Goal: Task Accomplishment & Management: Use online tool/utility

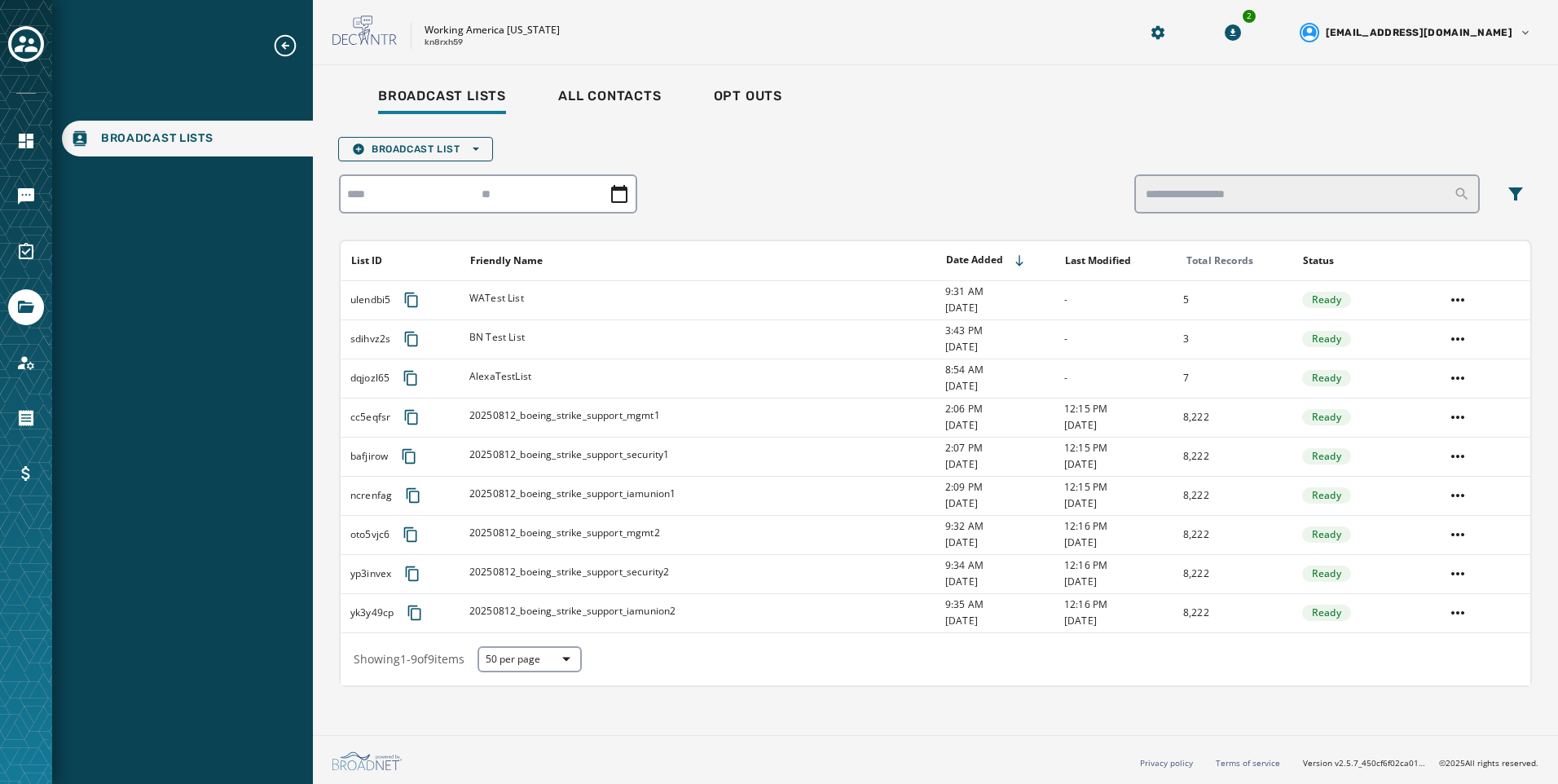
click at [28, 170] on div at bounding box center [26, 392] width 52 height 784
click at [28, 182] on link "Navigate to Messaging" at bounding box center [26, 196] width 35 height 35
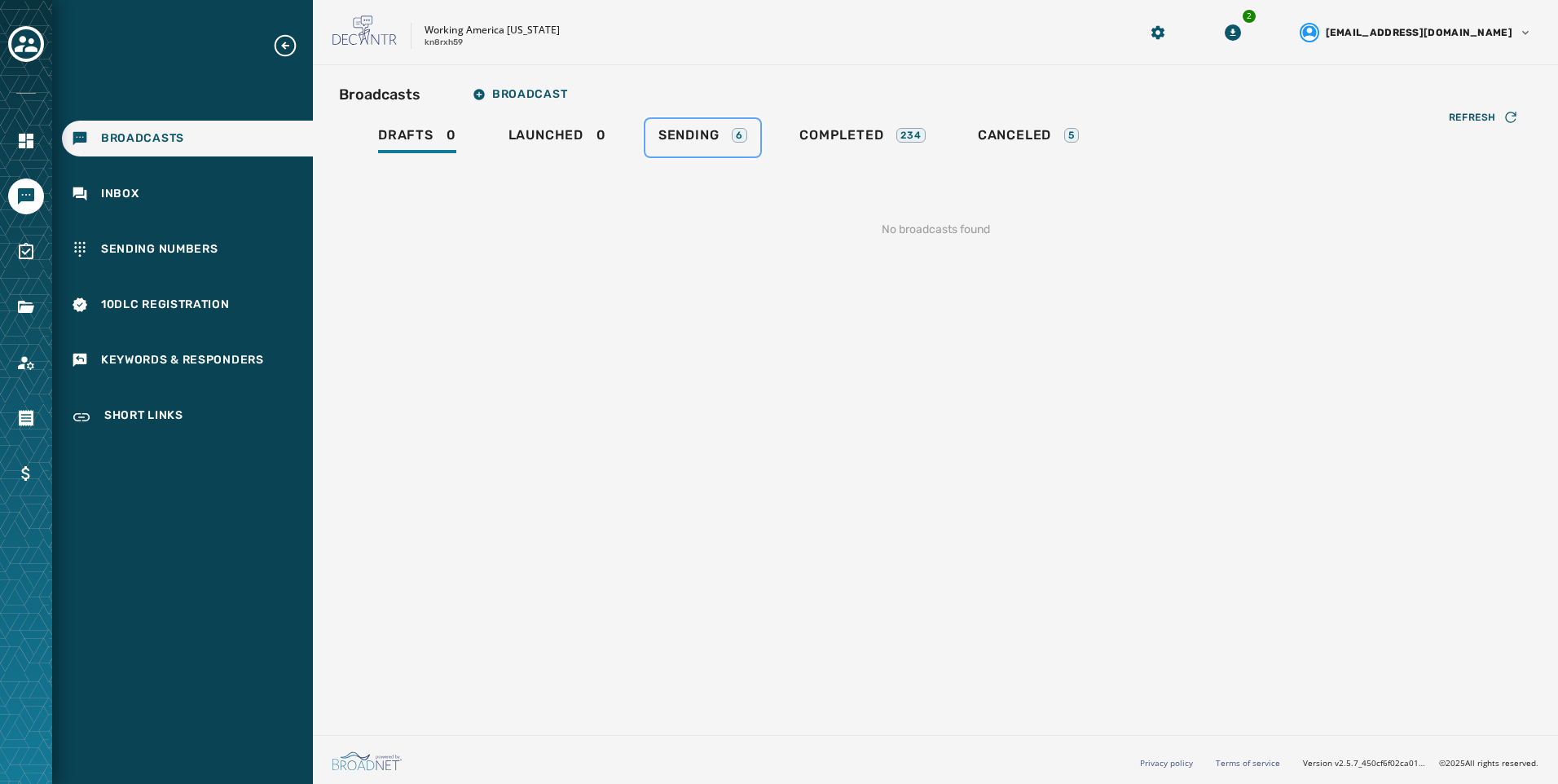
click at [685, 118] on div "Broadcasts Broadcast Drafts 0 Launched 0 Sending 6 Completed 234 Canceled 5 Ref…" at bounding box center [935, 170] width 1193 height 186
click at [691, 136] on span "Sending" at bounding box center [689, 135] width 61 height 17
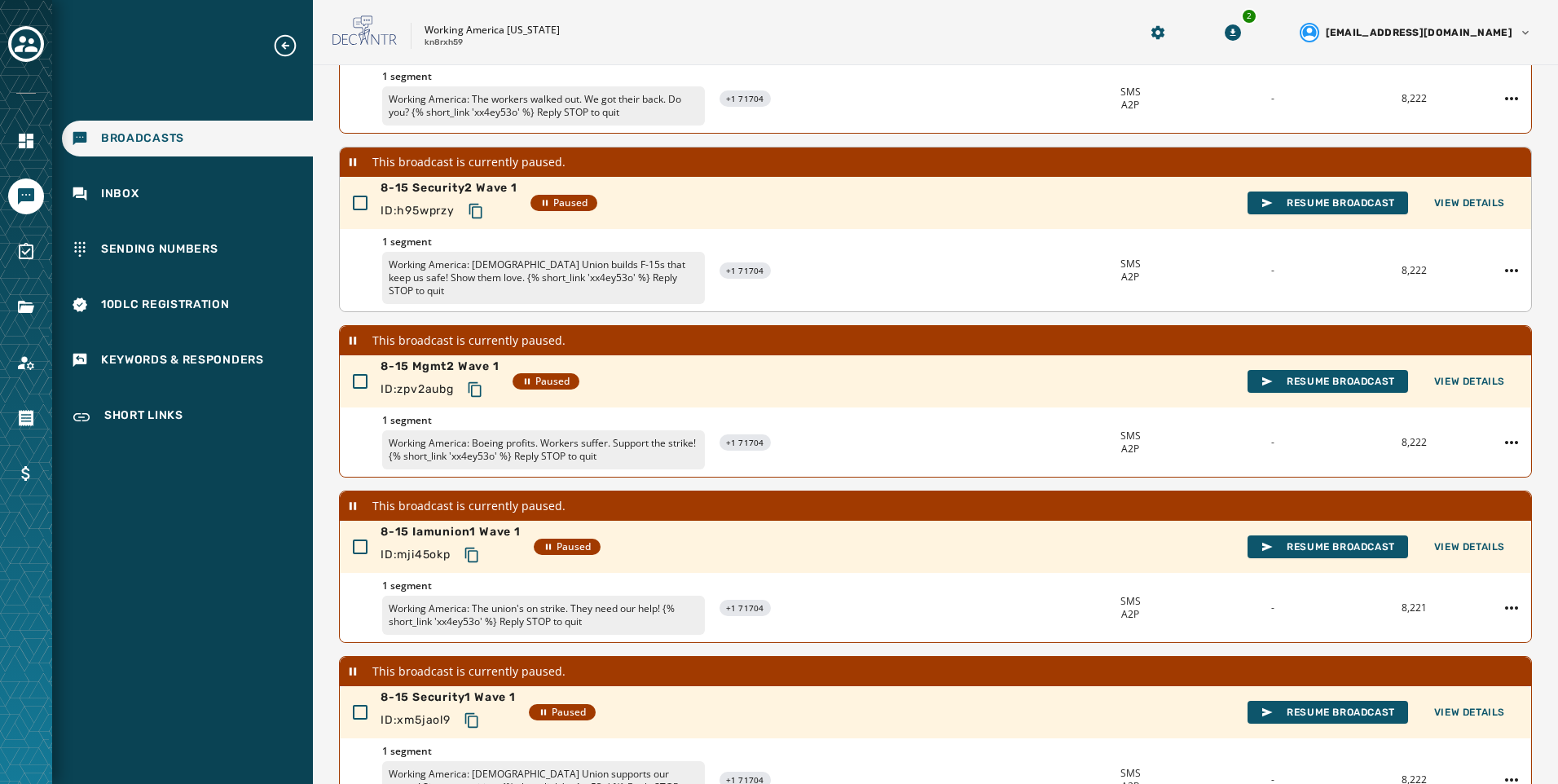
scroll to position [389, 0]
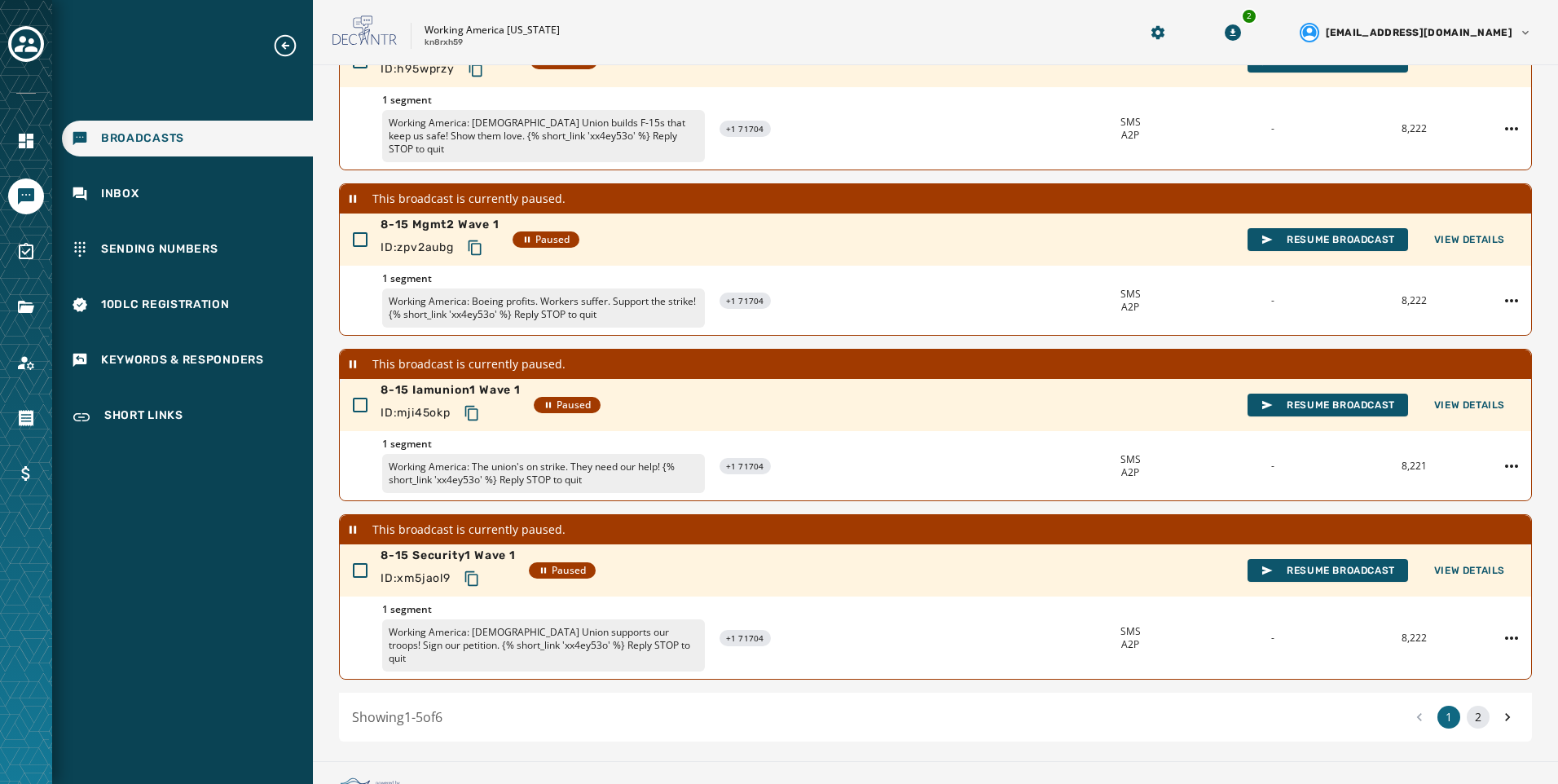
click at [1467, 705] on button "2" at bounding box center [1478, 716] width 23 height 23
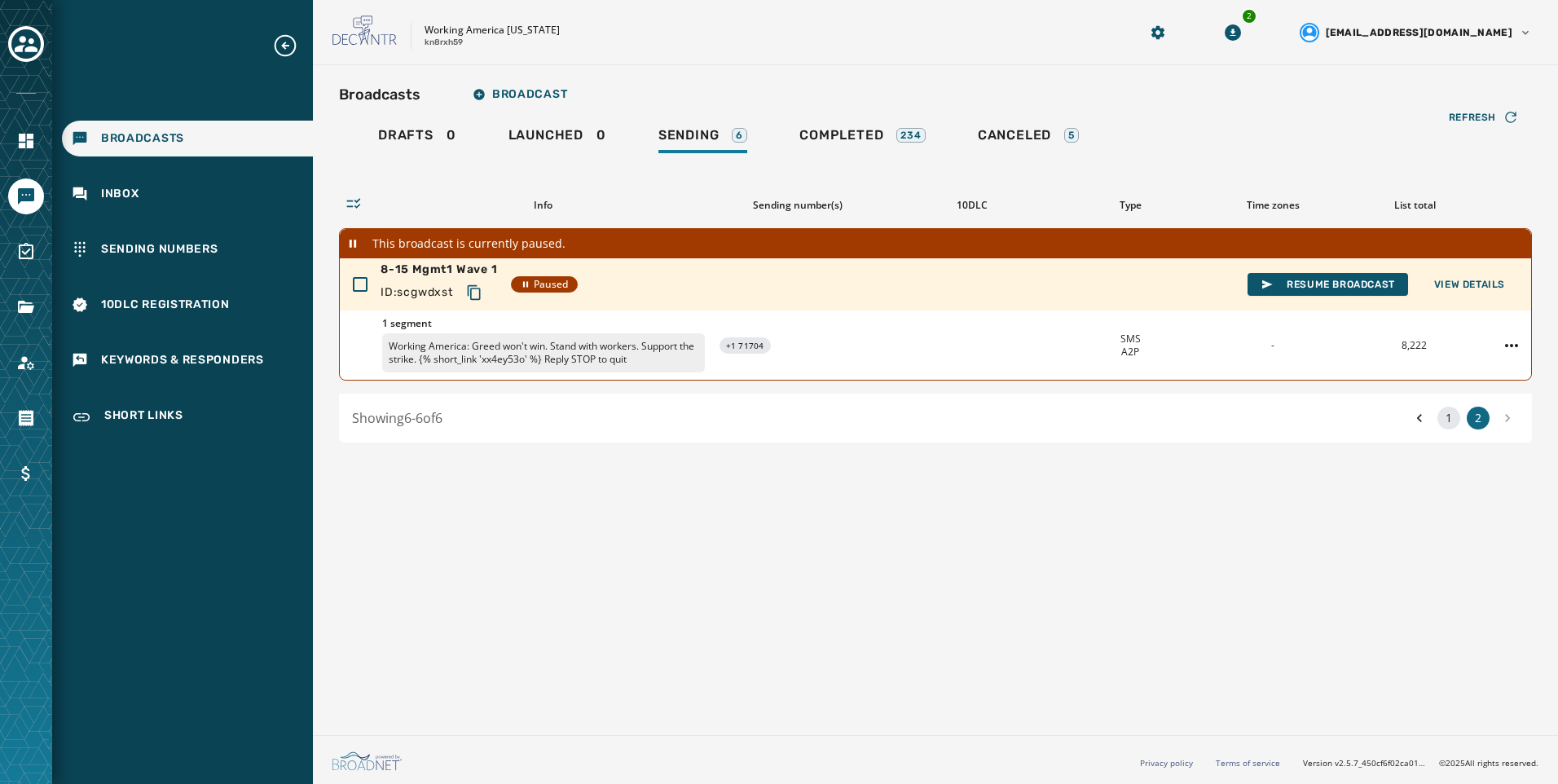
click at [1450, 425] on button "1" at bounding box center [1449, 418] width 23 height 23
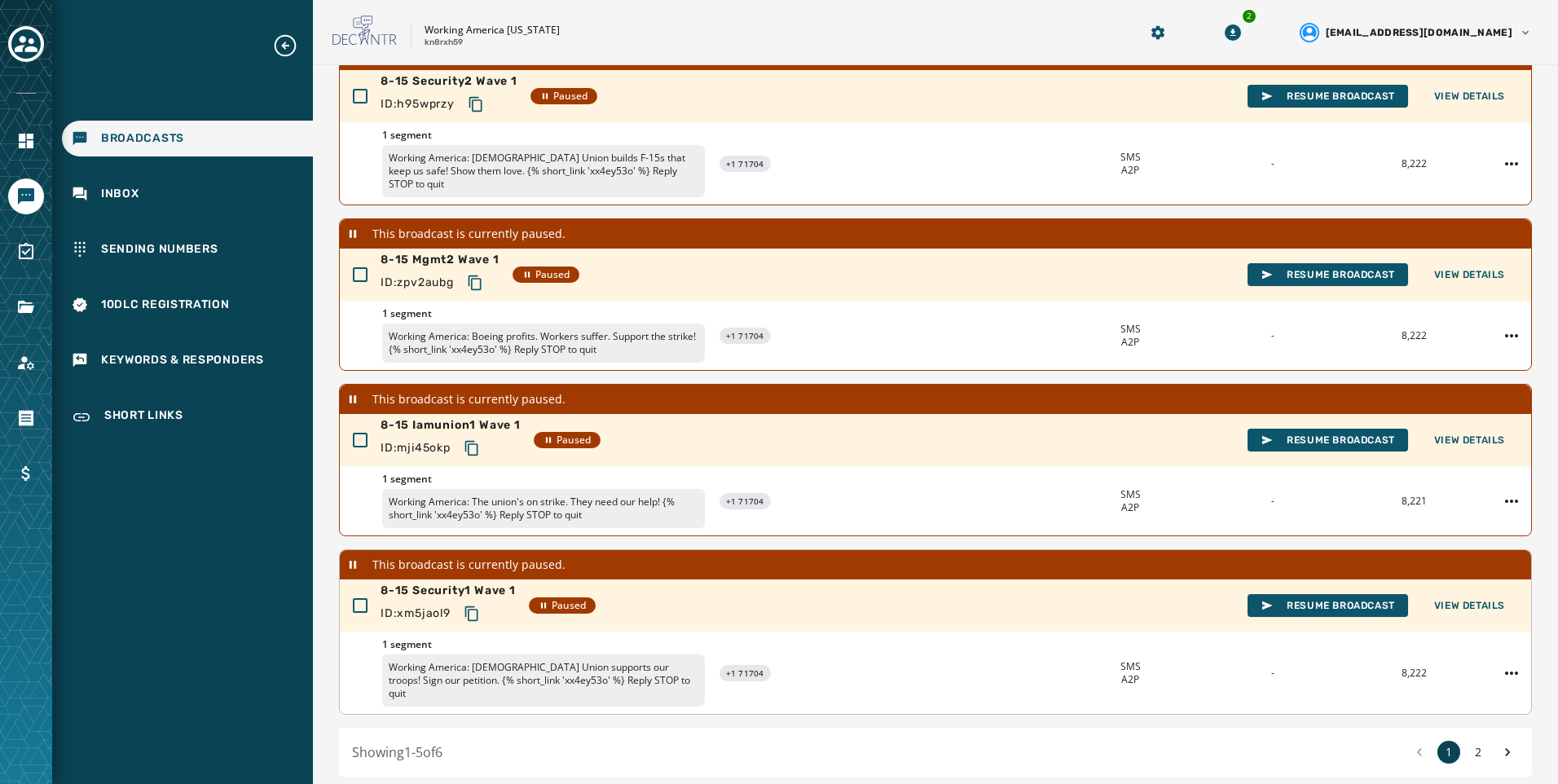
scroll to position [389, 0]
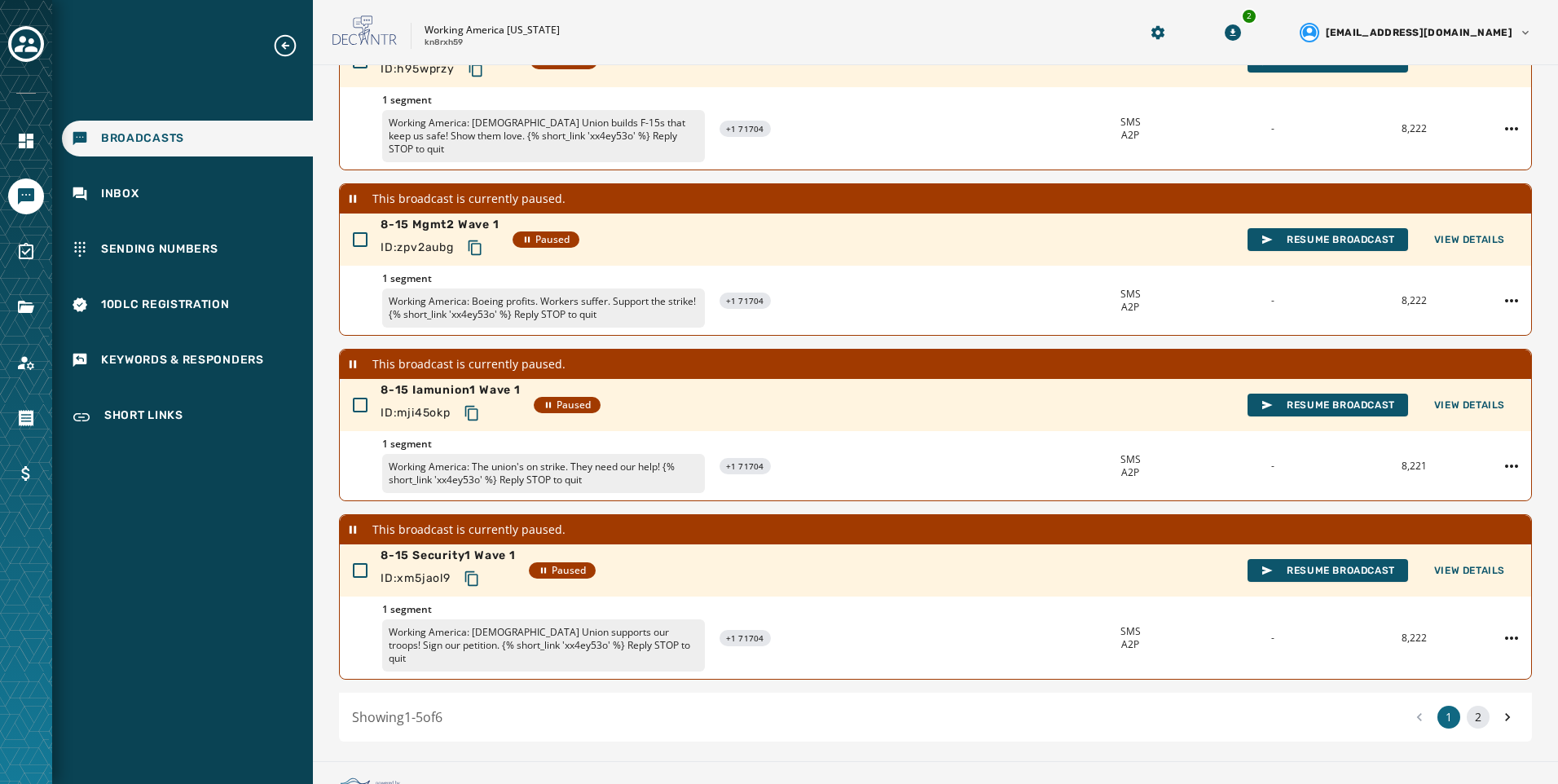
drag, startPoint x: 1473, startPoint y: 692, endPoint x: 1471, endPoint y: 684, distance: 8.2
click at [1473, 705] on button "2" at bounding box center [1478, 716] width 23 height 23
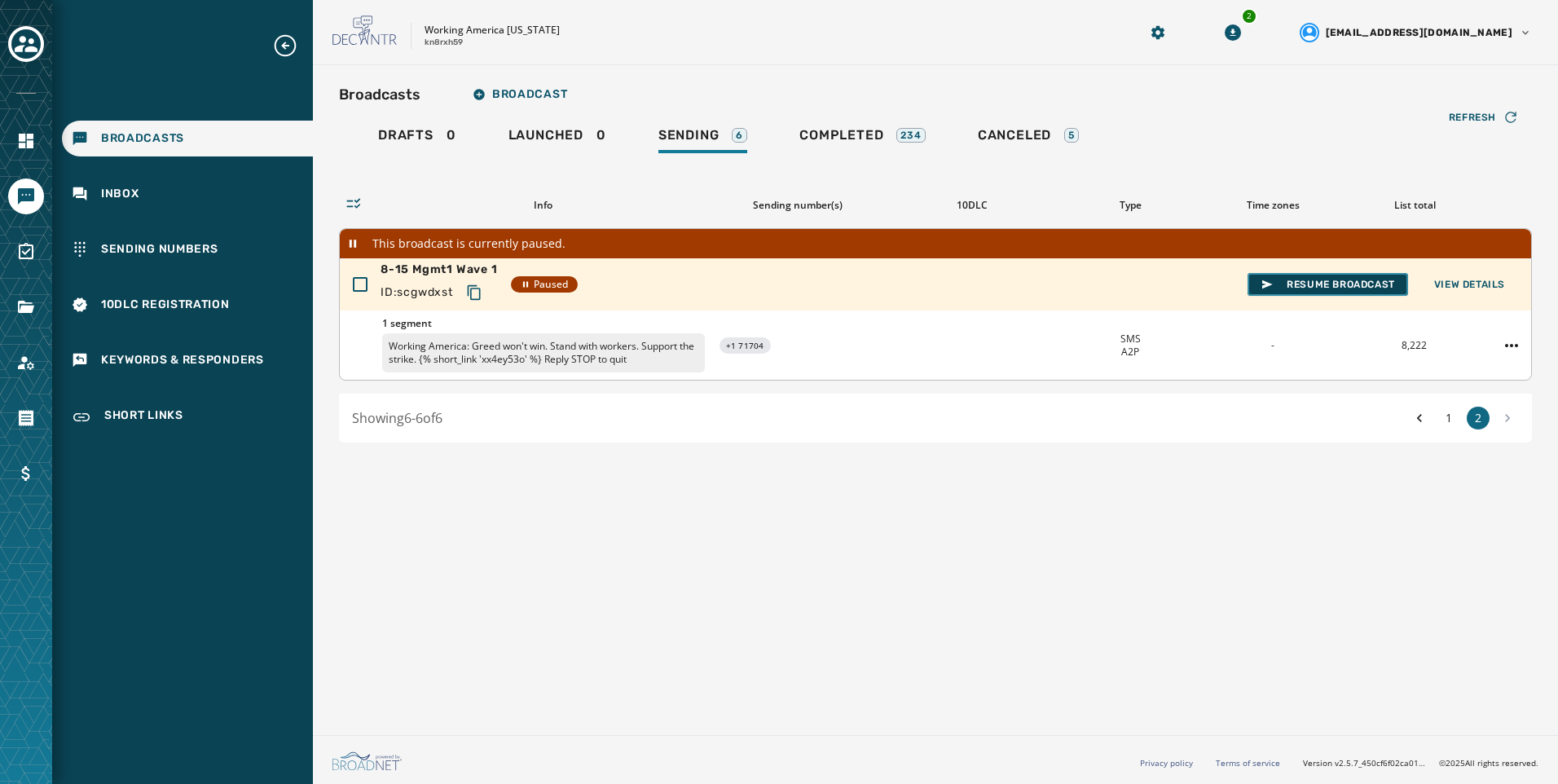
click at [1336, 283] on span "Resume Broadcast" at bounding box center [1328, 284] width 134 height 13
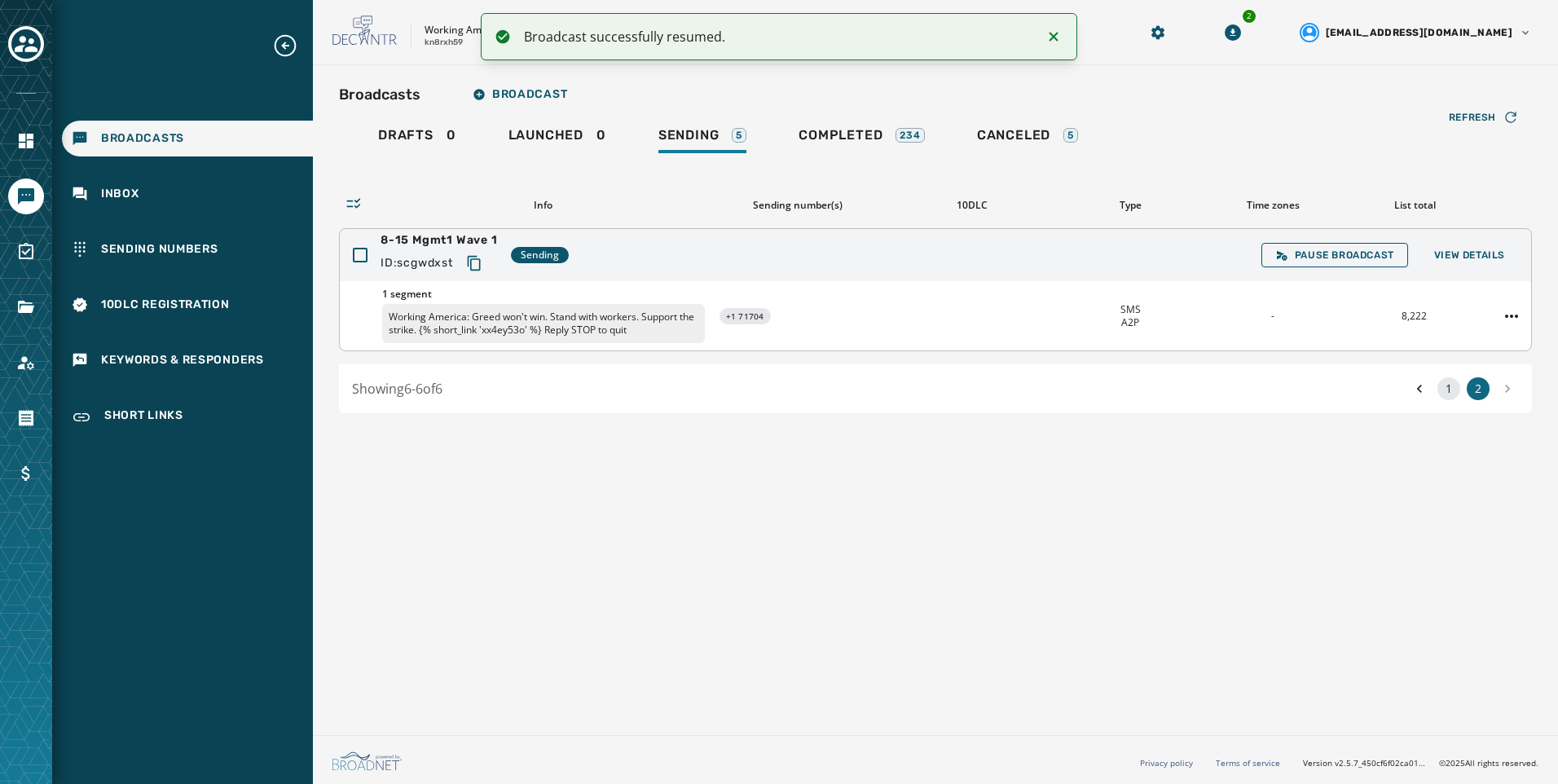
click at [1447, 377] on button "1" at bounding box center [1449, 388] width 23 height 23
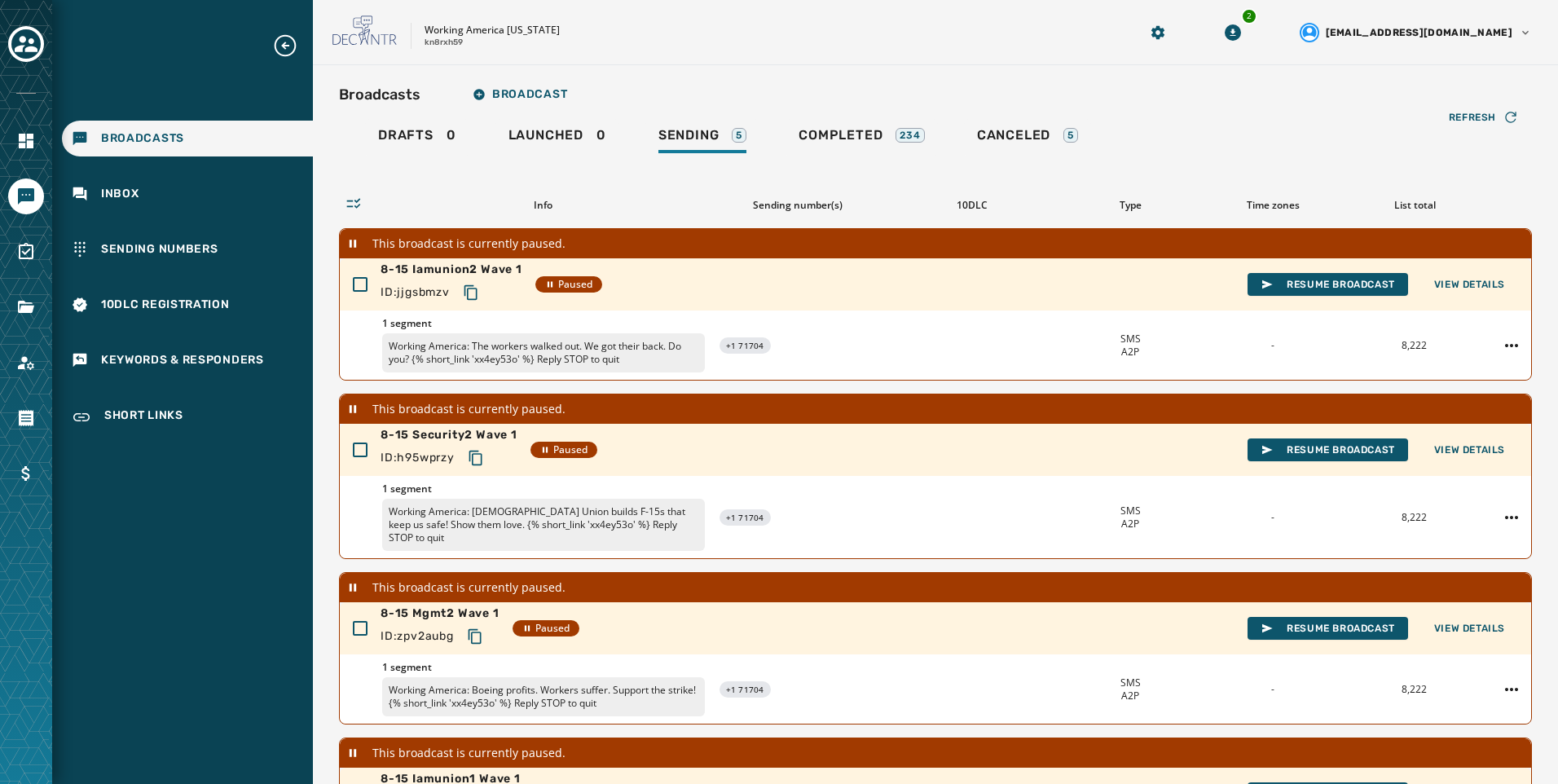
click at [784, 141] on div "Drafts 0 Launched 0 Sending 5 Completed 234 Canceled 5" at bounding box center [935, 138] width 1193 height 37
click at [819, 141] on span "Completed" at bounding box center [841, 135] width 84 height 17
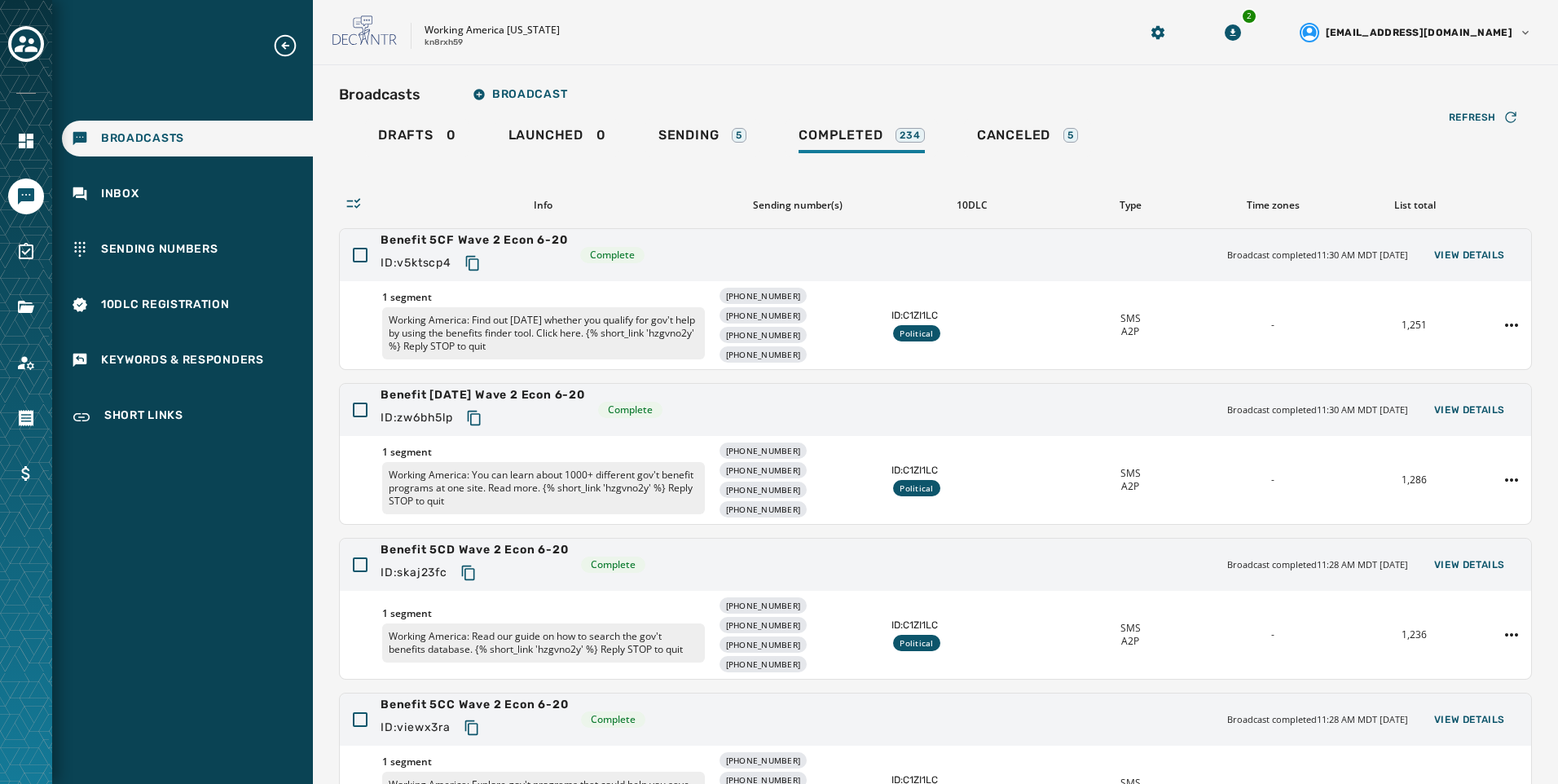
click at [640, 127] on div "Drafts 0 Launched 0 Sending 5 Completed 234 Canceled 5" at bounding box center [935, 138] width 1193 height 37
click at [725, 127] on div "Sending 5" at bounding box center [702, 140] width 88 height 26
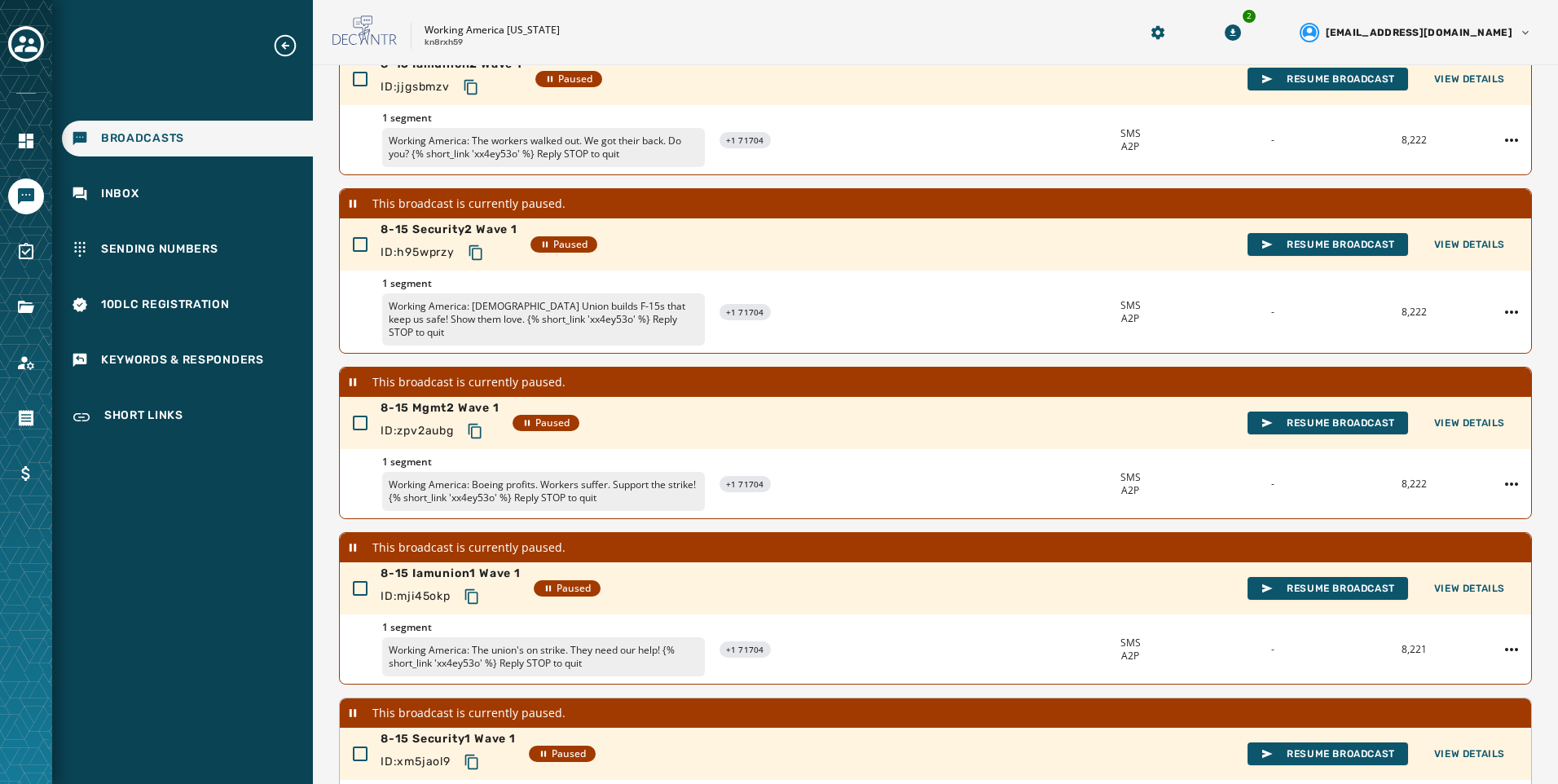
scroll to position [389, 0]
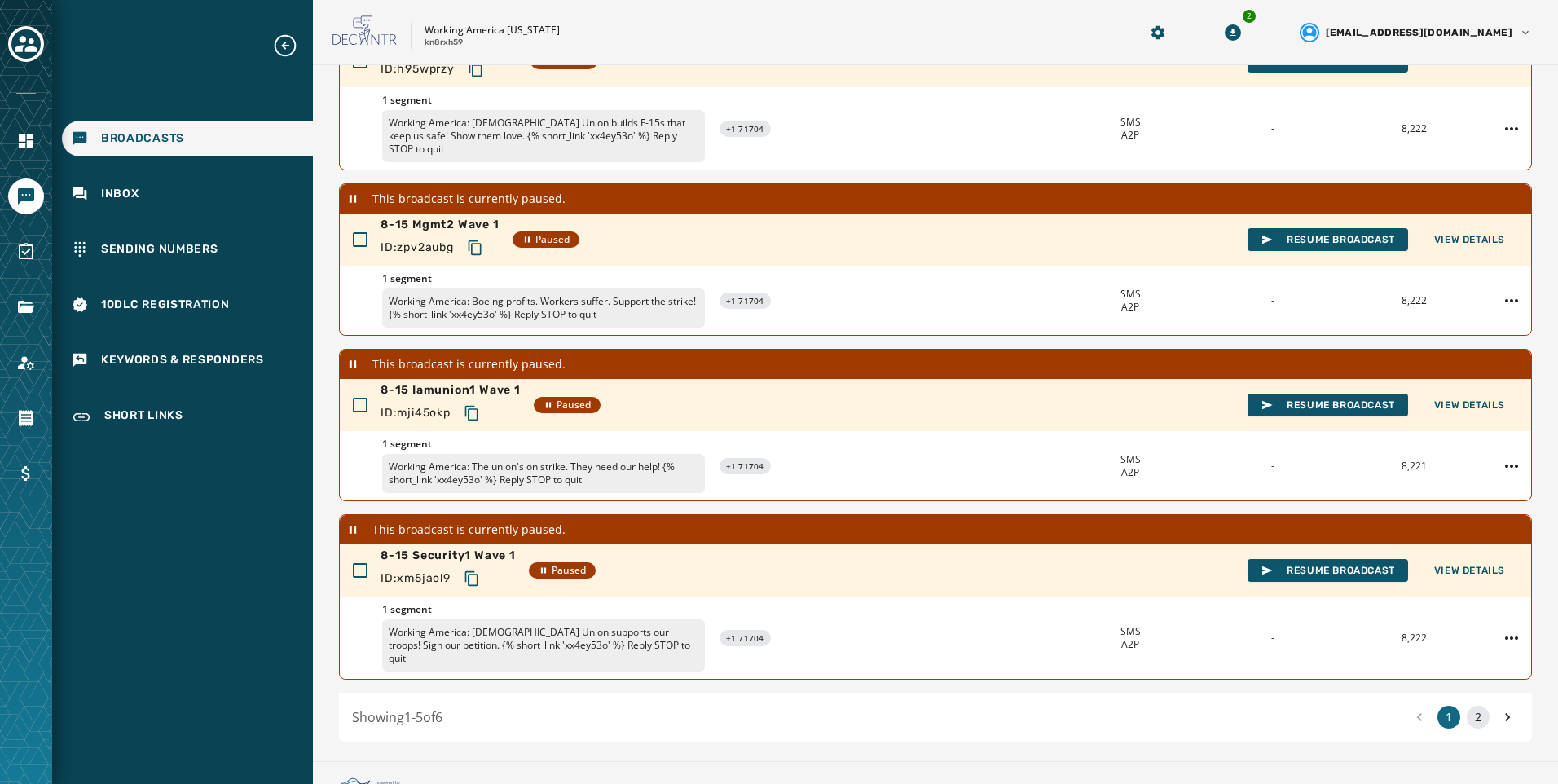
click at [1473, 705] on button "2" at bounding box center [1478, 716] width 23 height 23
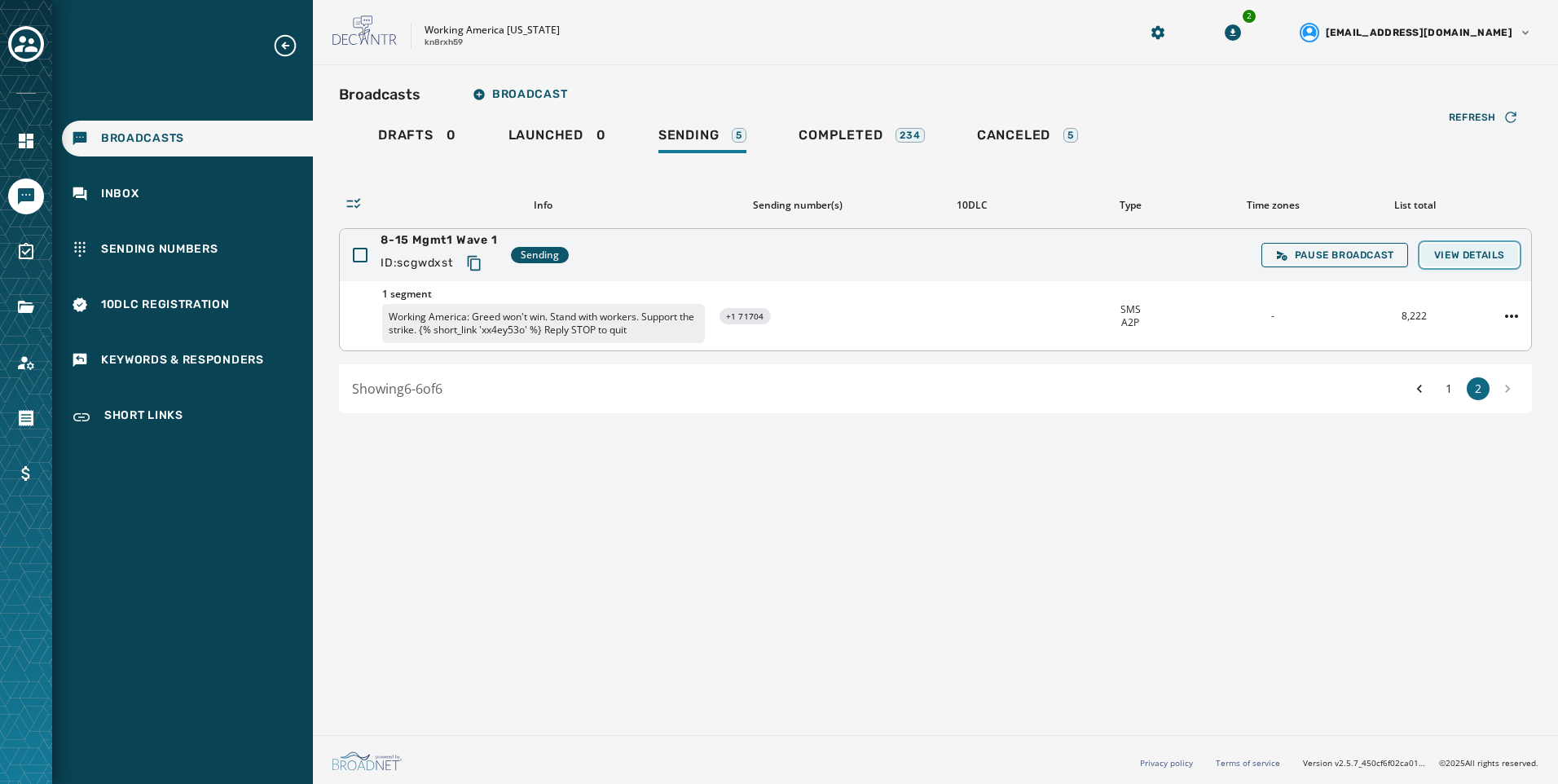
click at [1459, 257] on span "View Details" at bounding box center [1470, 254] width 71 height 13
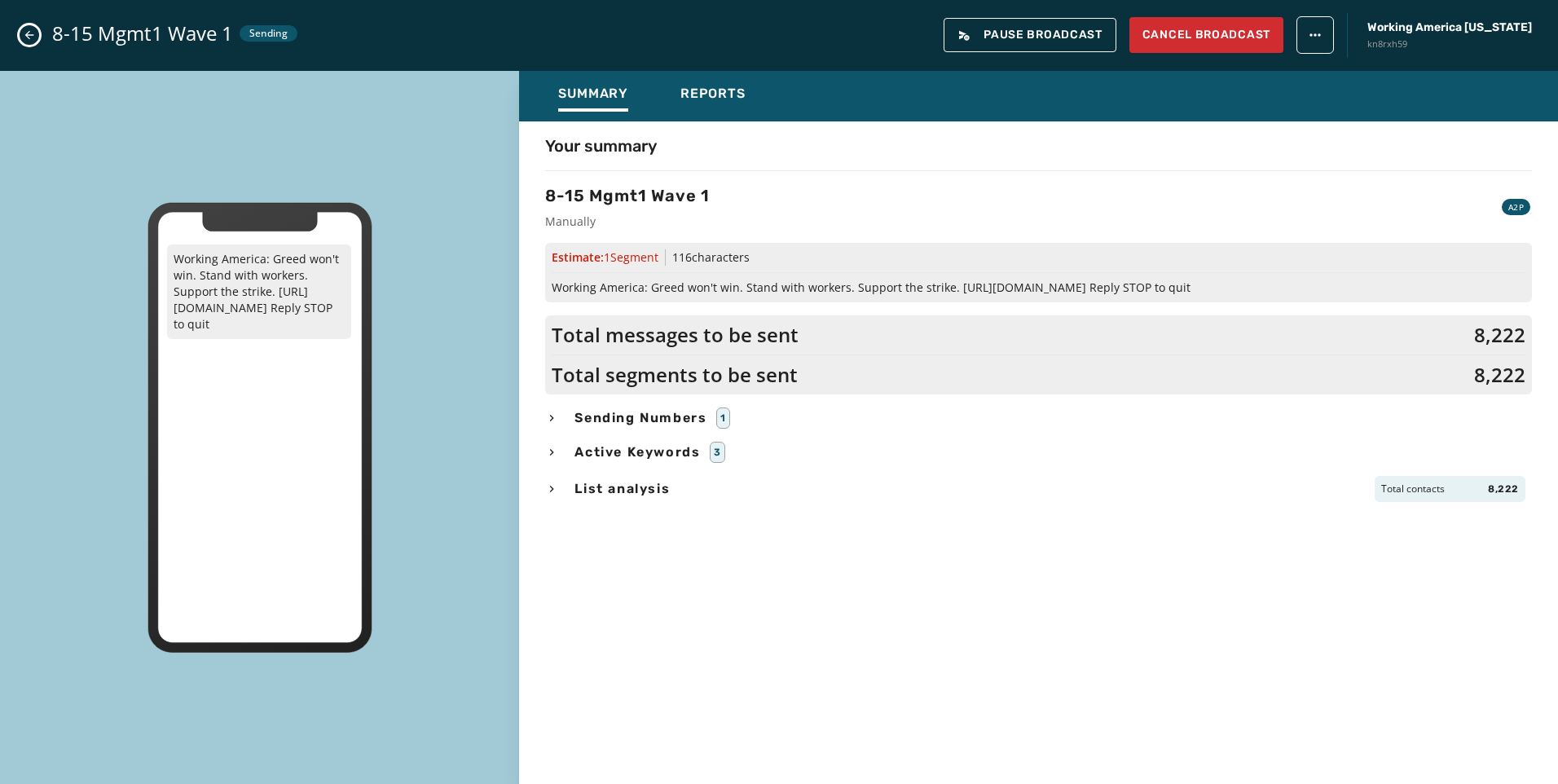
click at [720, 124] on div "Summary Reports Your summary 8-15 Mgmt1 Wave 1 Manually A2P Estimate: 1 Segment…" at bounding box center [1039, 416] width 1040 height 690
click at [725, 108] on div "Reports" at bounding box center [713, 98] width 65 height 26
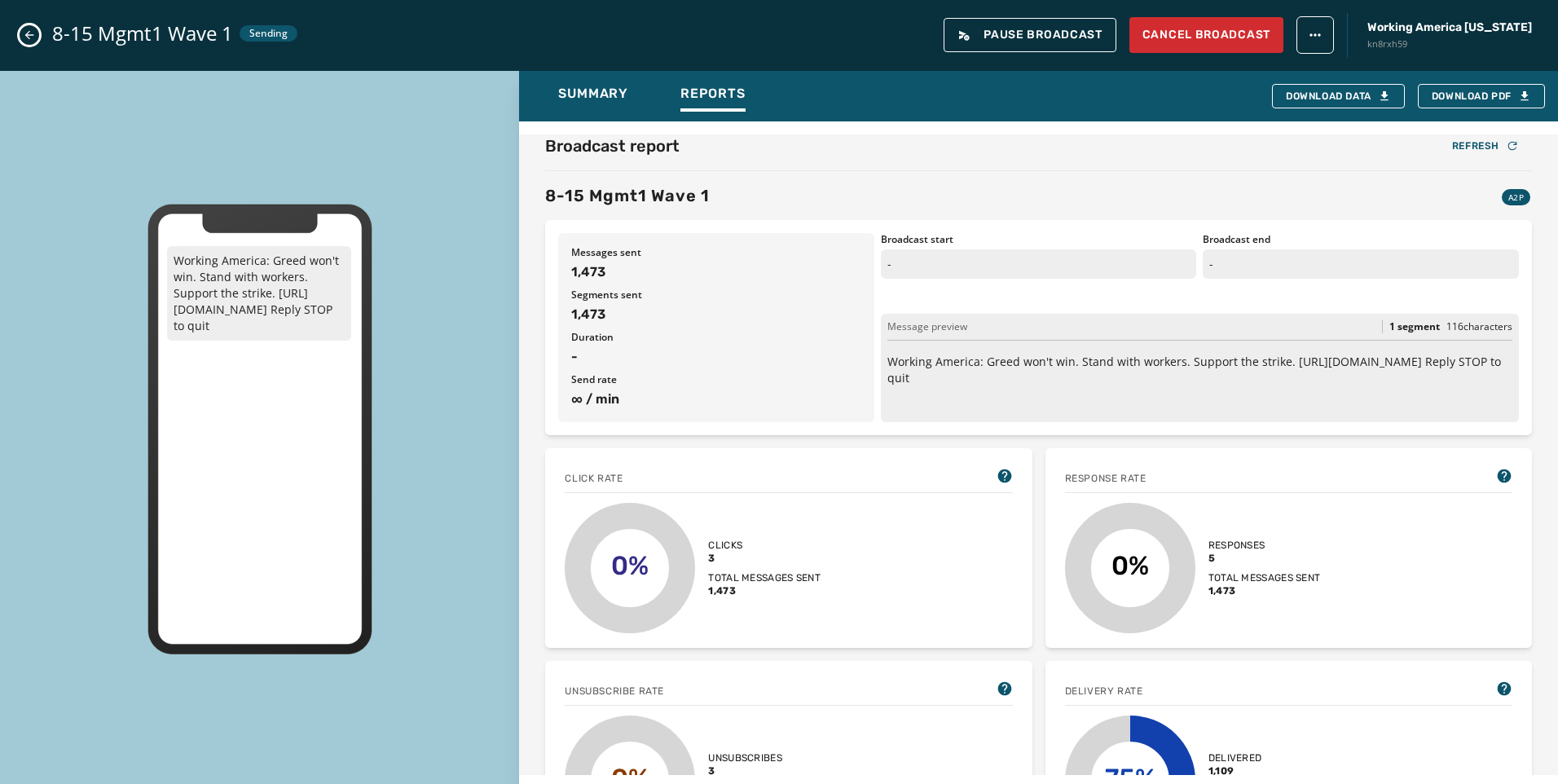
click at [34, 35] on icon "Close admin drawer" at bounding box center [30, 34] width 9 height 9
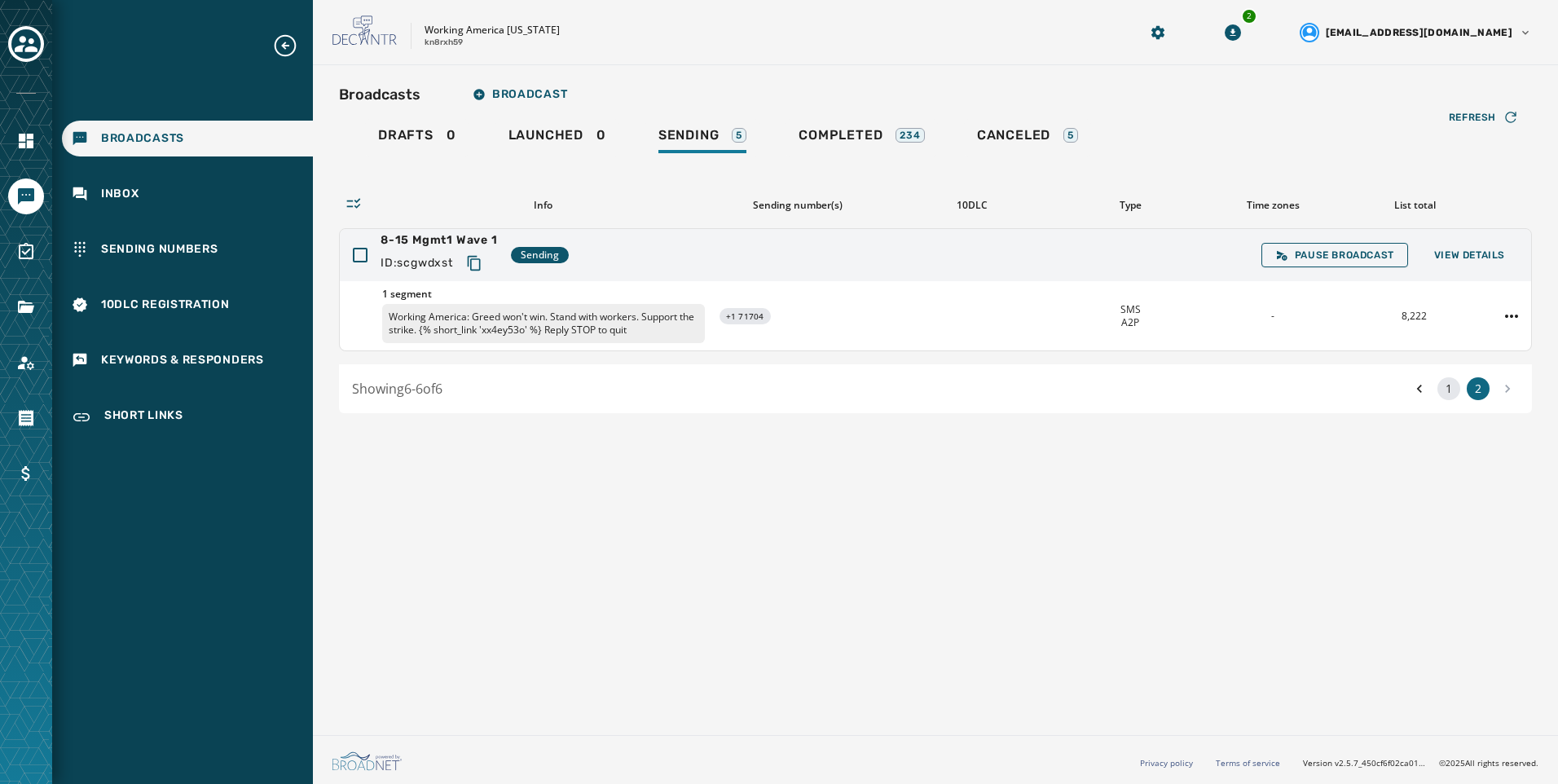
click at [1456, 389] on button "1" at bounding box center [1449, 388] width 23 height 23
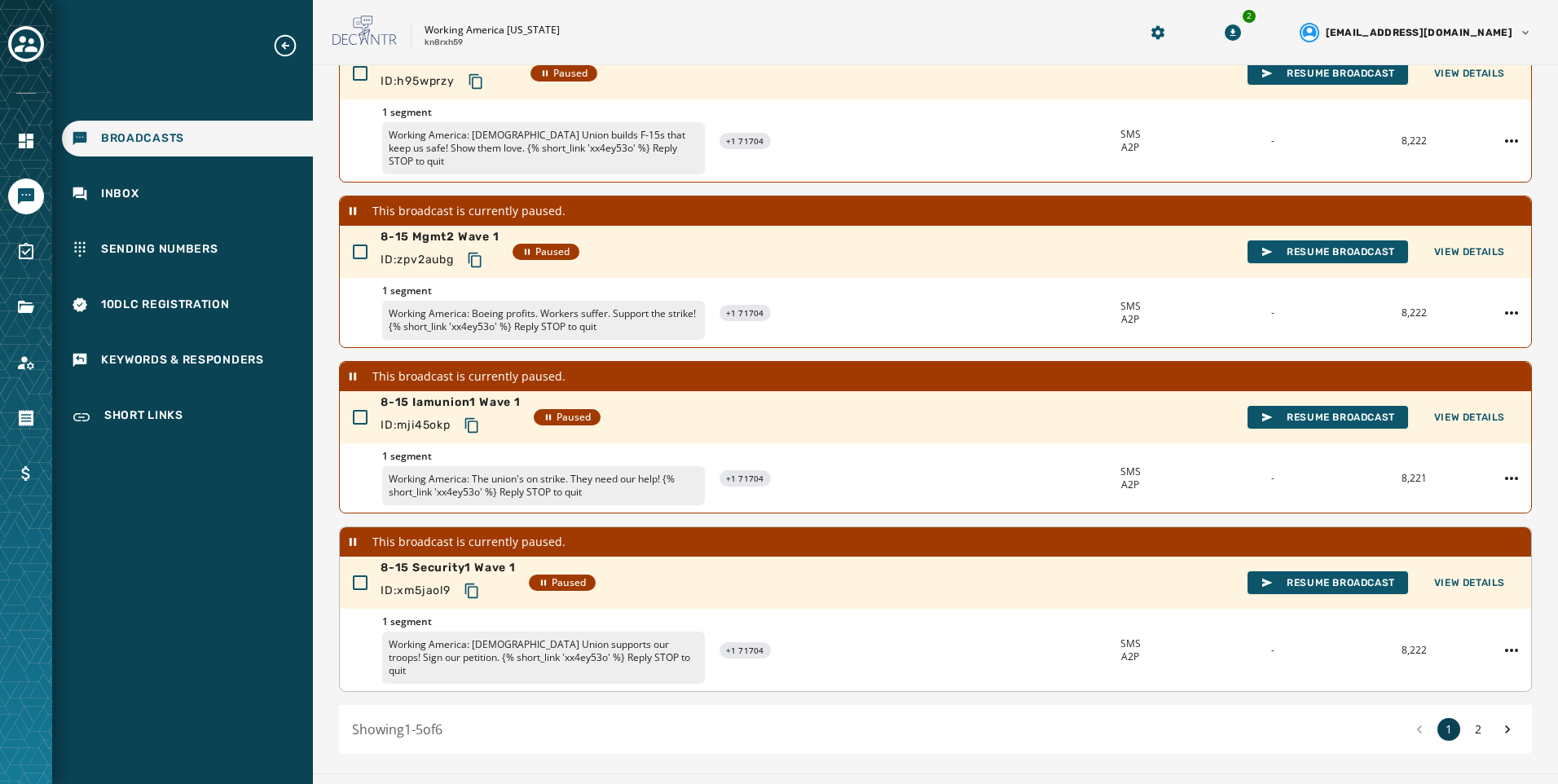
scroll to position [389, 0]
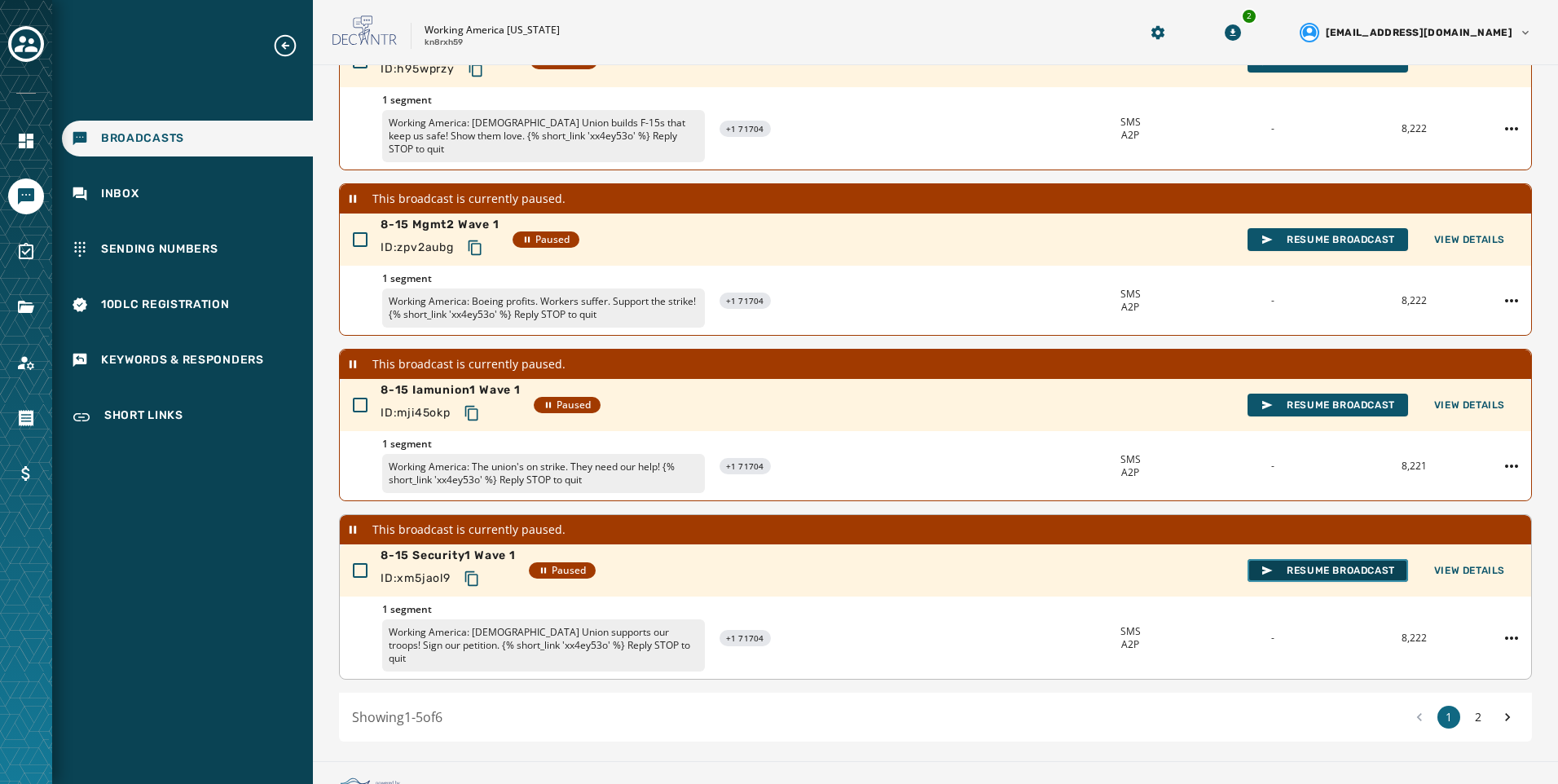
click at [1370, 567] on button "Resume Broadcast" at bounding box center [1327, 569] width 161 height 23
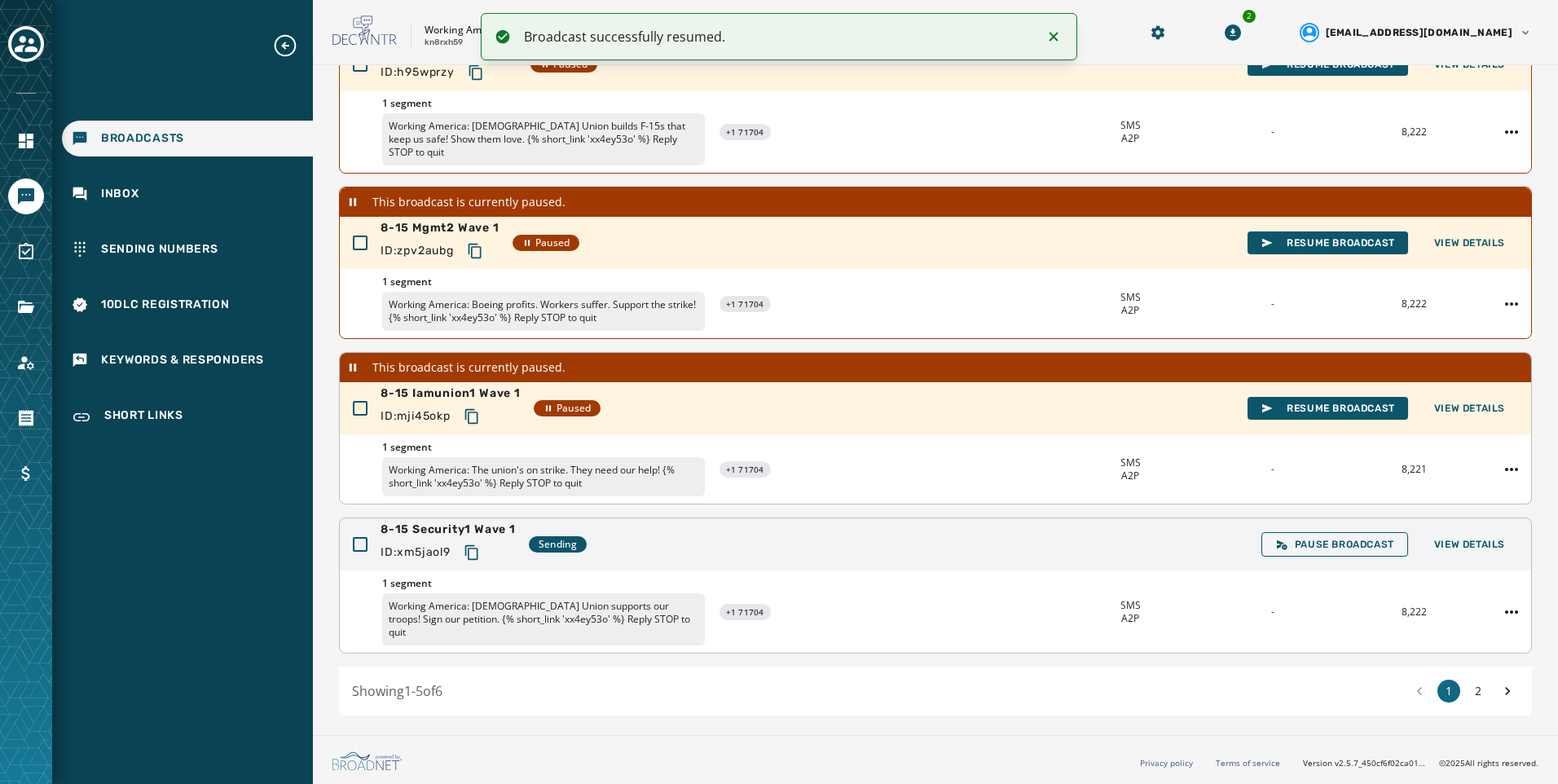
scroll to position [359, 0]
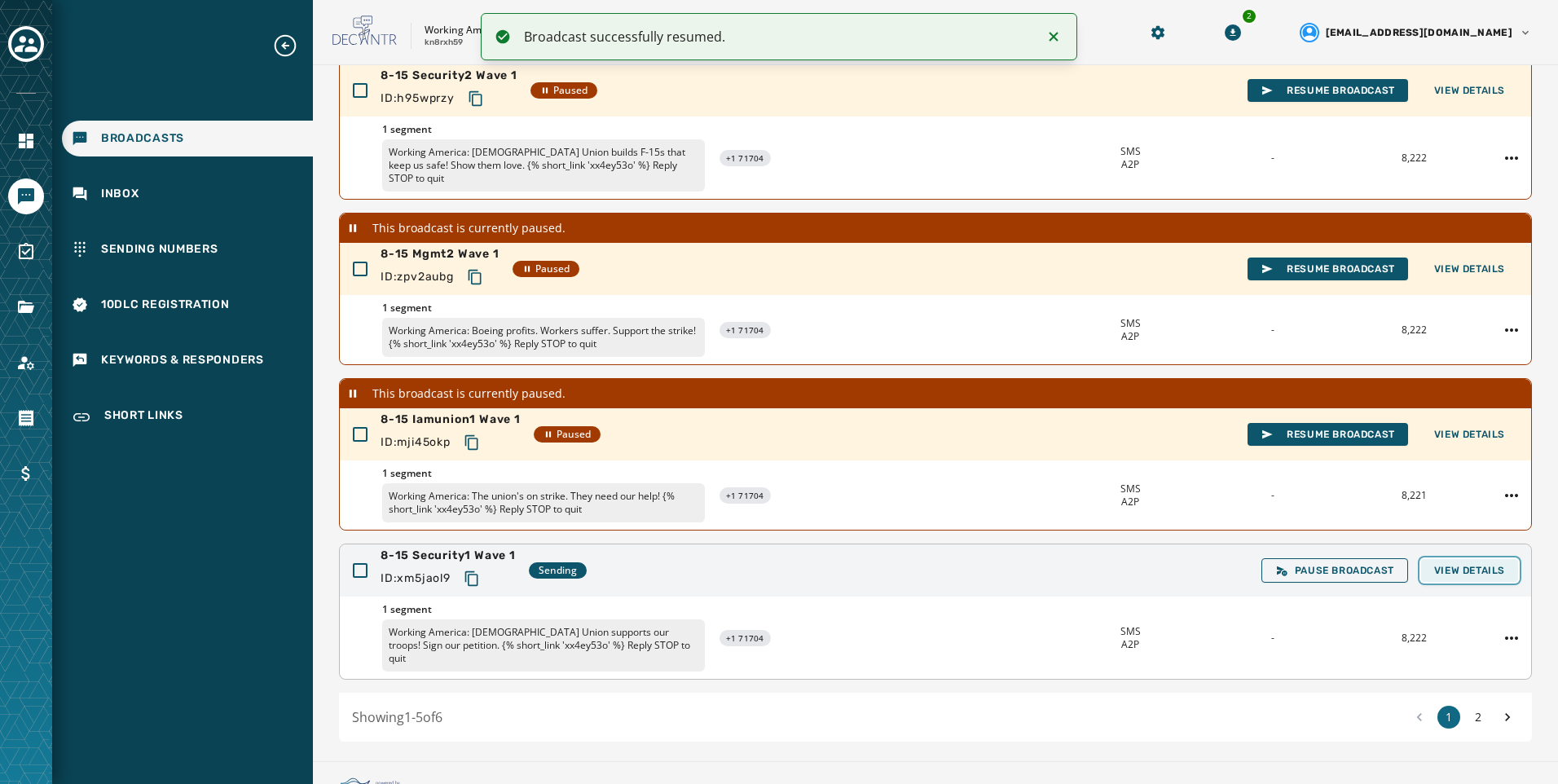
click at [1484, 558] on button "View Details" at bounding box center [1469, 569] width 97 height 23
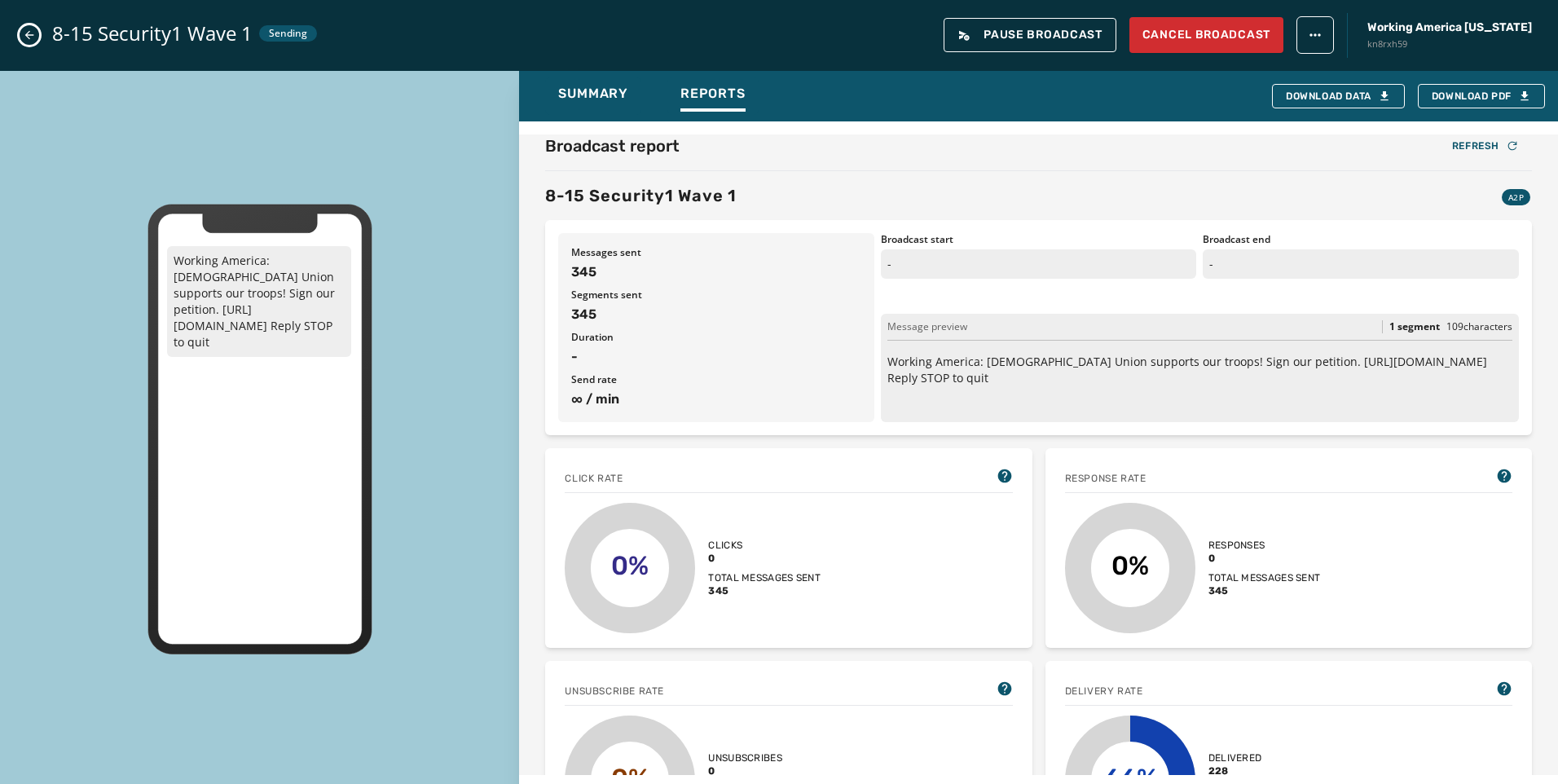
click at [24, 35] on icon "Close admin drawer" at bounding box center [29, 34] width 13 height 13
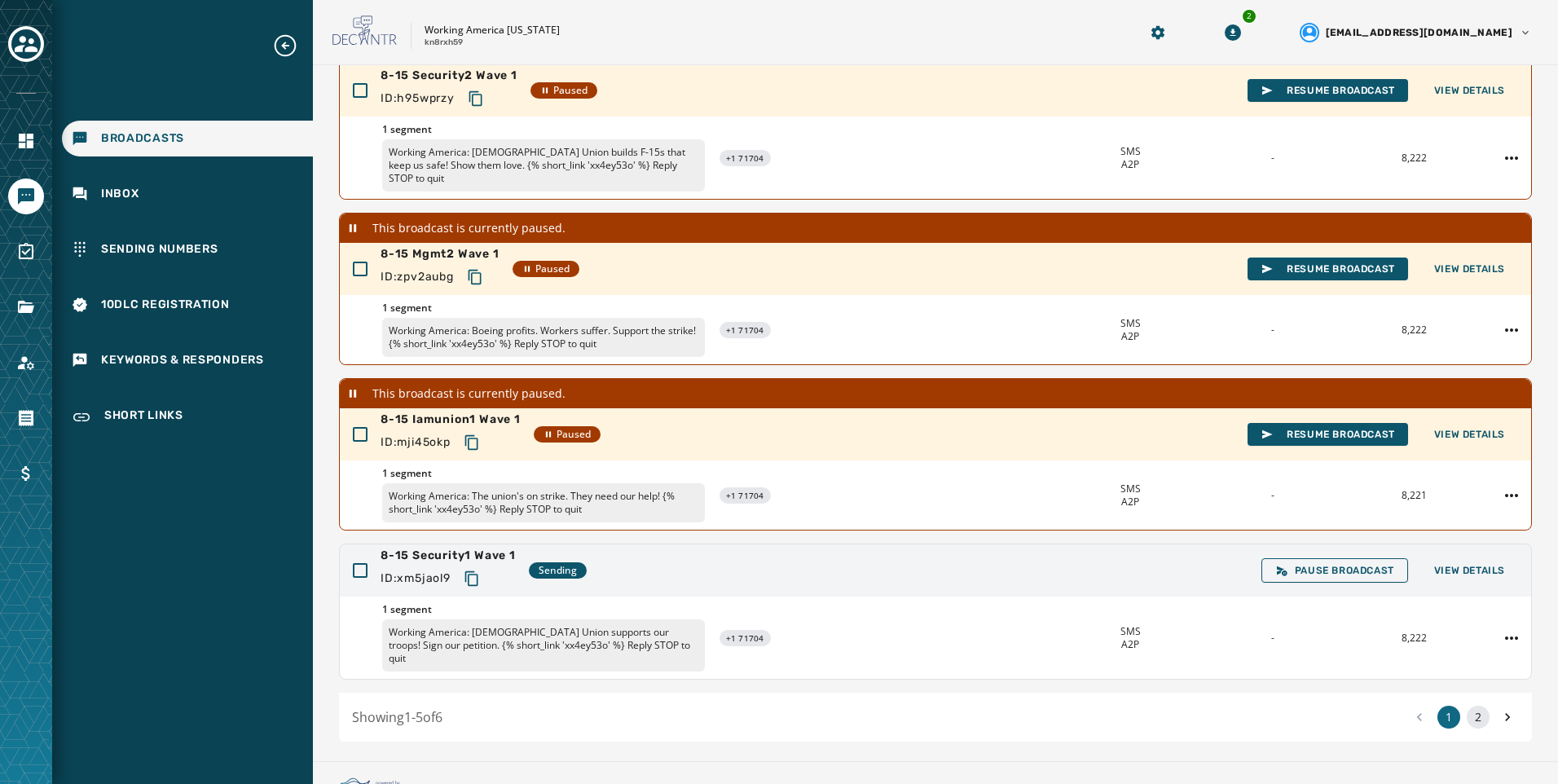
click at [1467, 705] on button "2" at bounding box center [1478, 716] width 23 height 23
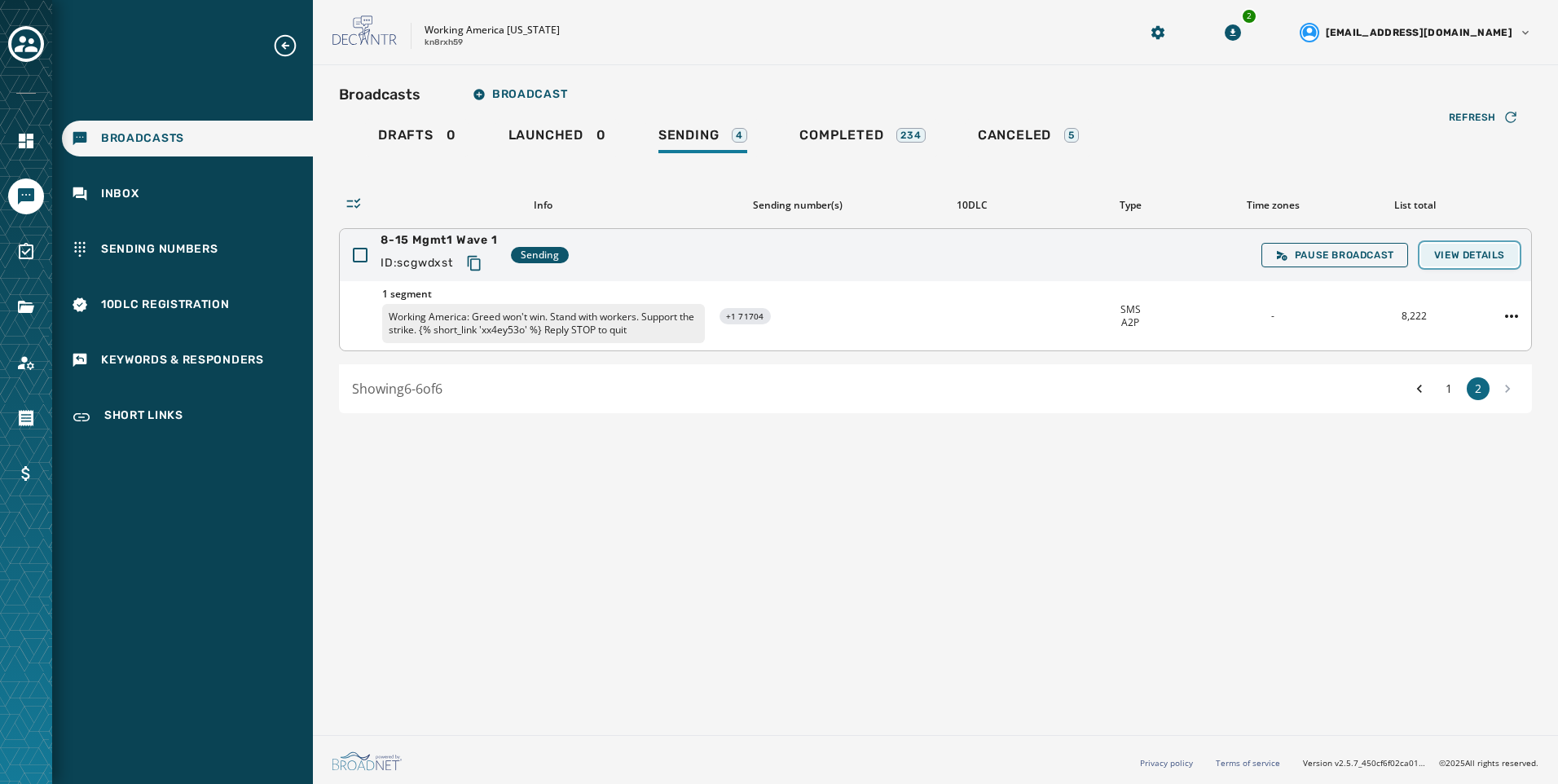
click at [1467, 264] on button "View Details" at bounding box center [1469, 254] width 97 height 23
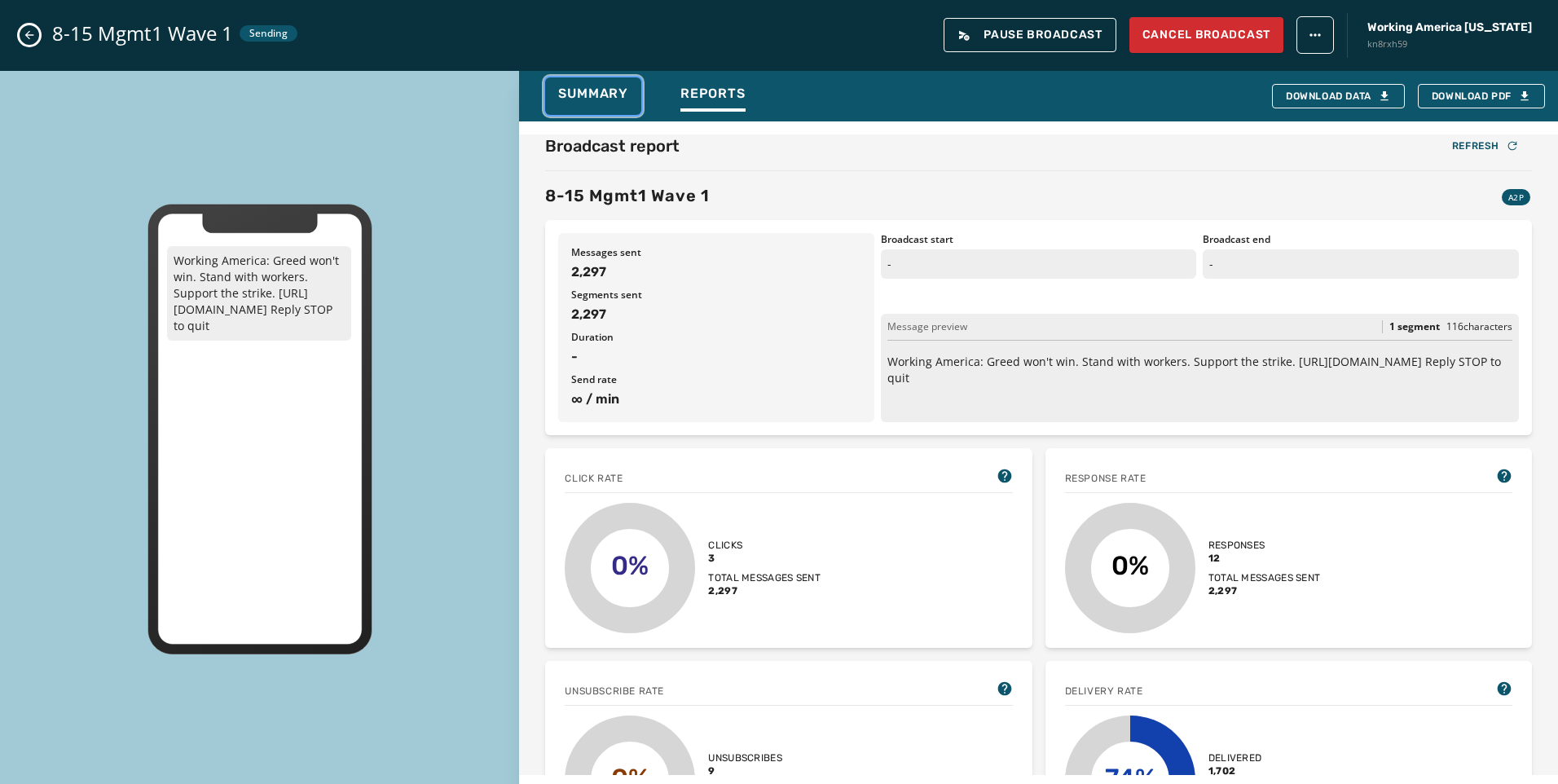
click at [573, 94] on span "Summary" at bounding box center [593, 94] width 70 height 17
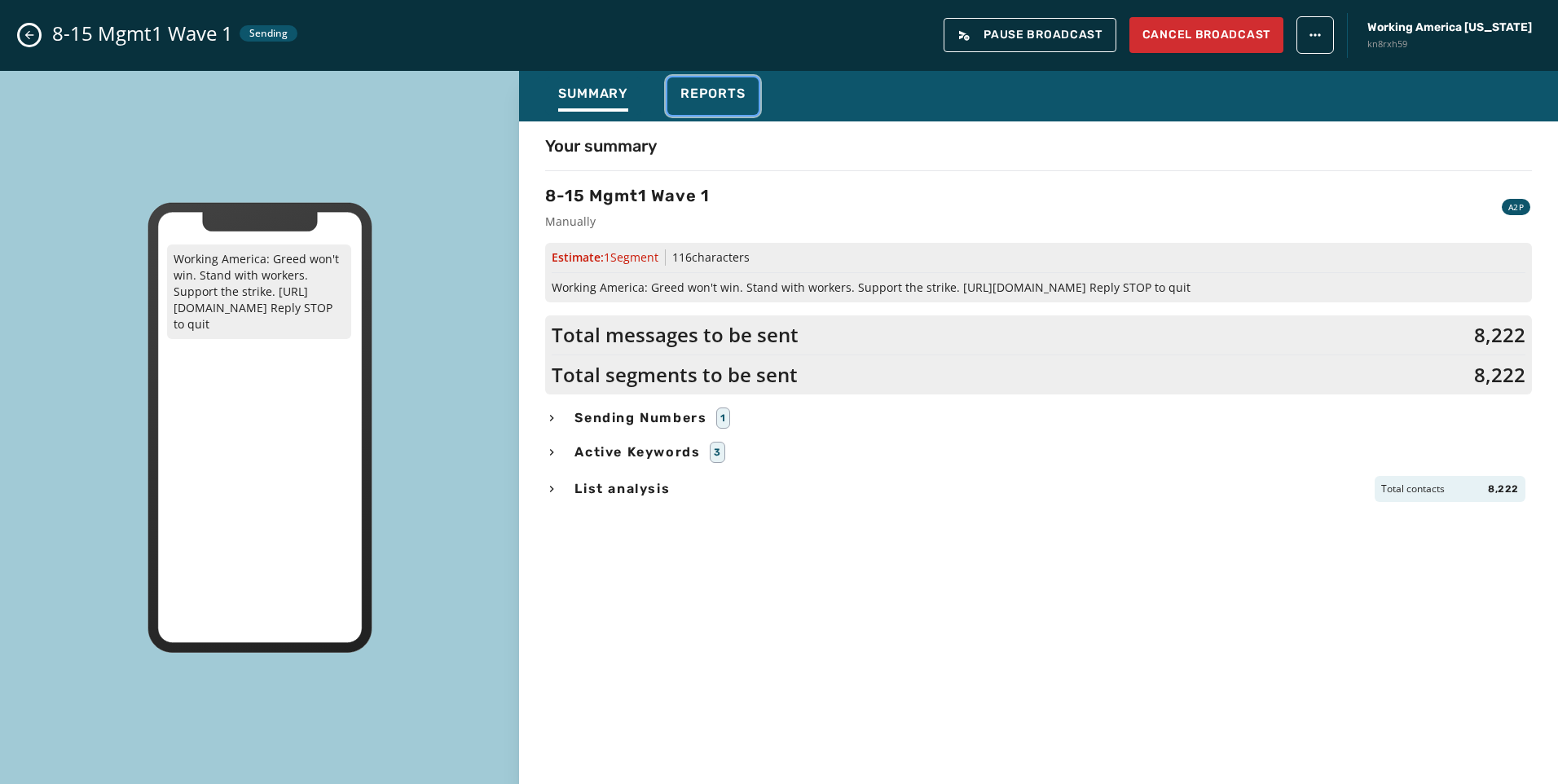
click at [723, 97] on span "Reports" at bounding box center [713, 94] width 65 height 17
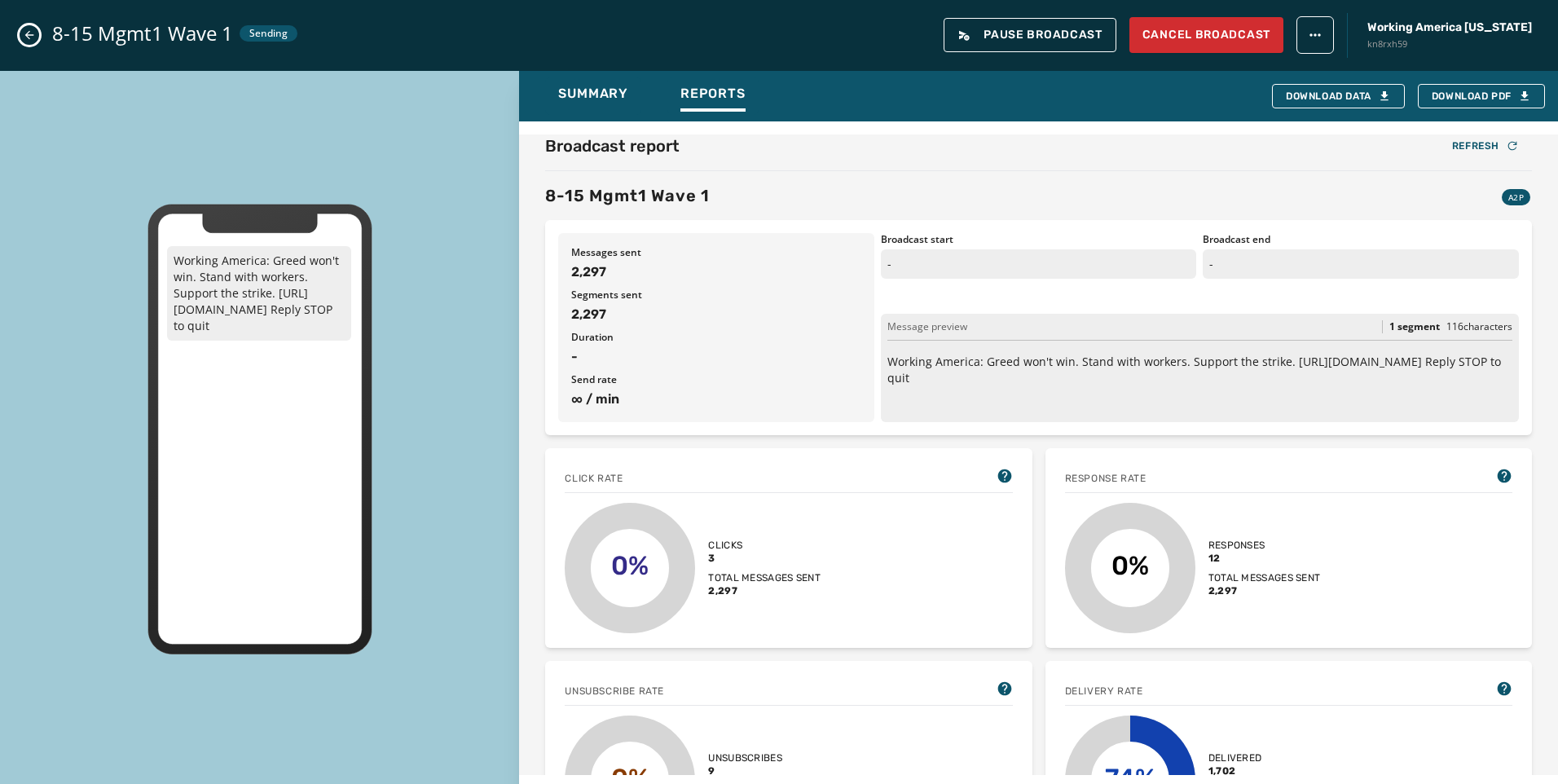
click at [30, 29] on icon "Close admin drawer" at bounding box center [29, 34] width 13 height 13
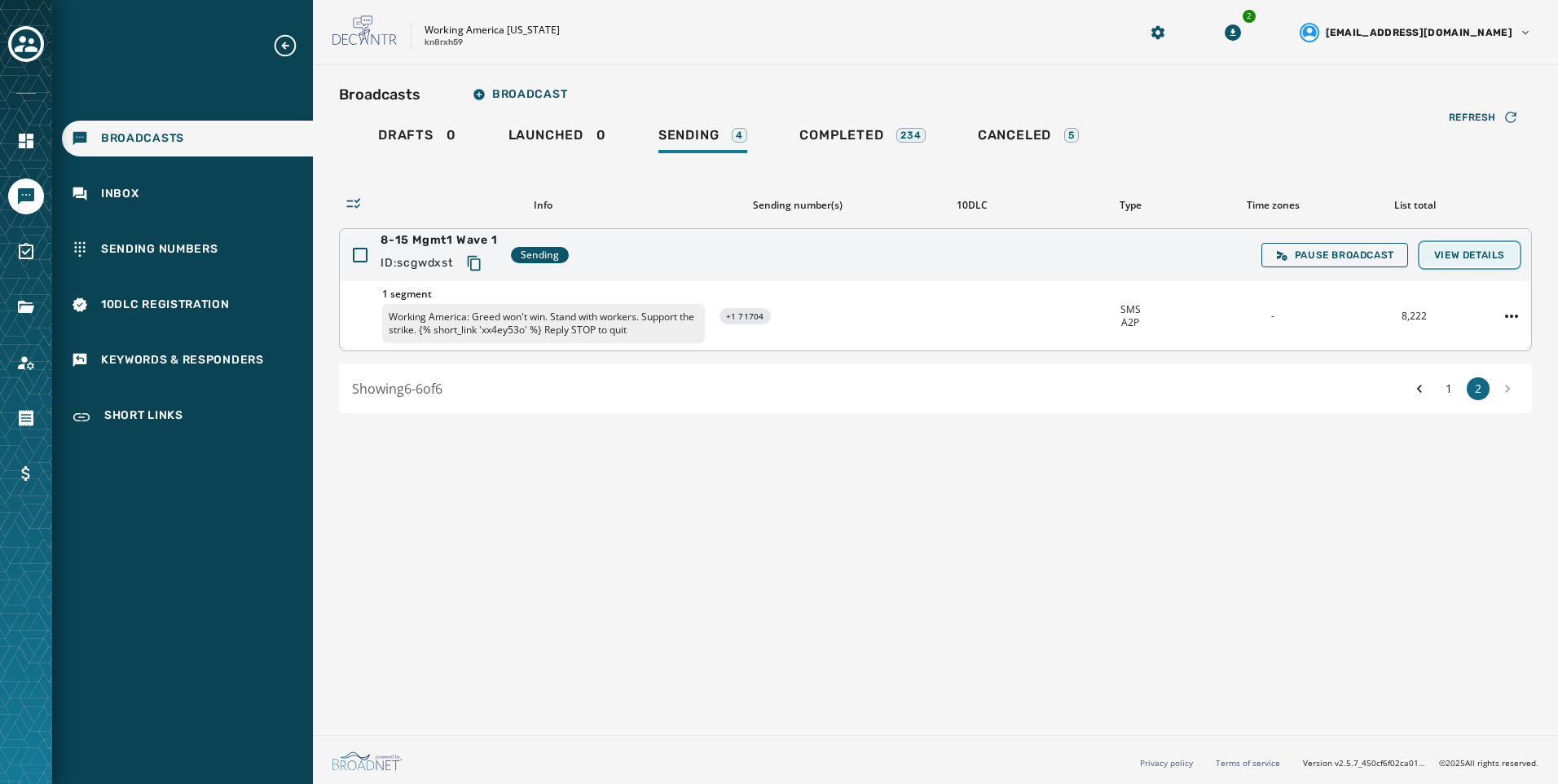
click at [1501, 261] on span "View Details" at bounding box center [1470, 254] width 71 height 13
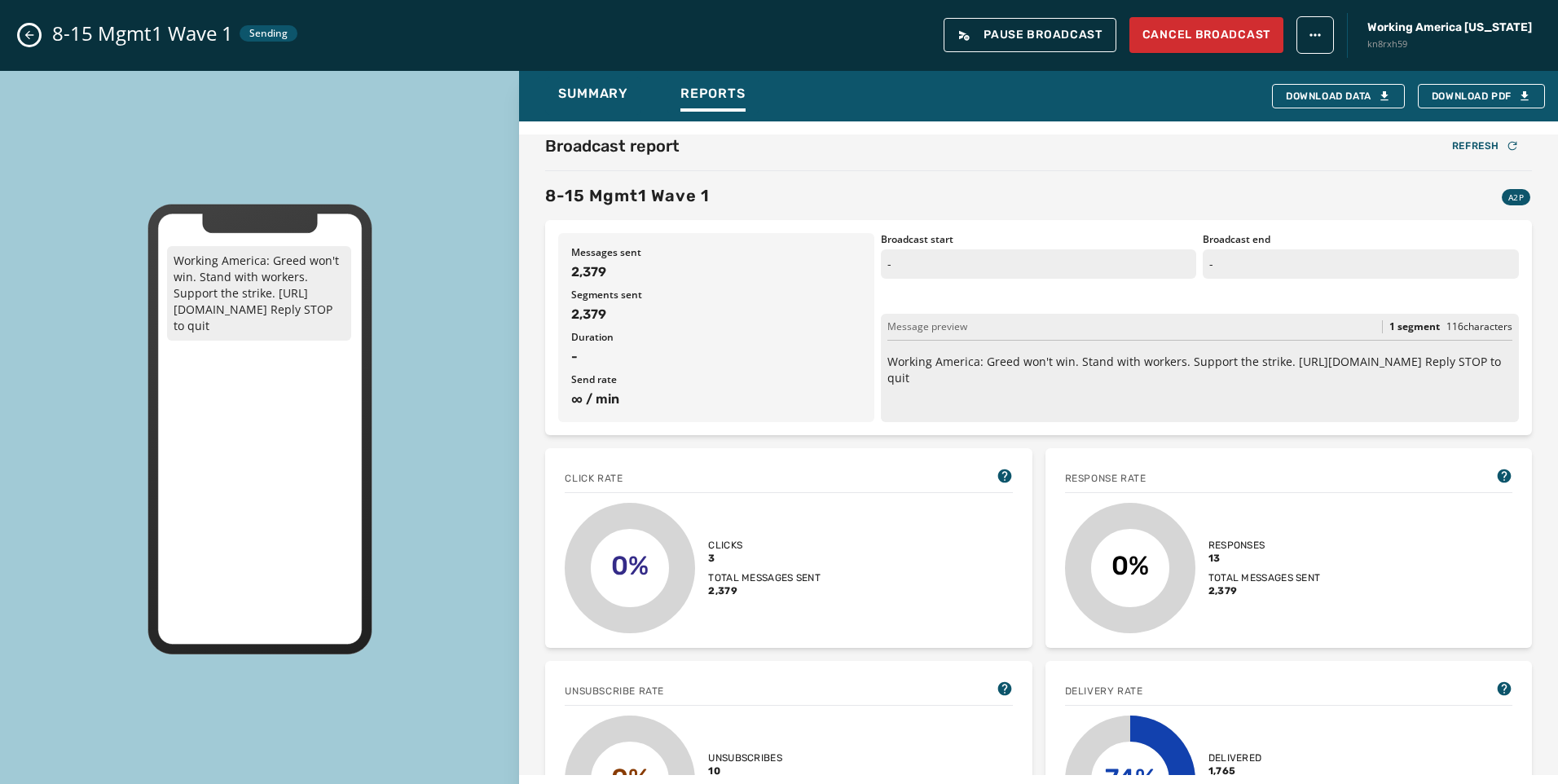
click at [24, 31] on icon "Close admin drawer" at bounding box center [29, 34] width 13 height 13
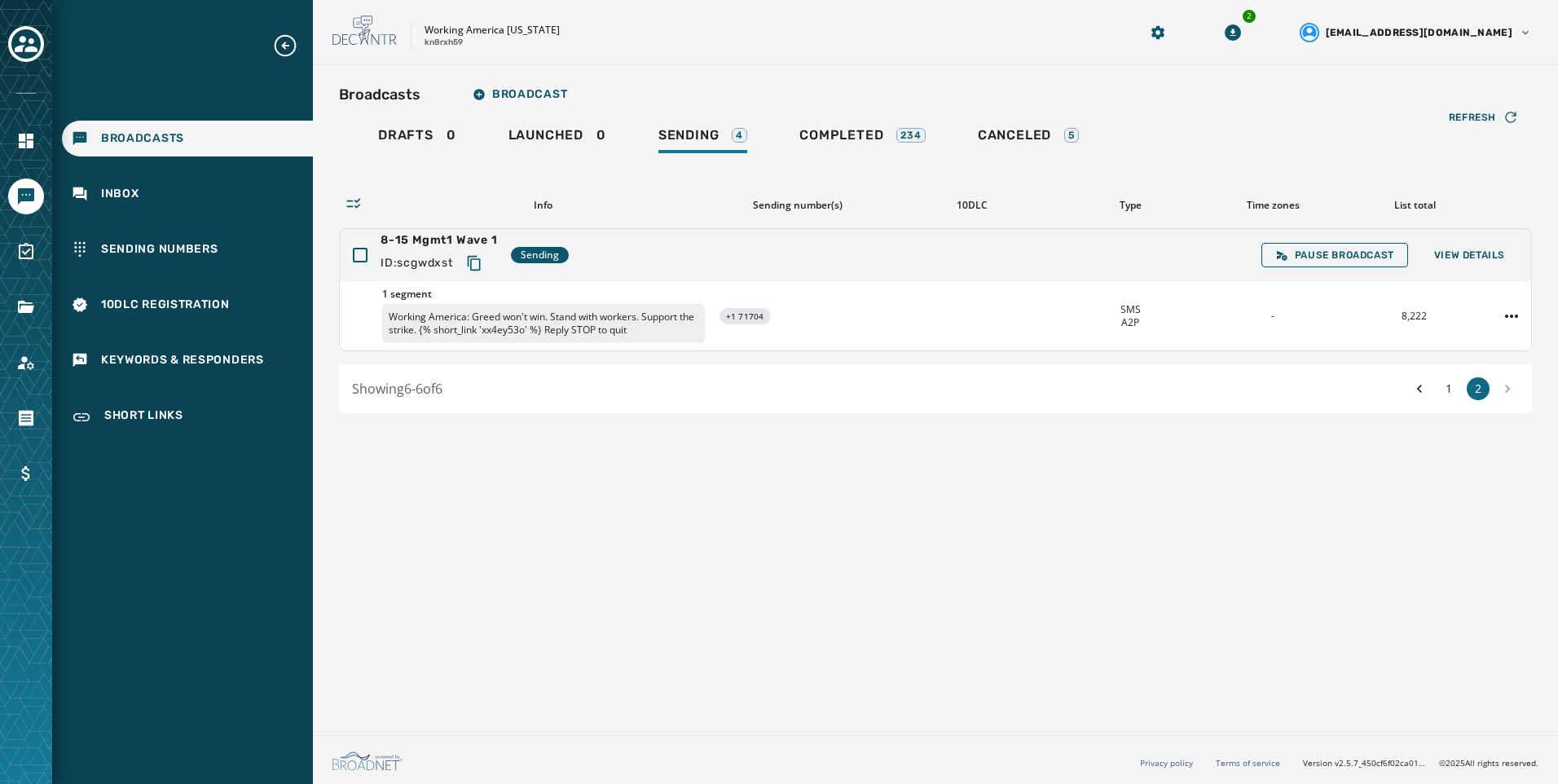
click at [1436, 394] on div "1 2" at bounding box center [1463, 388] width 110 height 23
click at [1454, 386] on button "1" at bounding box center [1449, 388] width 23 height 23
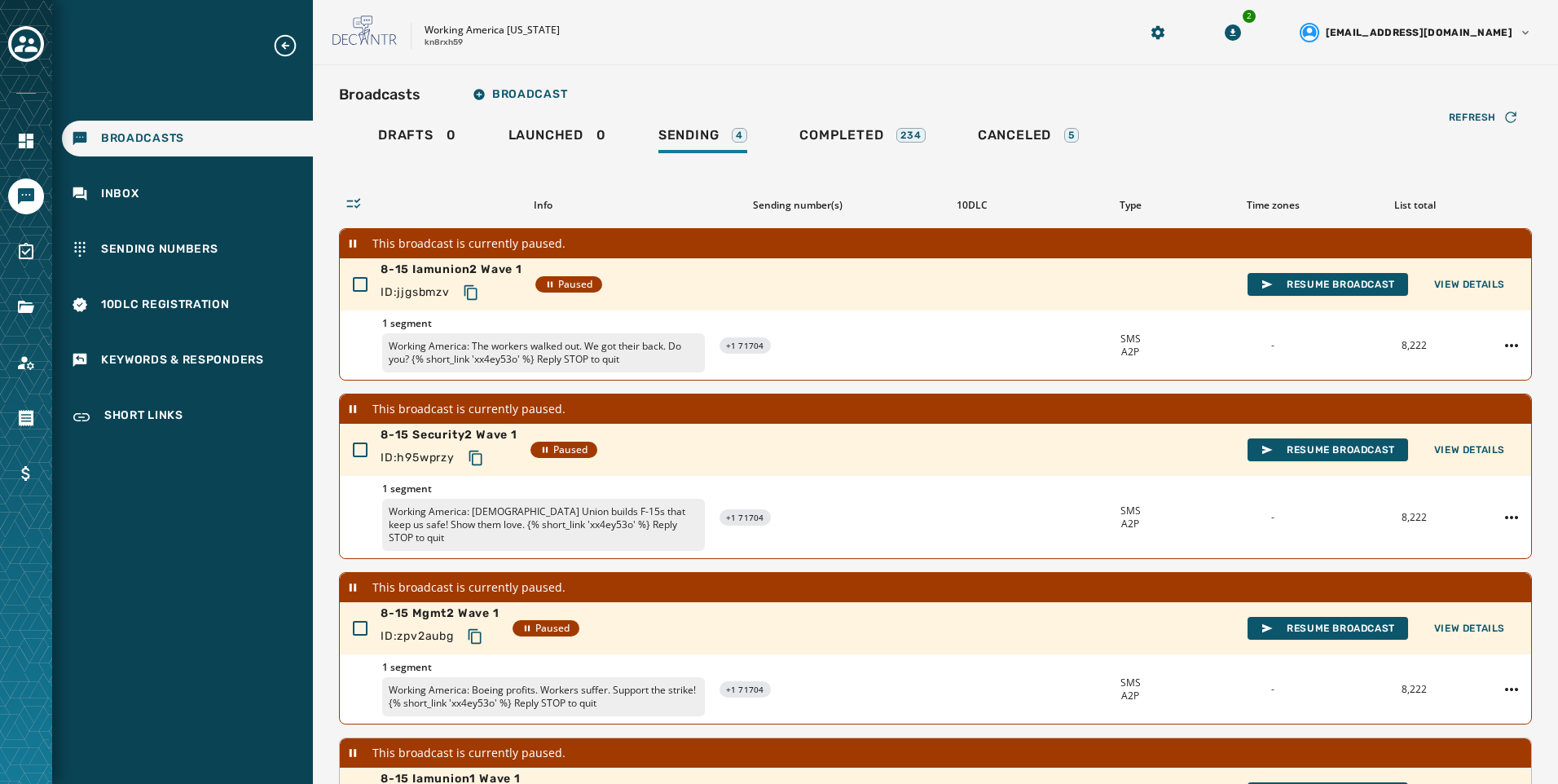
scroll to position [359, 0]
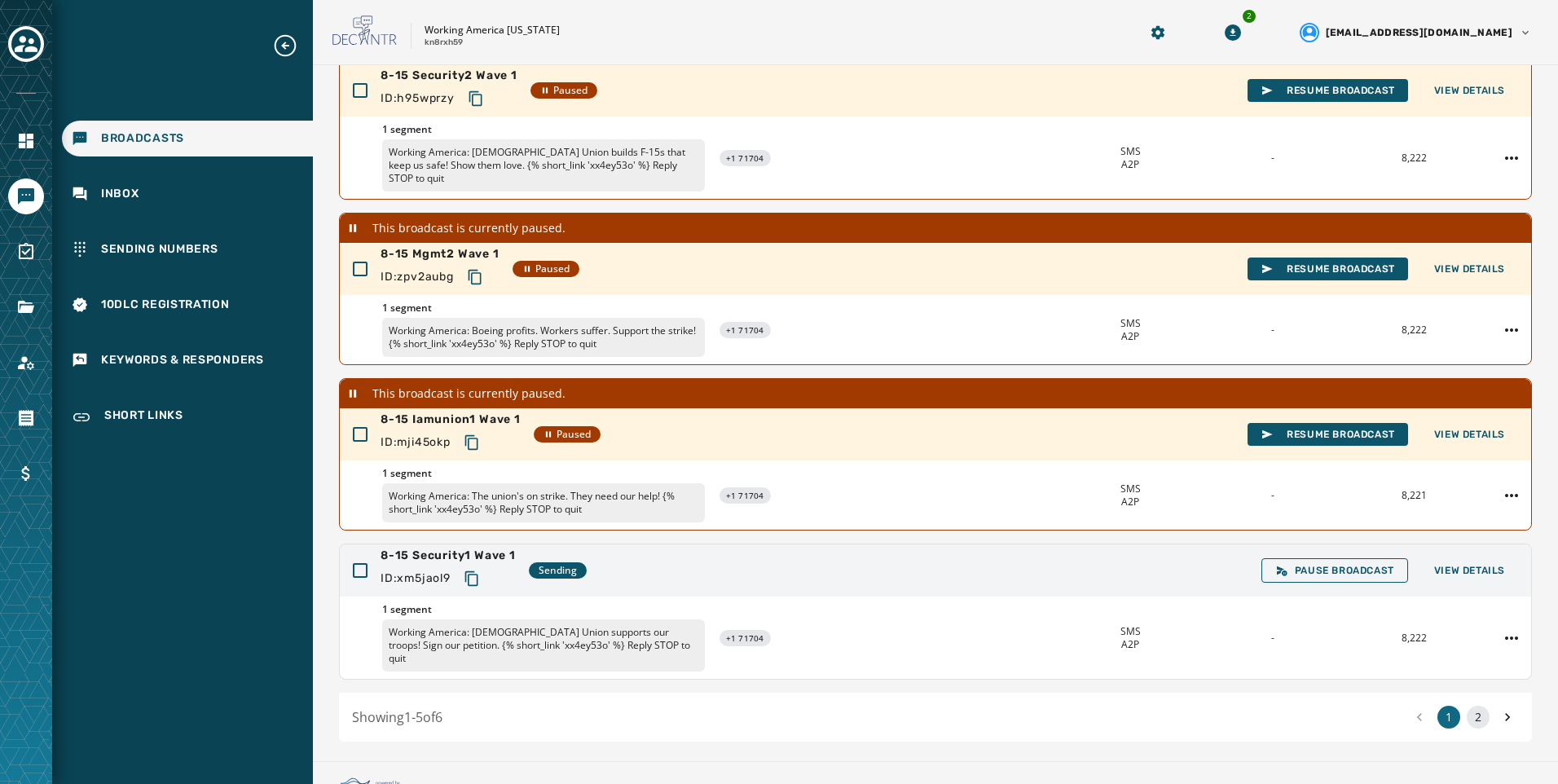
click at [1467, 705] on button "2" at bounding box center [1478, 716] width 23 height 23
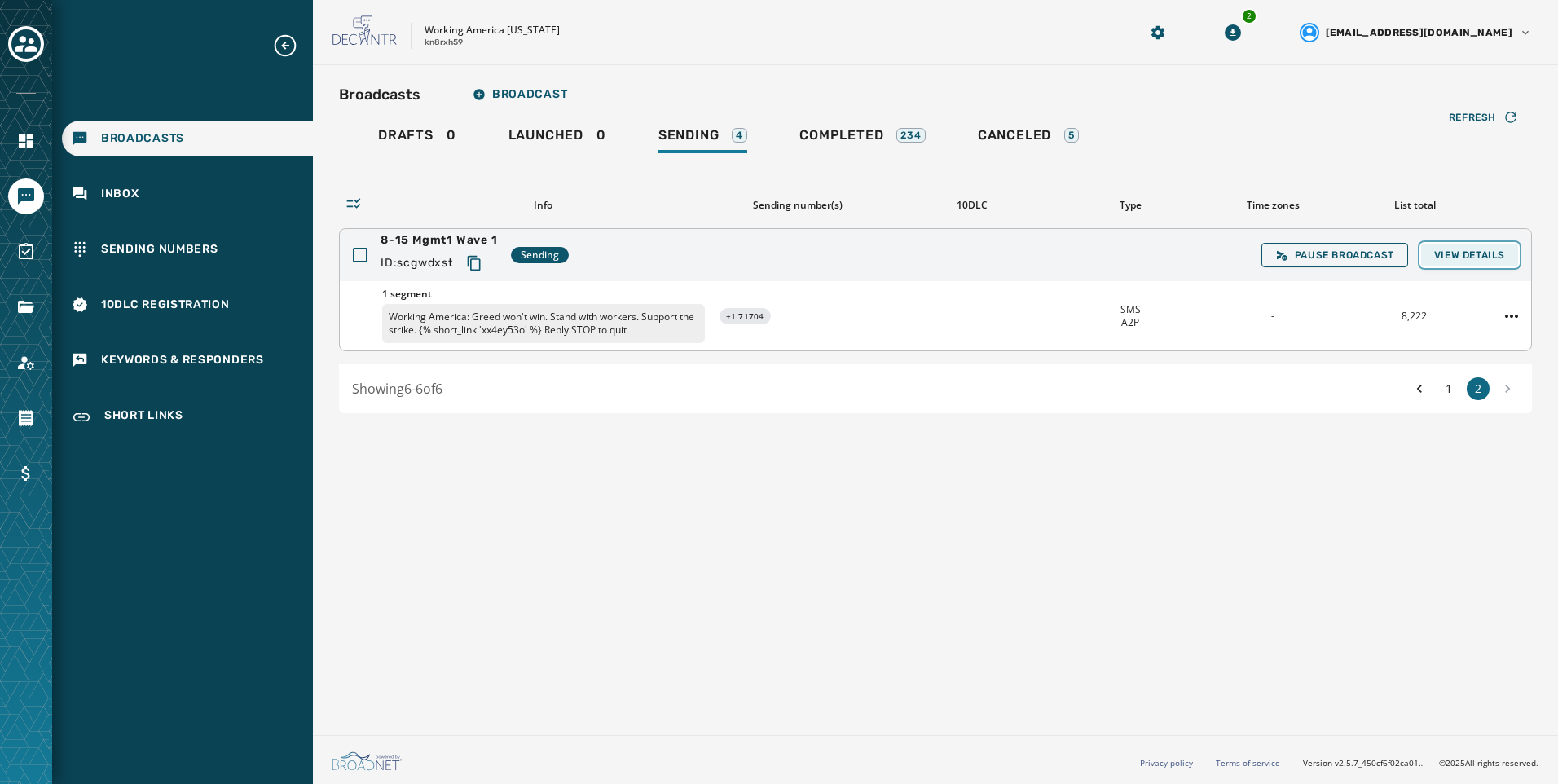
click at [1472, 256] on span "View Details" at bounding box center [1470, 254] width 71 height 13
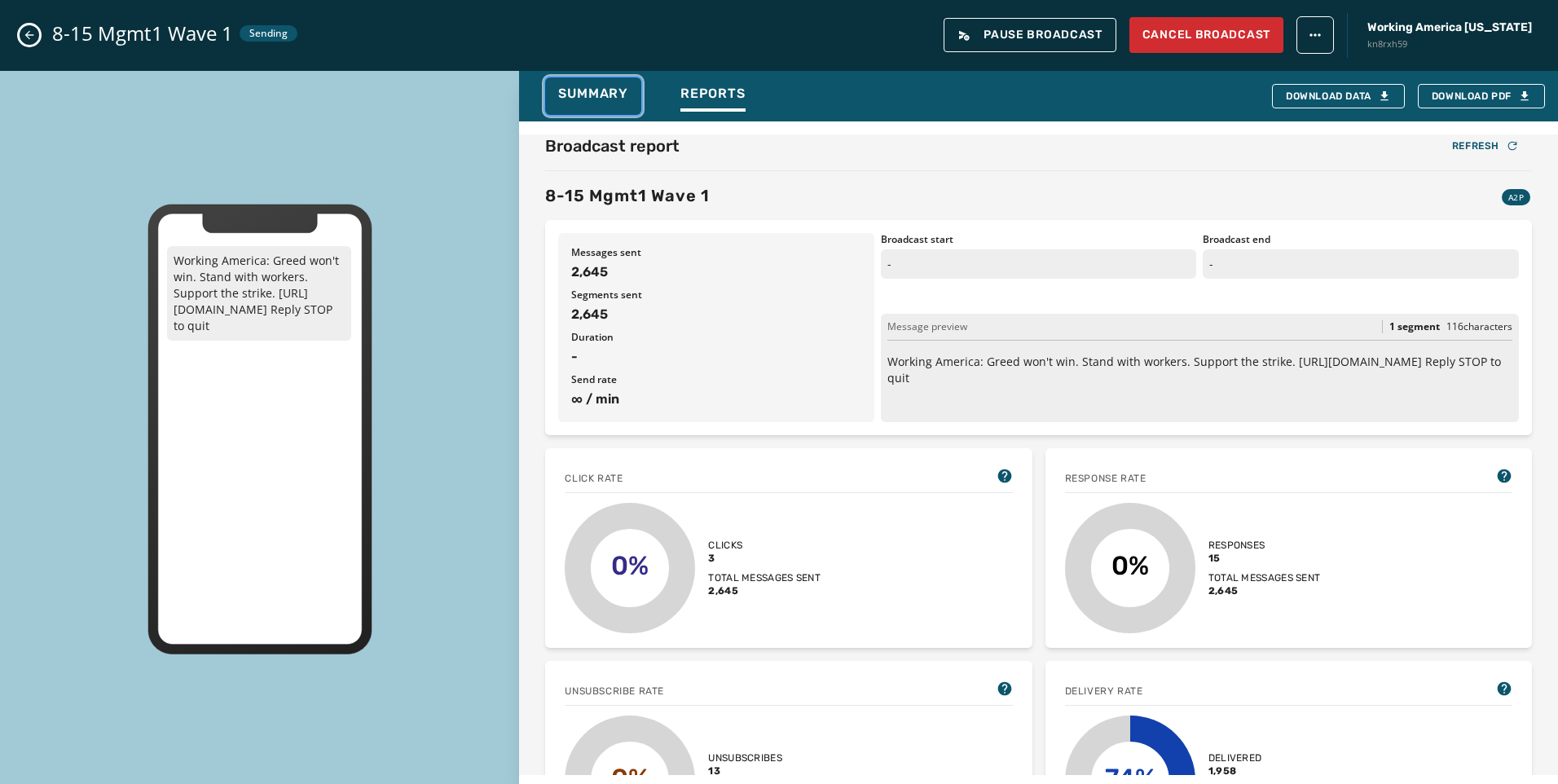
click at [602, 89] on span "Summary" at bounding box center [593, 94] width 70 height 17
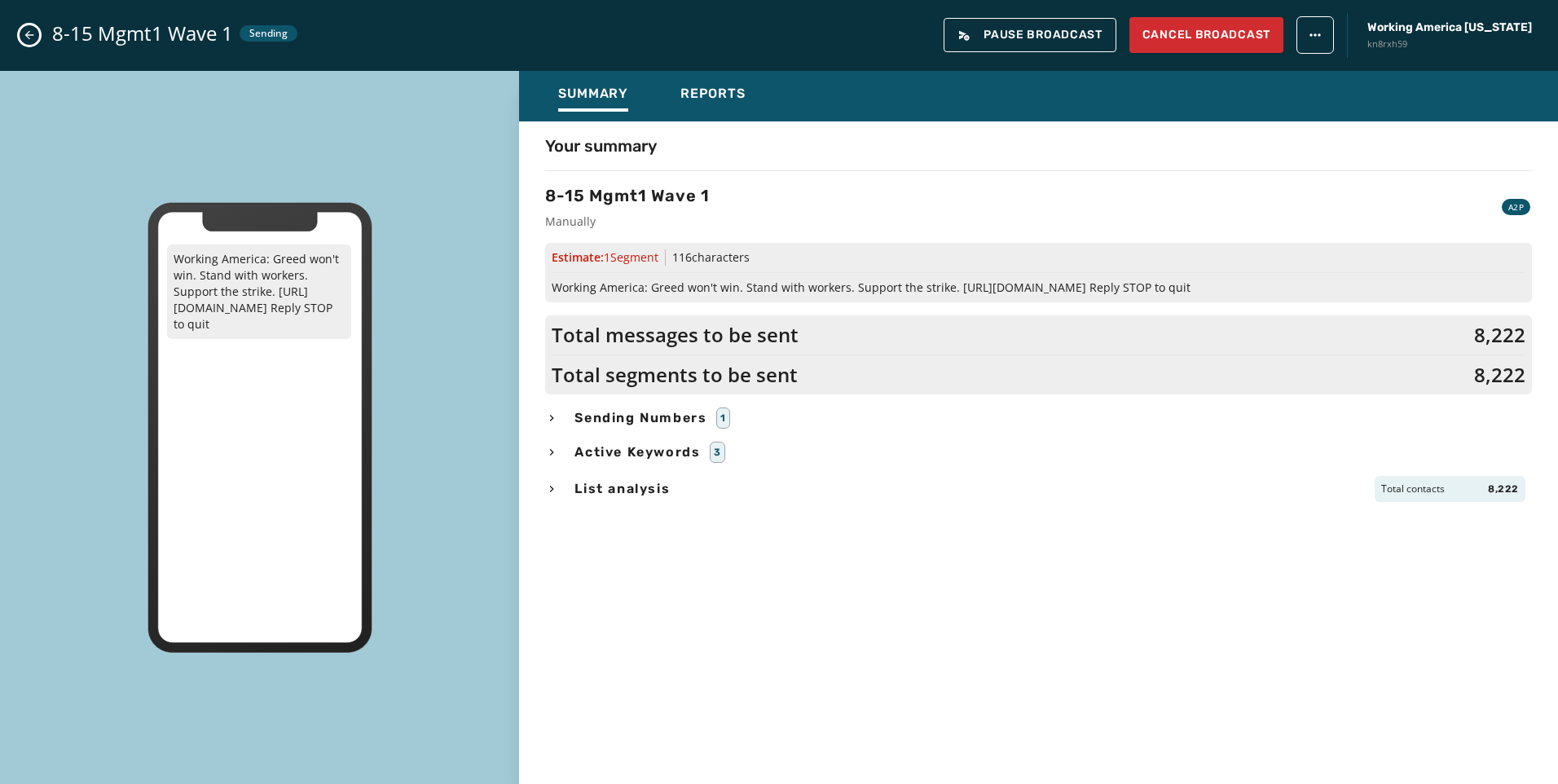
click at [32, 35] on icon "Close admin drawer" at bounding box center [29, 34] width 13 height 13
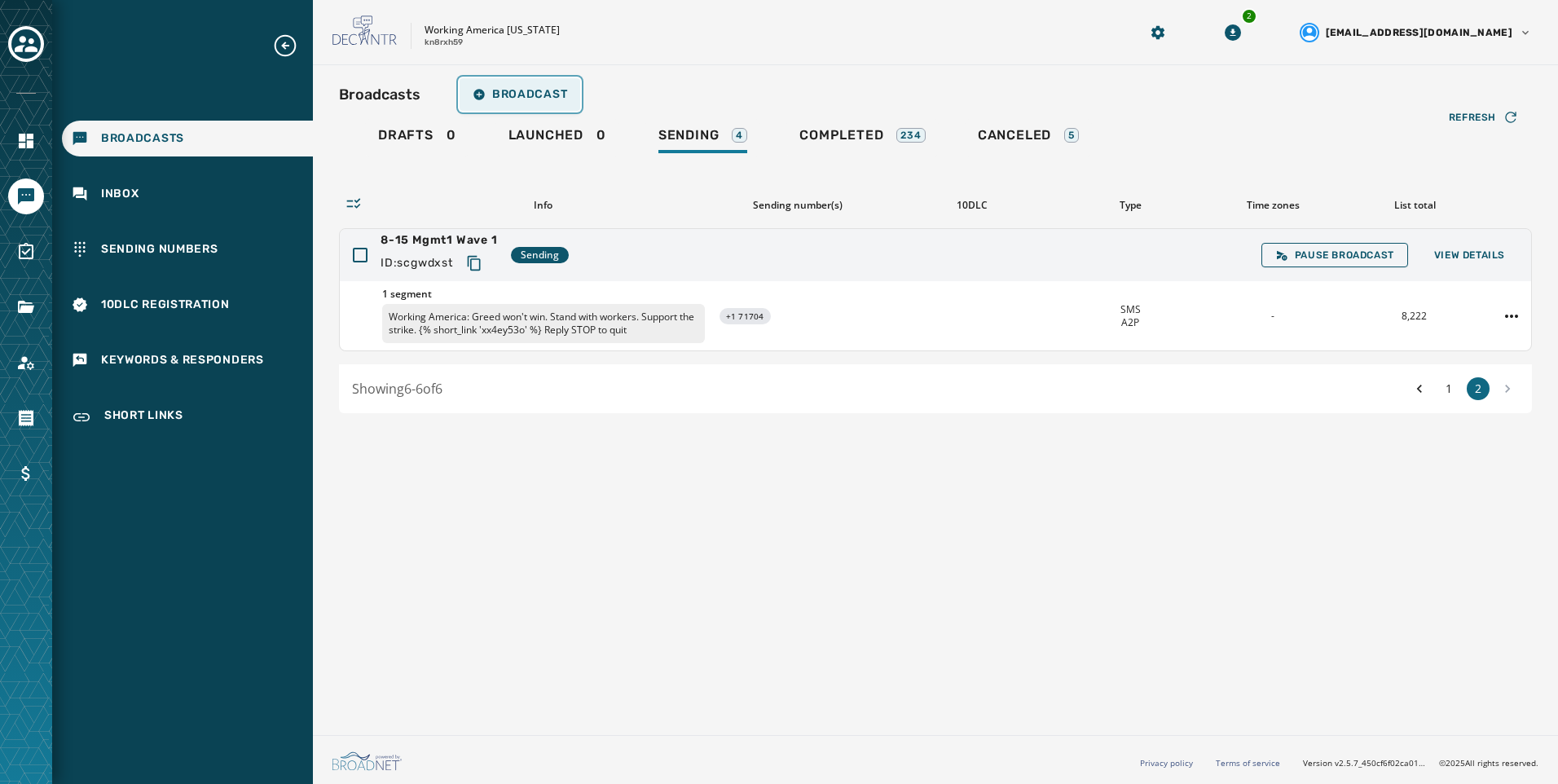
click at [527, 107] on button "Broadcast" at bounding box center [519, 94] width 120 height 33
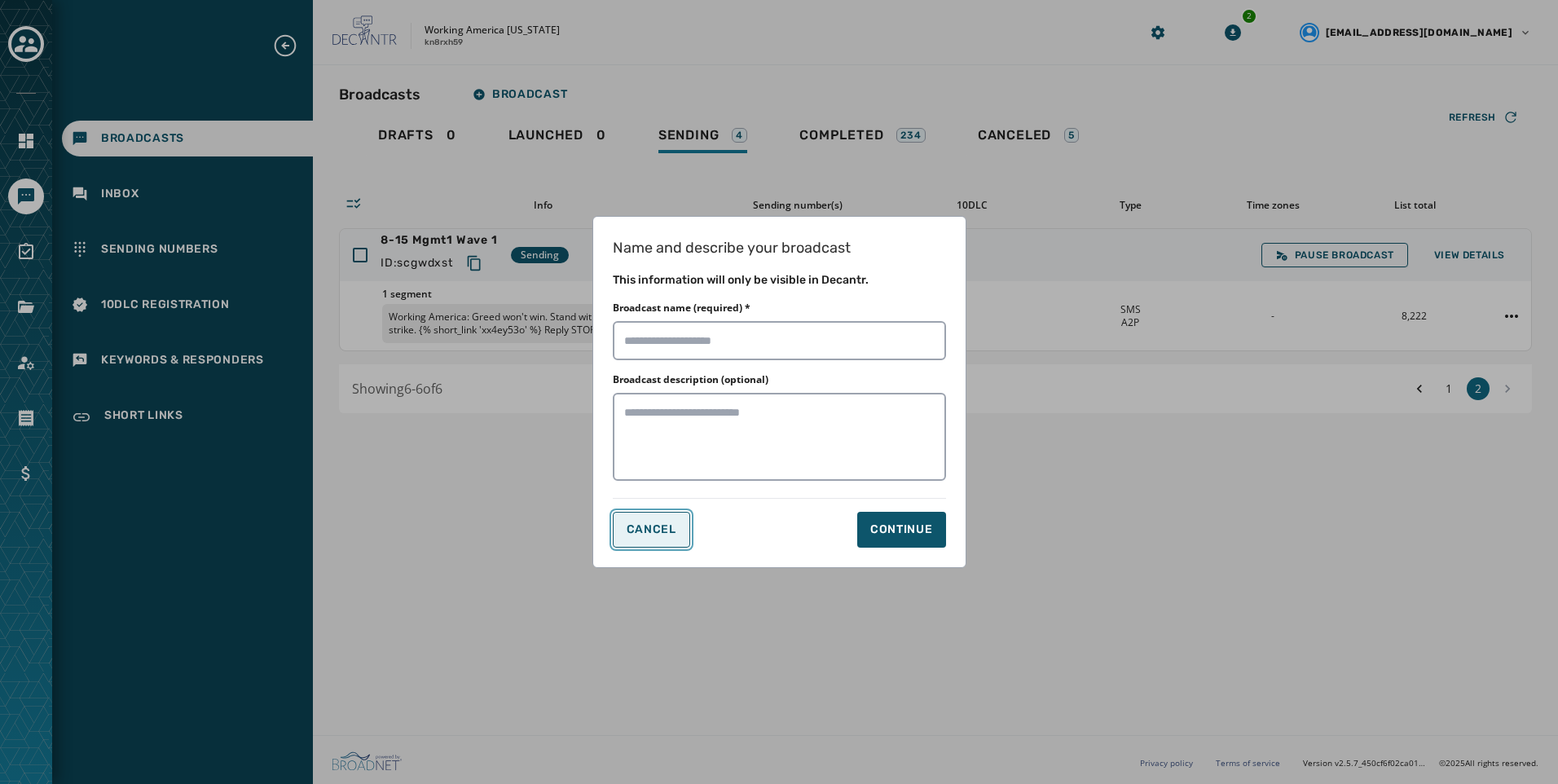
click at [643, 527] on span "Cancel" at bounding box center [651, 529] width 49 height 13
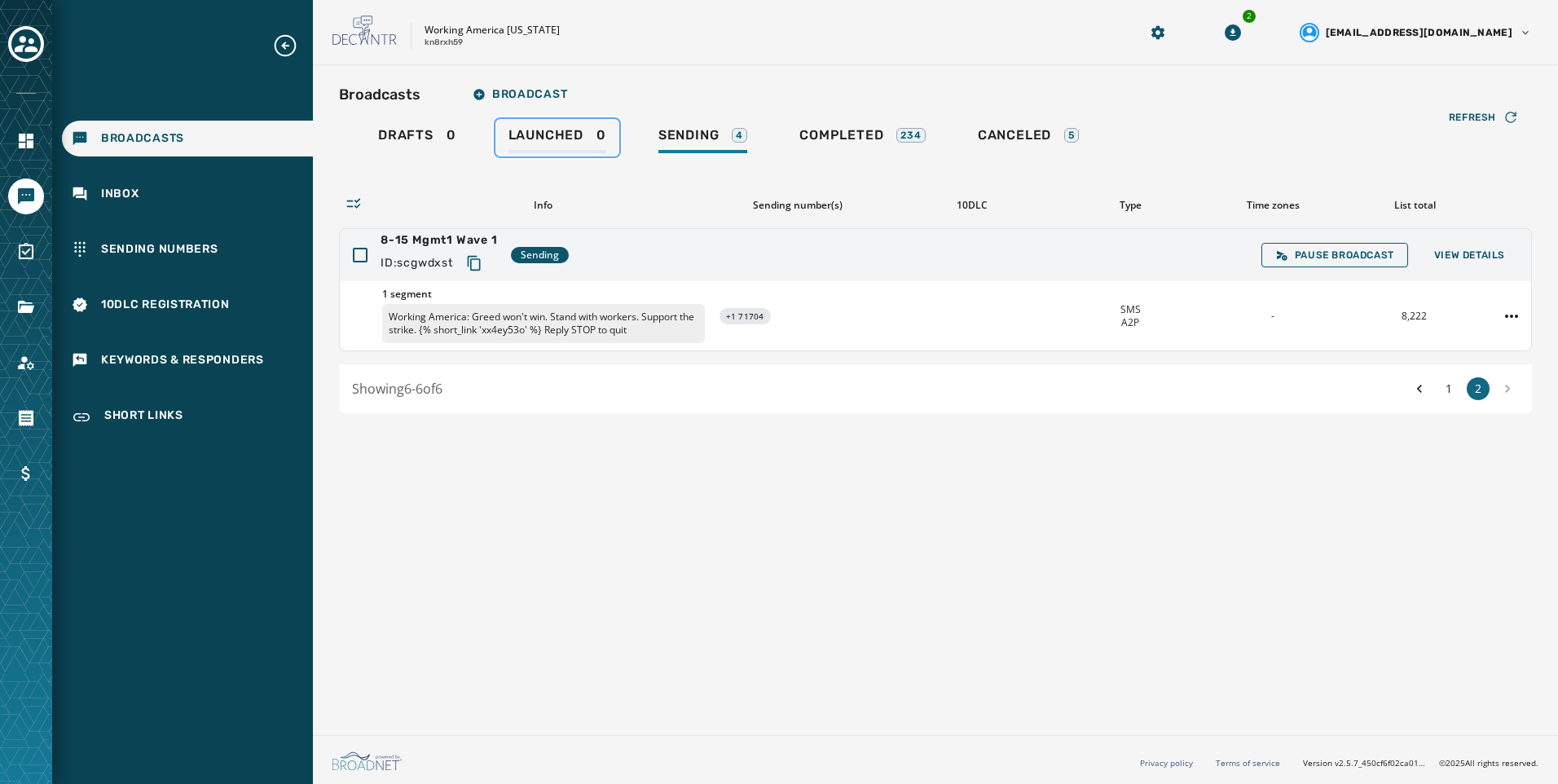
click at [574, 146] on div "Launched 0" at bounding box center [557, 140] width 98 height 26
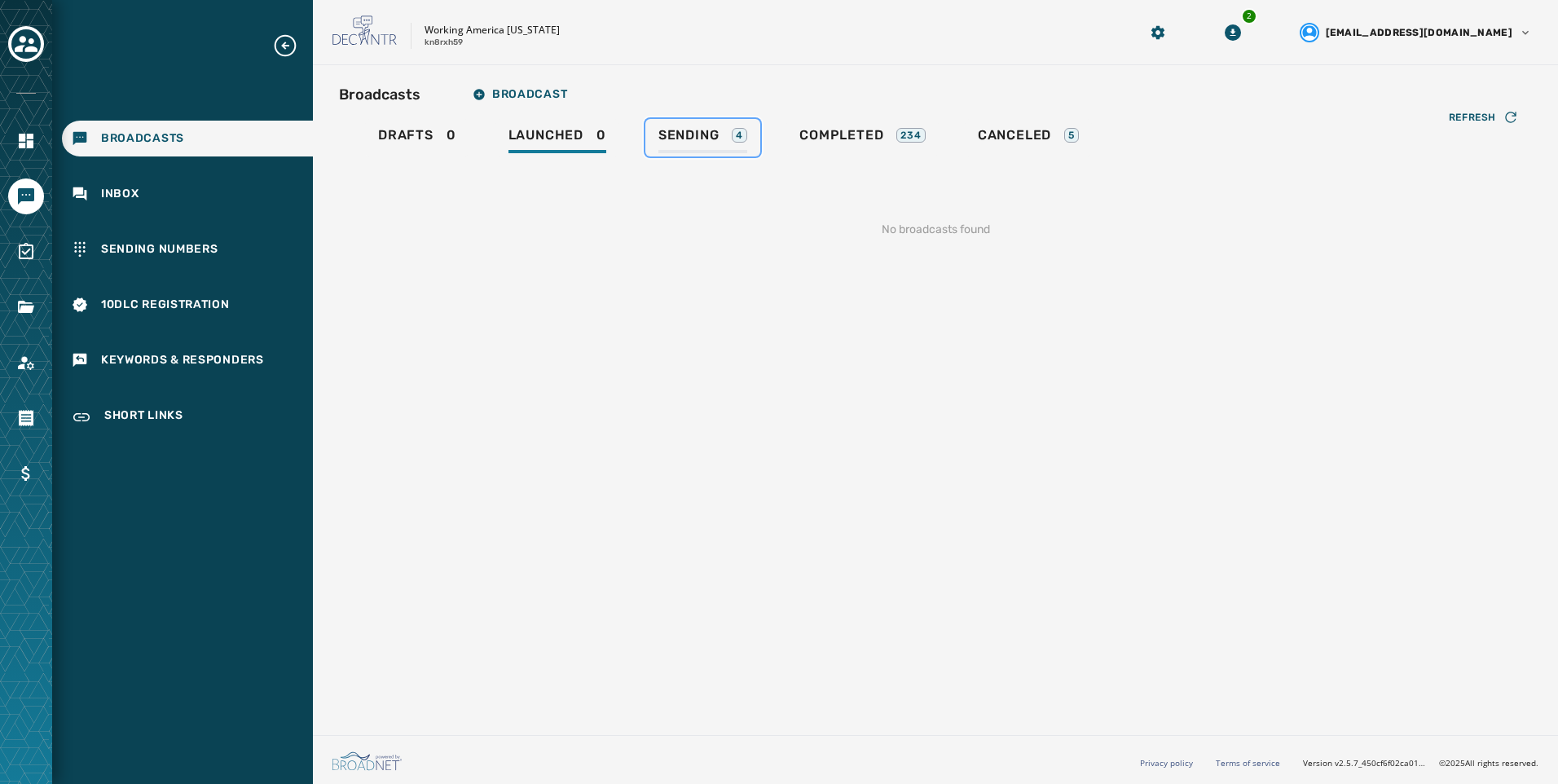
click at [678, 149] on div "Sending 4" at bounding box center [703, 140] width 89 height 26
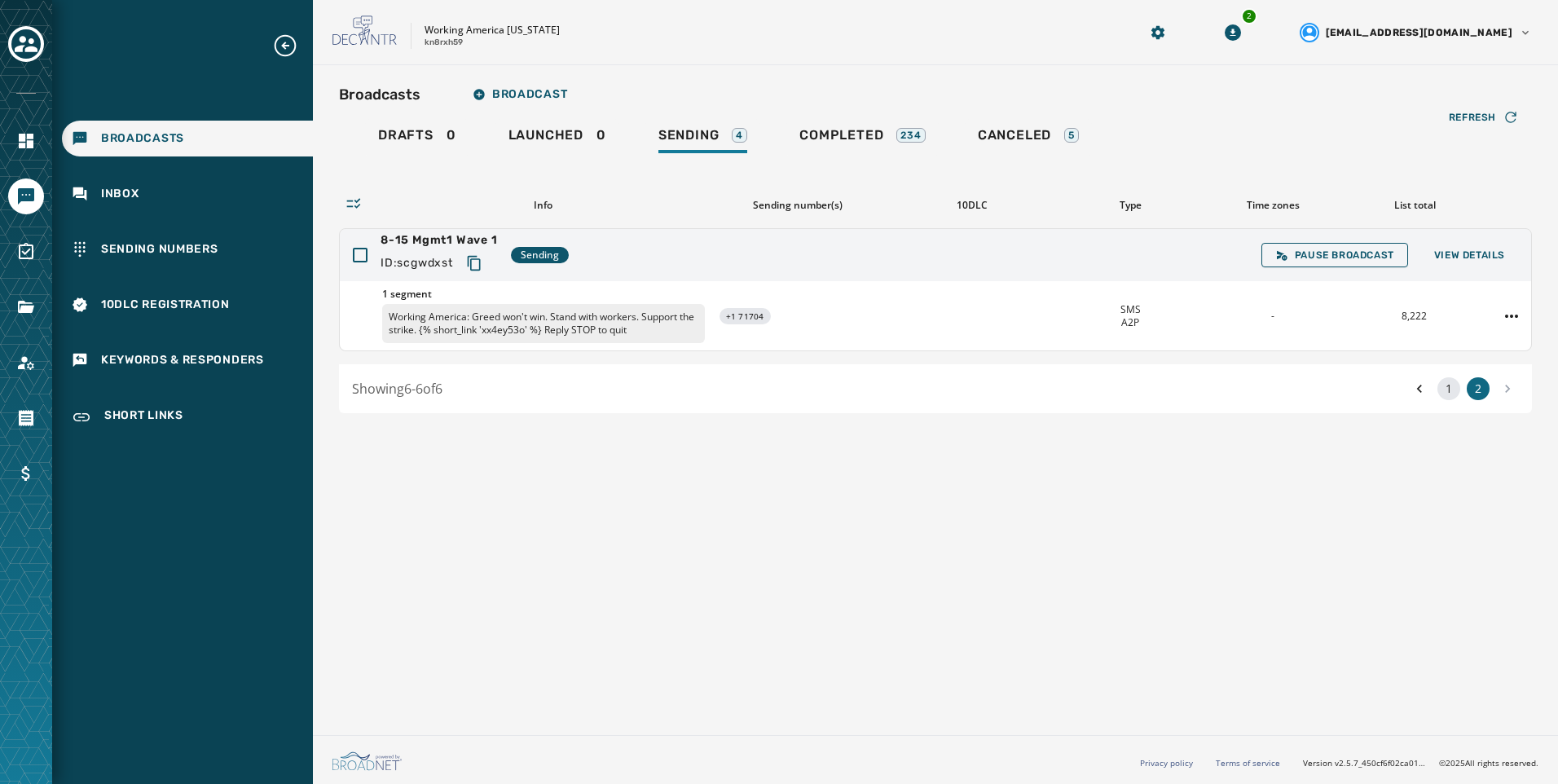
click at [1456, 389] on button "1" at bounding box center [1449, 388] width 23 height 23
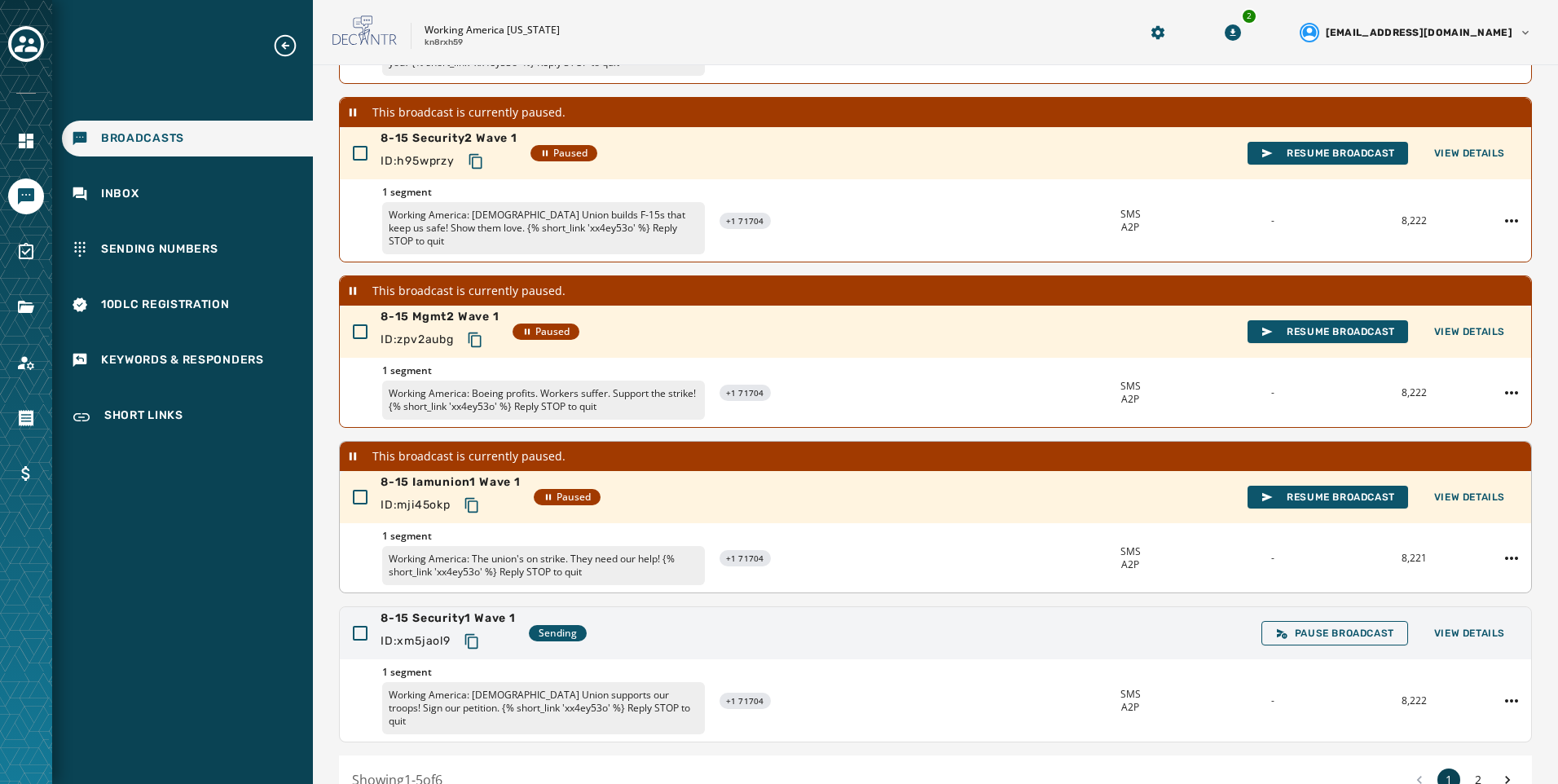
scroll to position [359, 0]
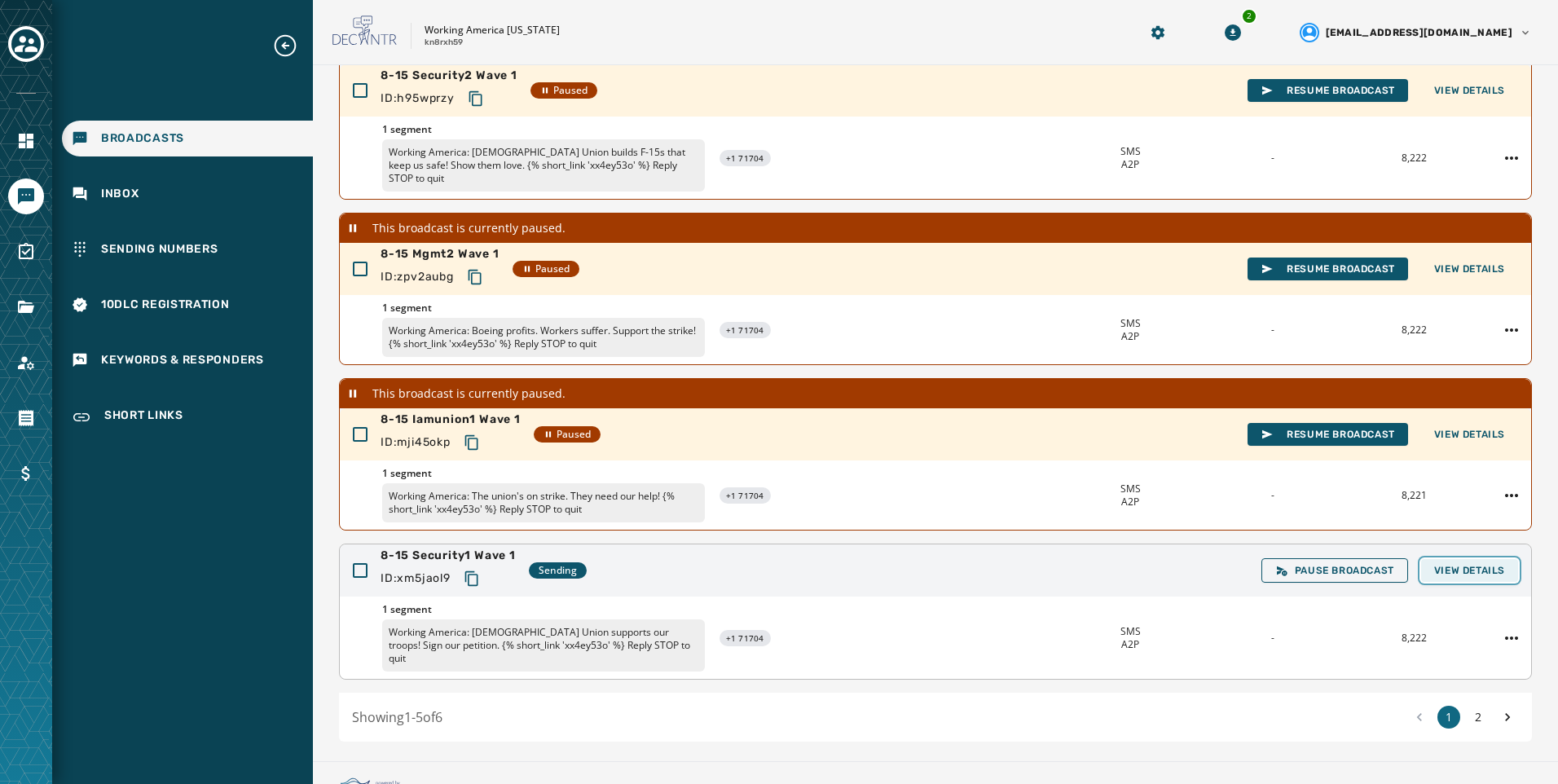
click at [1463, 563] on span "View Details" at bounding box center [1470, 569] width 71 height 13
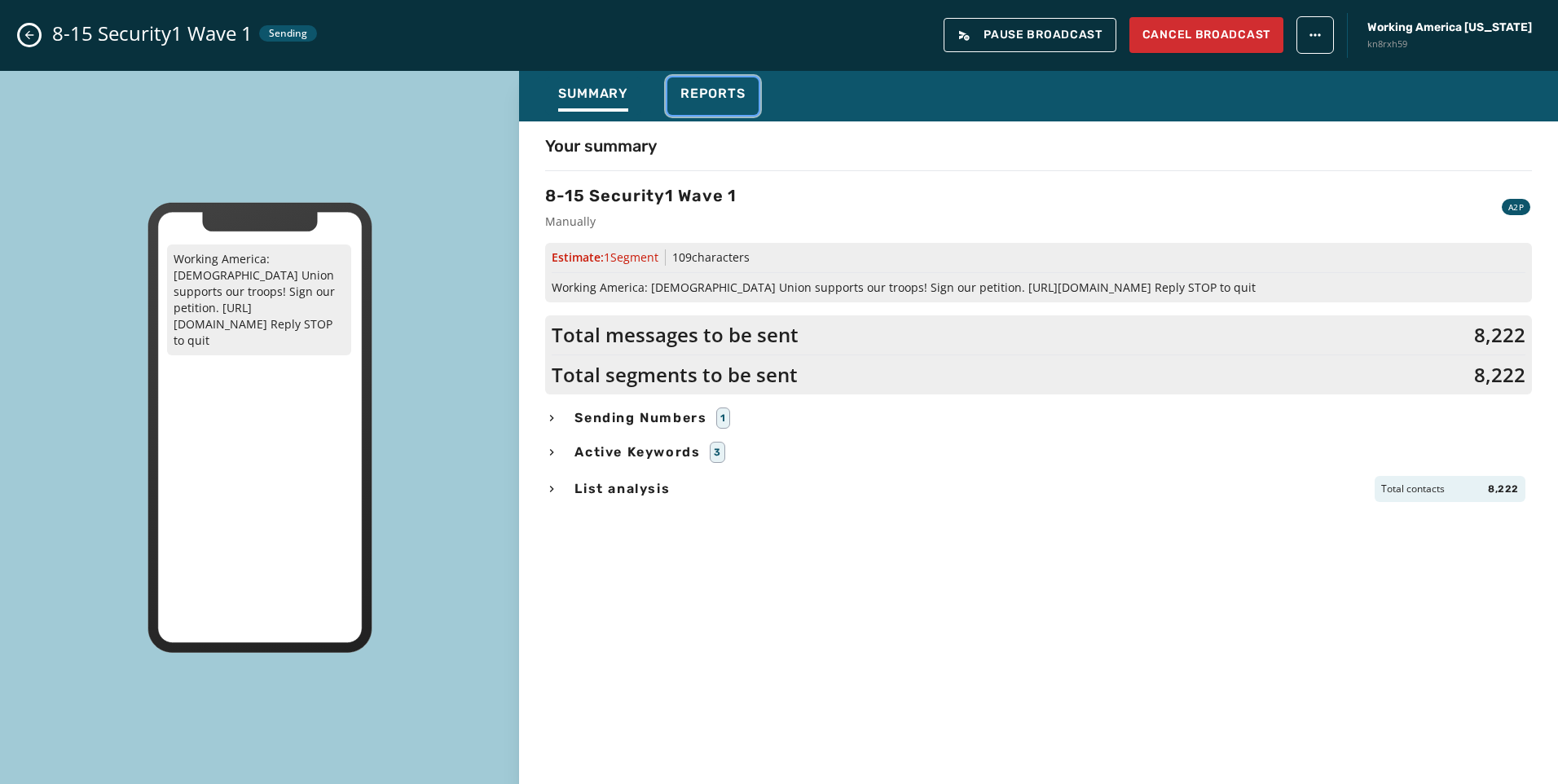
click at [731, 92] on span "Reports" at bounding box center [713, 94] width 65 height 17
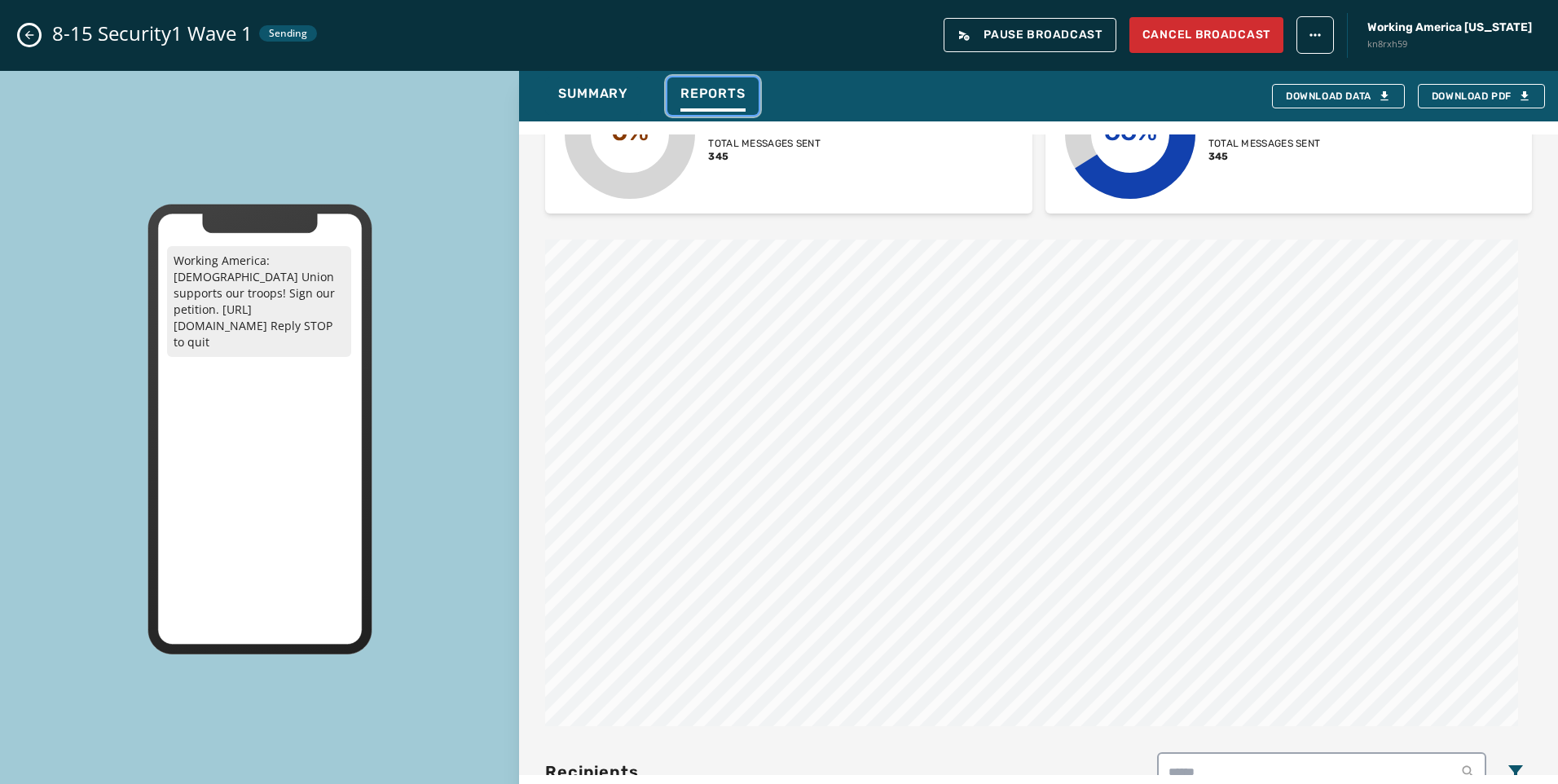
scroll to position [733, 0]
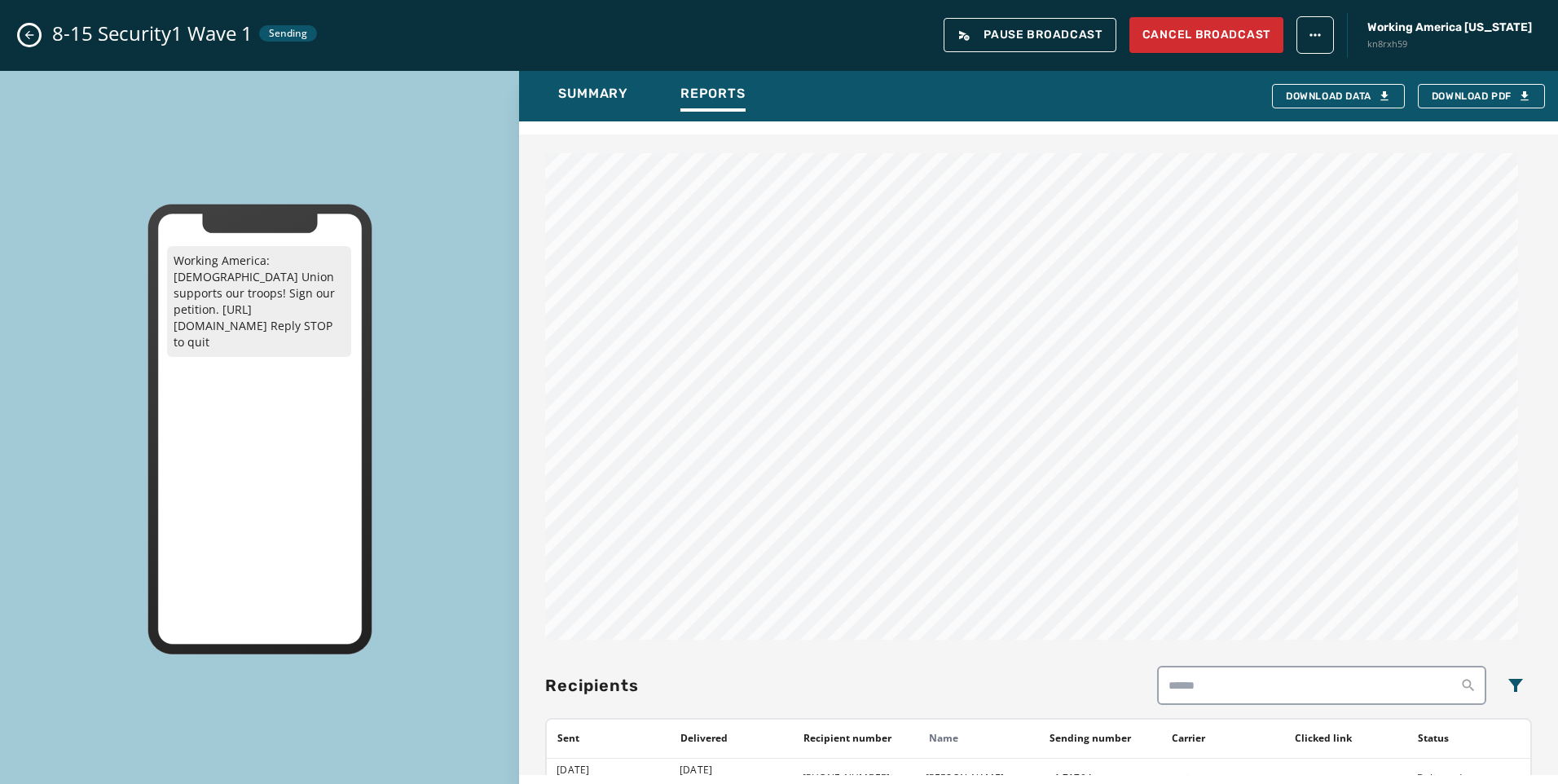
click at [31, 34] on icon "Close admin drawer" at bounding box center [29, 34] width 13 height 13
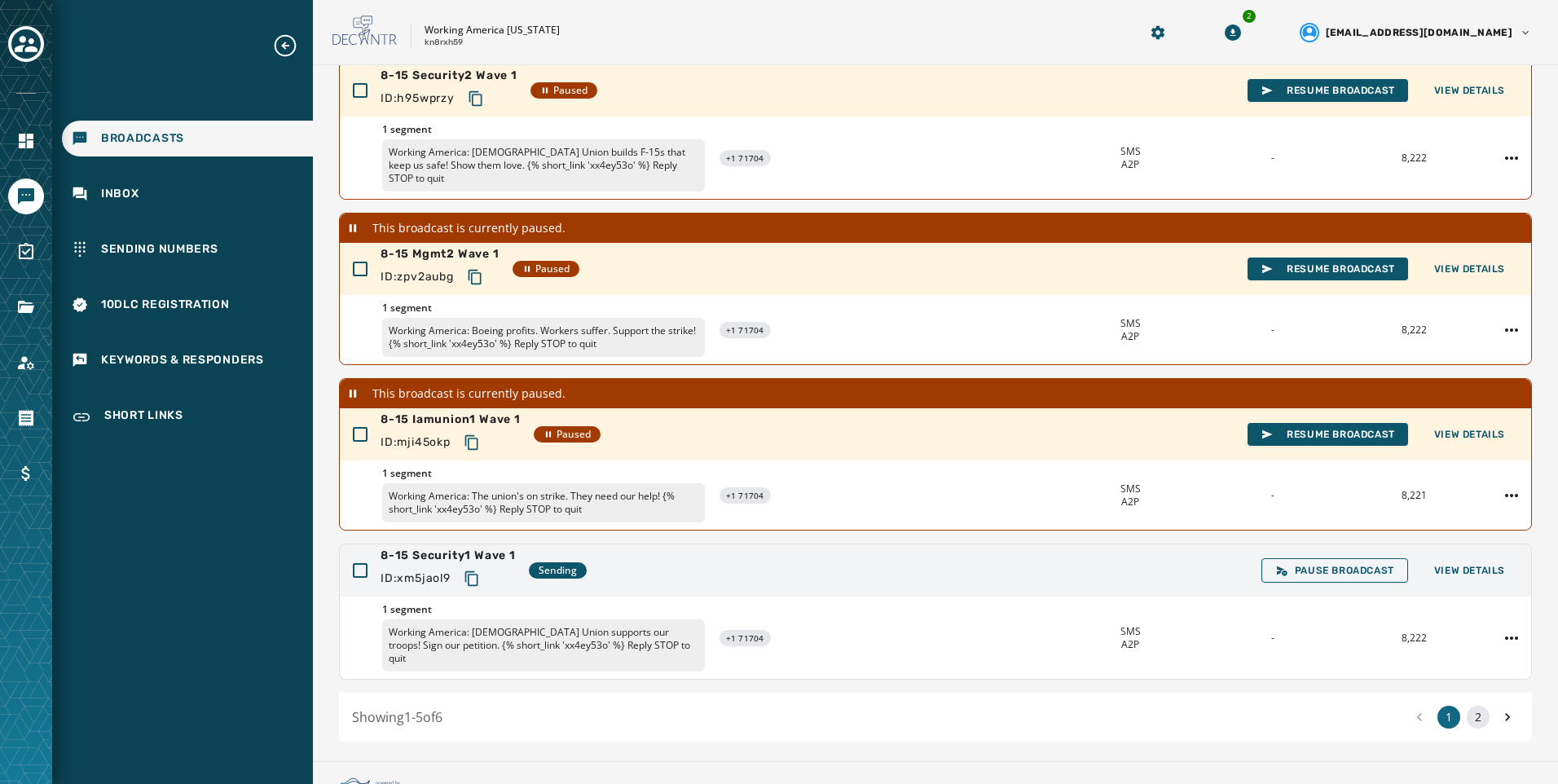
click at [1473, 705] on button "2" at bounding box center [1478, 716] width 23 height 23
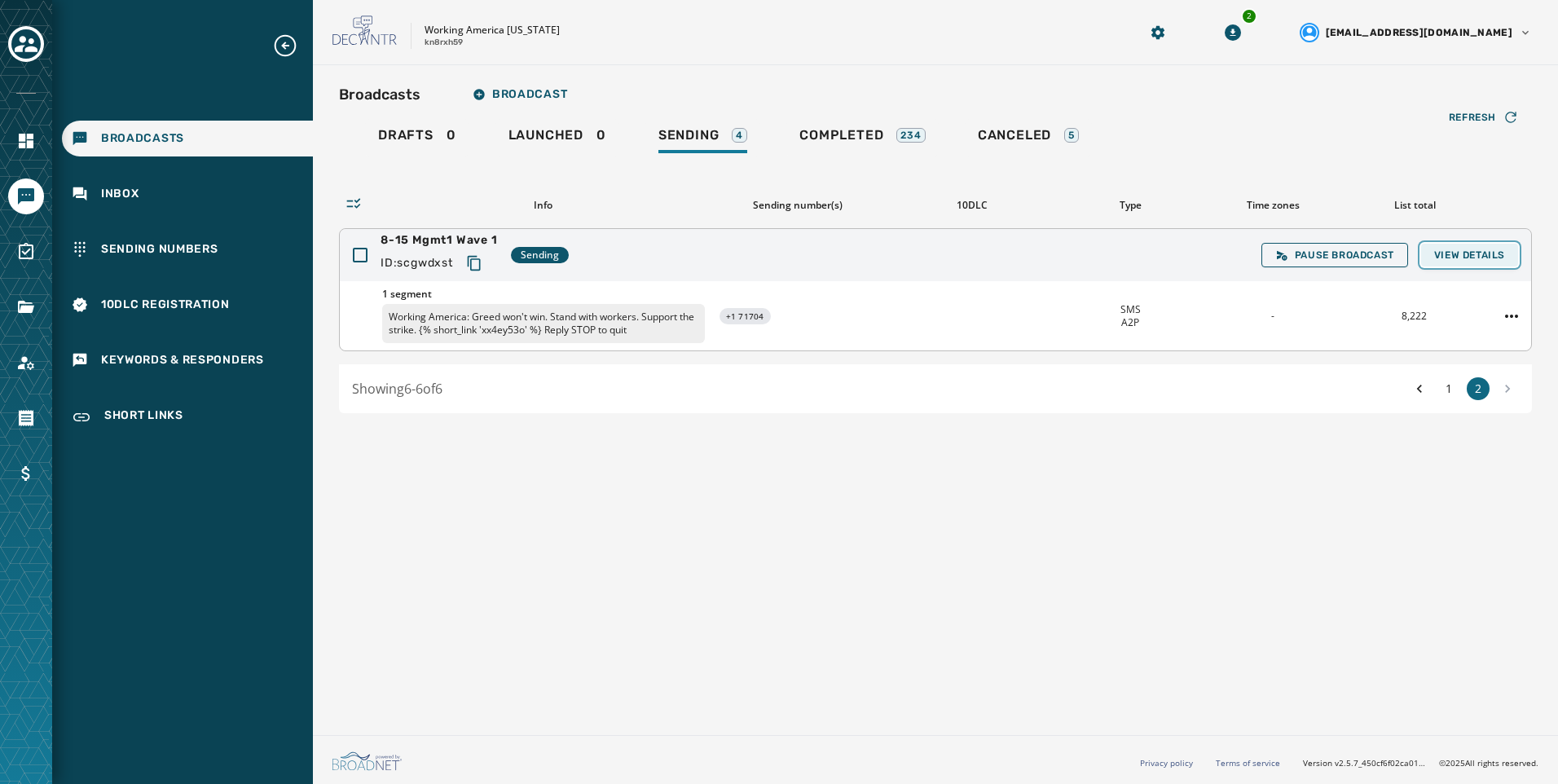
click at [1465, 261] on span "View Details" at bounding box center [1470, 254] width 71 height 13
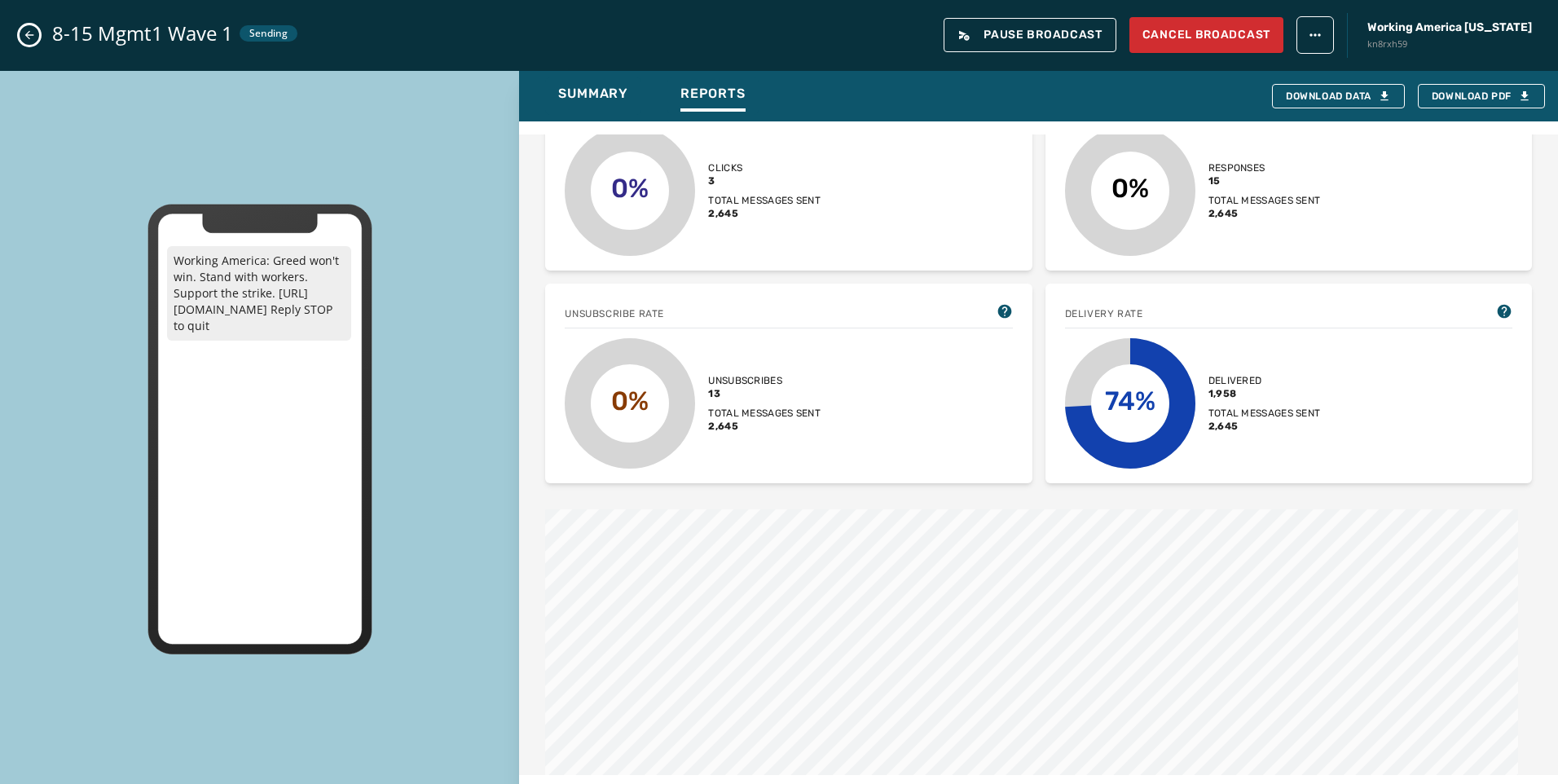
scroll to position [489, 0]
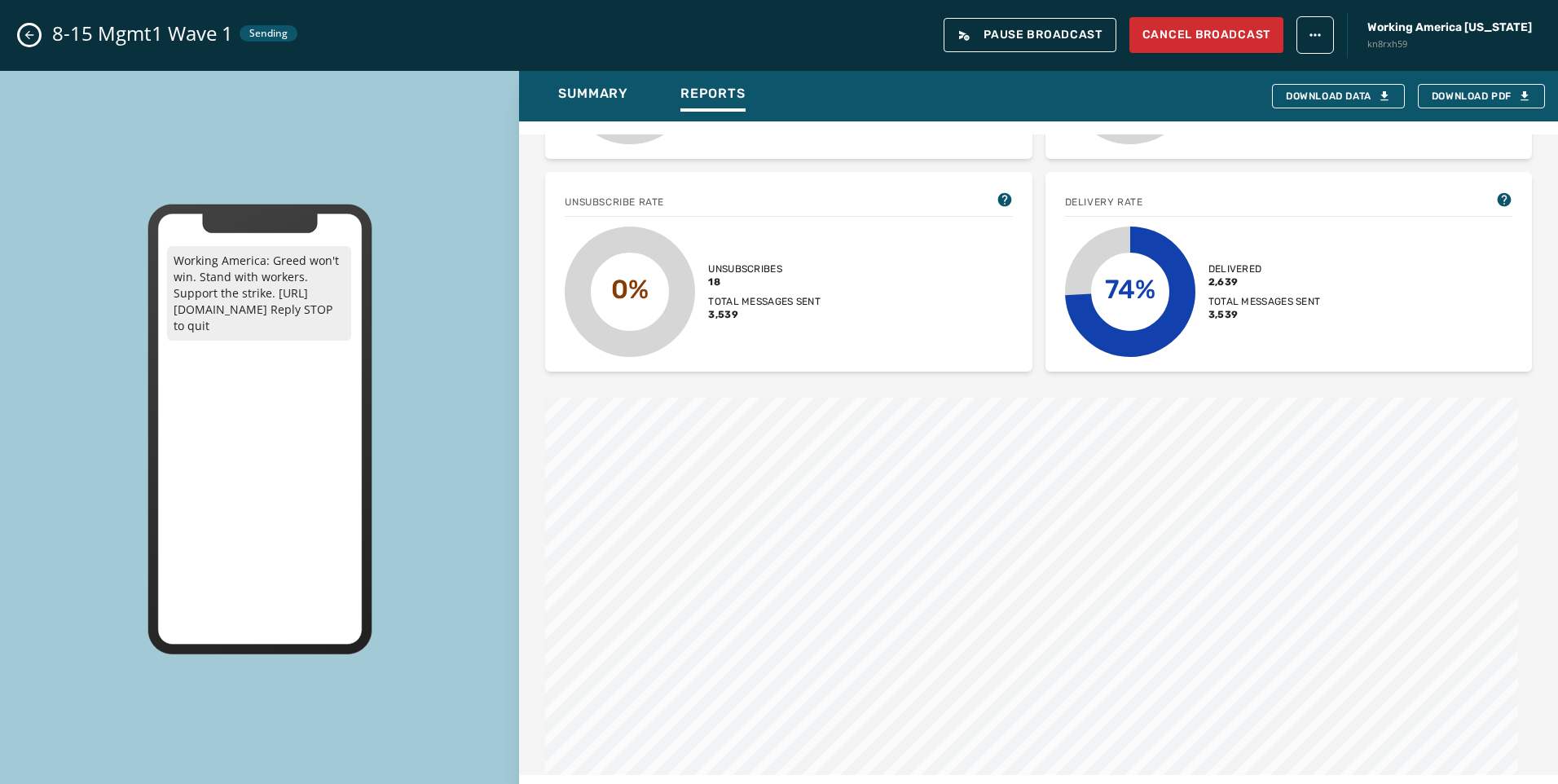
click at [26, 36] on icon "Close admin drawer" at bounding box center [29, 34] width 13 height 13
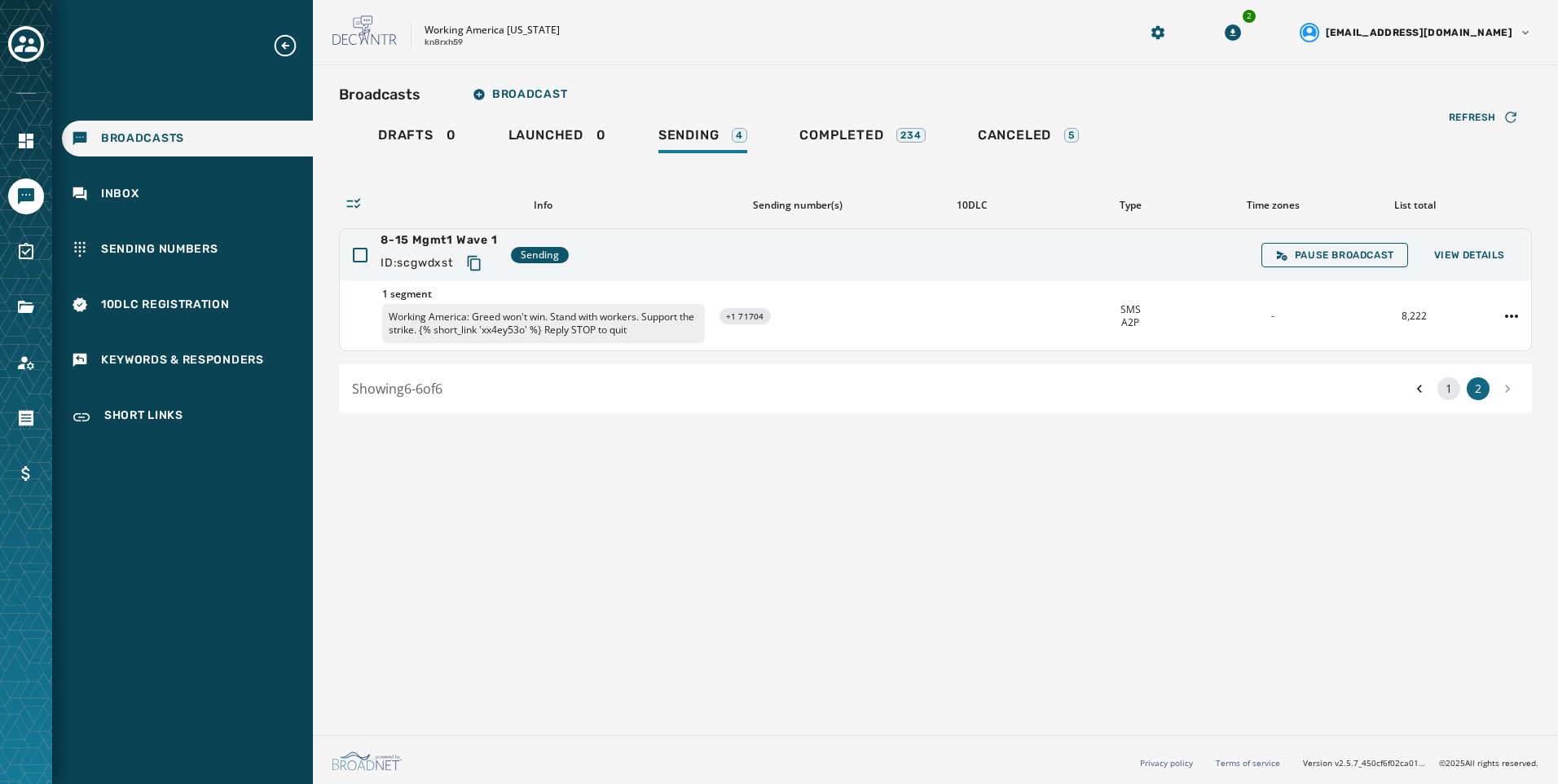
click at [1455, 387] on button "1" at bounding box center [1449, 388] width 23 height 23
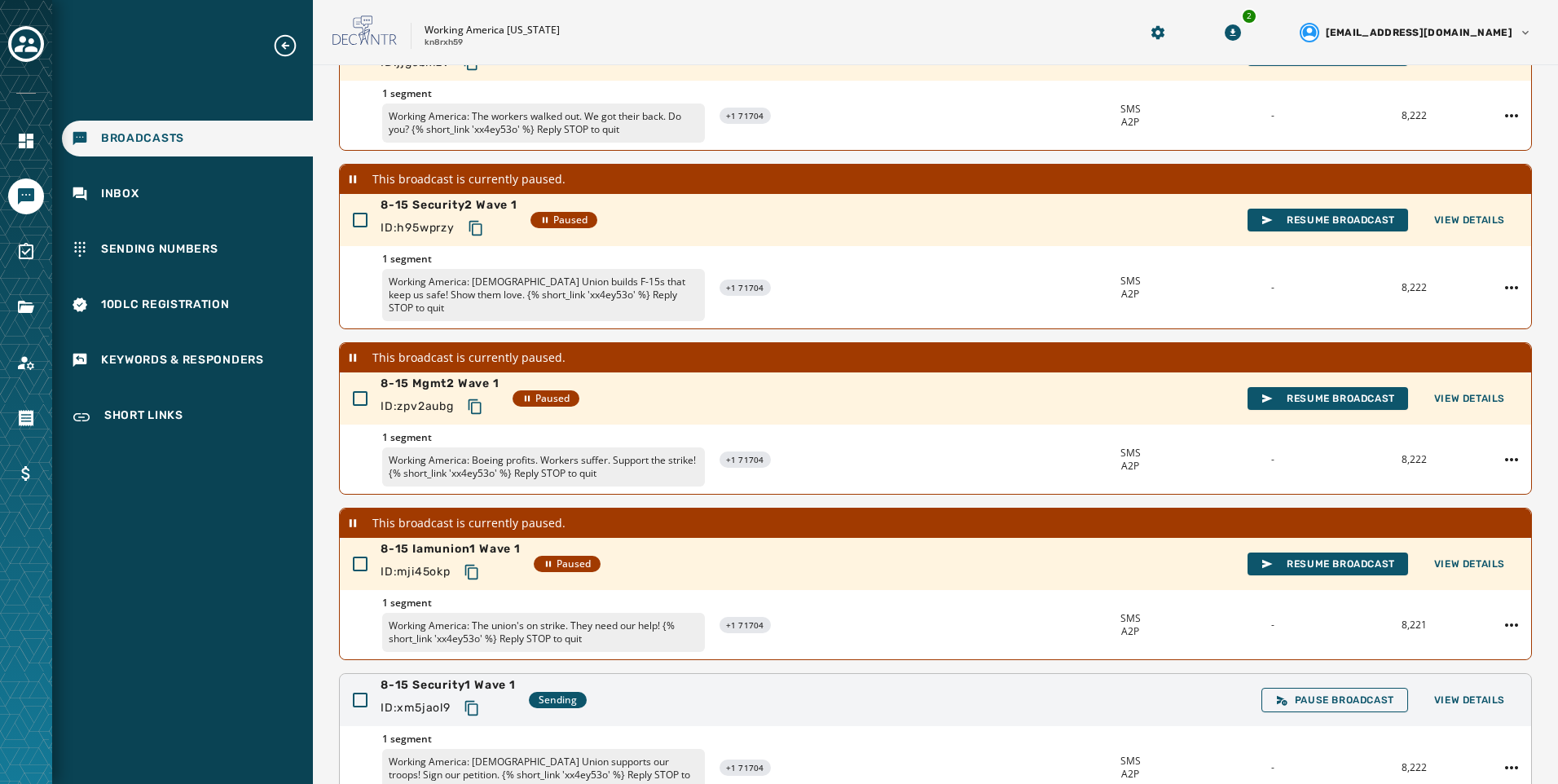
scroll to position [359, 0]
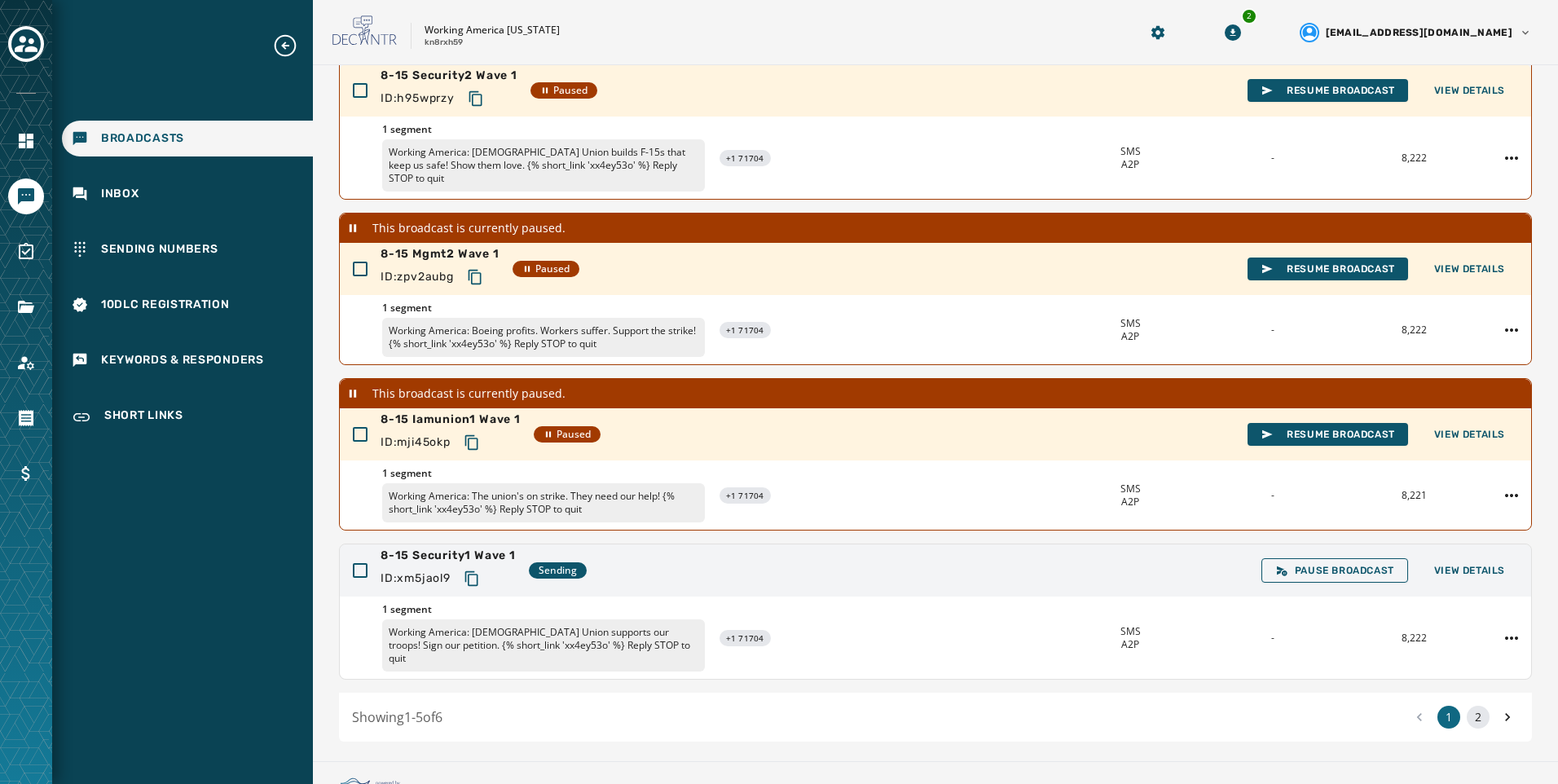
click at [1468, 705] on button "2" at bounding box center [1478, 716] width 23 height 23
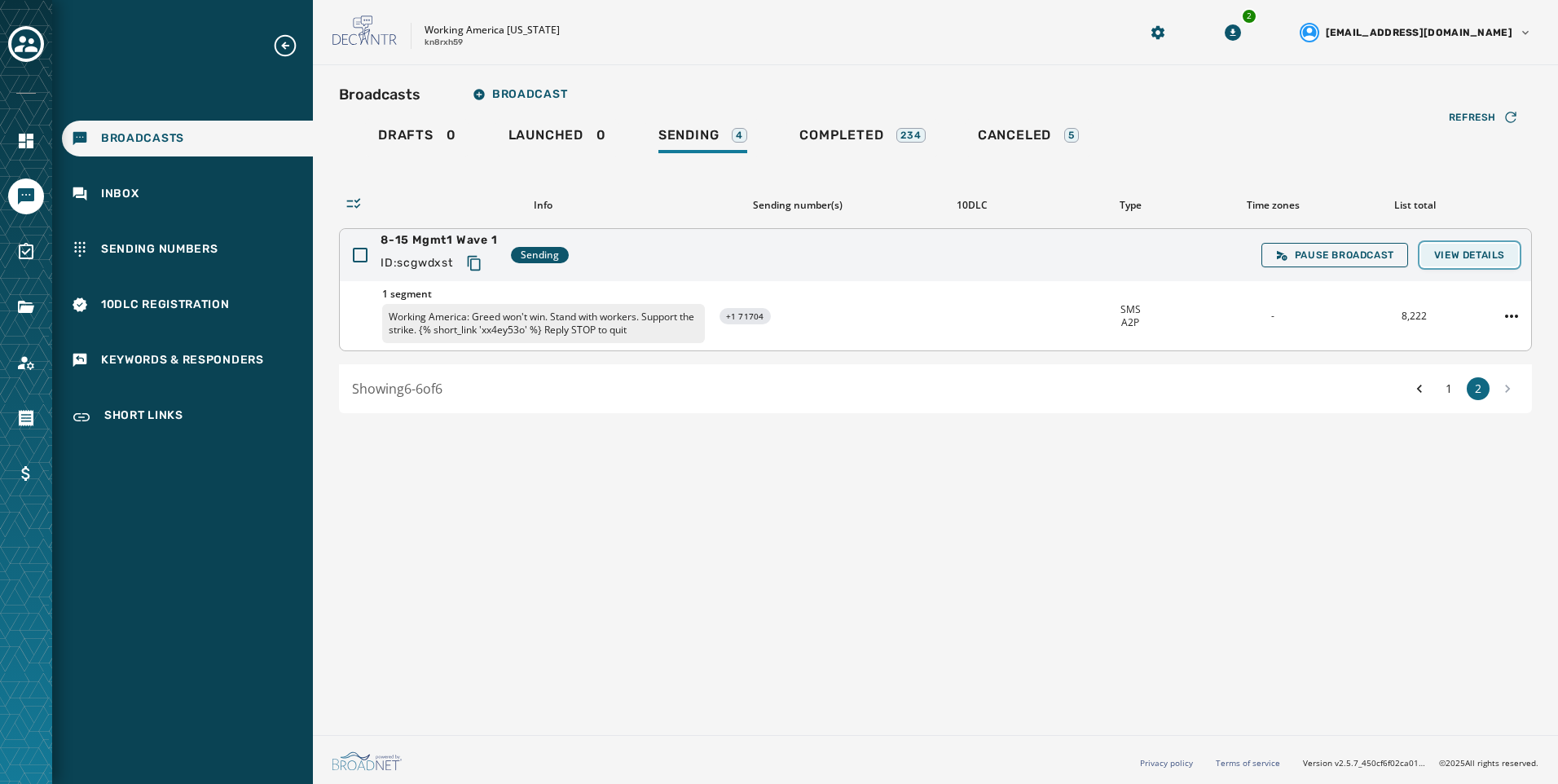
click at [1482, 255] on span "View Details" at bounding box center [1470, 254] width 71 height 13
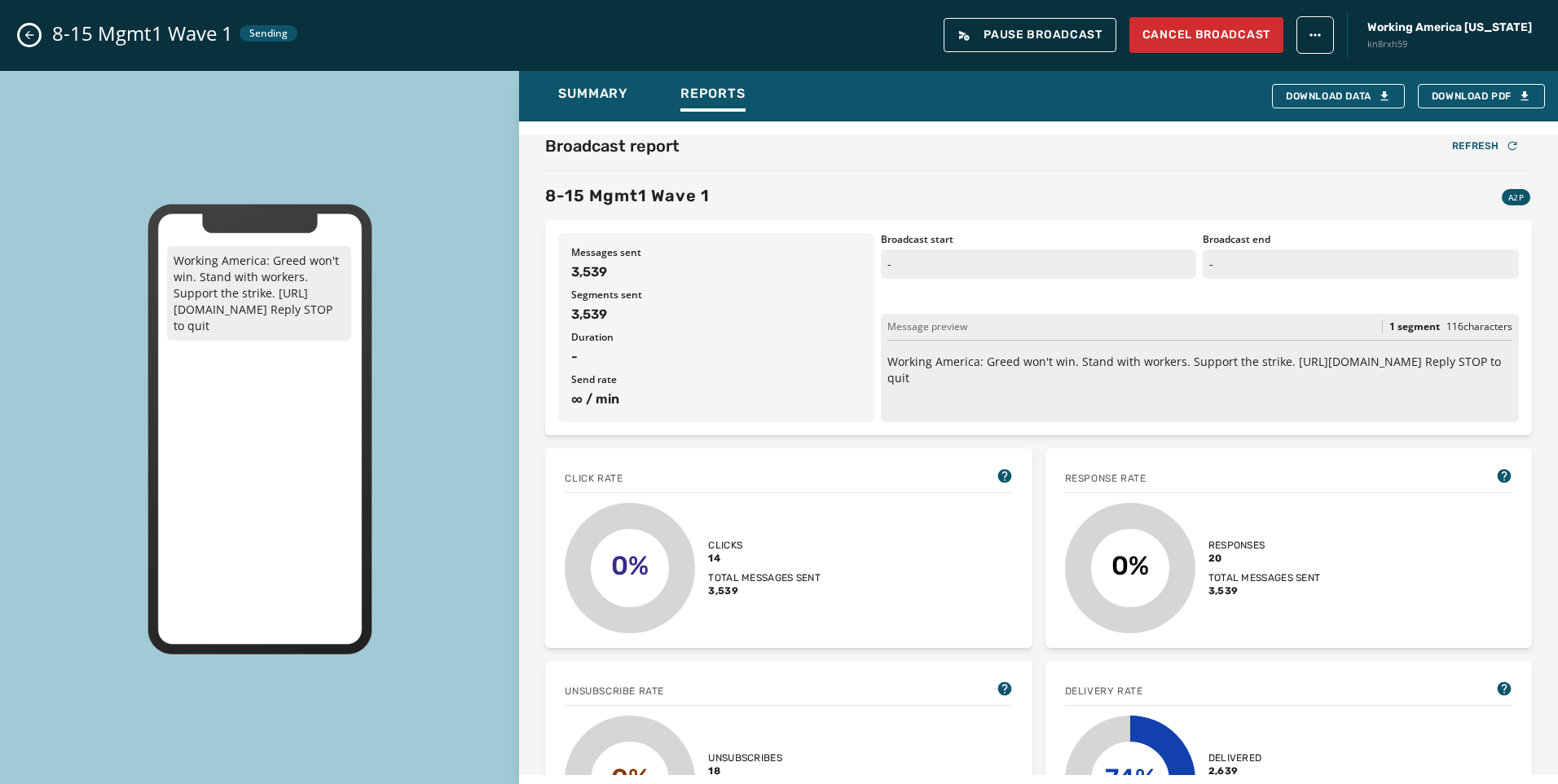
click at [34, 43] on button "Close admin drawer" at bounding box center [30, 35] width 20 height 20
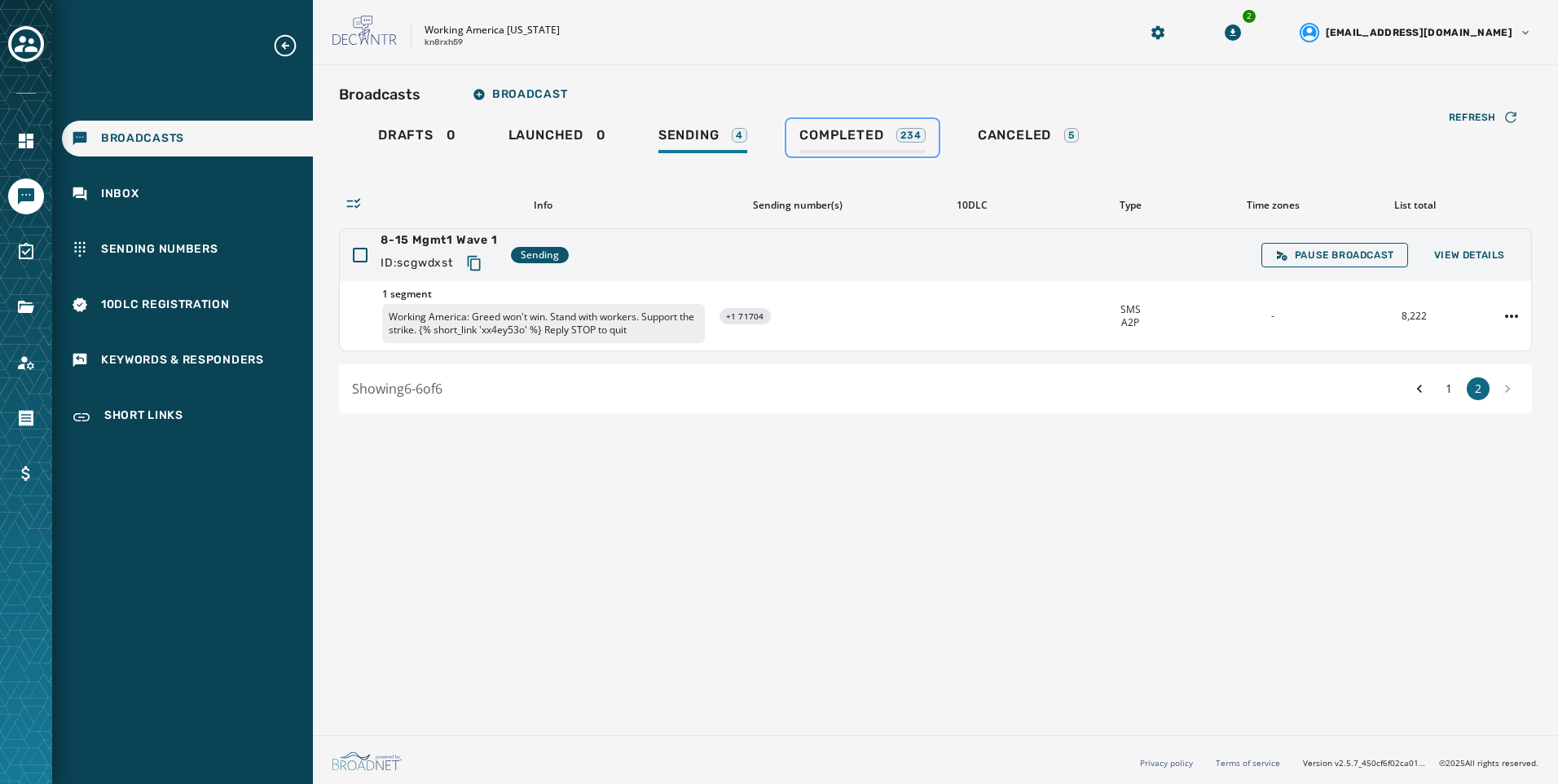
click at [861, 140] on span "Completed" at bounding box center [841, 135] width 84 height 17
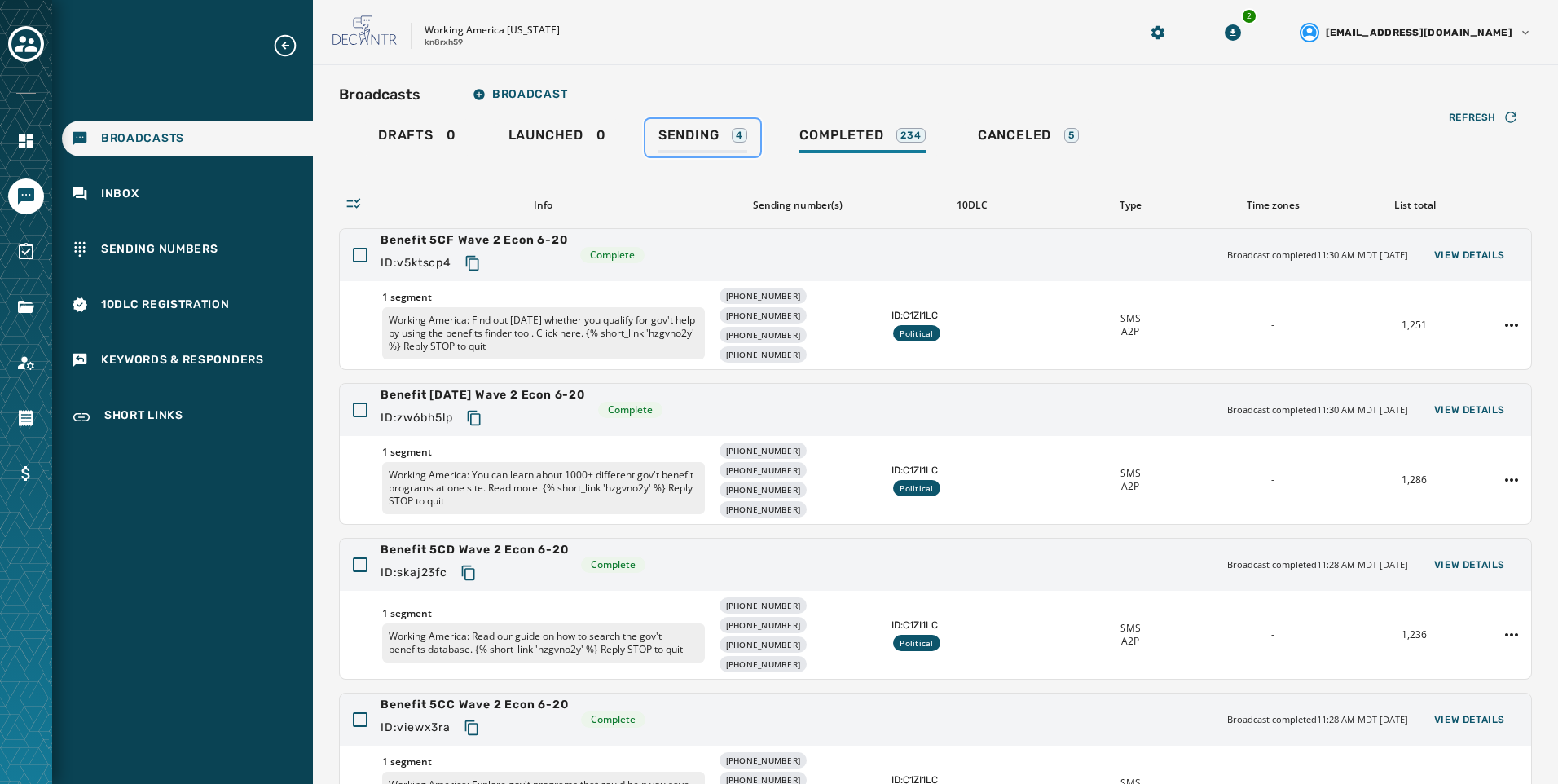
click at [738, 142] on div "4" at bounding box center [740, 135] width 16 height 15
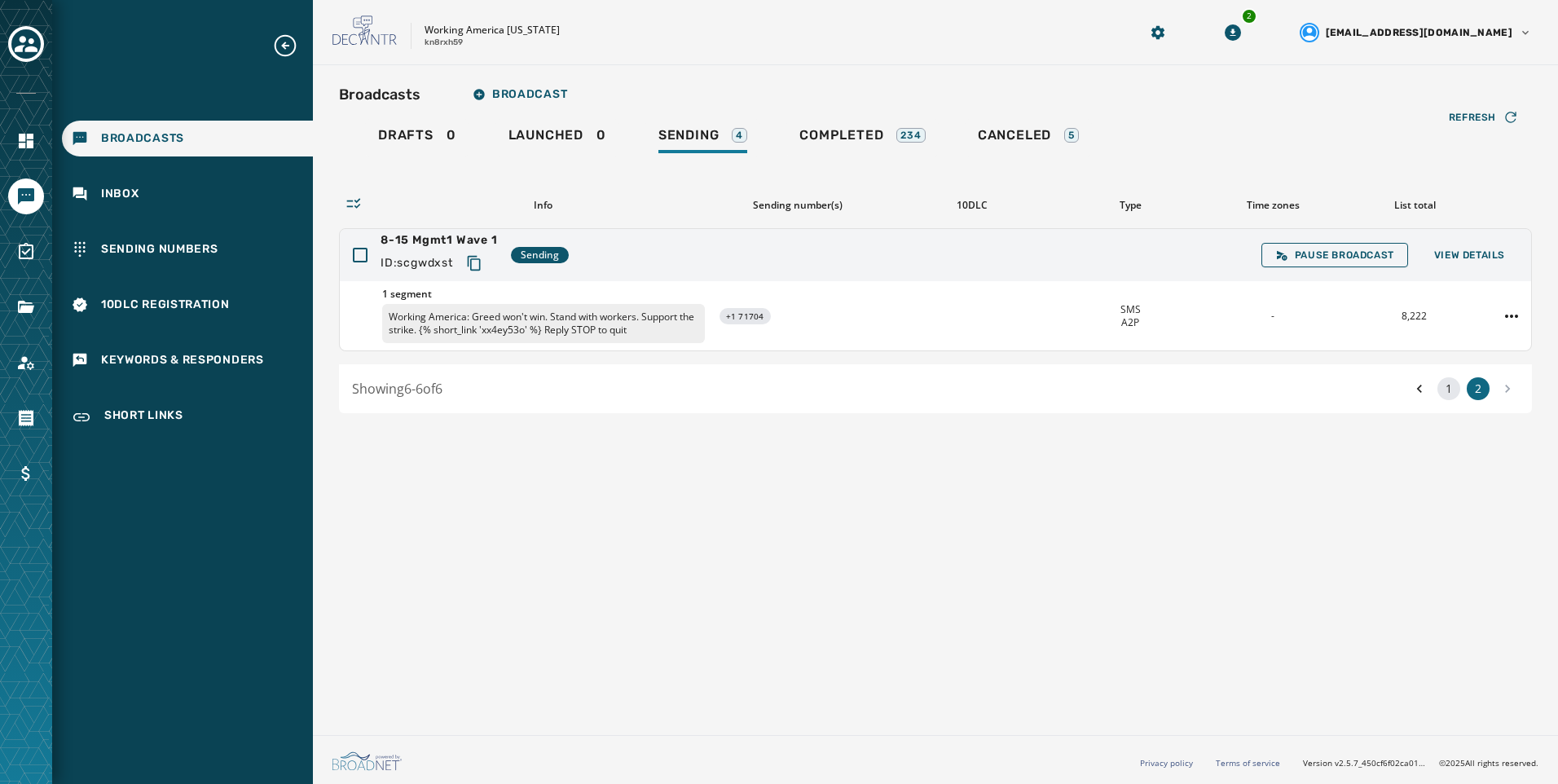
click at [1444, 385] on button "1" at bounding box center [1449, 388] width 23 height 23
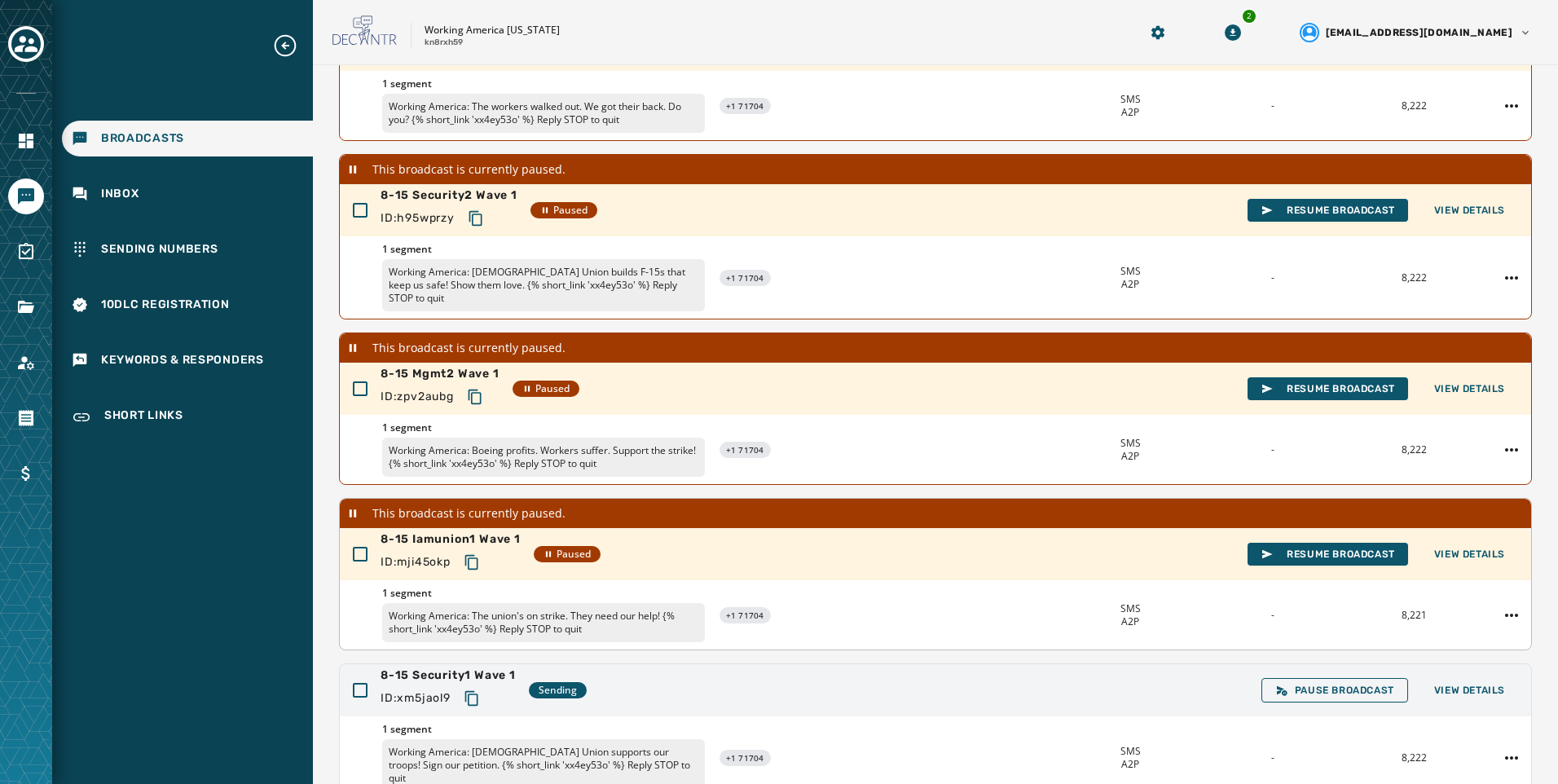
scroll to position [359, 0]
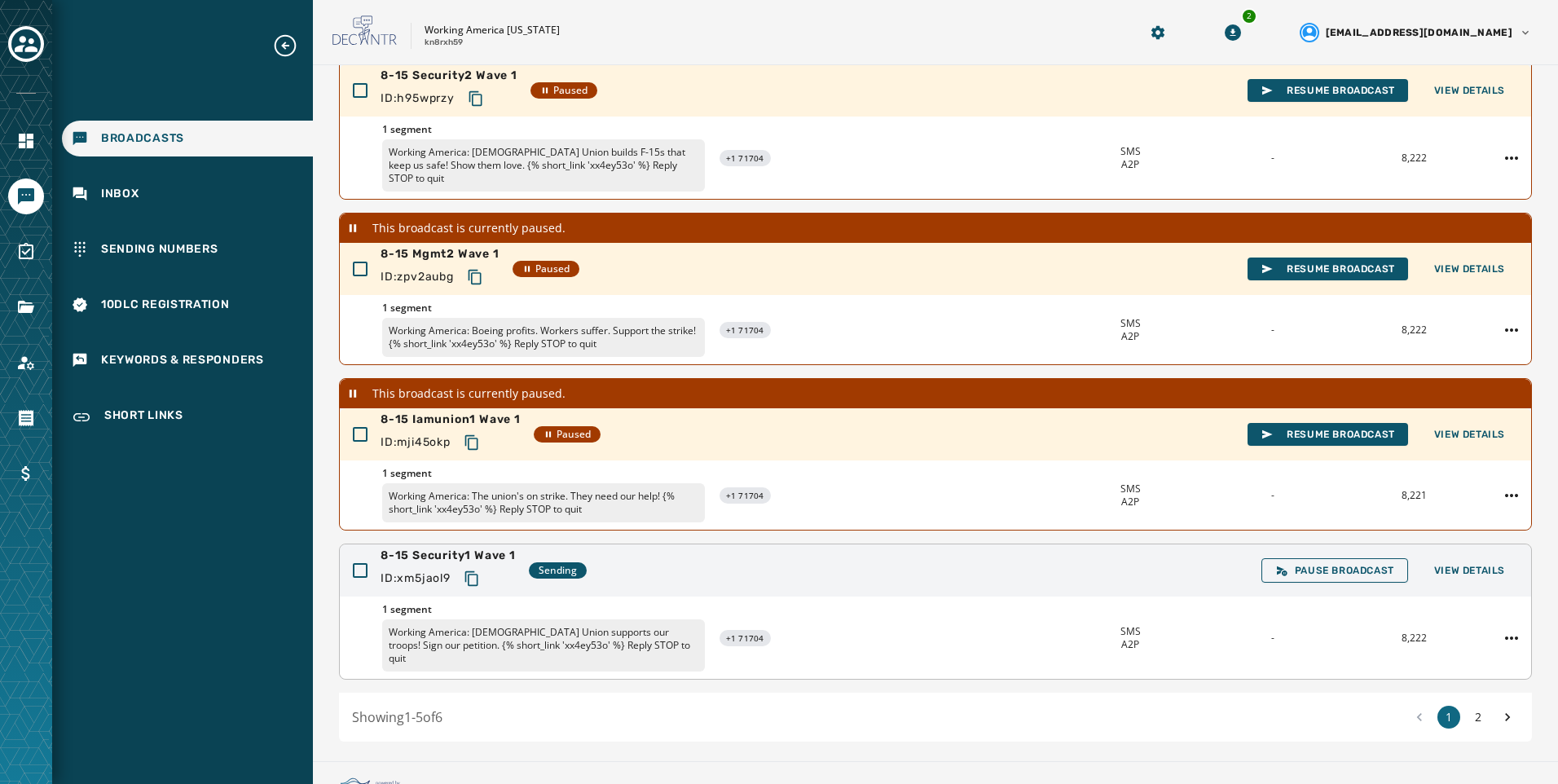
click at [1473, 596] on div "1 segment Working America: [DEMOGRAPHIC_DATA] Union supports our troops! Sign o…" at bounding box center [935, 637] width 1191 height 83
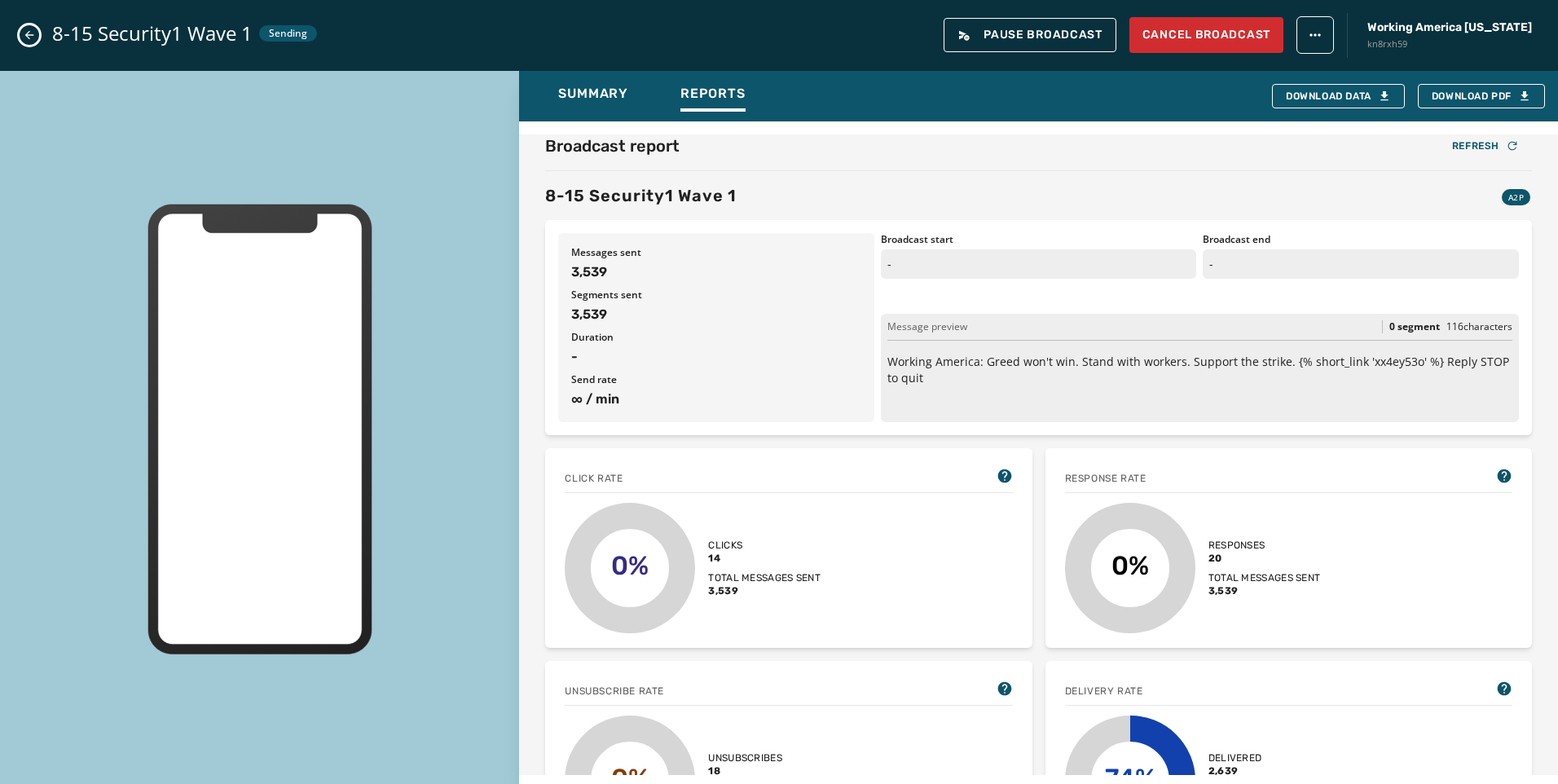
click at [1469, 554] on div "Click rate 0% Clicks 14 Total messages sent 3,539 Response rate 0% Responses 20…" at bounding box center [1039, 654] width 987 height 413
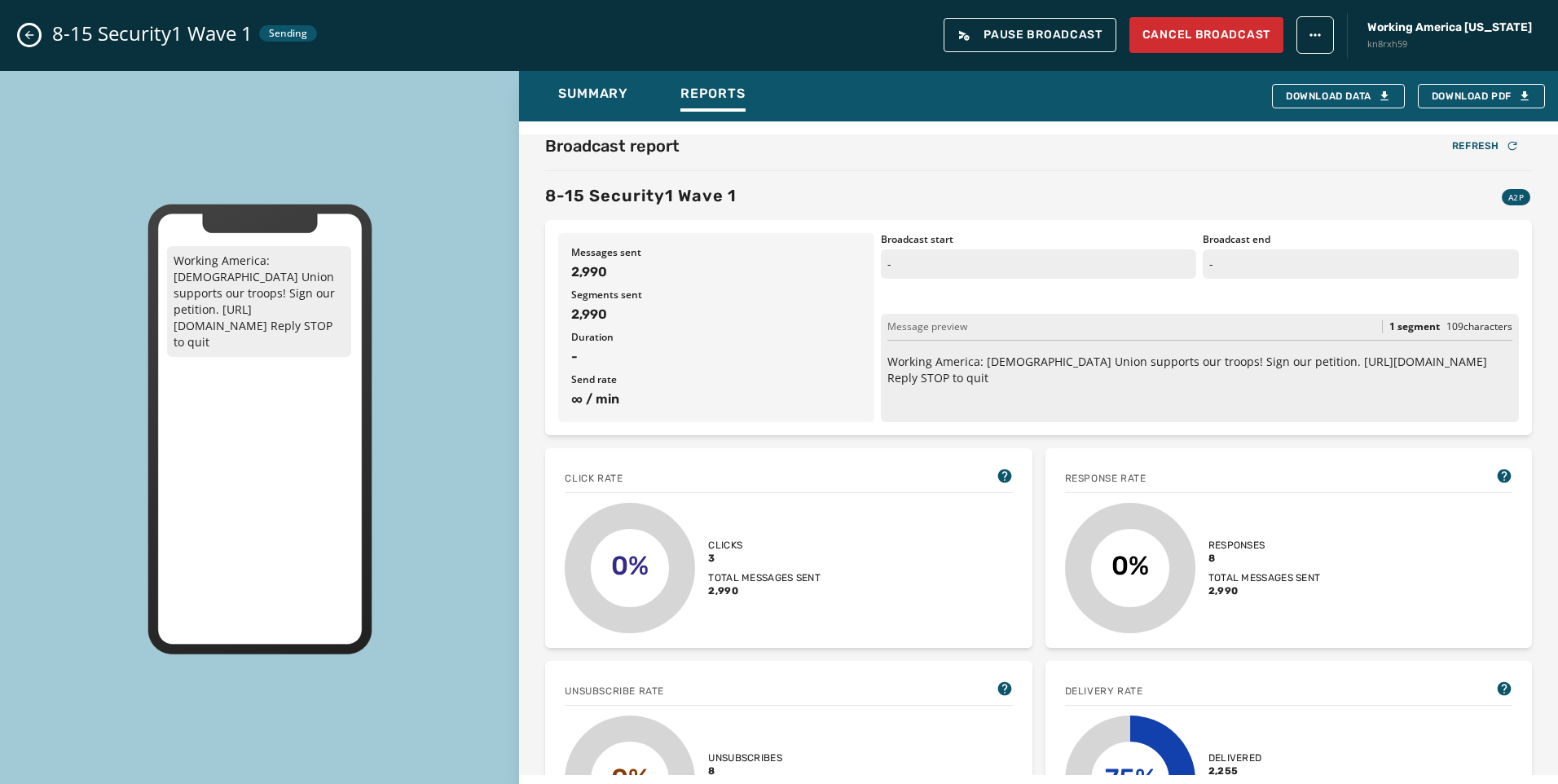
scroll to position [570, 0]
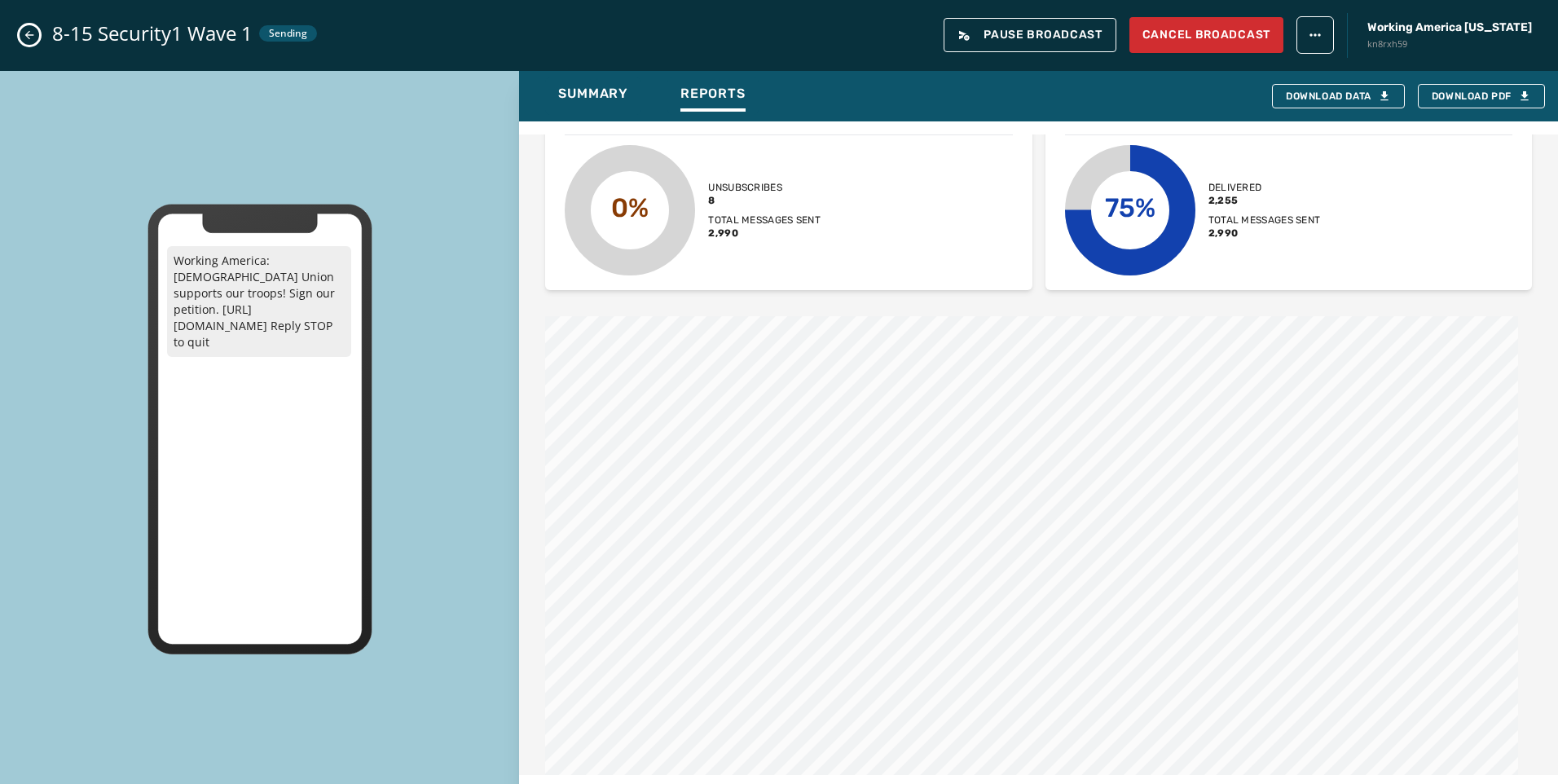
click at [28, 39] on icon "Close admin drawer" at bounding box center [29, 34] width 13 height 13
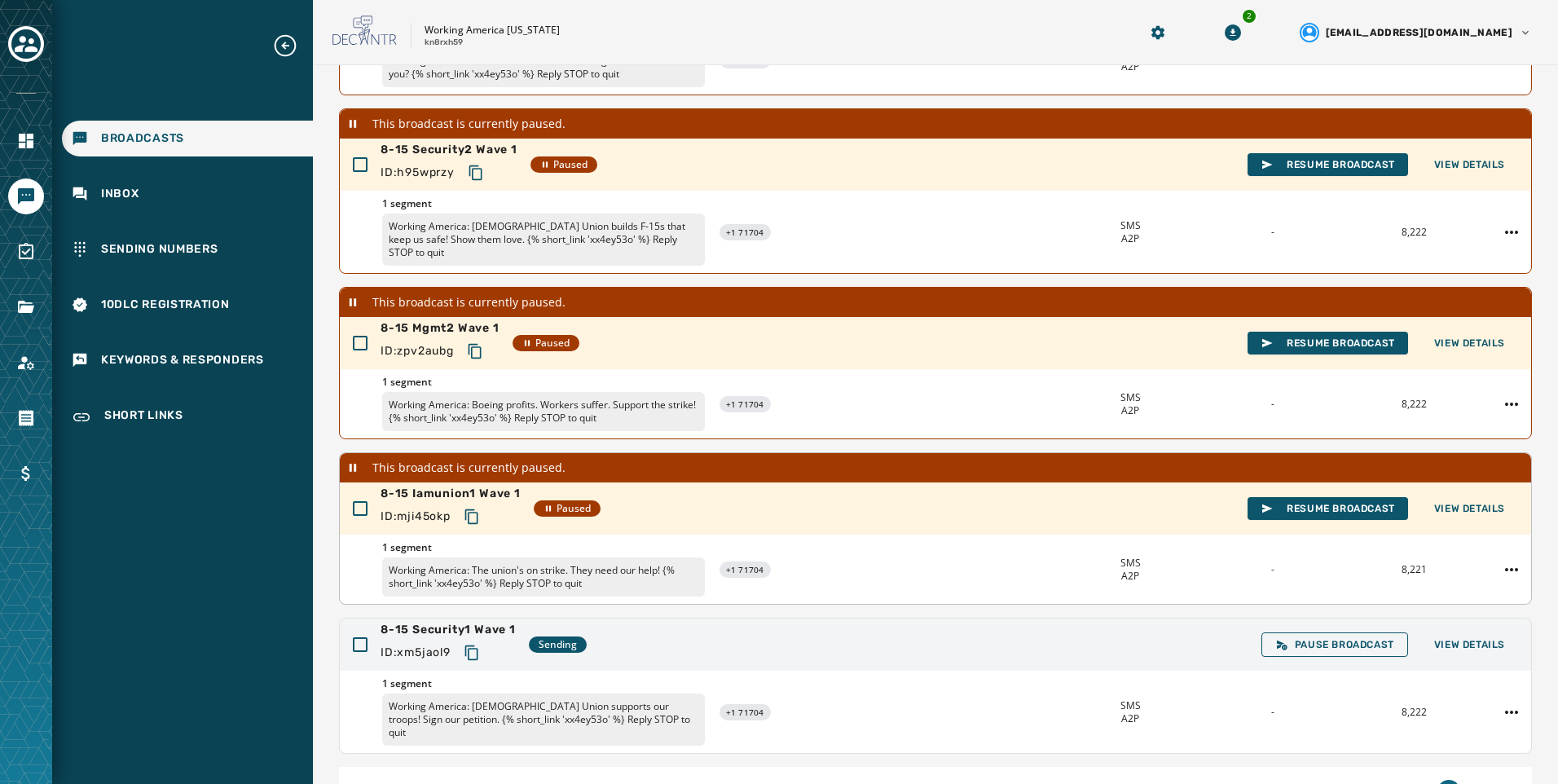
scroll to position [359, 0]
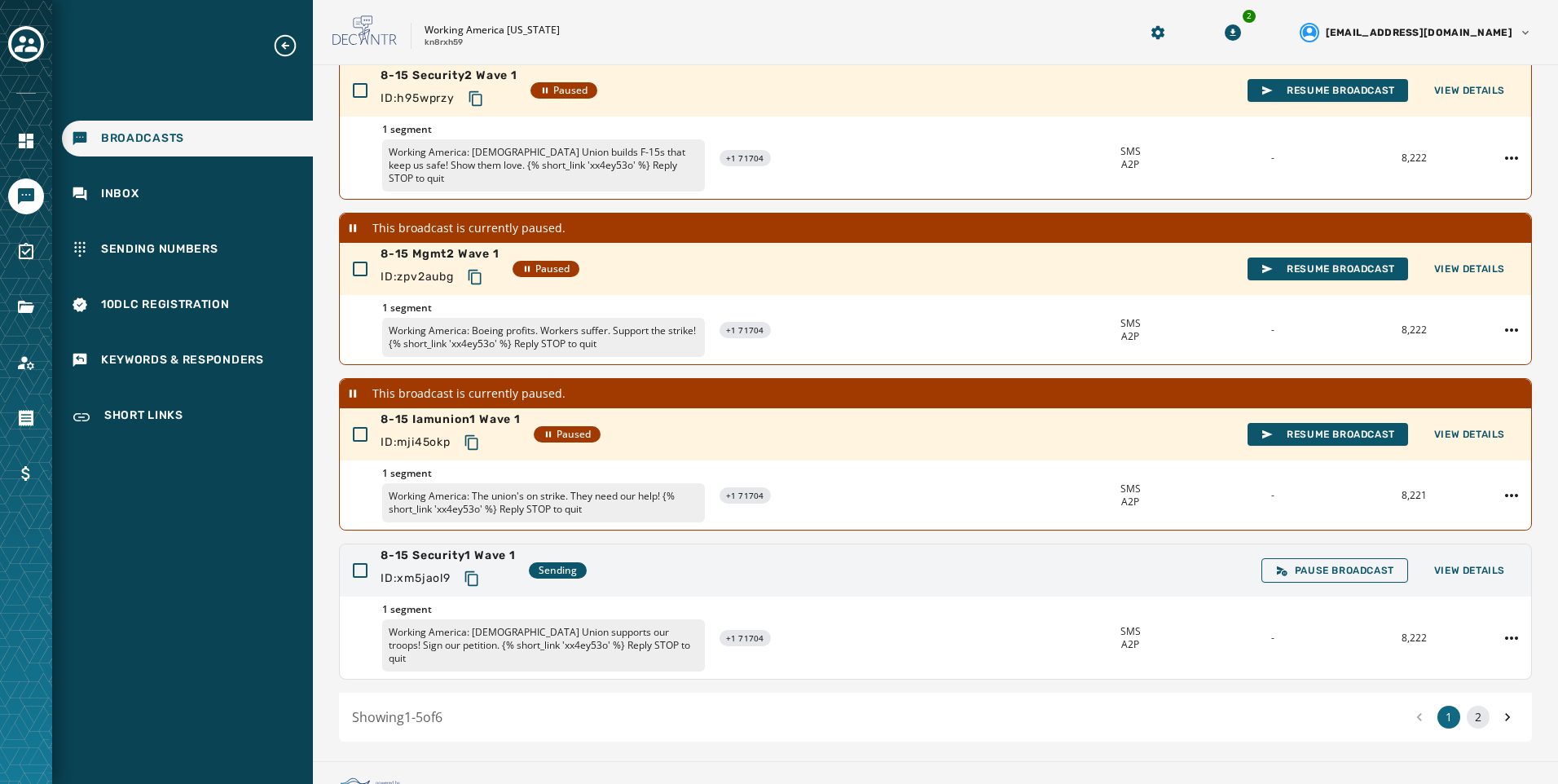
click at [1467, 705] on button "2" at bounding box center [1478, 716] width 23 height 23
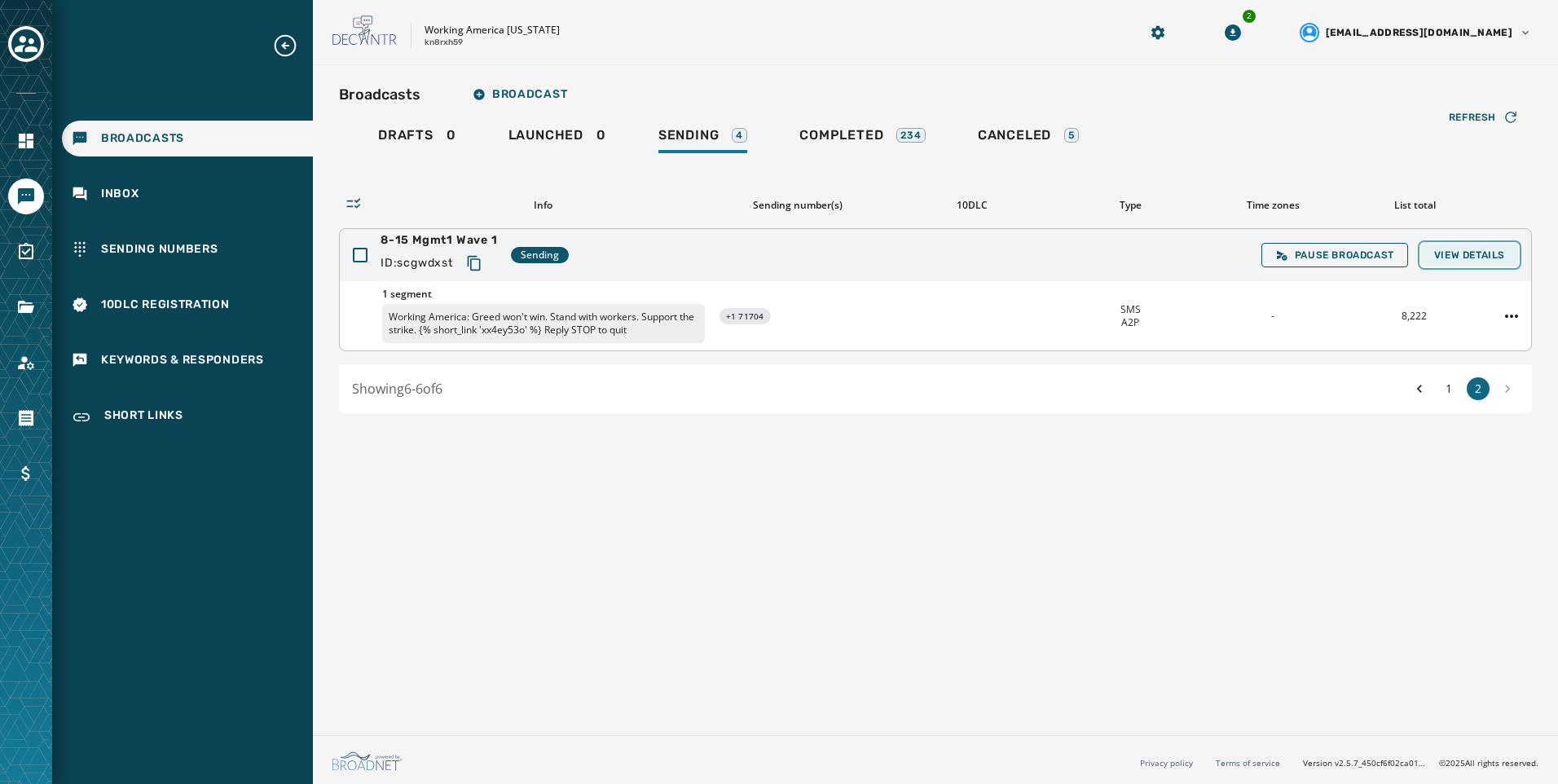
click at [1477, 257] on span "View Details" at bounding box center [1470, 254] width 71 height 13
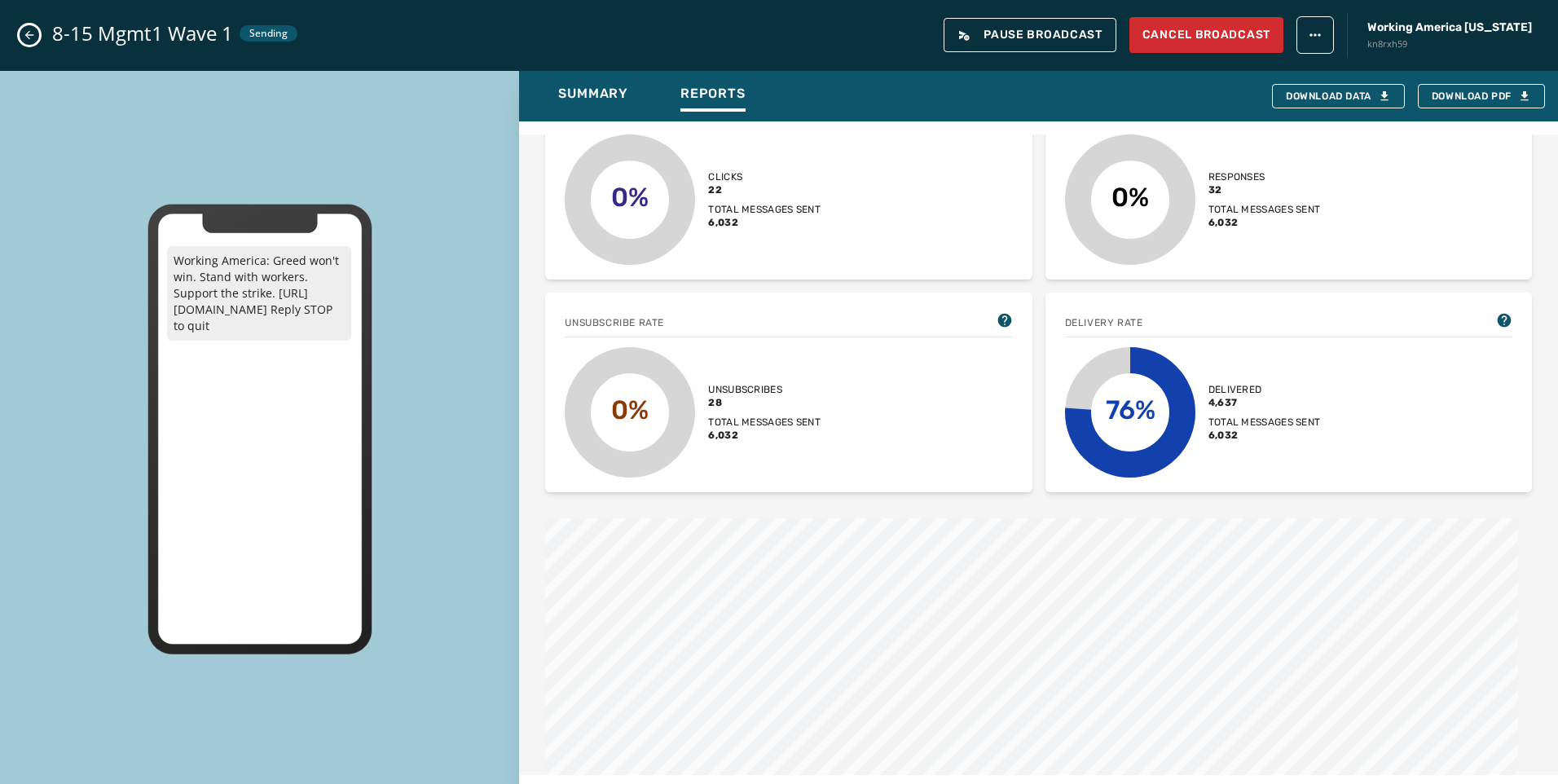
scroll to position [408, 0]
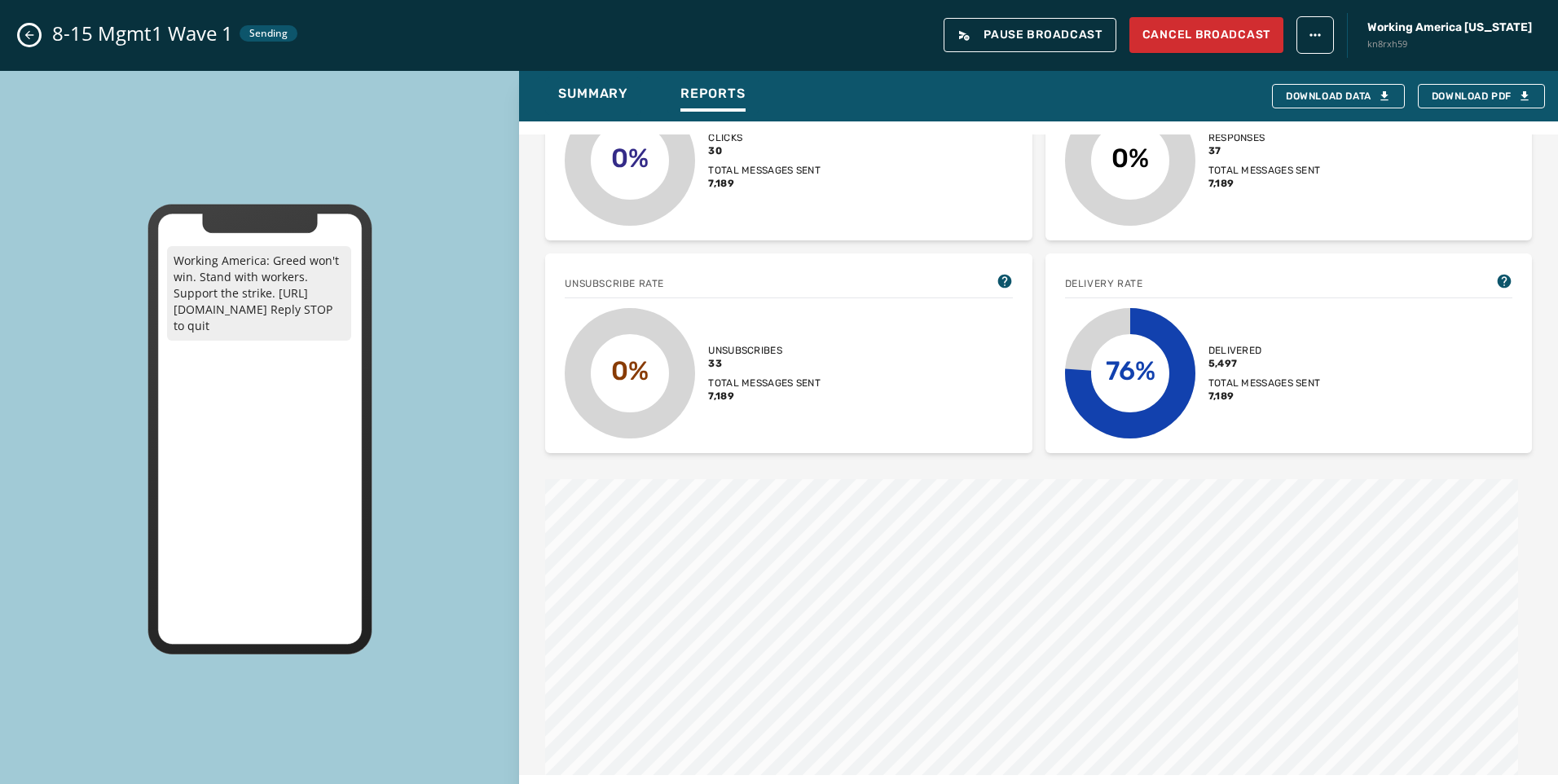
click at [35, 33] on button "Close admin drawer" at bounding box center [30, 35] width 20 height 20
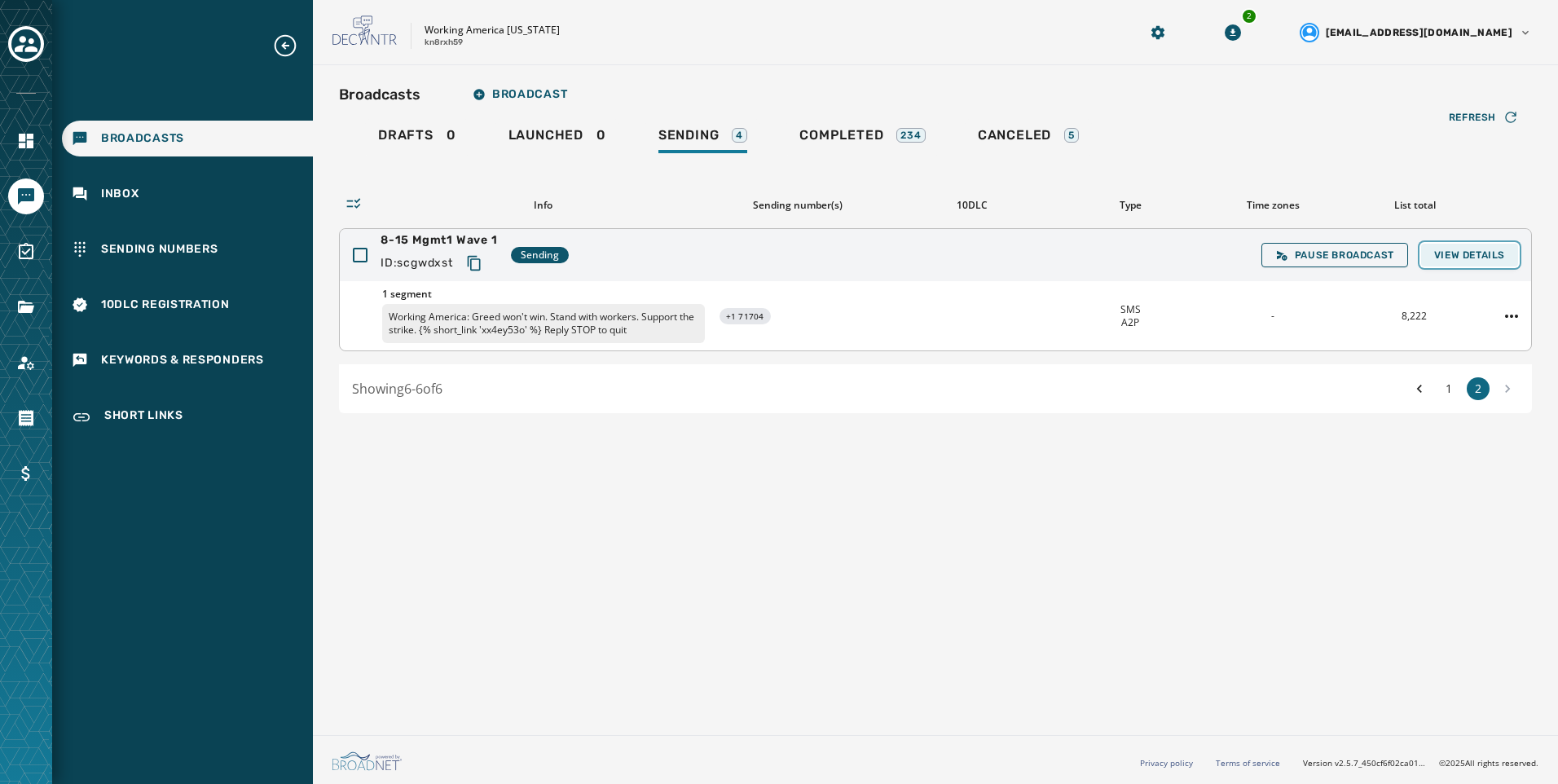
click at [1501, 257] on span "View Details" at bounding box center [1470, 254] width 71 height 13
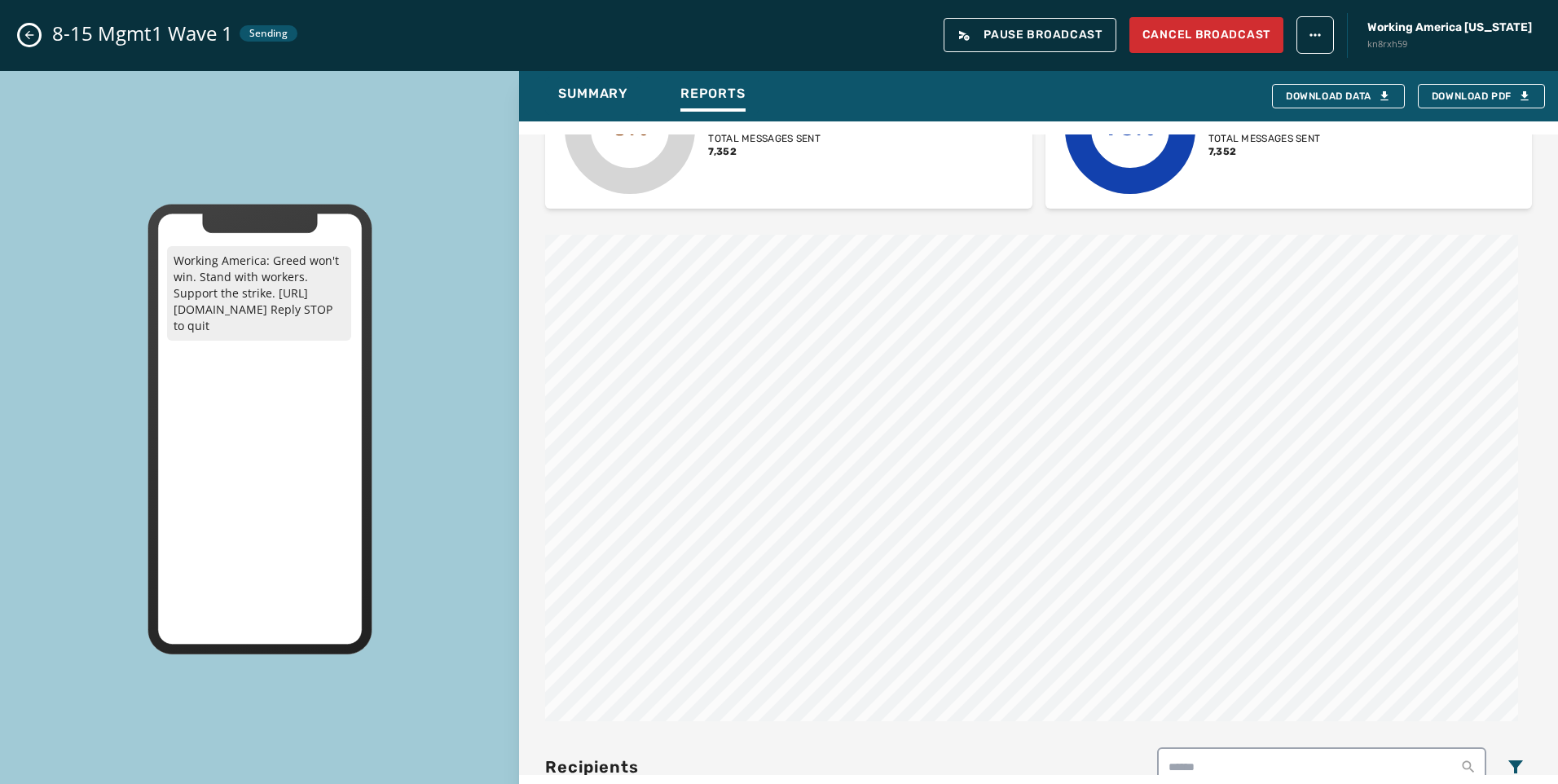
scroll to position [163, 0]
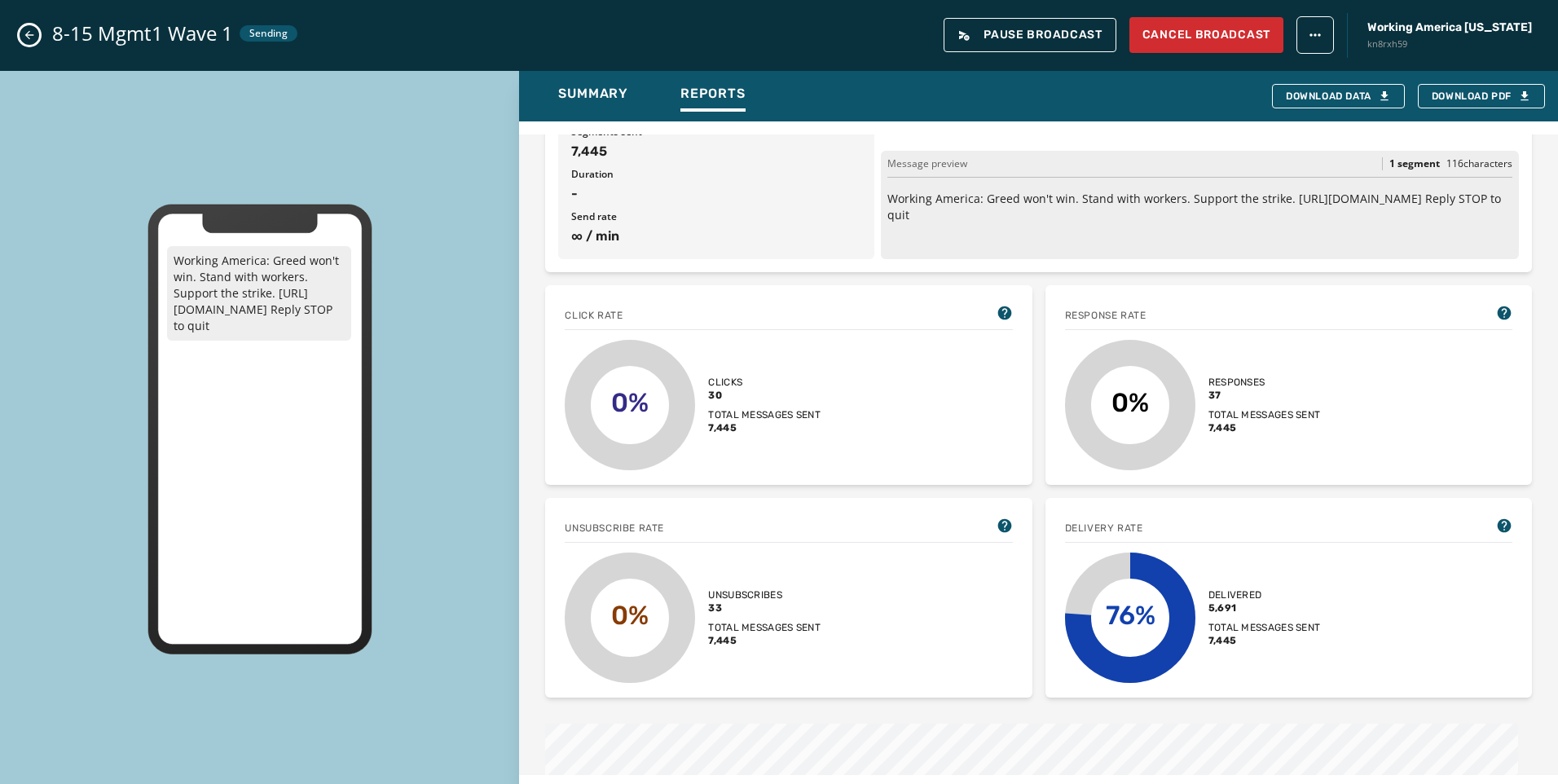
click at [27, 31] on icon "Close admin drawer" at bounding box center [29, 34] width 13 height 13
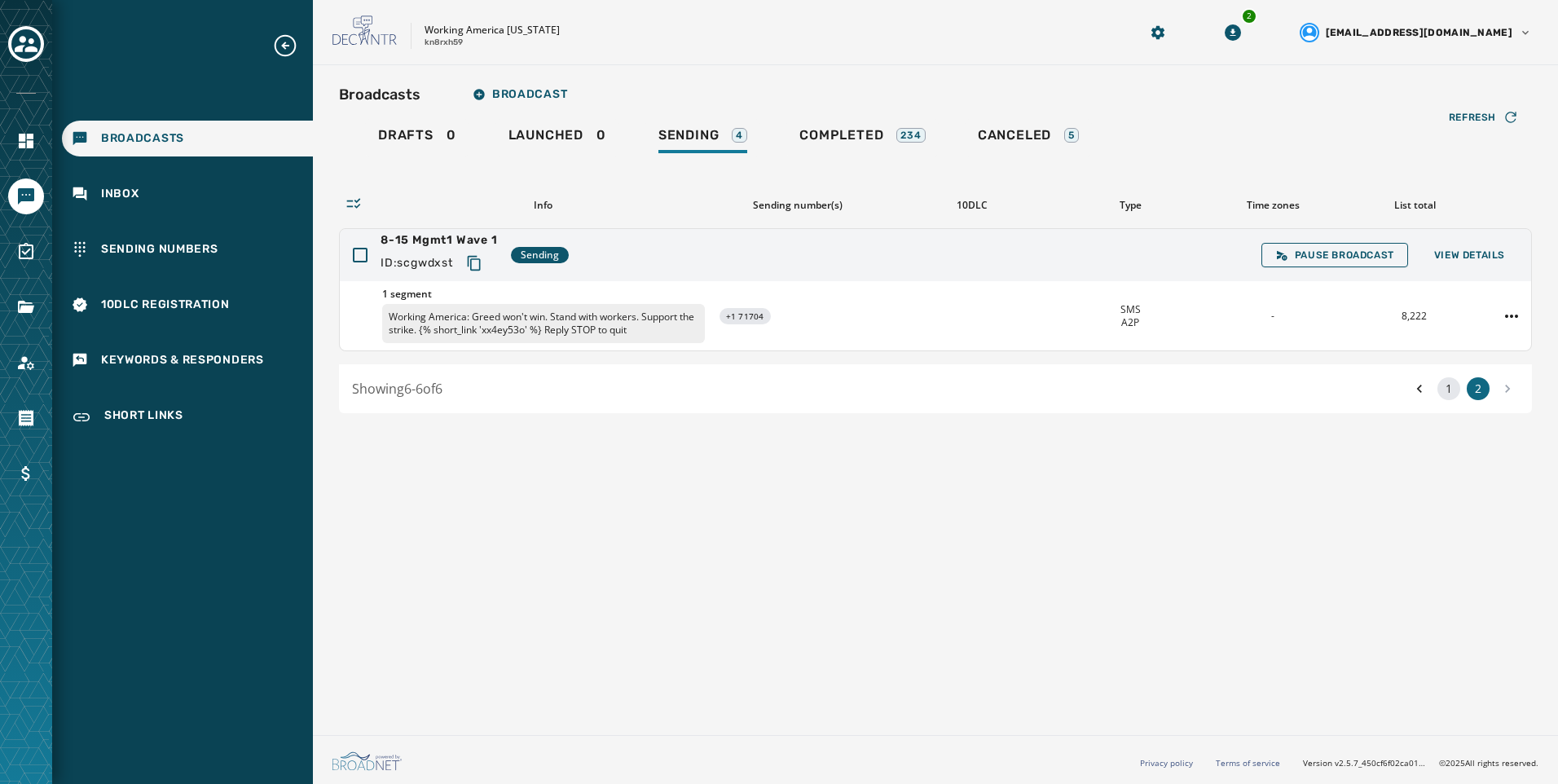
click at [1453, 393] on button "1" at bounding box center [1449, 388] width 23 height 23
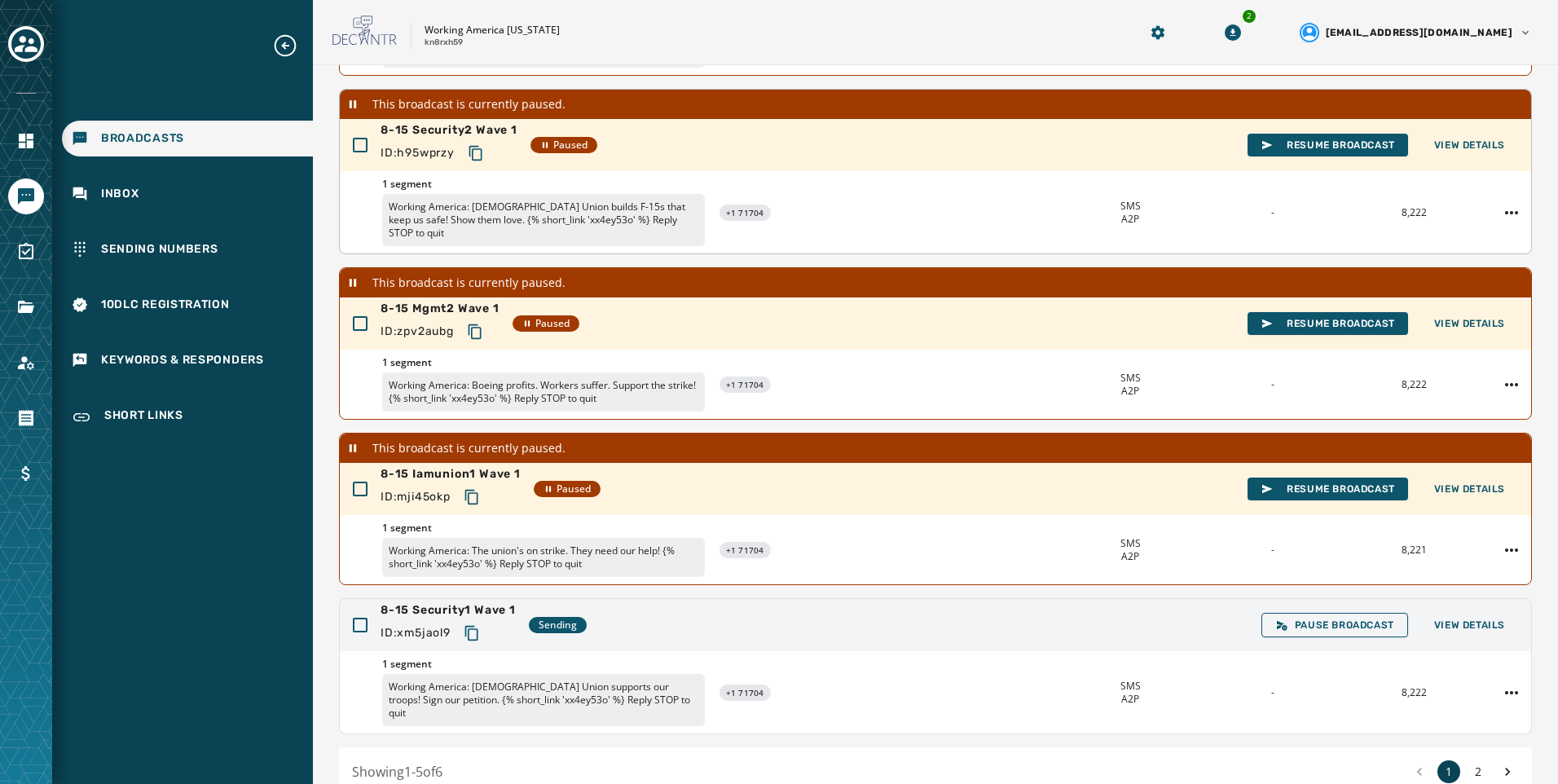
scroll to position [359, 0]
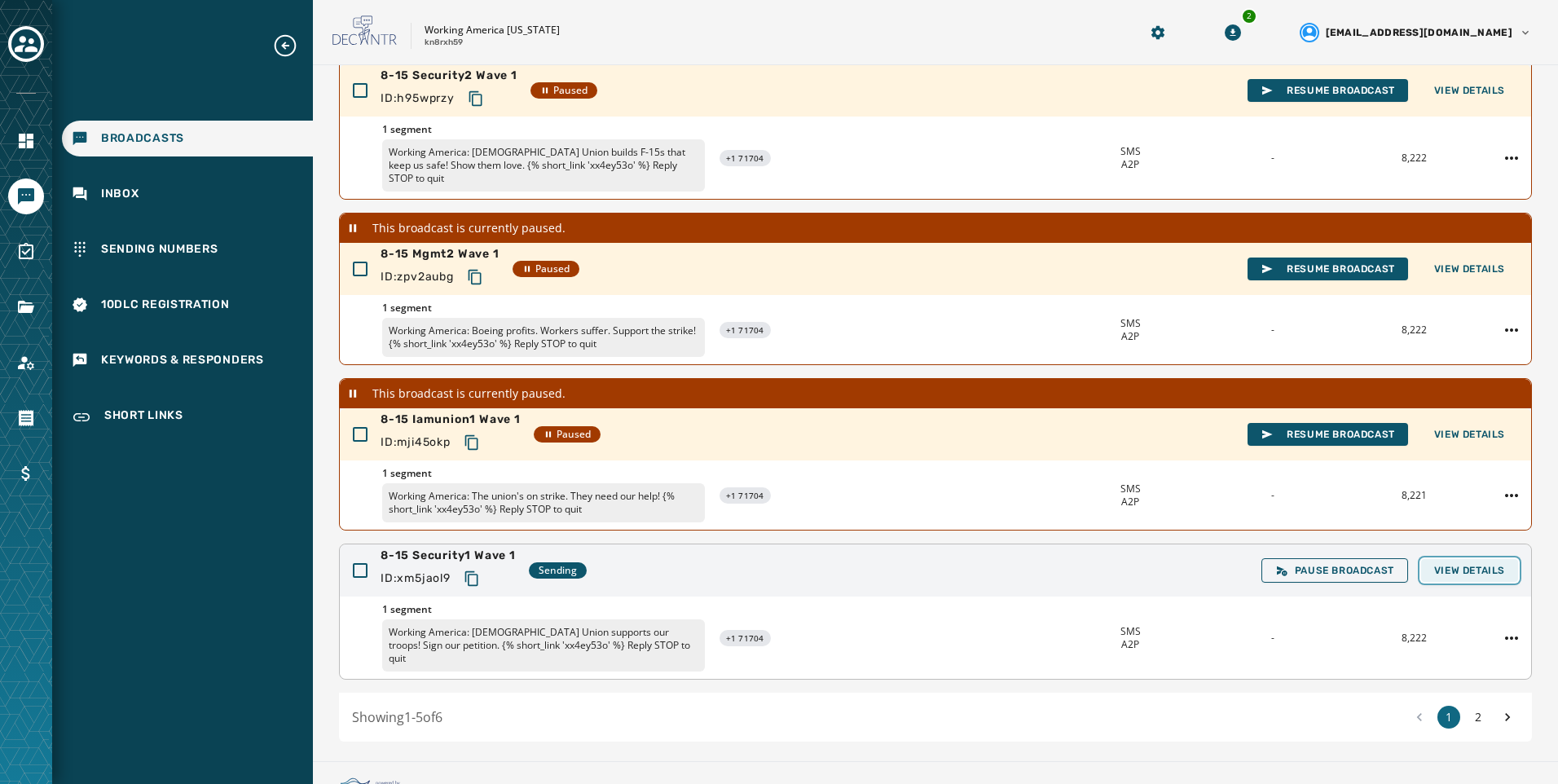
click at [1456, 563] on span "View Details" at bounding box center [1470, 569] width 71 height 13
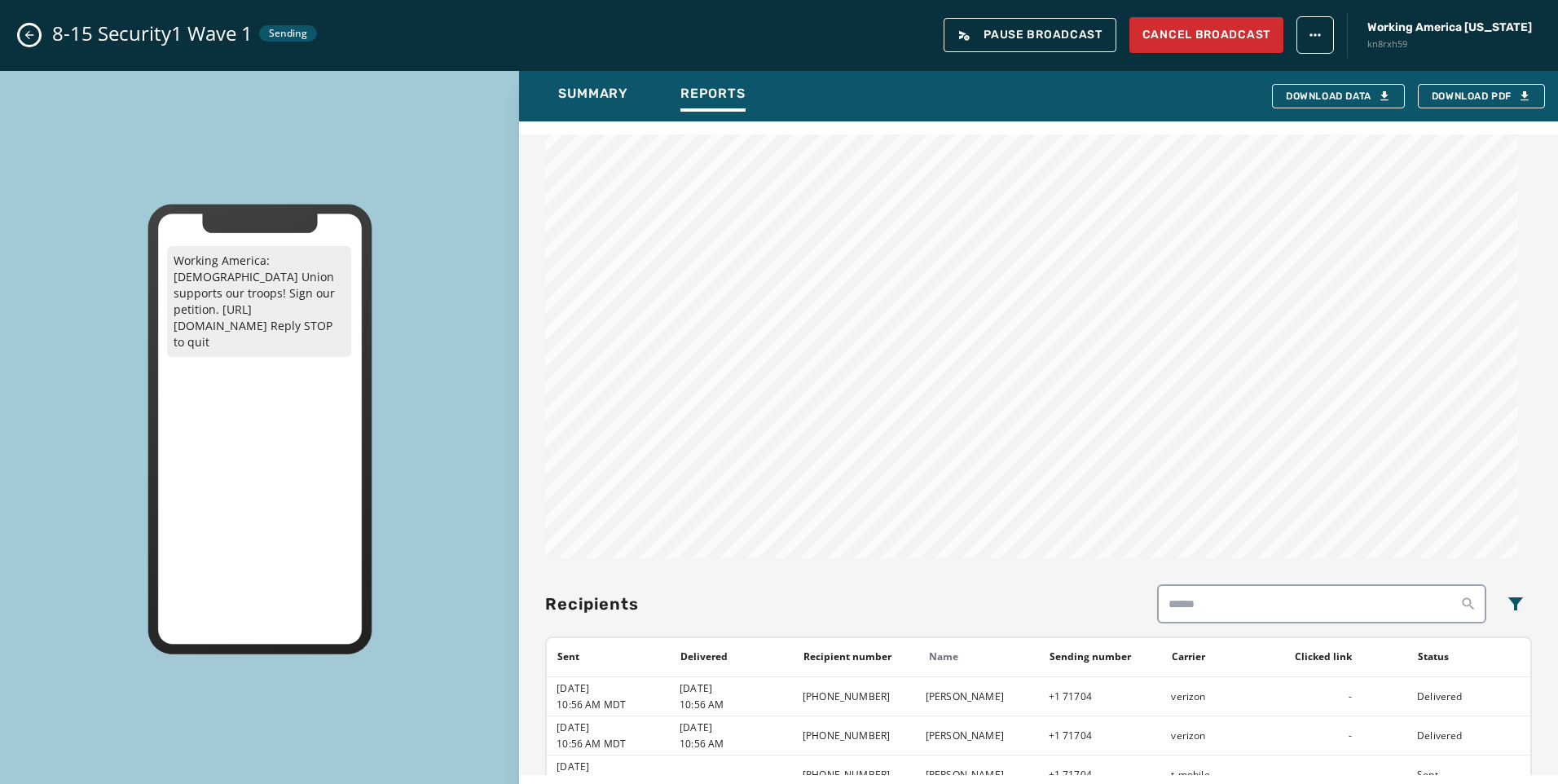
scroll to position [326, 0]
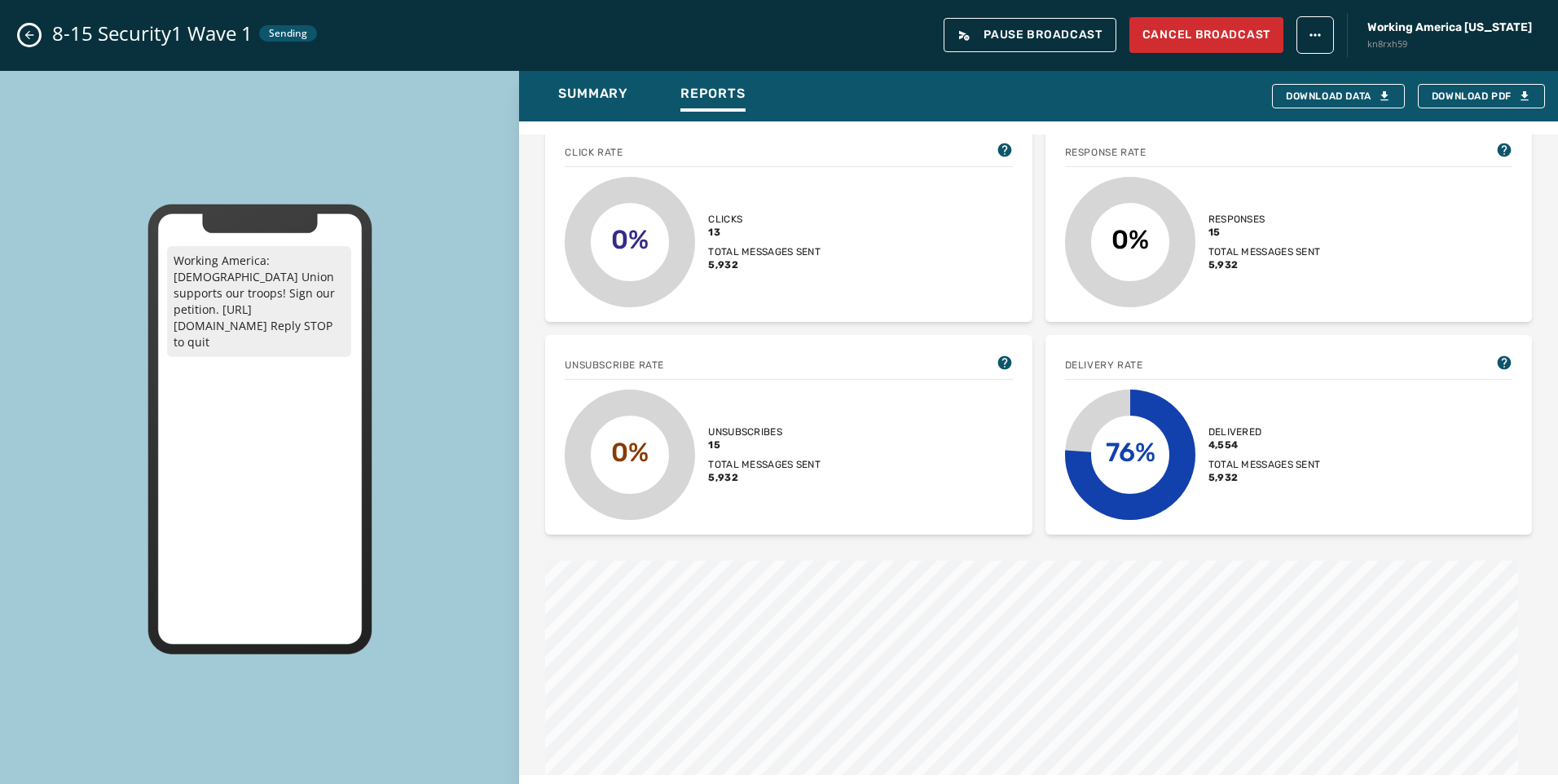
click at [24, 29] on icon "Close admin drawer" at bounding box center [29, 34] width 13 height 13
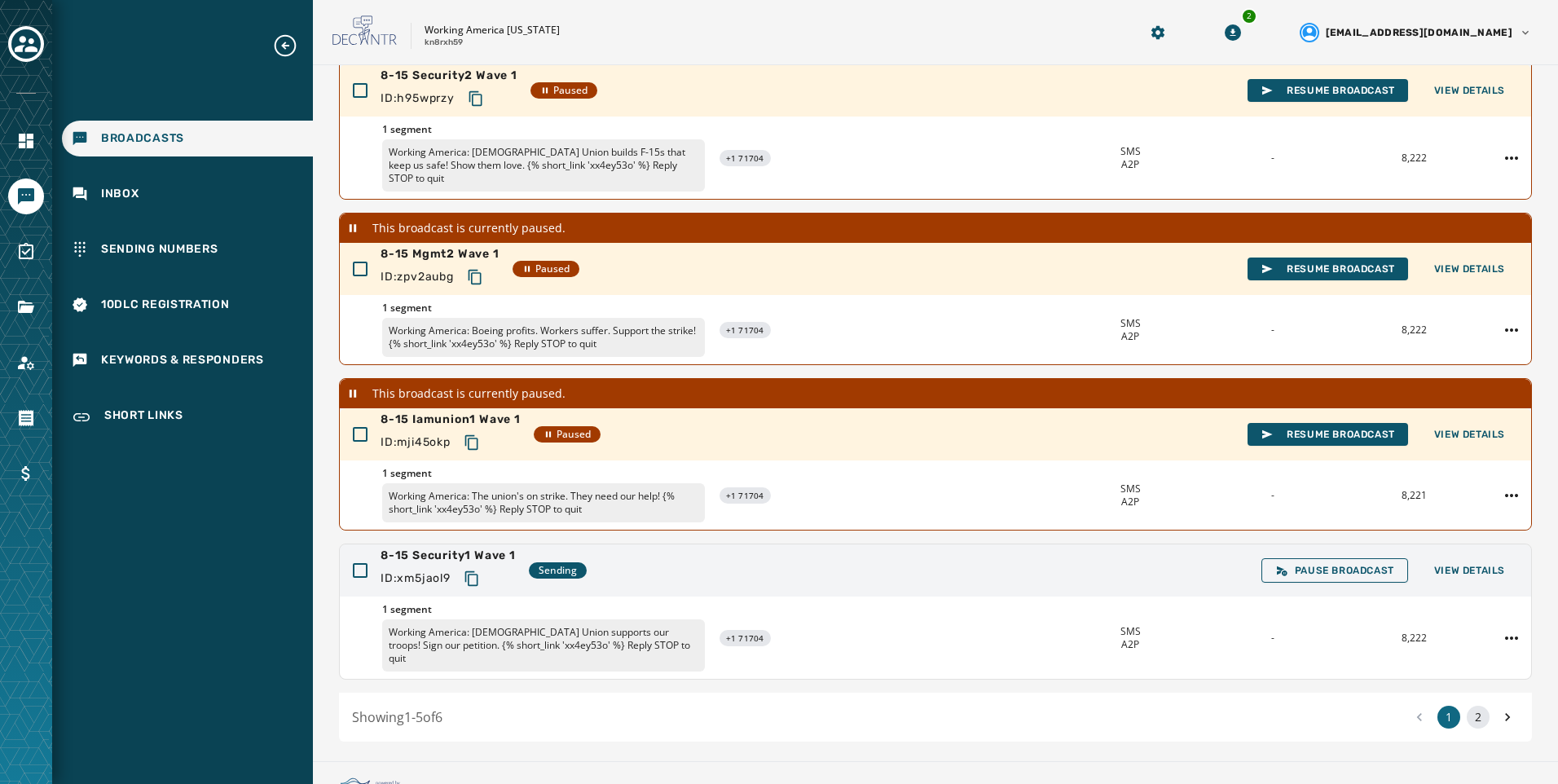
click at [1471, 705] on button "2" at bounding box center [1478, 716] width 23 height 23
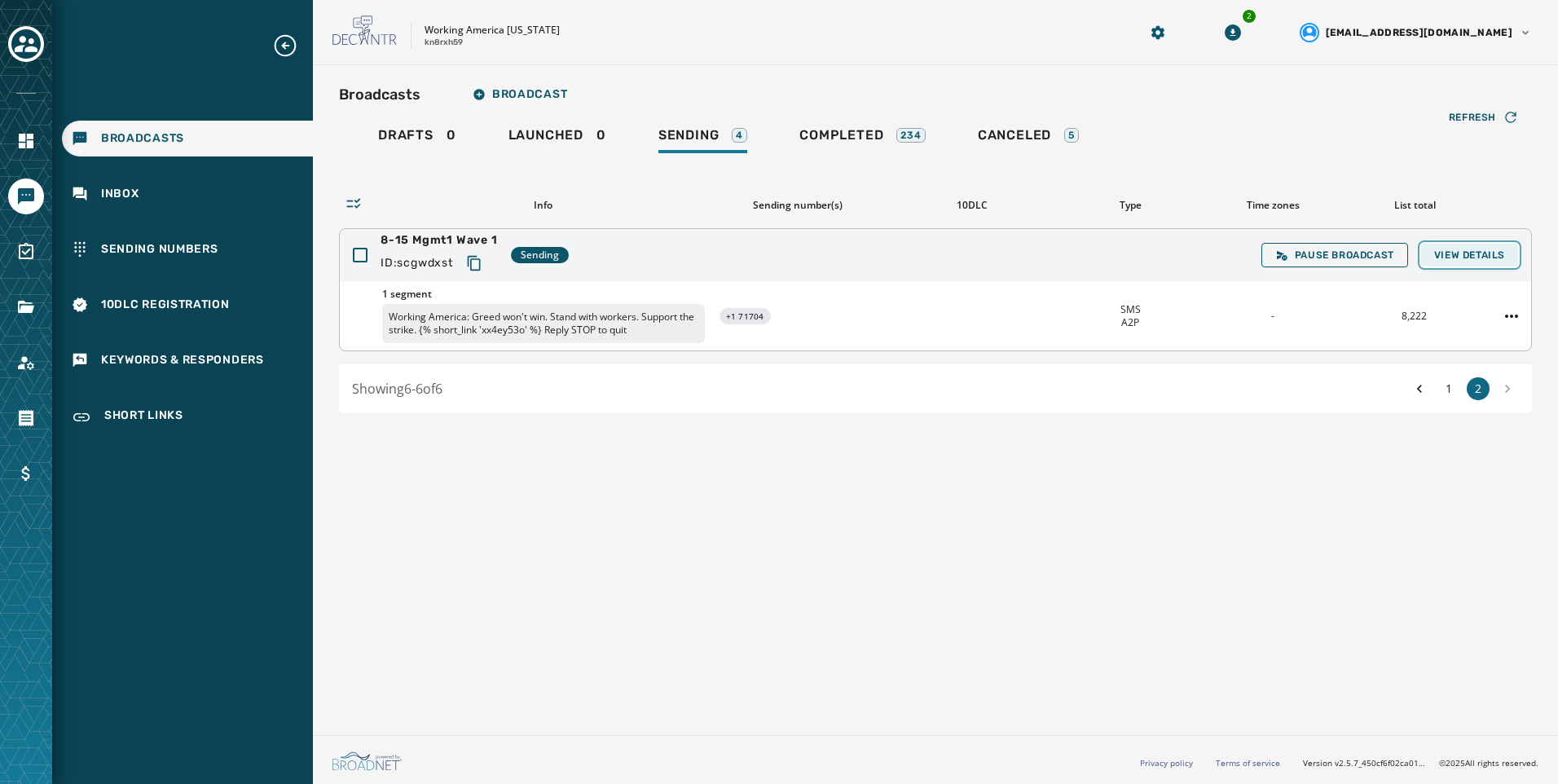
click at [1479, 246] on button "View Details" at bounding box center [1469, 254] width 97 height 23
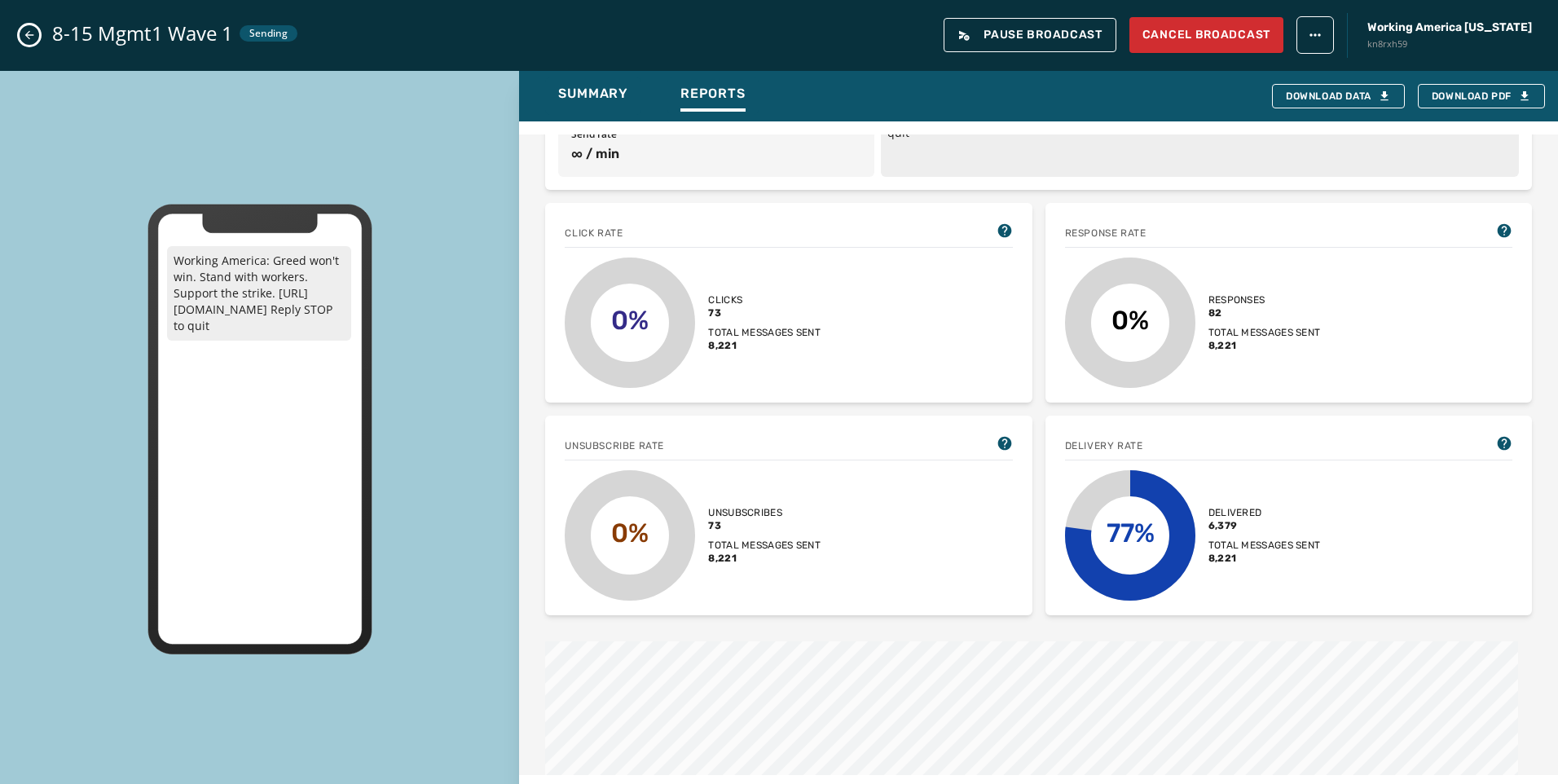
scroll to position [408, 0]
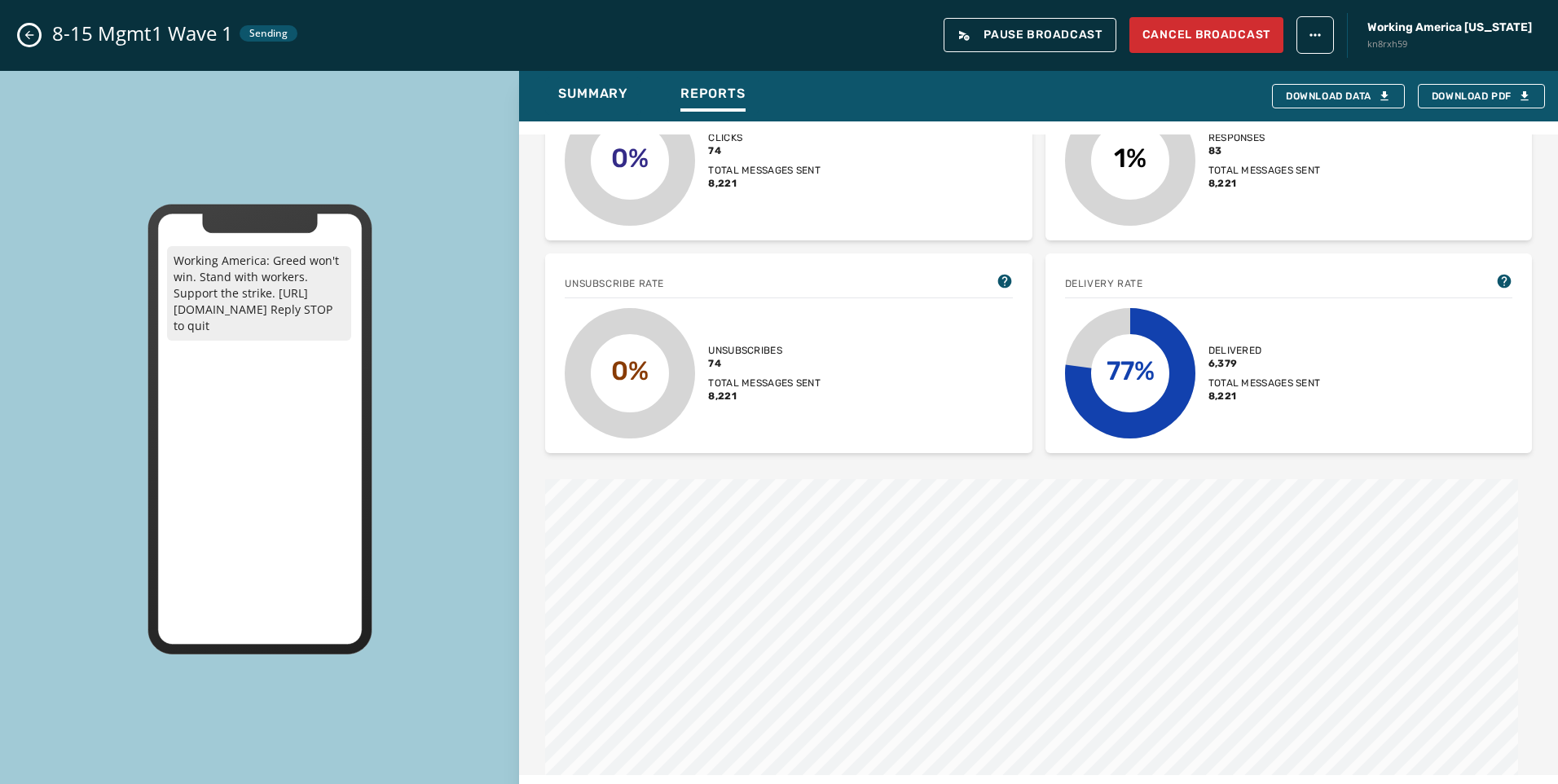
drag, startPoint x: 31, startPoint y: 26, endPoint x: 136, endPoint y: 28, distance: 105.0
click at [31, 26] on button "Close admin drawer" at bounding box center [30, 35] width 20 height 20
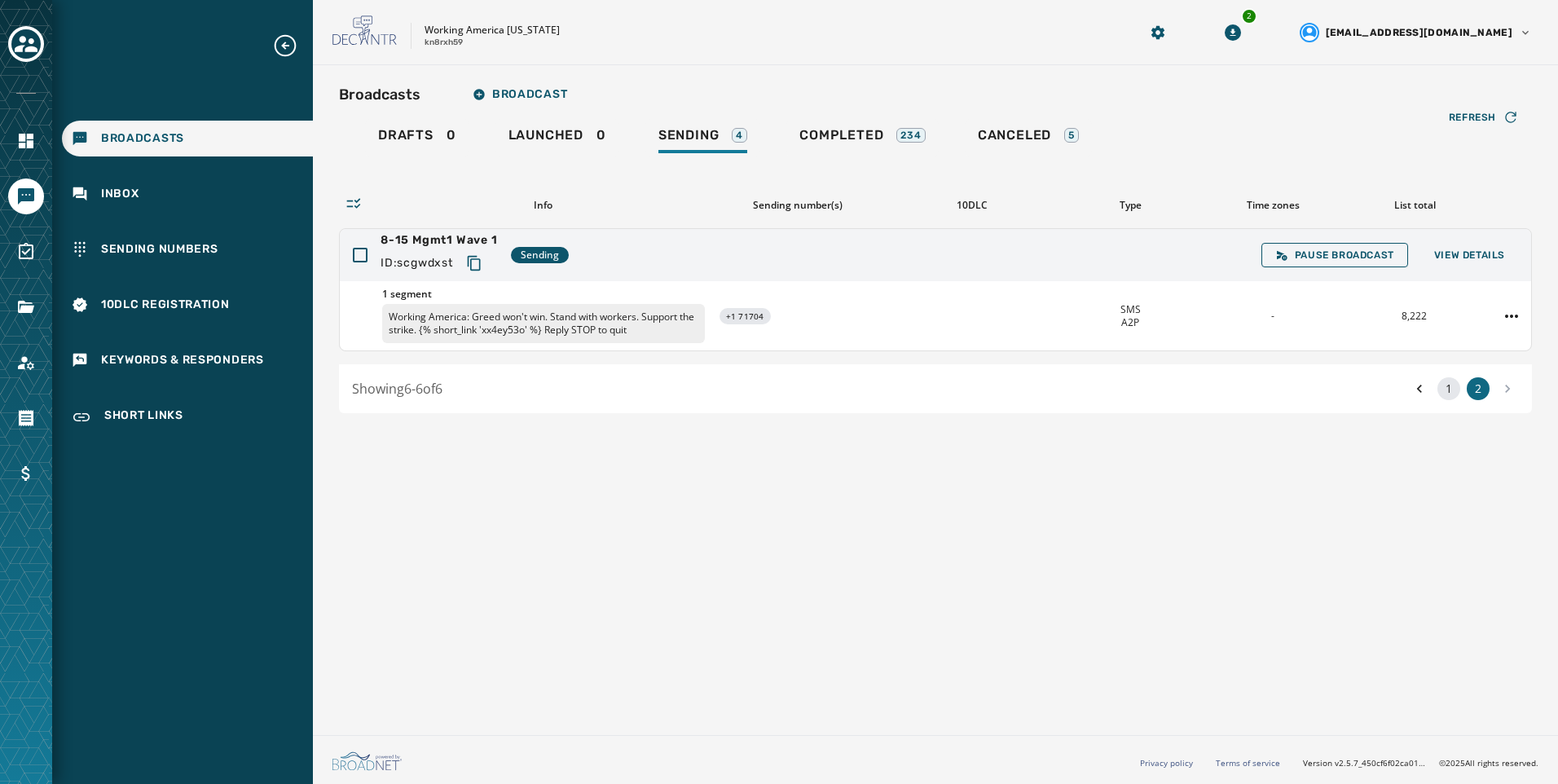
click at [1448, 384] on button "1" at bounding box center [1449, 388] width 23 height 23
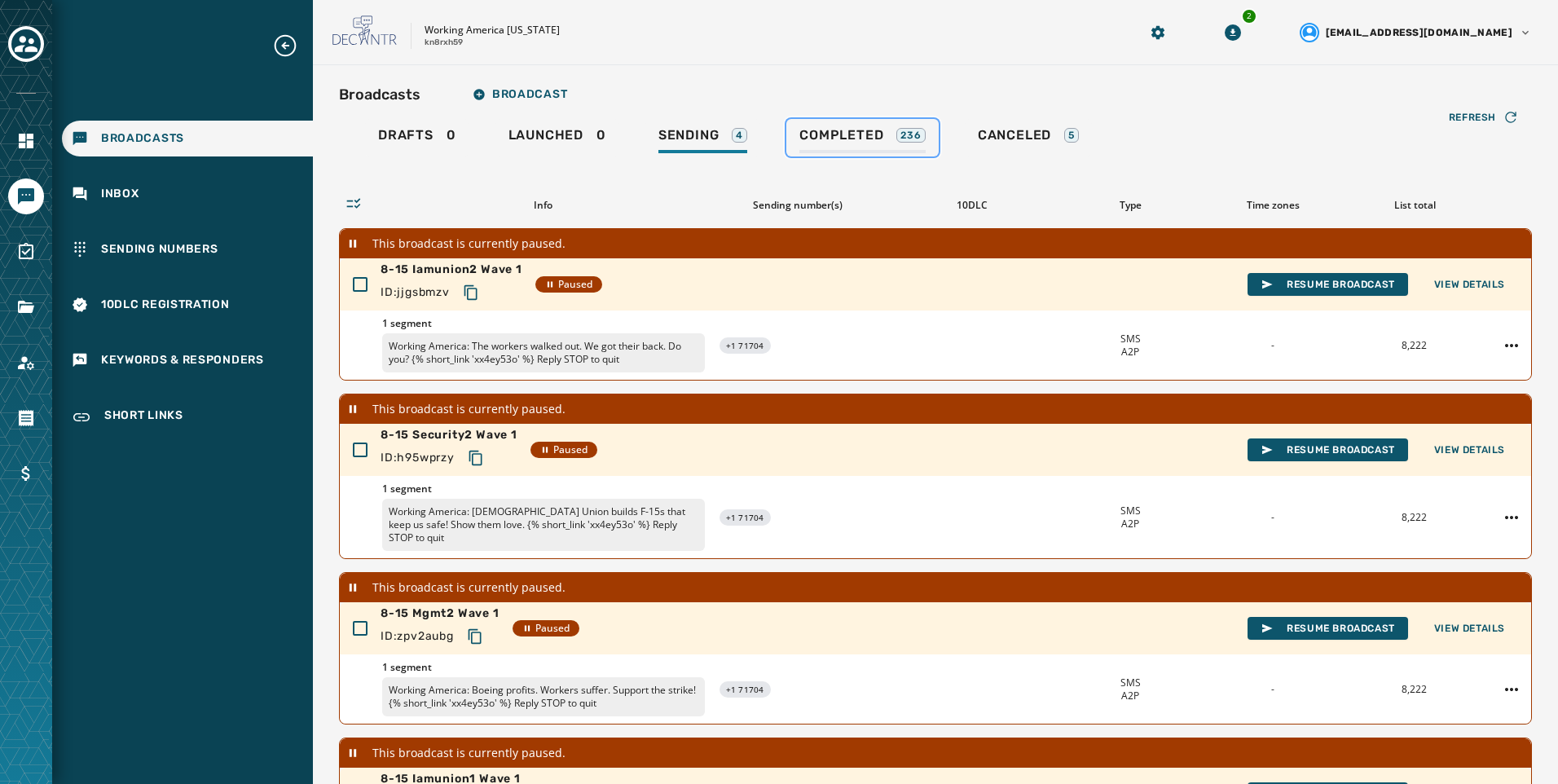
click at [839, 126] on link "Completed 236" at bounding box center [862, 138] width 153 height 37
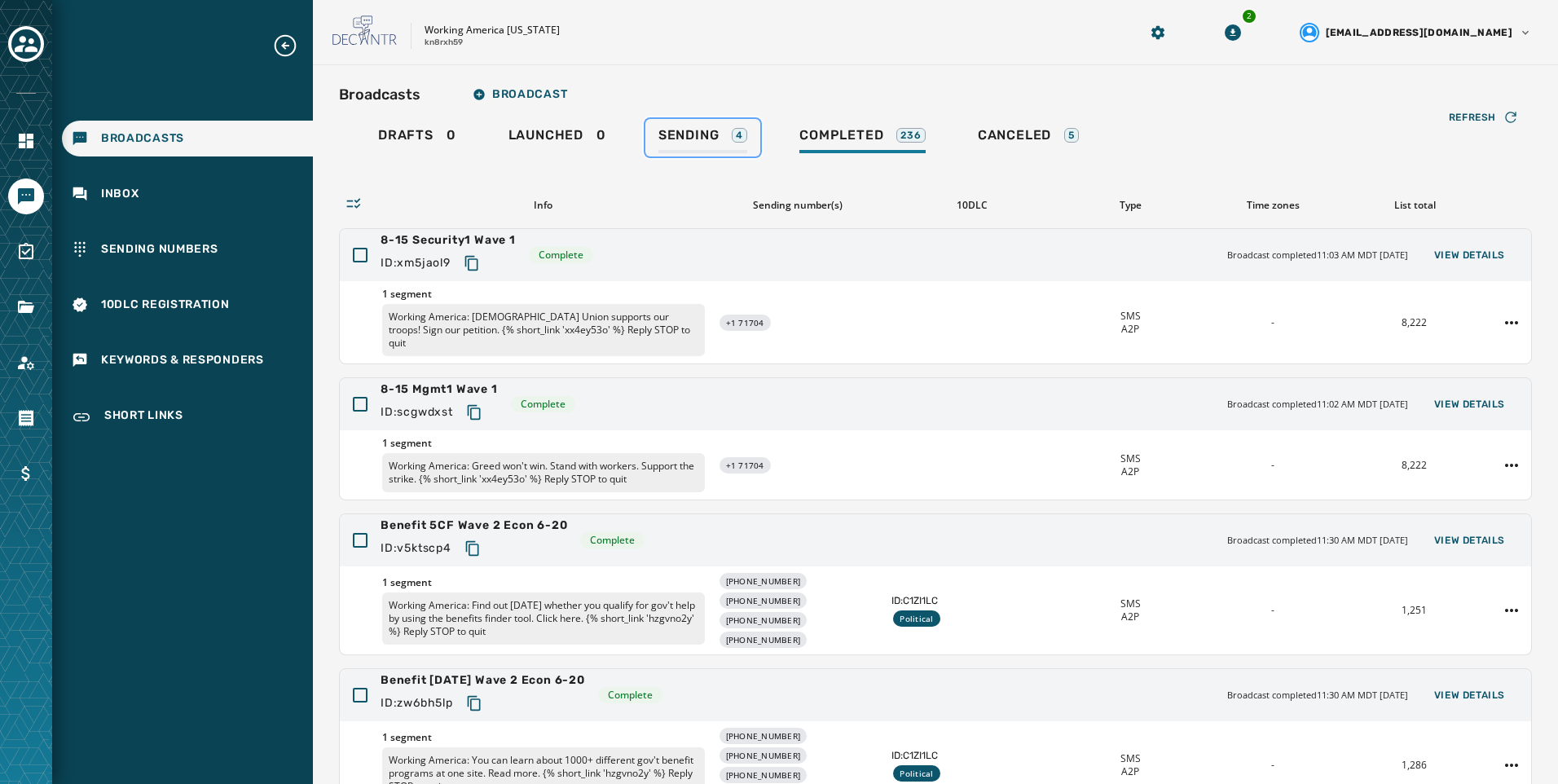
click at [691, 136] on span "Sending" at bounding box center [689, 135] width 61 height 17
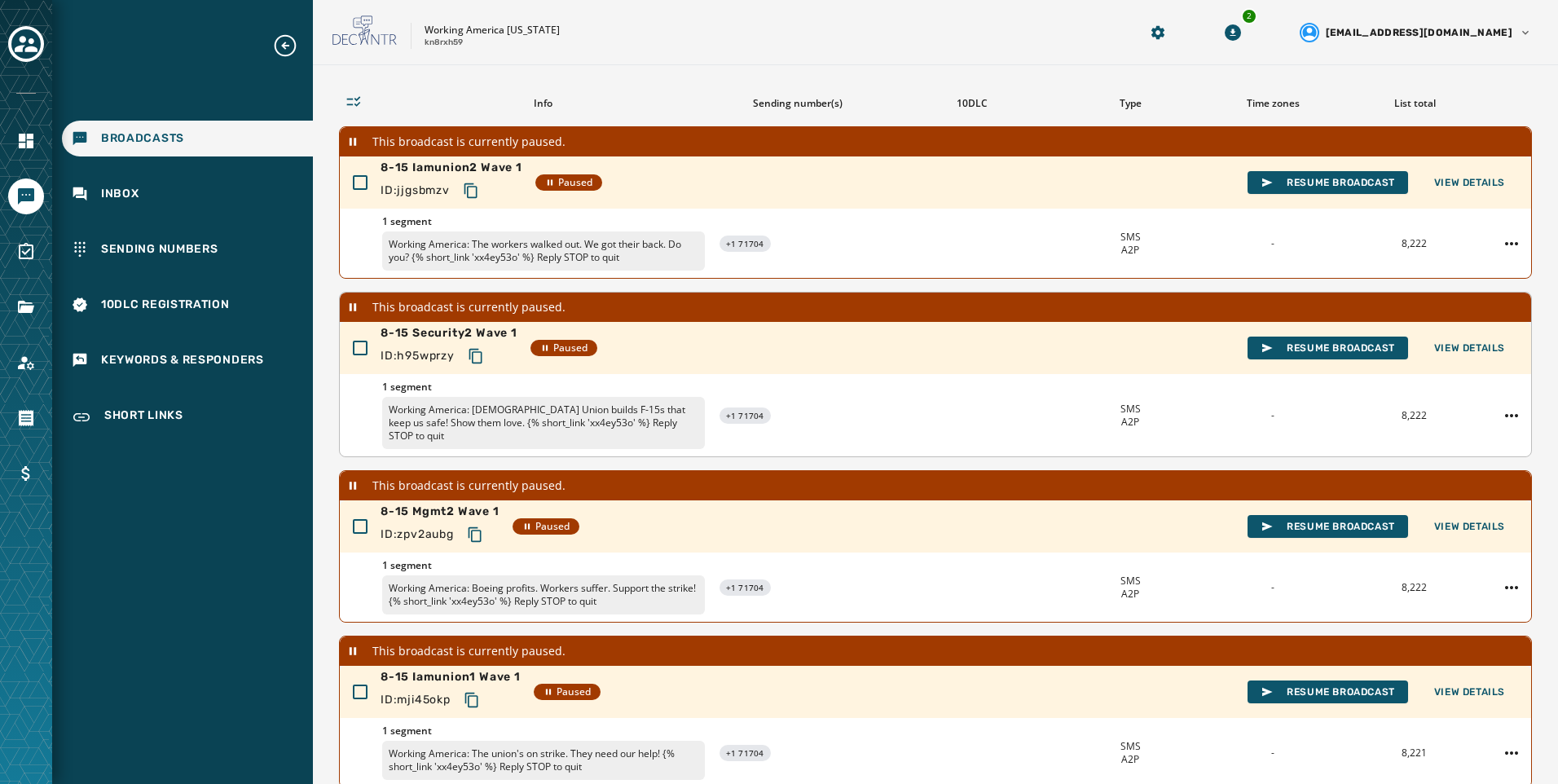
scroll to position [162, 0]
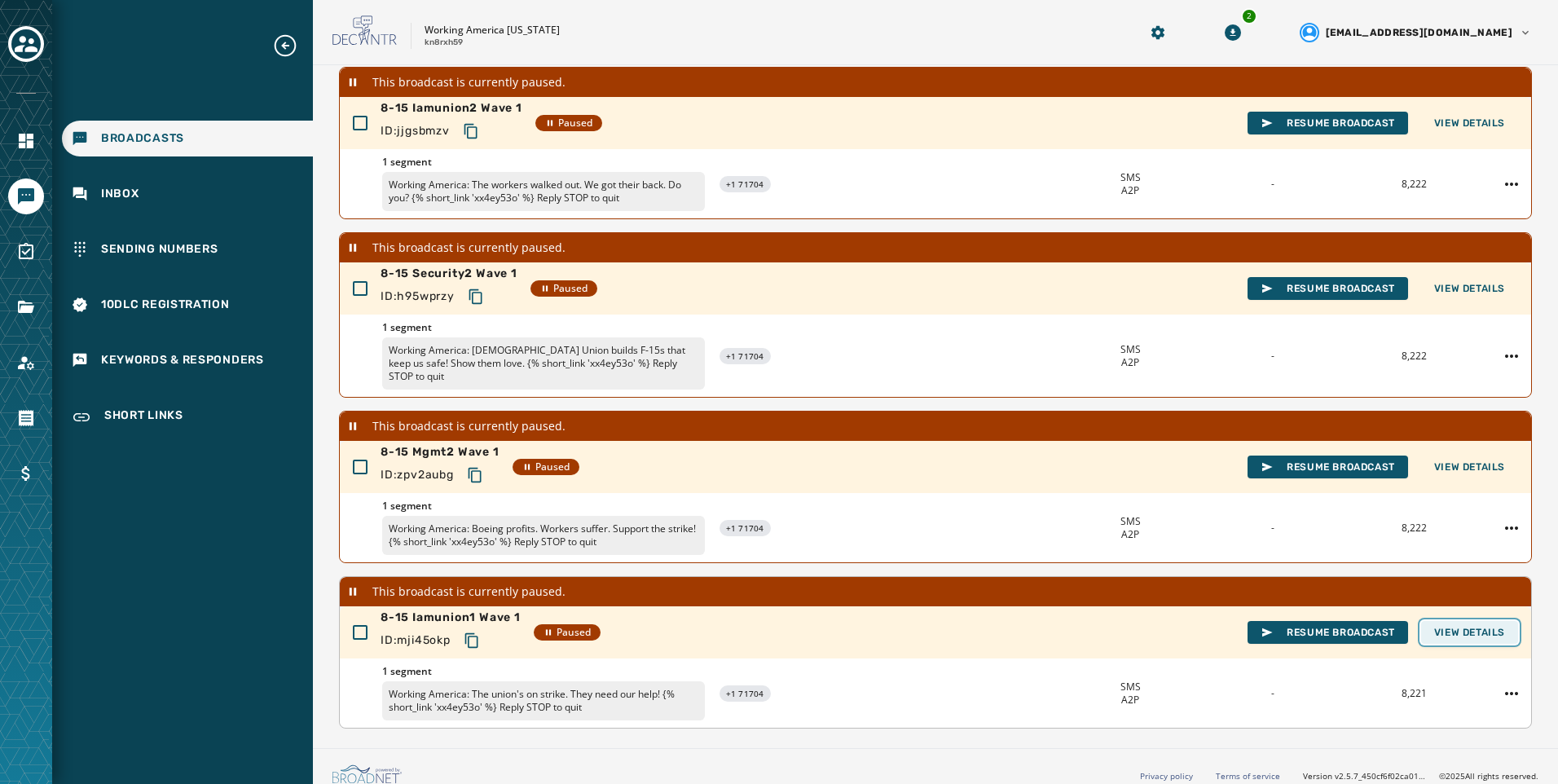
click at [1455, 625] on span "View Details" at bounding box center [1470, 631] width 71 height 13
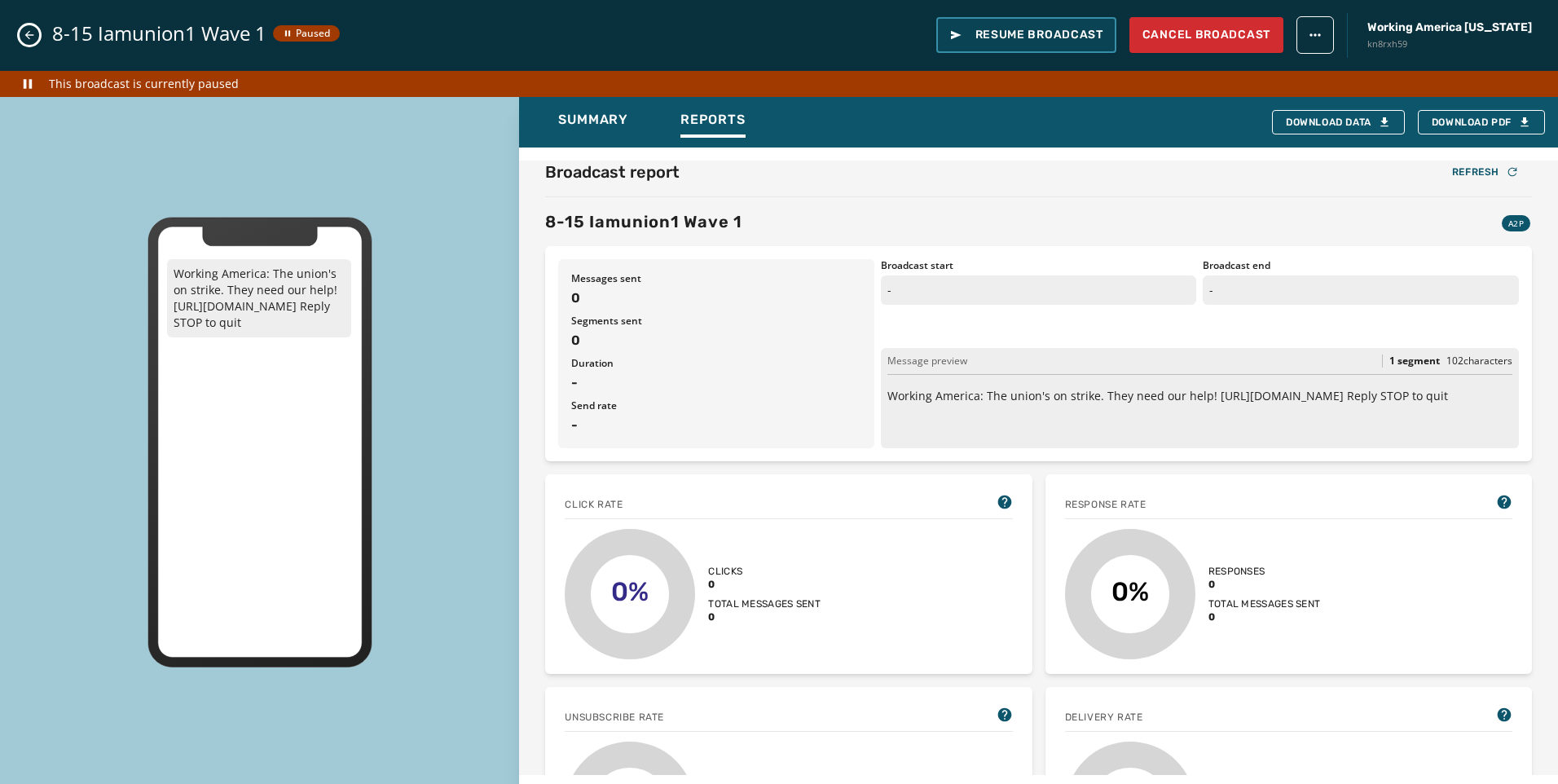
click at [1067, 50] on button "Resume Broadcast" at bounding box center [1026, 34] width 180 height 35
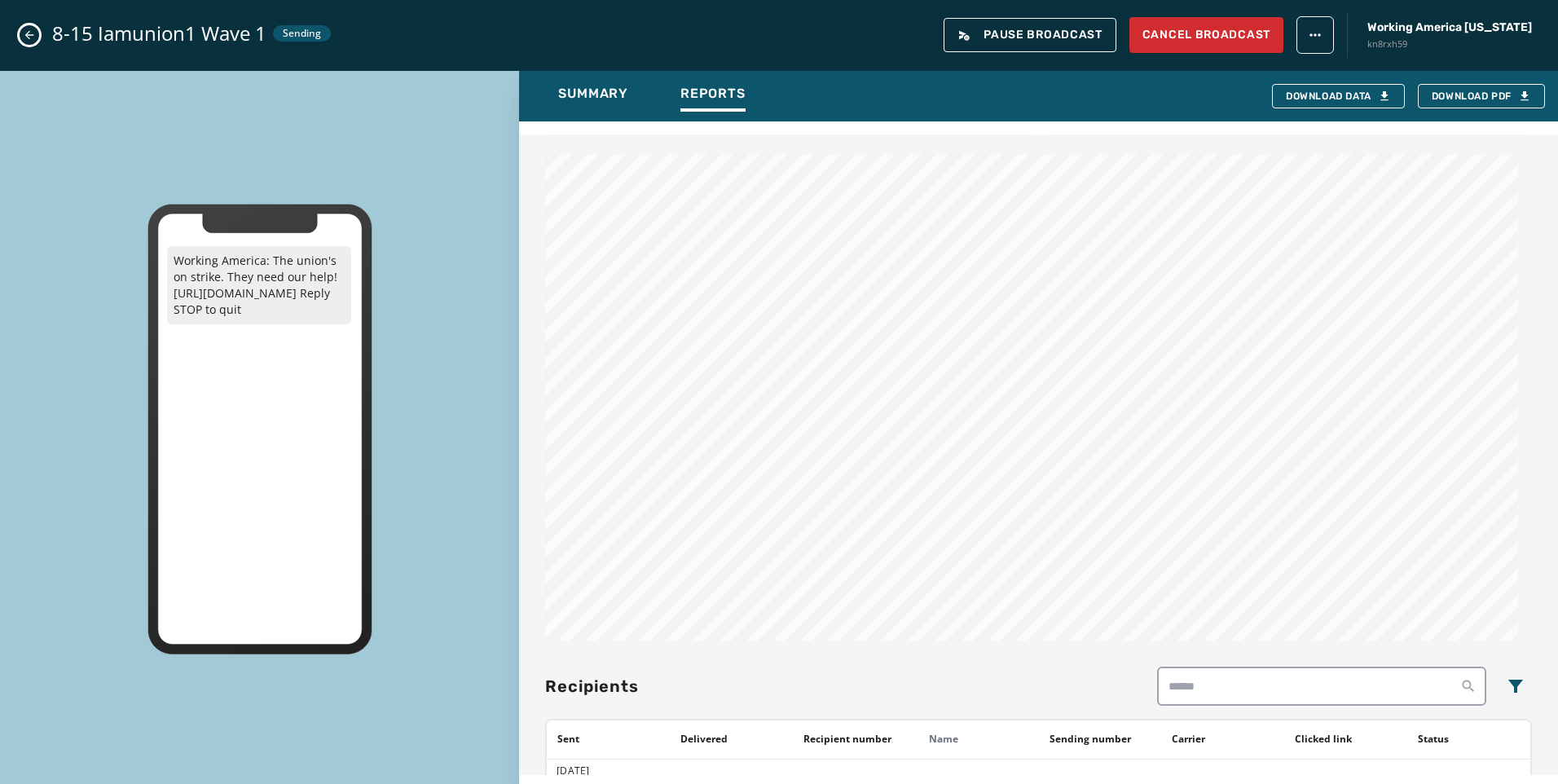
scroll to position [733, 0]
click at [27, 40] on icon "Close admin drawer" at bounding box center [29, 34] width 13 height 13
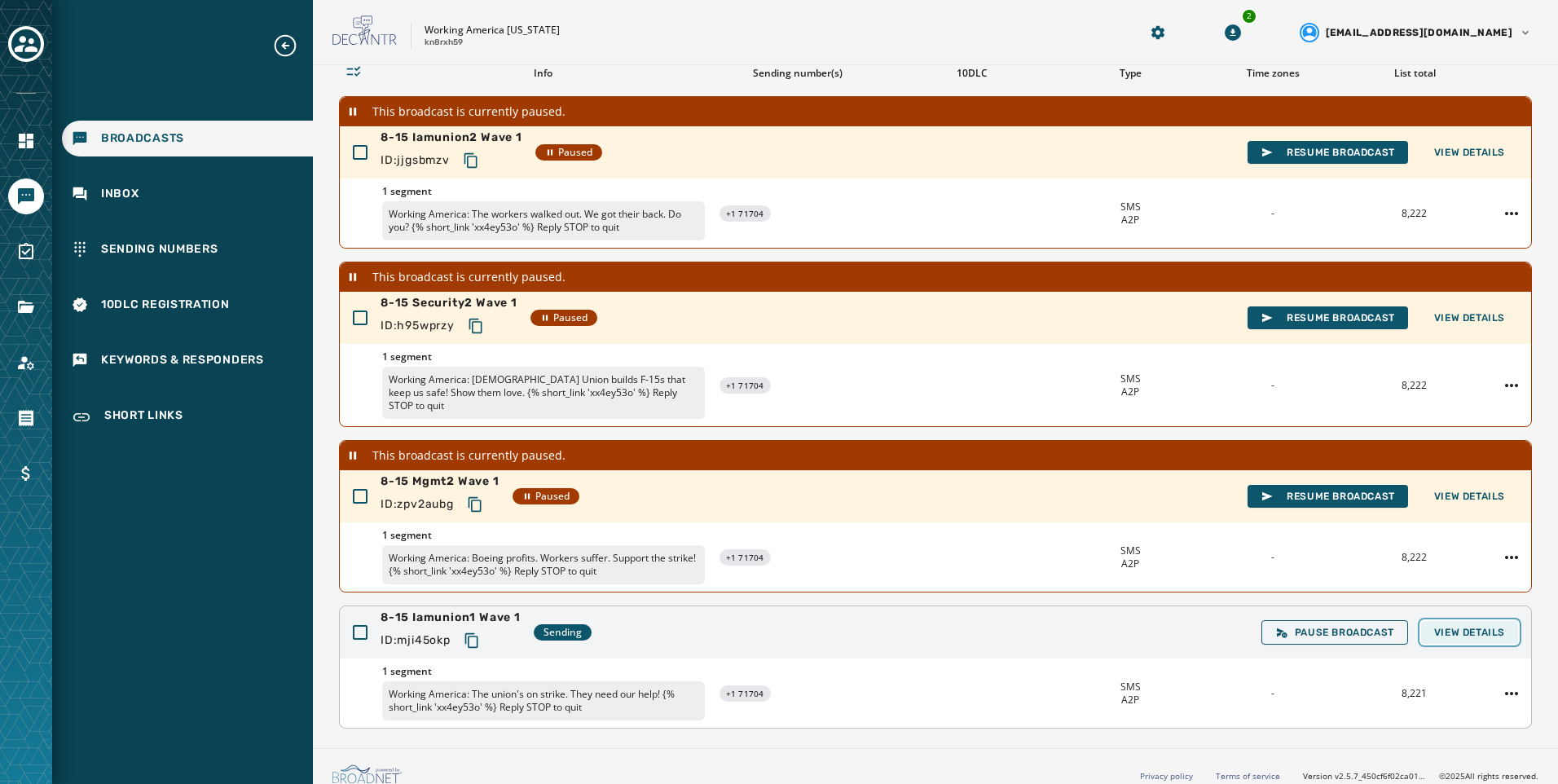
click at [1467, 625] on span "View Details" at bounding box center [1470, 631] width 71 height 13
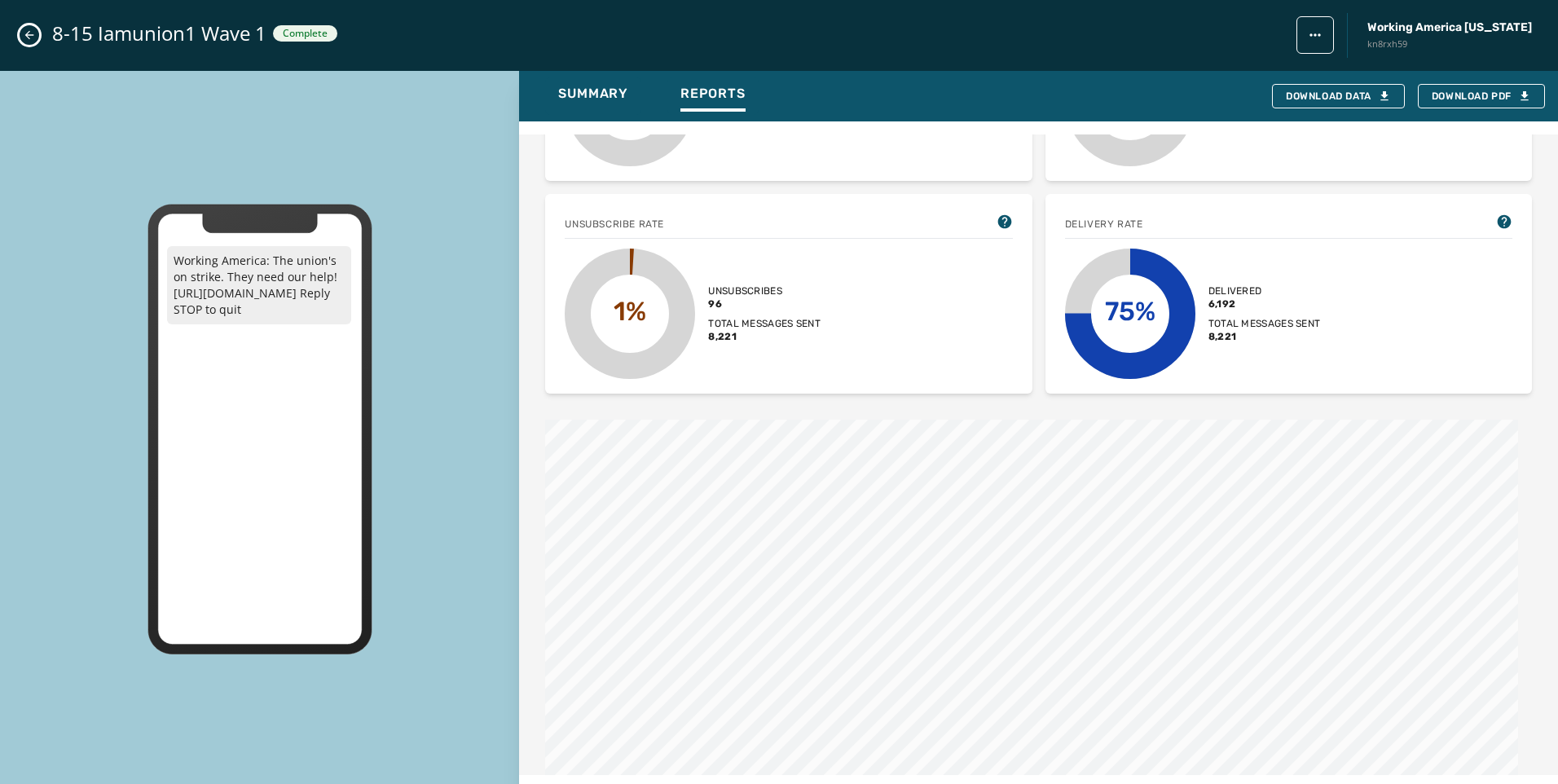
scroll to position [815, 0]
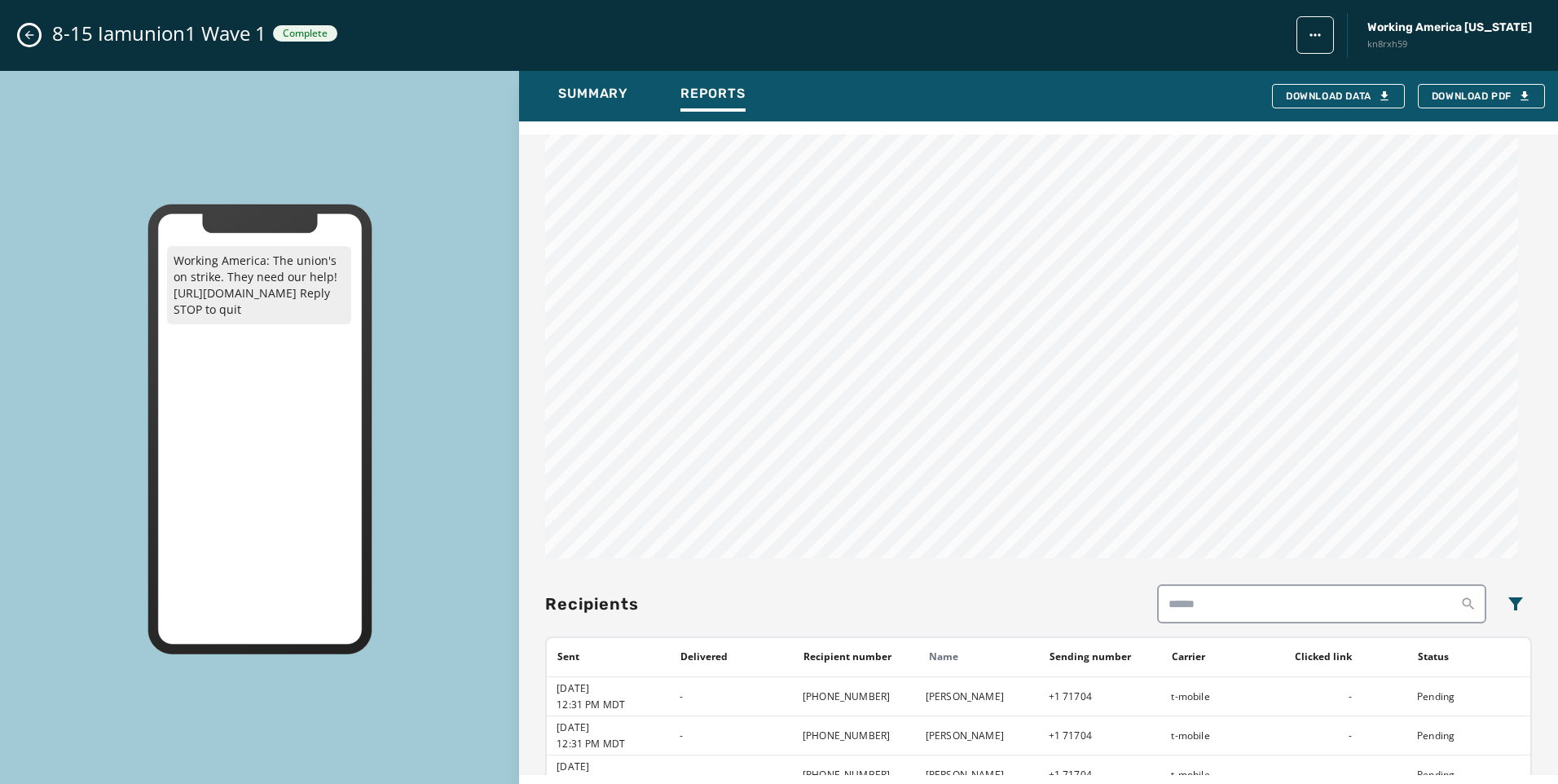
click at [41, 40] on div "8-15 Iamunion1 Wave 1 Complete Working America [US_STATE] kn8rxh59" at bounding box center [779, 35] width 1558 height 71
click at [30, 39] on icon "Close admin drawer" at bounding box center [30, 34] width 9 height 9
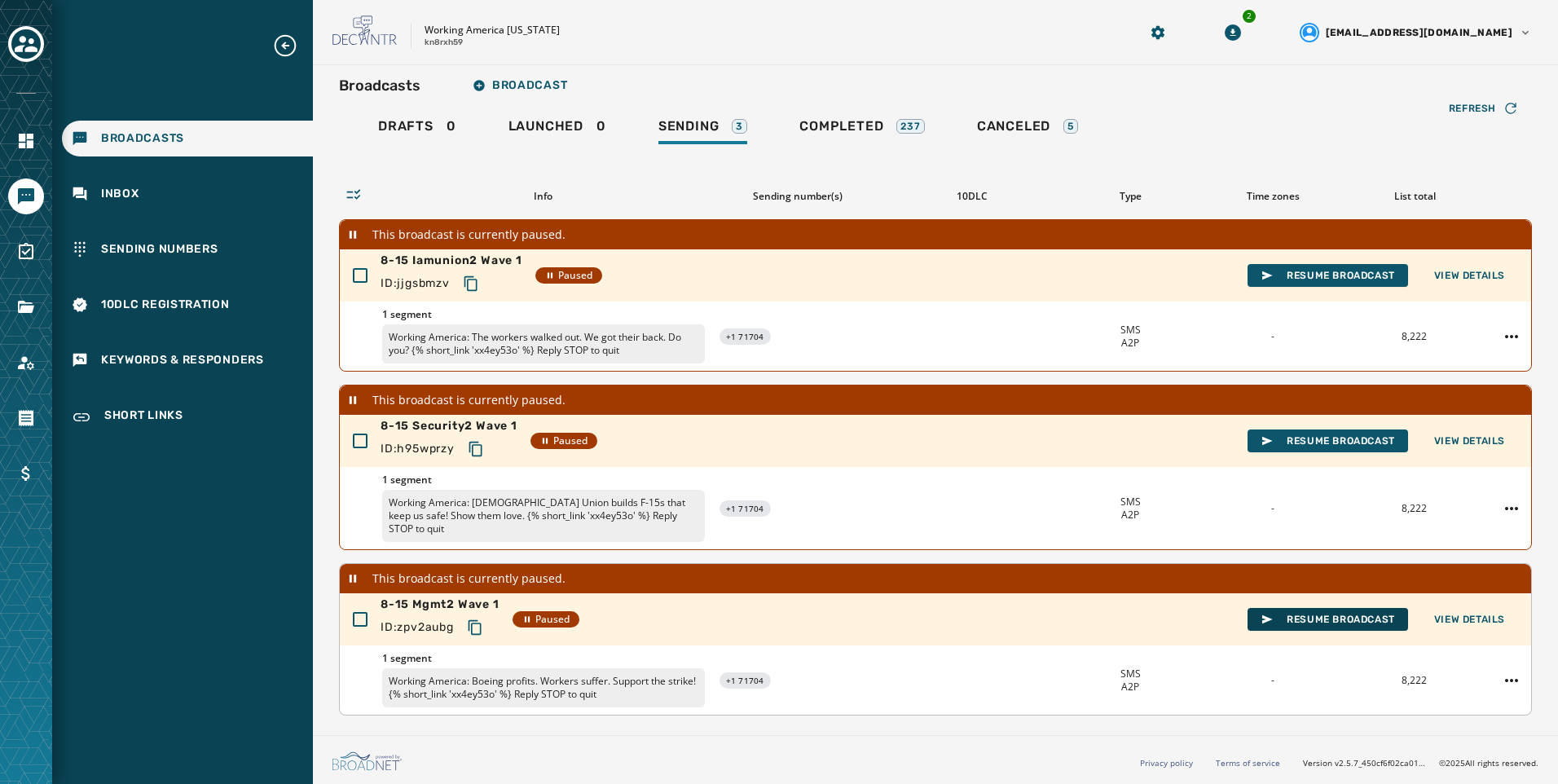
scroll to position [0, 0]
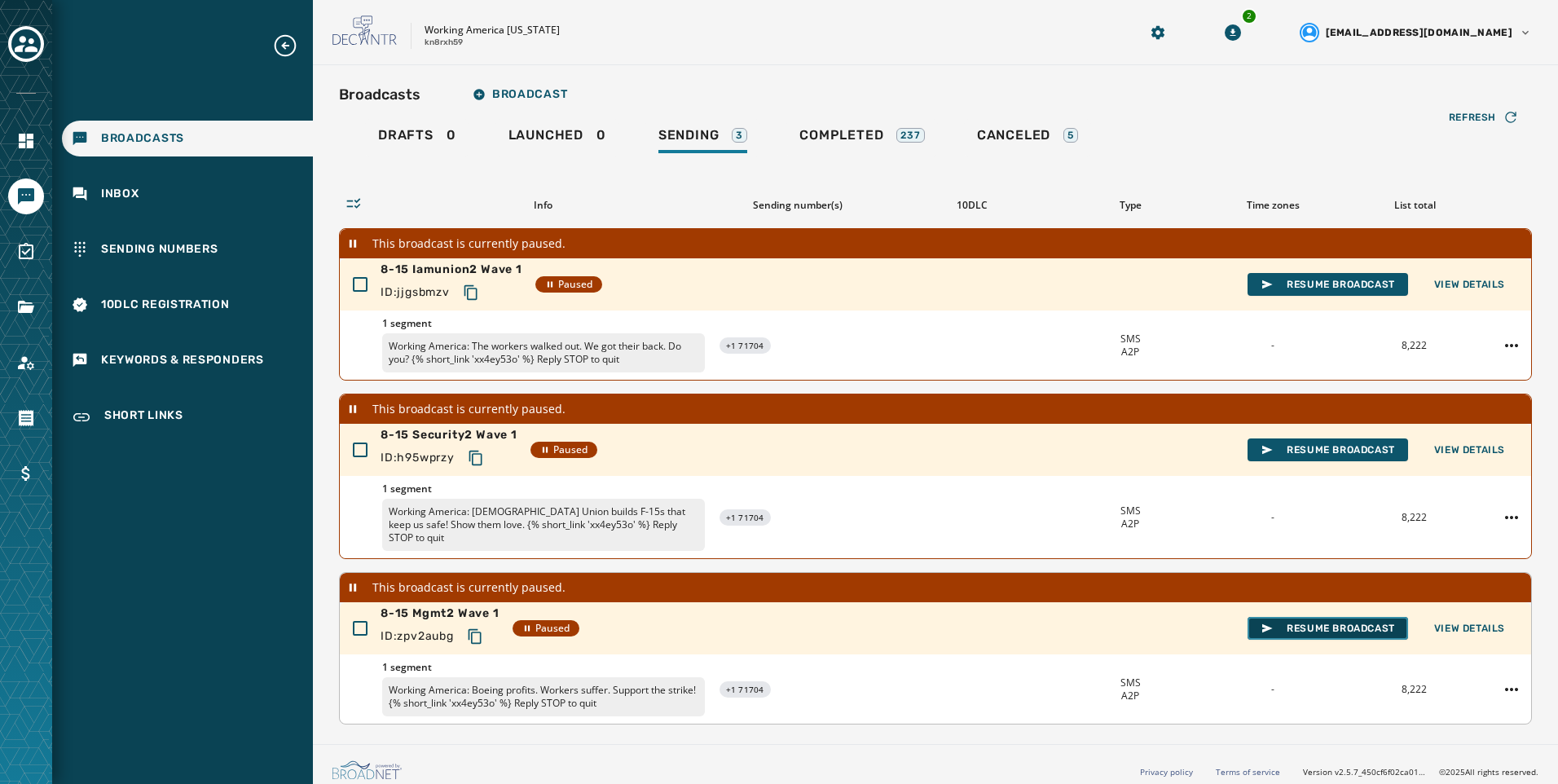
click at [1389, 621] on span "Resume Broadcast" at bounding box center [1328, 627] width 134 height 13
click at [1466, 621] on span "View Details" at bounding box center [1470, 627] width 71 height 13
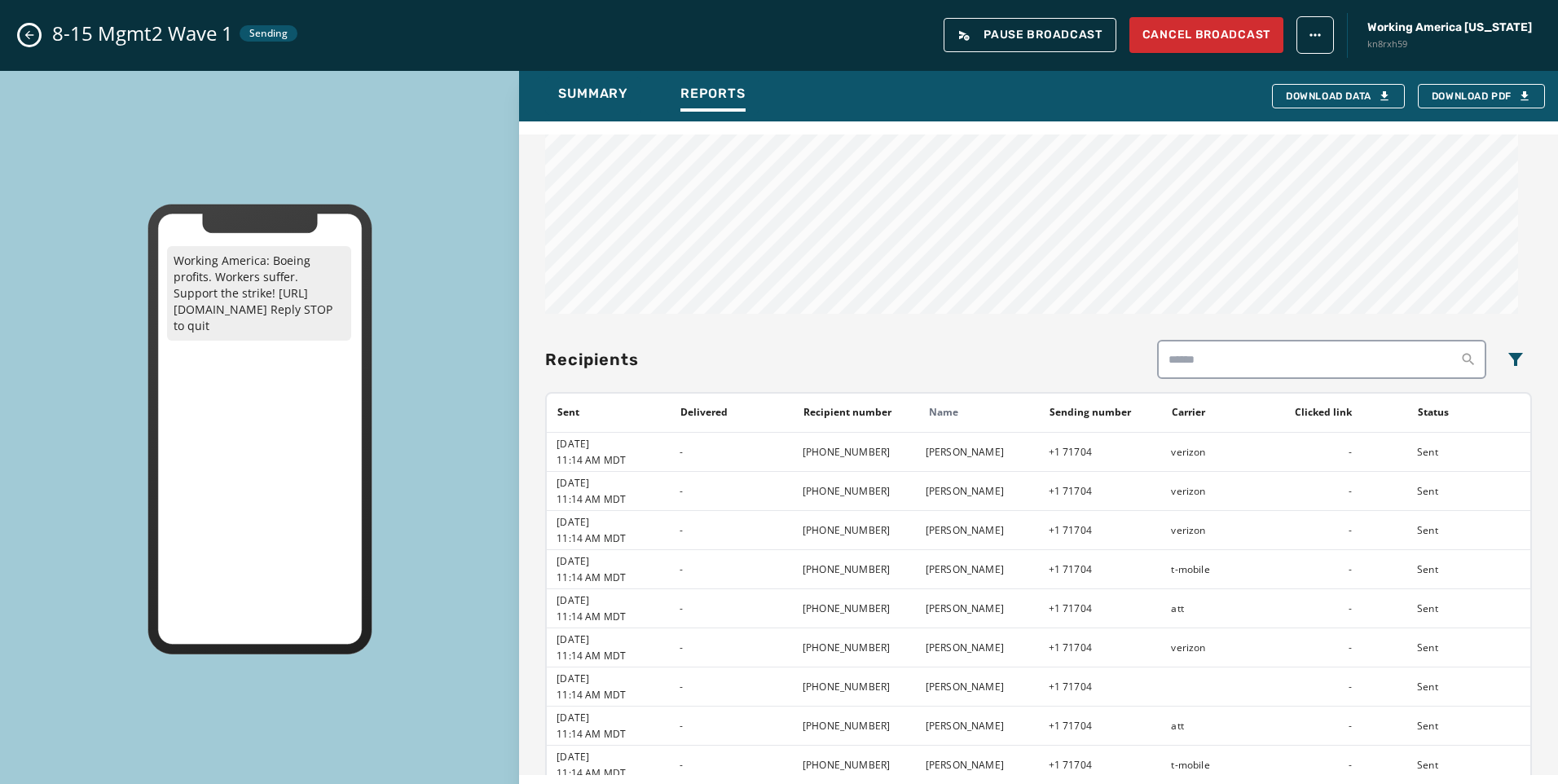
scroll to position [815, 0]
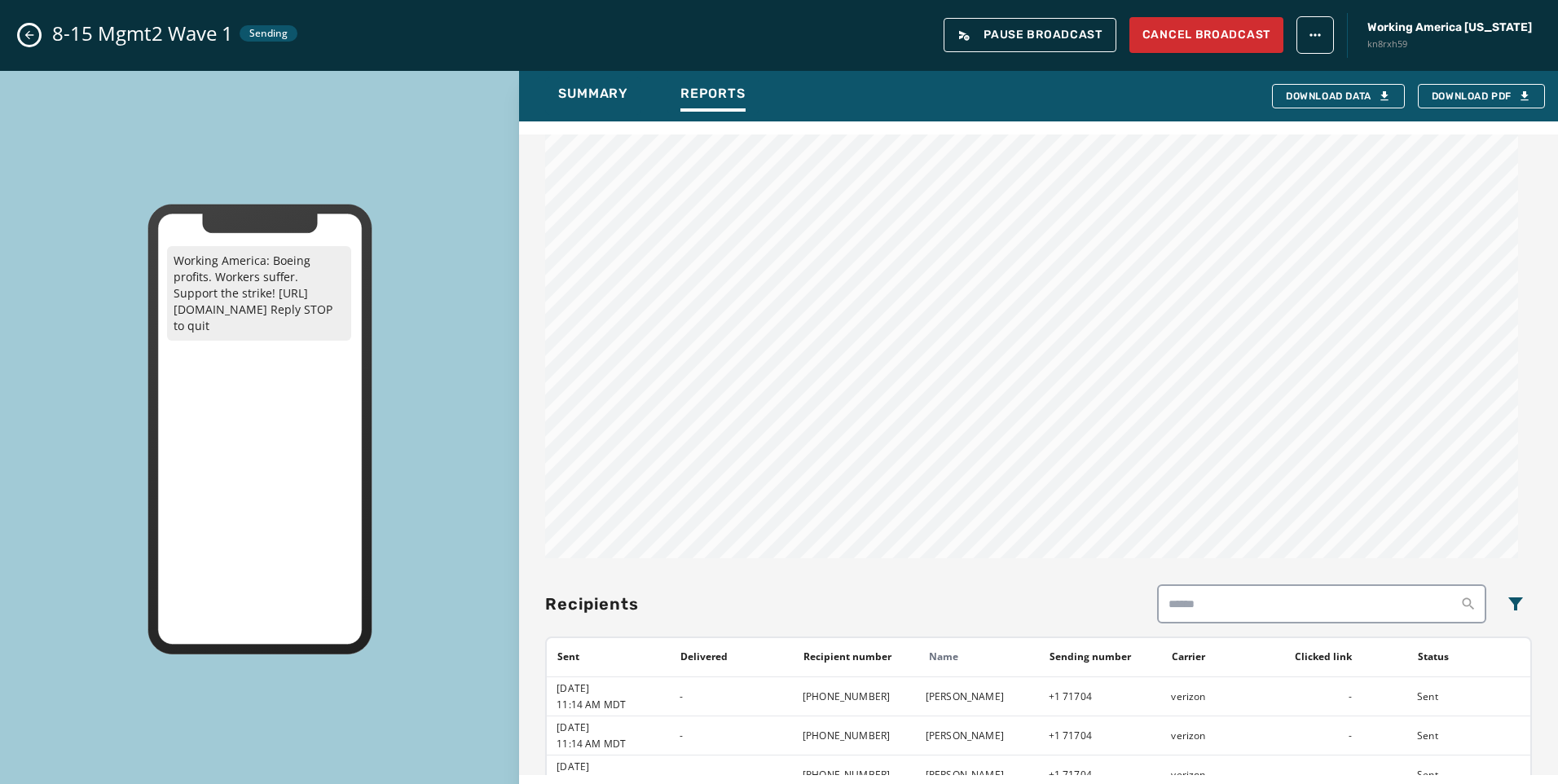
click at [31, 37] on icon "Close admin drawer" at bounding box center [29, 34] width 13 height 13
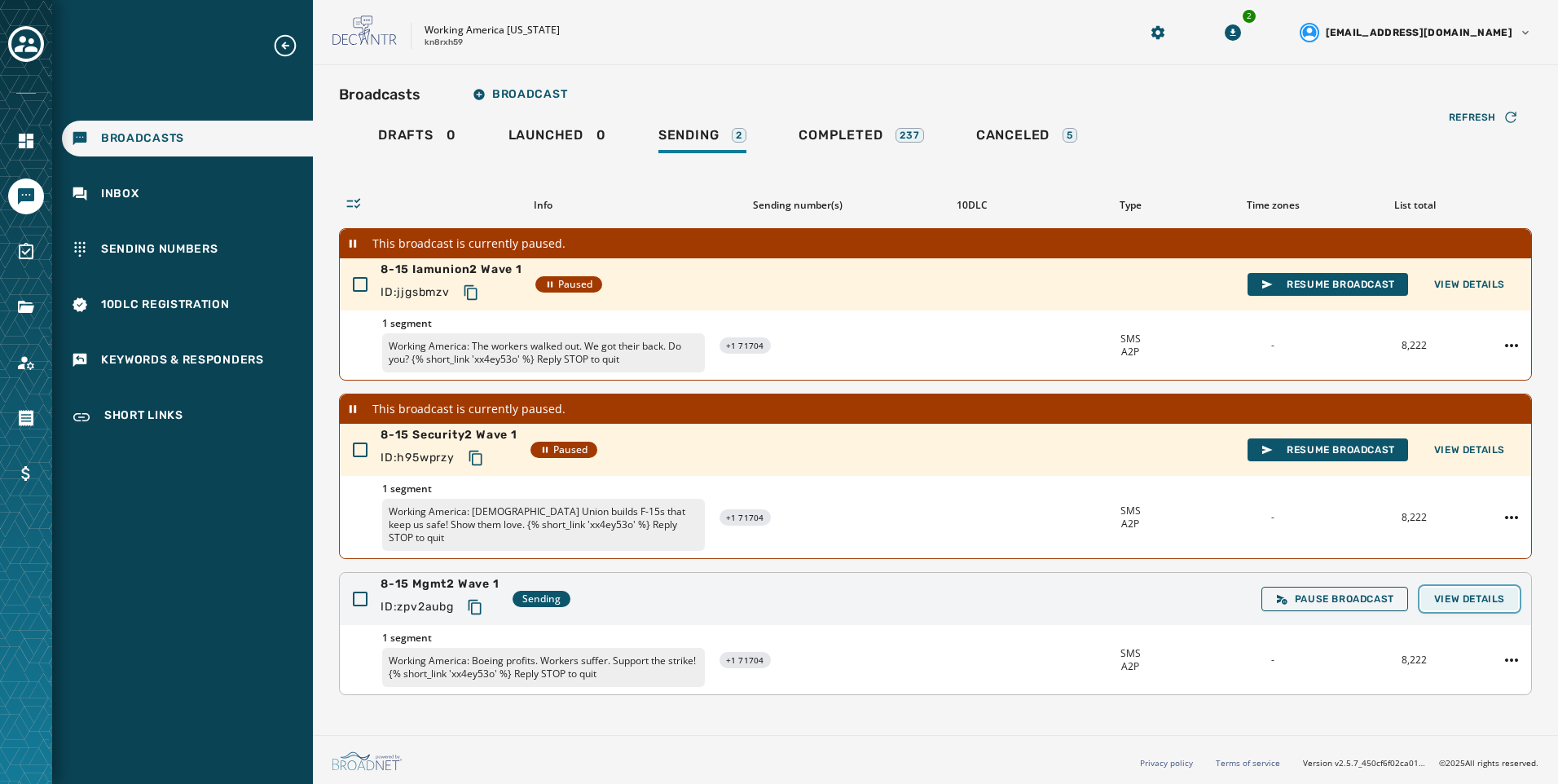
click at [1458, 592] on span "View Details" at bounding box center [1470, 598] width 71 height 13
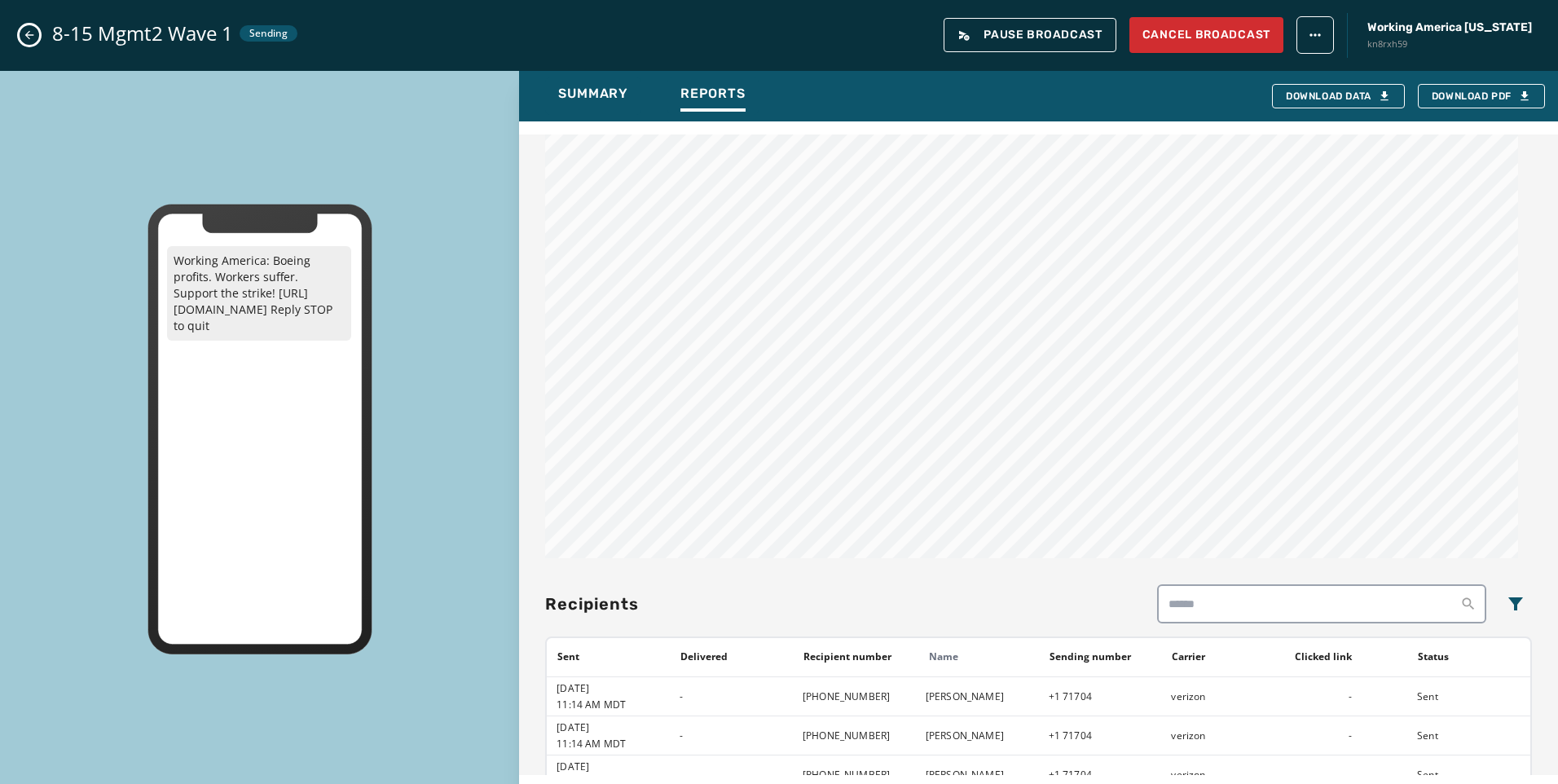
click at [21, 31] on button "Close admin drawer" at bounding box center [30, 35] width 20 height 20
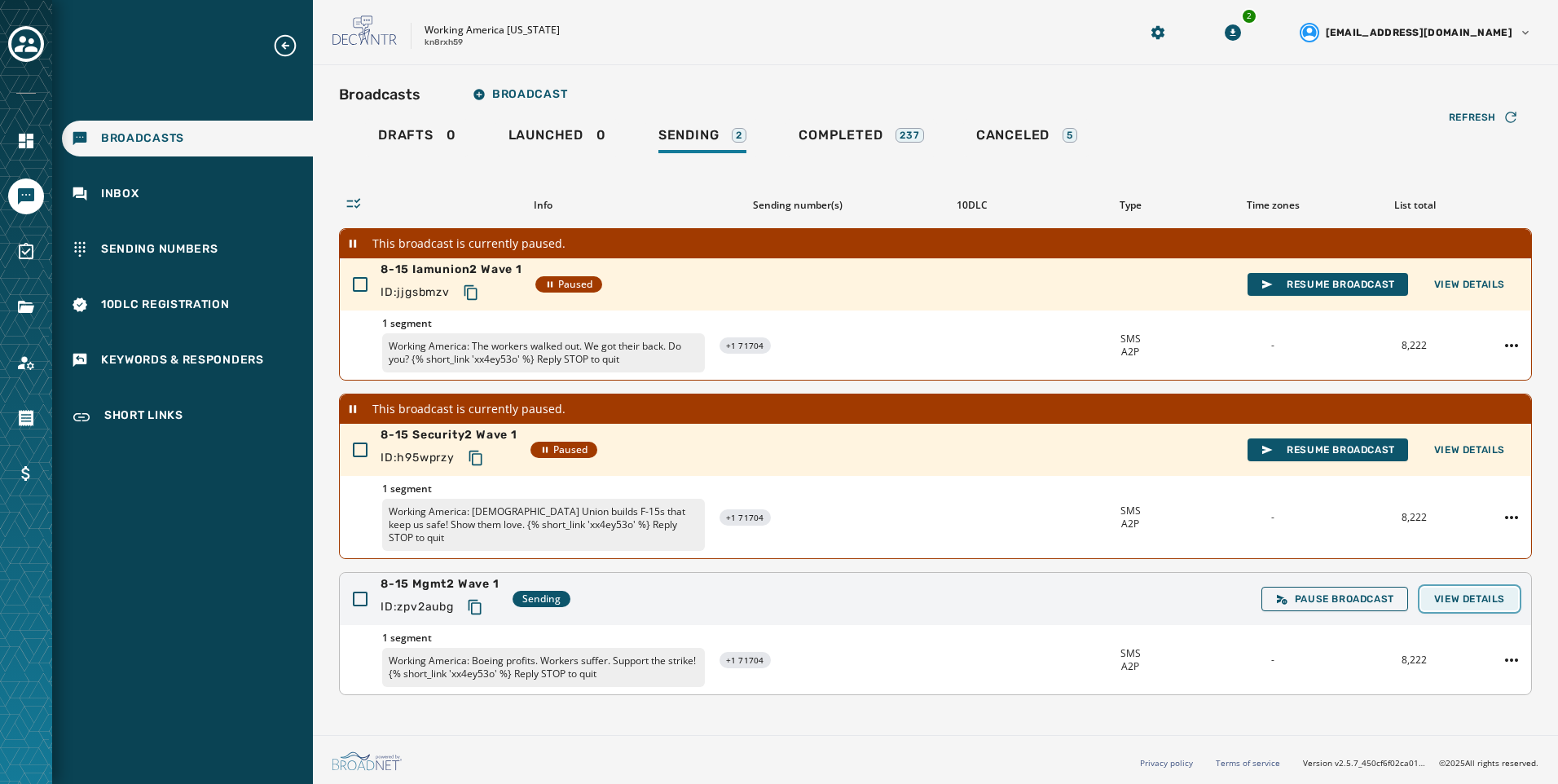
click at [1463, 592] on span "View Details" at bounding box center [1470, 598] width 71 height 13
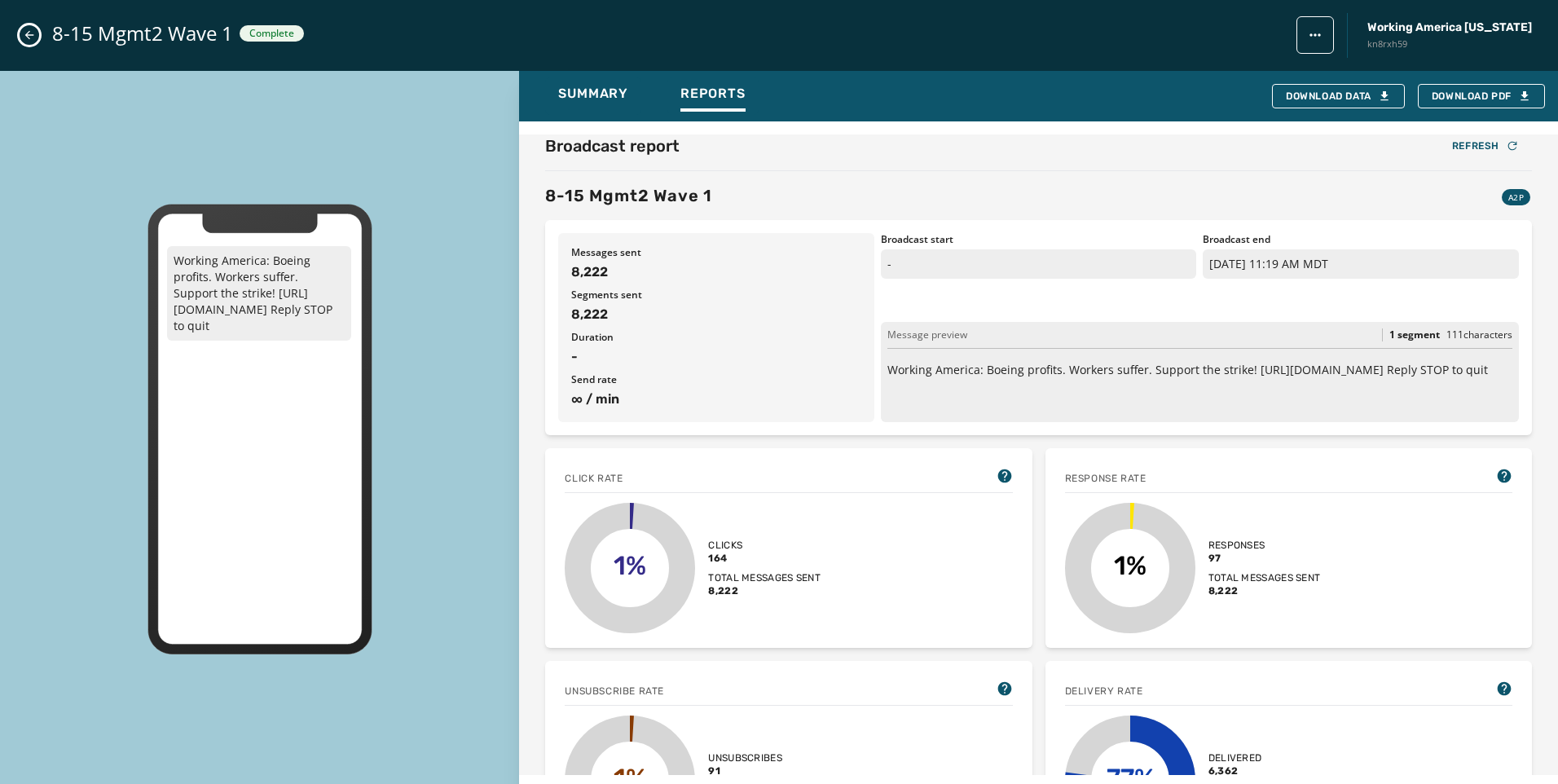
click at [33, 38] on icon "Close admin drawer" at bounding box center [29, 34] width 13 height 13
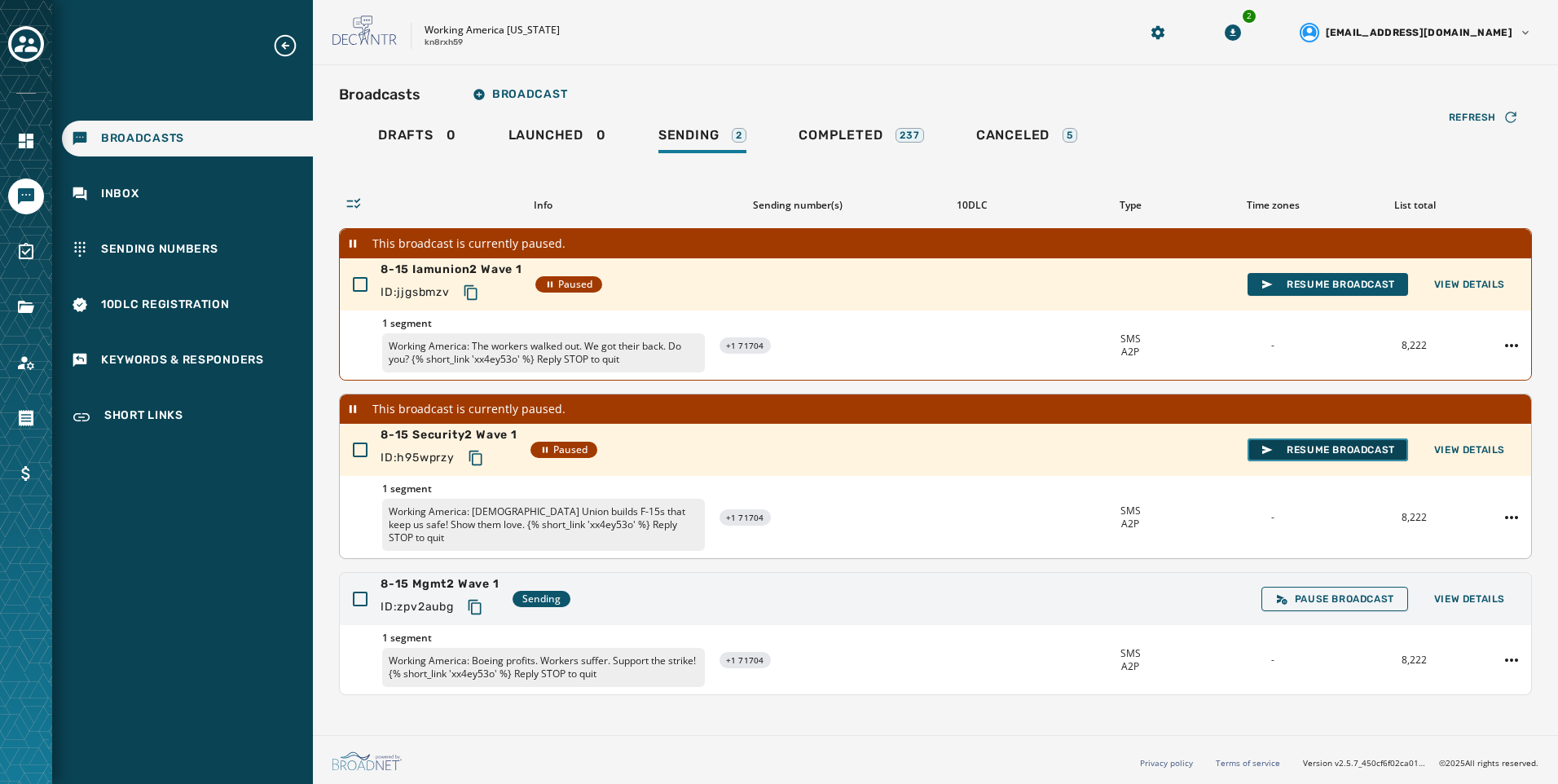
click at [1333, 450] on span "Resume Broadcast" at bounding box center [1328, 449] width 134 height 13
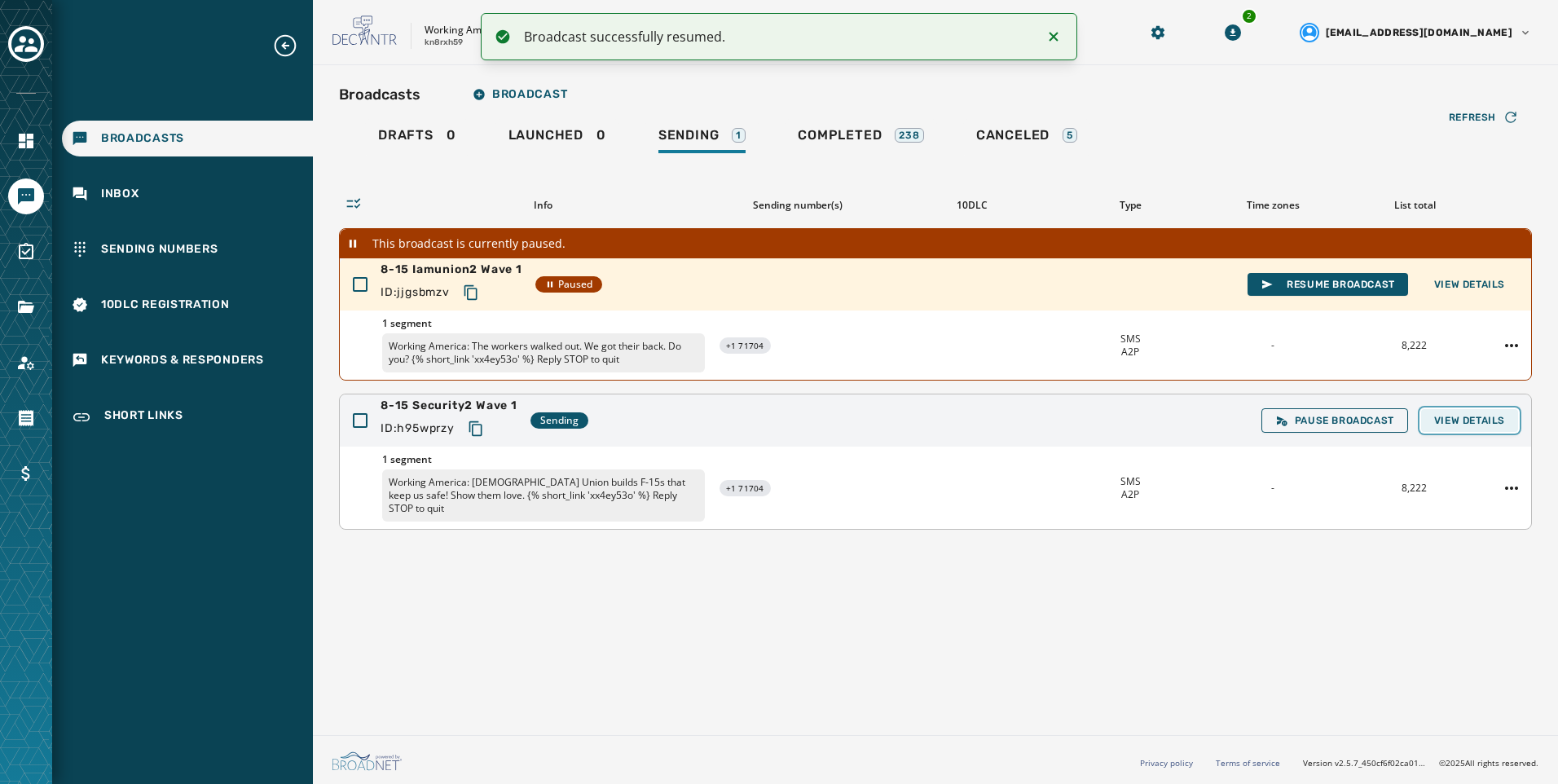
click at [1497, 420] on span "View Details" at bounding box center [1470, 420] width 71 height 13
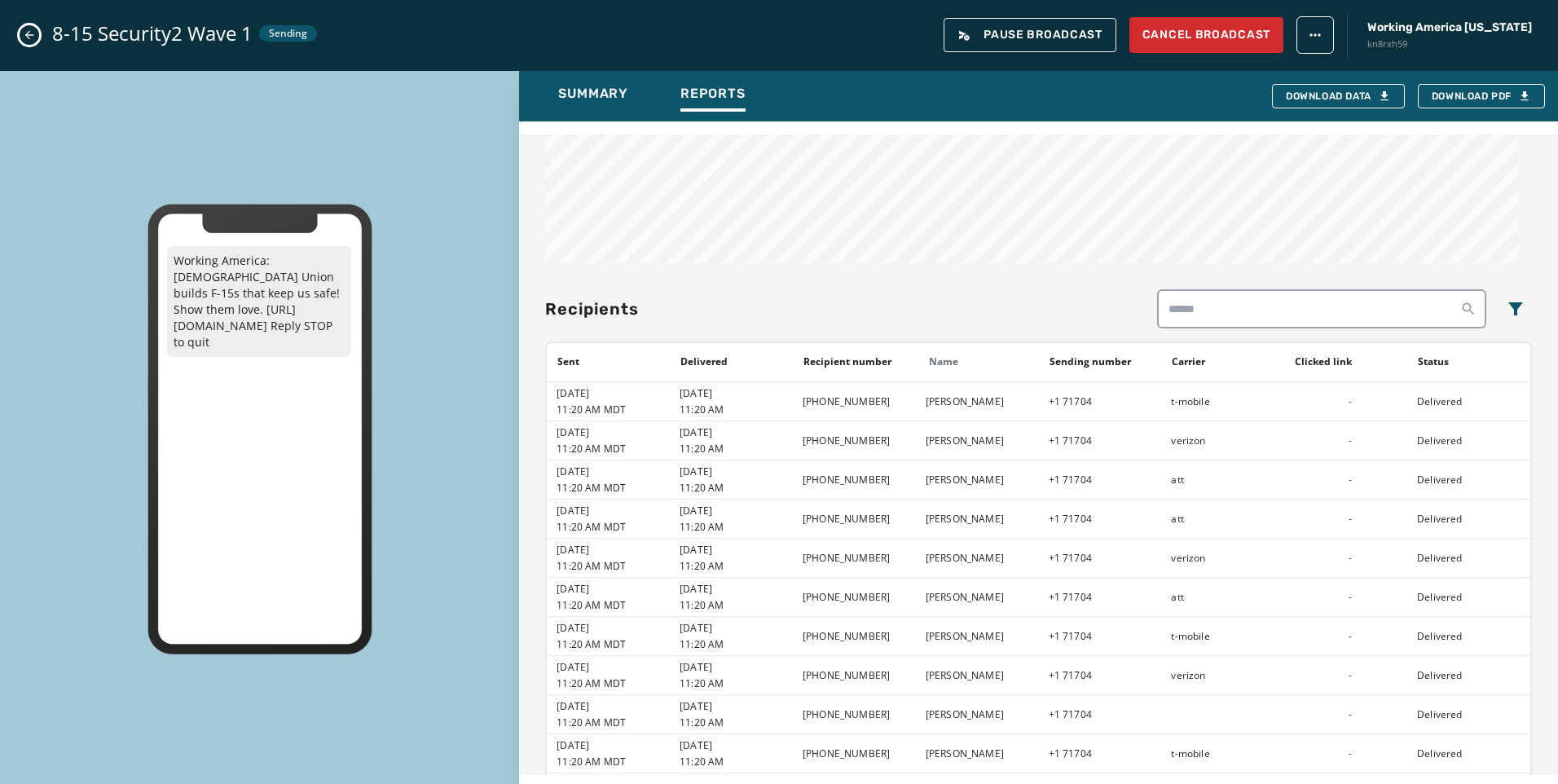
scroll to position [1178, 0]
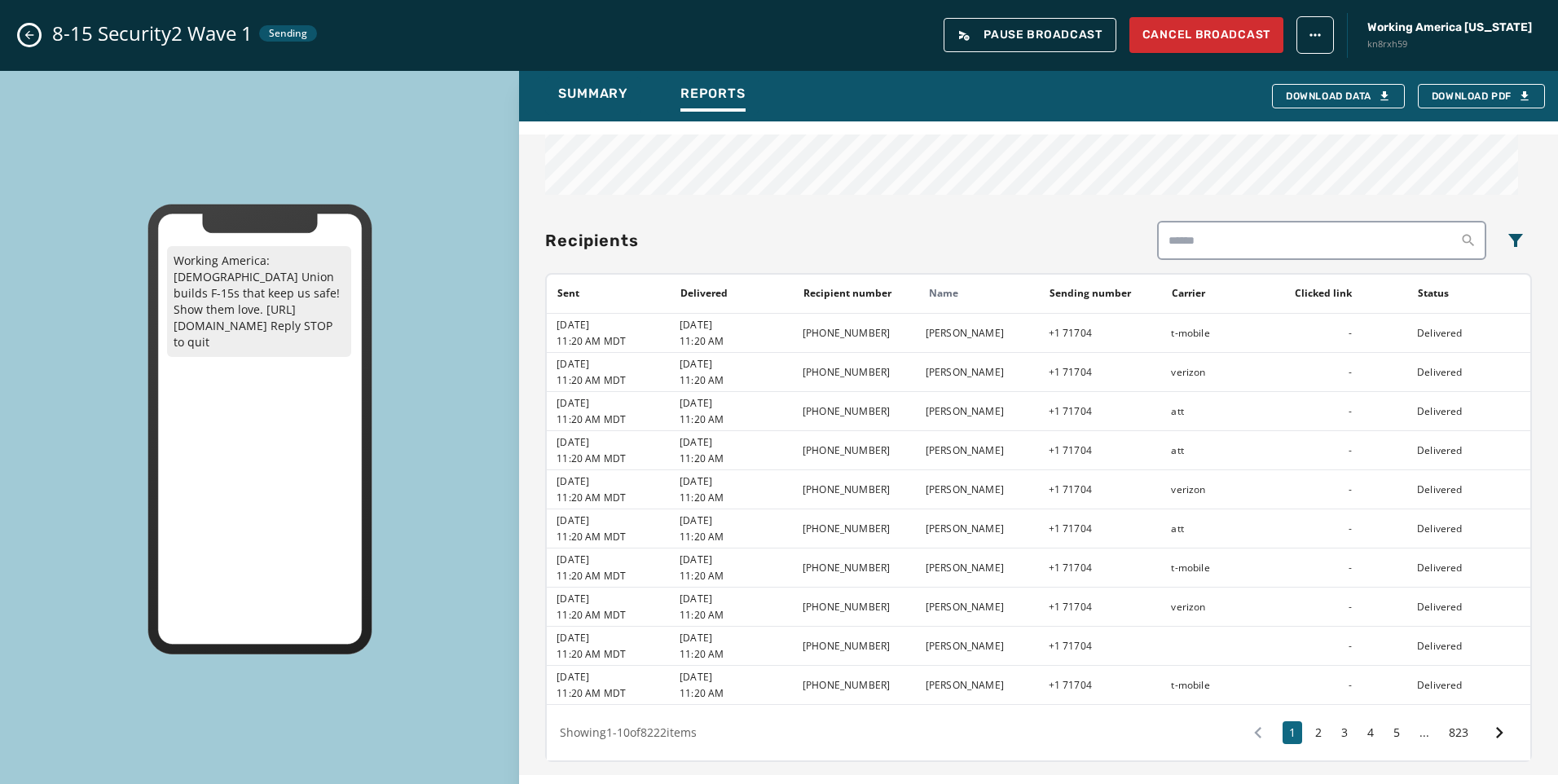
click at [33, 32] on icon "Close admin drawer" at bounding box center [29, 34] width 13 height 13
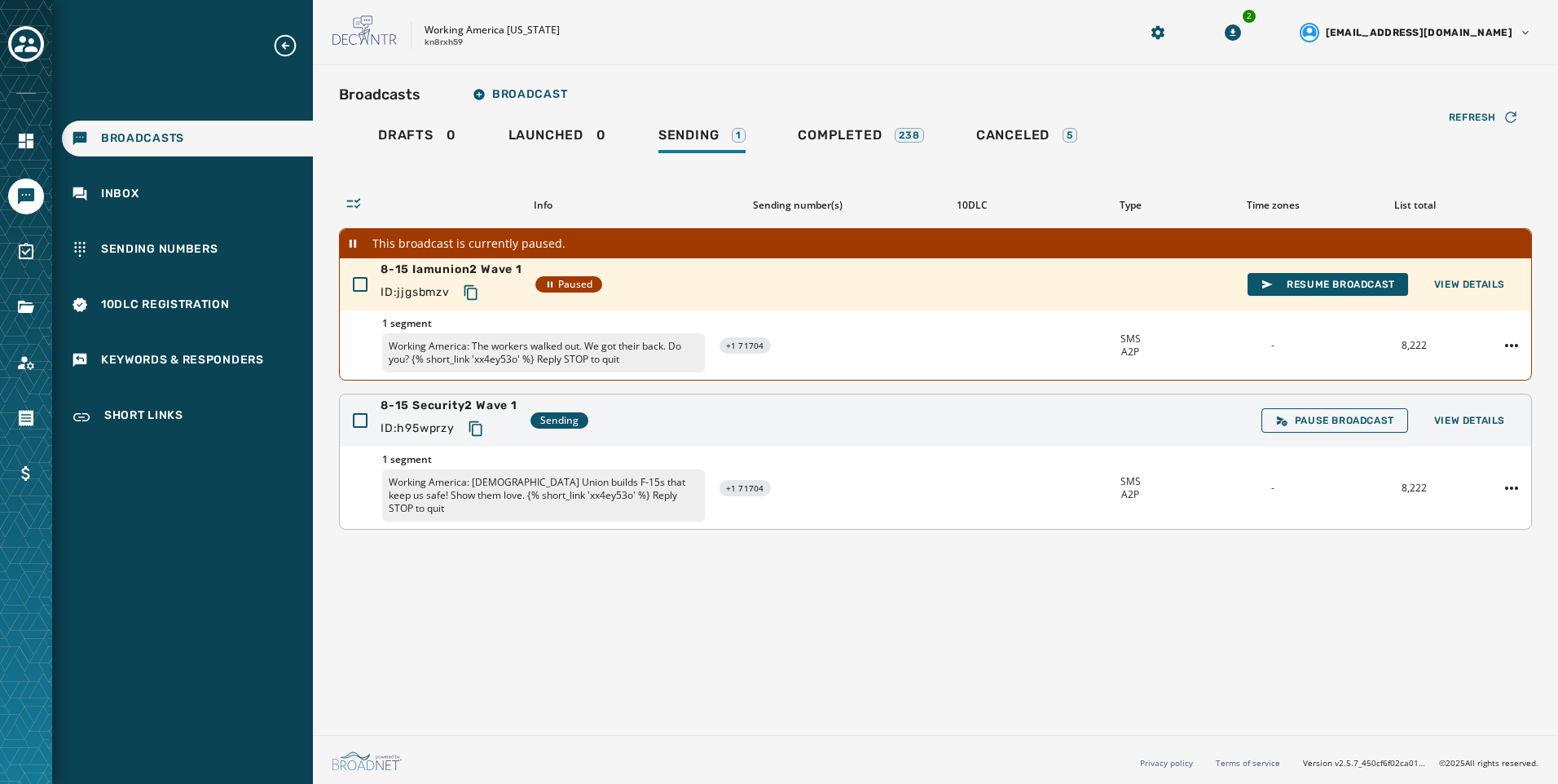
click at [1479, 434] on div "8-15 Security2 Wave 1 ID: h95wprzy Sending Pause Broadcast View Details" at bounding box center [935, 420] width 1191 height 52
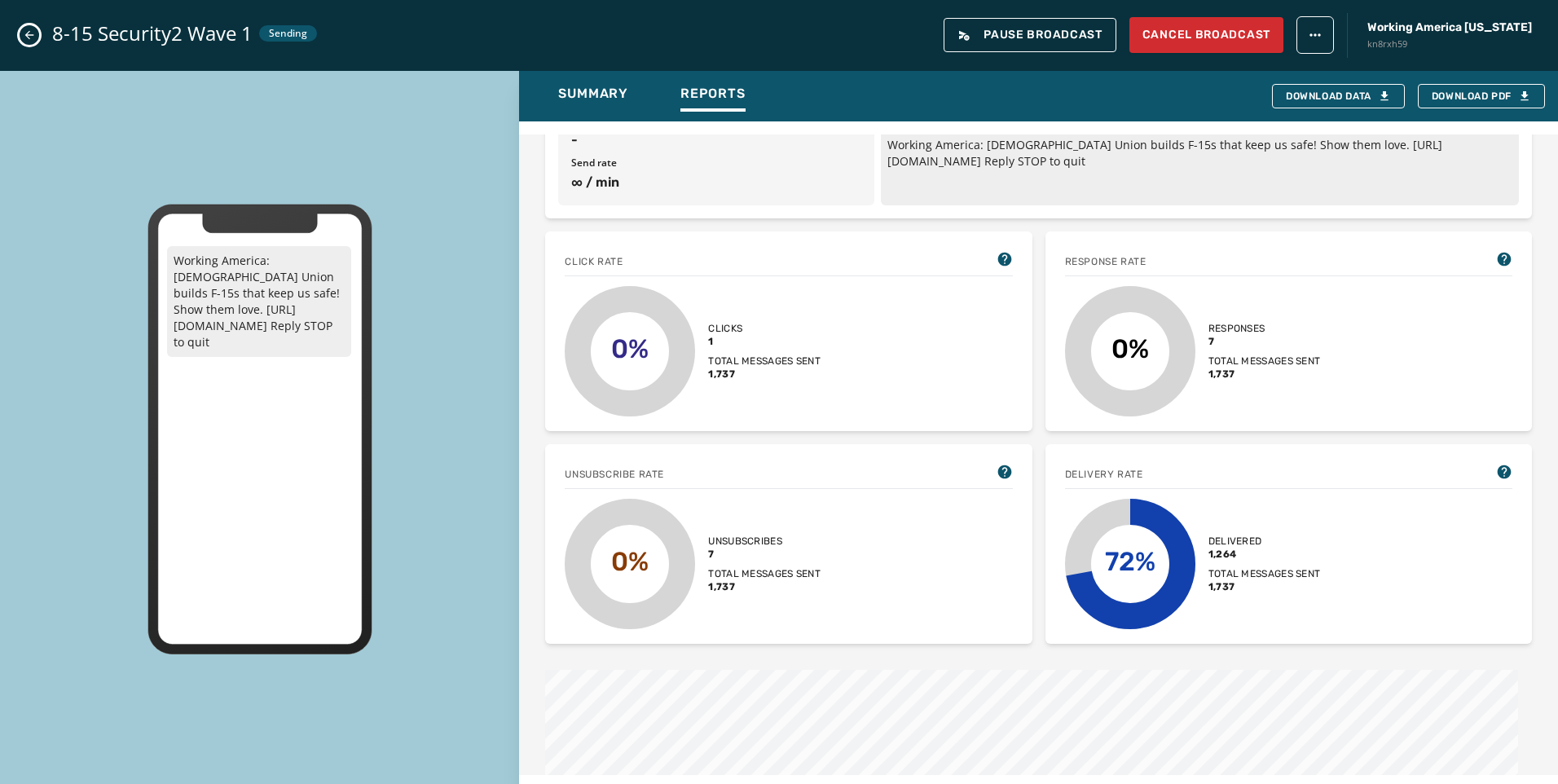
scroll to position [244, 0]
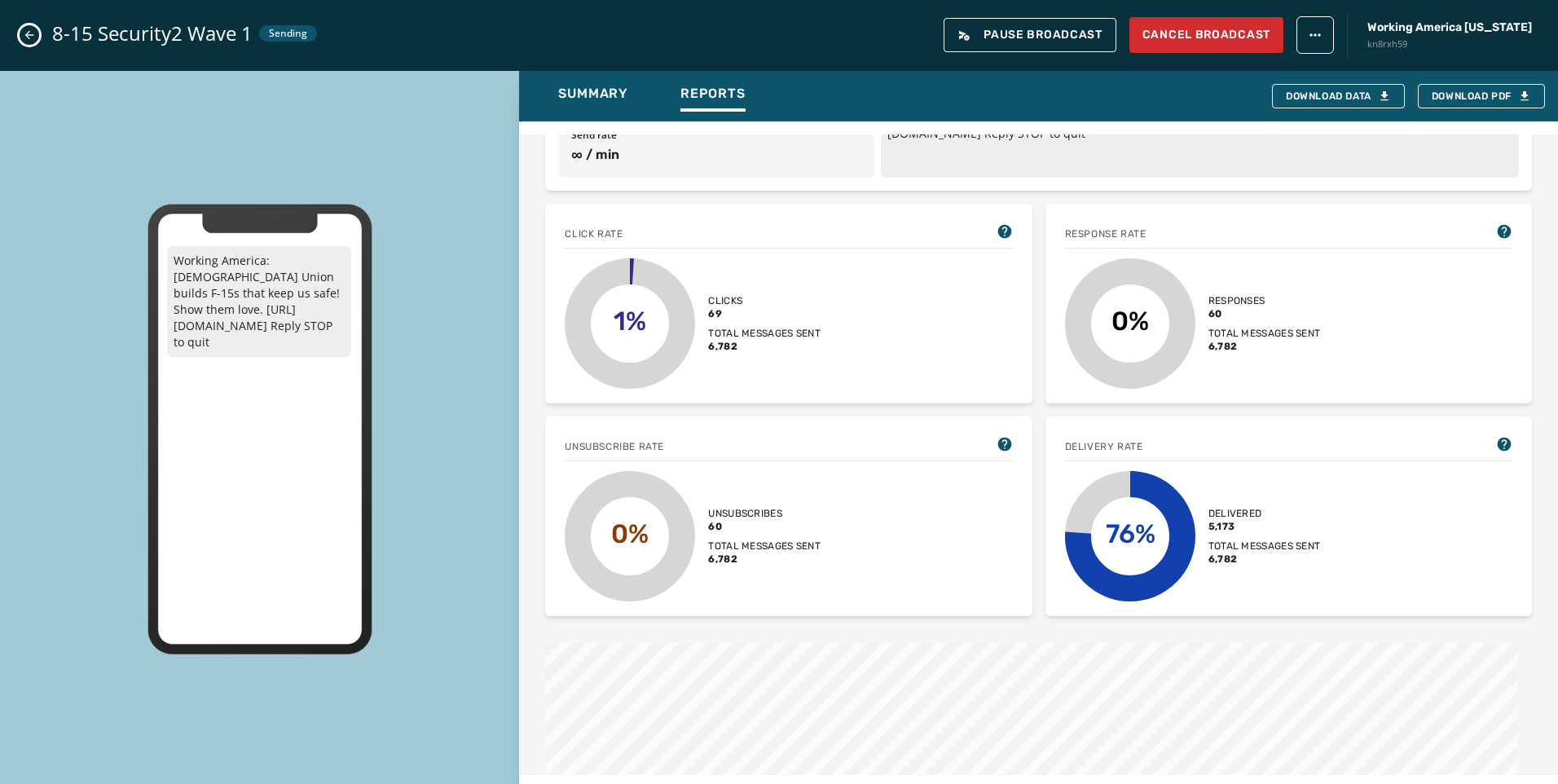
click at [26, 31] on icon "Close admin drawer" at bounding box center [29, 34] width 13 height 13
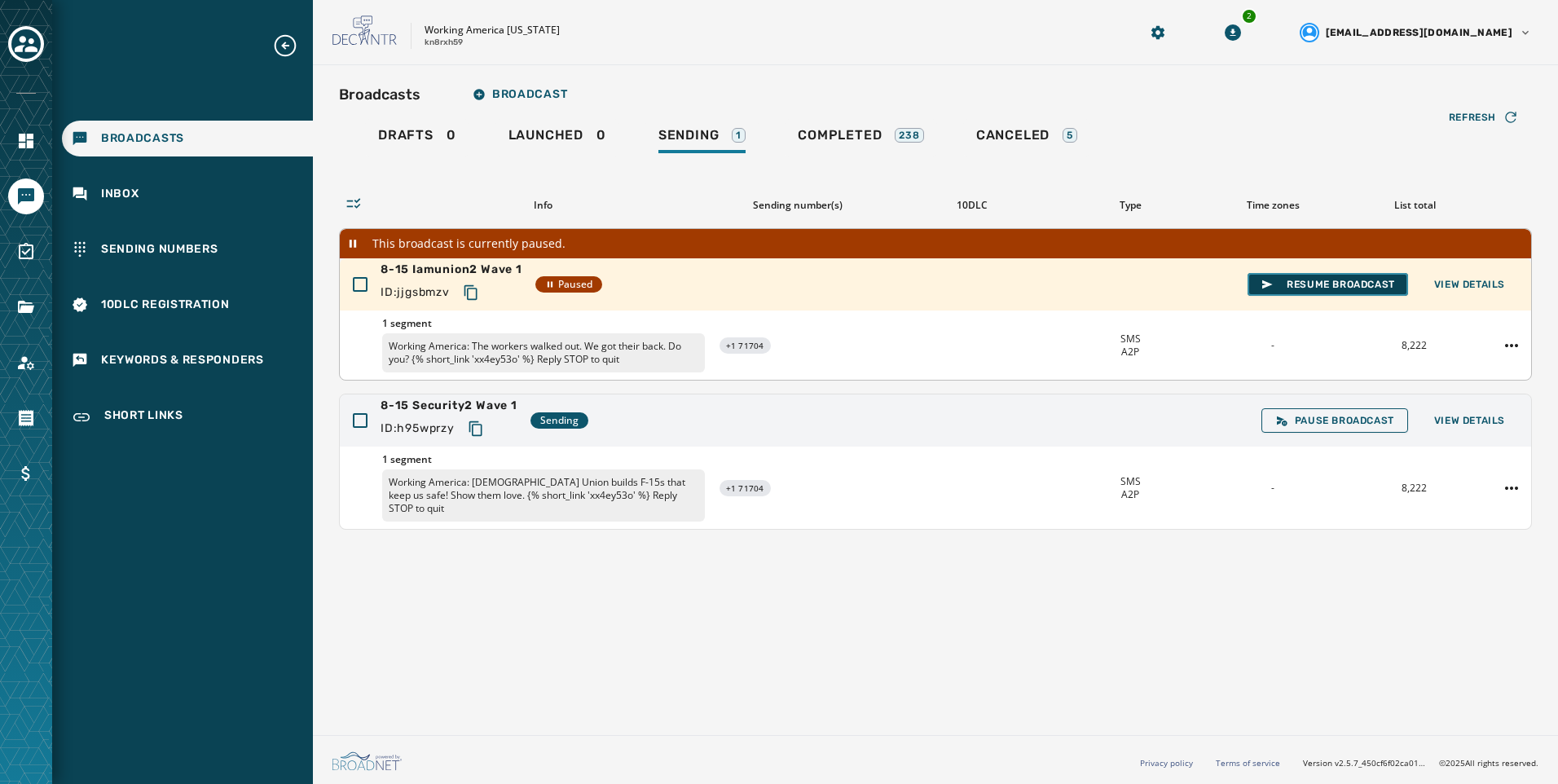
click at [1308, 282] on span "Resume Broadcast" at bounding box center [1328, 284] width 134 height 13
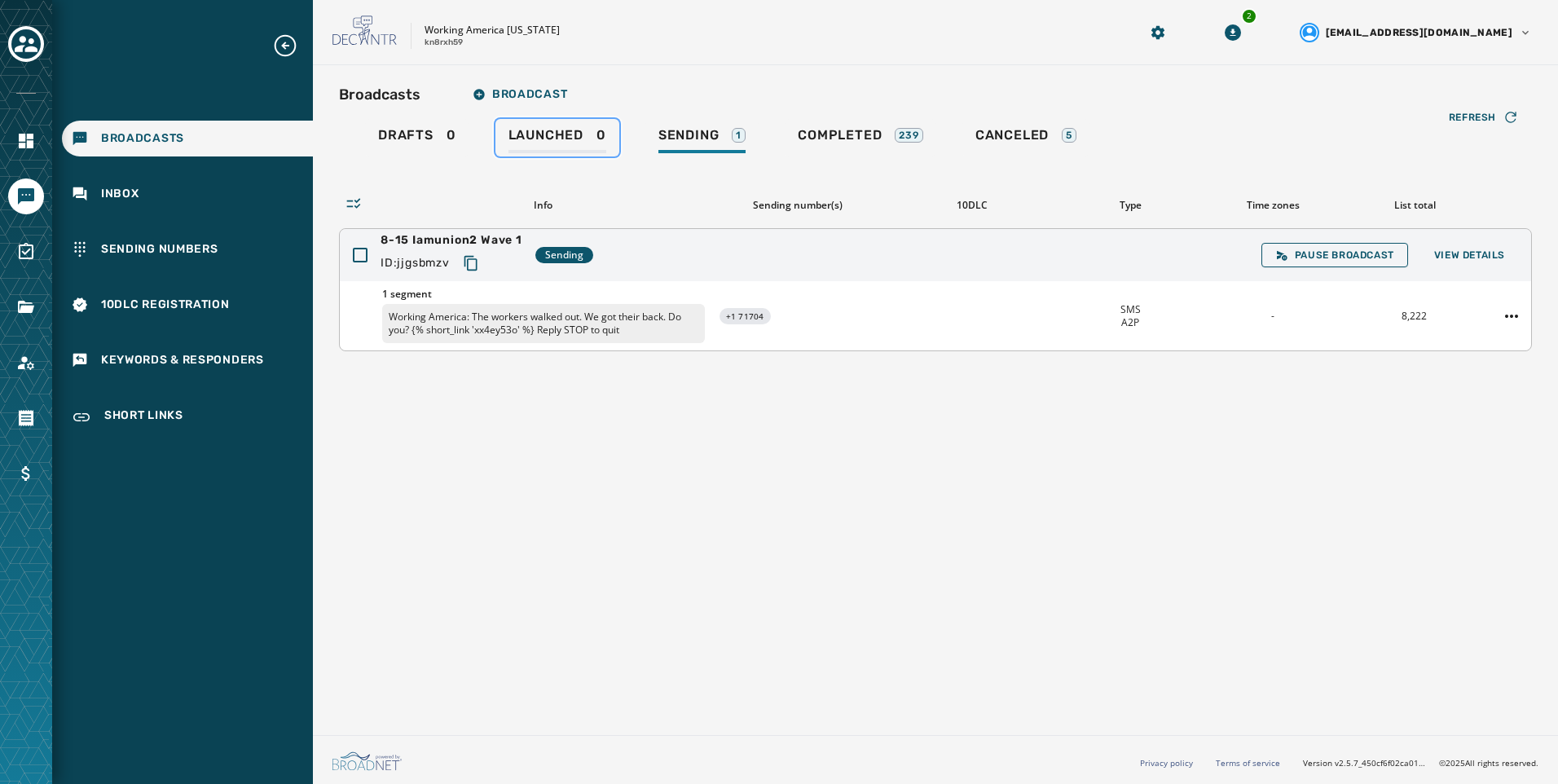
click at [592, 154] on link "Launched 0" at bounding box center [558, 138] width 124 height 37
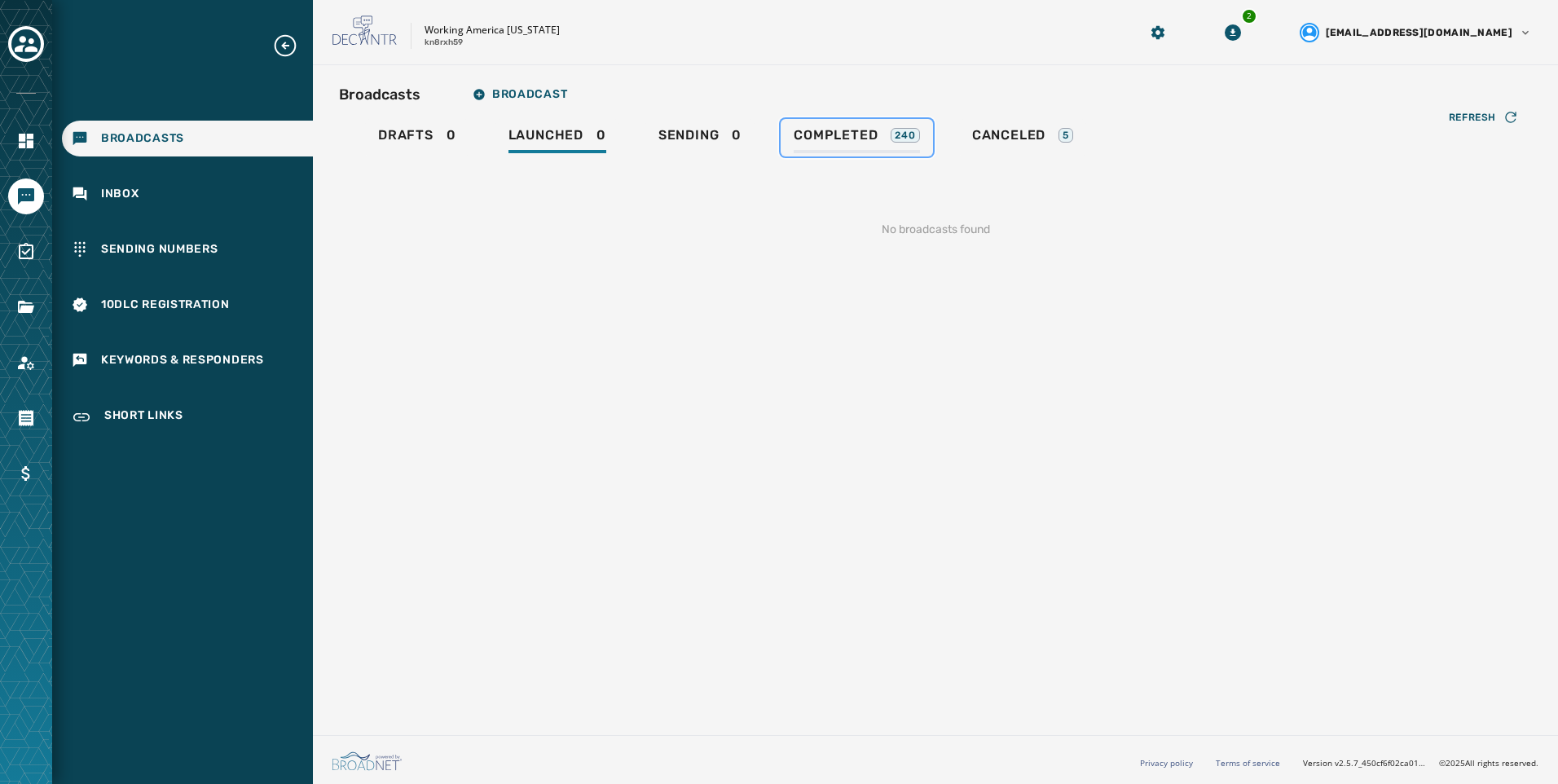
click at [879, 137] on div "Completed 240" at bounding box center [857, 140] width 126 height 26
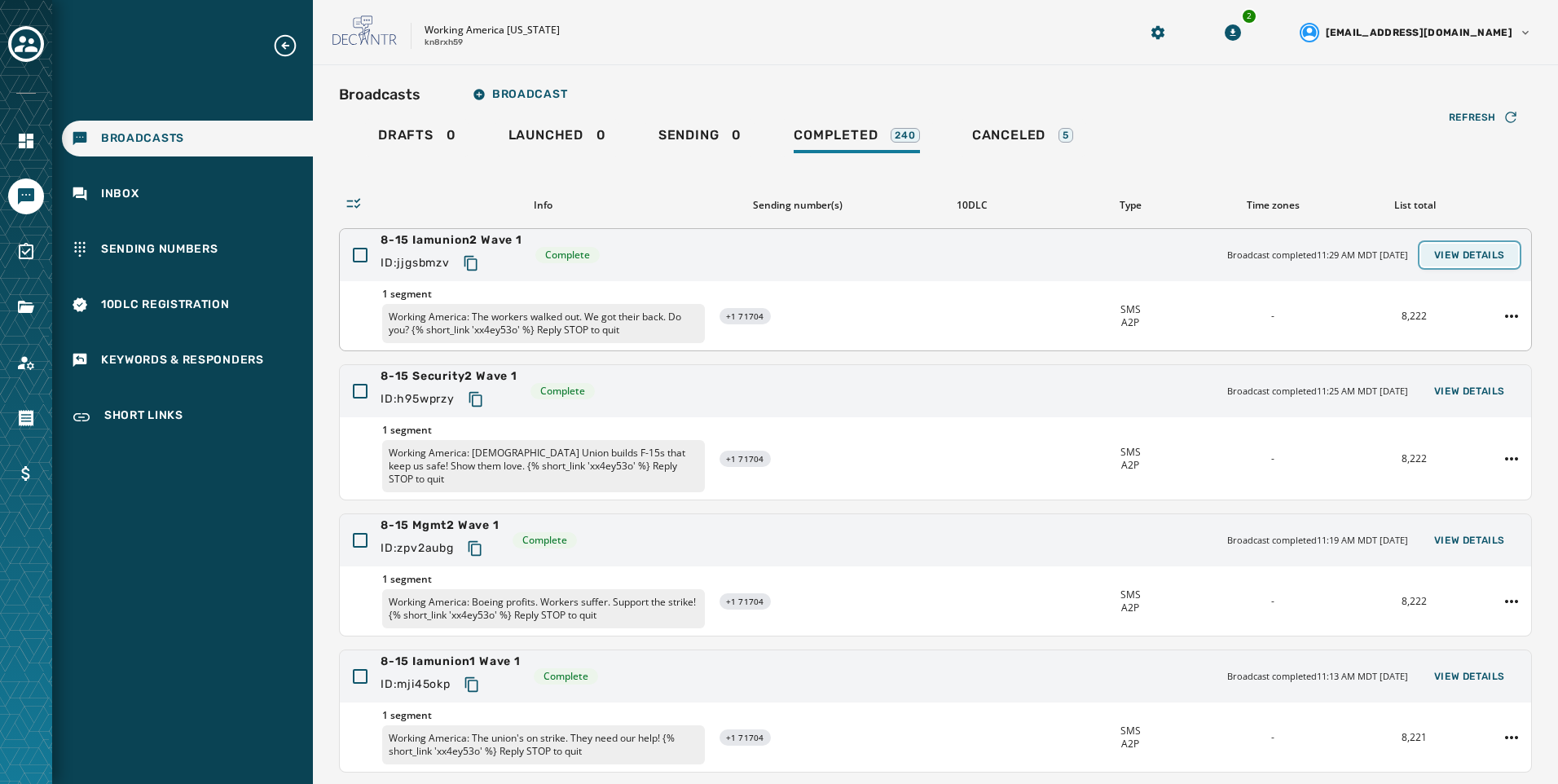
click at [1470, 254] on span "View Details" at bounding box center [1470, 254] width 71 height 13
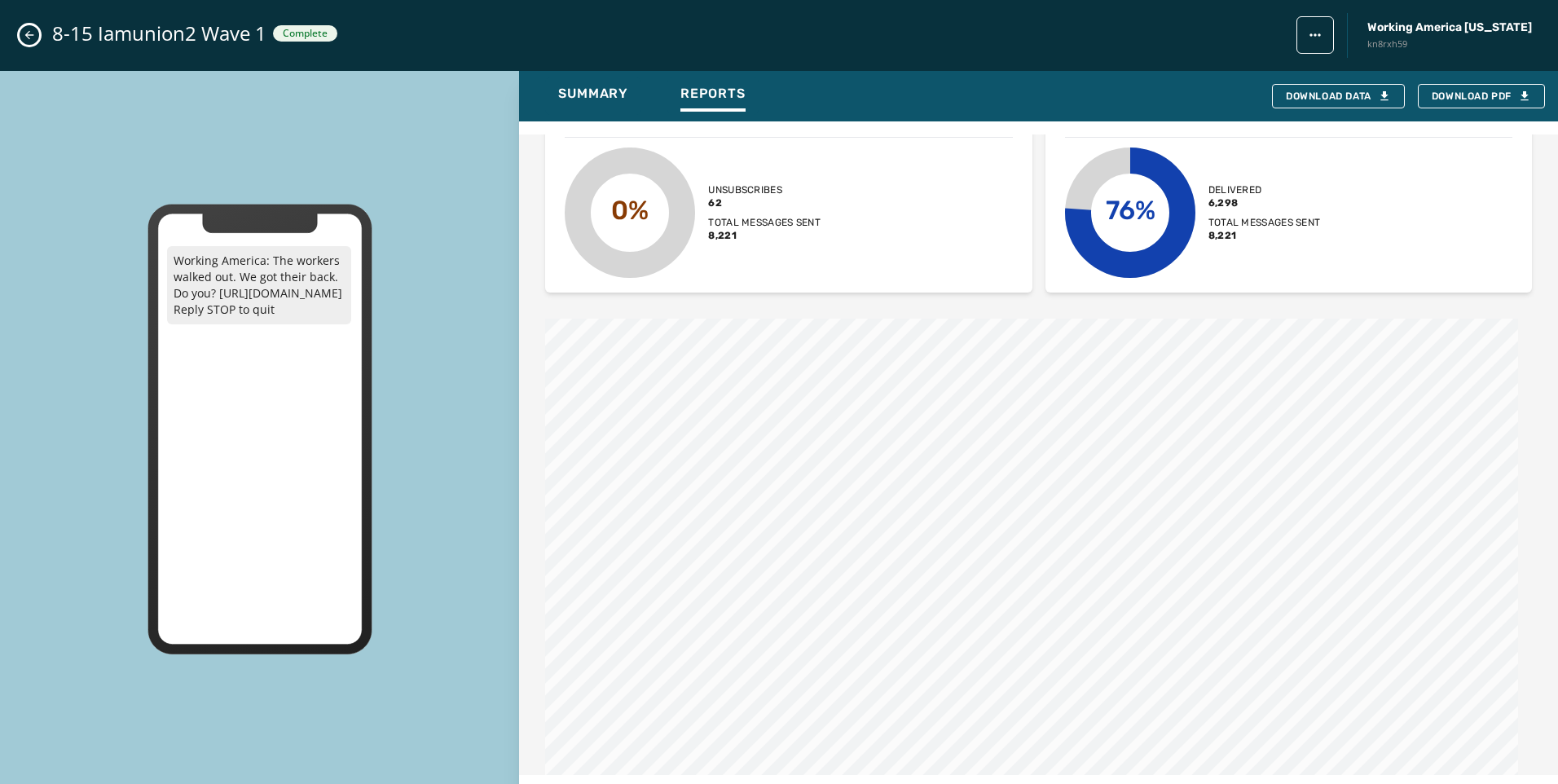
scroll to position [733, 0]
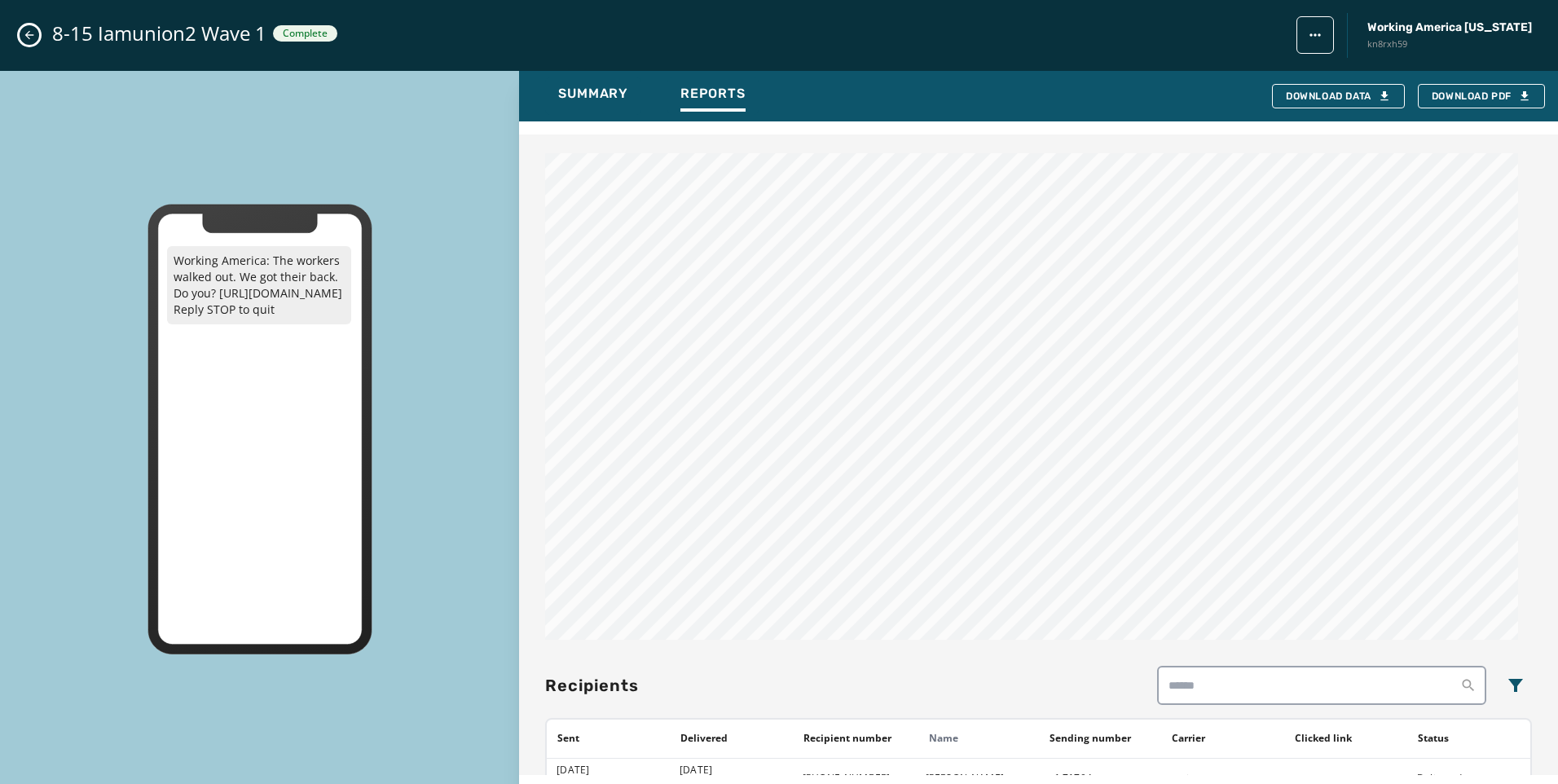
click at [35, 40] on button "Close admin drawer" at bounding box center [30, 35] width 20 height 20
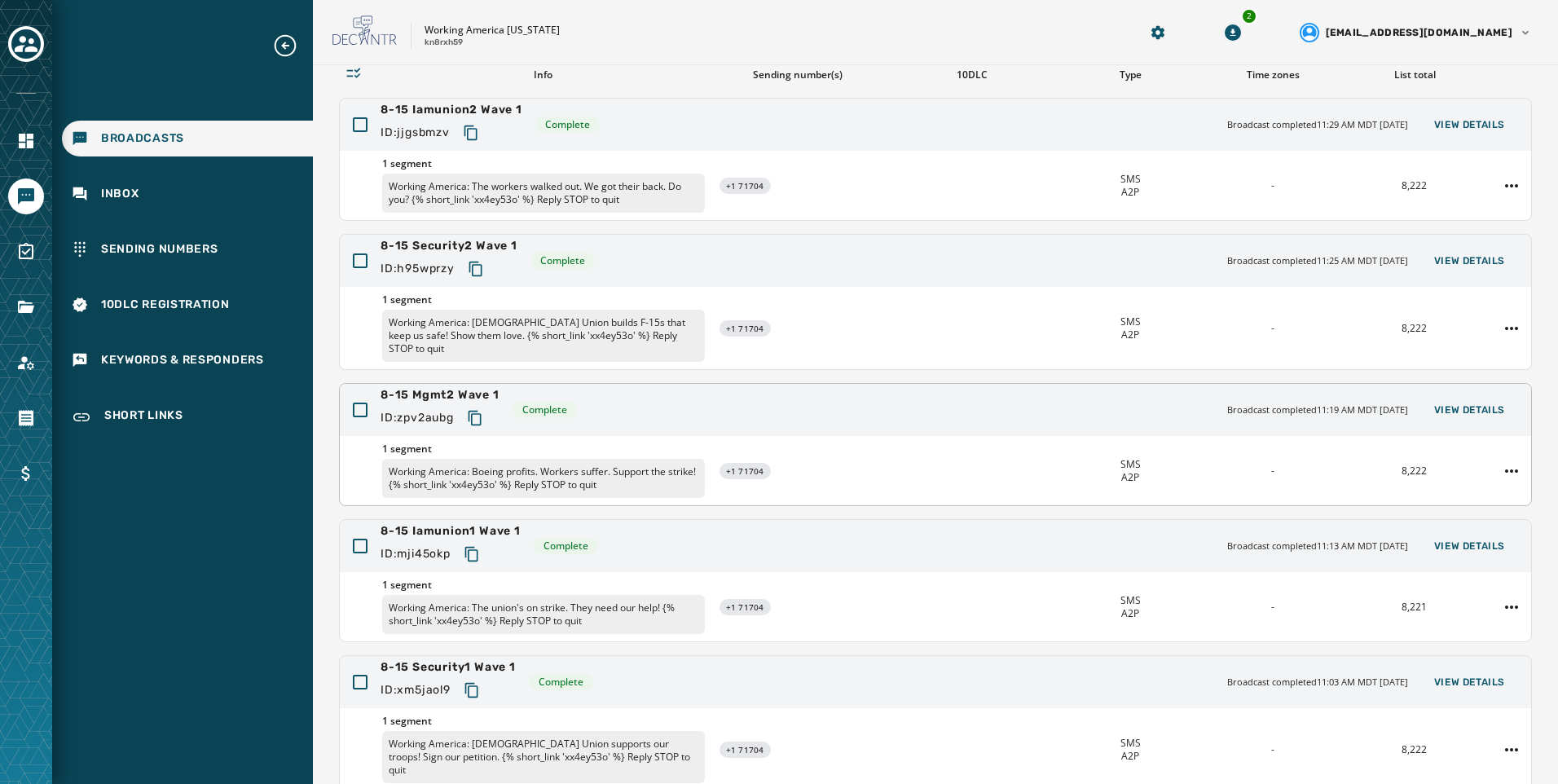
scroll to position [0, 0]
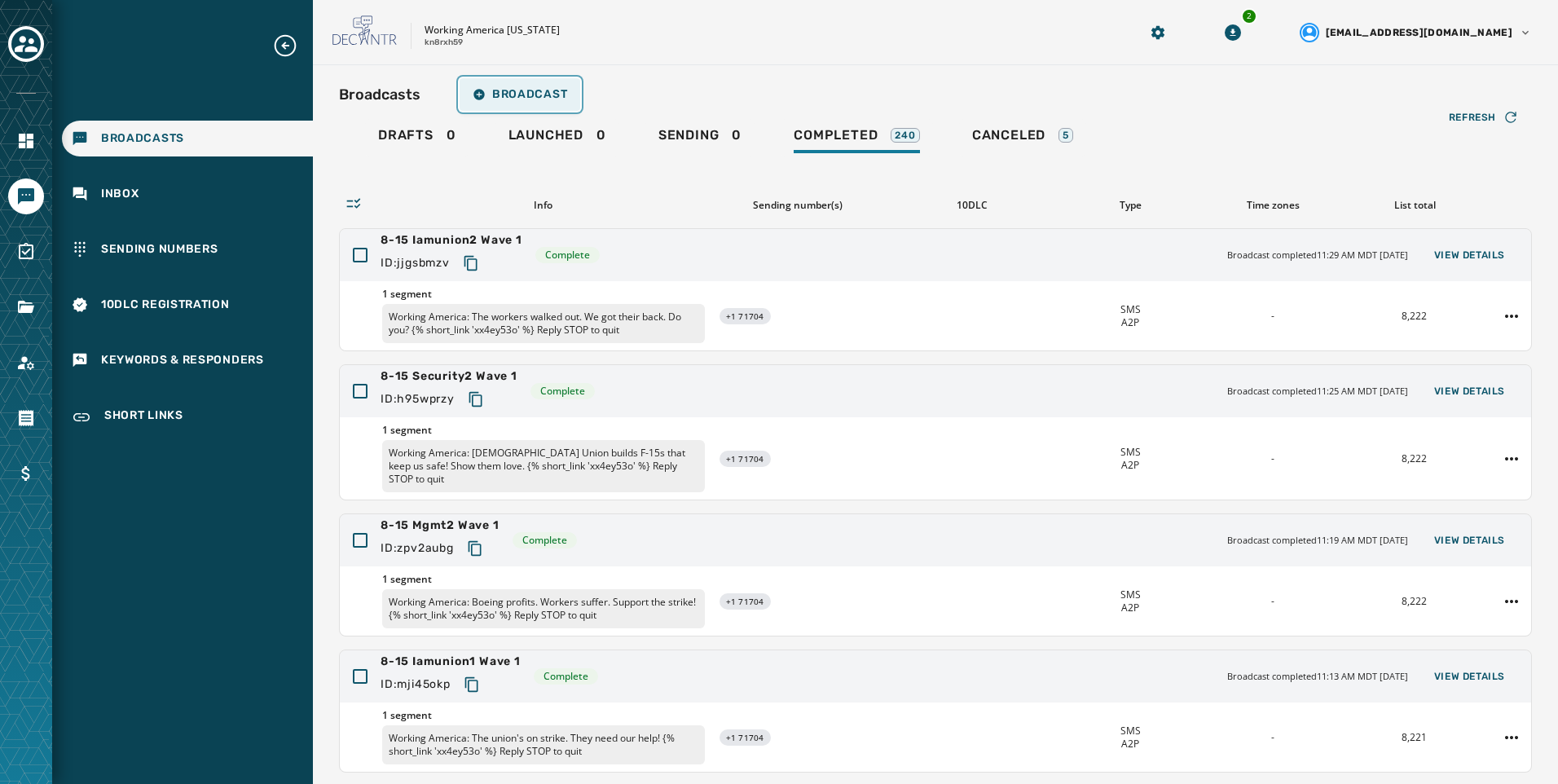
click at [507, 91] on span "Broadcast" at bounding box center [520, 94] width 95 height 13
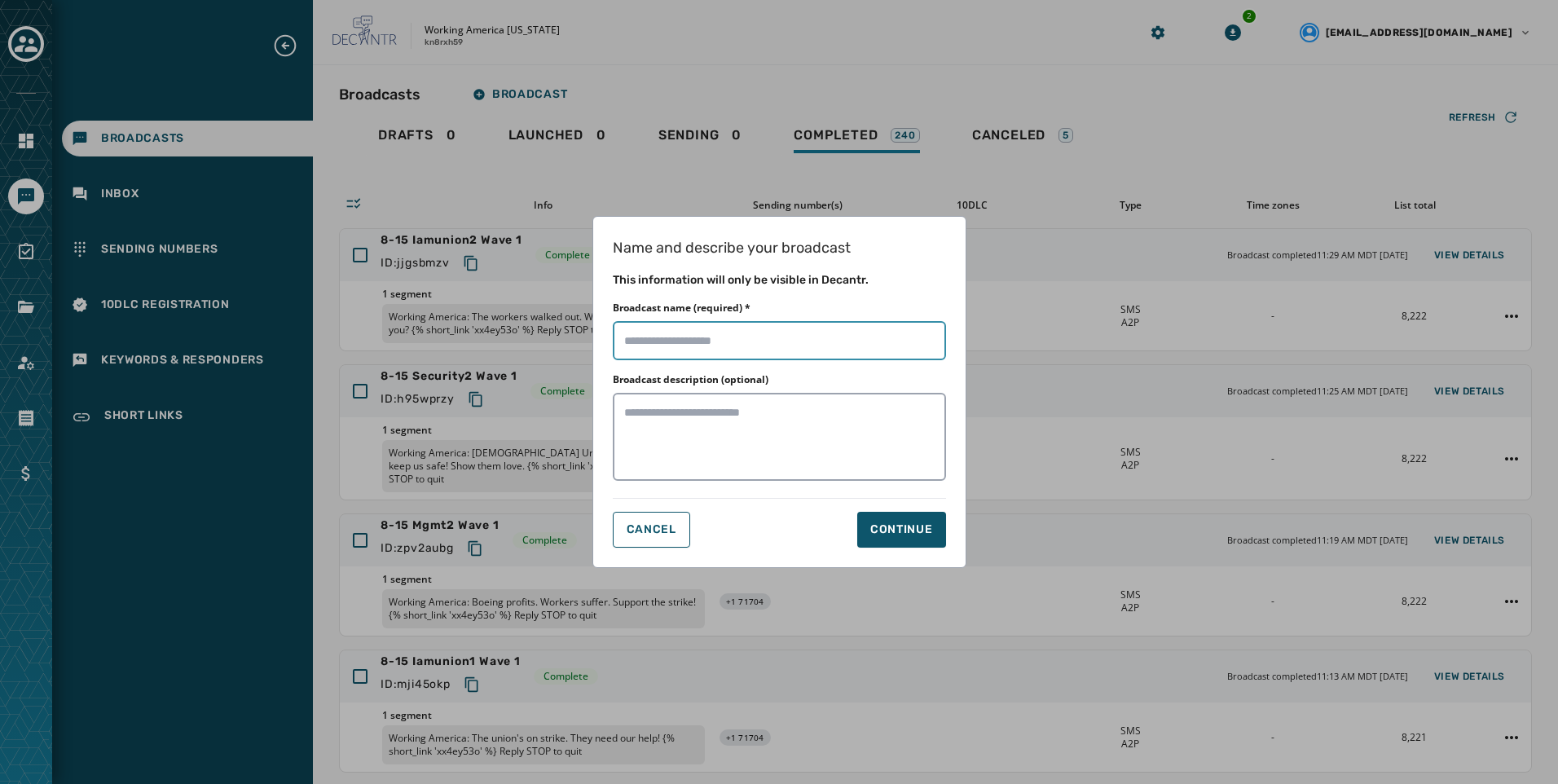
click at [799, 347] on input "Broadcast name (required) *" at bounding box center [779, 341] width 333 height 39
paste input "**********"
type input "**********"
click at [887, 531] on div "Continue" at bounding box center [902, 529] width 63 height 17
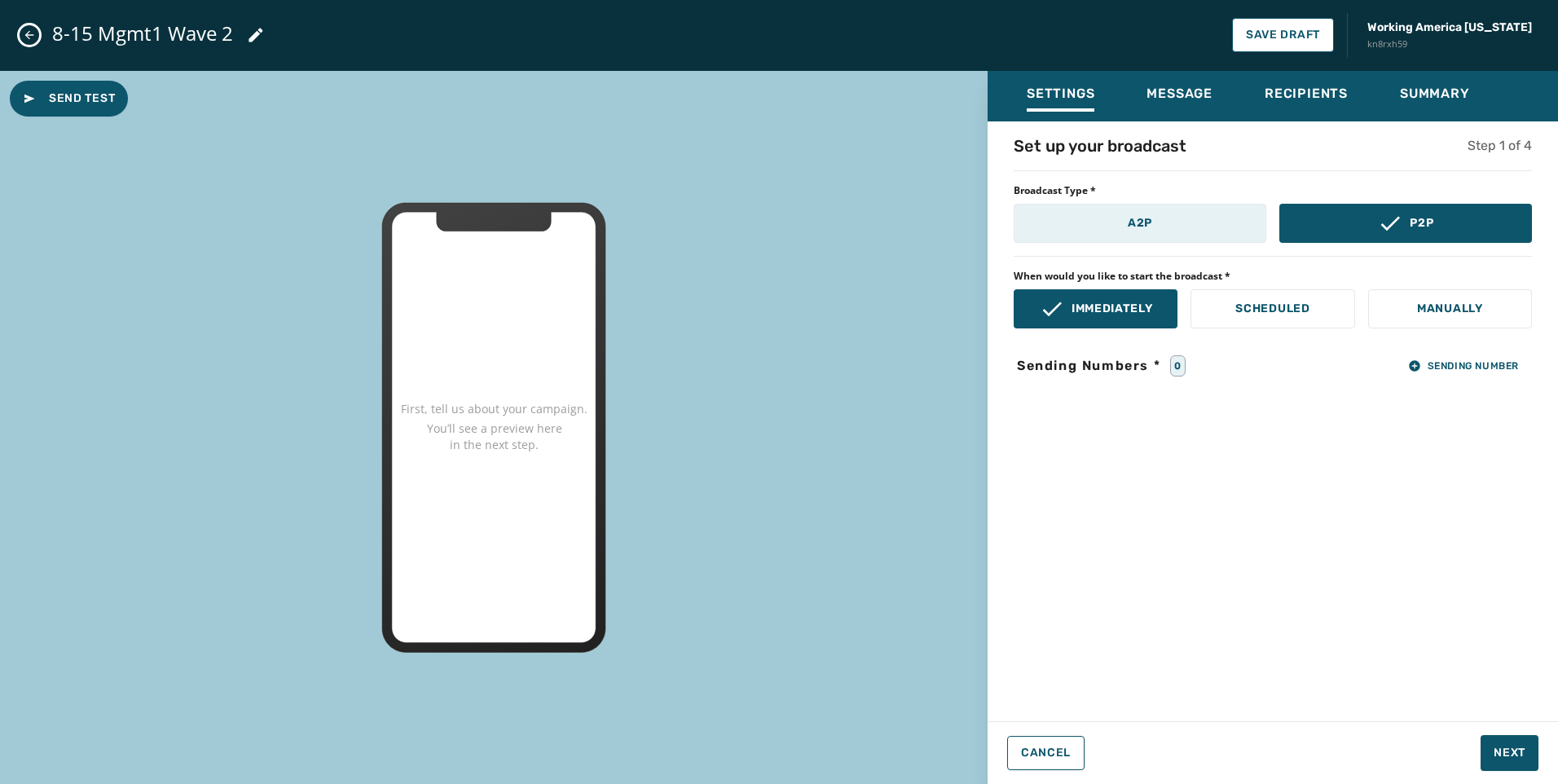
click at [1100, 220] on button "A2P" at bounding box center [1140, 224] width 252 height 39
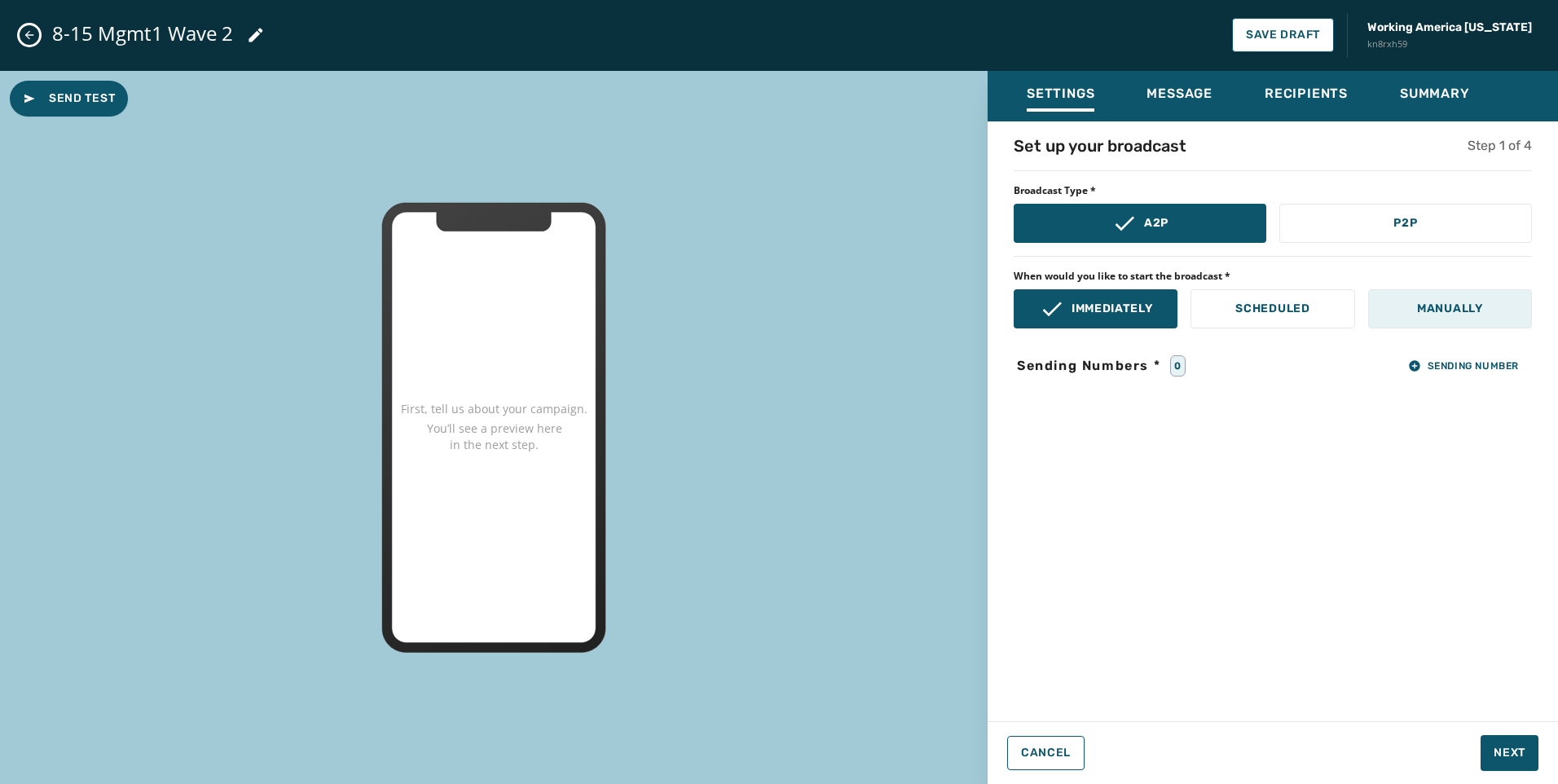
click at [1424, 321] on button "Manually" at bounding box center [1451, 309] width 164 height 39
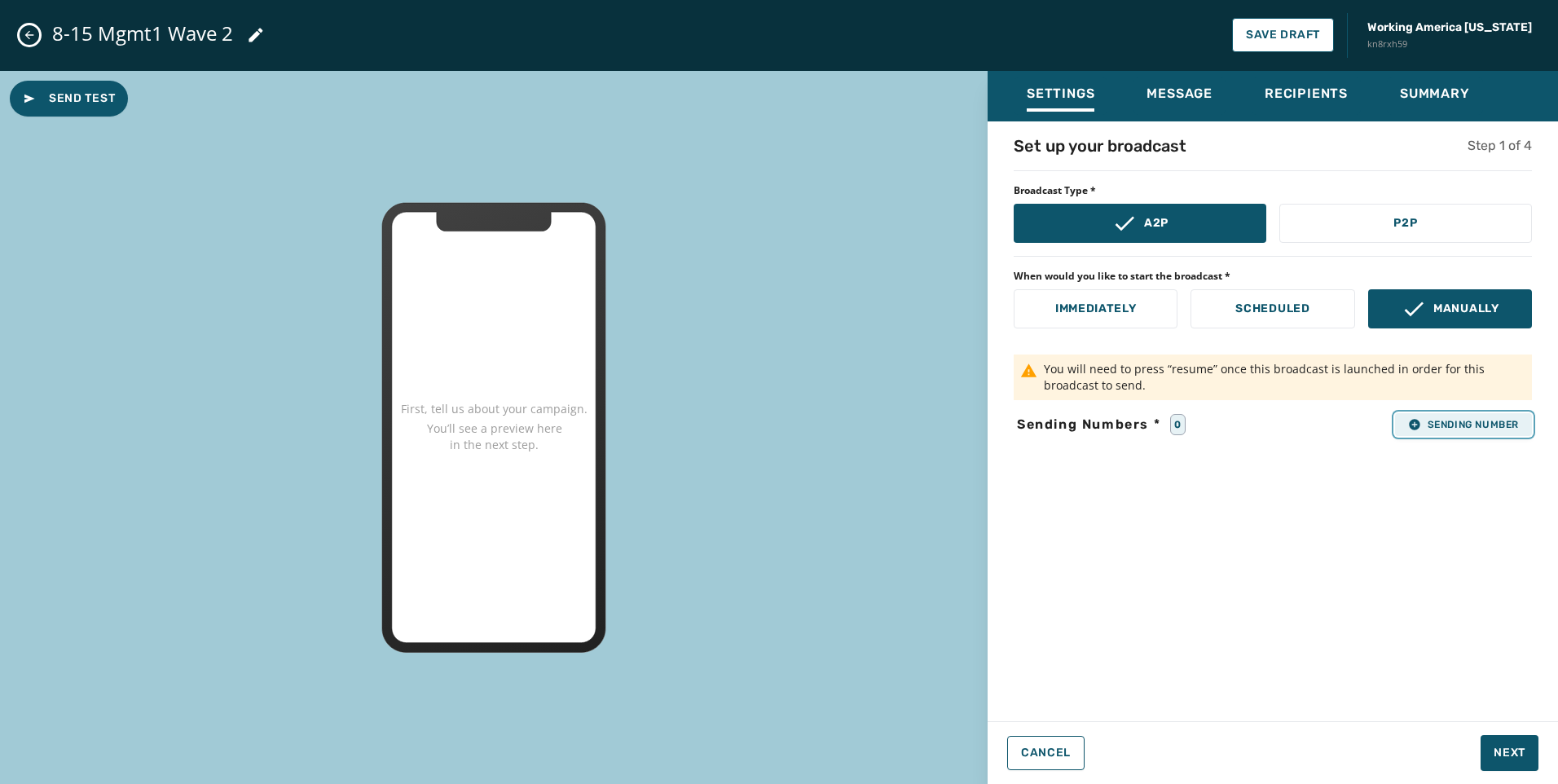
click at [1443, 424] on span "Sending Number" at bounding box center [1463, 424] width 110 height 13
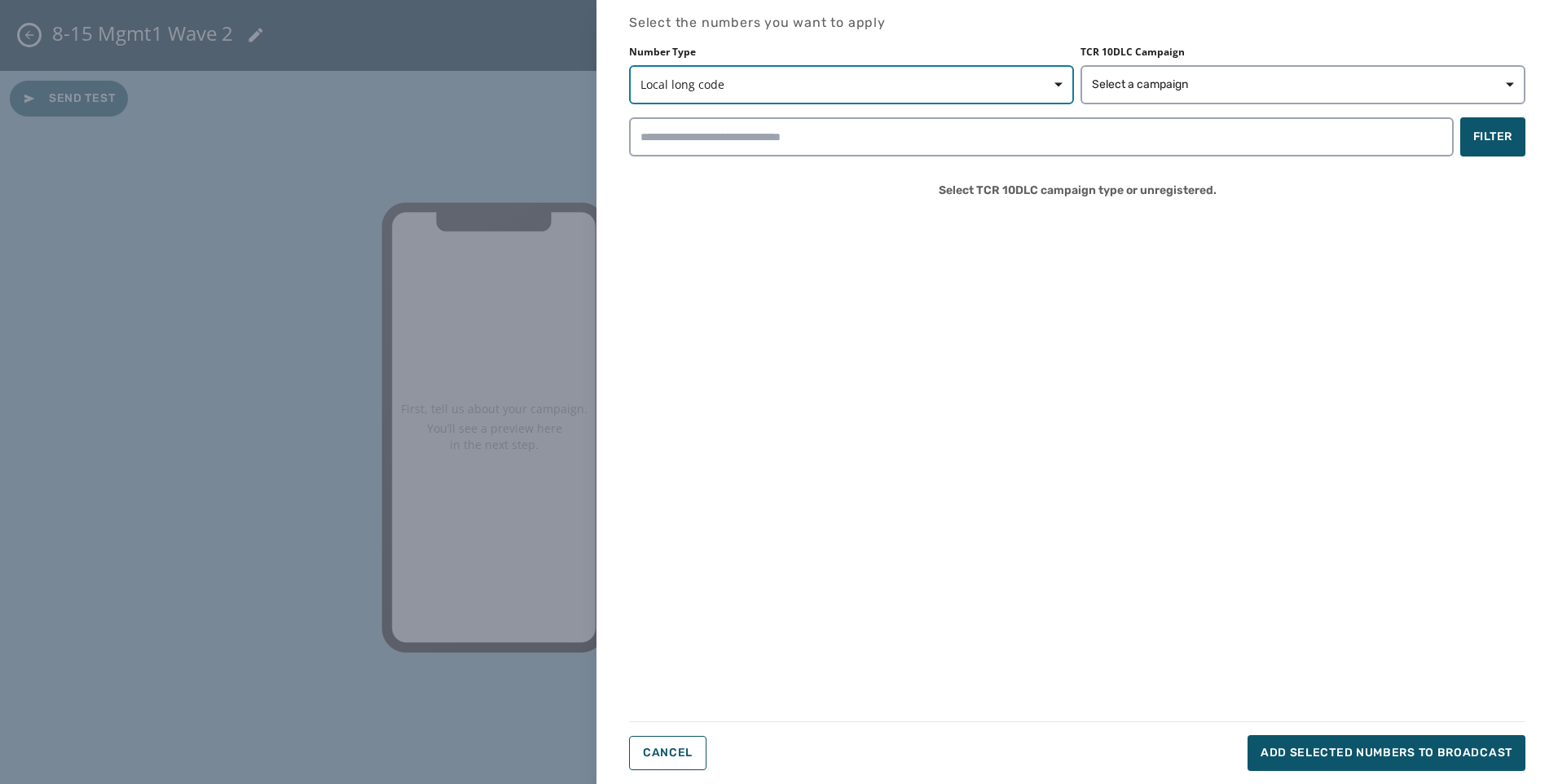
click at [955, 84] on span "Local long code" at bounding box center [851, 85] width 422 height 17
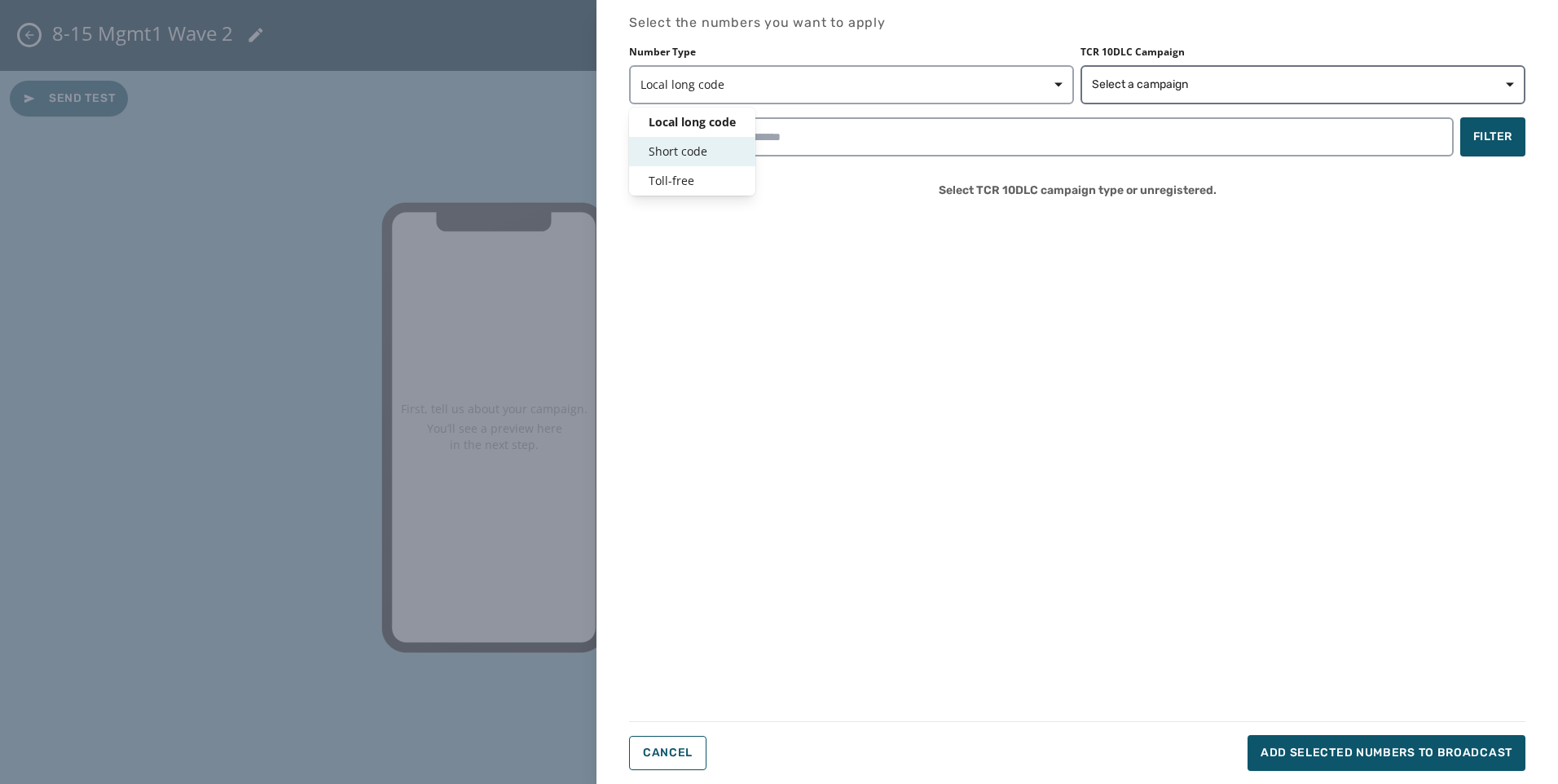
drag, startPoint x: 655, startPoint y: 157, endPoint x: 1110, endPoint y: 78, distance: 461.8
click at [656, 156] on span "Short code" at bounding box center [692, 152] width 87 height 17
click at [1128, 76] on button "Select a campaign" at bounding box center [1304, 85] width 445 height 39
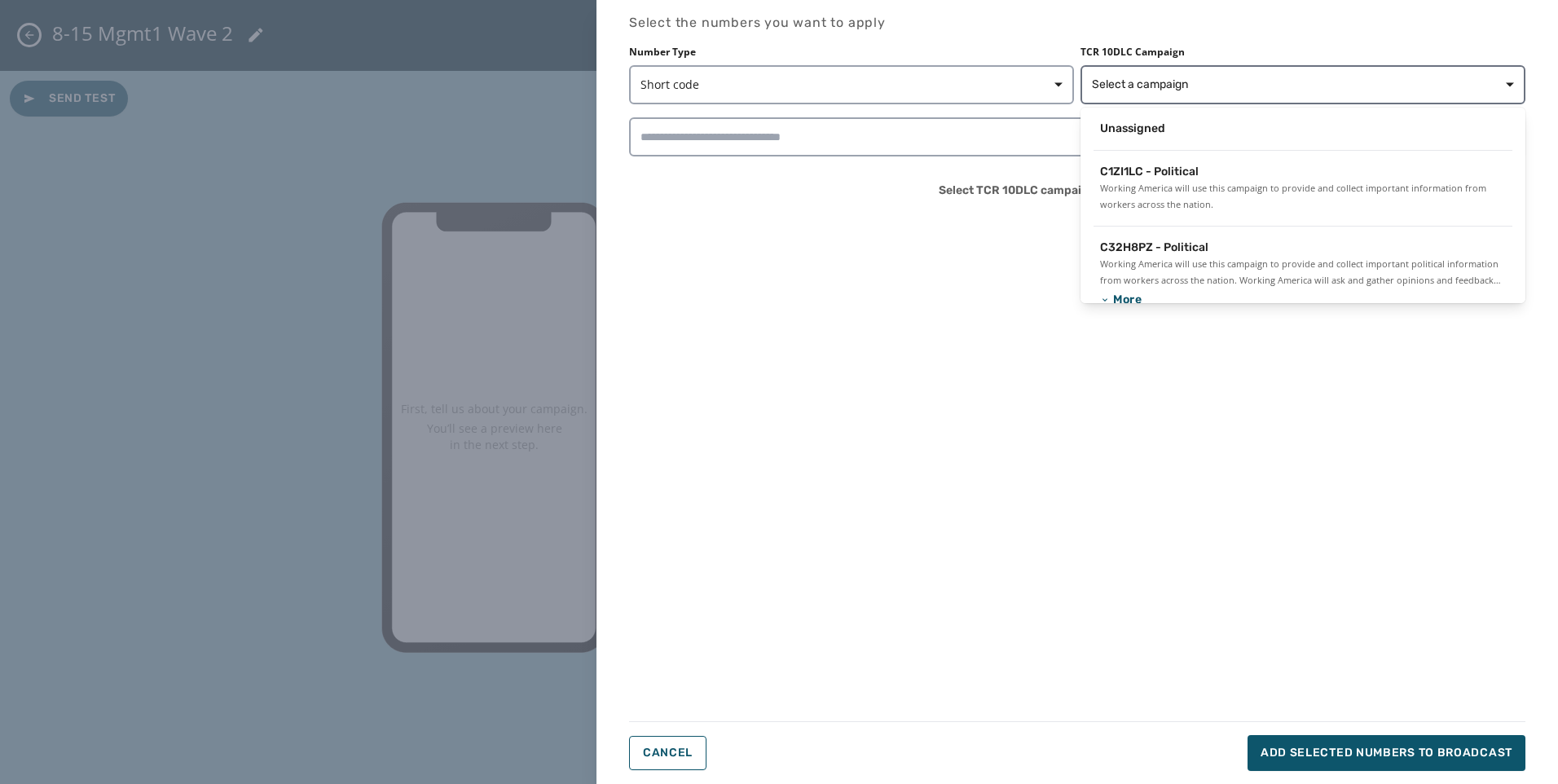
click at [1120, 110] on div "Unassigned C1ZI1LC - Political Working America will use this campaign to provid…" at bounding box center [1304, 205] width 445 height 196
click at [1120, 127] on span "Unassigned" at bounding box center [1133, 128] width 65 height 17
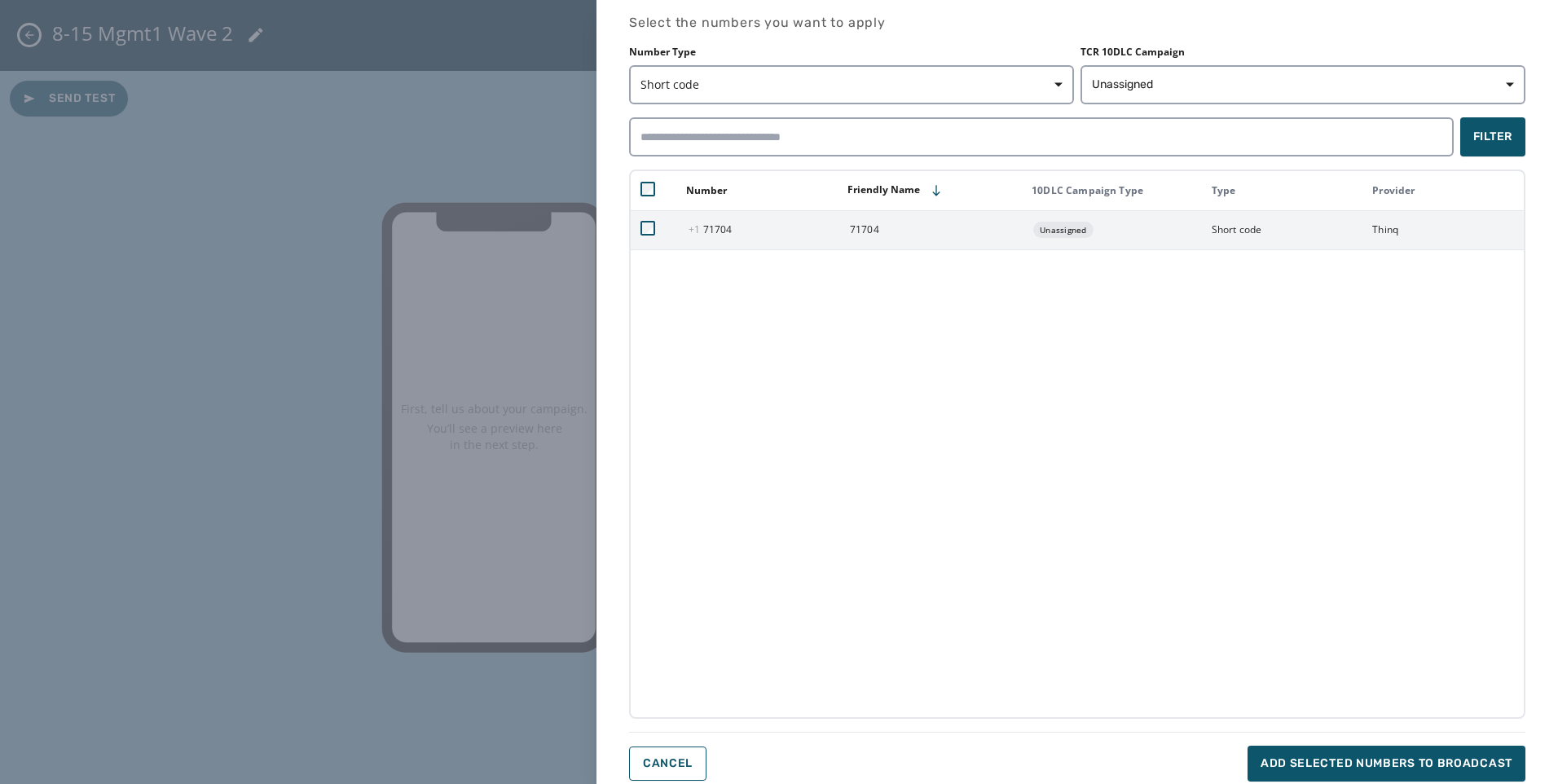
click at [710, 235] on span "+1 71704" at bounding box center [711, 229] width 43 height 14
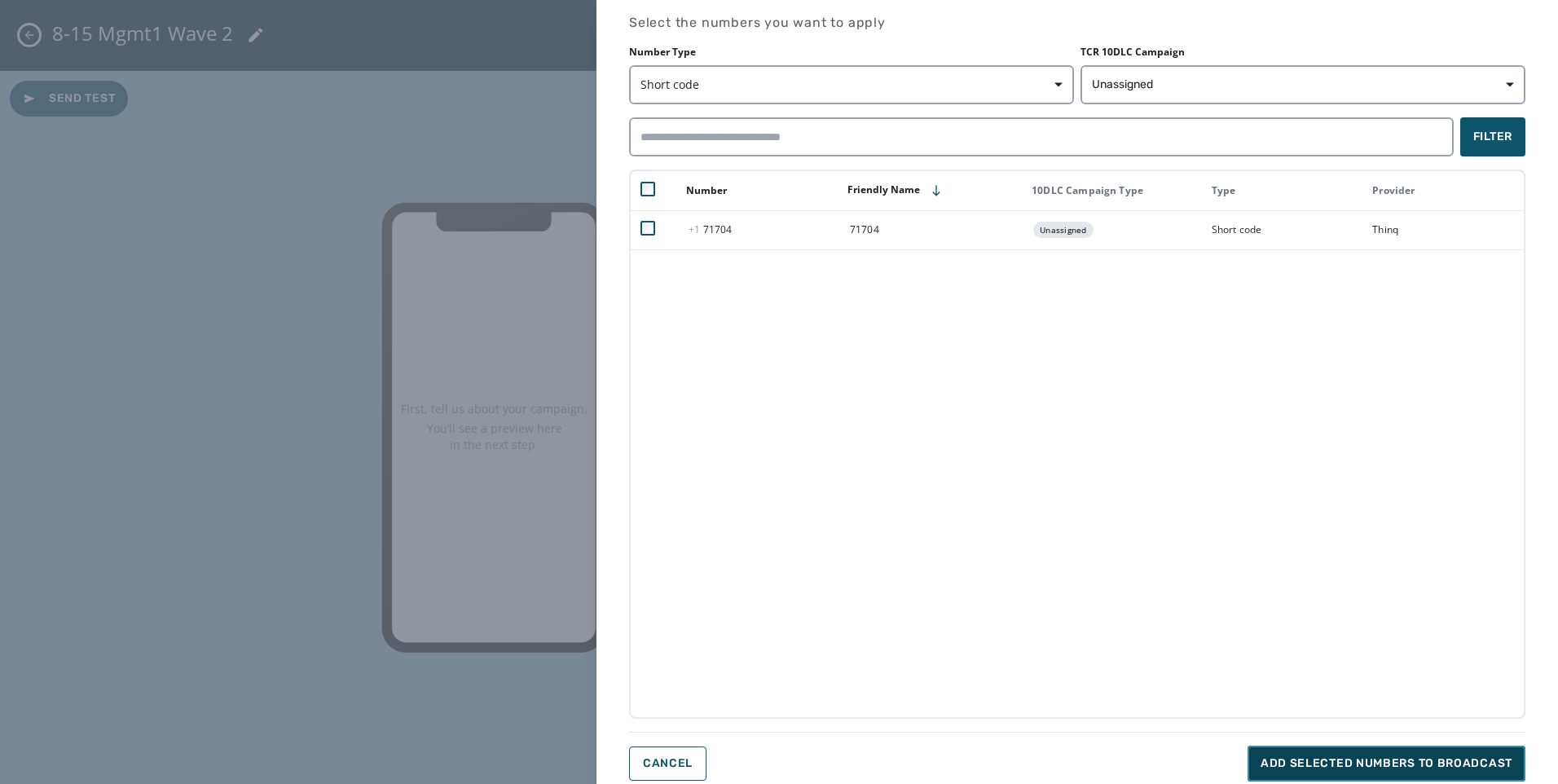
click at [1379, 762] on span "Add selected numbers to broadcast" at bounding box center [1388, 763] width 252 height 17
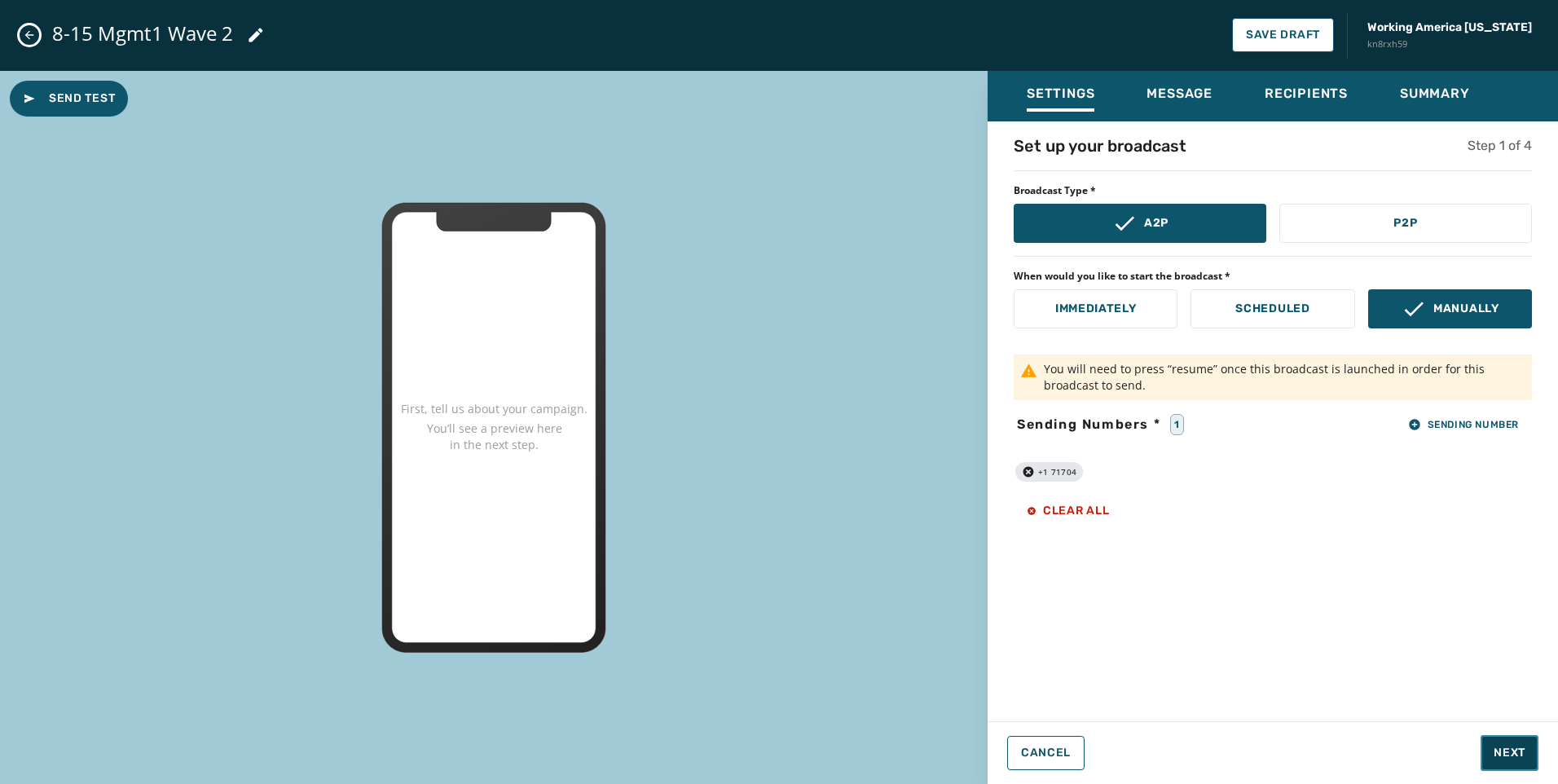
click at [1514, 747] on span "Next" at bounding box center [1510, 752] width 32 height 17
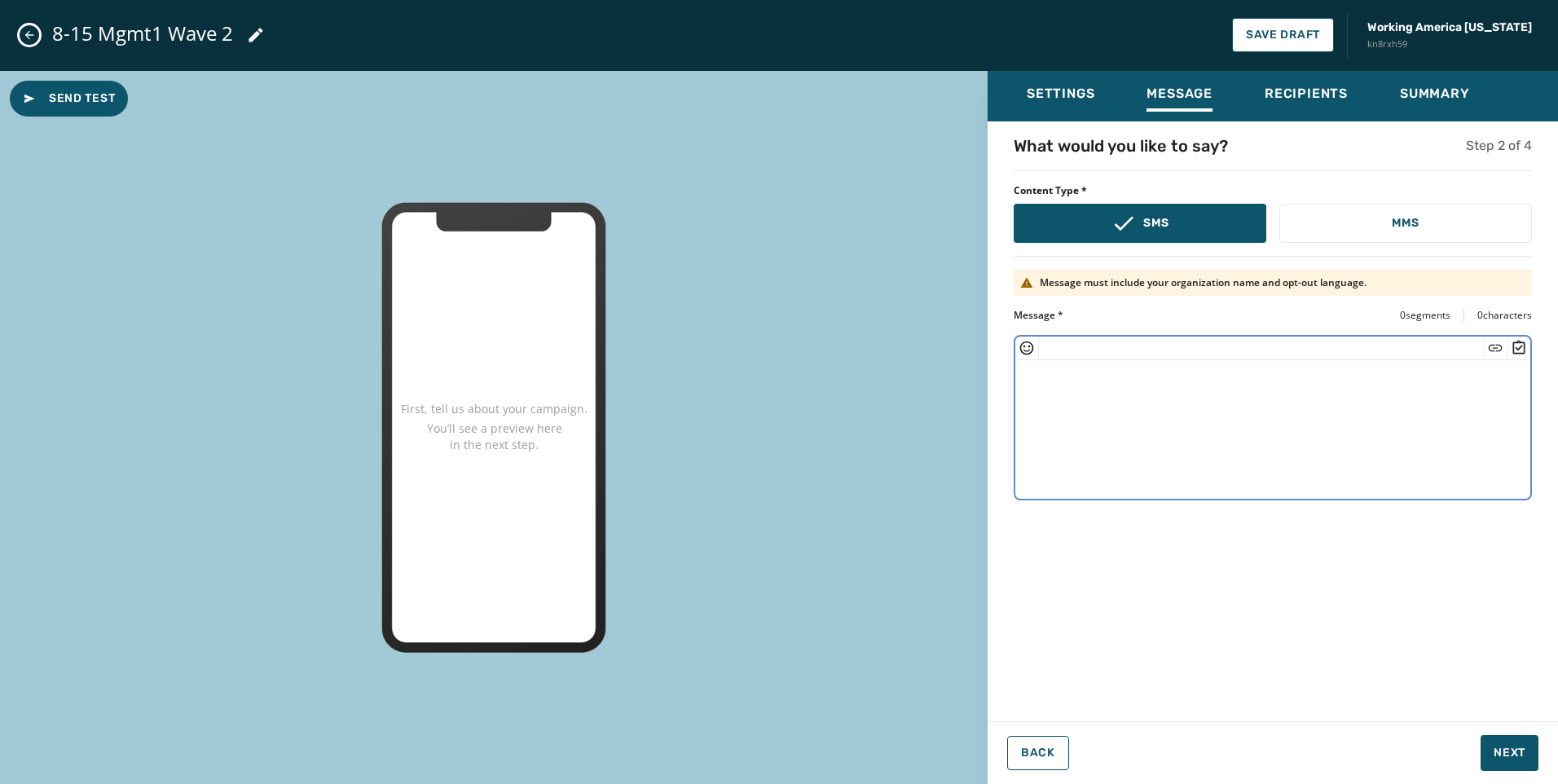
paste textarea "**********"
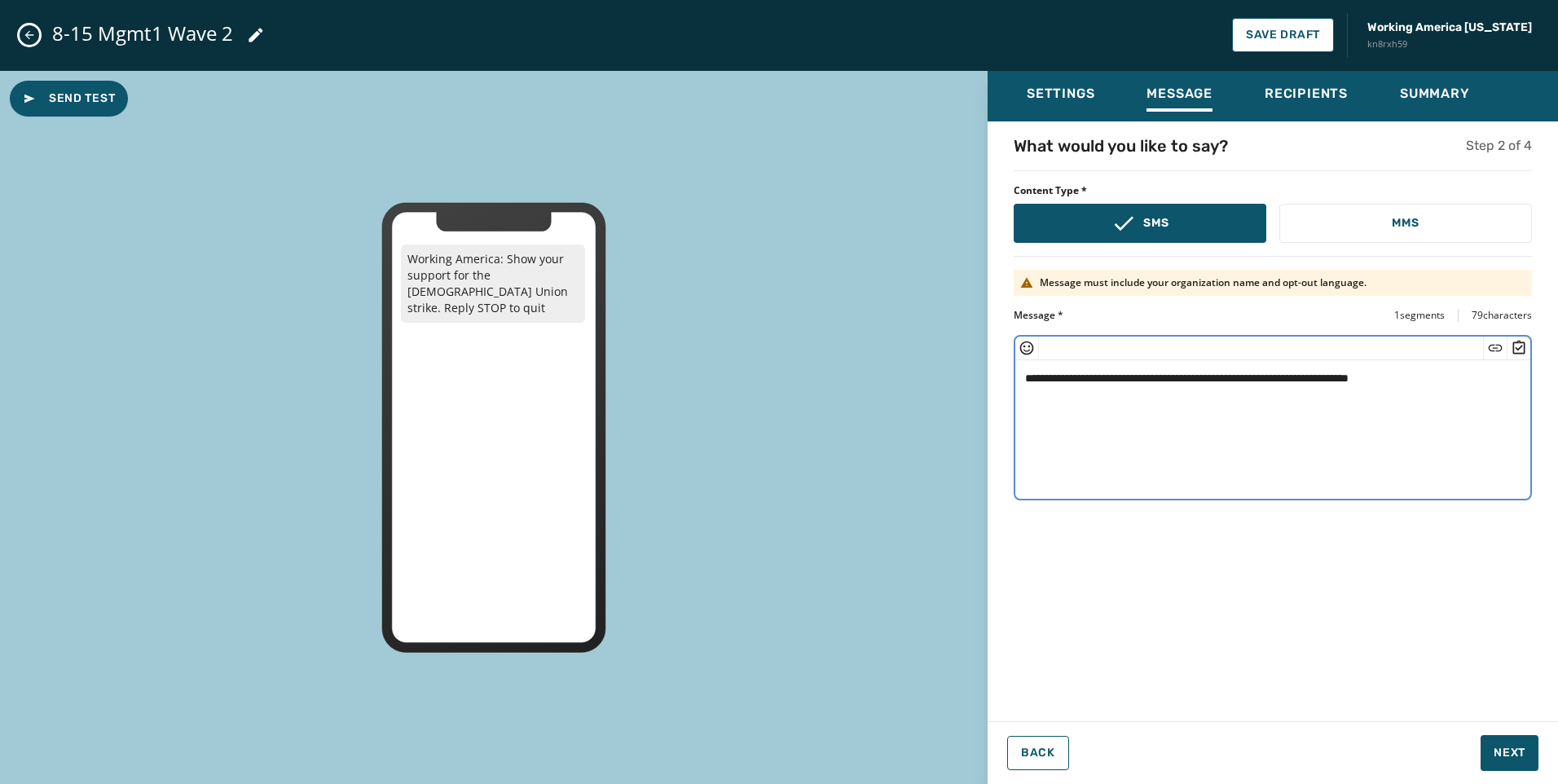
click at [1357, 376] on textarea "**********" at bounding box center [1273, 427] width 515 height 134
click at [1487, 343] on div at bounding box center [1495, 348] width 24 height 23
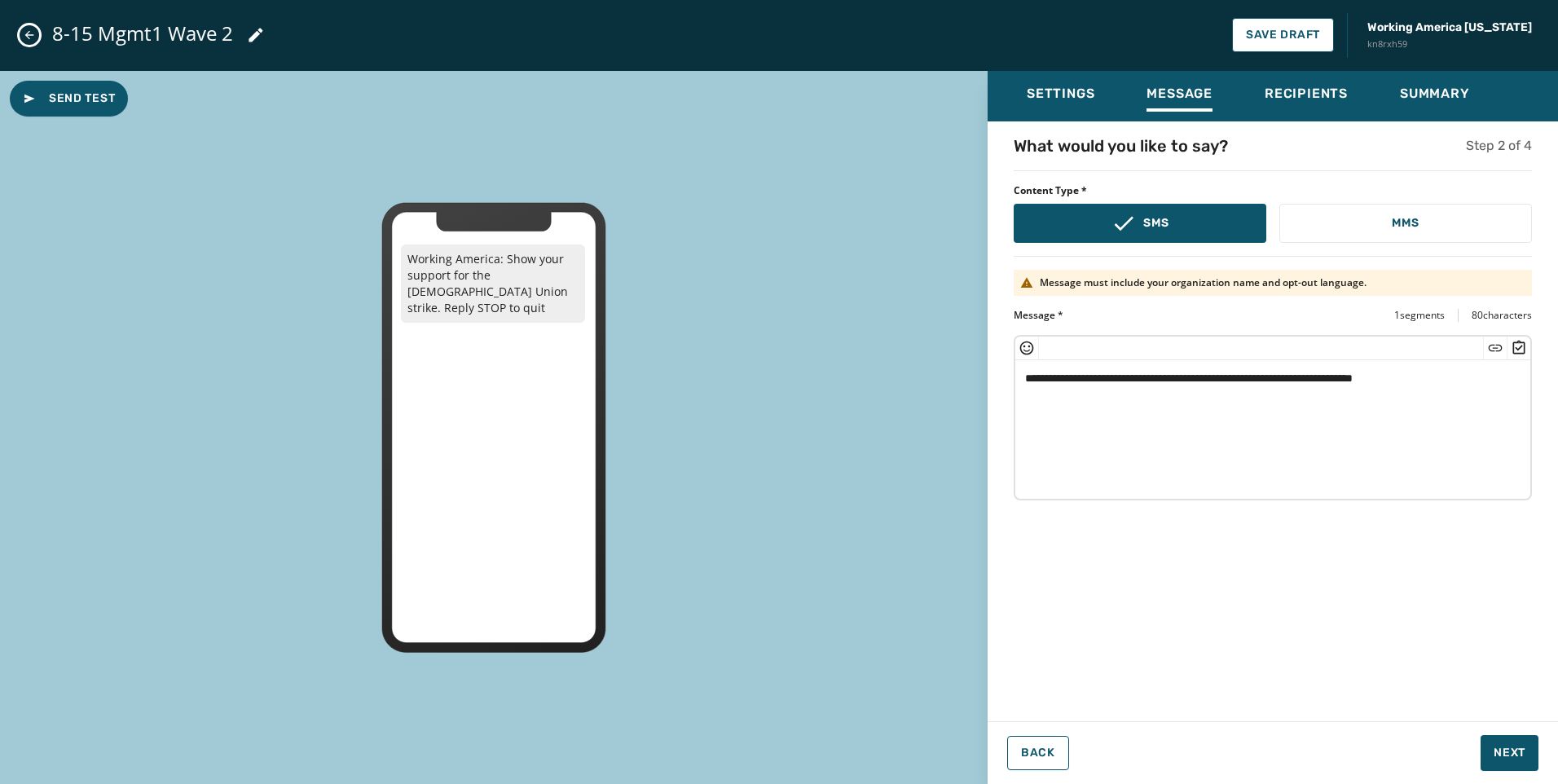
click at [1490, 349] on icon "Insert Short Link" at bounding box center [1496, 347] width 14 height 7
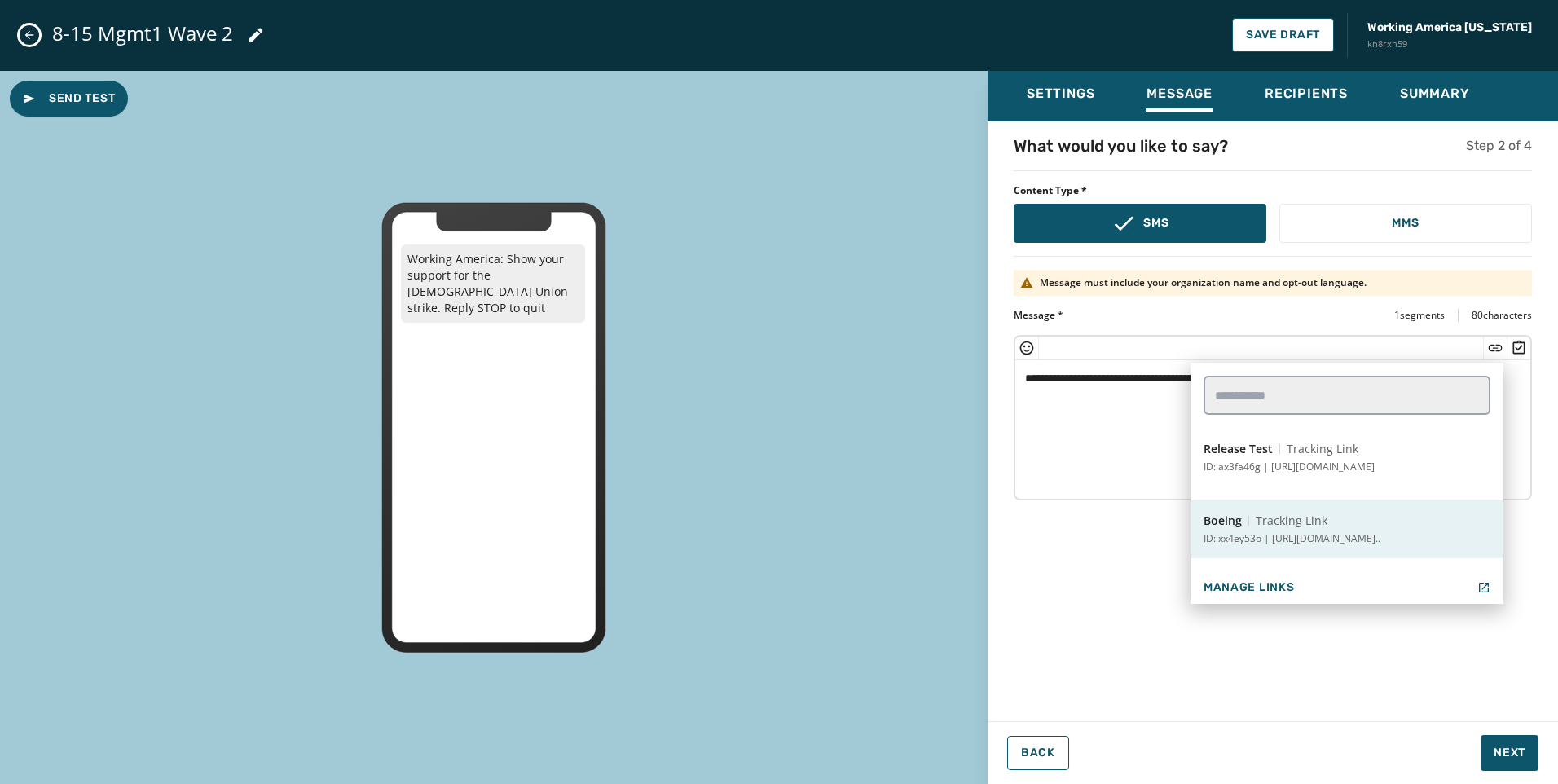
click at [1318, 542] on p "ID: xx4ey53o | [URL][DOMAIN_NAME].." at bounding box center [1292, 538] width 176 height 13
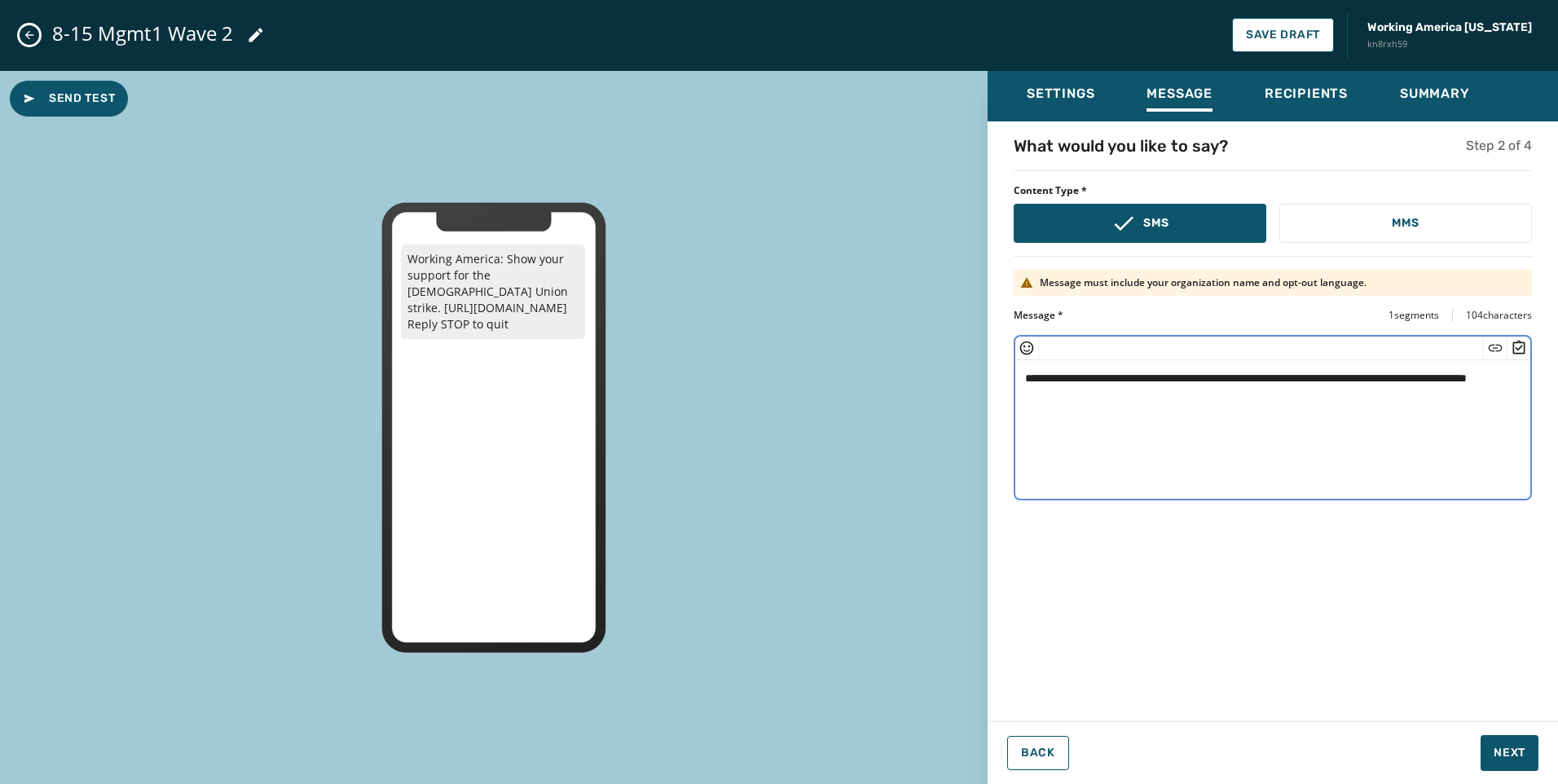
click at [1200, 399] on textarea "**********" at bounding box center [1273, 427] width 515 height 134
drag, startPoint x: 1021, startPoint y: 395, endPoint x: 1516, endPoint y: 555, distance: 520.2
type textarea "**********"
click at [92, 101] on span "Send Test" at bounding box center [68, 98] width 92 height 17
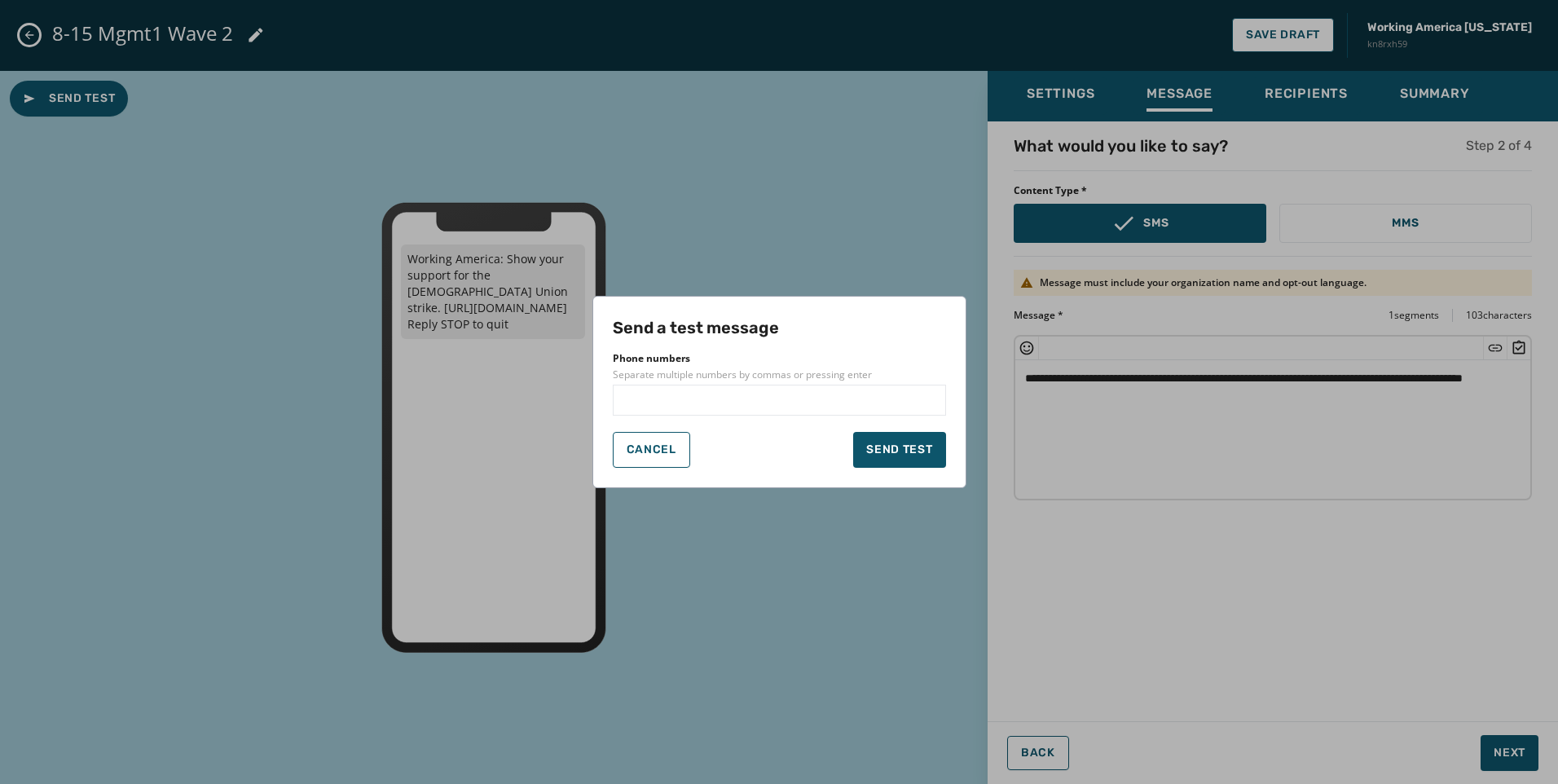
click at [696, 404] on input "text" at bounding box center [779, 400] width 318 height 17
click at [710, 407] on input "**********" at bounding box center [779, 400] width 318 height 17
type input "**********"
click at [746, 402] on input "text" at bounding box center [836, 400] width 205 height 17
type input "**********"
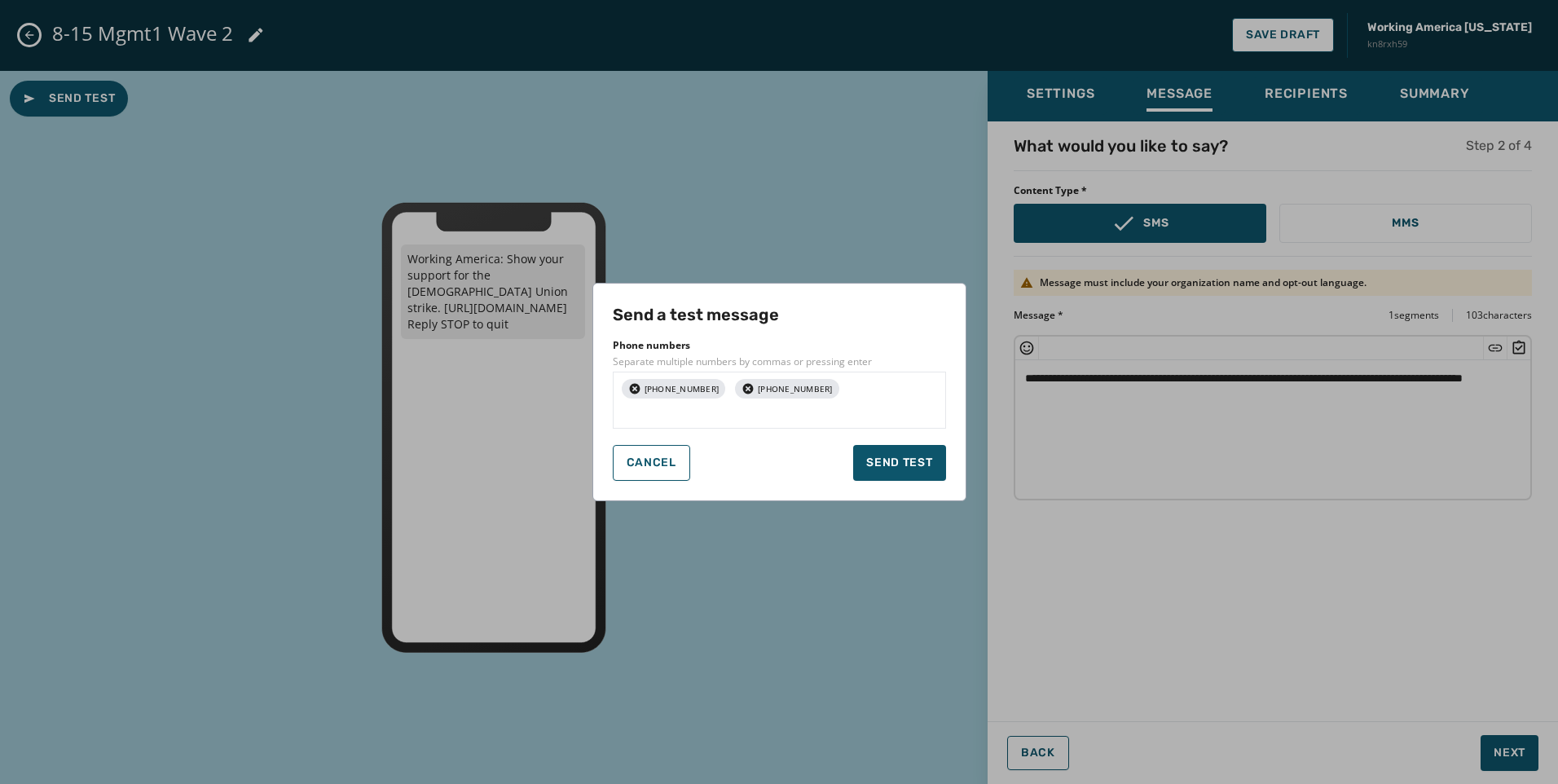
click at [801, 414] on input "text" at bounding box center [779, 413] width 318 height 17
type input "**********"
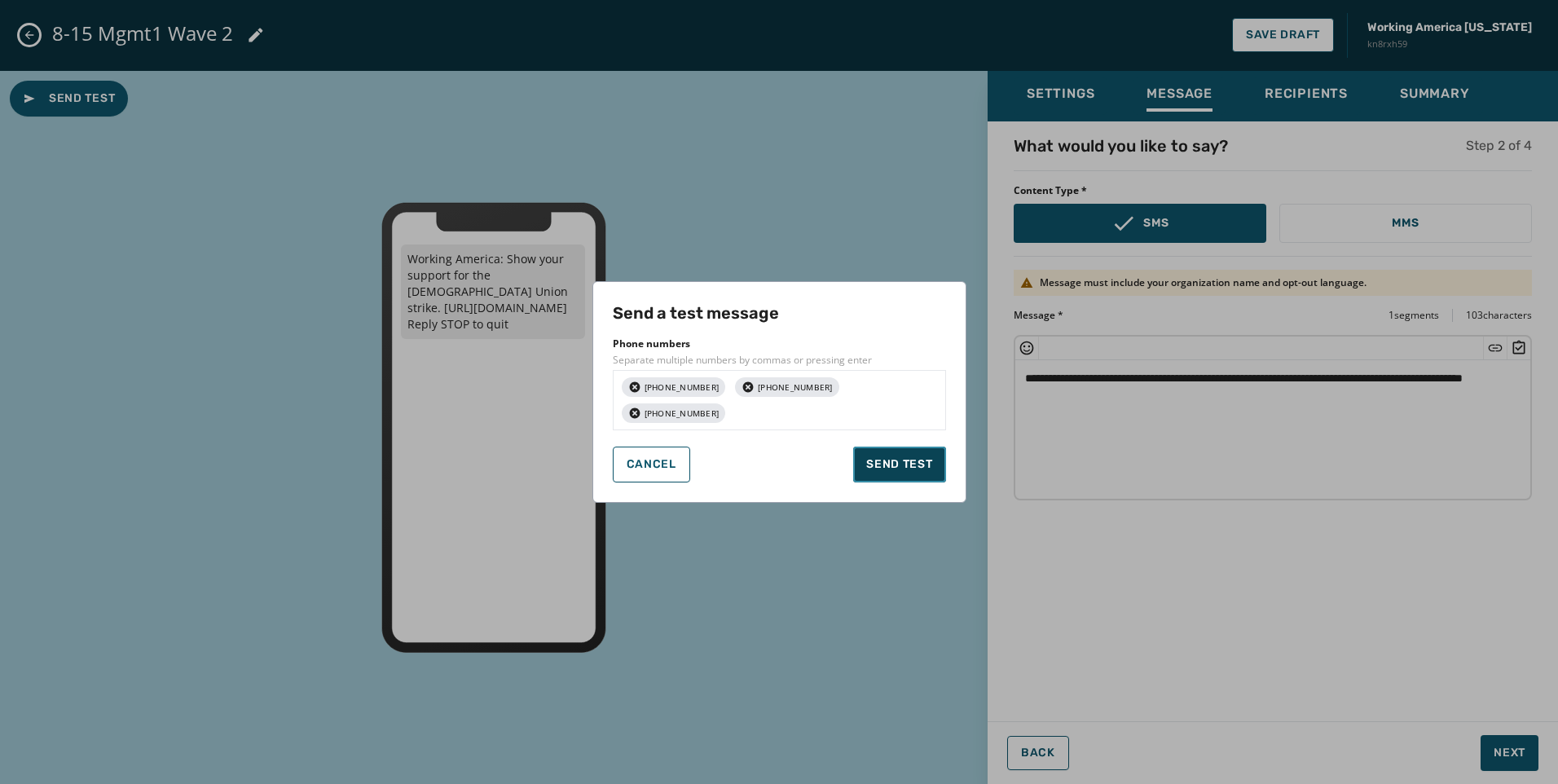
click at [918, 459] on span "Send test" at bounding box center [899, 464] width 66 height 17
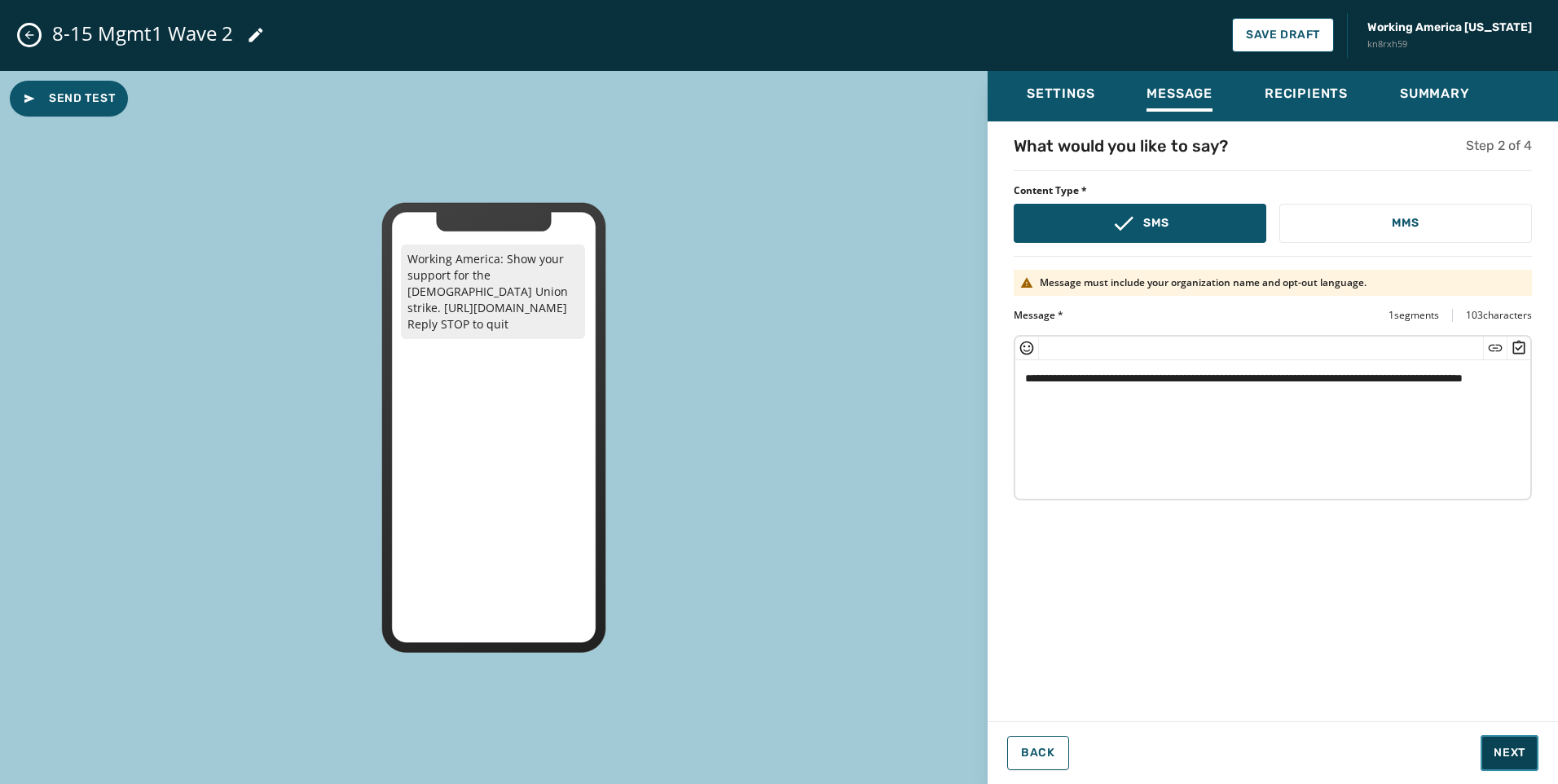
click at [1516, 751] on span "Next" at bounding box center [1510, 752] width 32 height 17
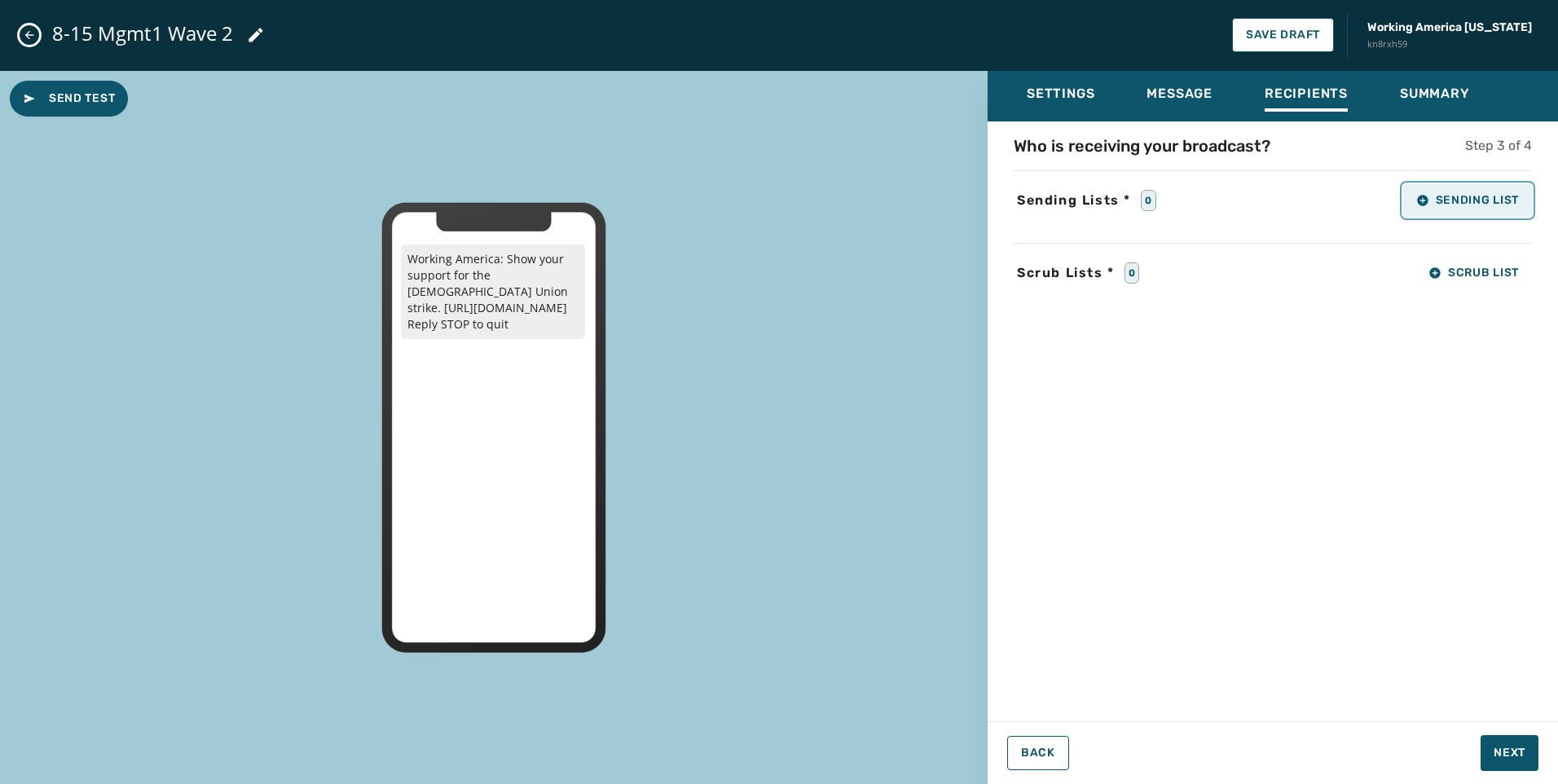
click at [1468, 200] on span "Sending List" at bounding box center [1467, 200] width 102 height 13
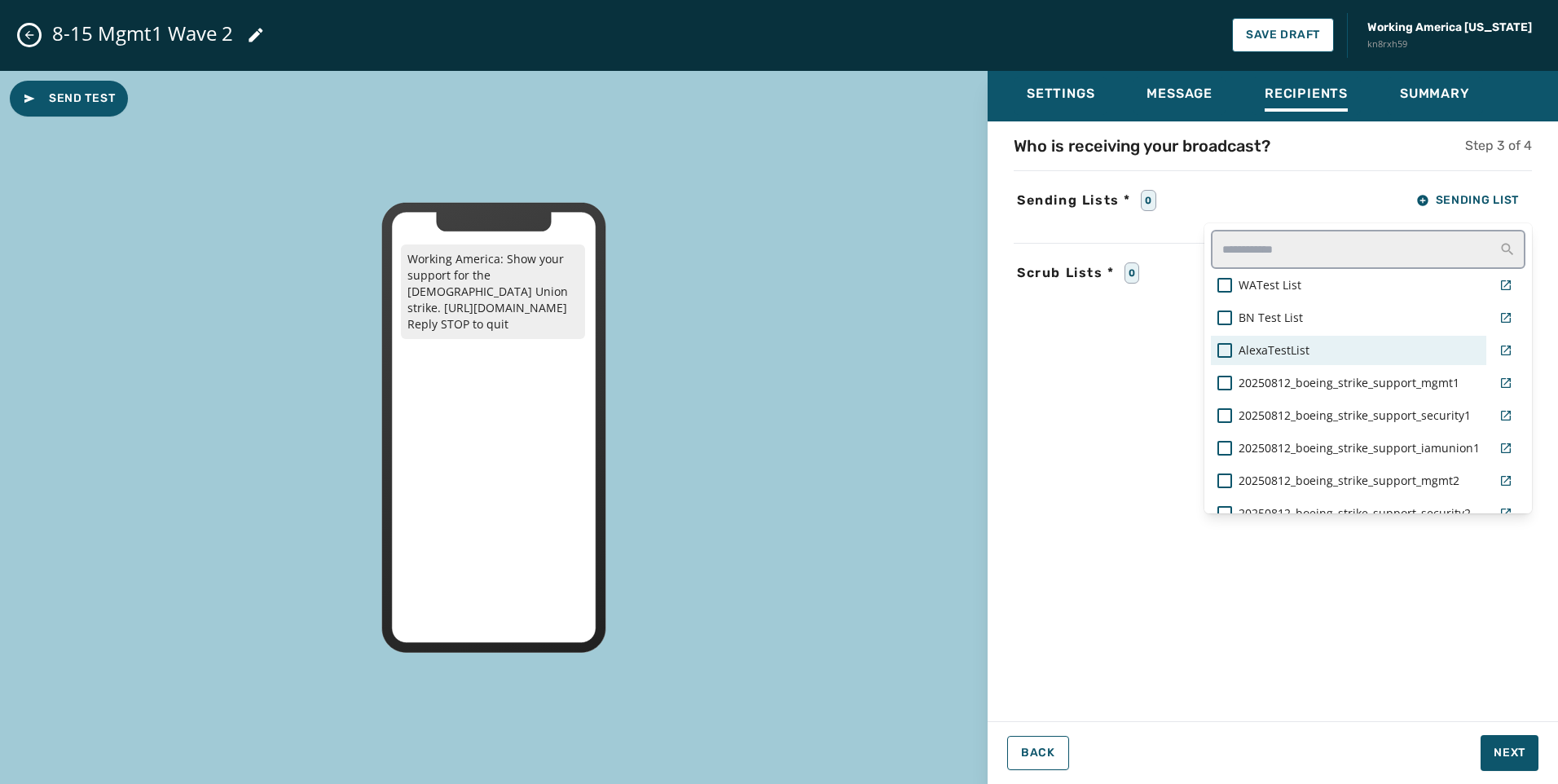
click at [1393, 360] on div "AlexaTestList" at bounding box center [1349, 351] width 276 height 30
click at [1389, 349] on div "AlexaTestList" at bounding box center [1349, 350] width 262 height 17
click at [1278, 374] on span "20250812_boeing_strike_support_mgmt1" at bounding box center [1349, 382] width 221 height 17
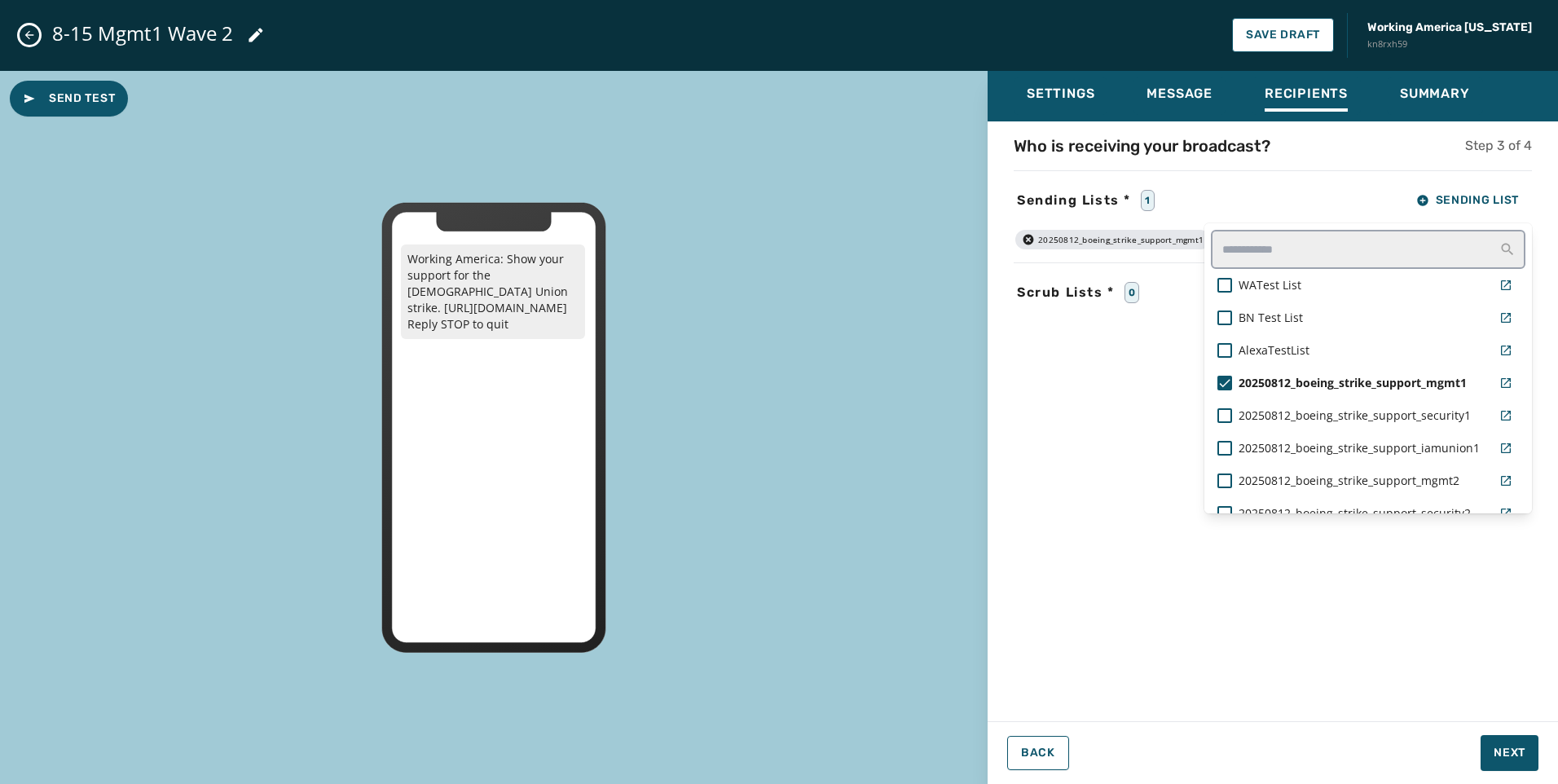
click at [1501, 754] on div "Settings Message Recipients Summary Who is receiving your broadcast? Step 3 of …" at bounding box center [1272, 421] width 571 height 700
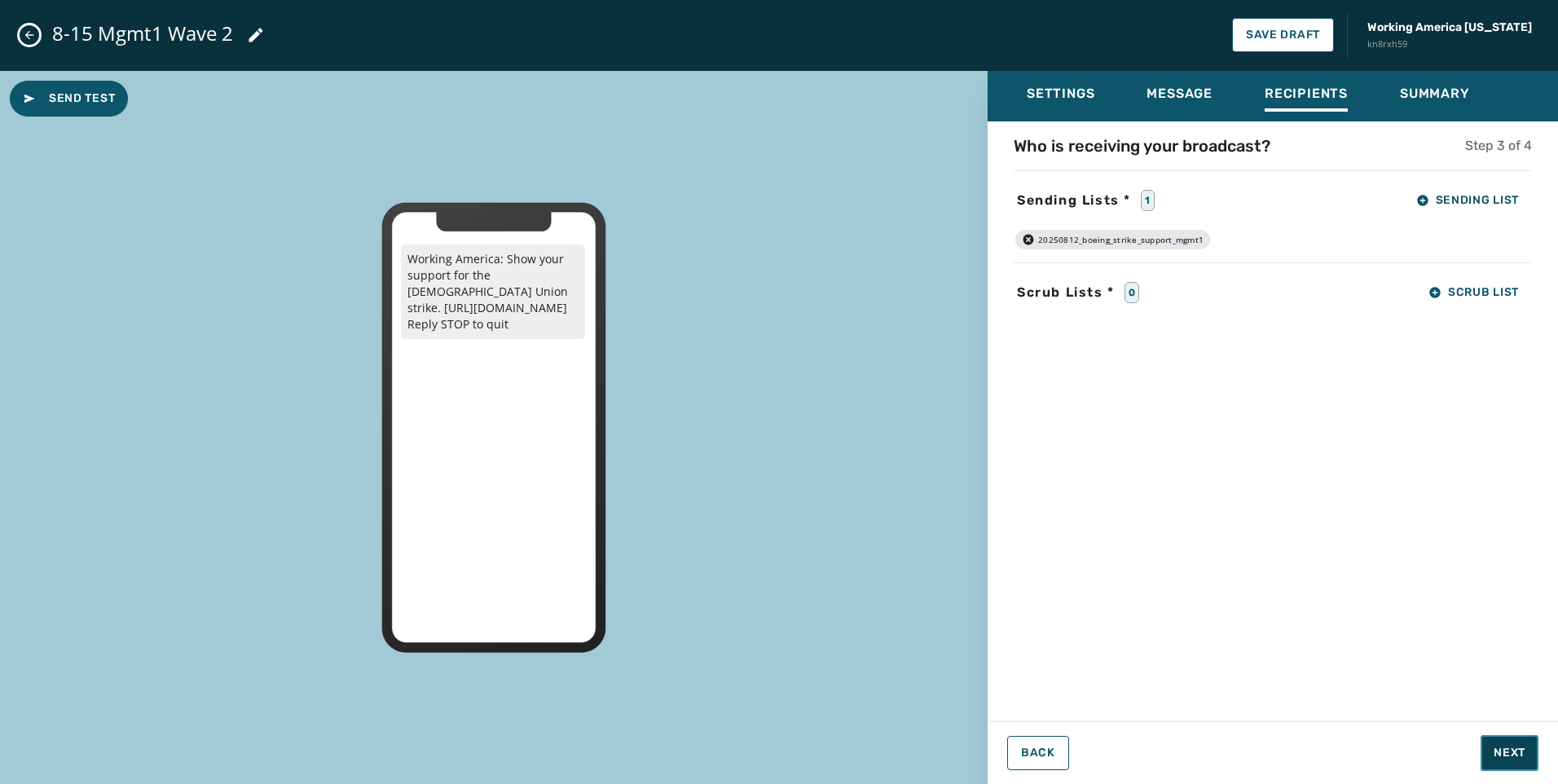
click at [1528, 754] on button "Next" at bounding box center [1510, 752] width 58 height 35
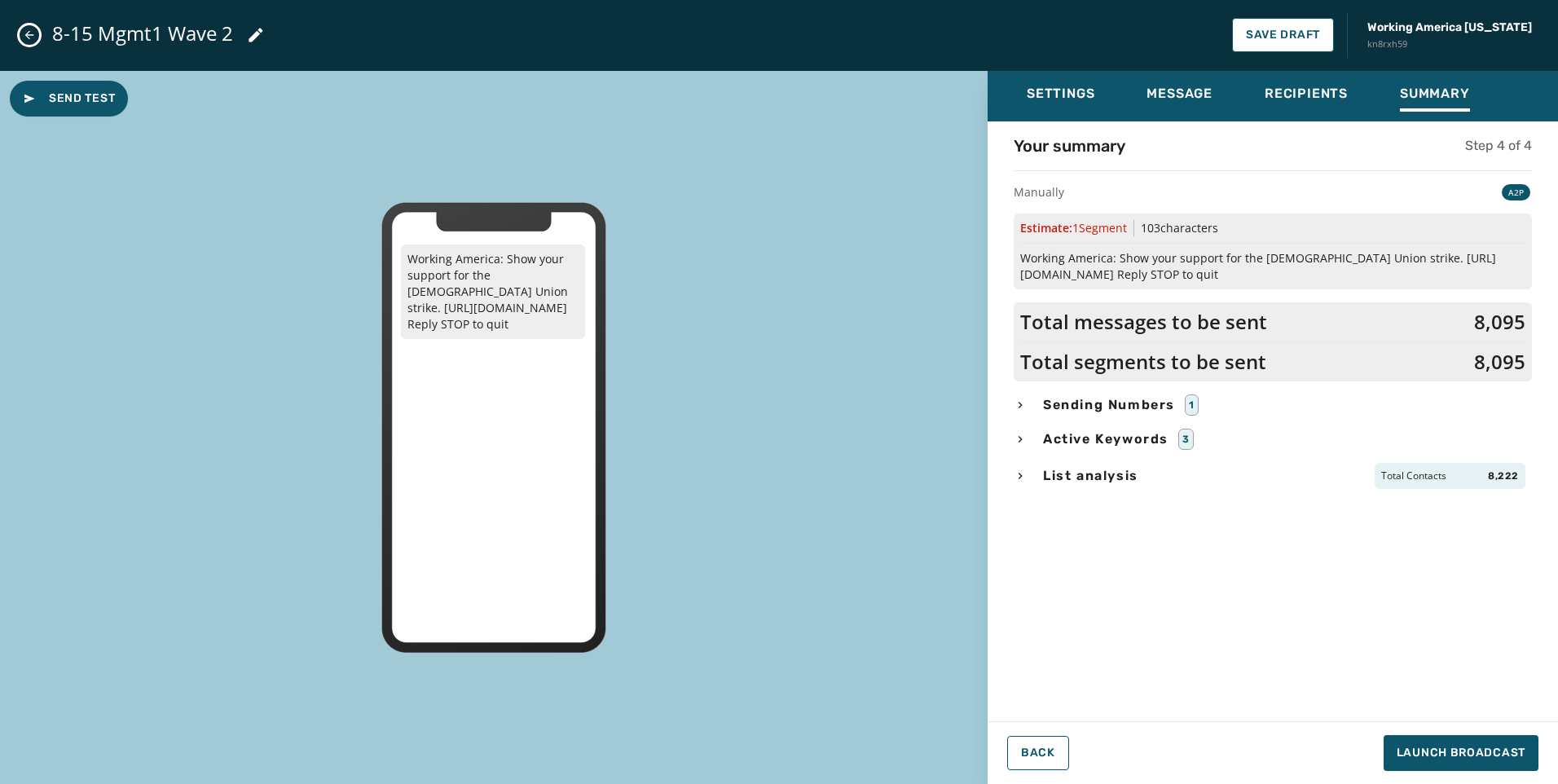
click at [1118, 467] on span "List analysis" at bounding box center [1090, 476] width 102 height 20
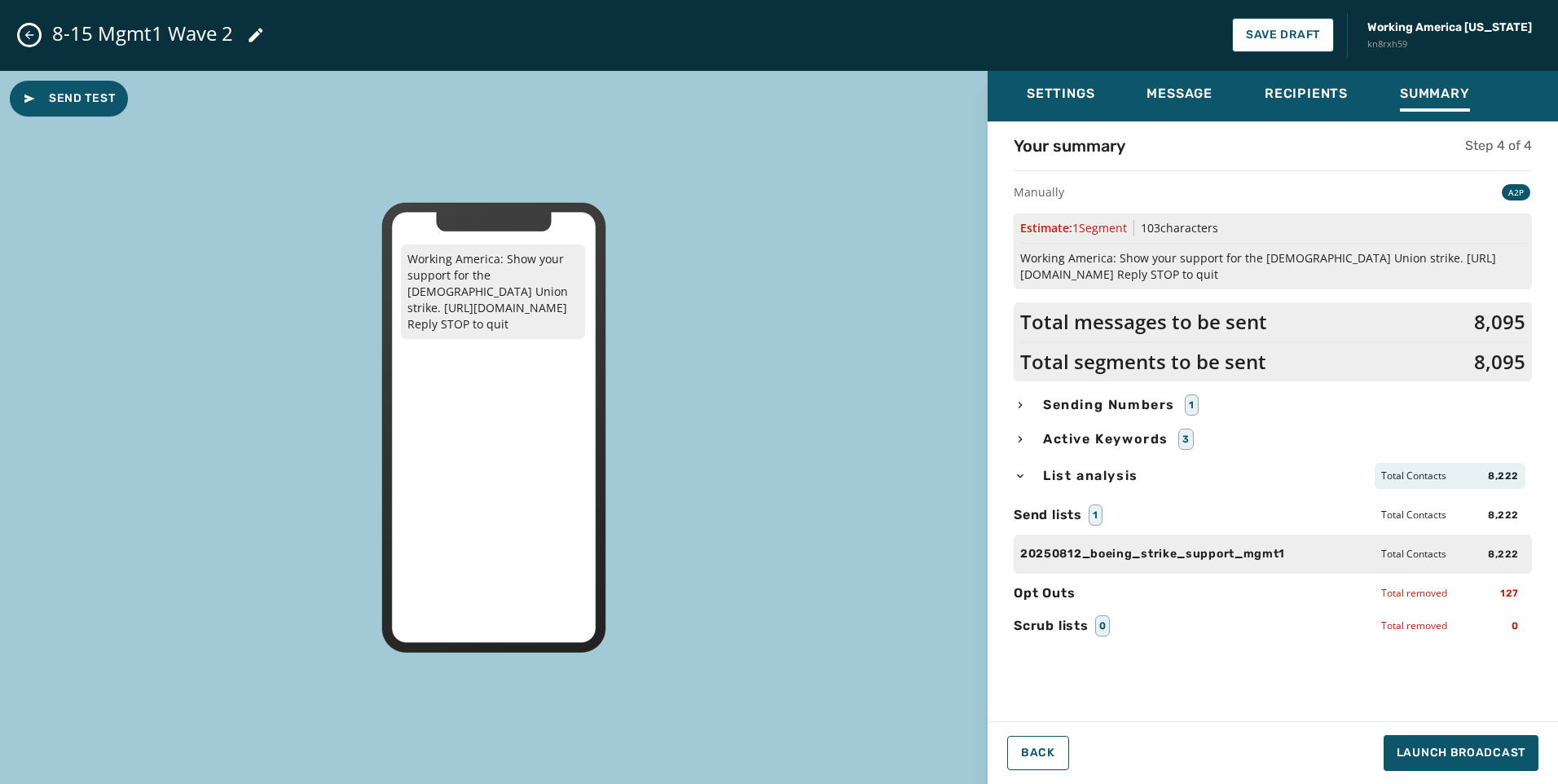
click at [1118, 471] on span "List analysis" at bounding box center [1090, 476] width 102 height 20
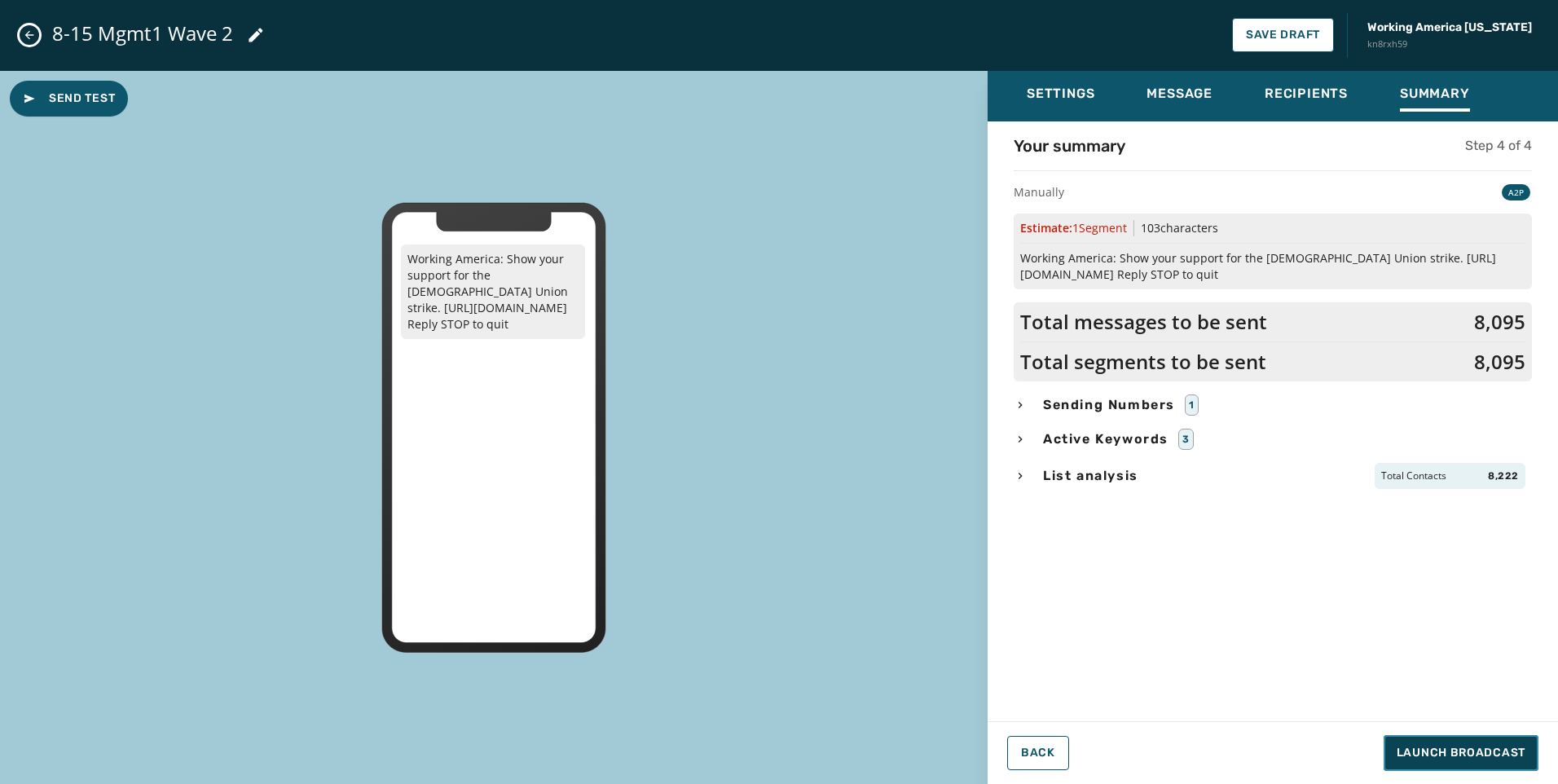
click at [1470, 755] on span "Launch Broadcast" at bounding box center [1461, 752] width 129 height 17
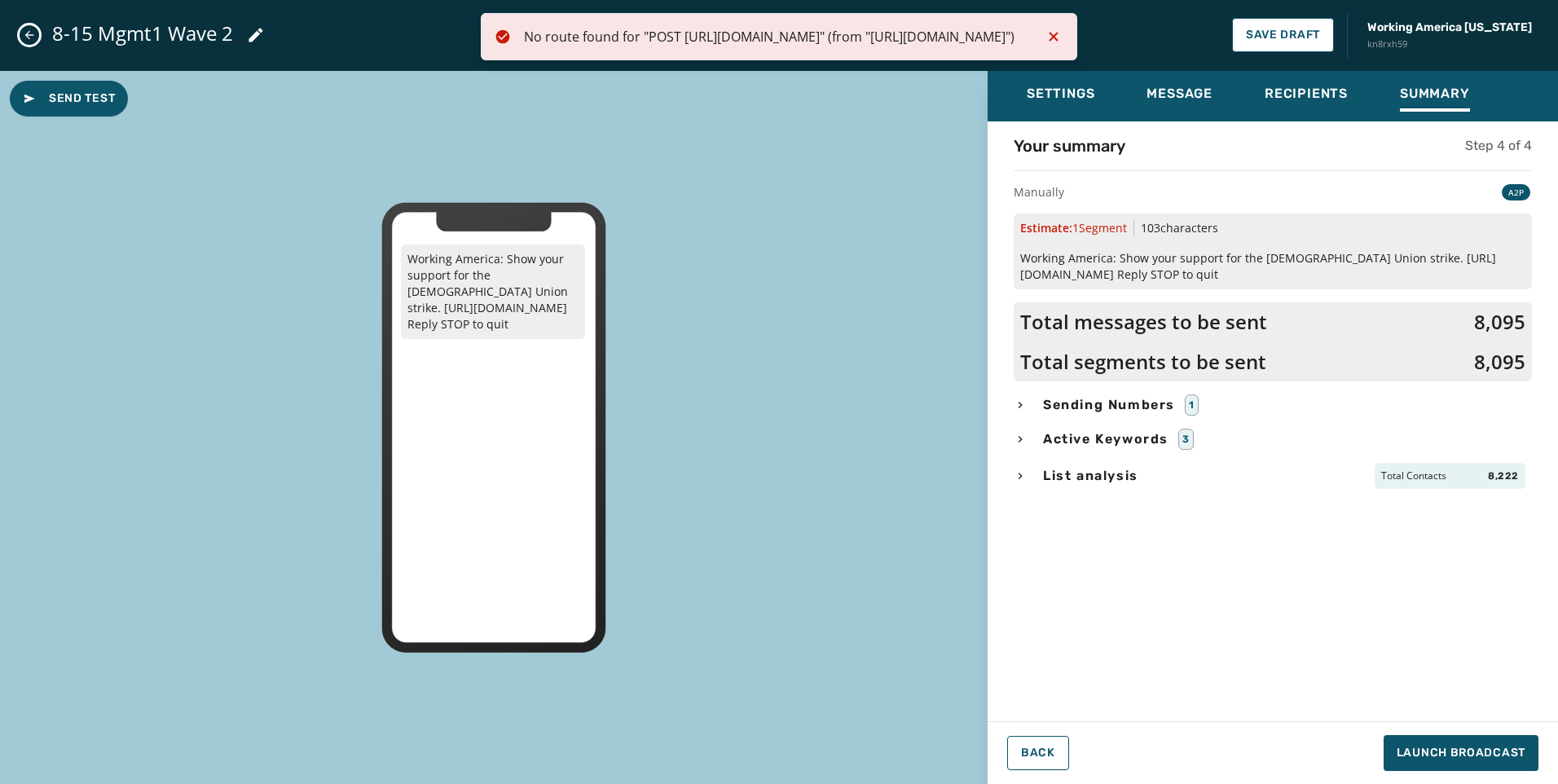
click at [1060, 46] on icon "Notifications (F8)" at bounding box center [1054, 36] width 20 height 20
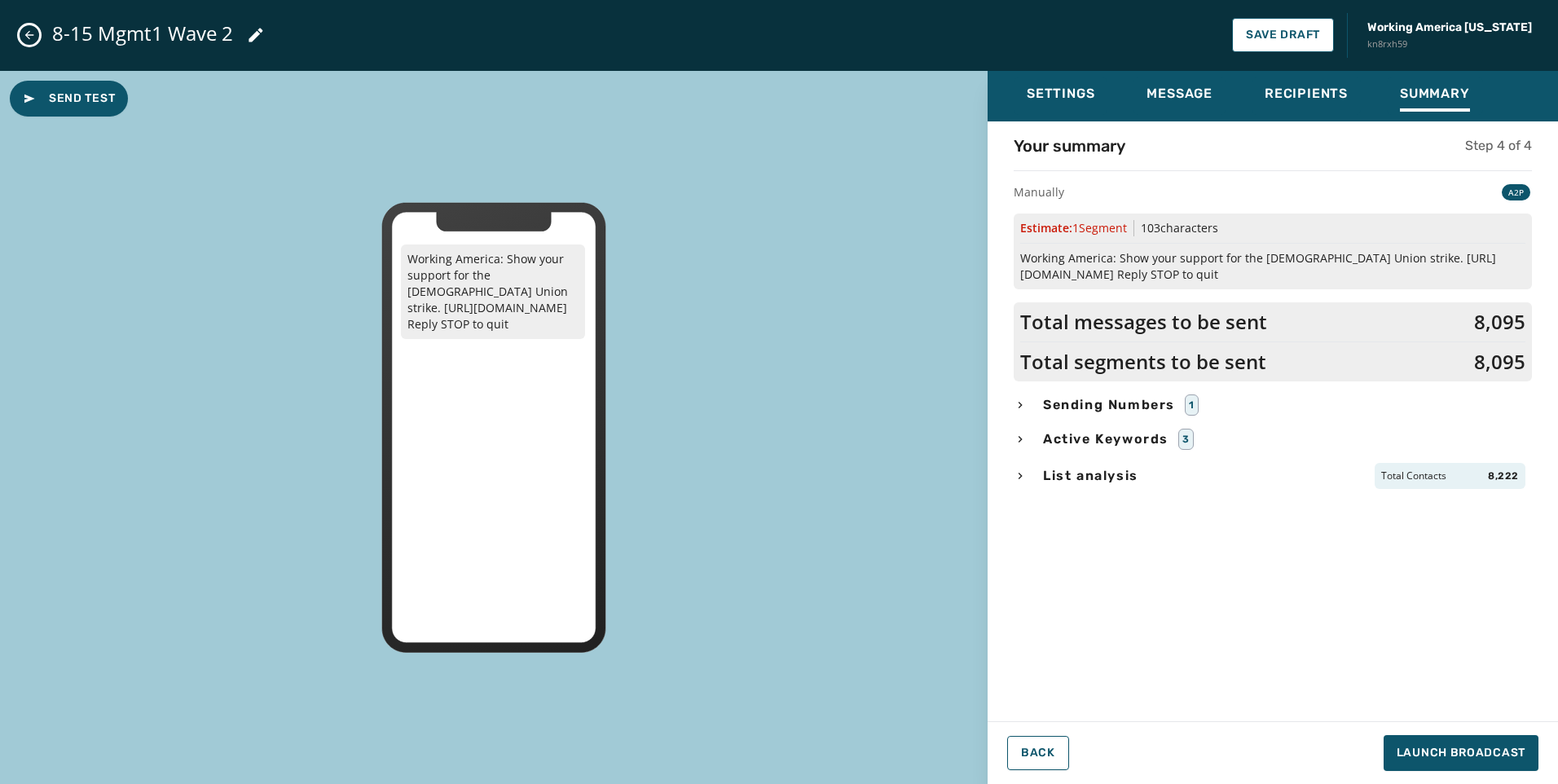
click at [26, 38] on icon "Close admin drawer" at bounding box center [29, 34] width 13 height 13
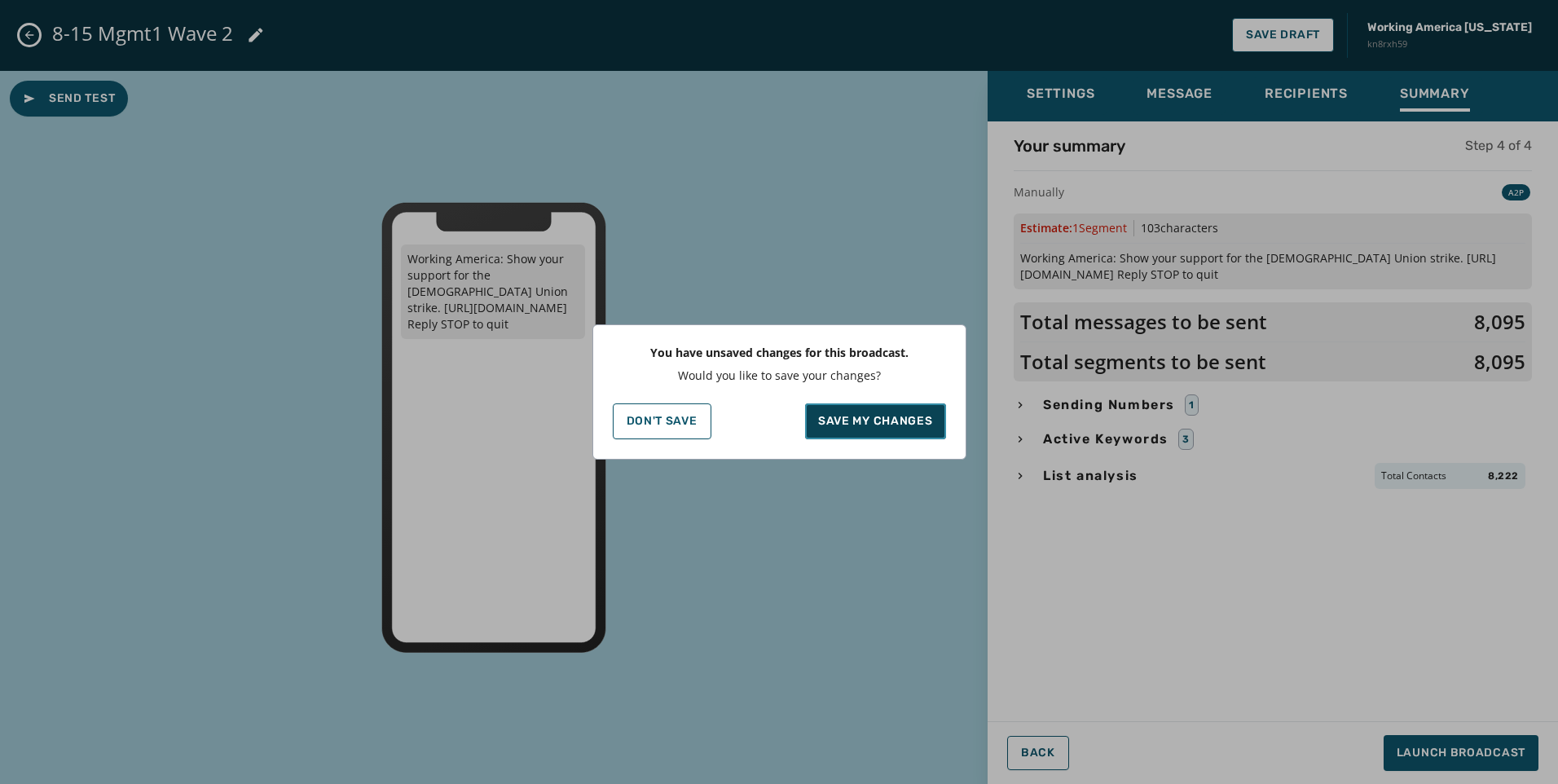
click at [840, 424] on p "Save my changes" at bounding box center [875, 421] width 115 height 17
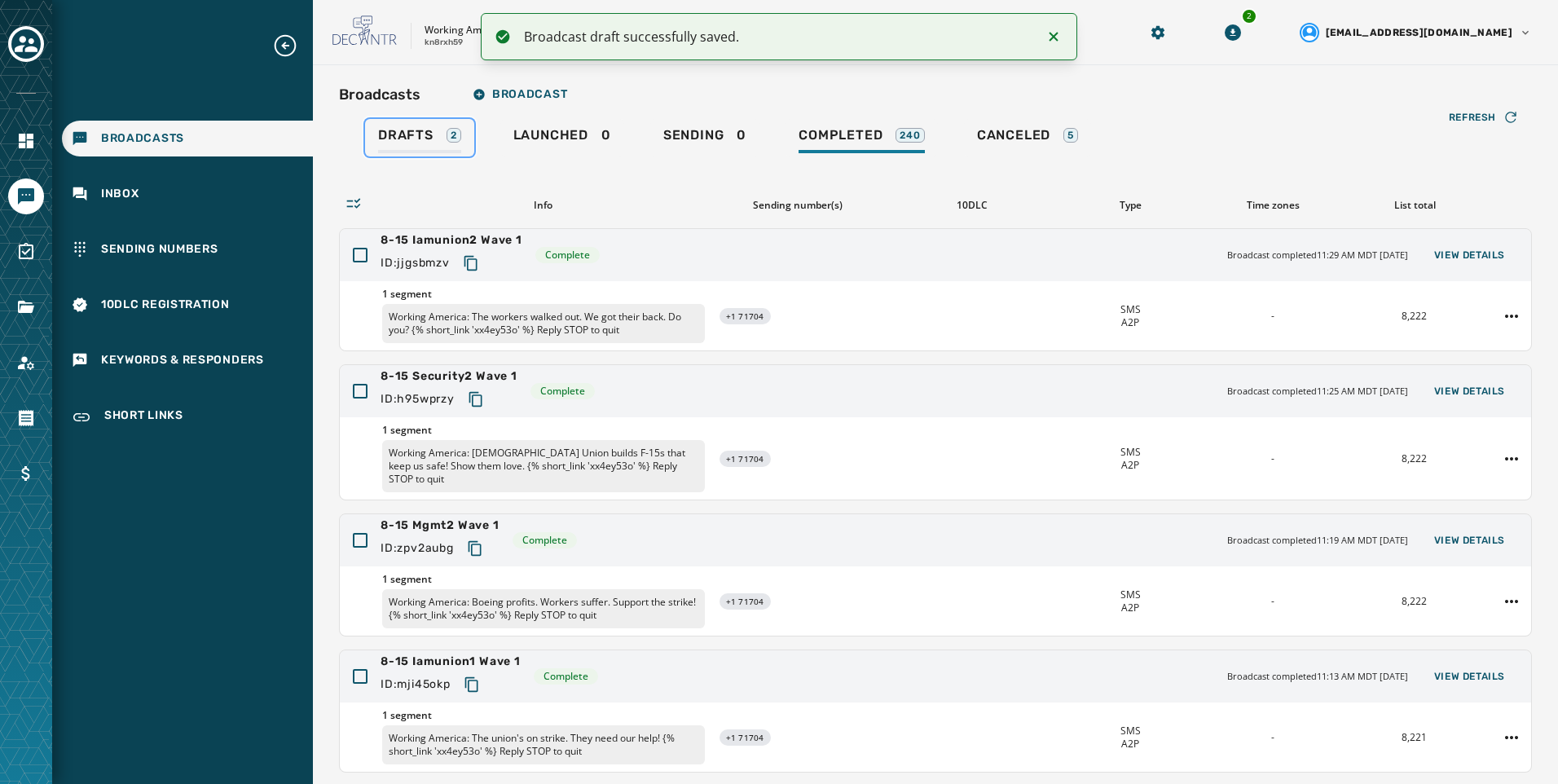
click at [437, 126] on link "Drafts 2" at bounding box center [420, 138] width 109 height 37
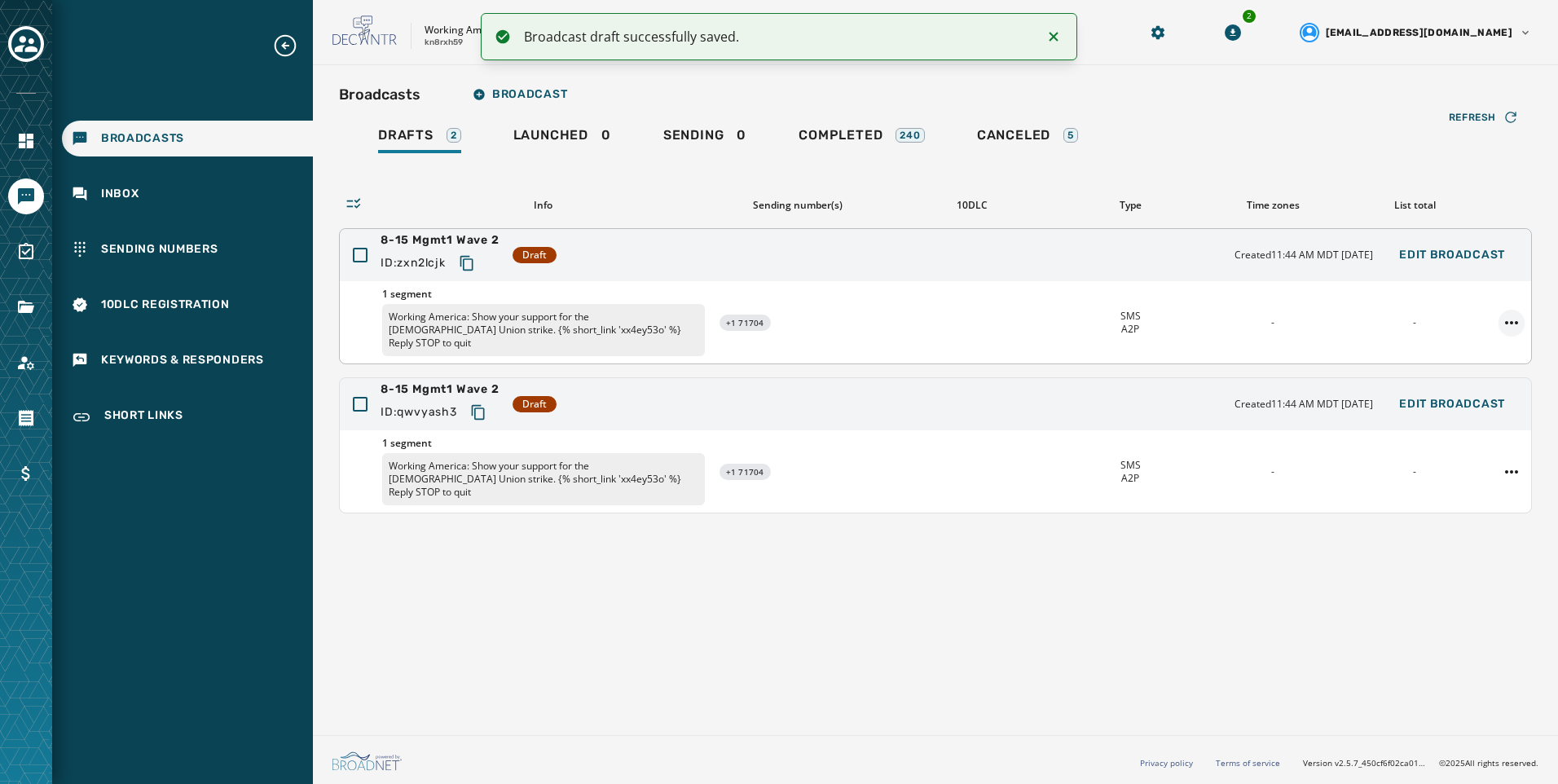
click at [1516, 315] on html "Broadcast draft successfully saved. Broadcasts Inbox Sending Numbers 10DLC Regi…" at bounding box center [779, 392] width 1558 height 784
click at [1510, 379] on div "Delete broadcast" at bounding box center [1466, 368] width 118 height 26
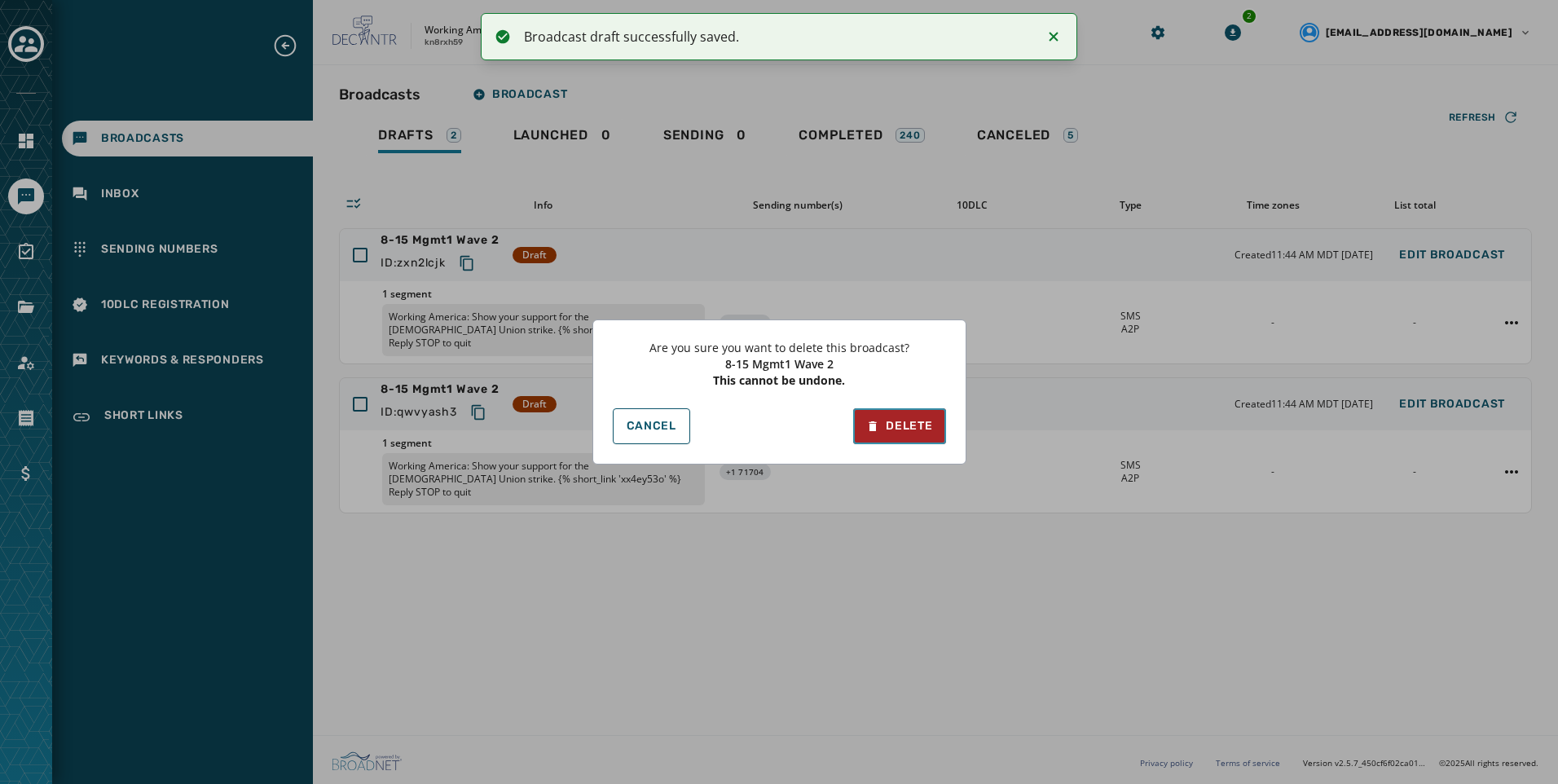
click at [907, 438] on button "Delete" at bounding box center [899, 425] width 92 height 35
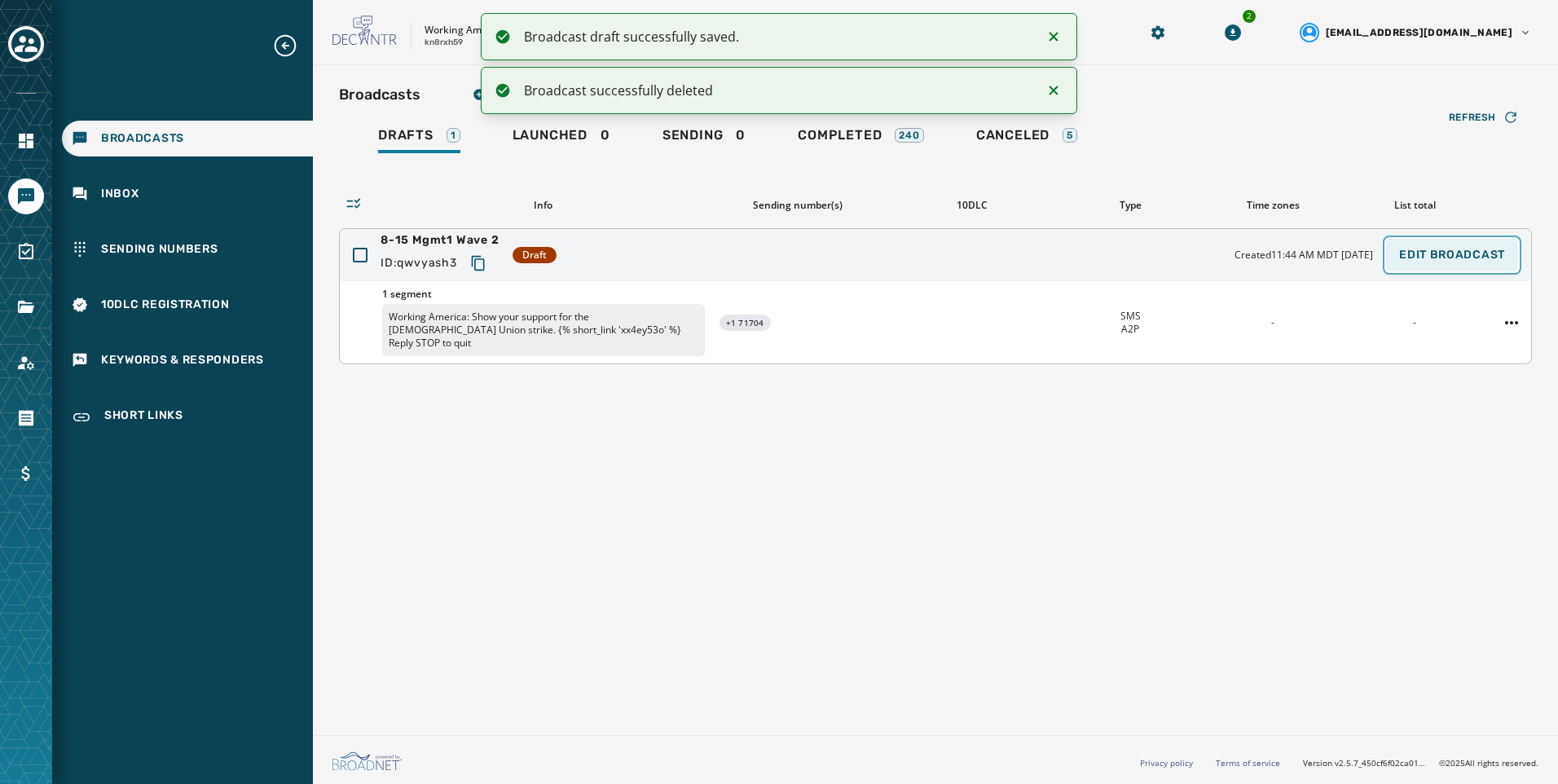
click at [1411, 256] on span "Edit Broadcast" at bounding box center [1453, 254] width 106 height 13
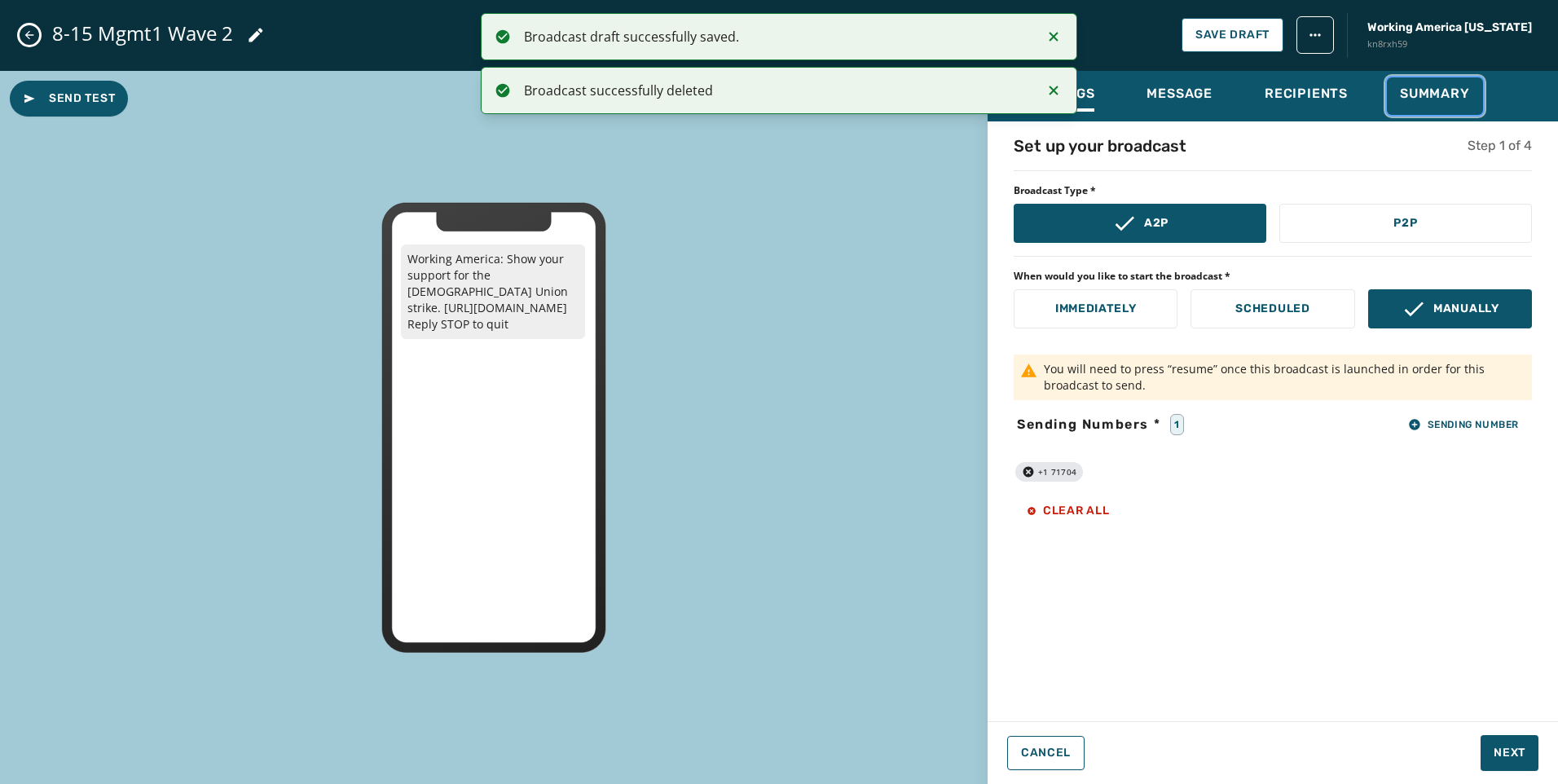
click at [1443, 101] on div "Summary" at bounding box center [1435, 98] width 70 height 26
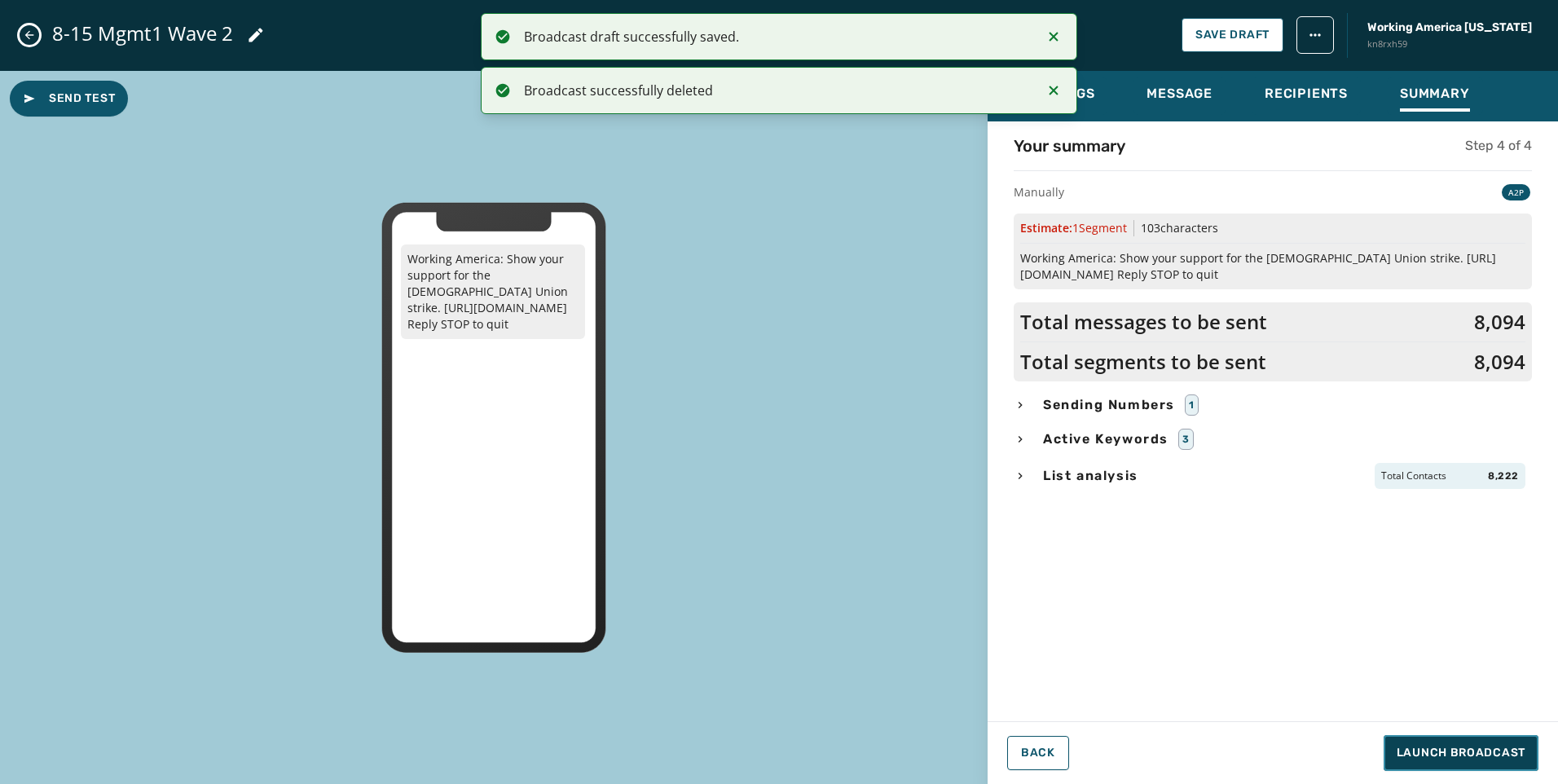
click at [1473, 759] on span "Launch Broadcast" at bounding box center [1461, 752] width 129 height 17
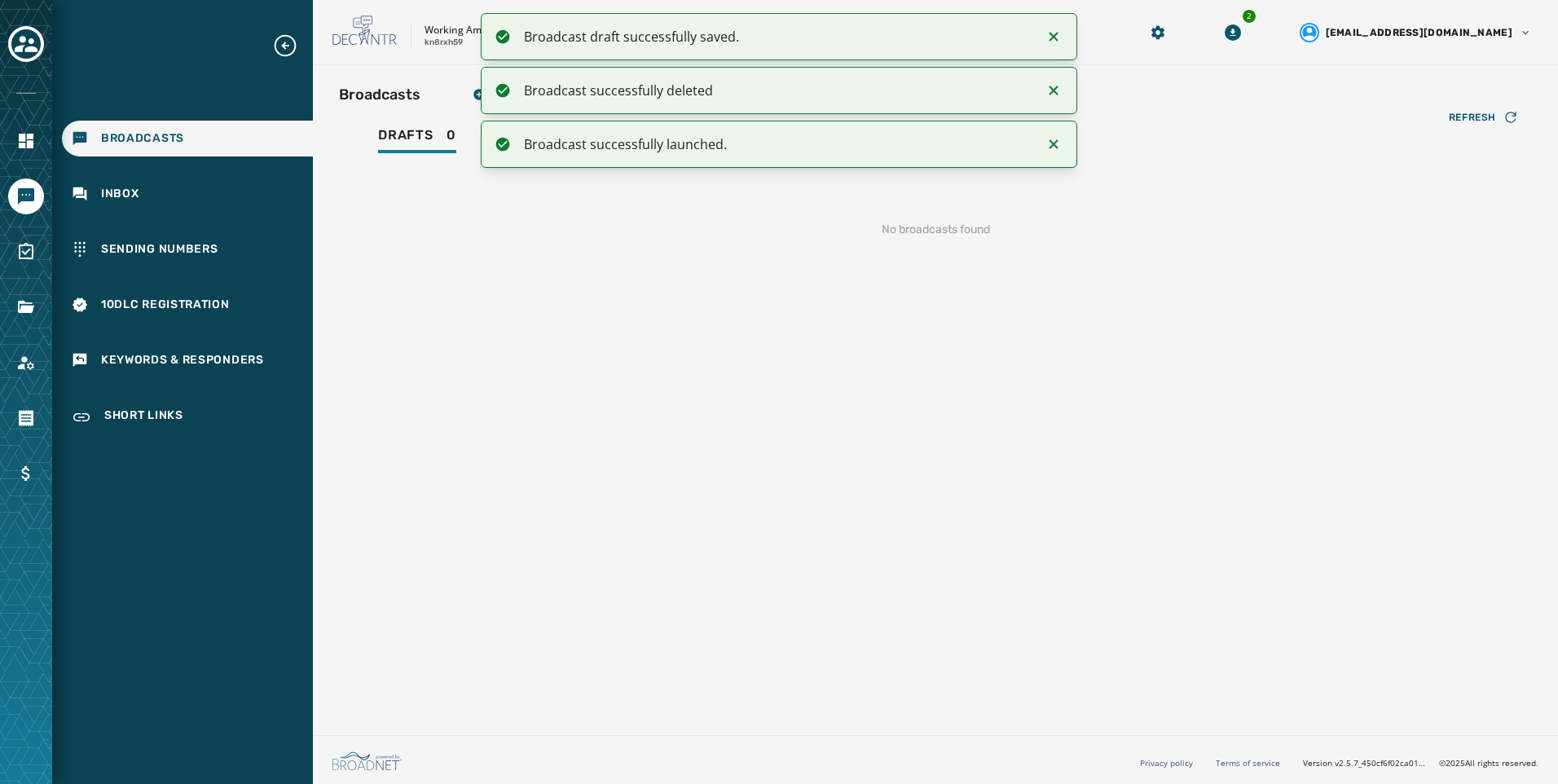
click at [1053, 30] on icon "Notifications (F8)" at bounding box center [1054, 36] width 20 height 20
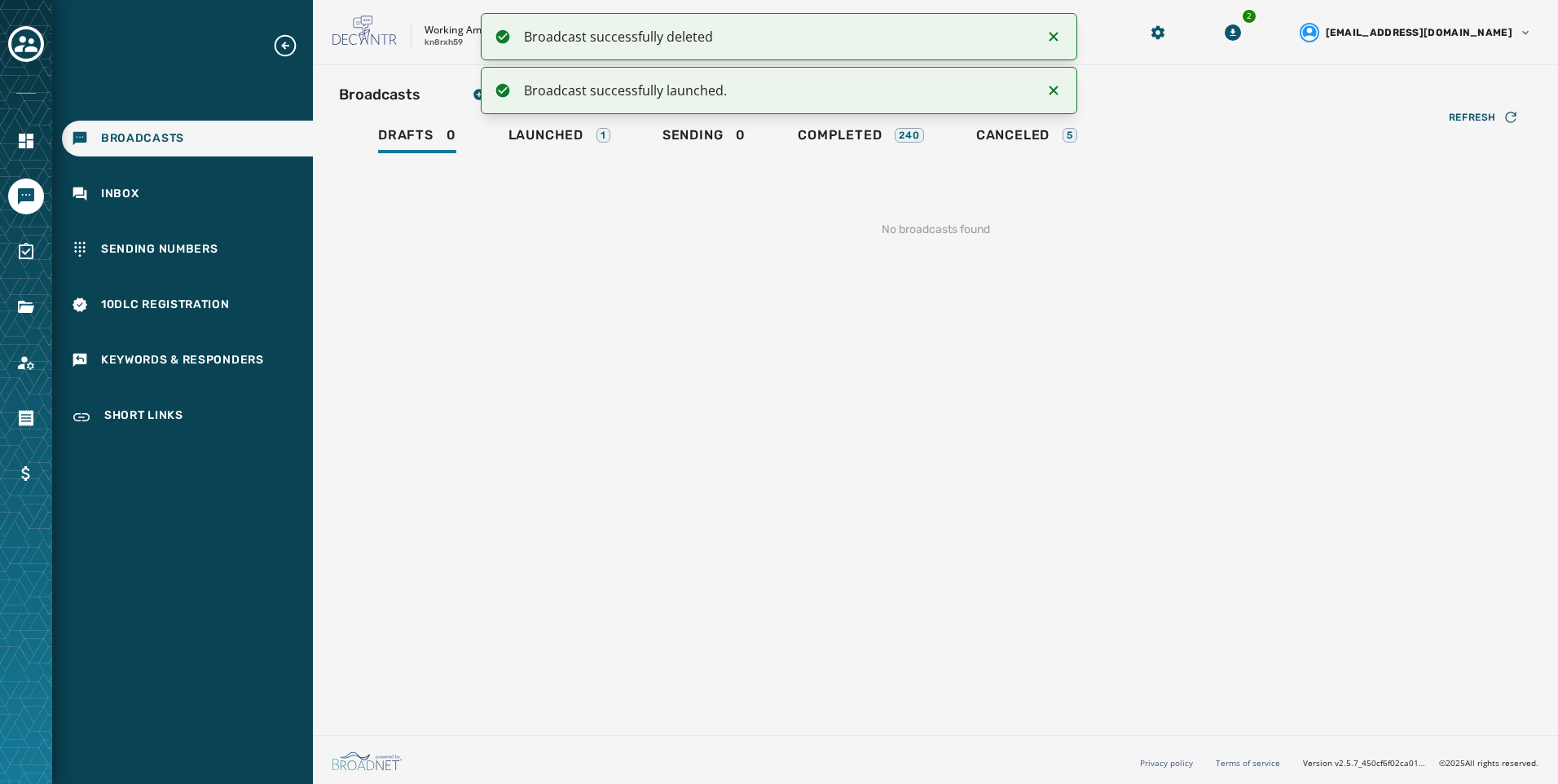
click at [1053, 30] on icon "Notifications (F8)" at bounding box center [1054, 36] width 20 height 20
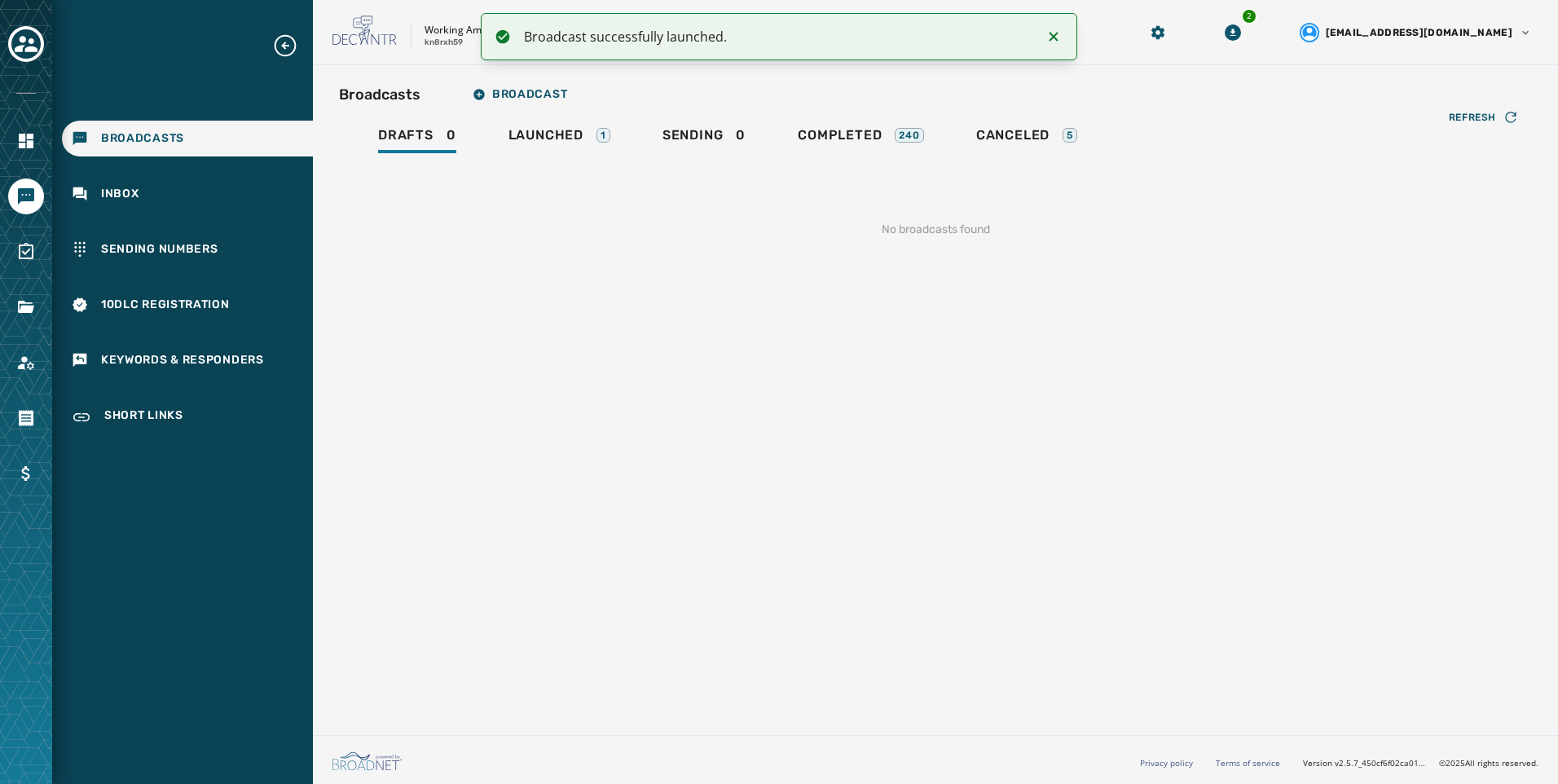
click at [1053, 30] on icon "Notifications (F8)" at bounding box center [1054, 36] width 20 height 20
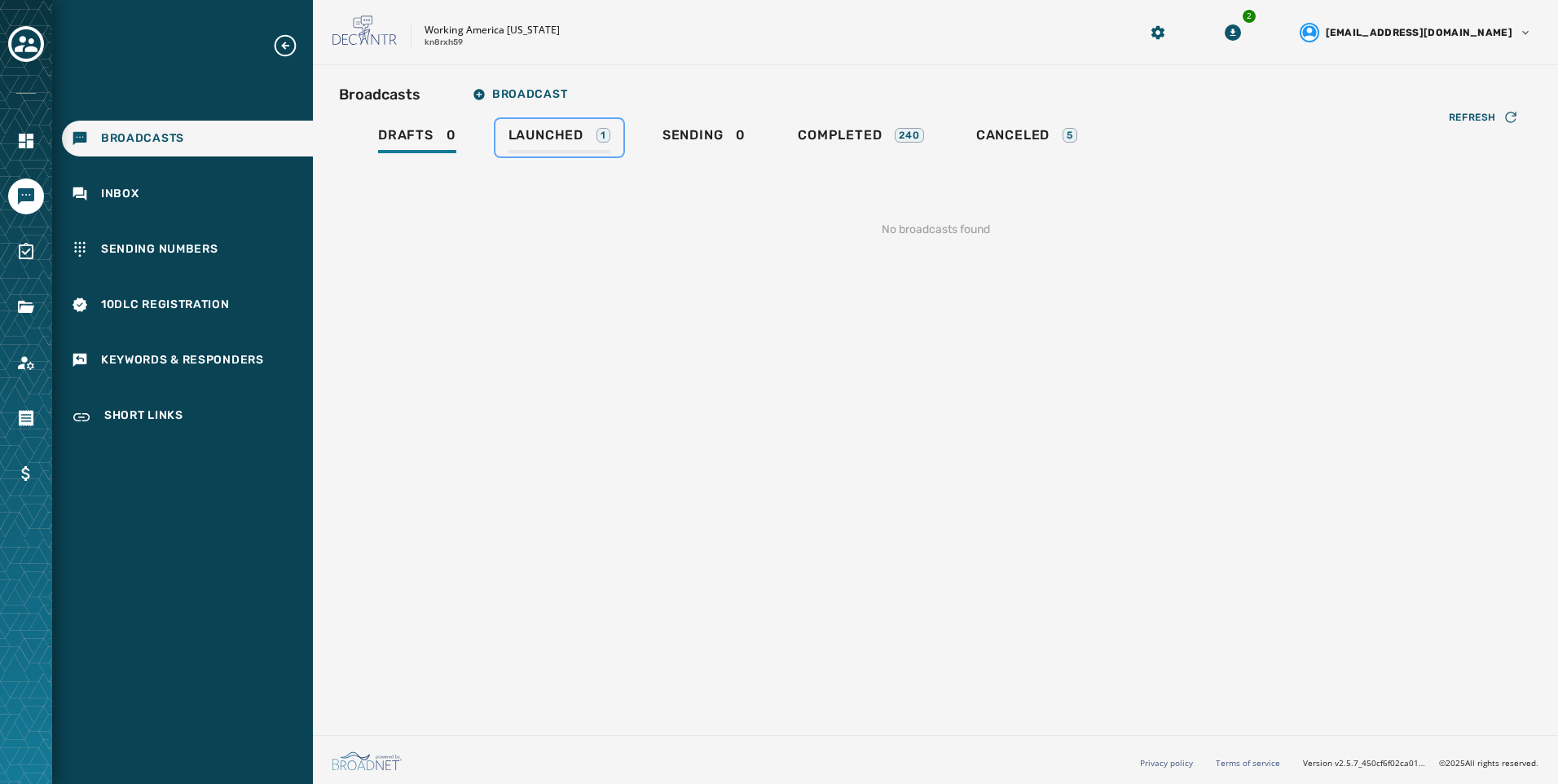
click at [564, 144] on div "Launched 1" at bounding box center [559, 140] width 102 height 26
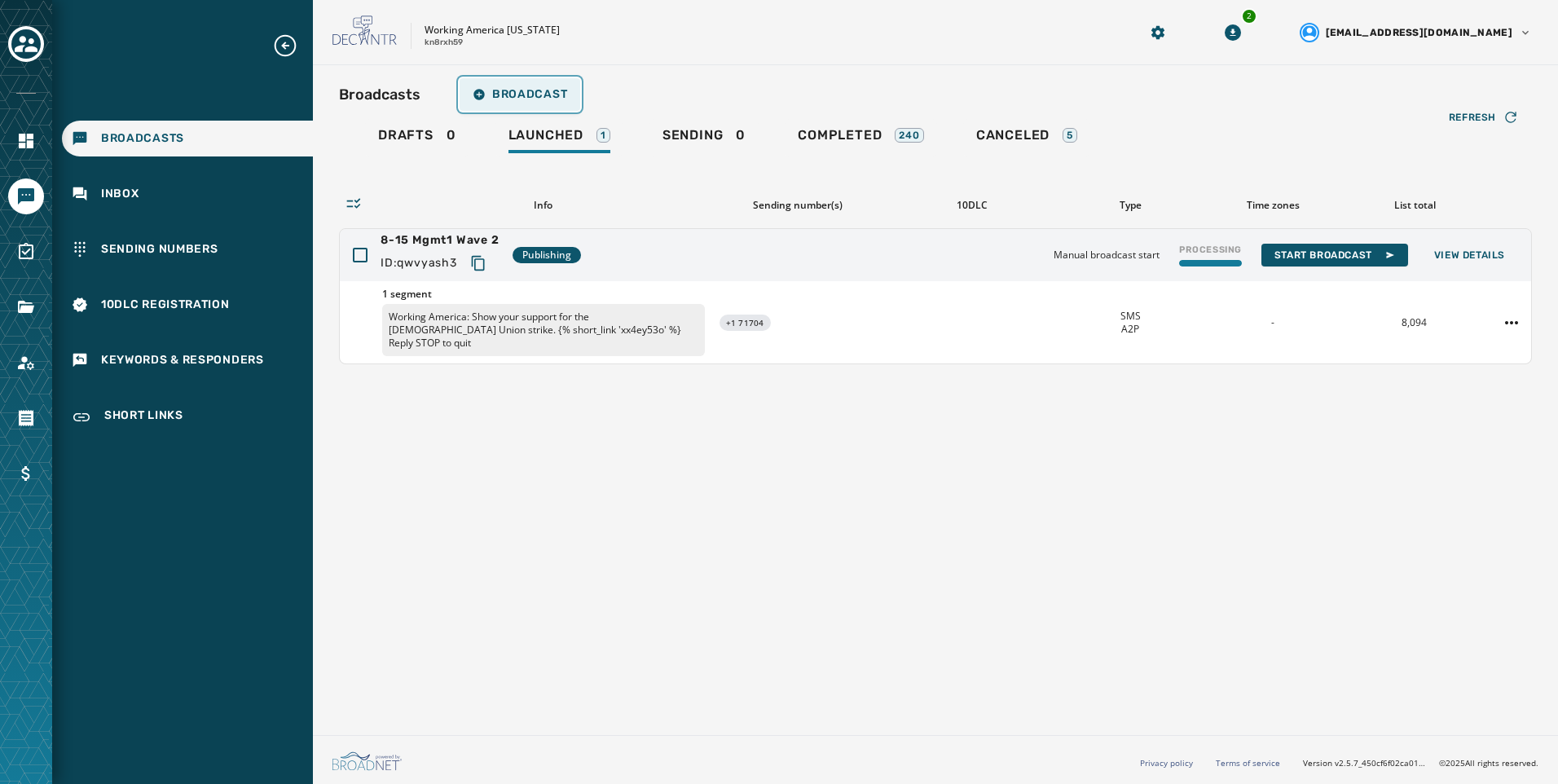
click at [507, 99] on span "Broadcast" at bounding box center [520, 94] width 95 height 13
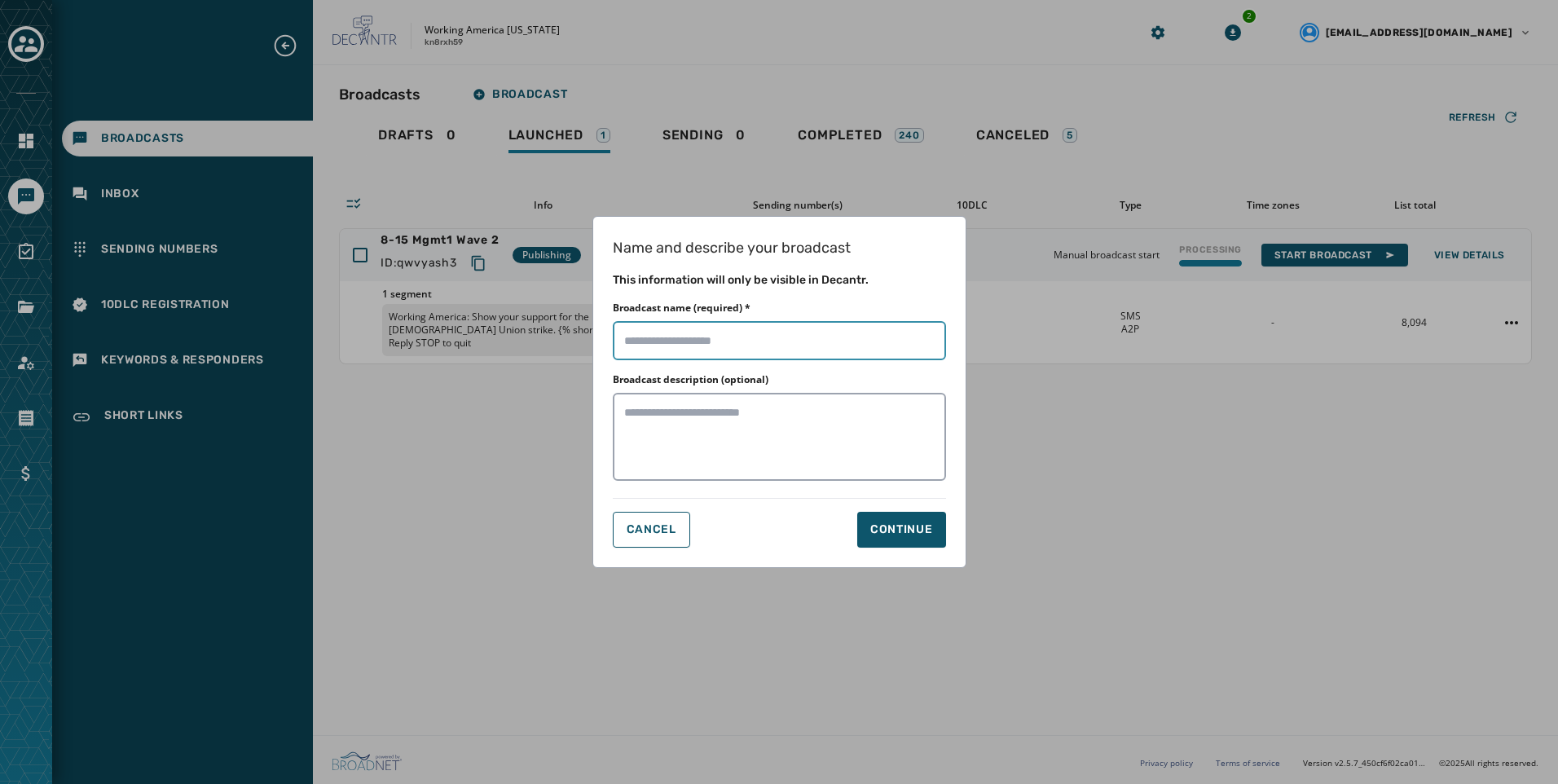
click at [798, 343] on input "Broadcast name (required) *" at bounding box center [779, 341] width 333 height 39
paste input "**********"
type input "**********"
click at [922, 540] on button "Continue" at bounding box center [902, 529] width 89 height 35
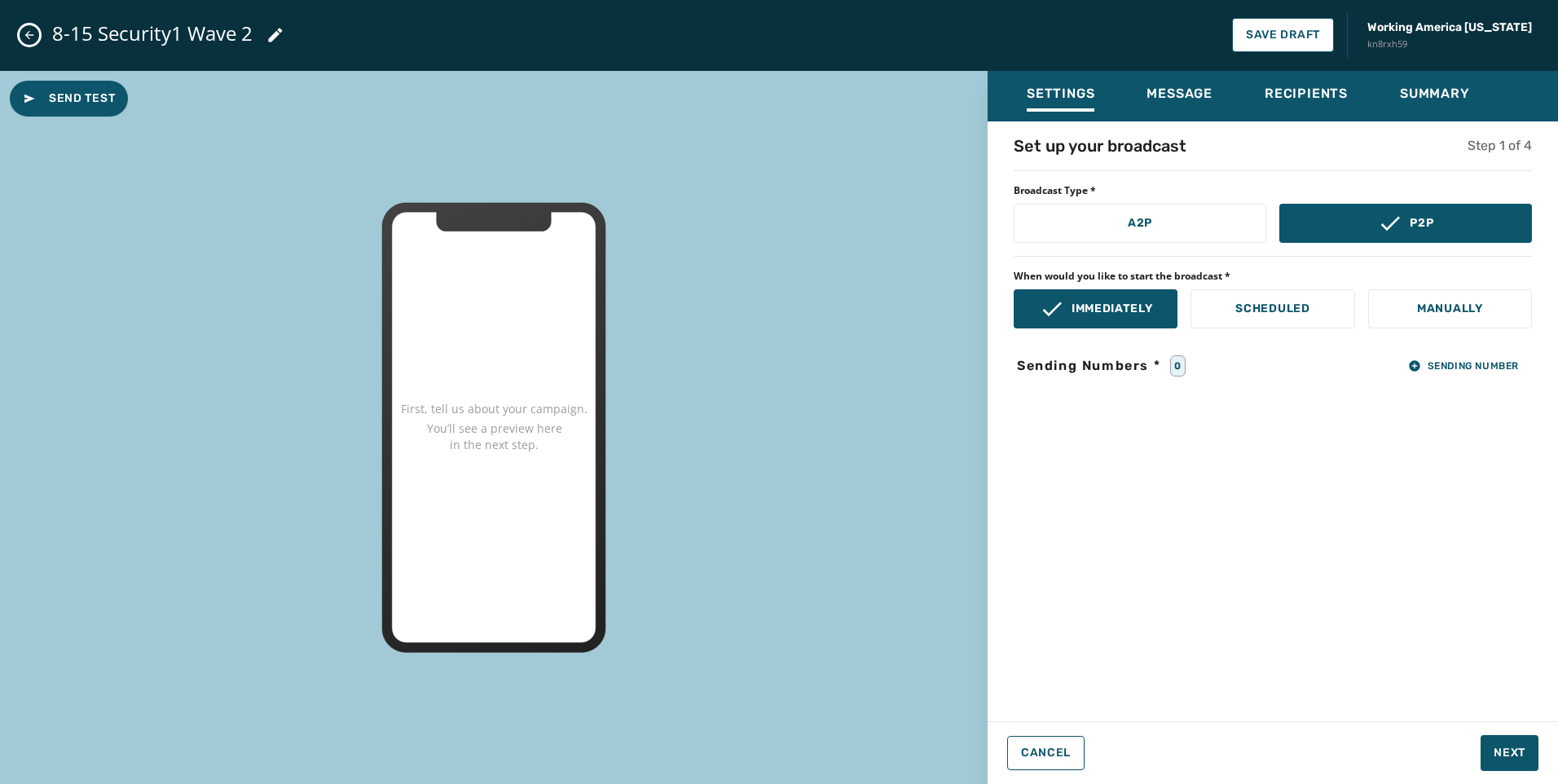
click at [1129, 247] on div "Set up your broadcast Step 1 of 4 Broadcast Type * A2P P2P When would you like …" at bounding box center [1272, 416] width 571 height 563
click at [1151, 219] on p "A2P" at bounding box center [1140, 223] width 25 height 17
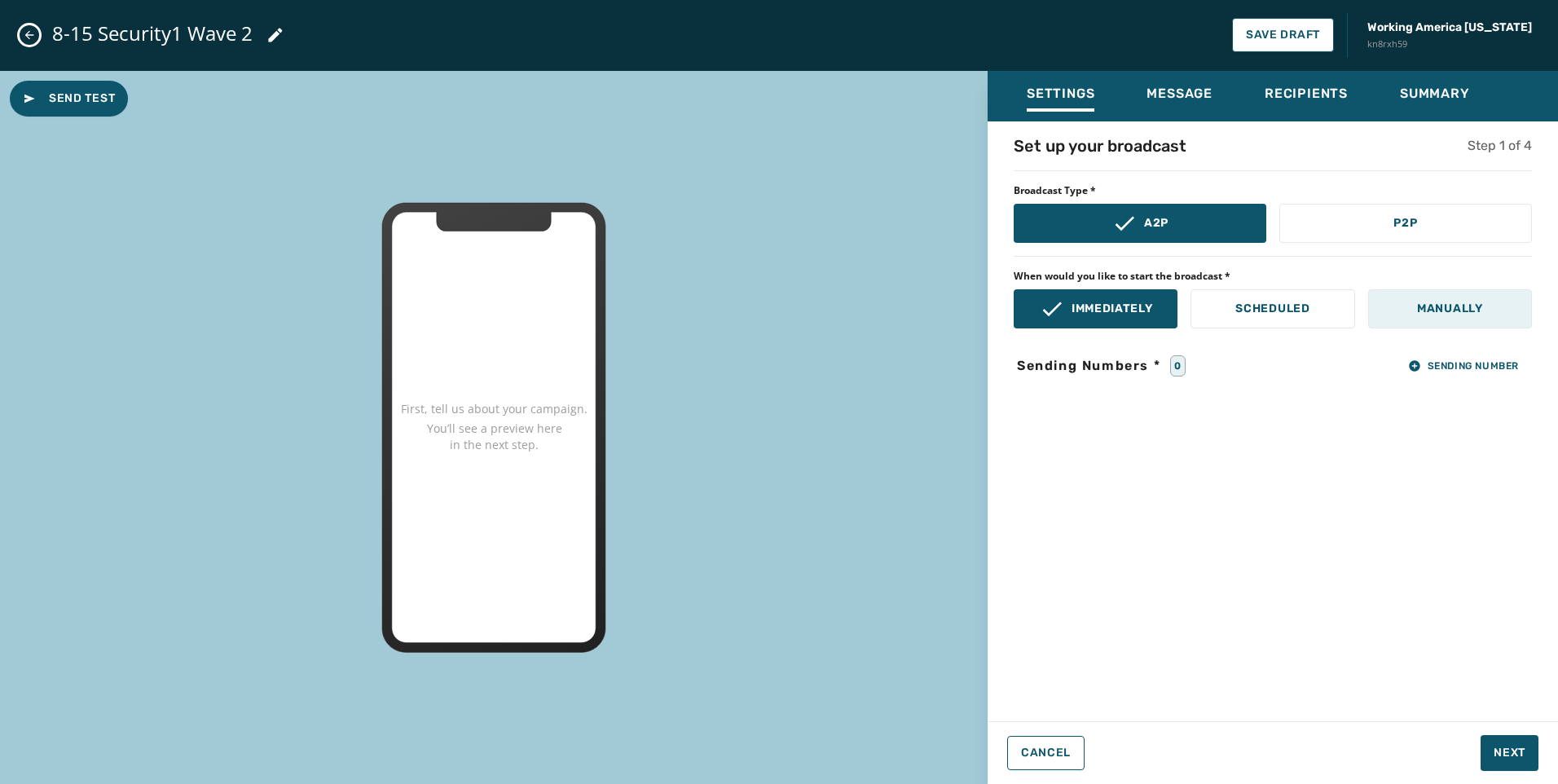
click at [1458, 297] on button "Manually" at bounding box center [1451, 309] width 164 height 39
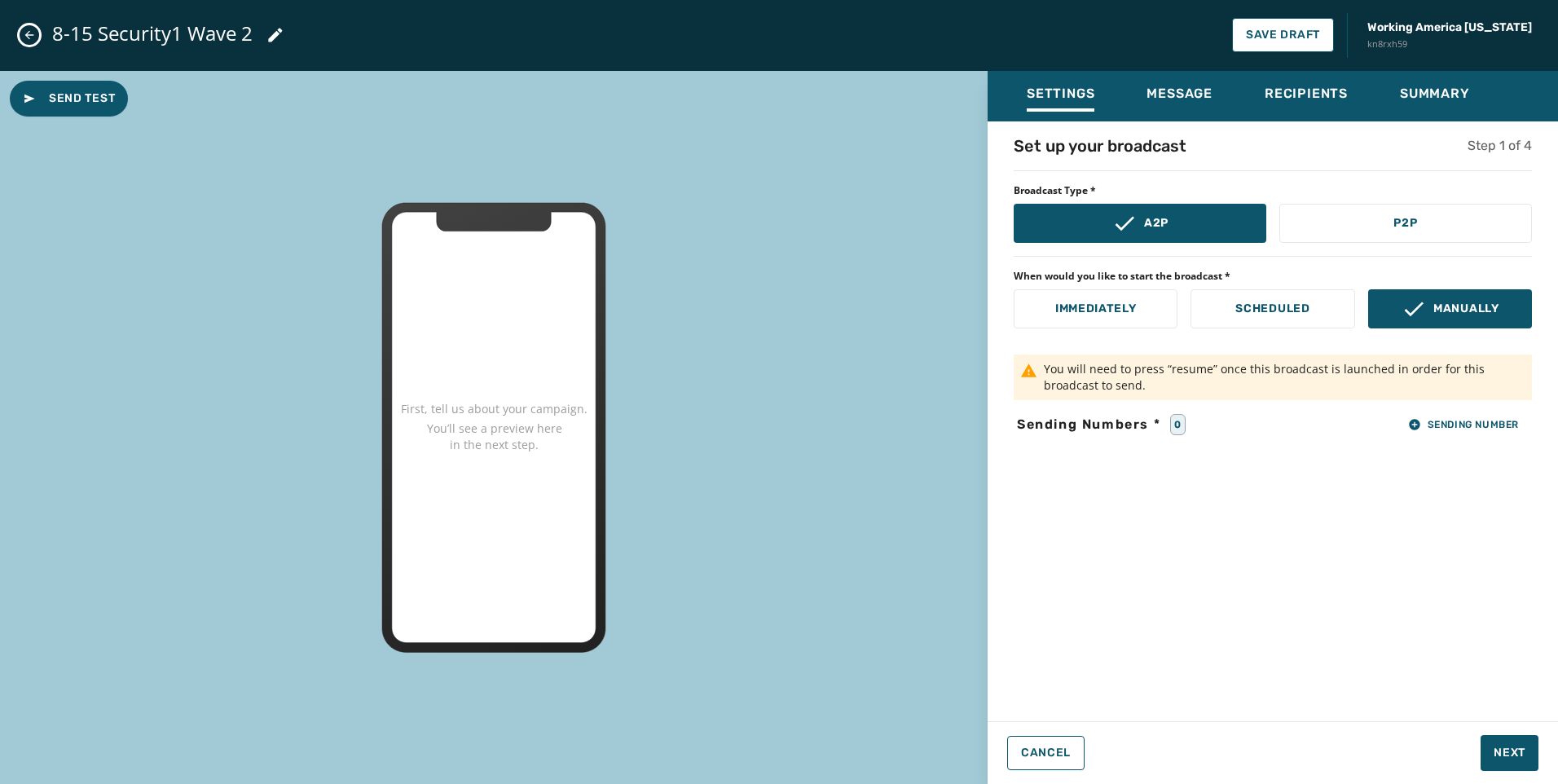
click at [1458, 411] on div "Set up your broadcast Step 1 of 4 Broadcast Type * A2P P2P When would you like …" at bounding box center [1272, 416] width 571 height 563
click at [1458, 417] on button "Sending Number" at bounding box center [1463, 424] width 137 height 23
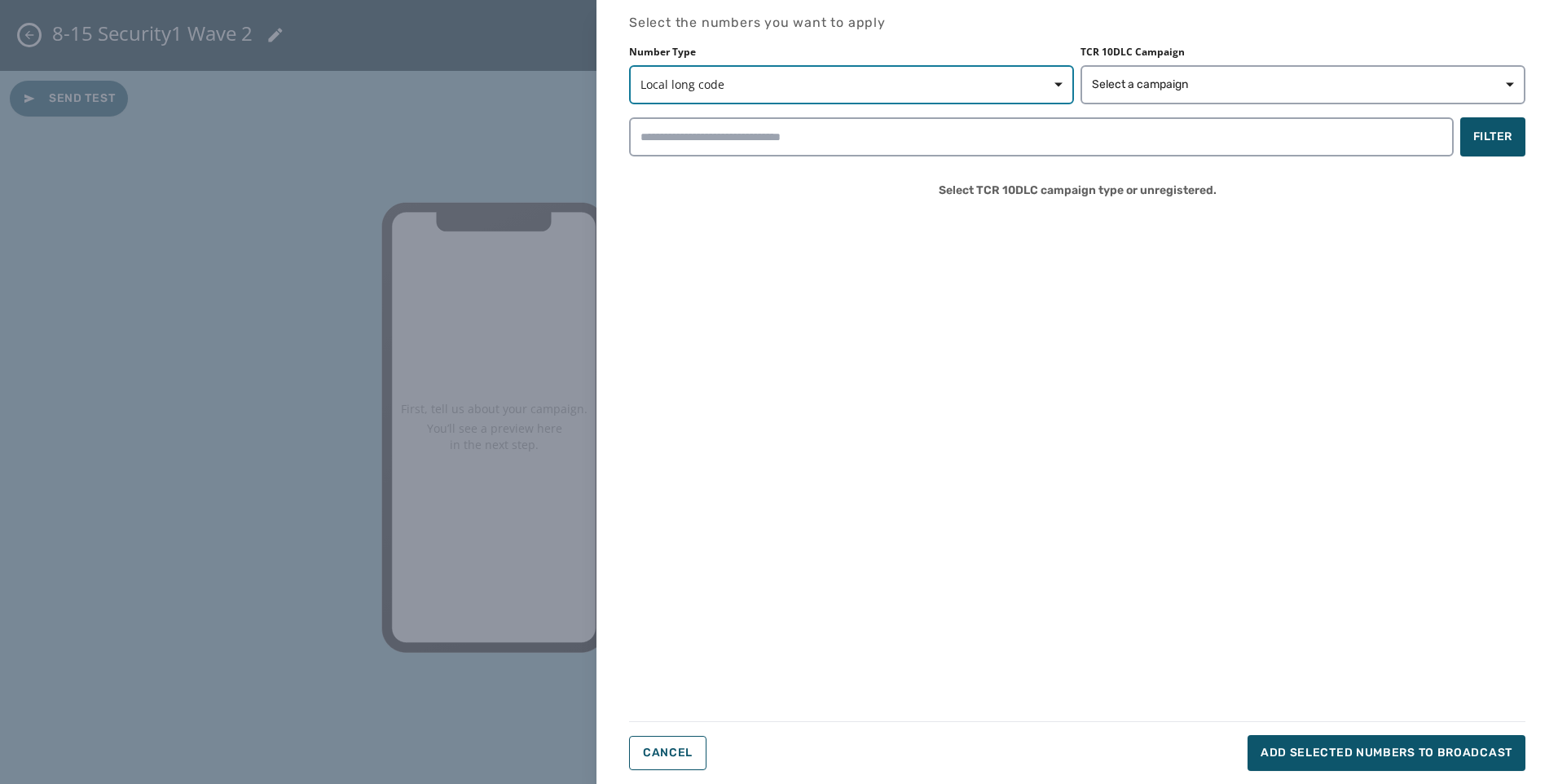
click at [954, 73] on button "Local long code" at bounding box center [852, 85] width 445 height 39
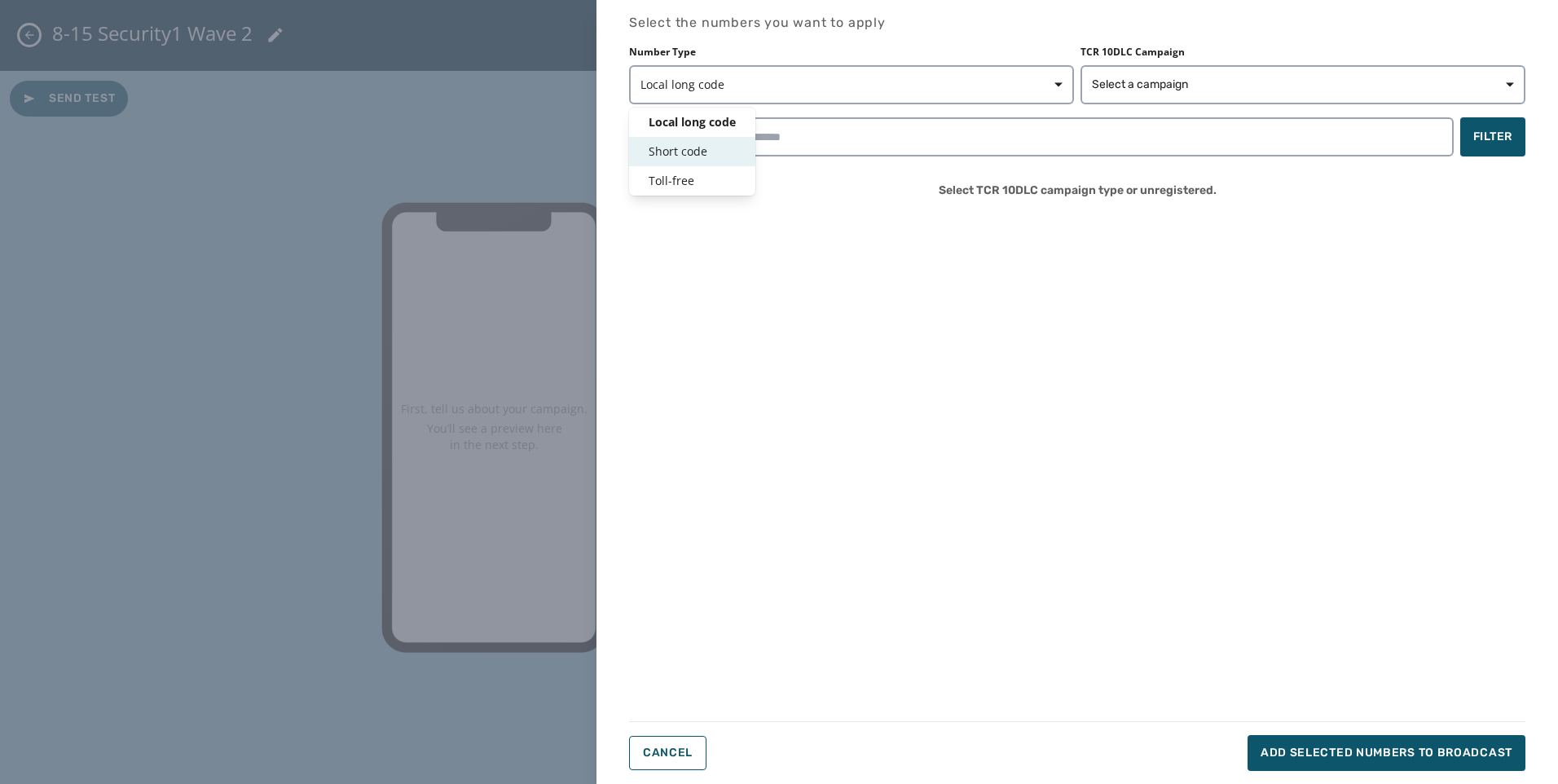
click at [701, 149] on span "Short code" at bounding box center [692, 152] width 87 height 17
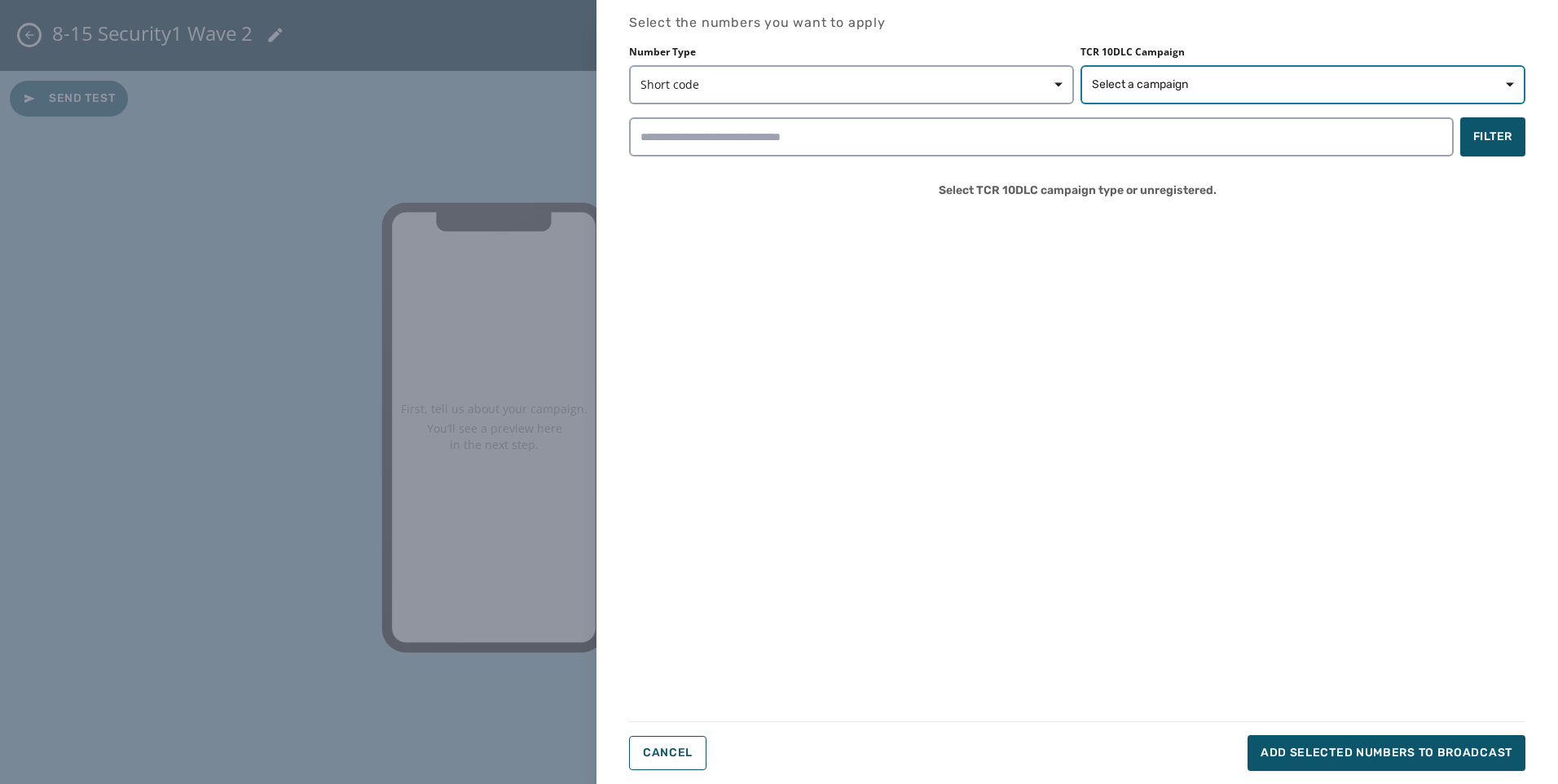
click at [1252, 87] on span "Select a campaign" at bounding box center [1303, 85] width 422 height 17
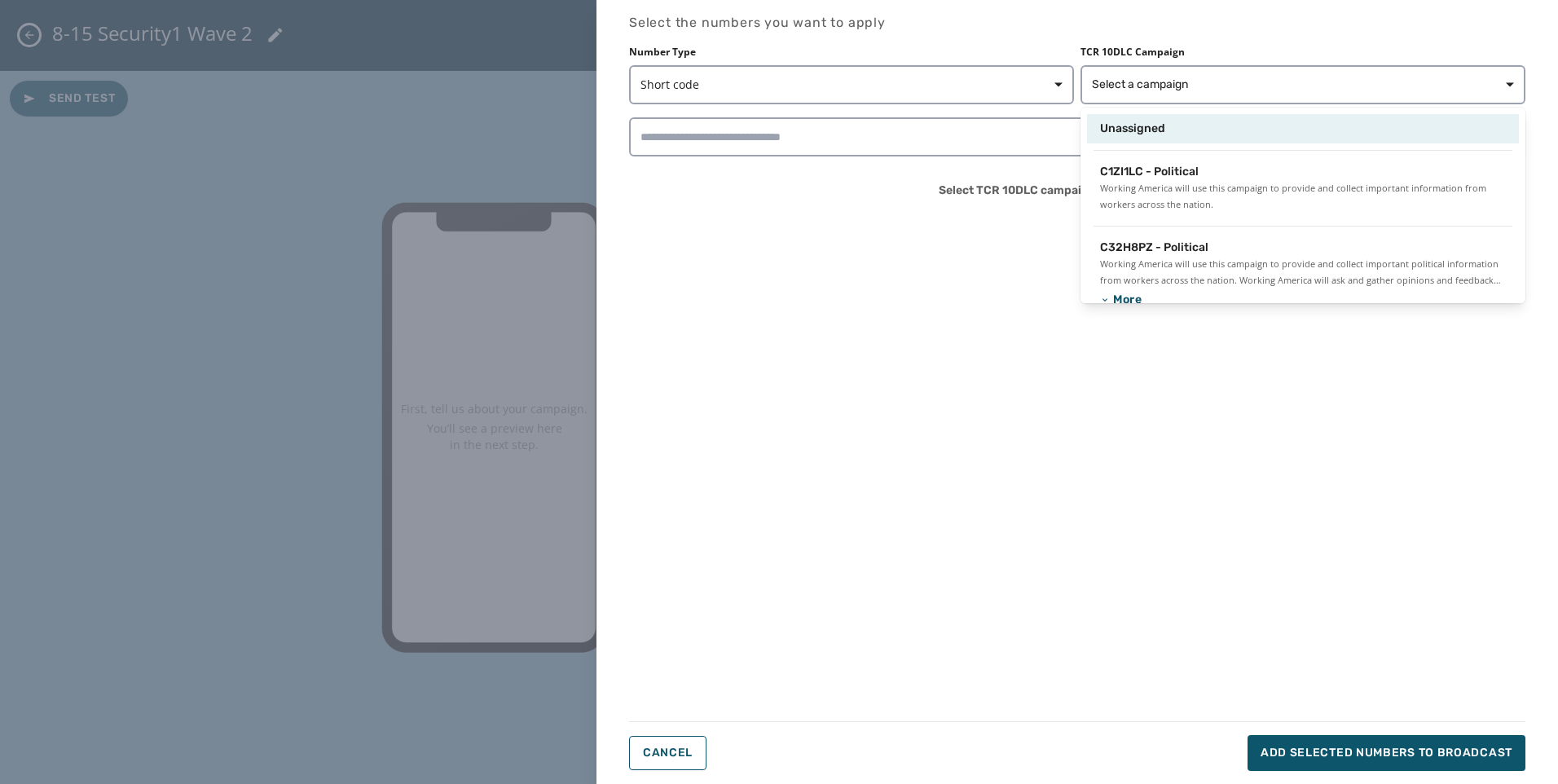
click at [1147, 125] on span "Unassigned" at bounding box center [1133, 128] width 65 height 17
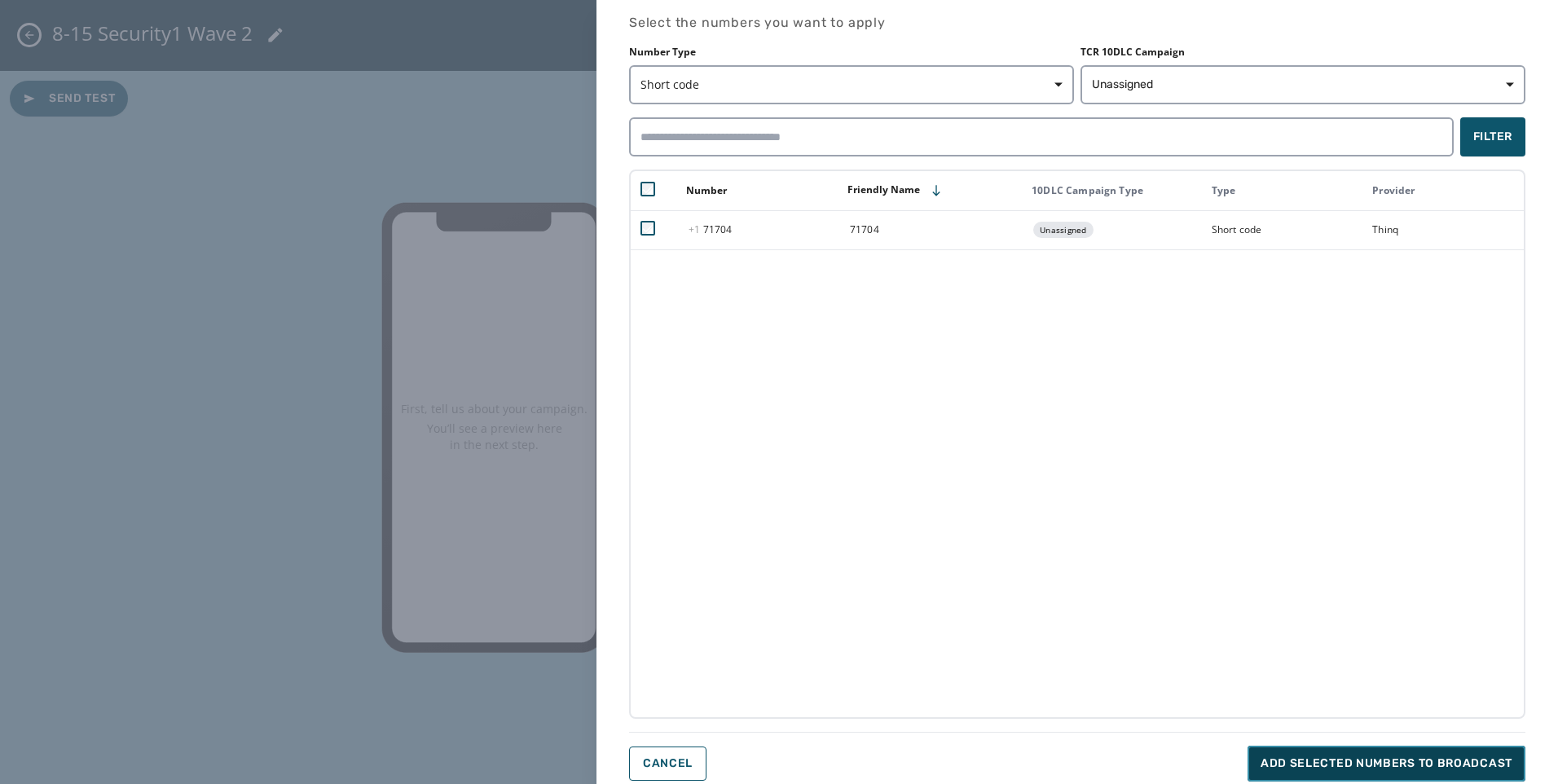
click at [1397, 756] on span "Add selected numbers to broadcast" at bounding box center [1388, 763] width 252 height 17
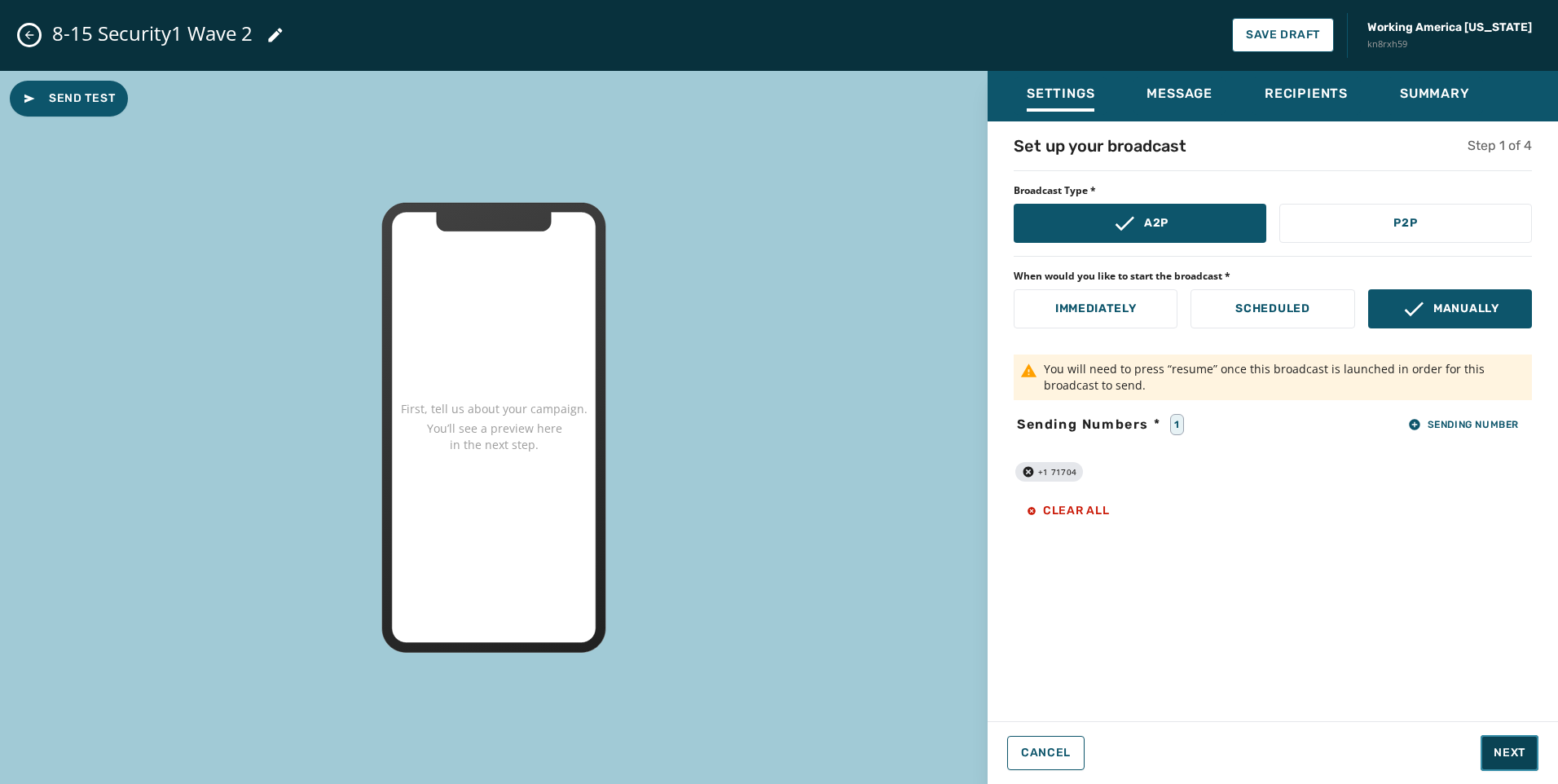
click at [1511, 760] on span "Next" at bounding box center [1510, 752] width 32 height 17
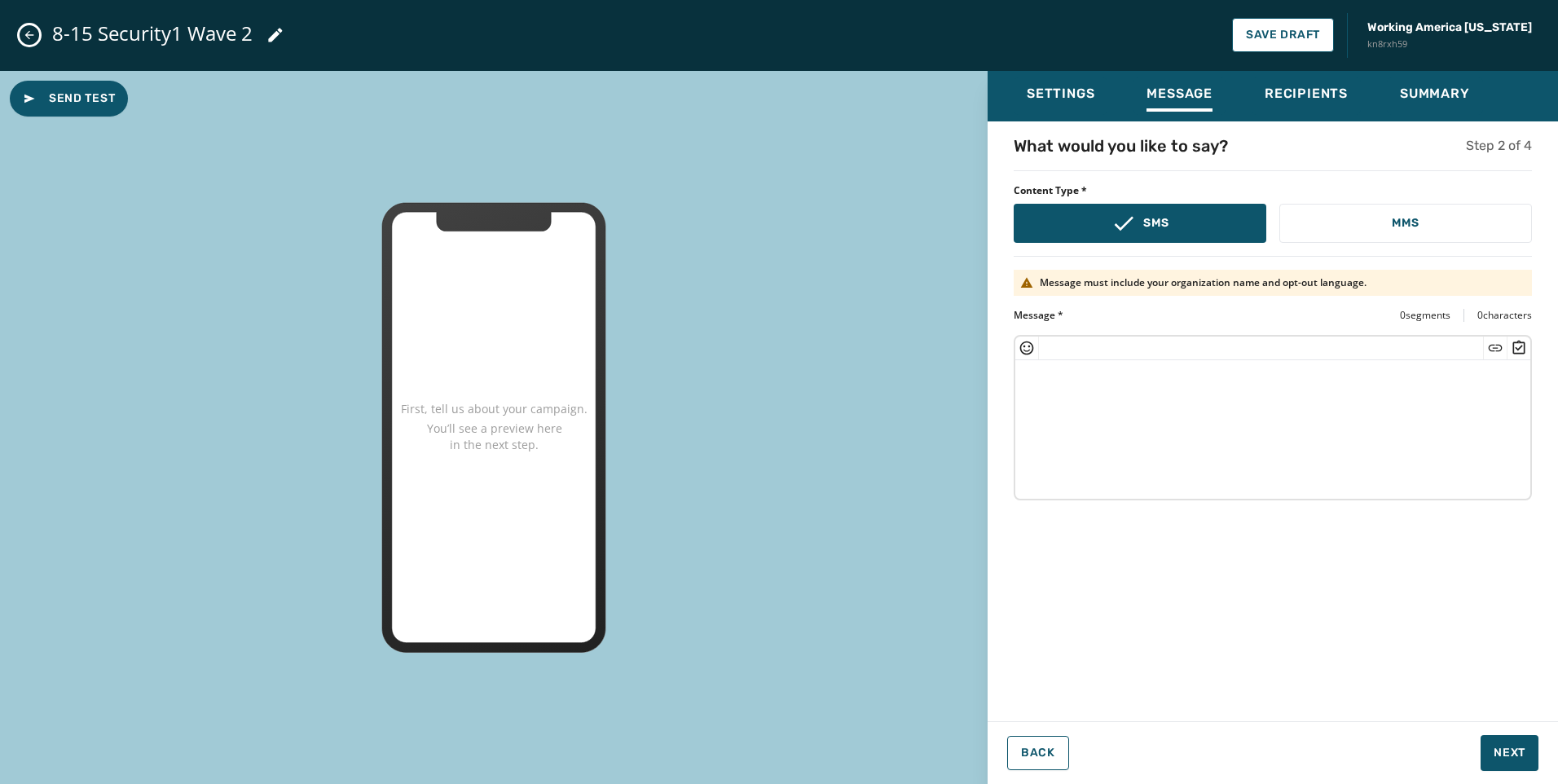
drag, startPoint x: 941, startPoint y: 435, endPoint x: 1158, endPoint y: 413, distance: 218.1
click at [941, 435] on div "Send Test First, tell us about your campaign. You’ll see a preview here in the …" at bounding box center [494, 427] width 987 height 714
click at [1185, 411] on textarea at bounding box center [1273, 427] width 515 height 134
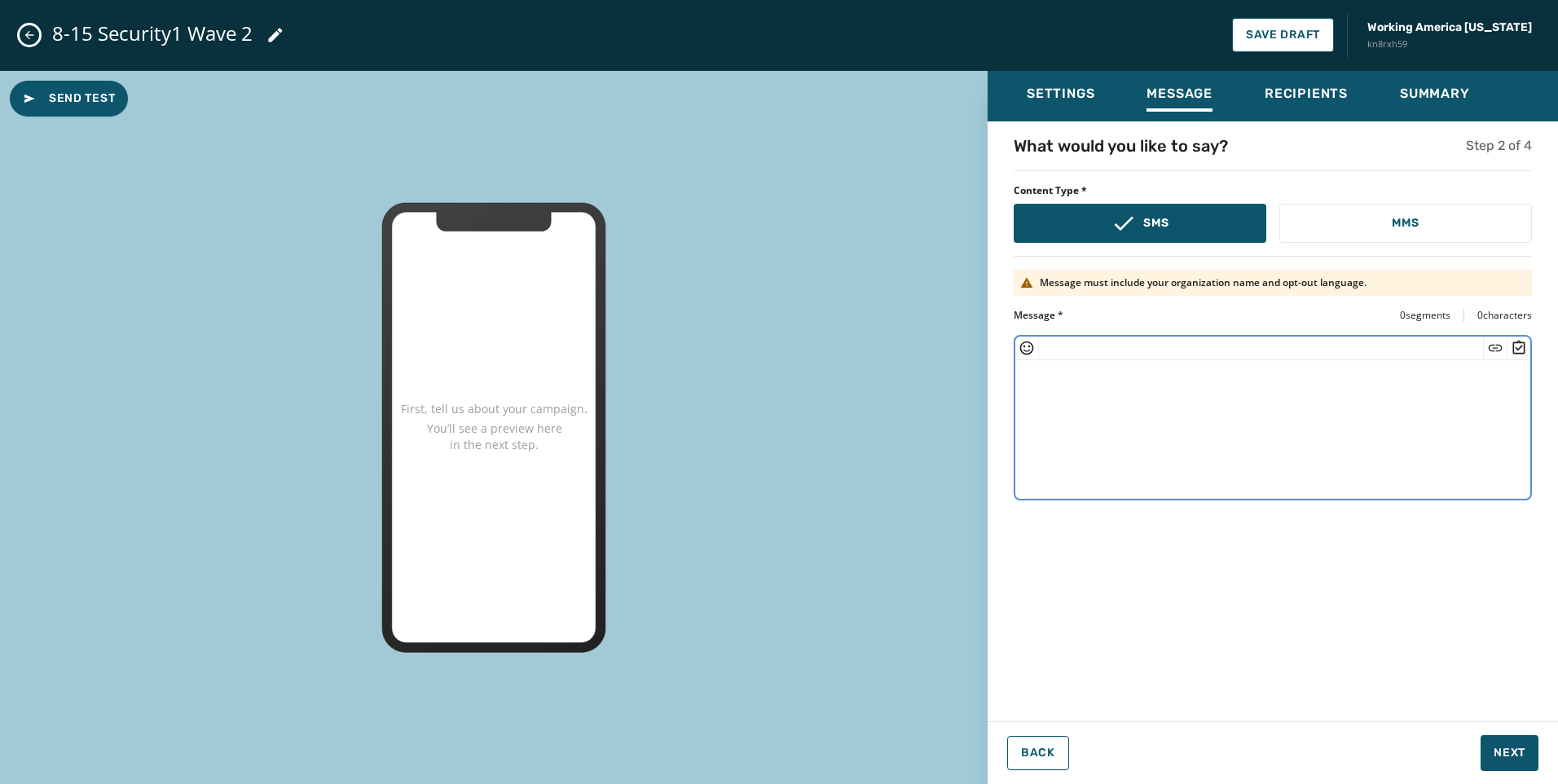
paste textarea "**********"
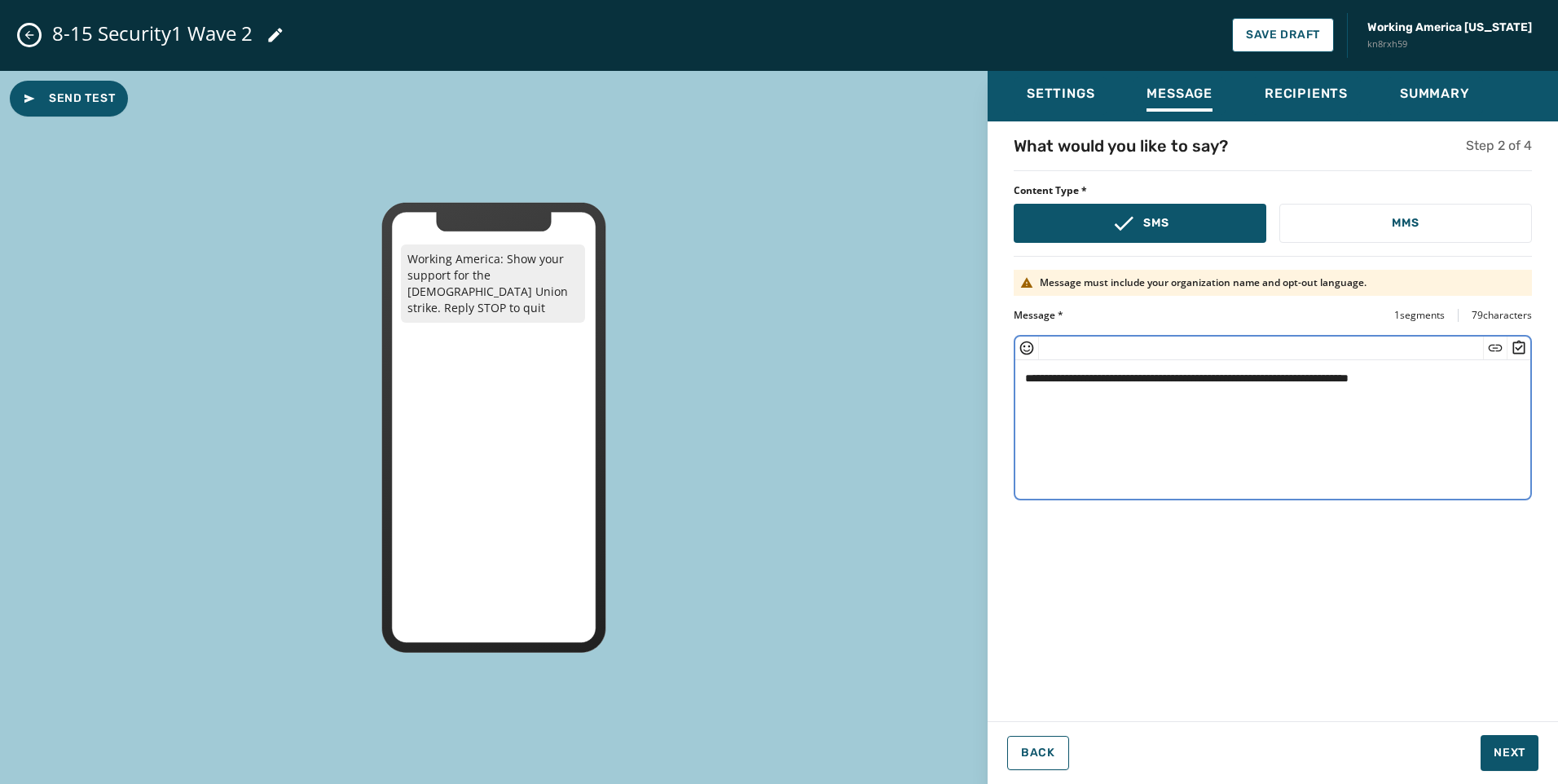
click at [1358, 377] on textarea "**********" at bounding box center [1273, 427] width 515 height 134
click at [1495, 347] on icon "Insert Short Link" at bounding box center [1496, 347] width 14 height 7
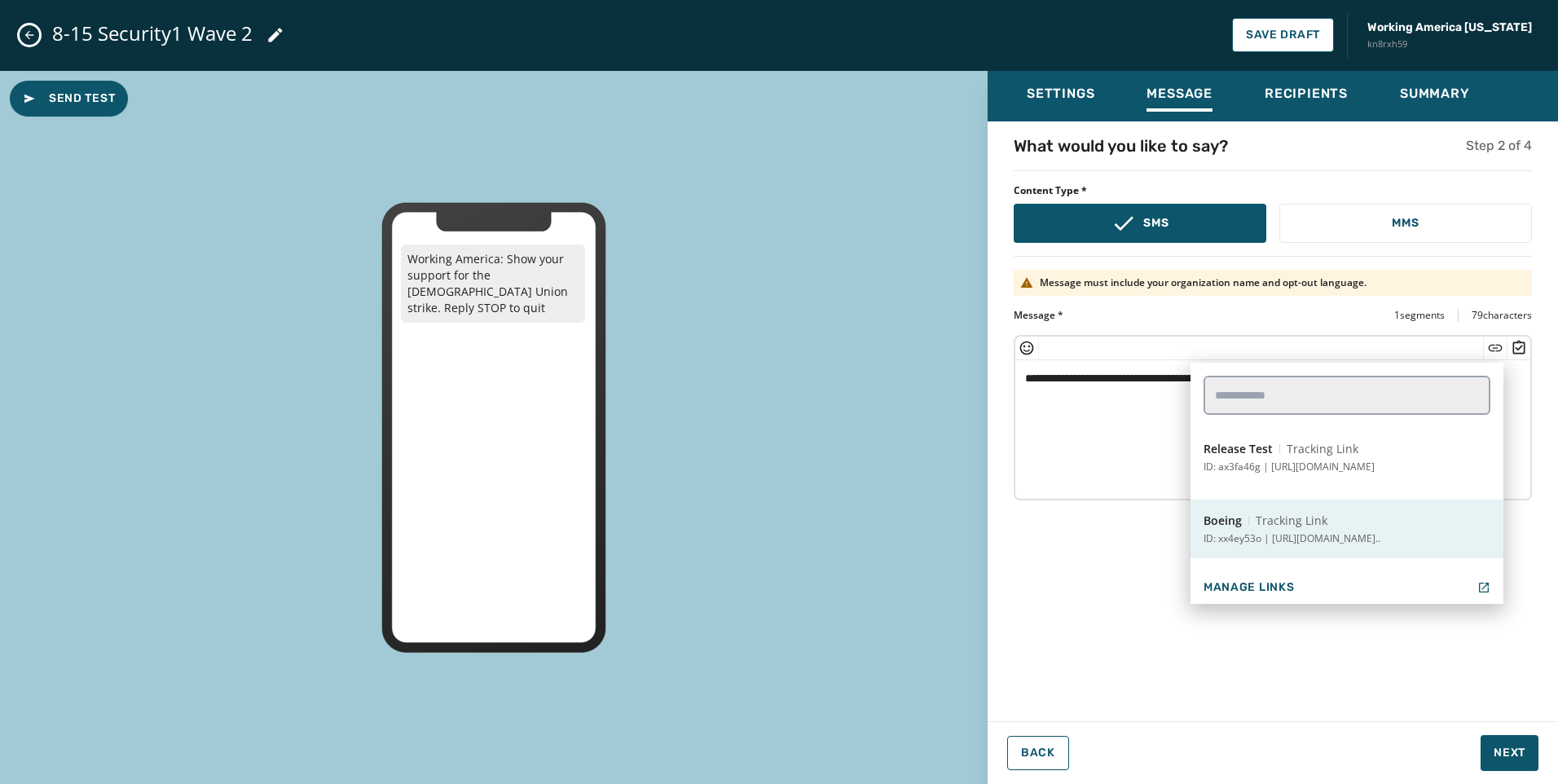
click at [1325, 516] on button "Boeing Tracking Link ID: xx4ey53o | [URL][DOMAIN_NAME].." at bounding box center [1347, 529] width 313 height 59
type textarea "**********"
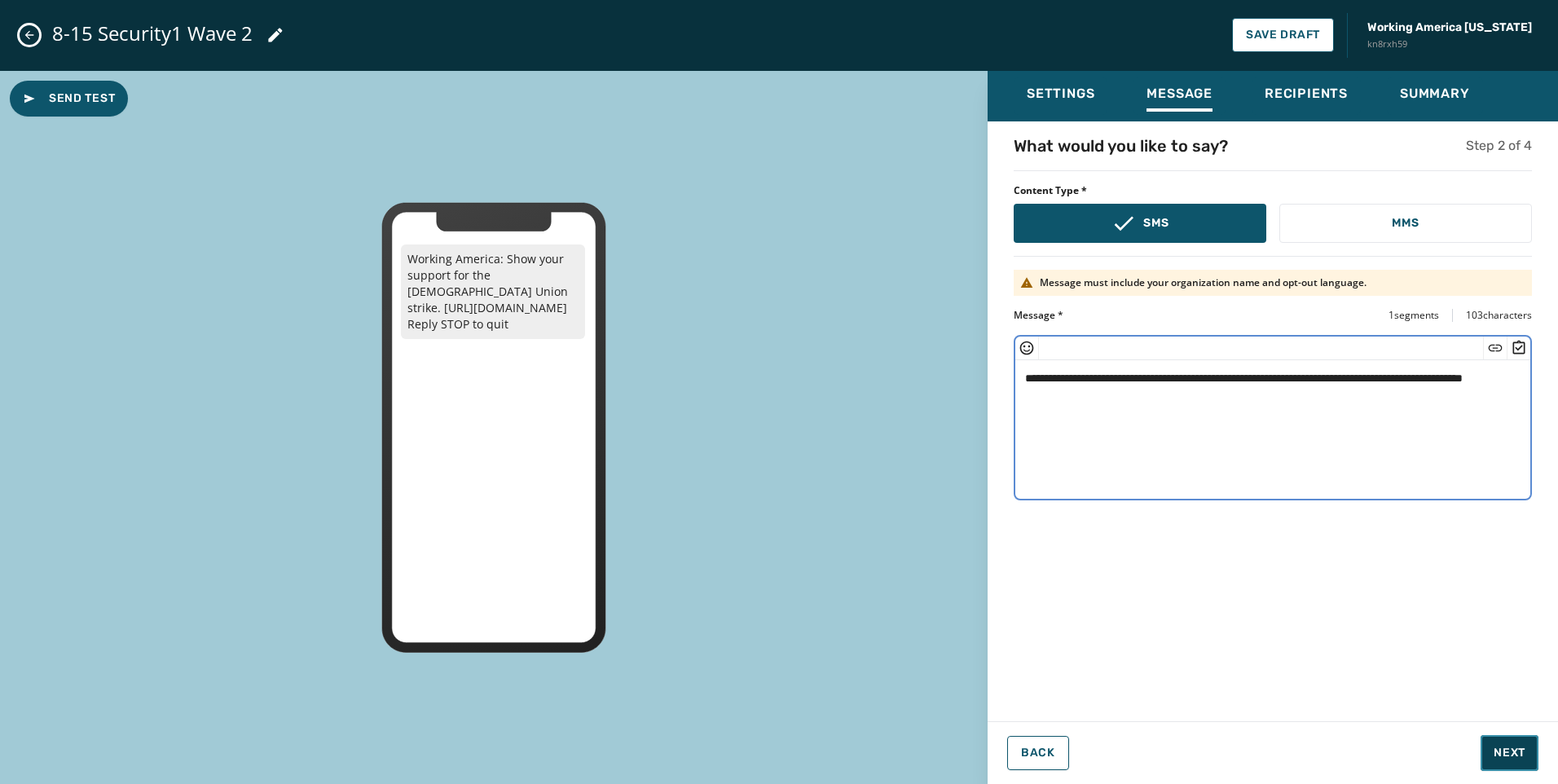
click at [1502, 756] on span "Next" at bounding box center [1510, 752] width 32 height 17
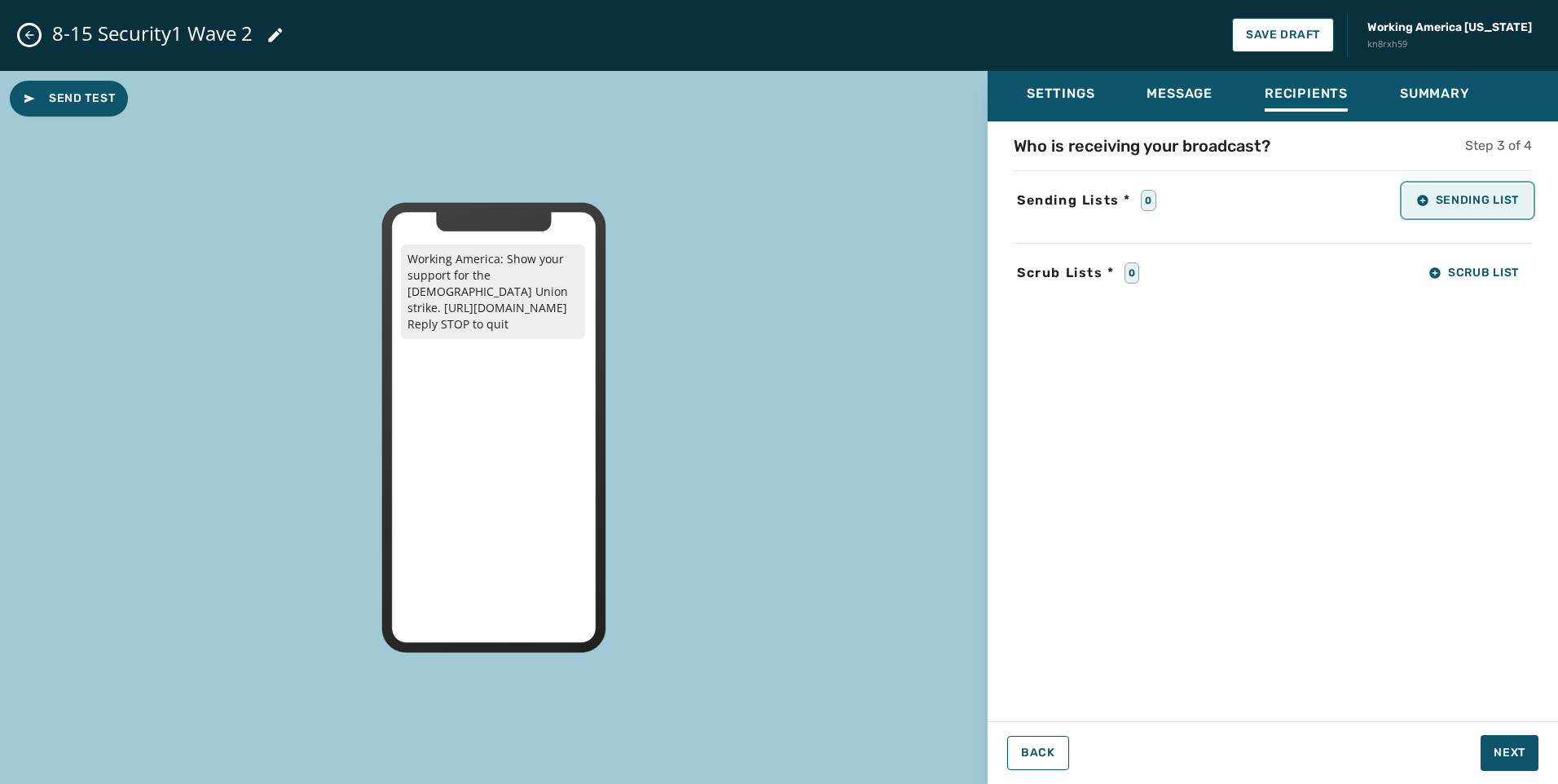
click at [1478, 194] on span "Sending List" at bounding box center [1467, 200] width 102 height 13
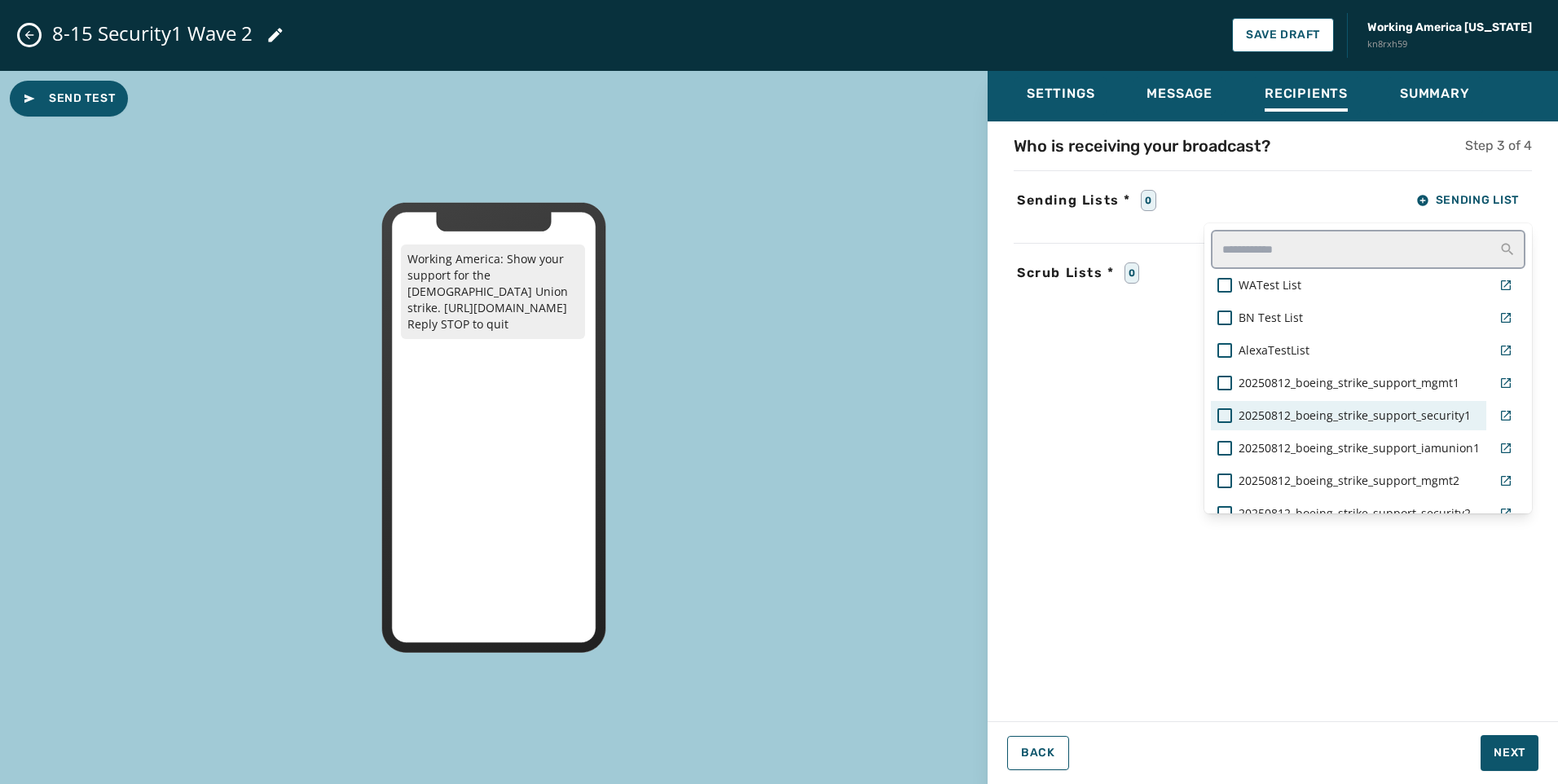
click at [1361, 417] on span "20250812_boeing_strike_support_security1" at bounding box center [1355, 416] width 233 height 17
click at [1504, 746] on div "Settings Message Recipients Summary Who is receiving your broadcast? Step 3 of …" at bounding box center [1272, 421] width 571 height 700
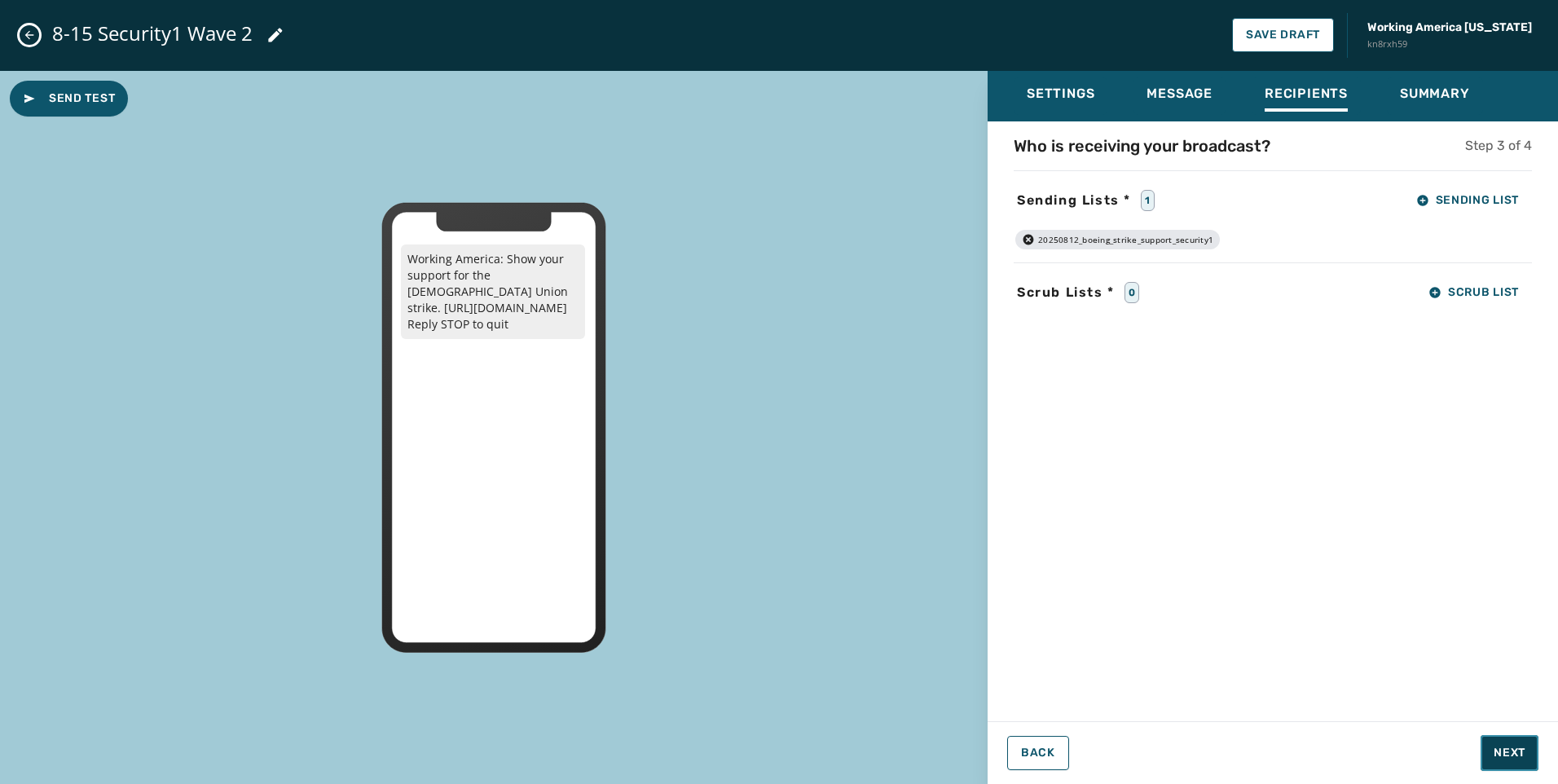
click at [1504, 746] on span "Next" at bounding box center [1510, 752] width 32 height 17
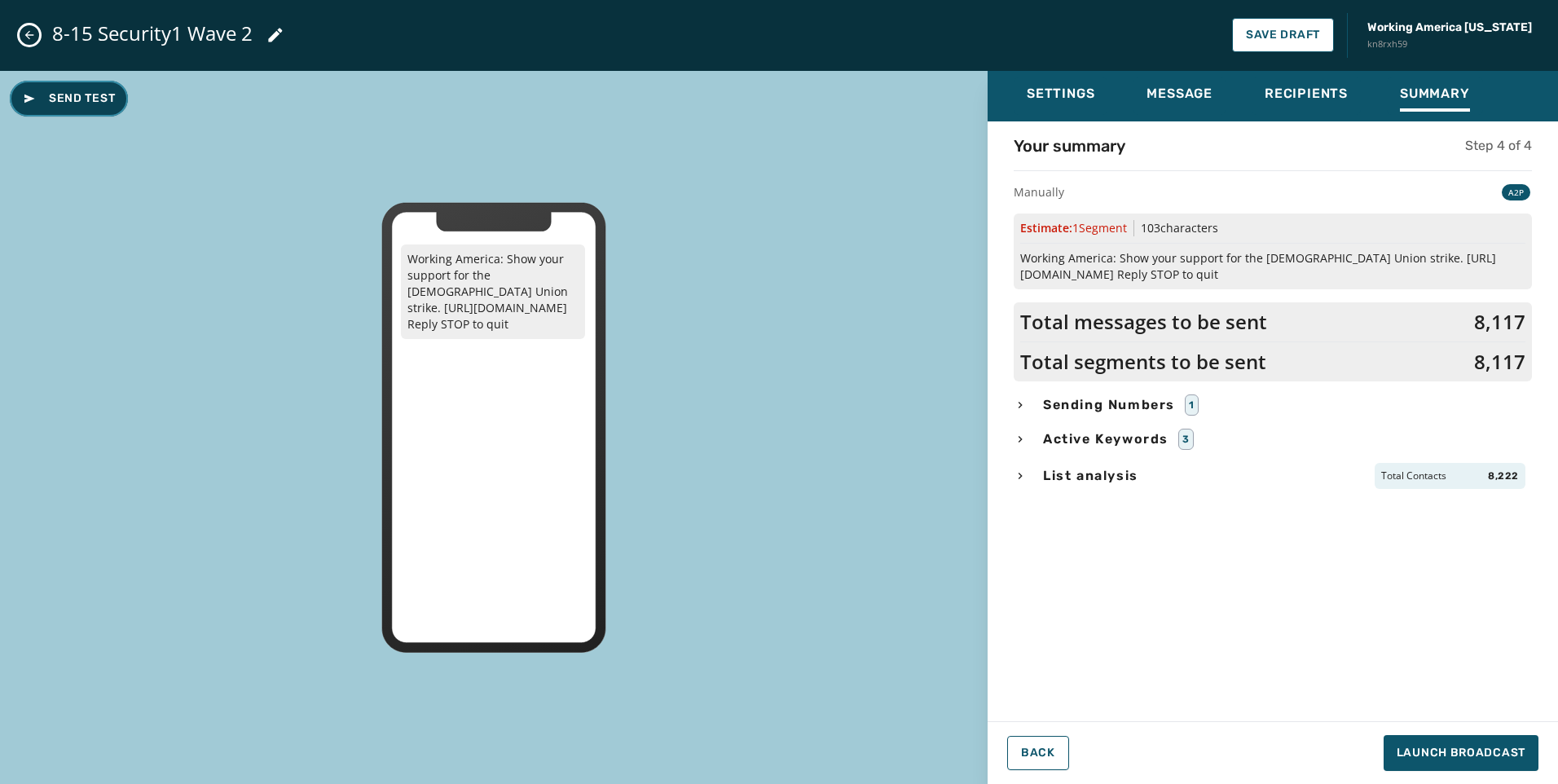
click at [58, 98] on span "Send Test" at bounding box center [68, 98] width 92 height 17
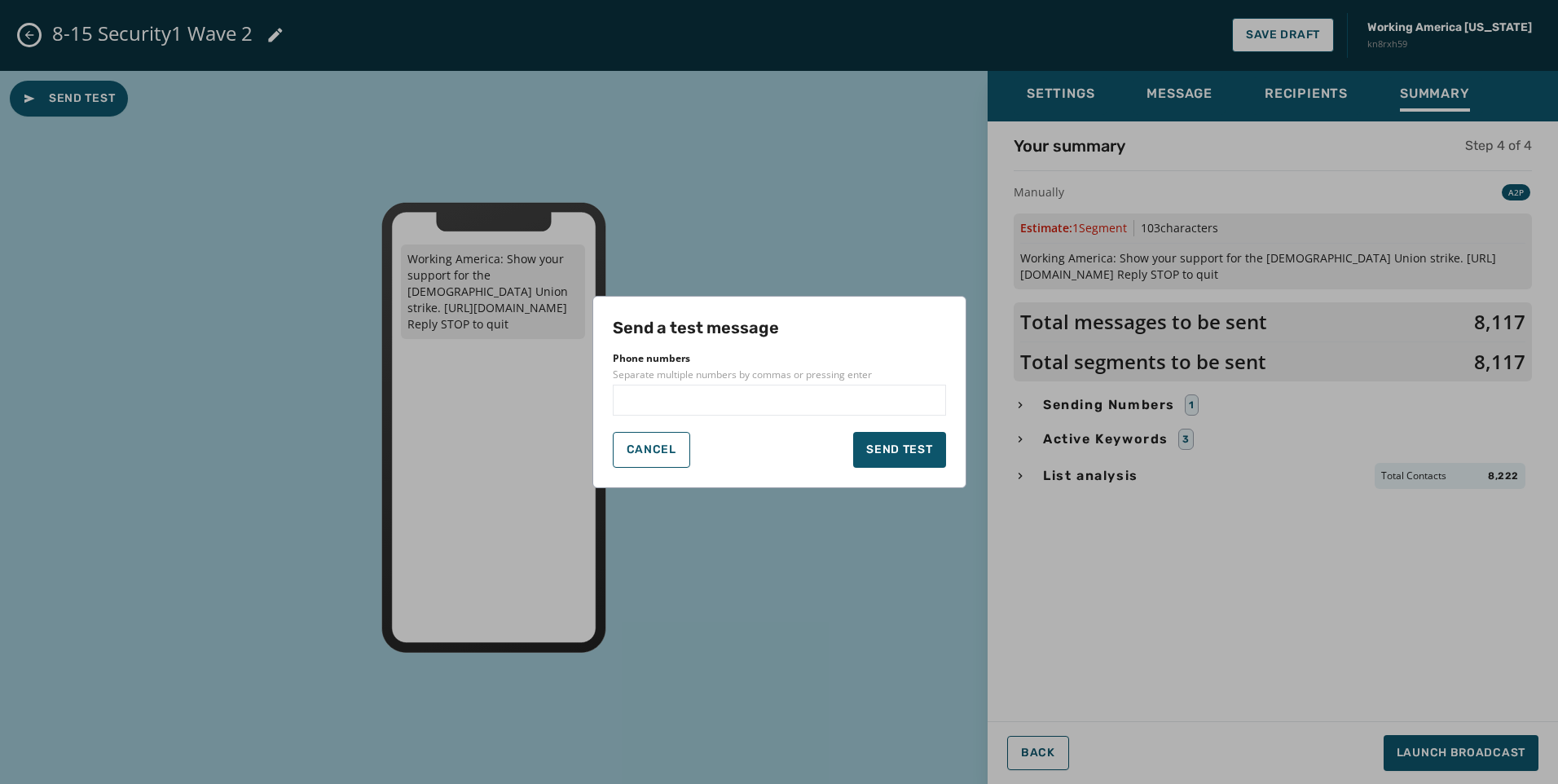
click at [716, 393] on input "text" at bounding box center [779, 400] width 318 height 17
type input "**********"
click at [741, 406] on input "text" at bounding box center [836, 400] width 205 height 17
type input "**********"
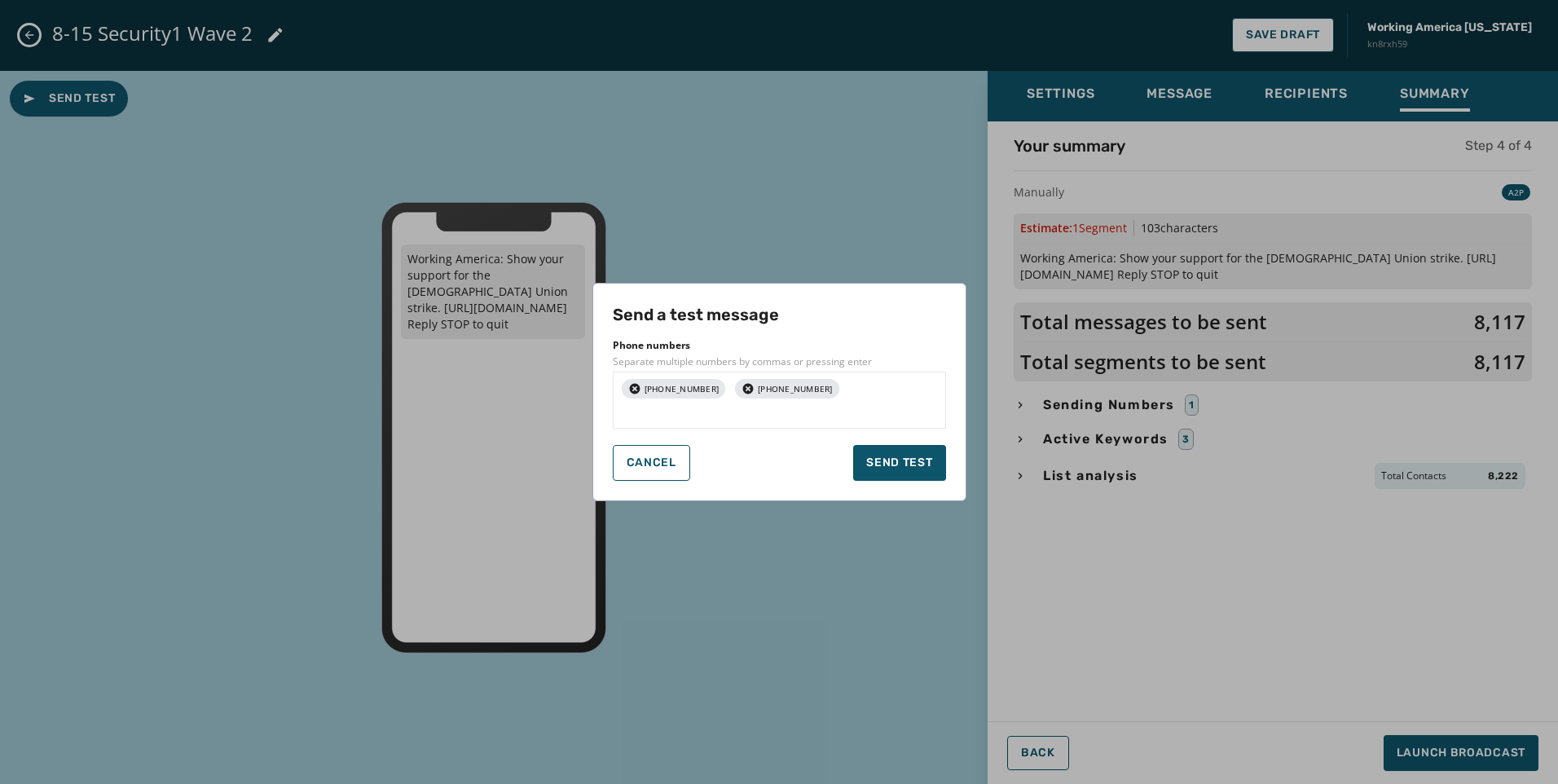
click at [834, 406] on input "text" at bounding box center [779, 413] width 318 height 17
type input "**********"
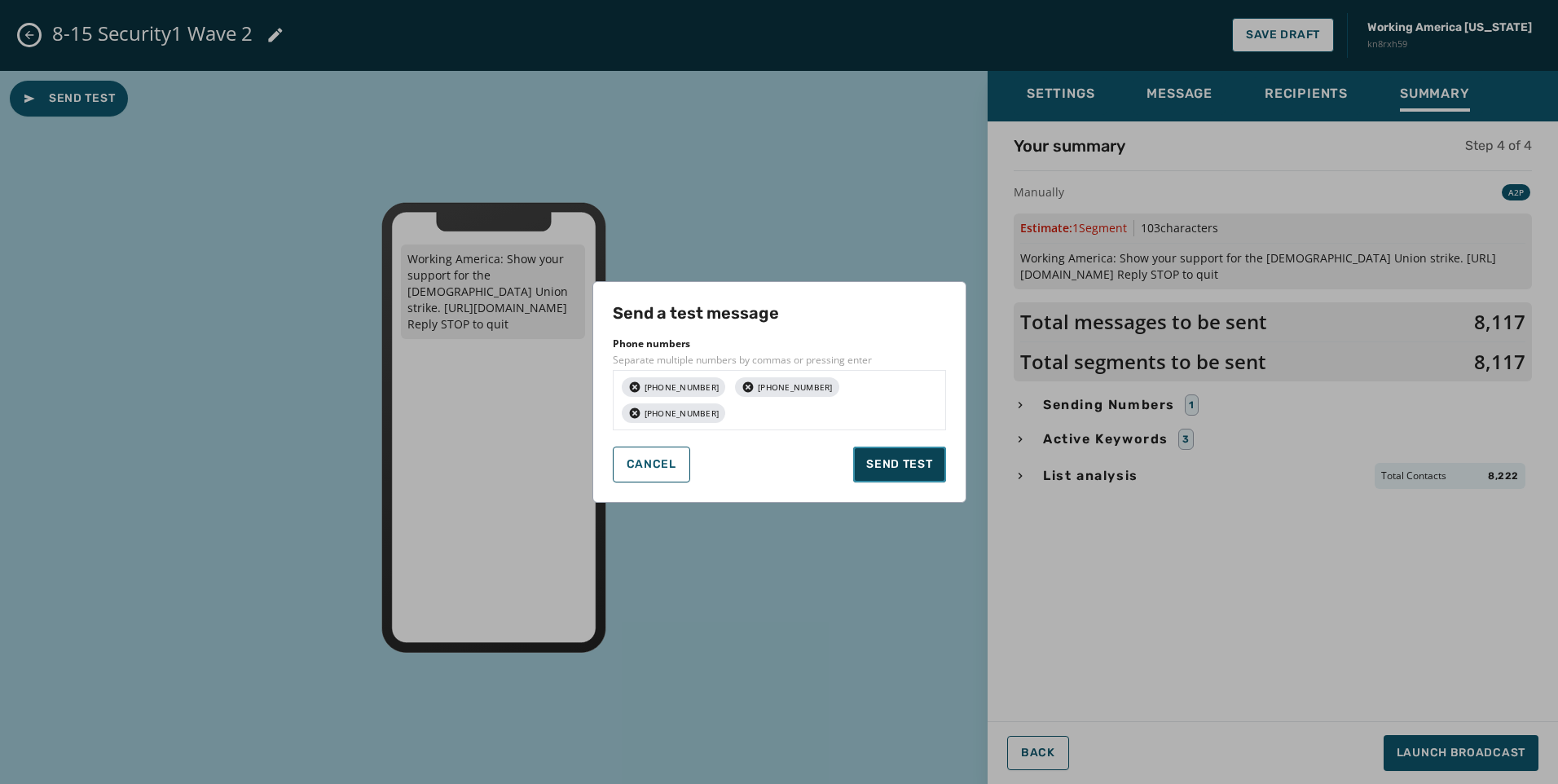
click at [911, 467] on span "Send test" at bounding box center [899, 464] width 66 height 17
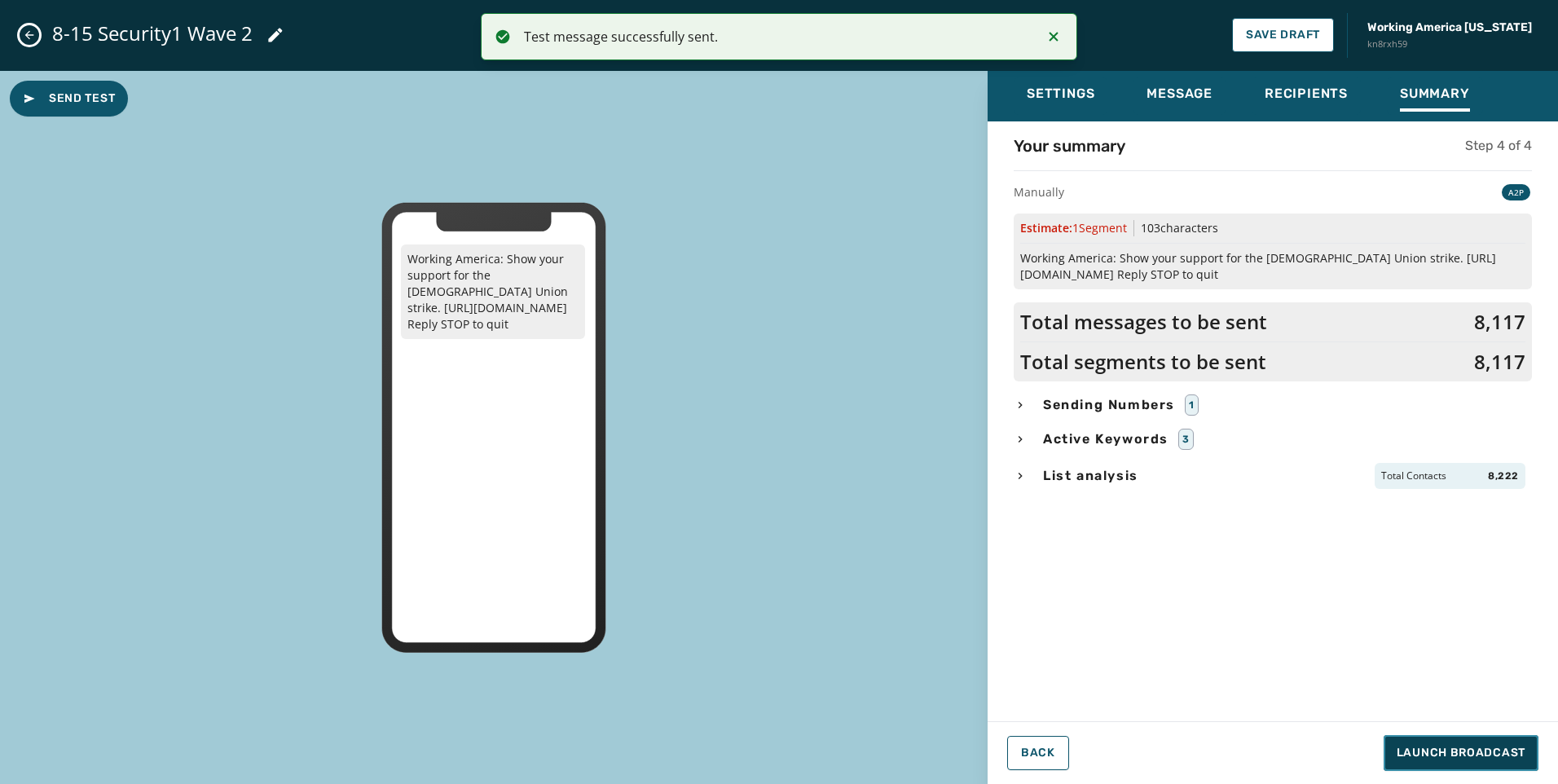
click at [1471, 760] on span "Launch Broadcast" at bounding box center [1461, 752] width 129 height 17
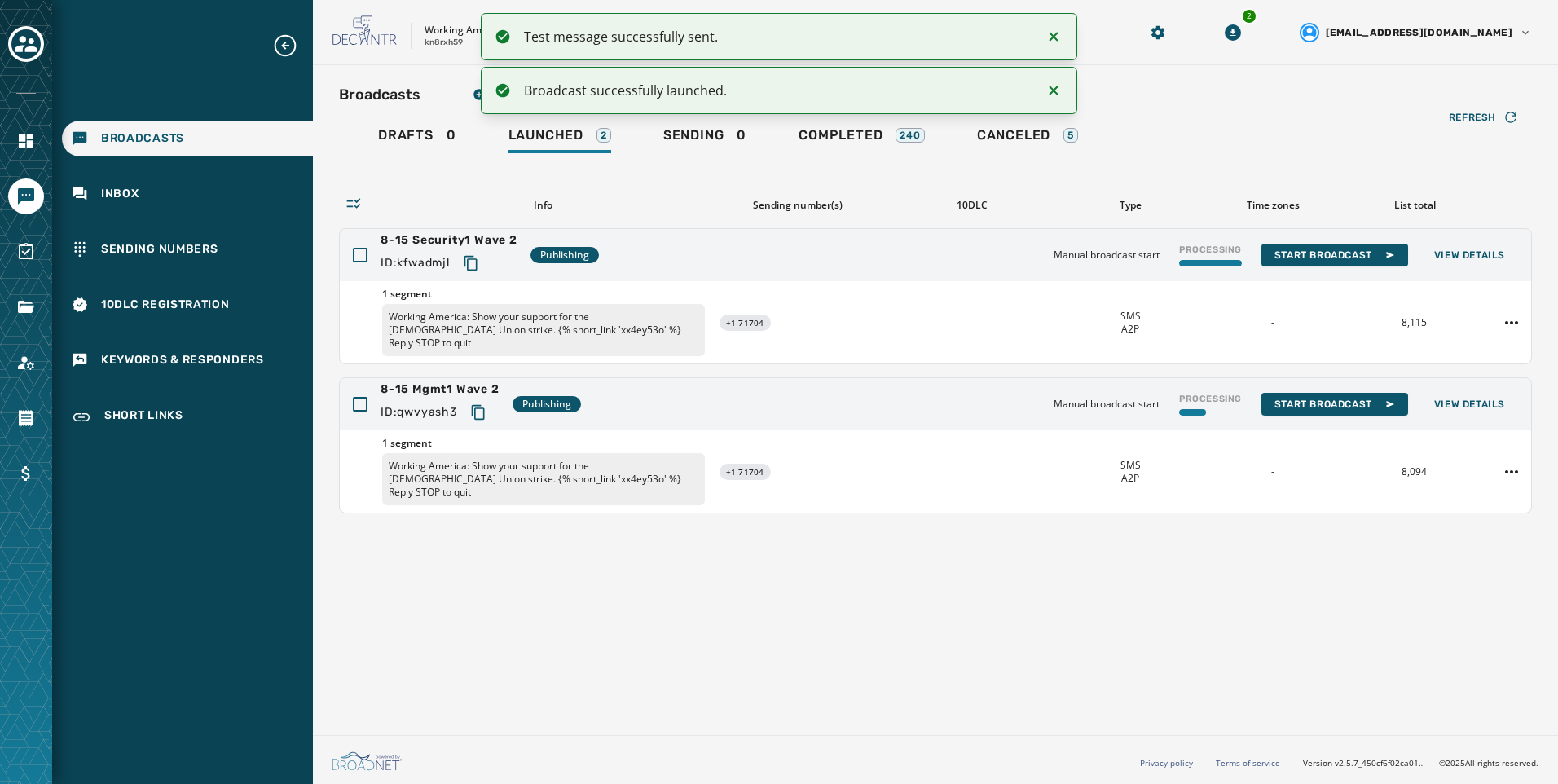
click at [1050, 35] on icon "Notifications (F8)" at bounding box center [1054, 36] width 20 height 20
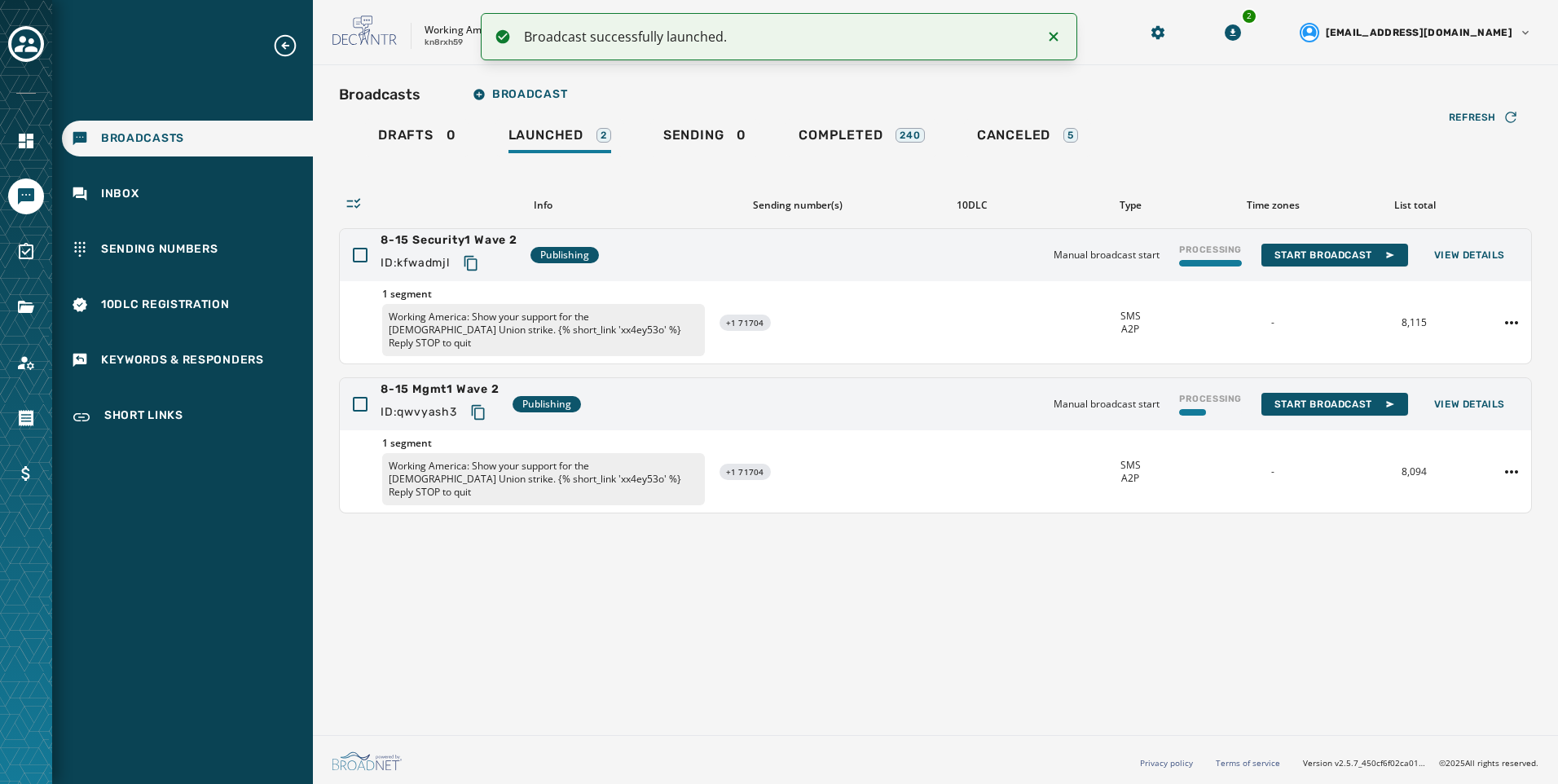
click at [1050, 35] on icon "Notifications (F8)" at bounding box center [1054, 36] width 20 height 20
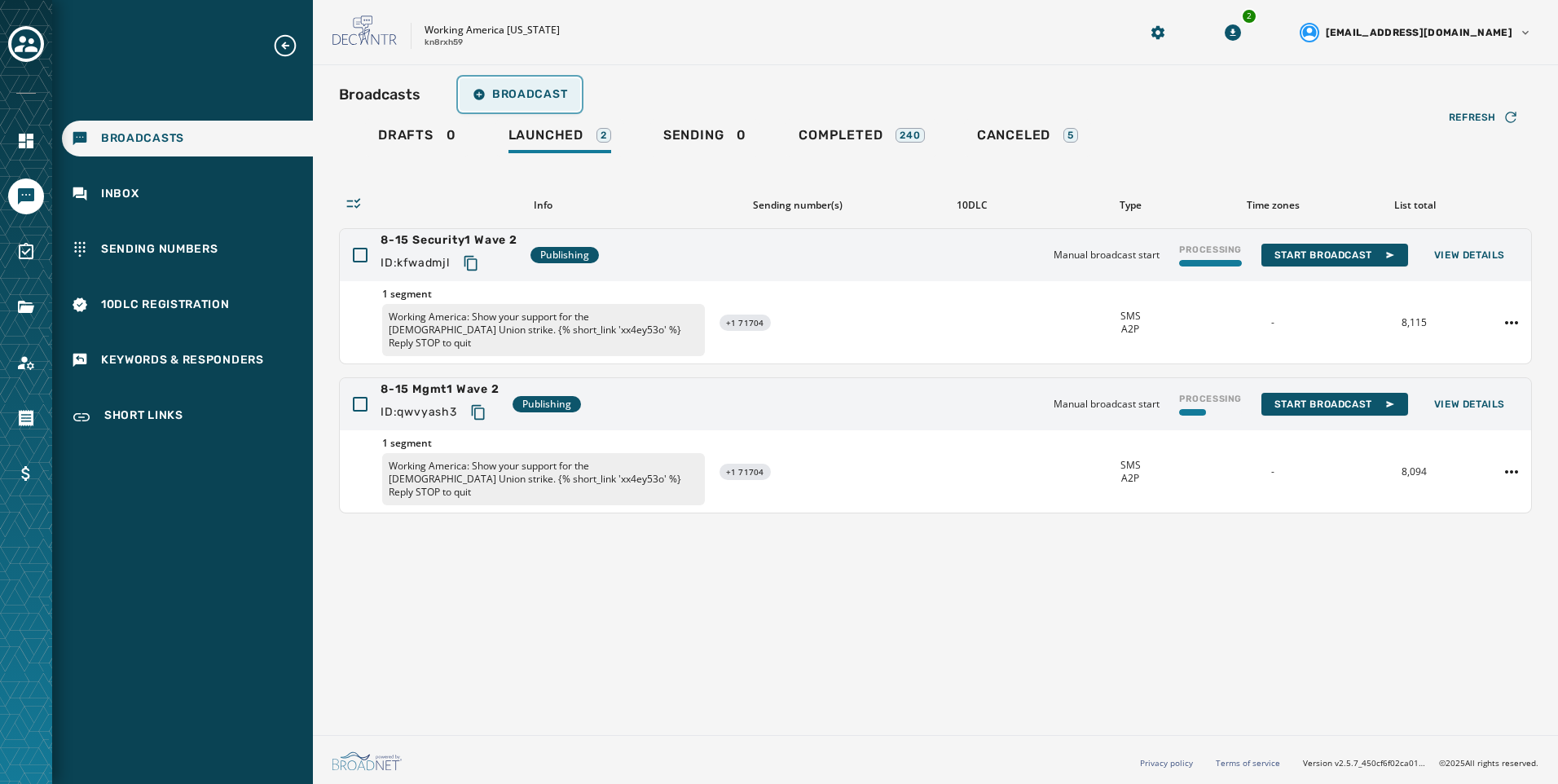
click at [558, 98] on span "Broadcast" at bounding box center [520, 94] width 95 height 13
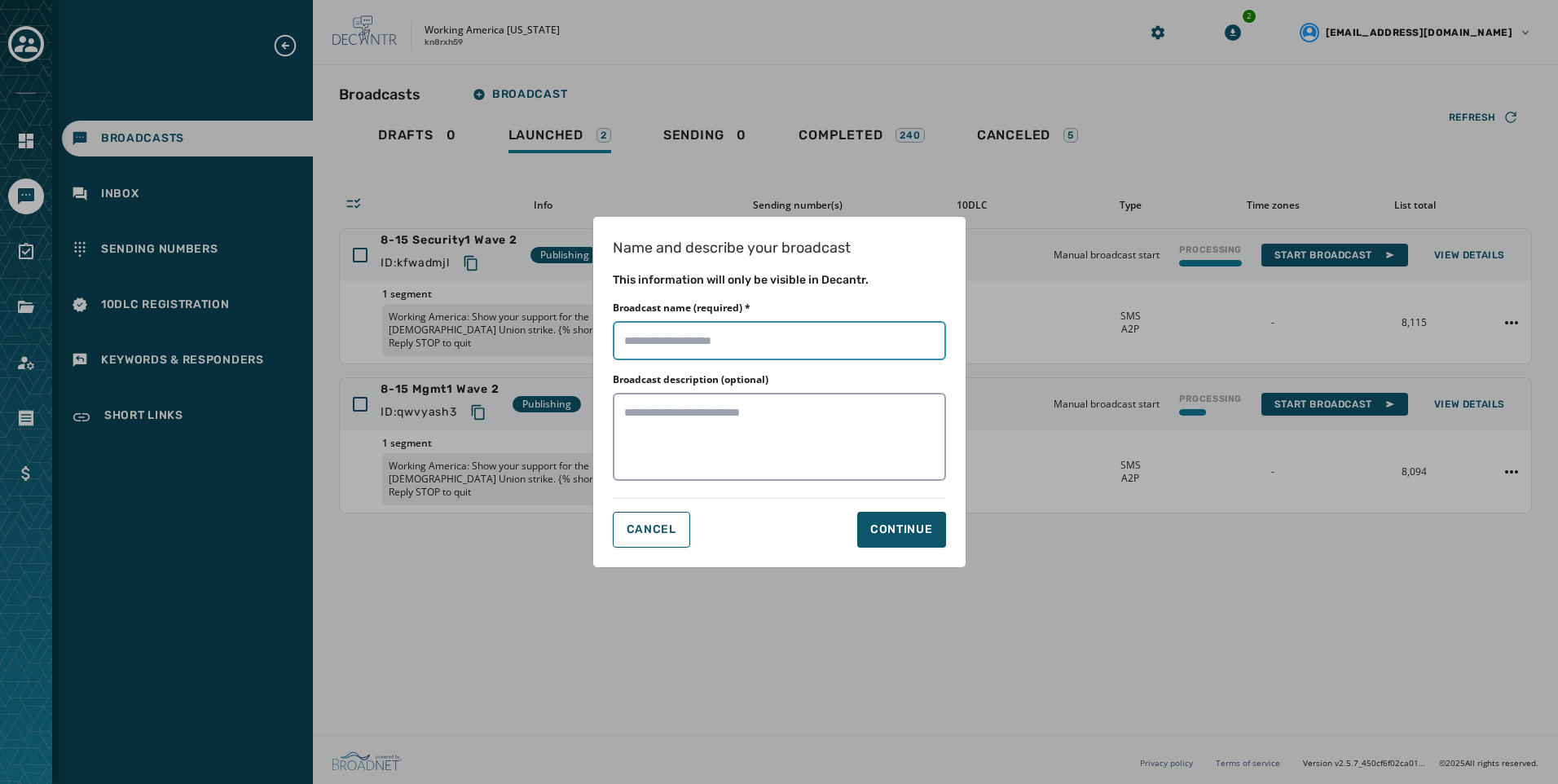
click at [742, 337] on input "Broadcast name (required) *" at bounding box center [779, 341] width 333 height 39
paste input "**********"
type input "**********"
click at [916, 527] on div "Continue" at bounding box center [902, 529] width 63 height 17
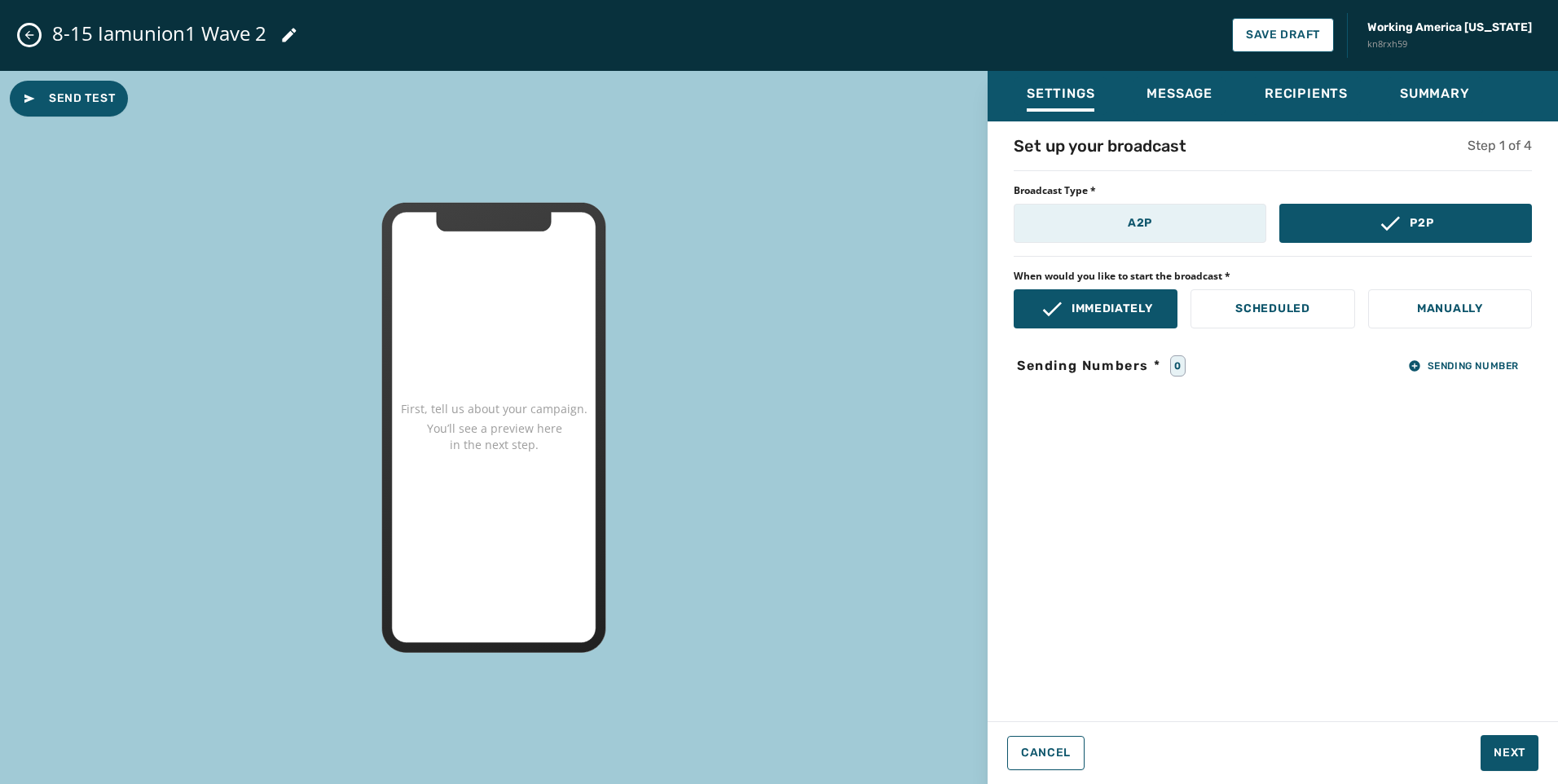
click at [1143, 204] on button "A2P" at bounding box center [1140, 224] width 252 height 39
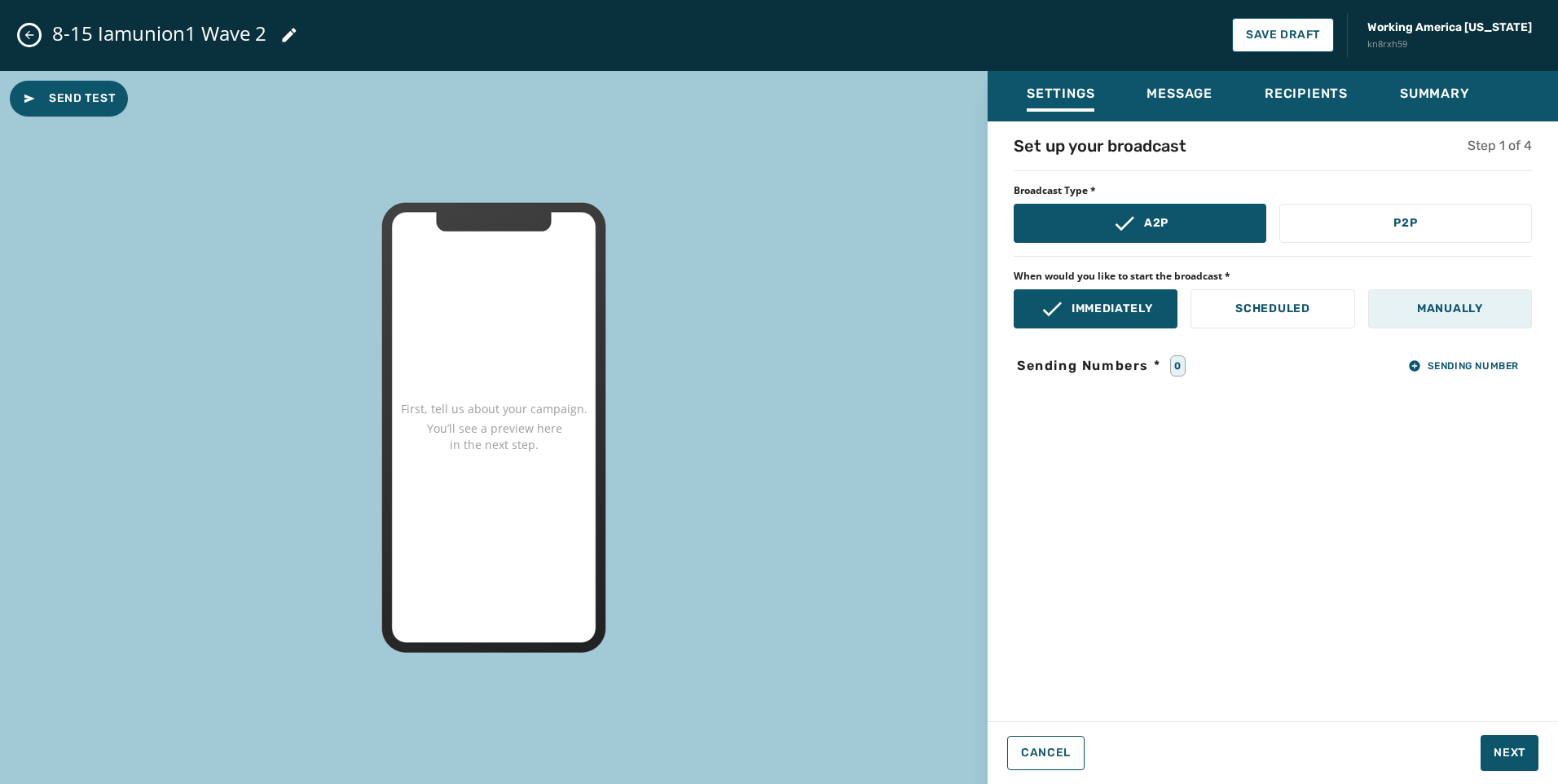
click at [1450, 318] on button "Manually" at bounding box center [1451, 309] width 164 height 39
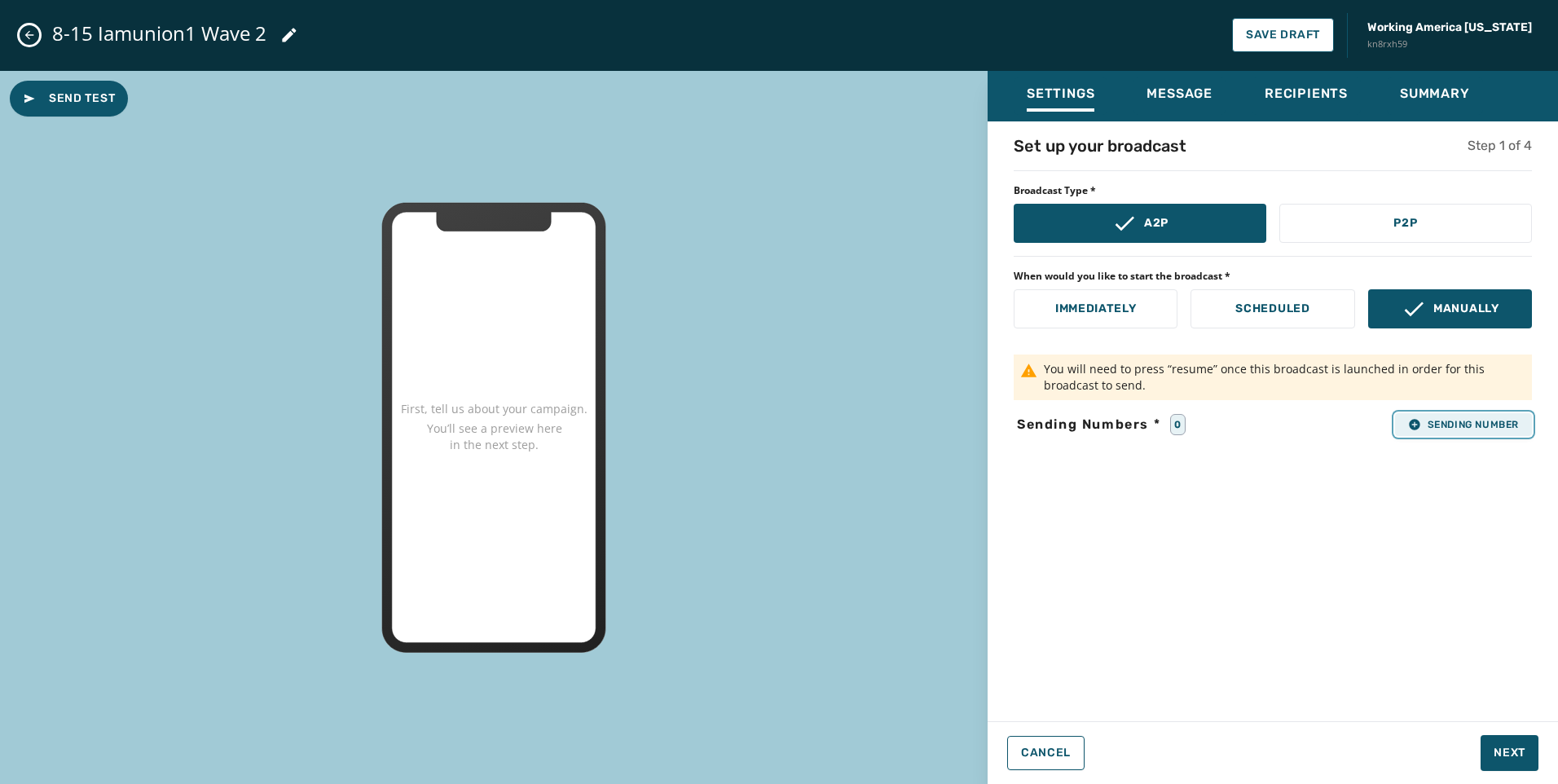
click at [1460, 425] on span "Sending Number" at bounding box center [1463, 424] width 110 height 13
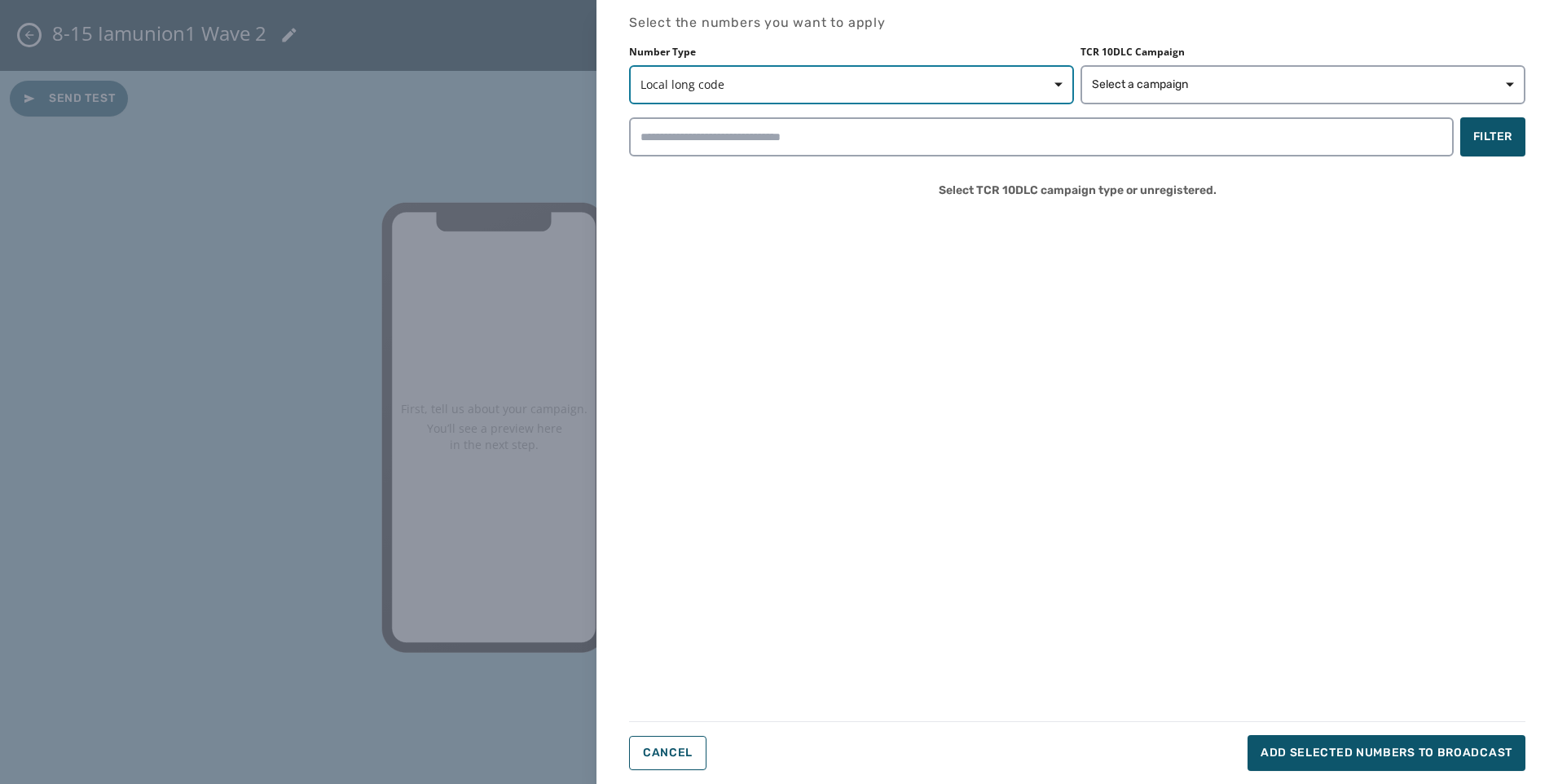
click at [982, 95] on button "Local long code" at bounding box center [852, 85] width 445 height 39
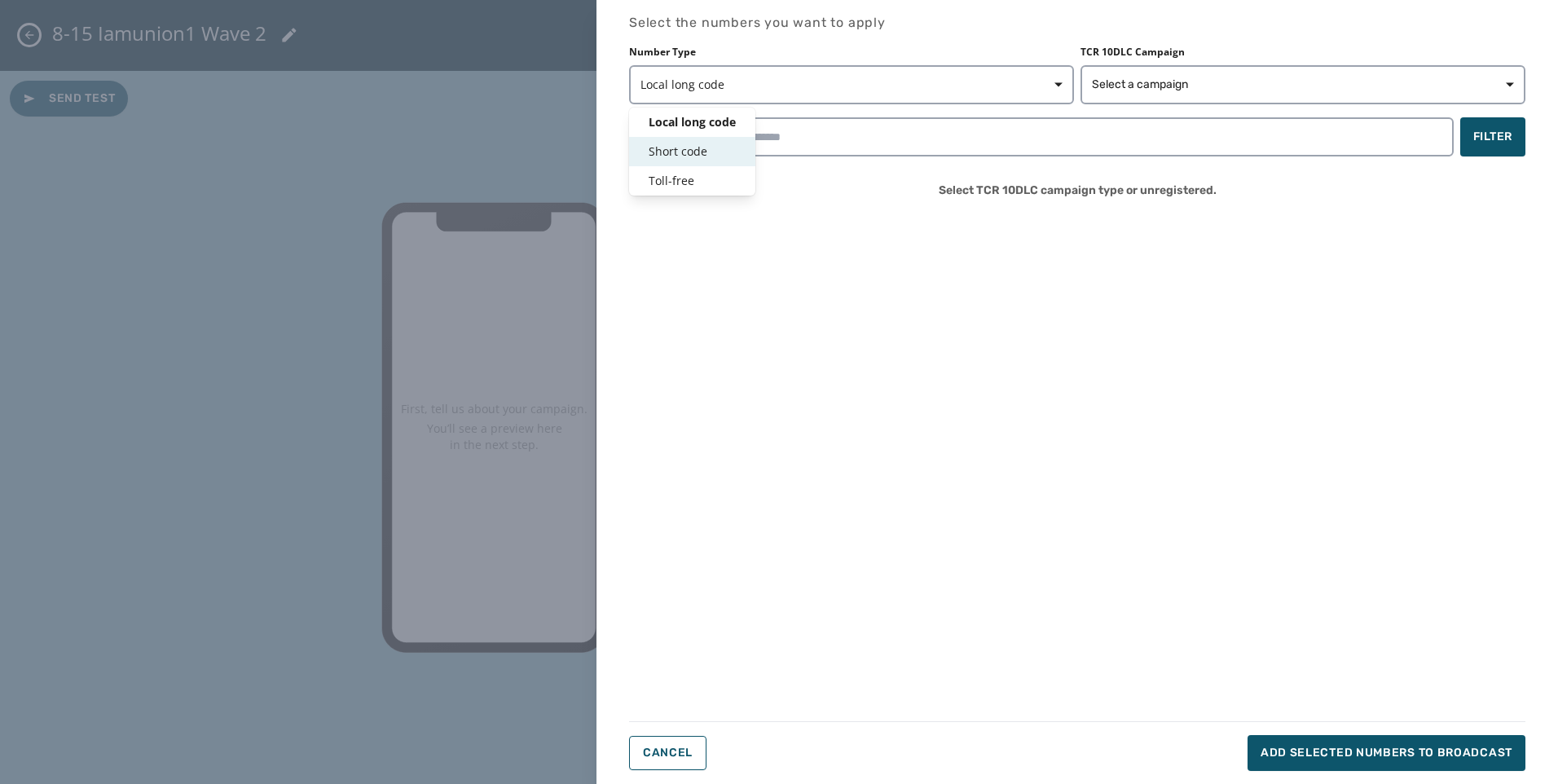
click at [717, 159] on span "Short code" at bounding box center [692, 152] width 87 height 17
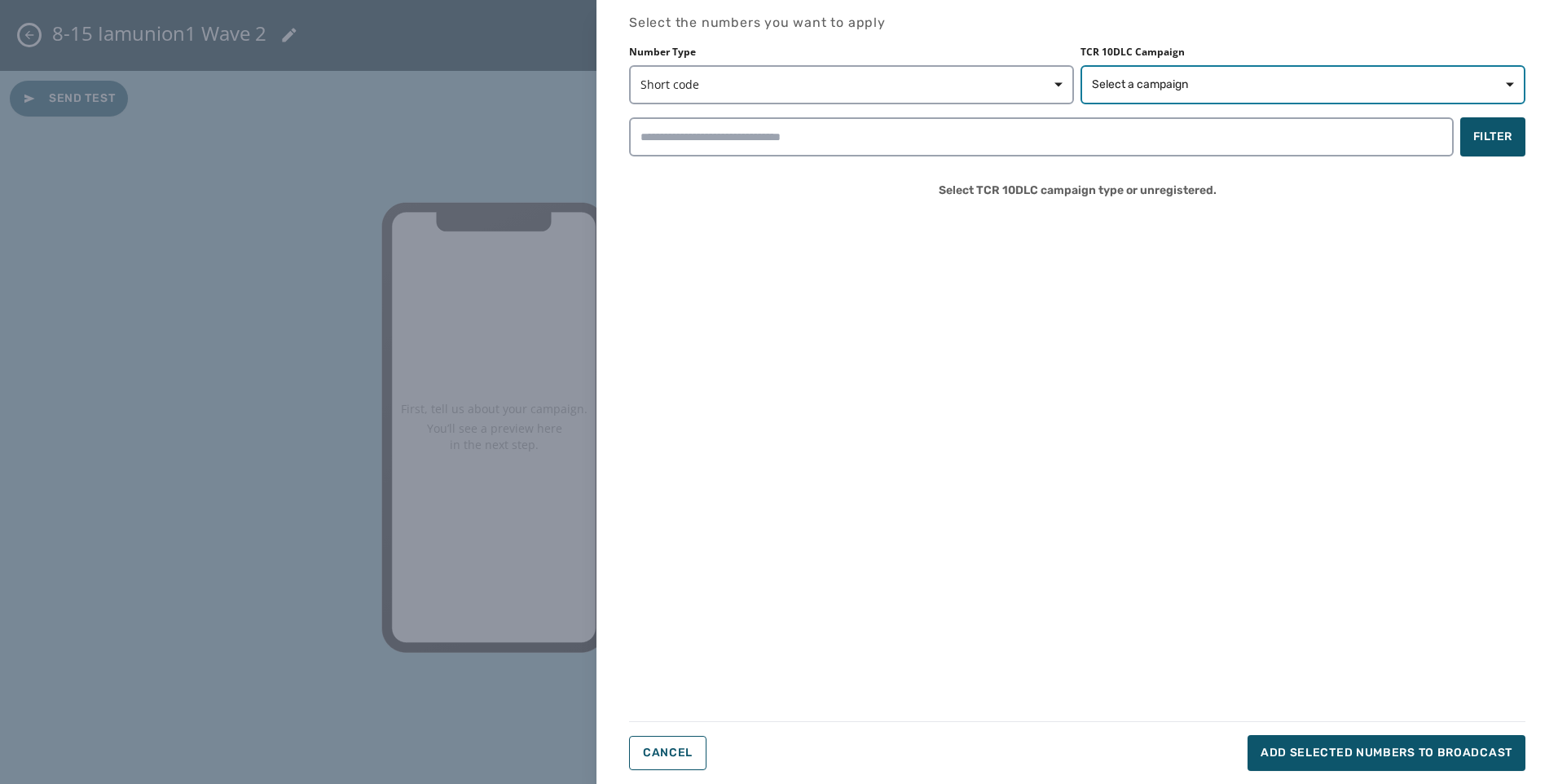
click at [1176, 94] on button "Select a campaign" at bounding box center [1304, 85] width 445 height 39
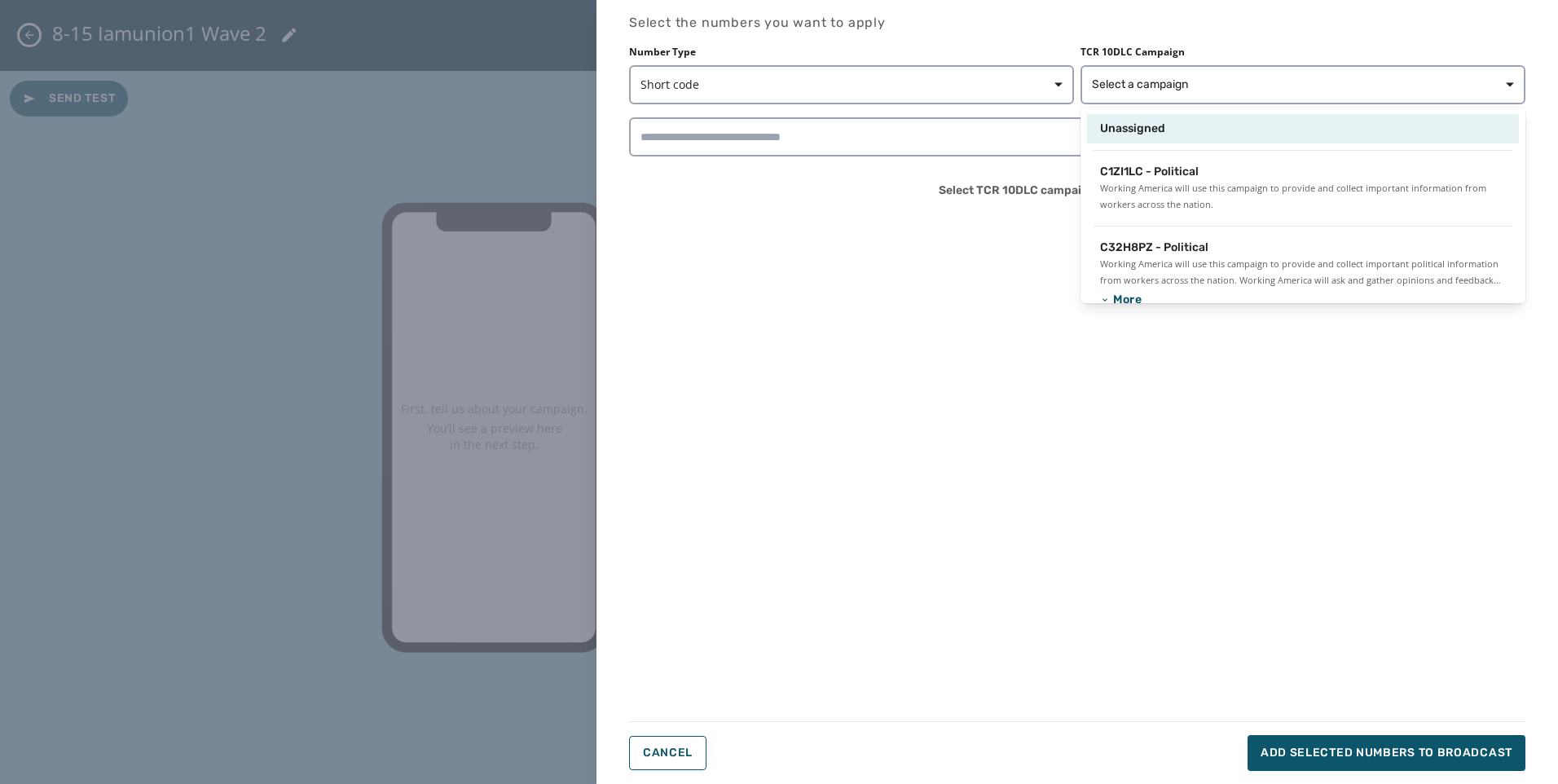
click at [1151, 126] on span "Unassigned" at bounding box center [1133, 128] width 65 height 17
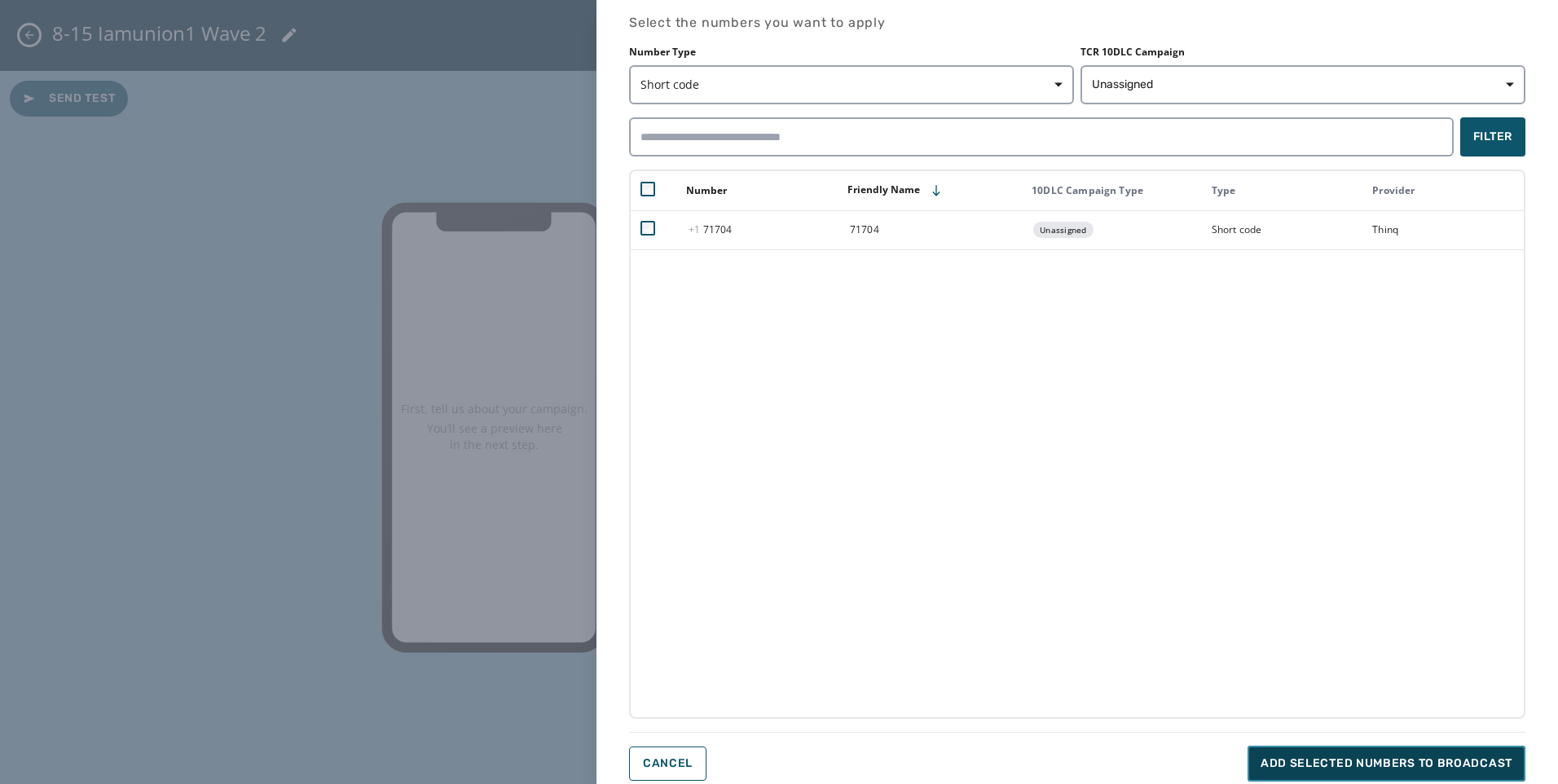
click at [1447, 767] on span "Add selected numbers to broadcast" at bounding box center [1388, 763] width 252 height 17
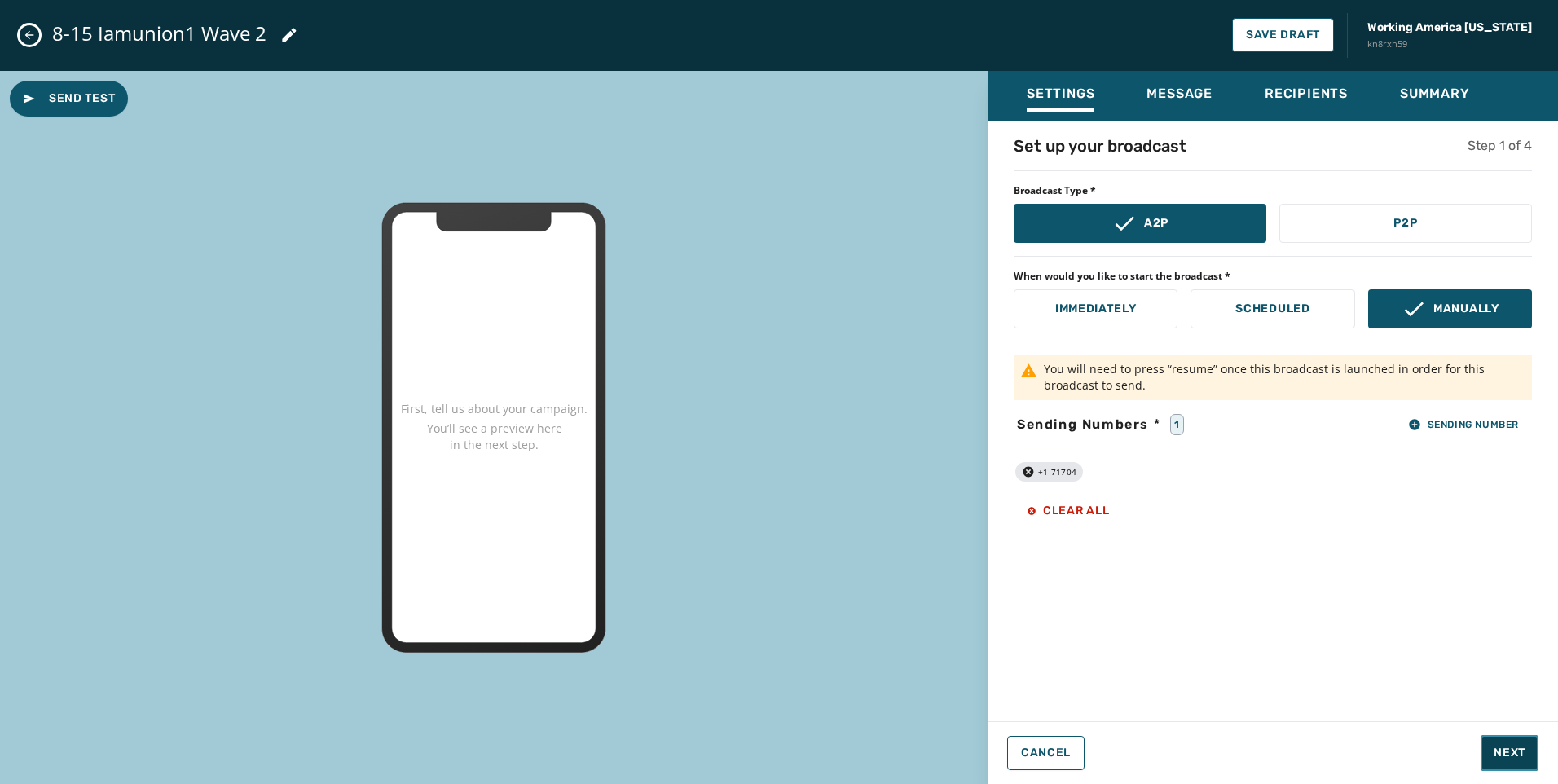
click at [1521, 758] on span "Next" at bounding box center [1510, 752] width 32 height 17
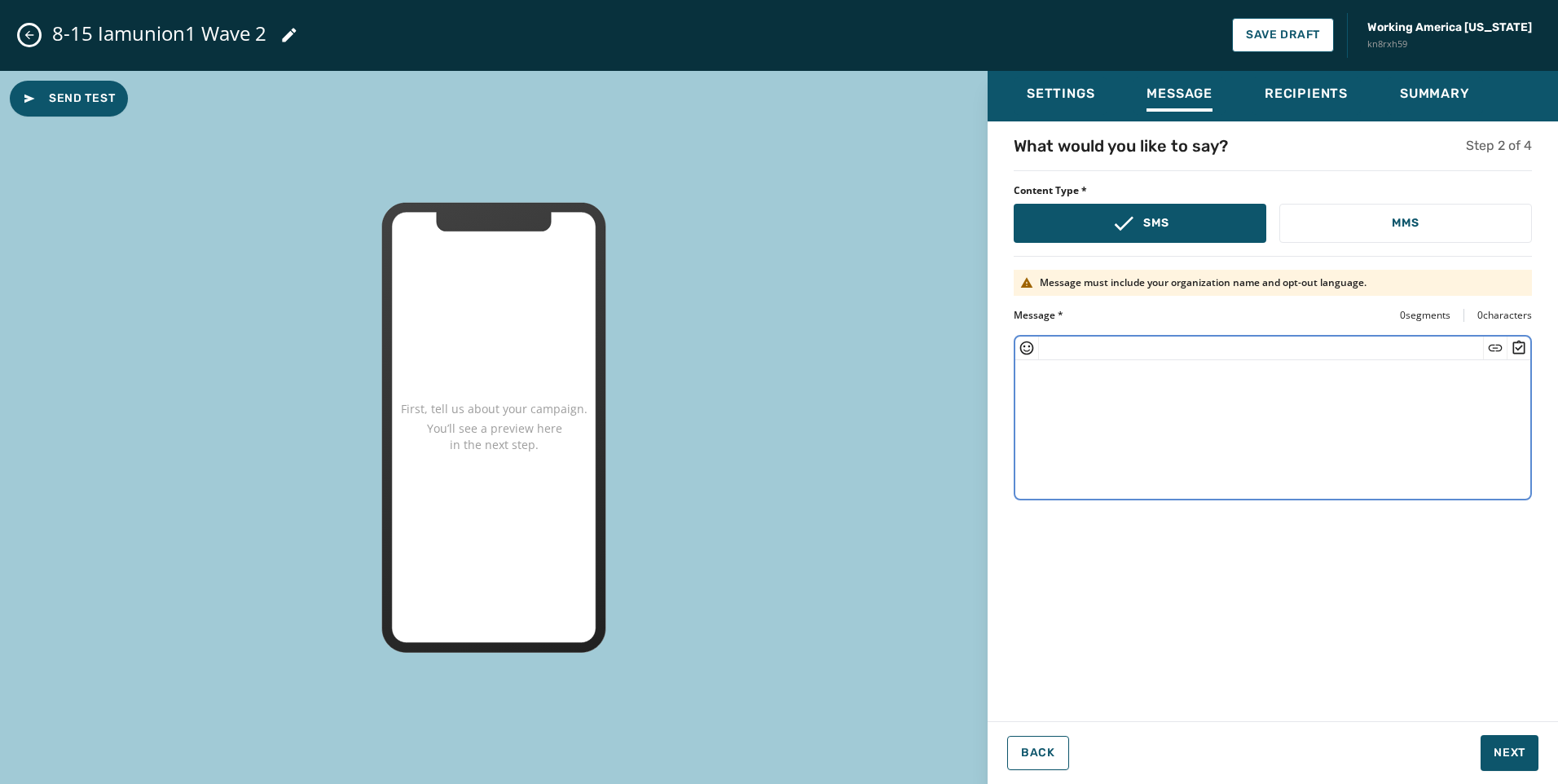
paste textarea "**********"
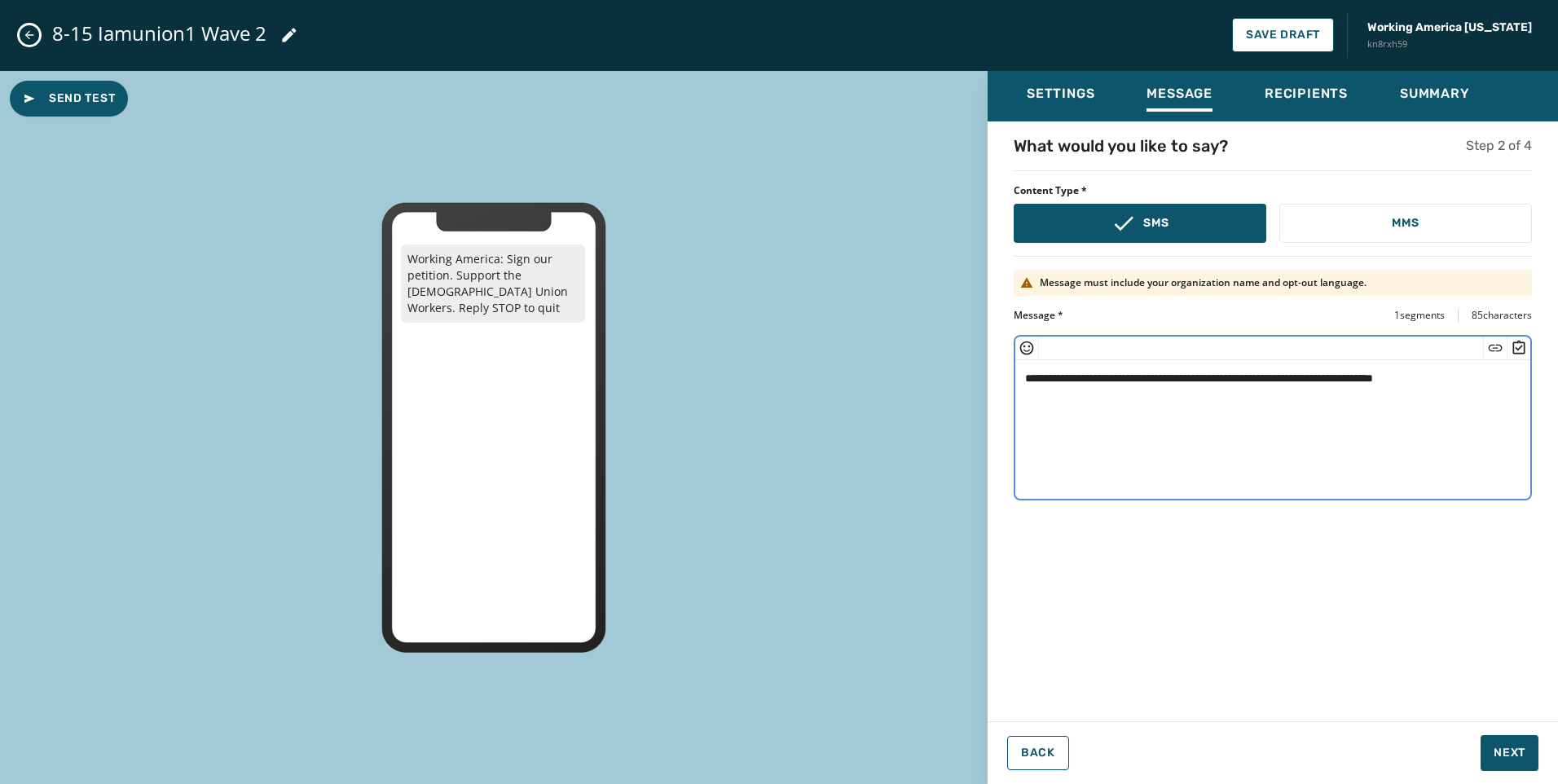
click at [1389, 375] on textarea "**********" at bounding box center [1273, 427] width 515 height 134
click at [1495, 338] on div at bounding box center [1495, 348] width 24 height 23
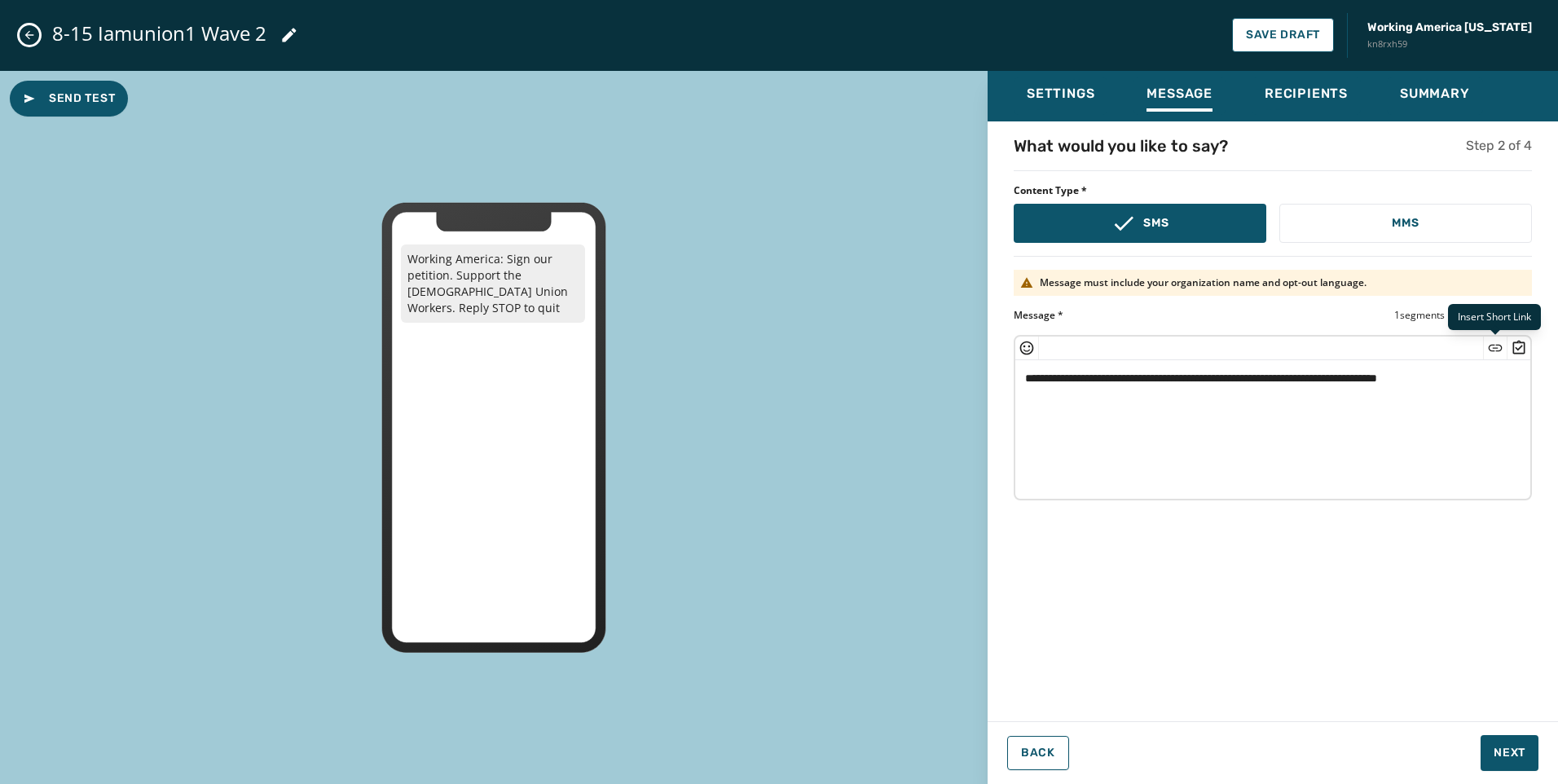
click at [1493, 345] on icon "Insert Short Link" at bounding box center [1496, 347] width 14 height 7
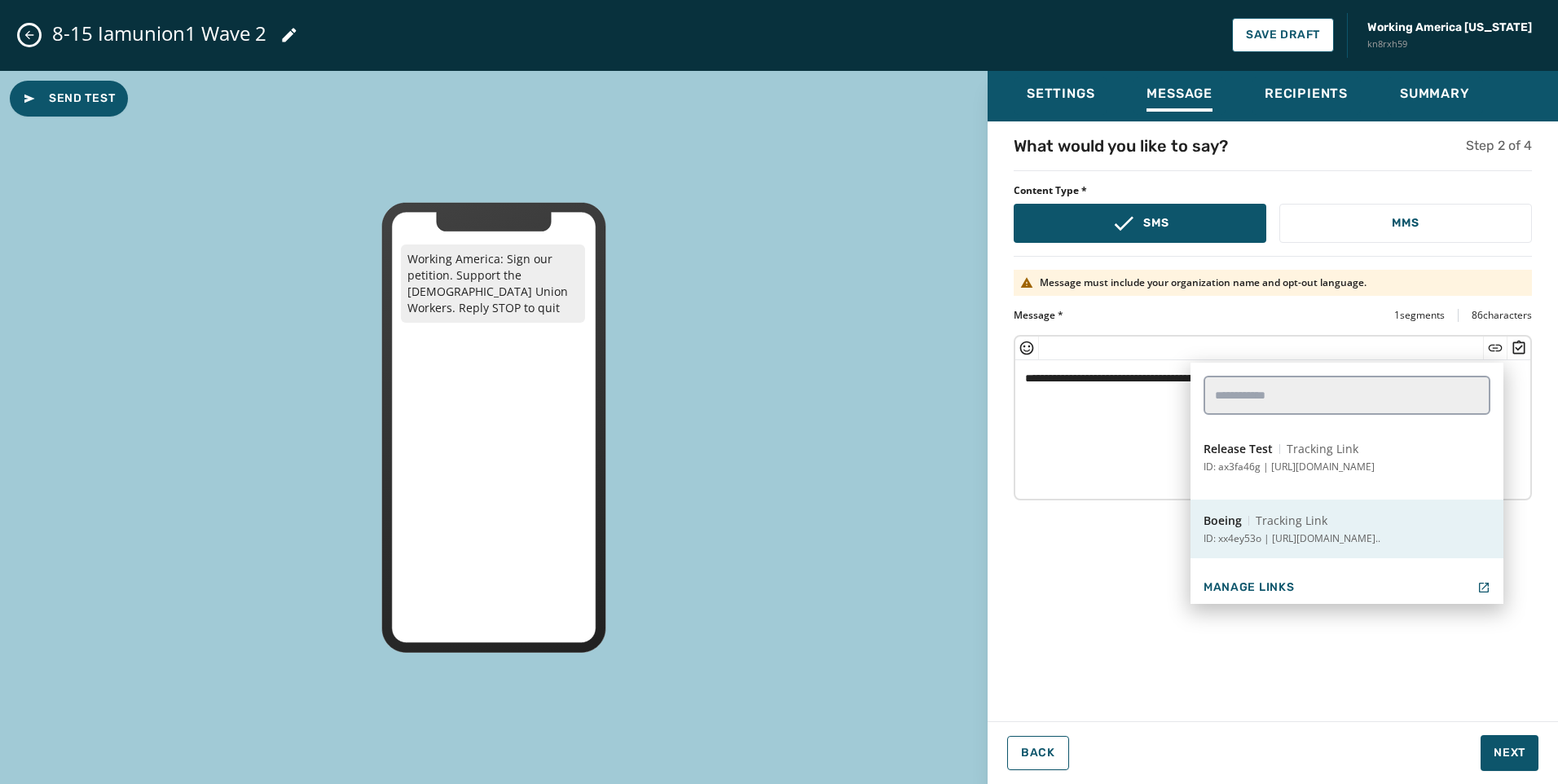
click at [1348, 521] on button "Boeing Tracking Link ID: xx4ey53o | [URL][DOMAIN_NAME].." at bounding box center [1347, 529] width 313 height 59
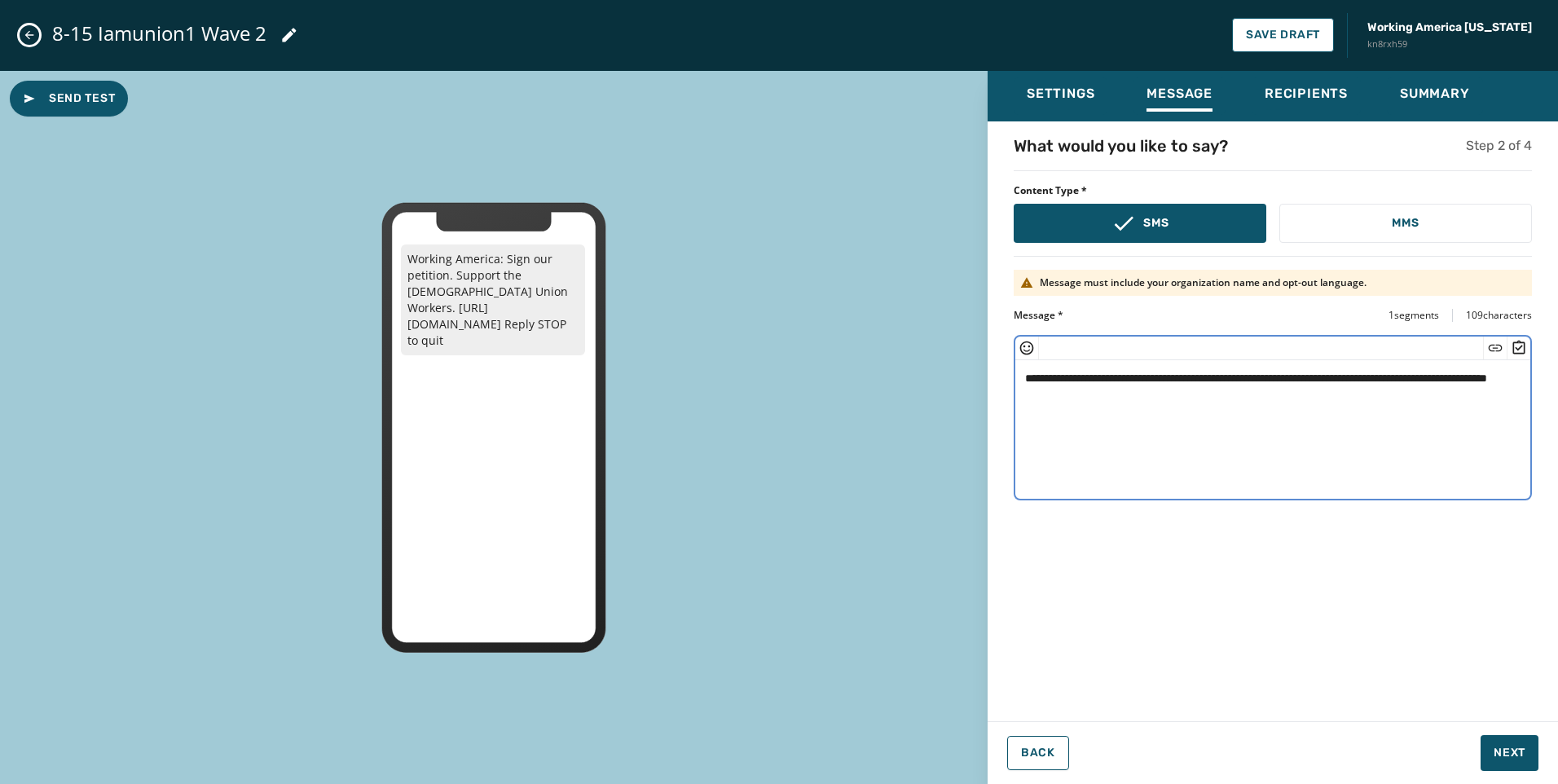
click at [1318, 401] on textarea "**********" at bounding box center [1273, 427] width 515 height 134
type textarea "**********"
click at [1511, 751] on span "Next" at bounding box center [1510, 752] width 32 height 17
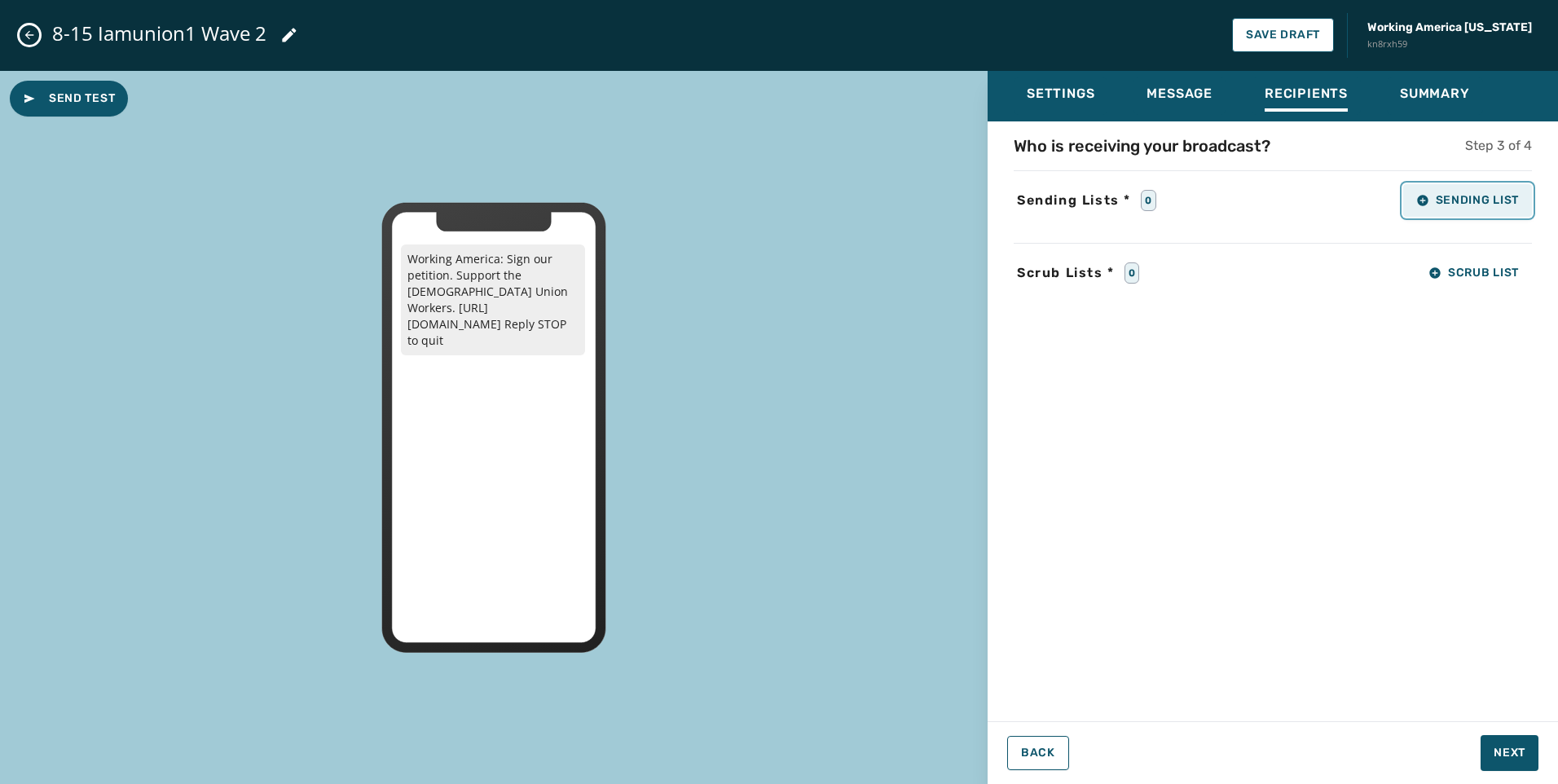
click at [1487, 195] on span "Sending List" at bounding box center [1467, 200] width 102 height 13
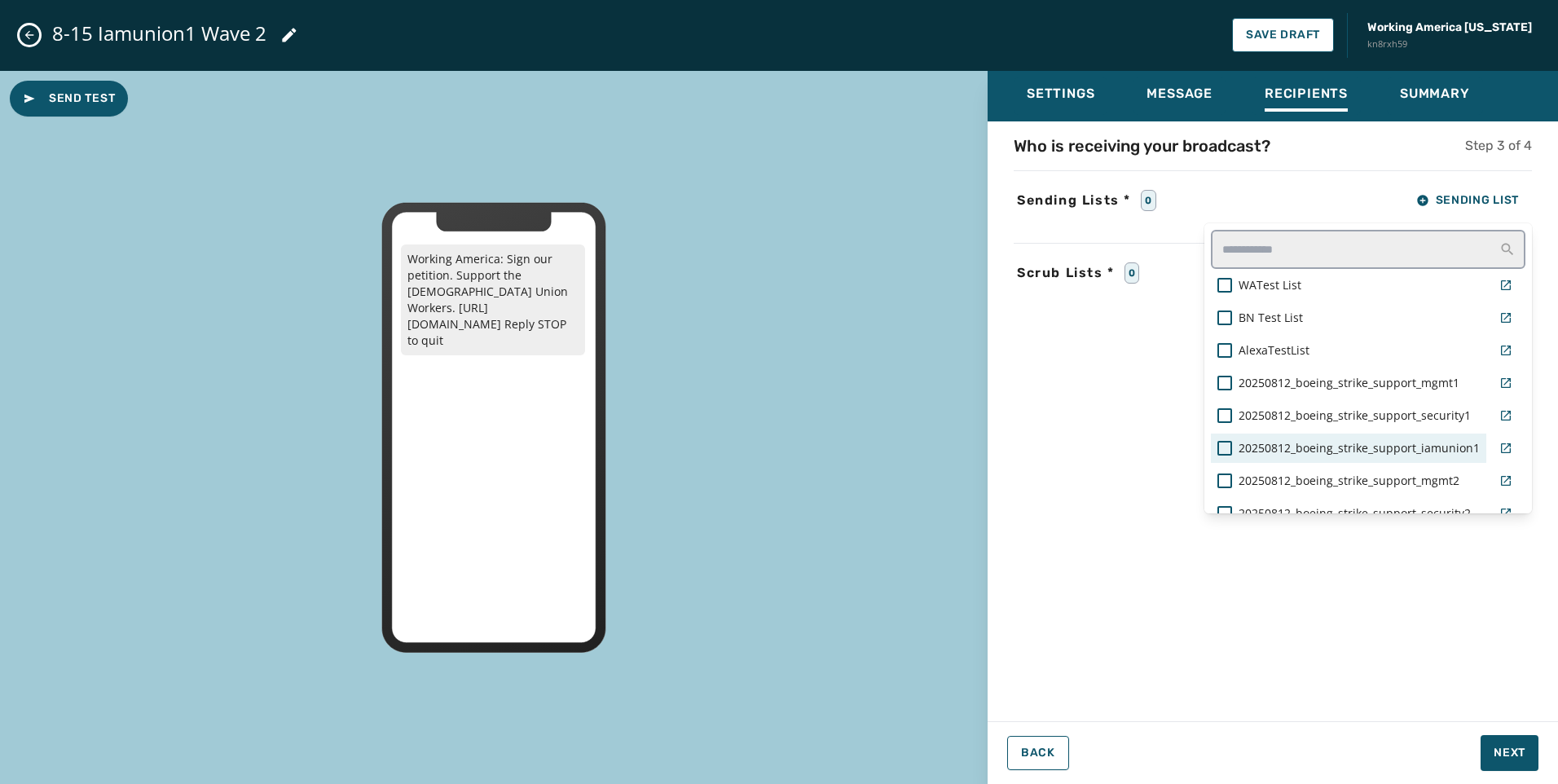
click at [1454, 450] on span "20250812_boeing_strike_support_iamunion1" at bounding box center [1359, 448] width 241 height 17
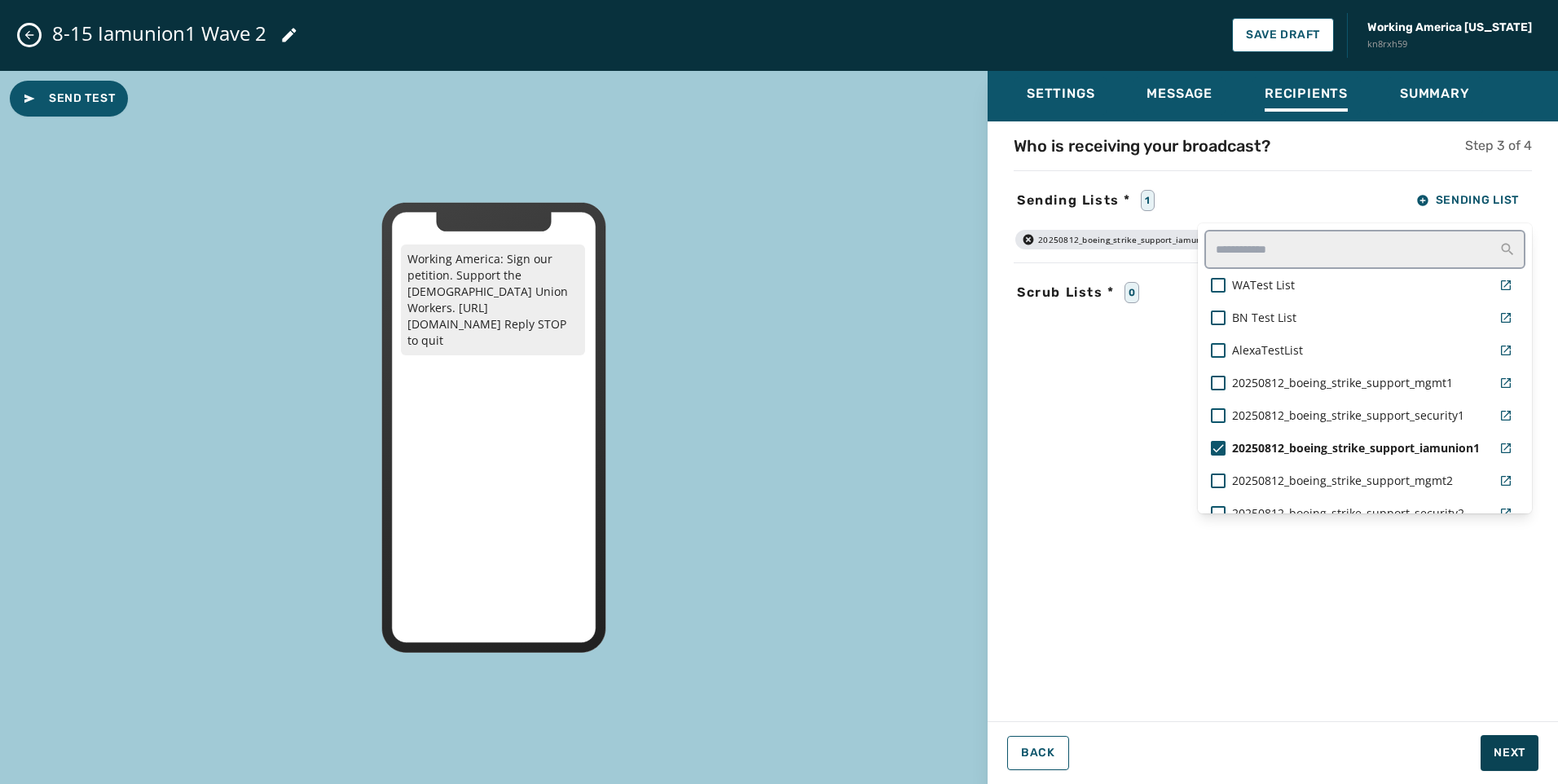
click at [1511, 756] on div "Settings Message Recipients Summary Who is receiving your broadcast? Step 3 of …" at bounding box center [1272, 421] width 571 height 700
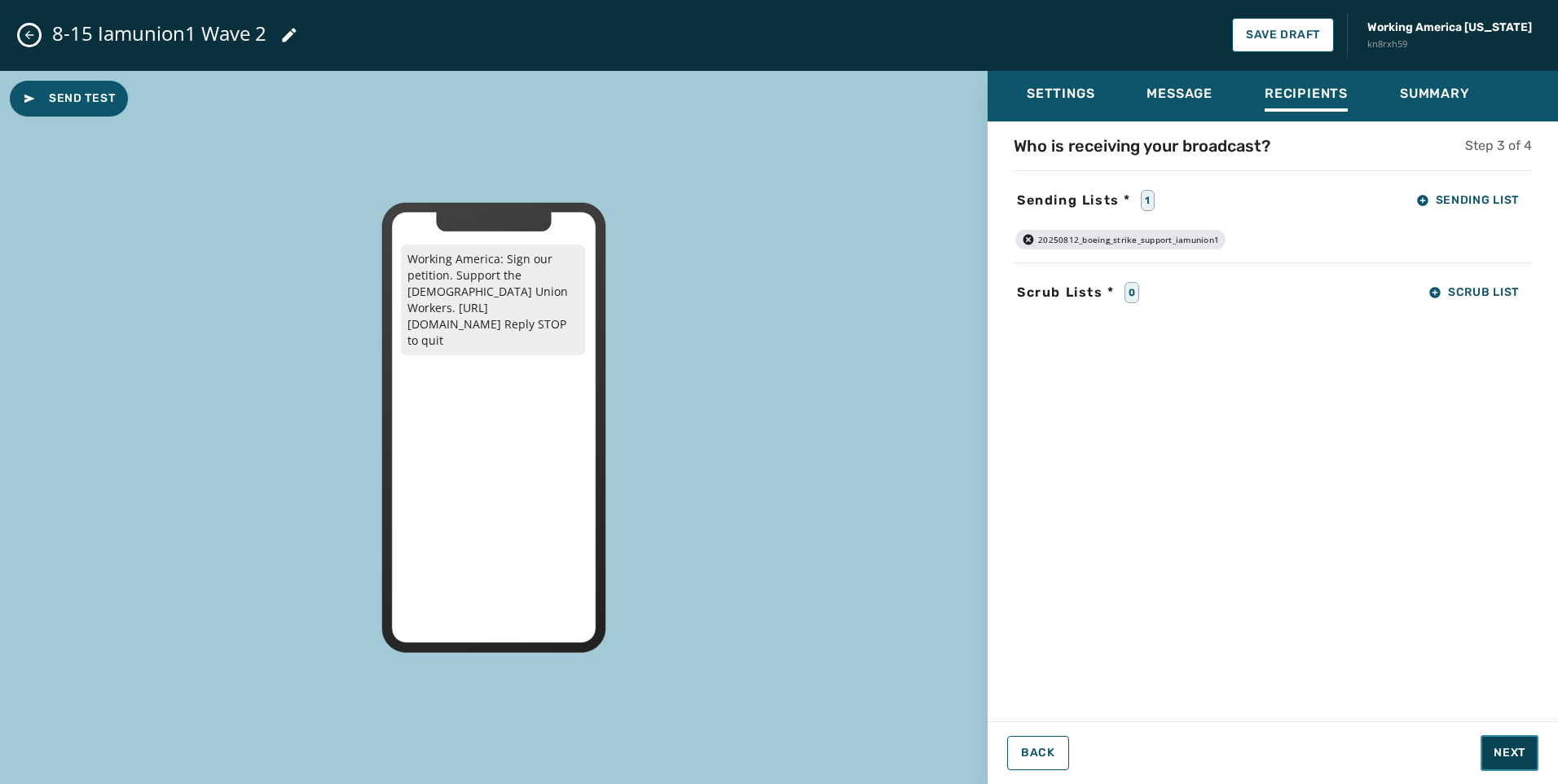
click at [1511, 754] on span "Next" at bounding box center [1510, 752] width 32 height 17
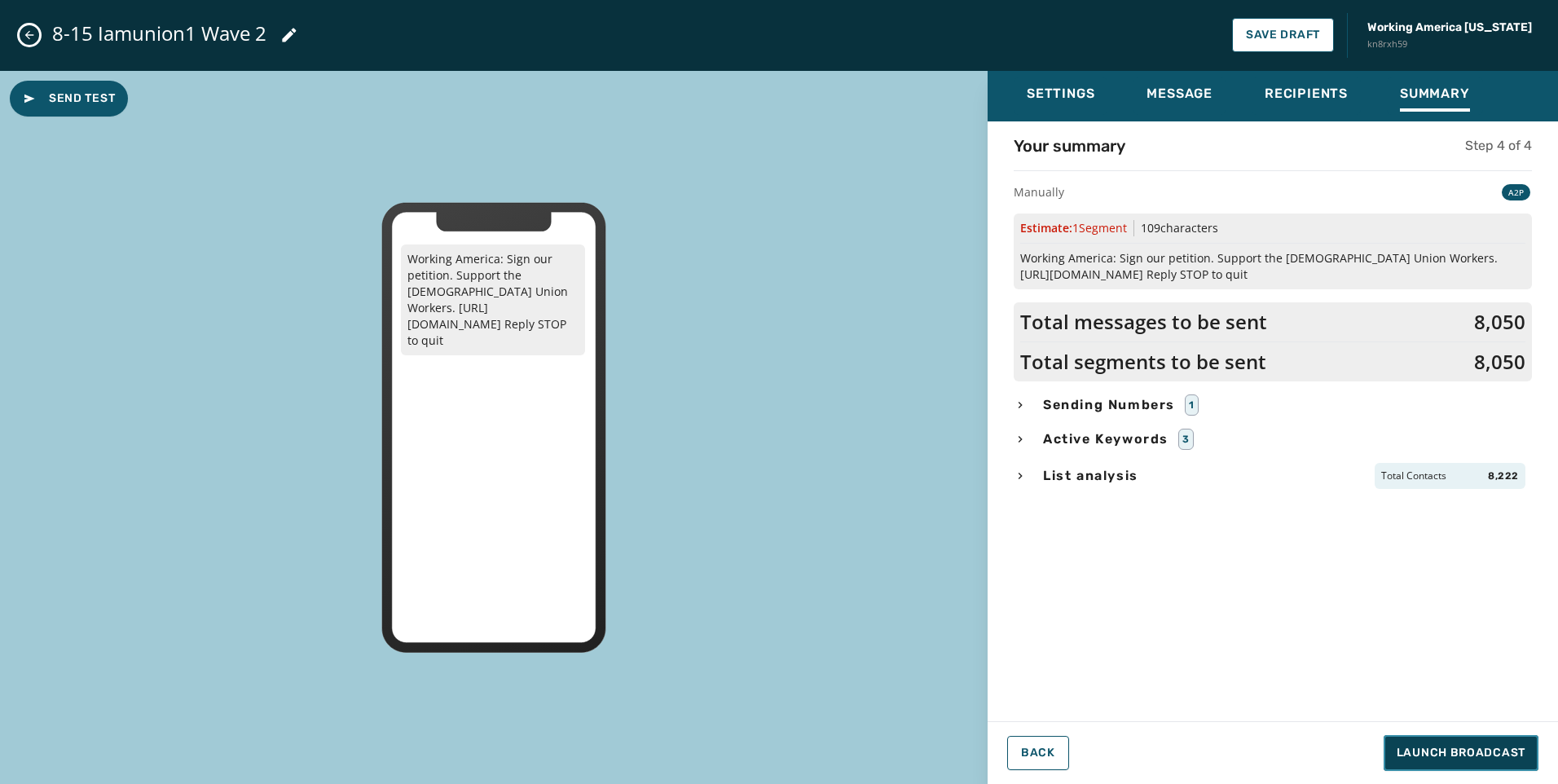
click at [1511, 754] on span "Launch Broadcast" at bounding box center [1461, 752] width 129 height 17
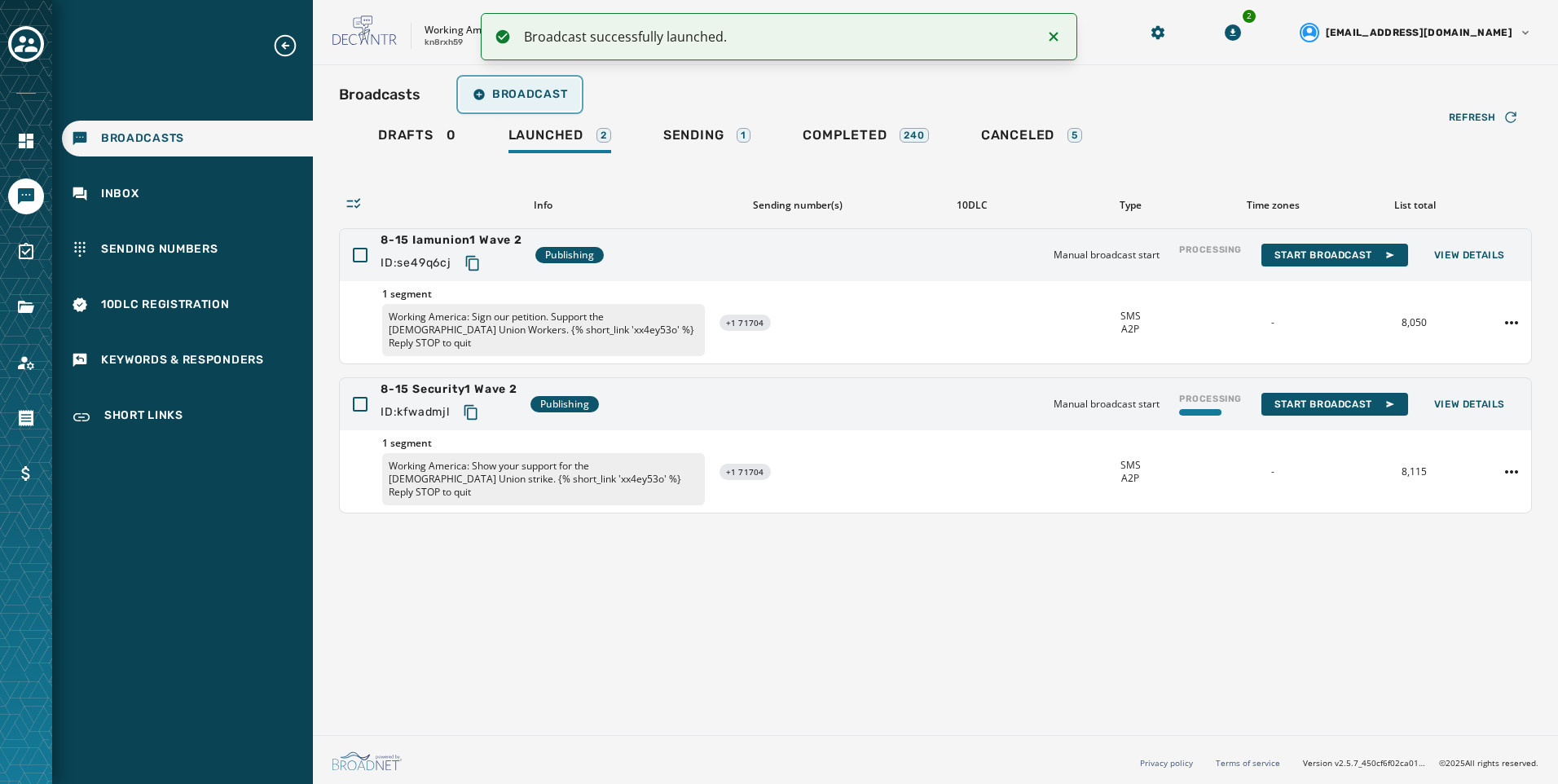
click at [529, 98] on span "Broadcast" at bounding box center [520, 94] width 95 height 13
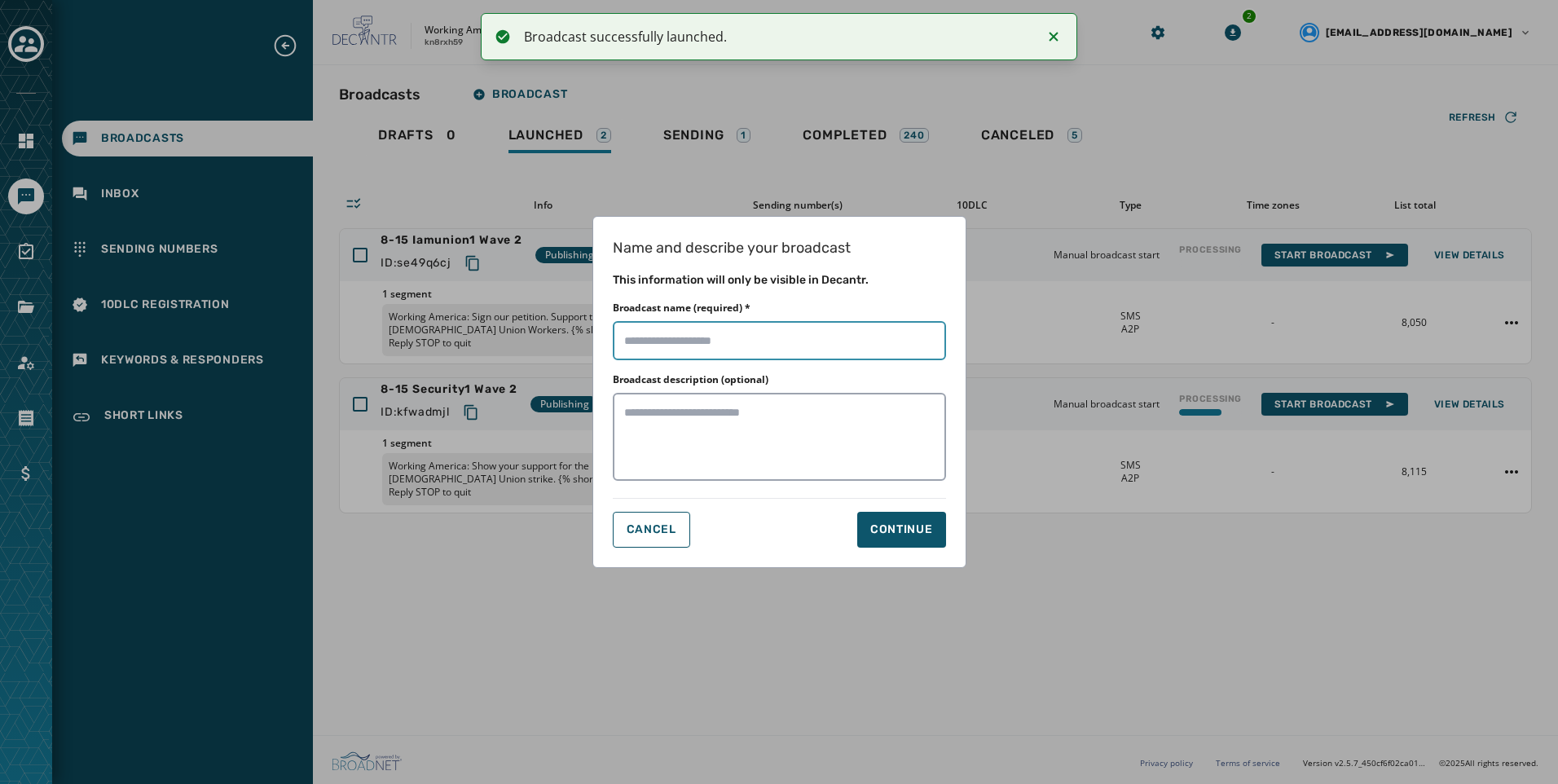
click at [830, 336] on input "Broadcast name (required) *" at bounding box center [779, 341] width 333 height 39
paste input "**********"
type input "**********"
click at [915, 542] on button "Continue" at bounding box center [902, 529] width 89 height 35
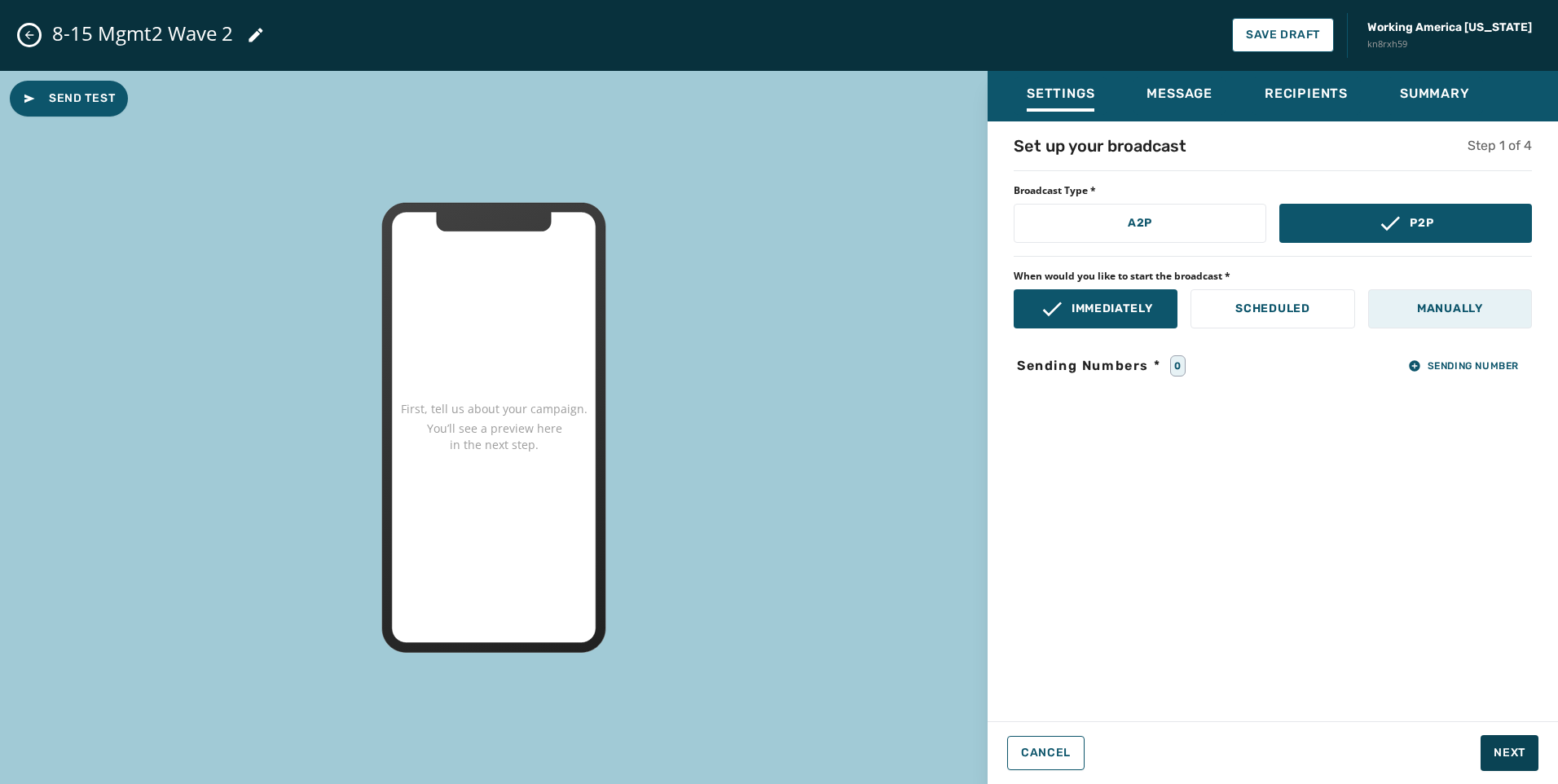
drag, startPoint x: 1213, startPoint y: 218, endPoint x: 1509, endPoint y: 315, distance: 311.5
click at [1223, 222] on button "A2P" at bounding box center [1140, 224] width 252 height 39
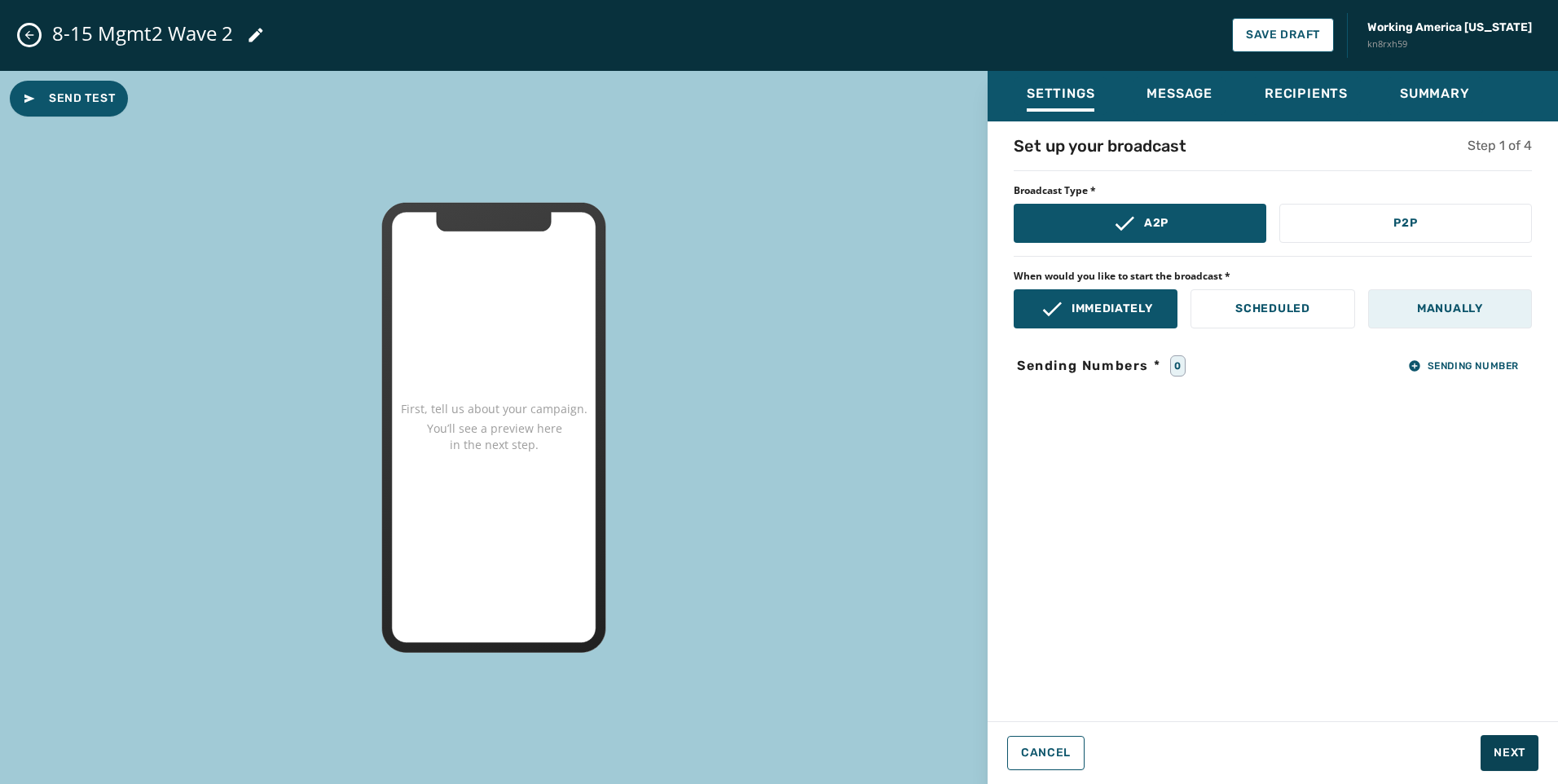
click at [1503, 318] on button "Manually" at bounding box center [1451, 309] width 164 height 39
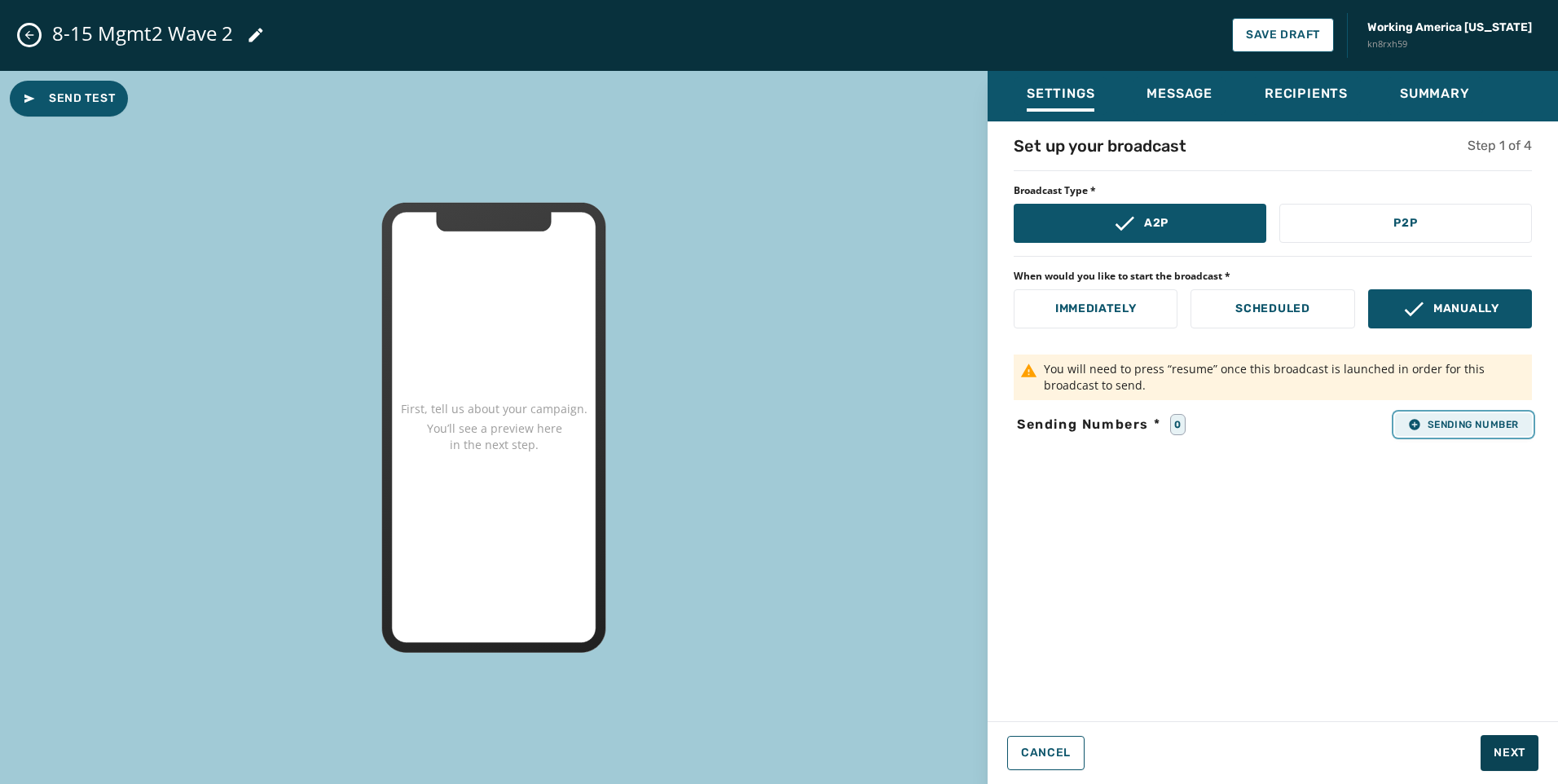
click at [1482, 435] on button "Sending Number" at bounding box center [1463, 424] width 137 height 23
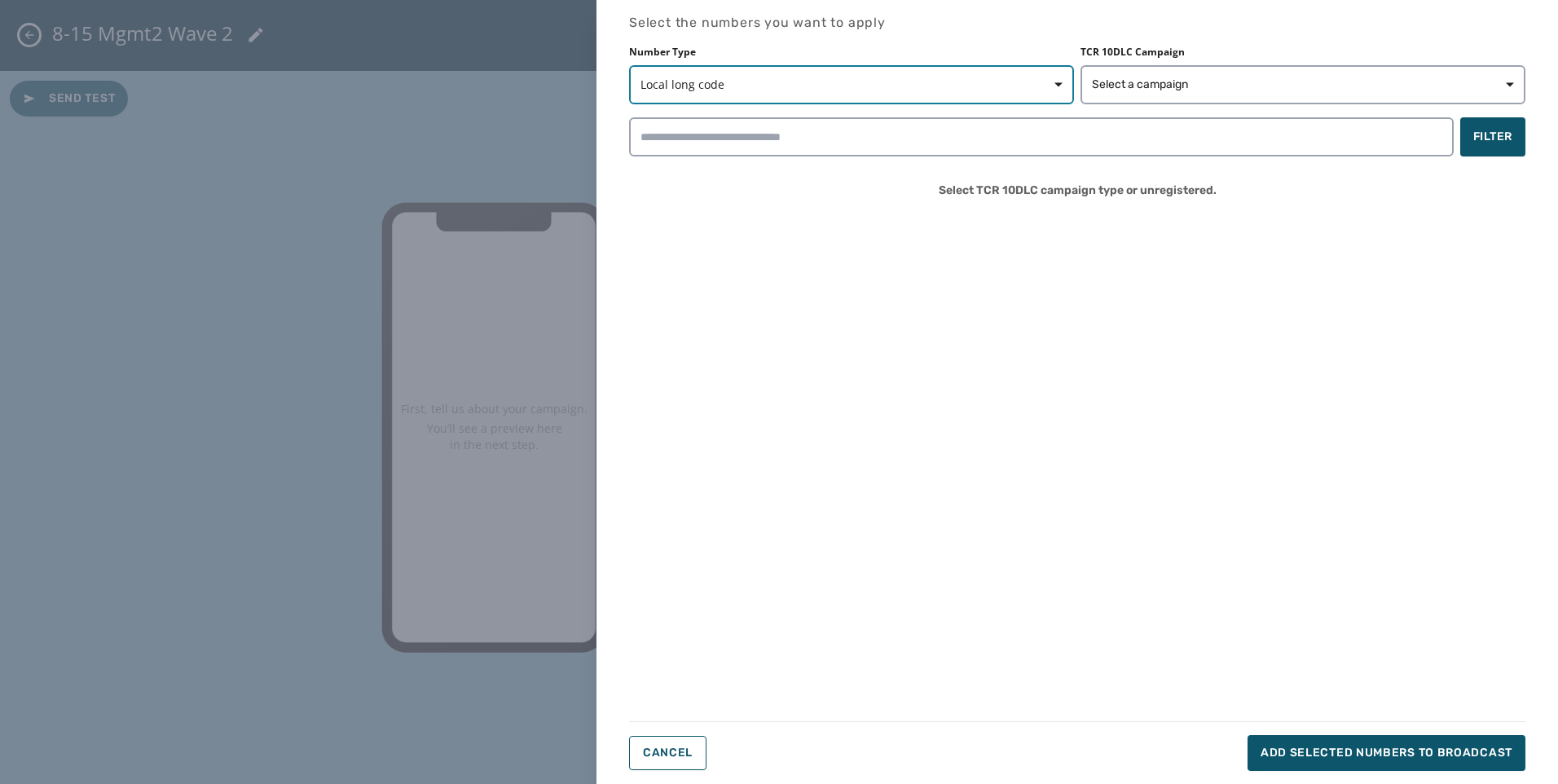
click at [932, 93] on button "Local long code" at bounding box center [852, 85] width 445 height 39
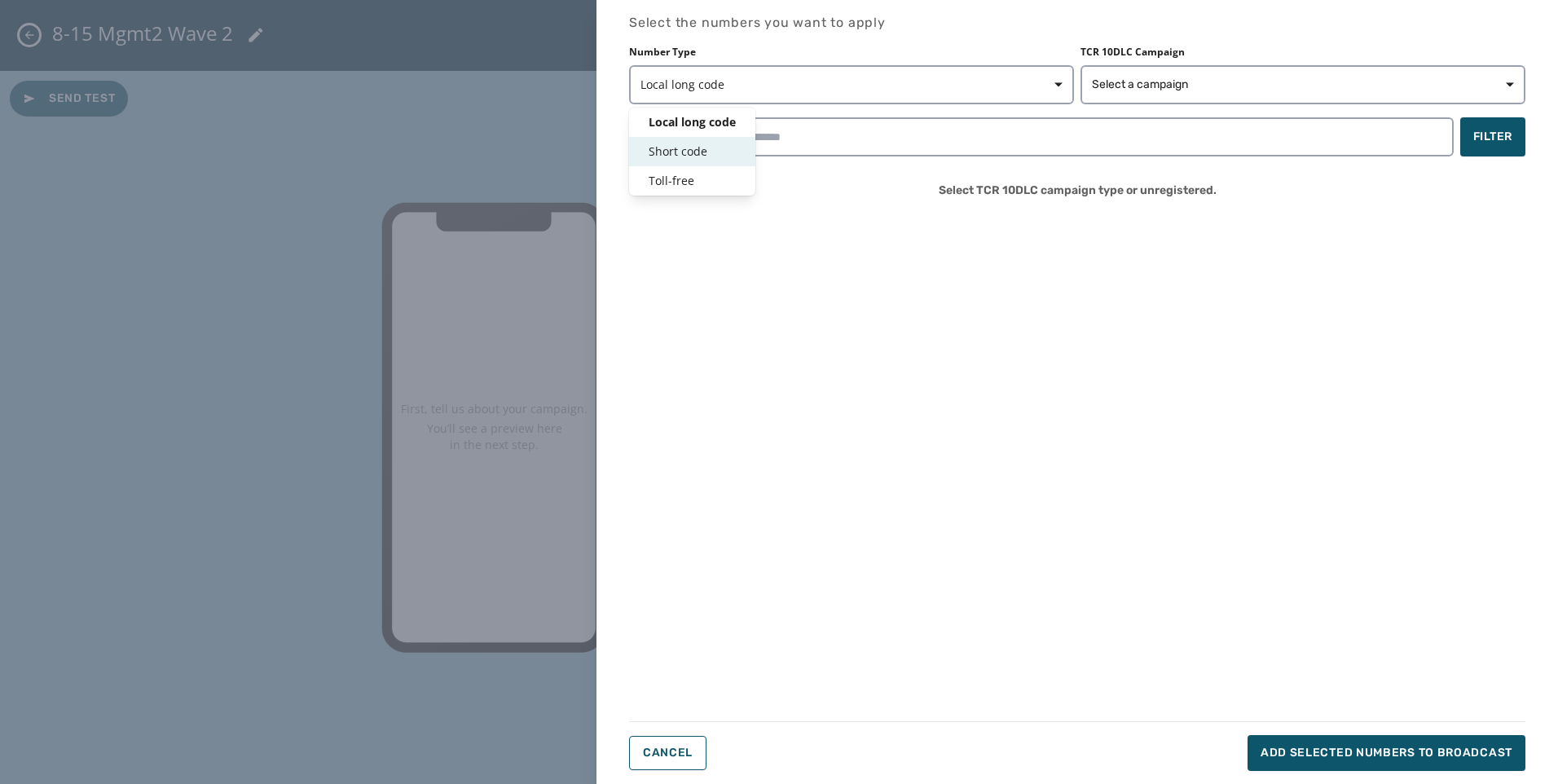
click at [682, 154] on span "Short code" at bounding box center [692, 152] width 87 height 17
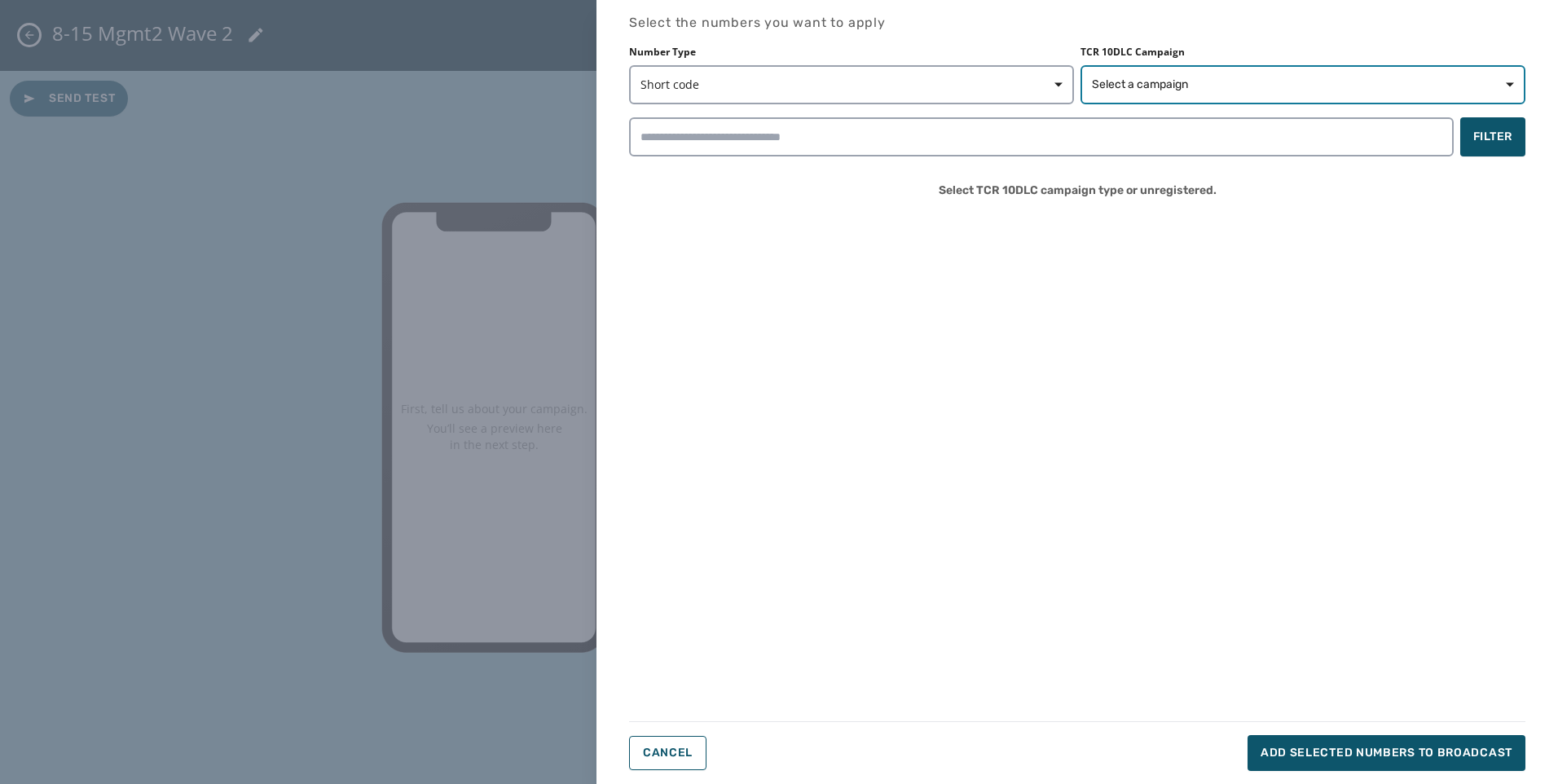
click at [1162, 87] on span "Select a campaign" at bounding box center [1140, 85] width 97 height 17
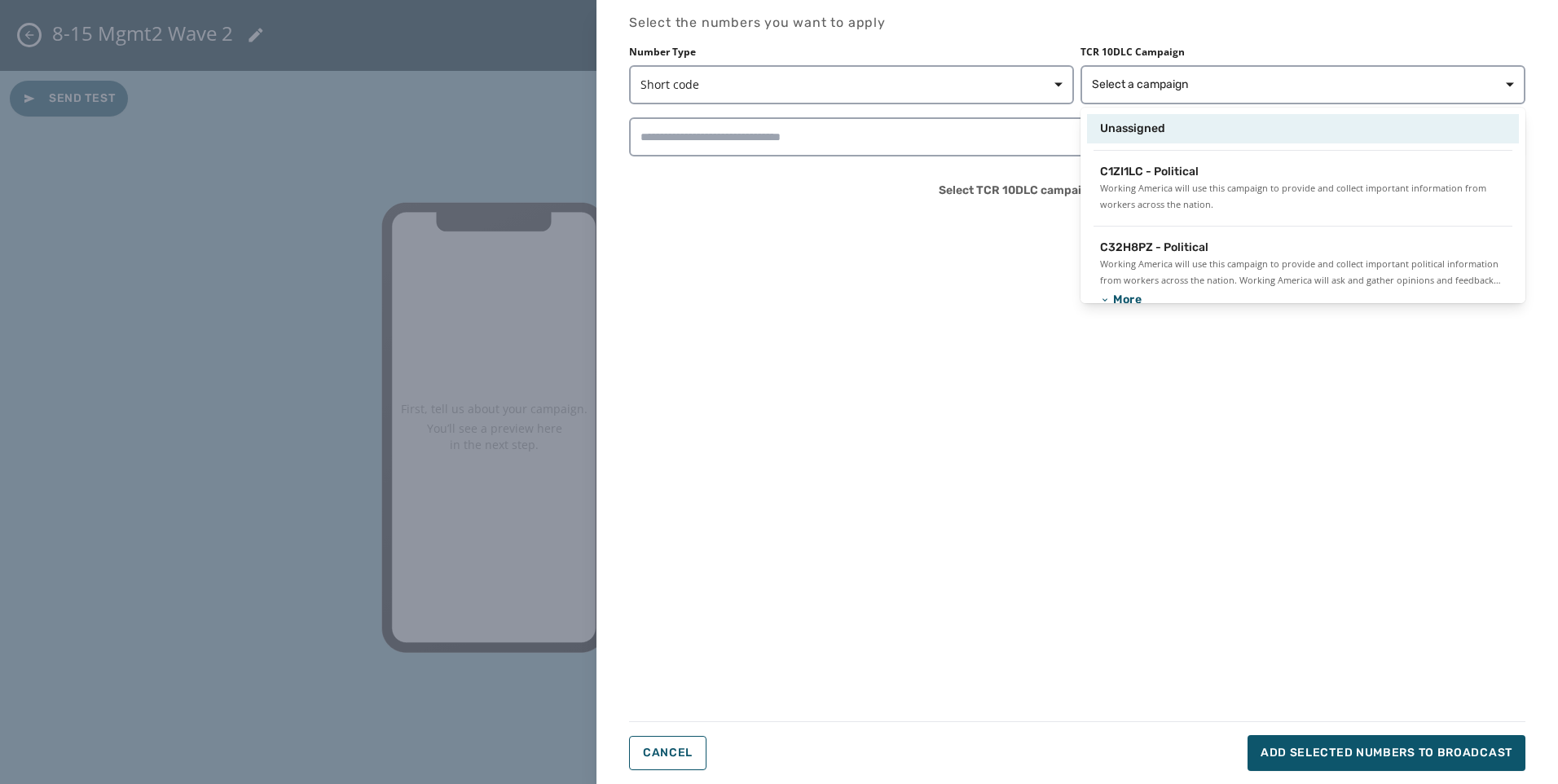
click at [1152, 140] on div "Unassigned" at bounding box center [1303, 129] width 432 height 30
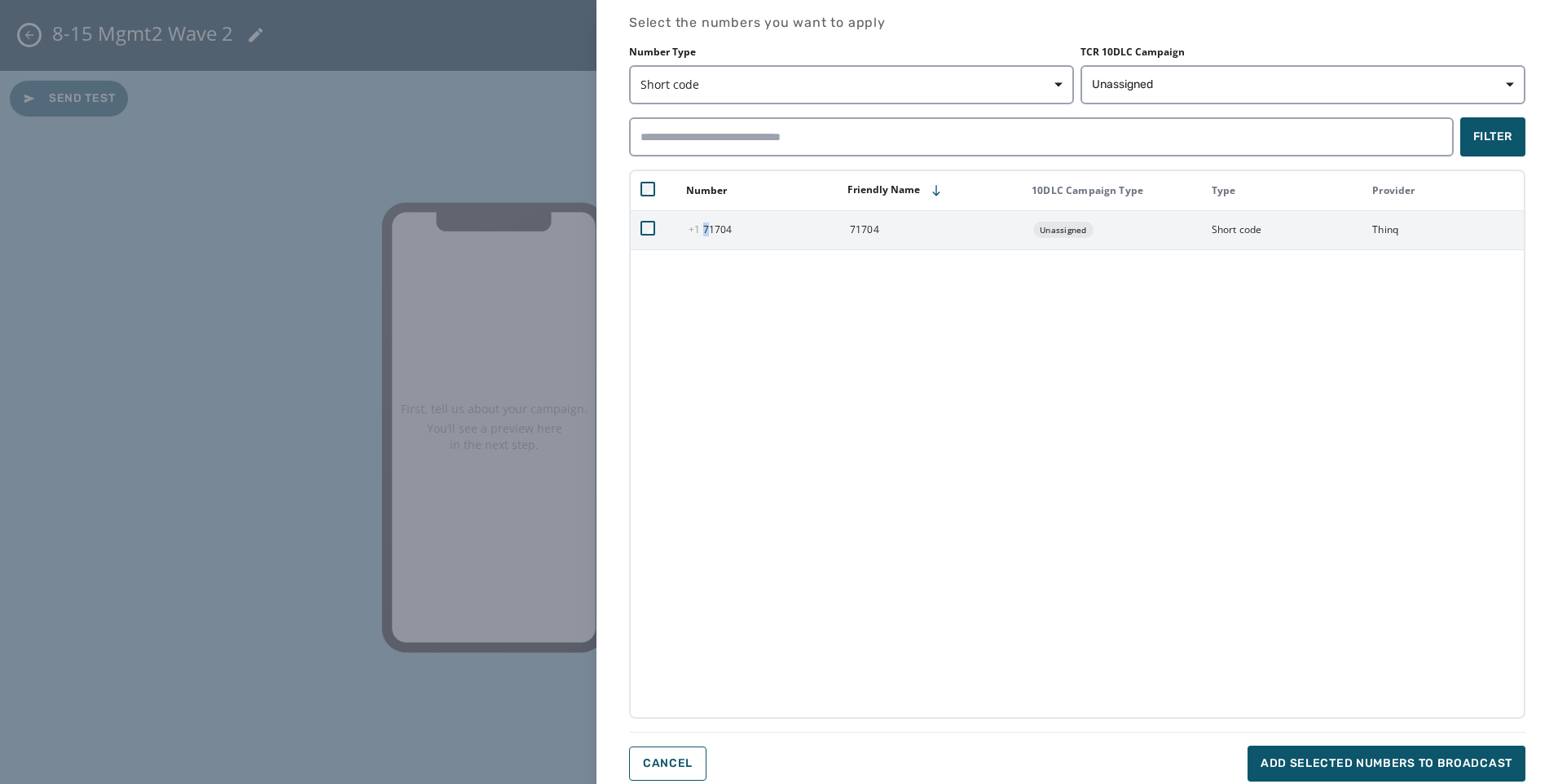
click at [705, 248] on td "+1 71704" at bounding box center [760, 229] width 162 height 39
drag, startPoint x: 705, startPoint y: 248, endPoint x: 710, endPoint y: 230, distance: 18.7
click at [714, 230] on span "+1 71704" at bounding box center [711, 229] width 43 height 14
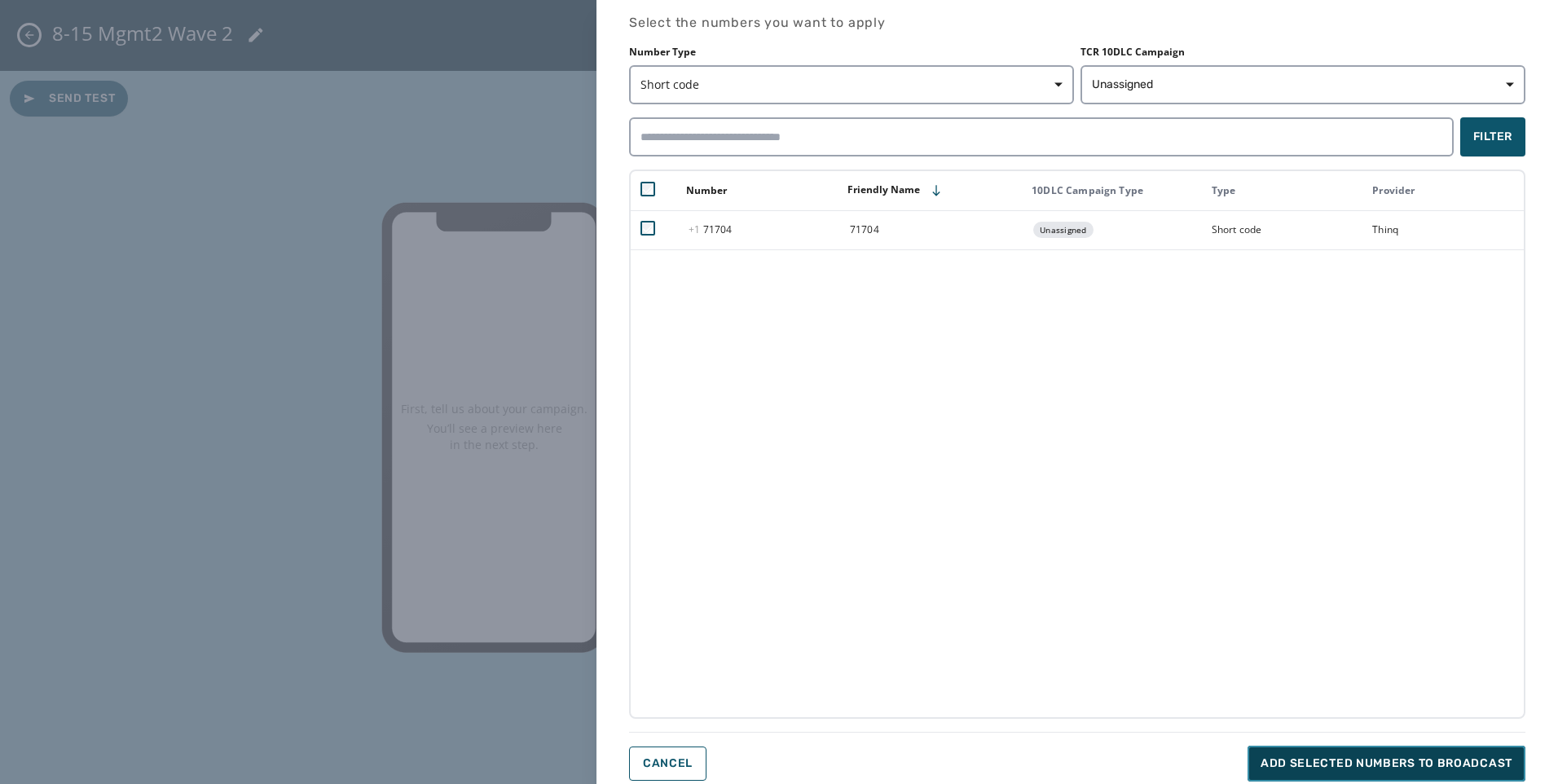
click at [1390, 772] on button "Add selected numbers to broadcast" at bounding box center [1387, 763] width 278 height 35
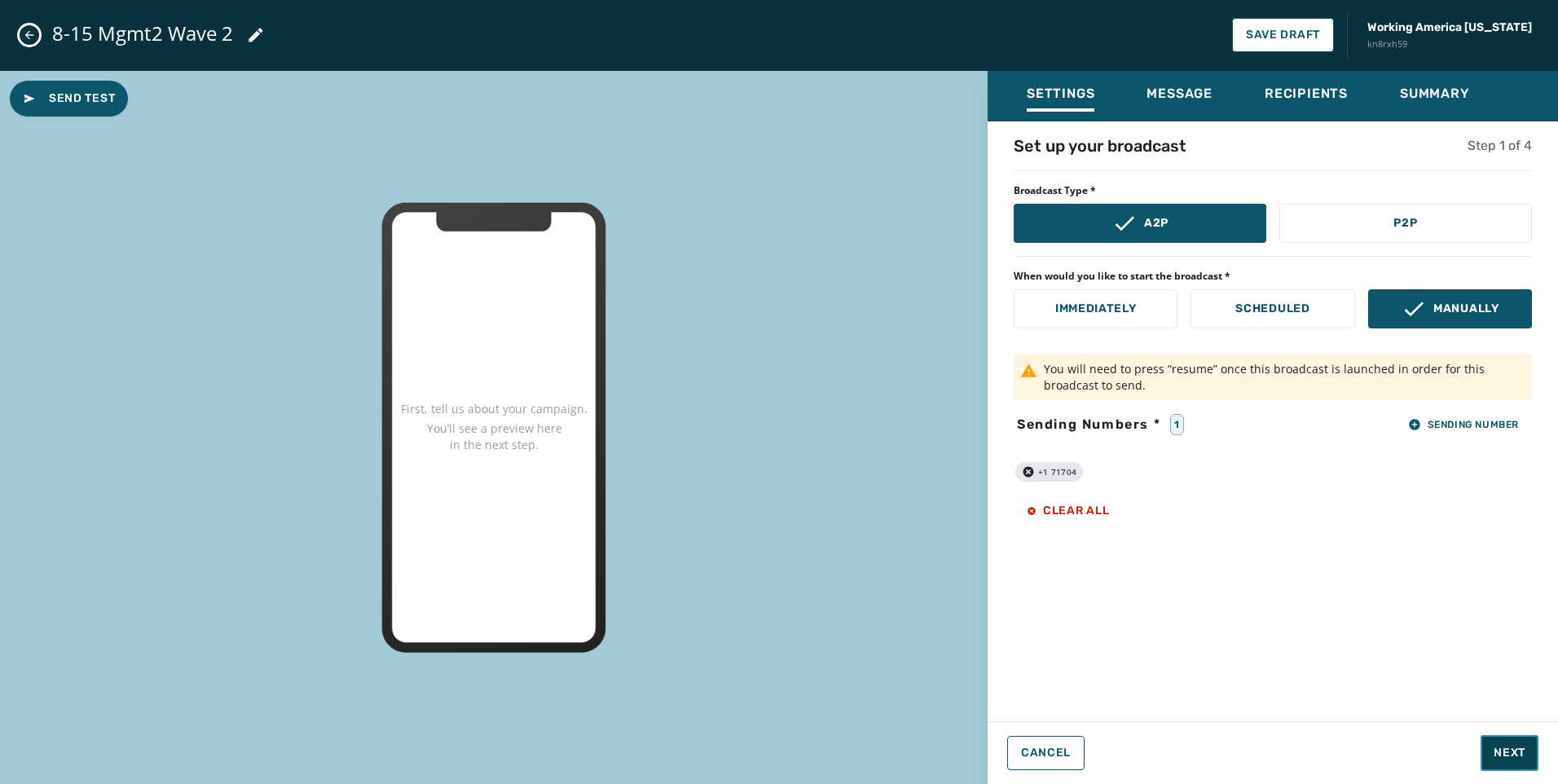
click at [1521, 762] on button "Next" at bounding box center [1510, 752] width 58 height 35
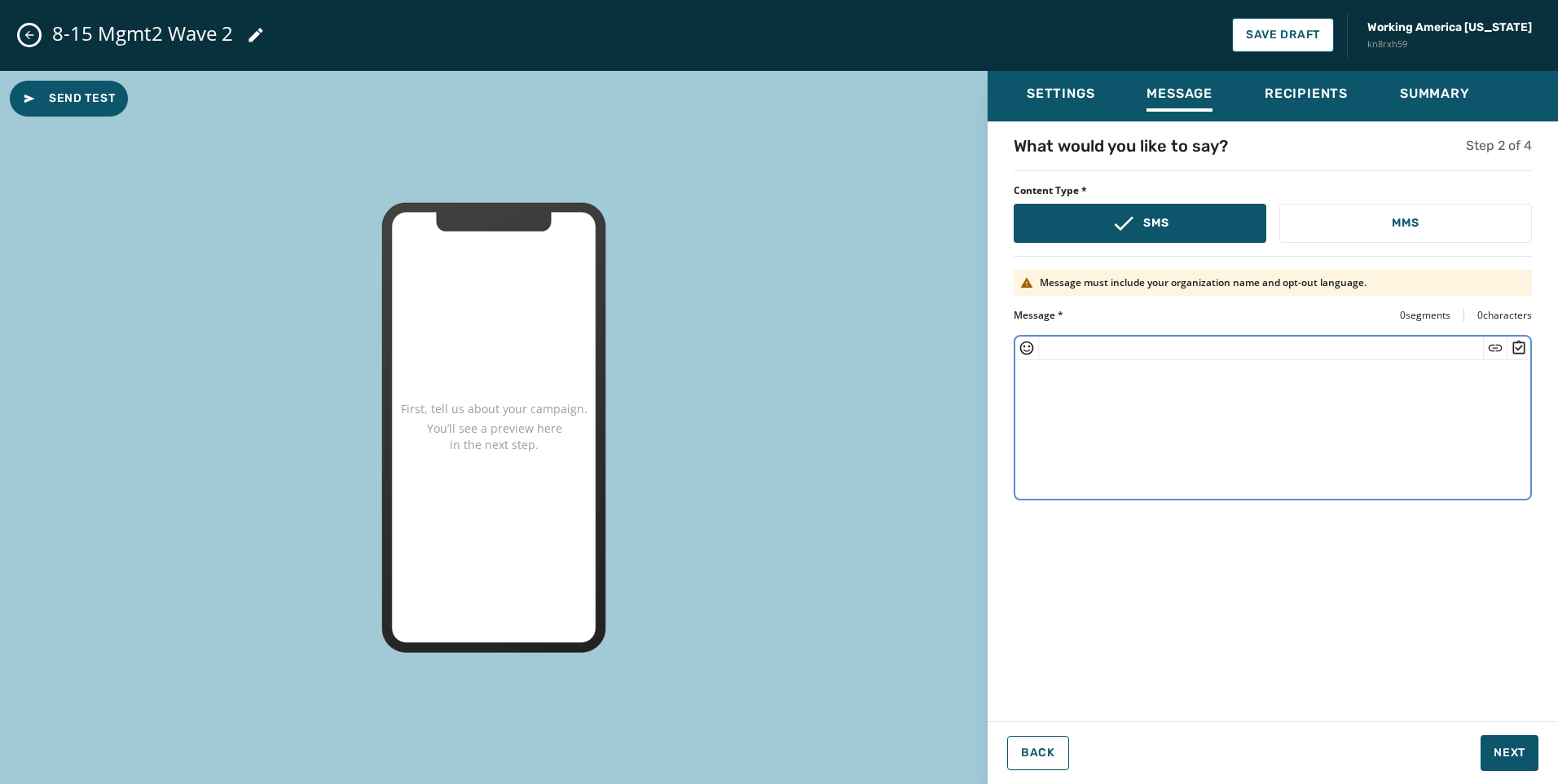
paste textarea "**********"
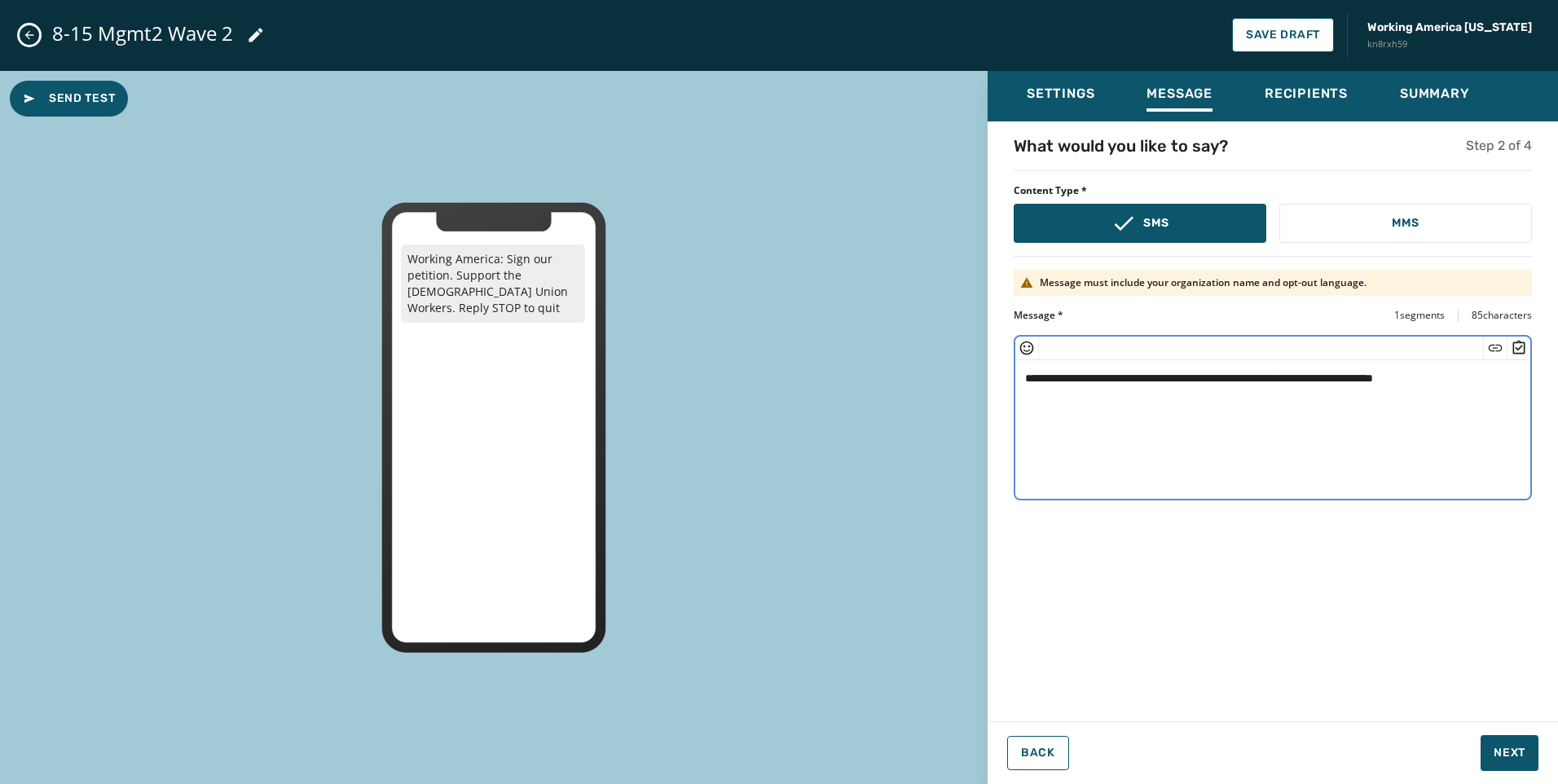
click at [1390, 374] on textarea "**********" at bounding box center [1273, 427] width 515 height 134
click at [1499, 350] on icon "Insert Short Link" at bounding box center [1495, 348] width 17 height 17
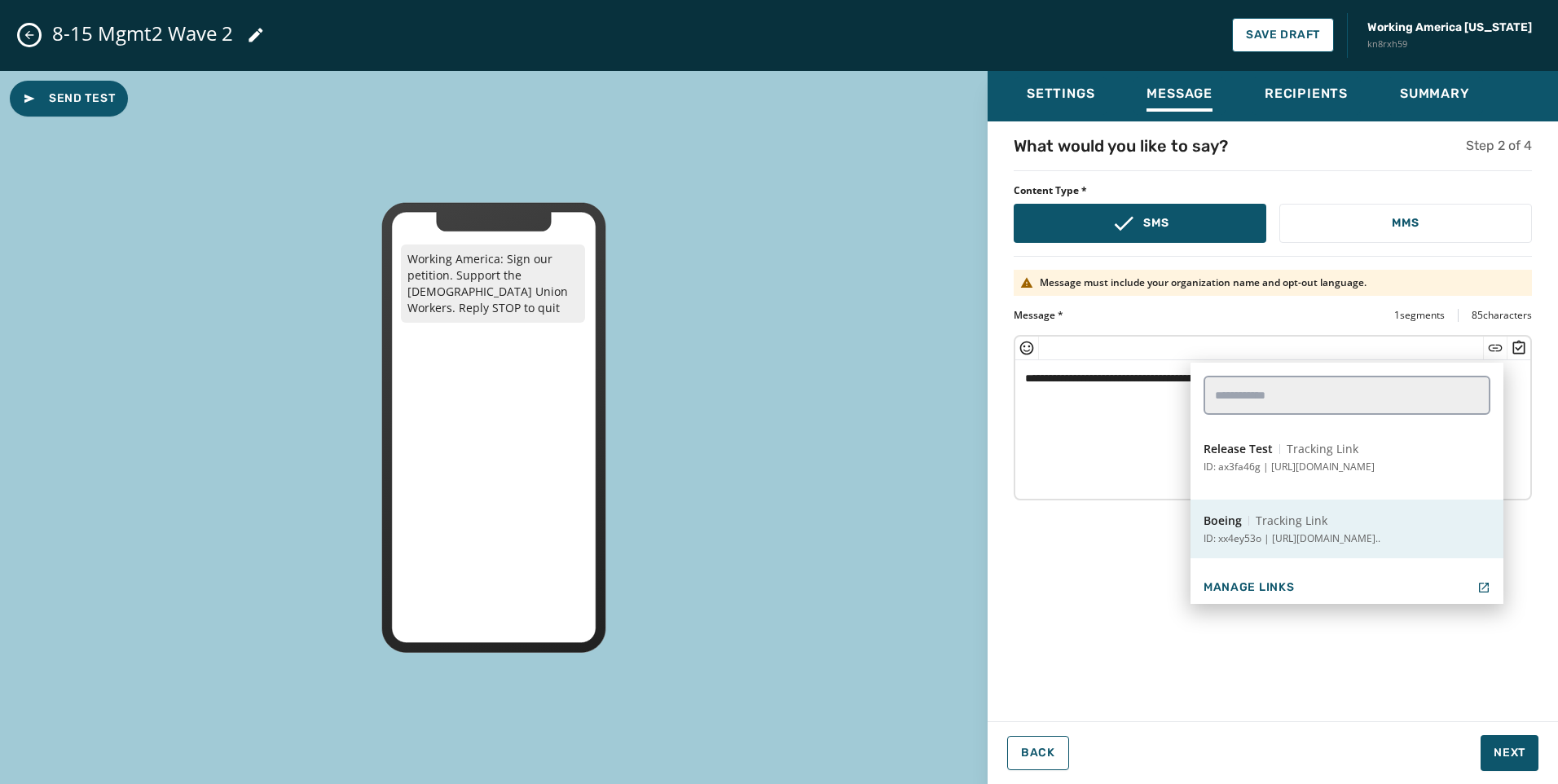
click at [1276, 540] on p "ID: xx4ey53o | [URL][DOMAIN_NAME].." at bounding box center [1292, 538] width 176 height 13
type textarea "**********"
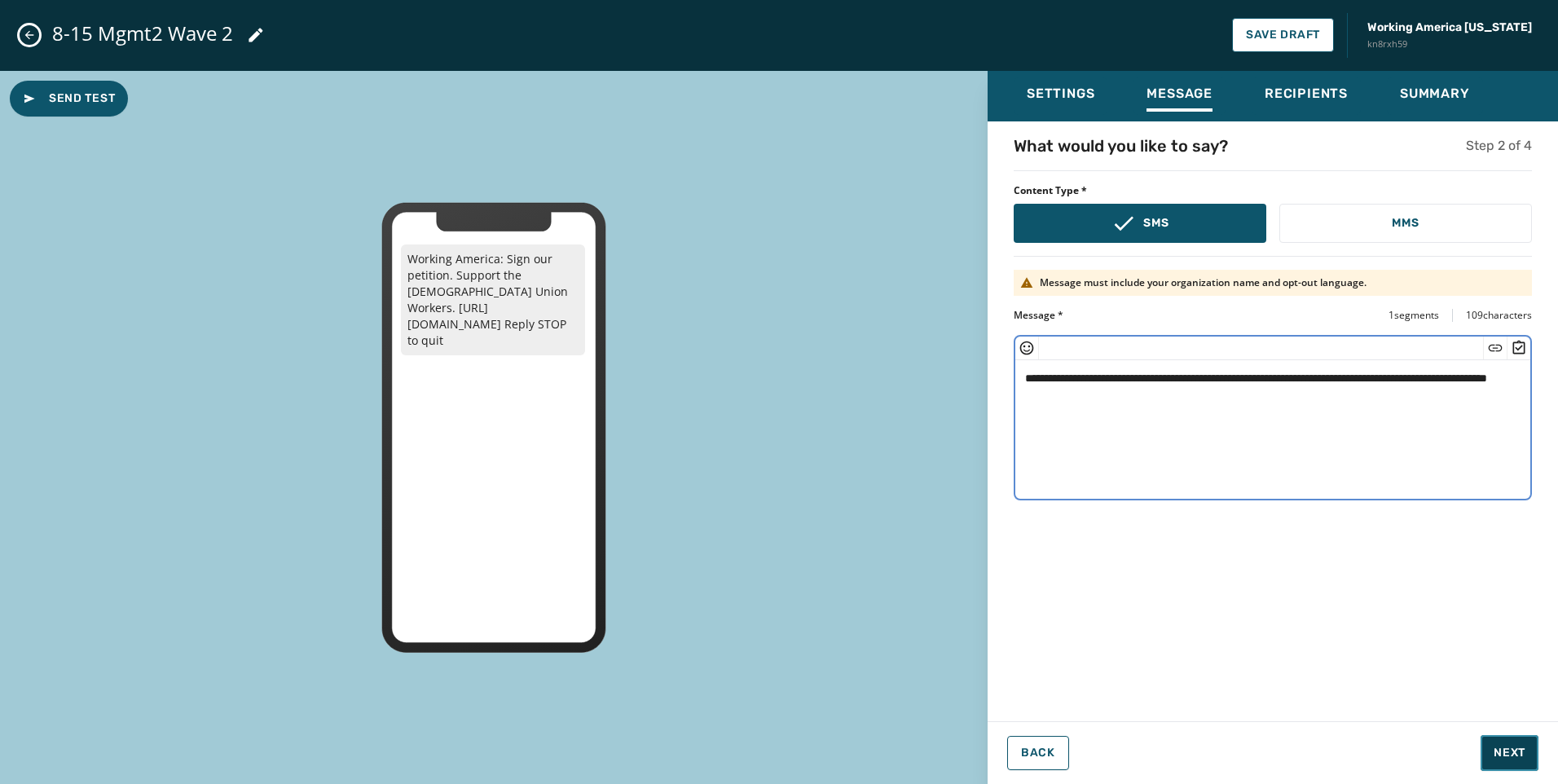
click at [1504, 763] on button "Next" at bounding box center [1510, 752] width 58 height 35
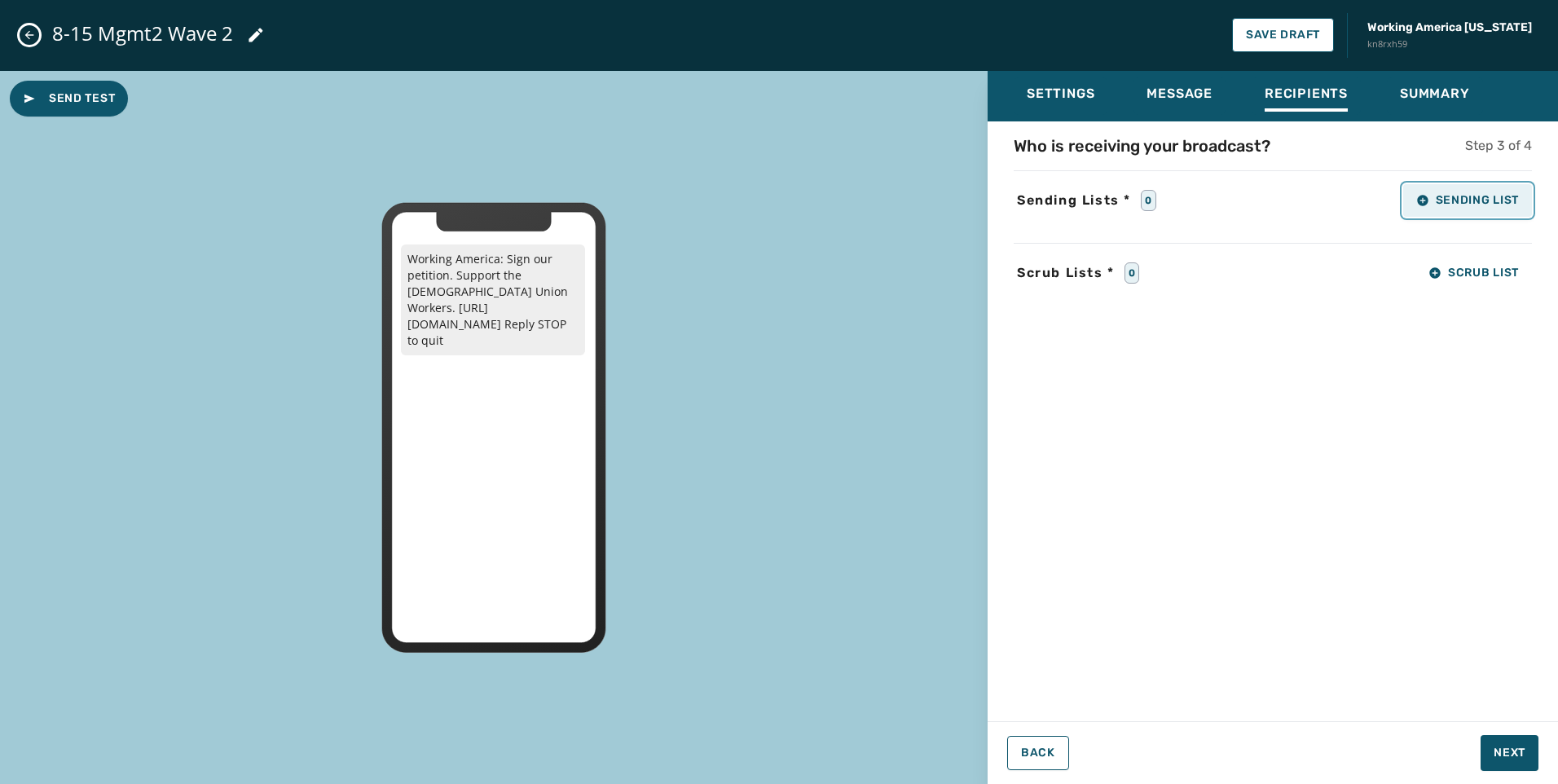
click at [1493, 202] on span "Sending List" at bounding box center [1467, 200] width 102 height 13
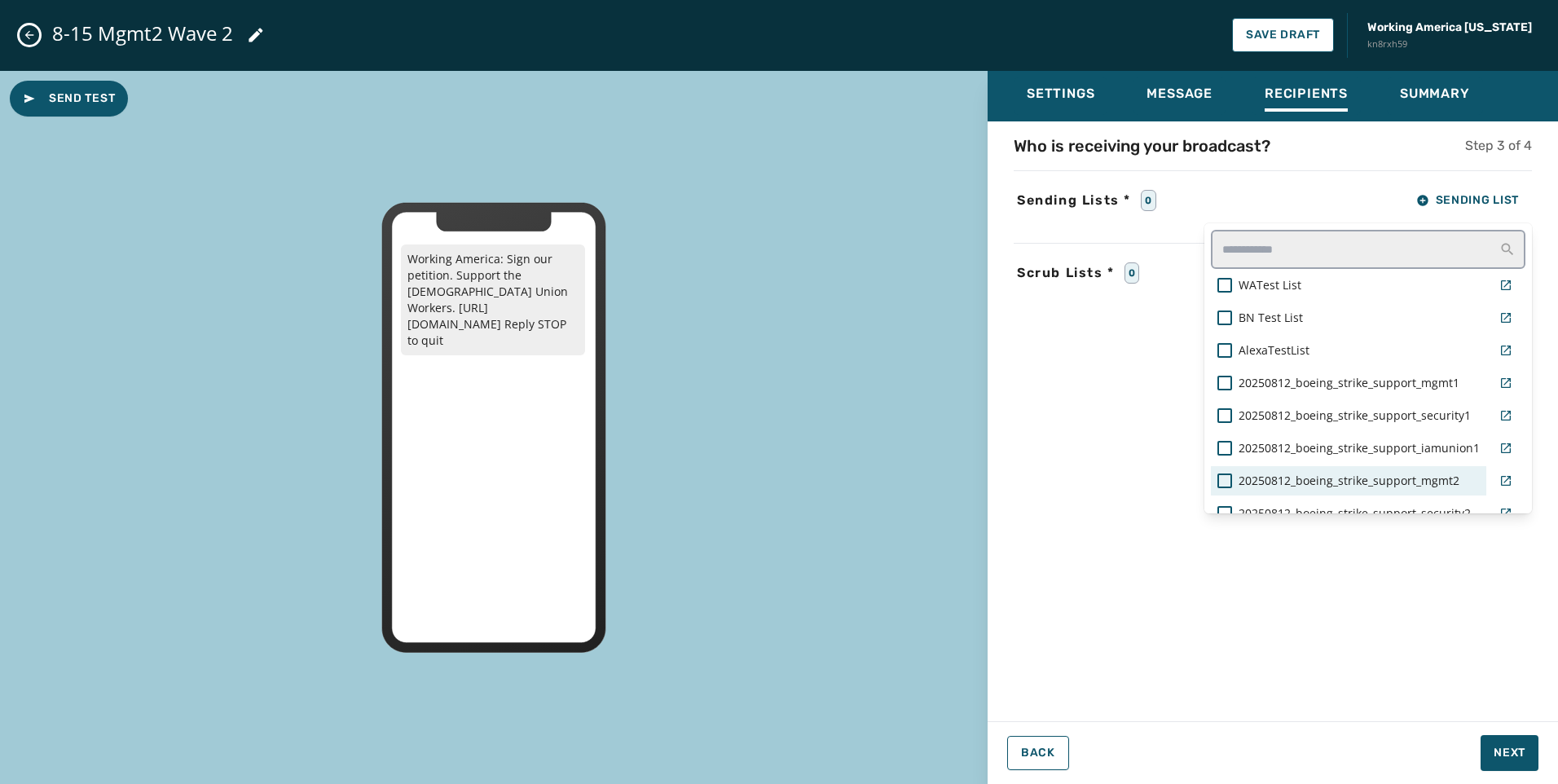
click at [1437, 486] on span "20250812_boeing_strike_support_mgmt2" at bounding box center [1349, 481] width 221 height 17
click at [1516, 756] on div "Settings Message Recipients Summary Who is receiving your broadcast? Step 3 of …" at bounding box center [1272, 421] width 571 height 700
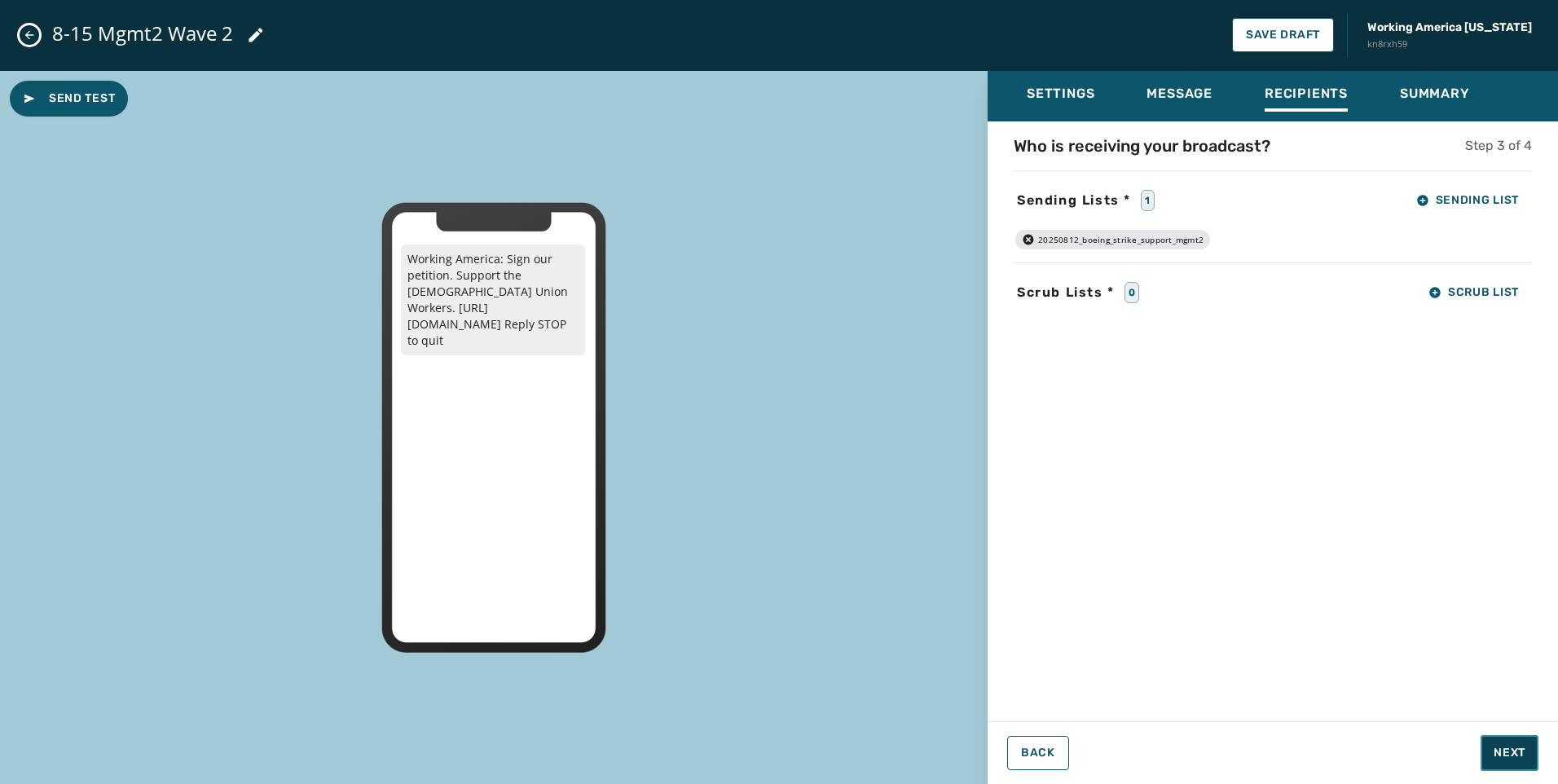
click at [1518, 757] on span "Next" at bounding box center [1510, 752] width 32 height 17
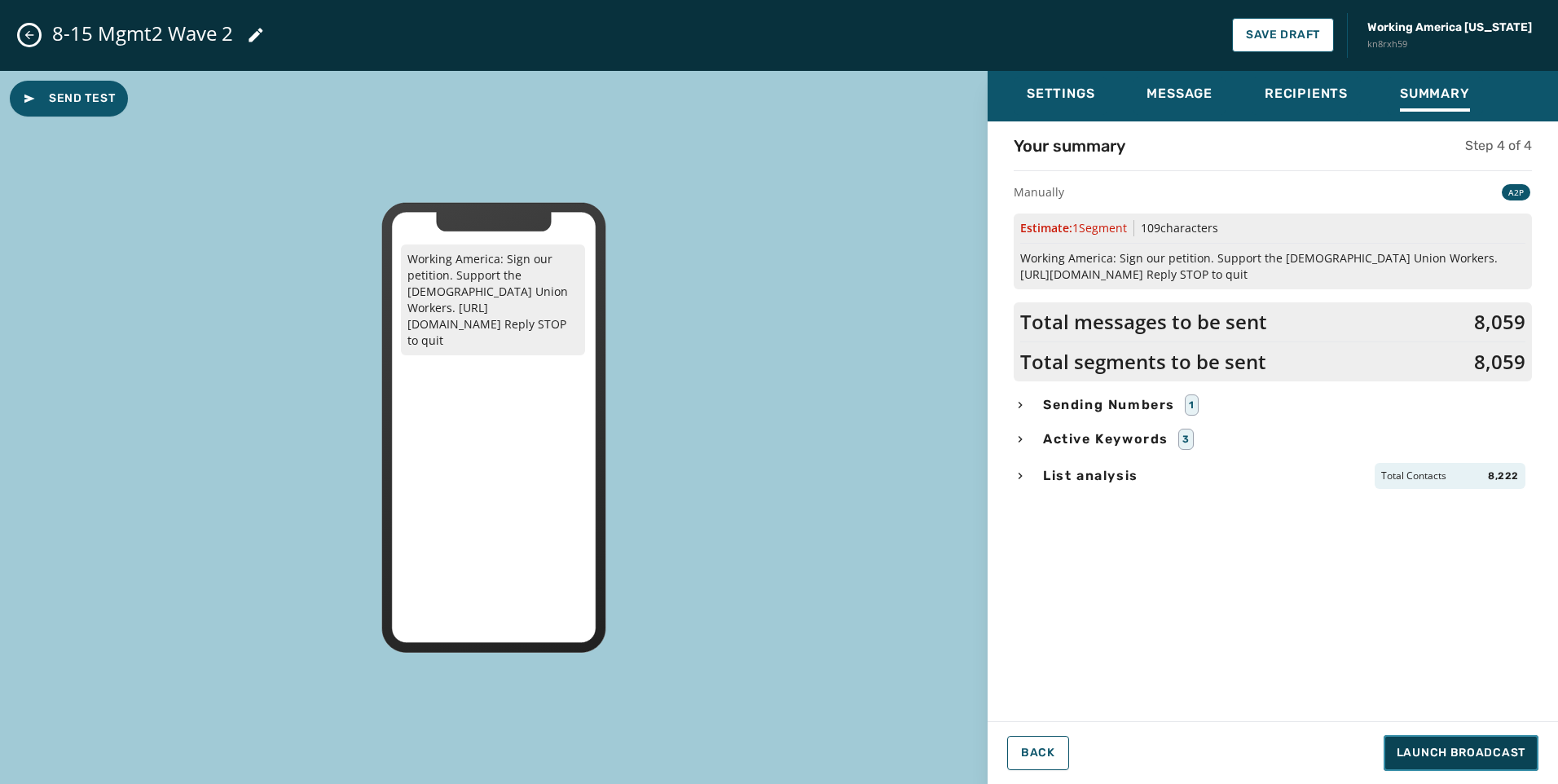
click at [1528, 758] on button "Launch Broadcast" at bounding box center [1460, 752] width 155 height 35
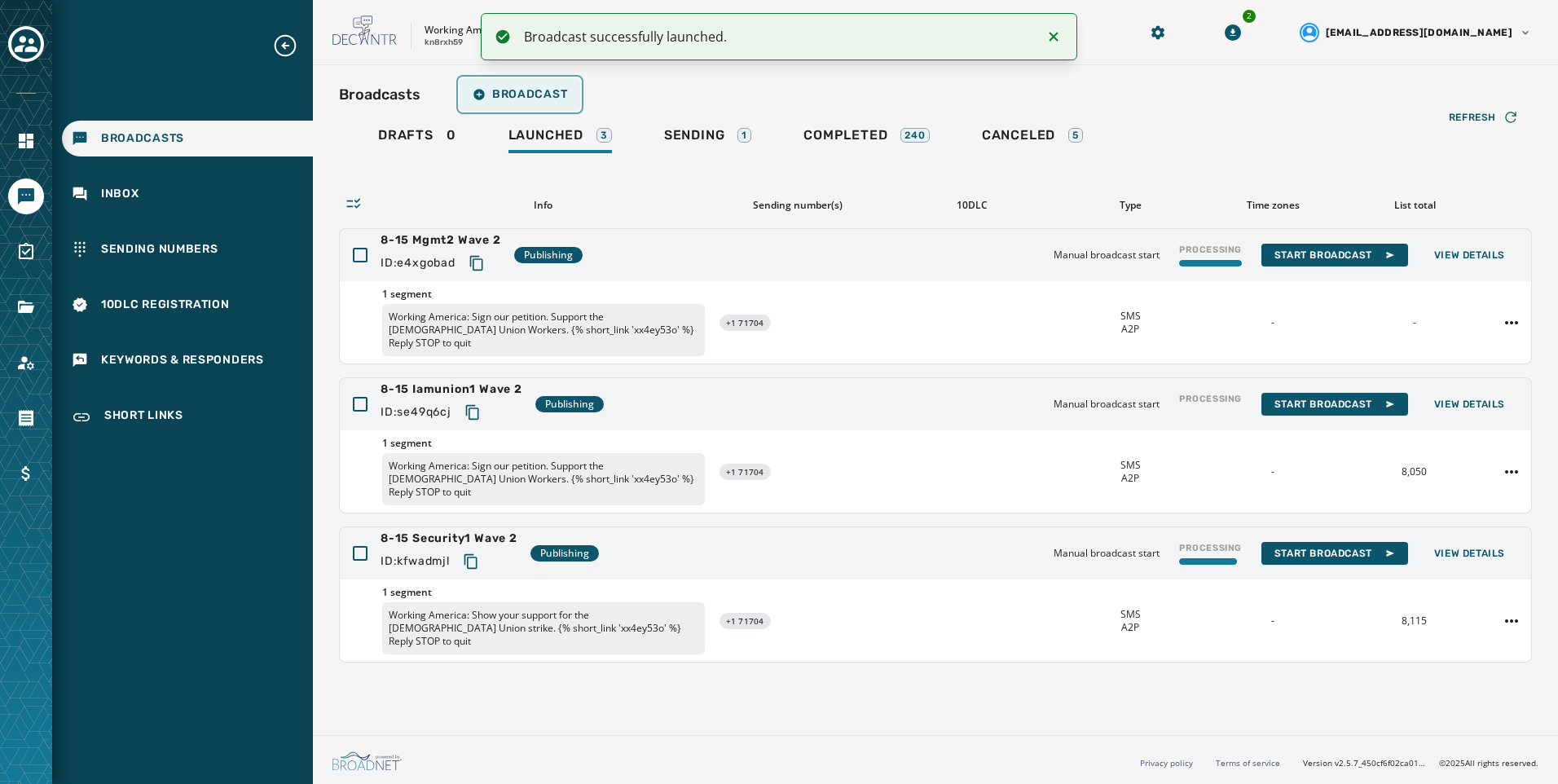
click at [482, 89] on icon "button" at bounding box center [479, 94] width 13 height 13
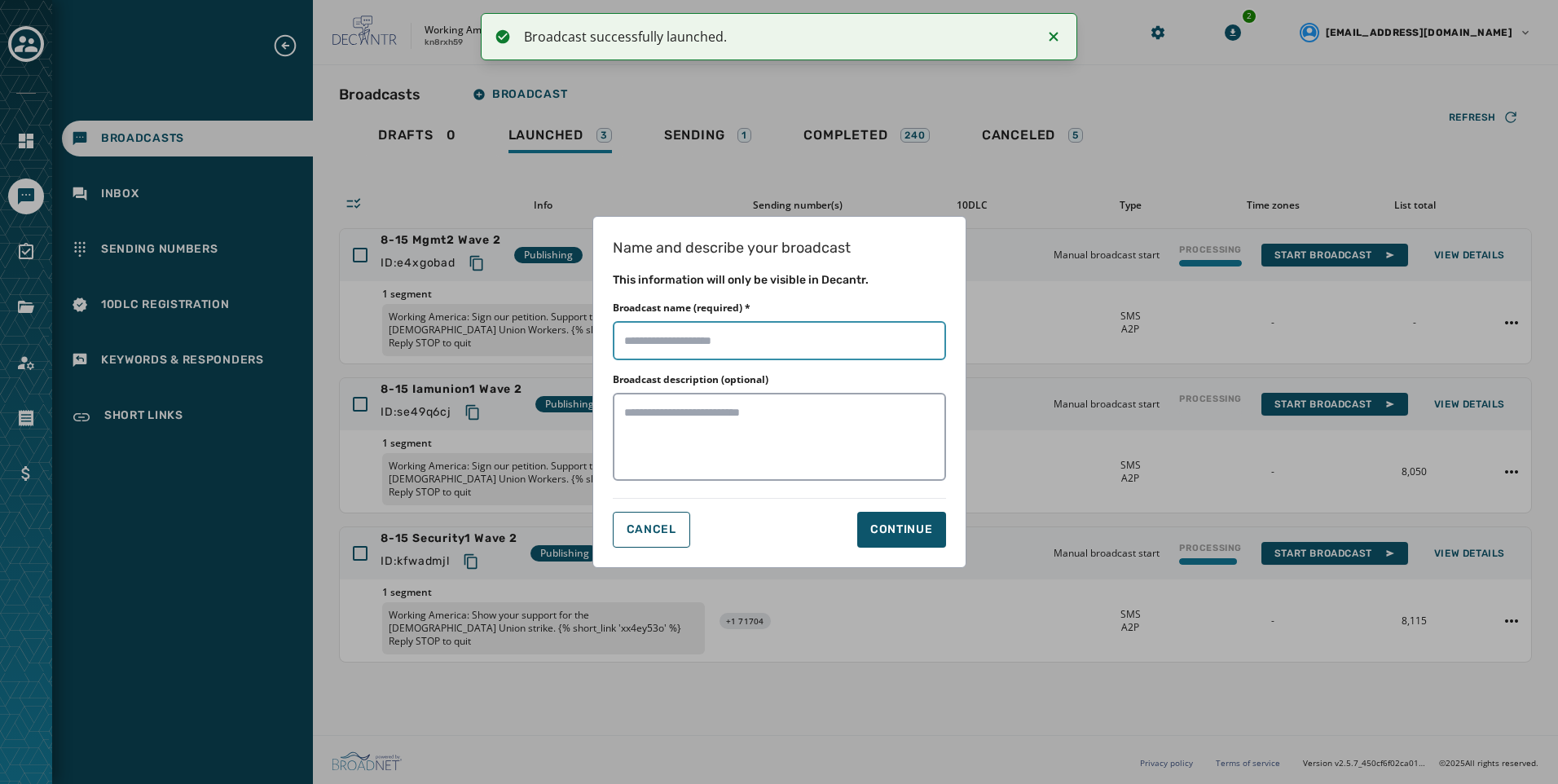
click at [690, 345] on input "Broadcast name (required) *" at bounding box center [779, 341] width 333 height 39
paste input "**********"
type input "**********"
click at [895, 523] on div "Continue" at bounding box center [902, 529] width 63 height 17
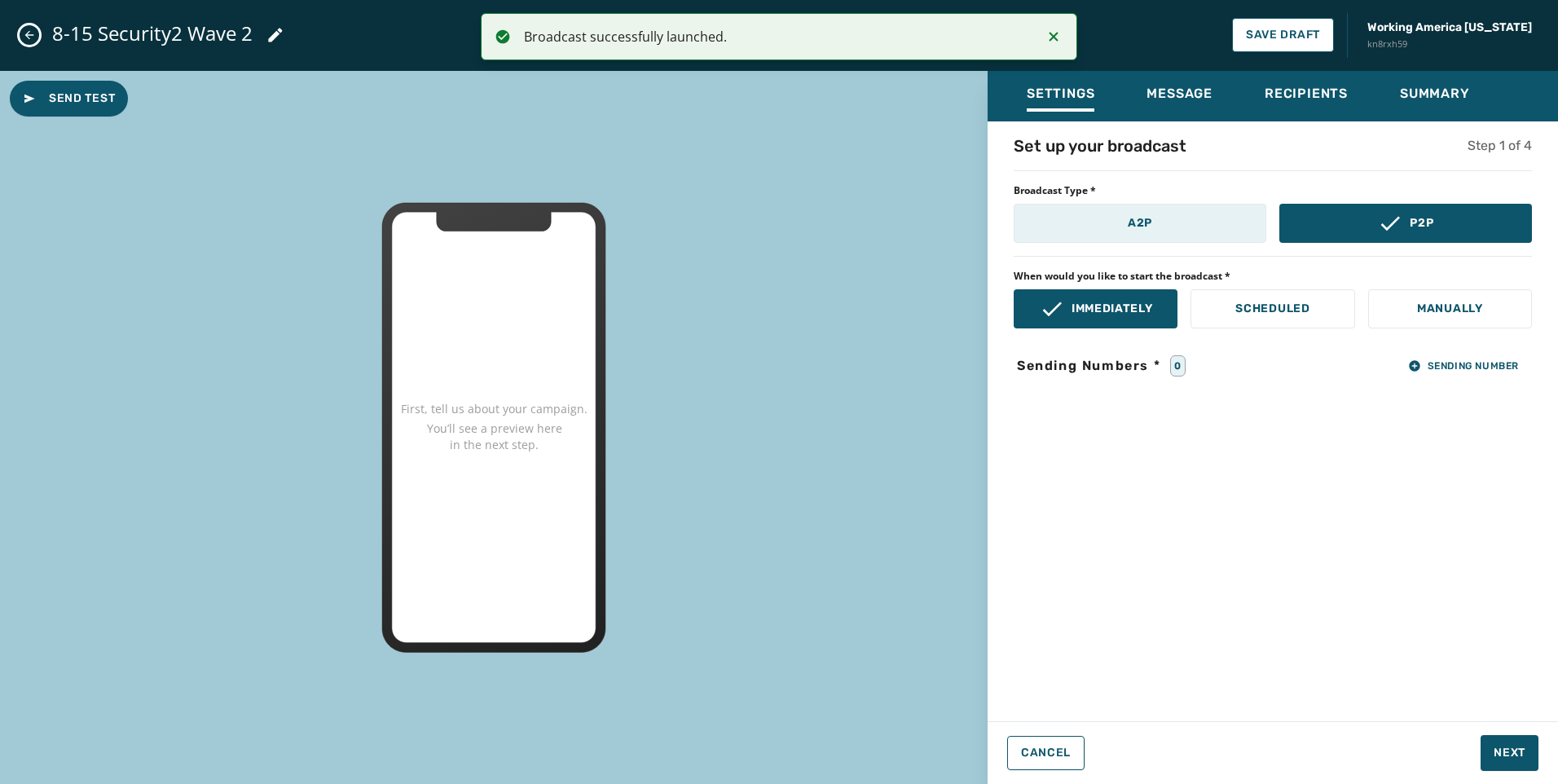
click at [1075, 232] on button "A2P" at bounding box center [1140, 224] width 252 height 39
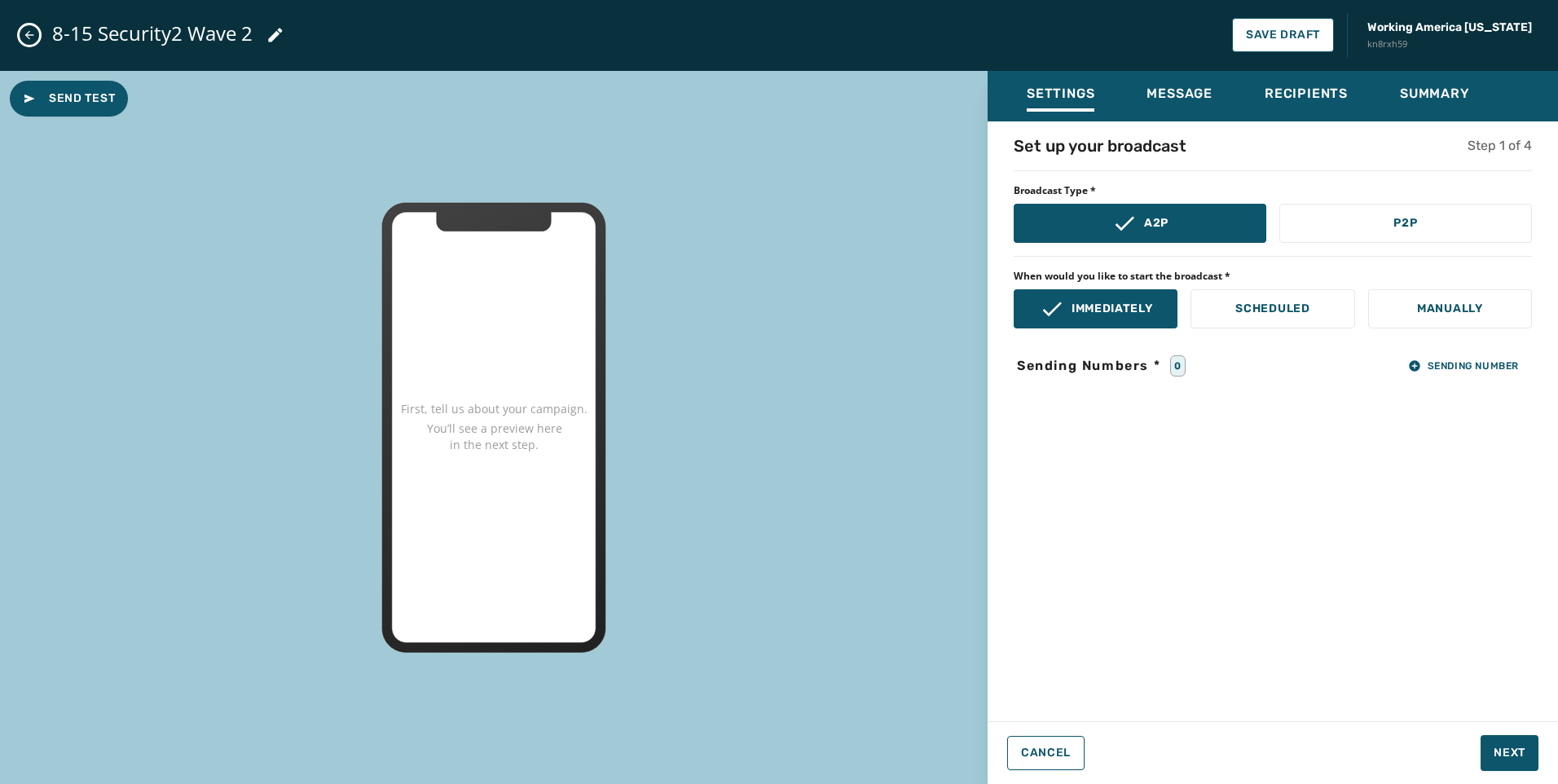
click at [1435, 328] on div "Set up your broadcast Step 1 of 4 Broadcast Type * A2P P2P When would you like …" at bounding box center [1272, 416] width 571 height 563
click at [1435, 323] on button "Manually" at bounding box center [1451, 309] width 164 height 39
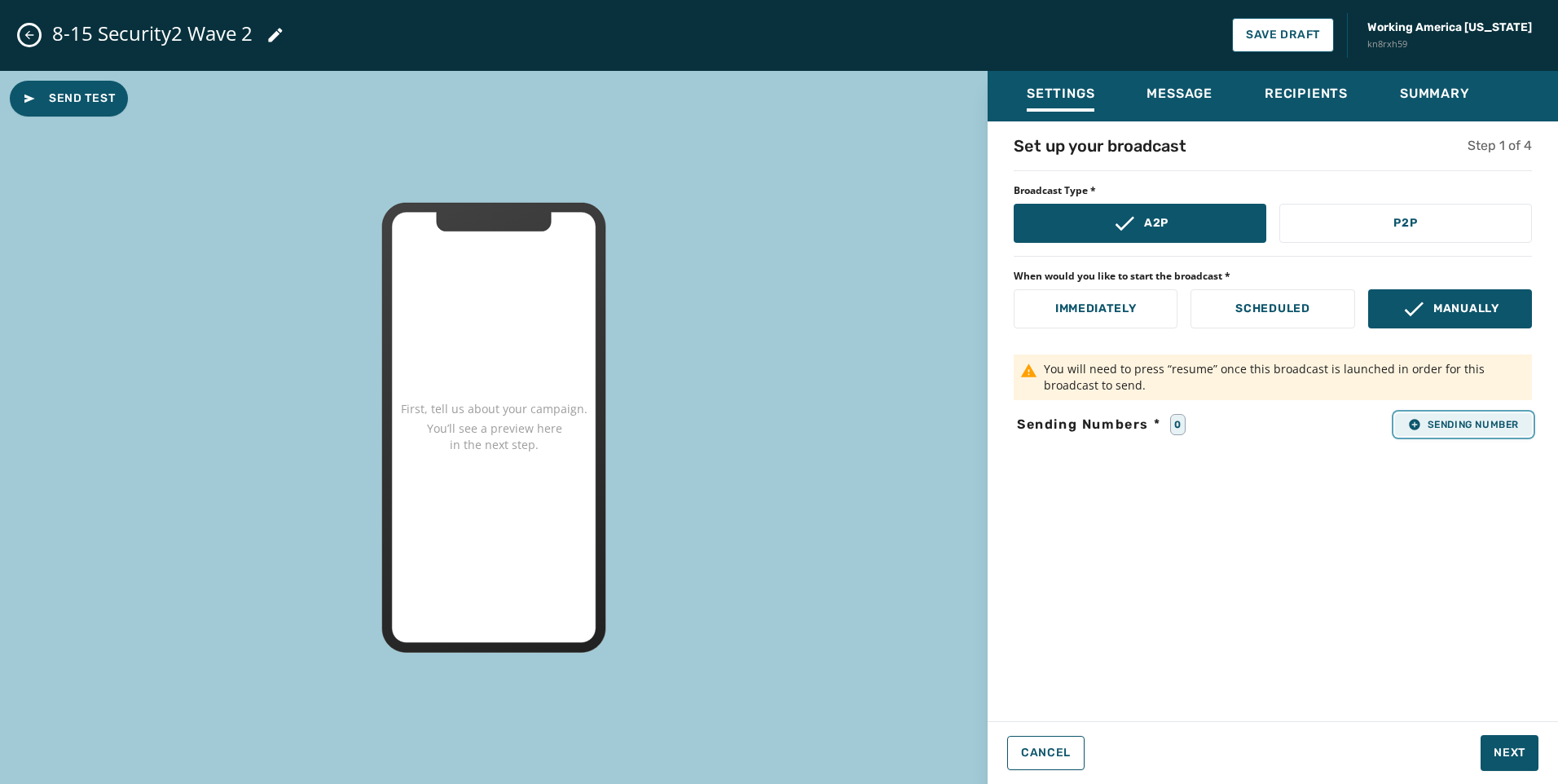
click at [1455, 419] on span "Sending Number" at bounding box center [1463, 424] width 110 height 13
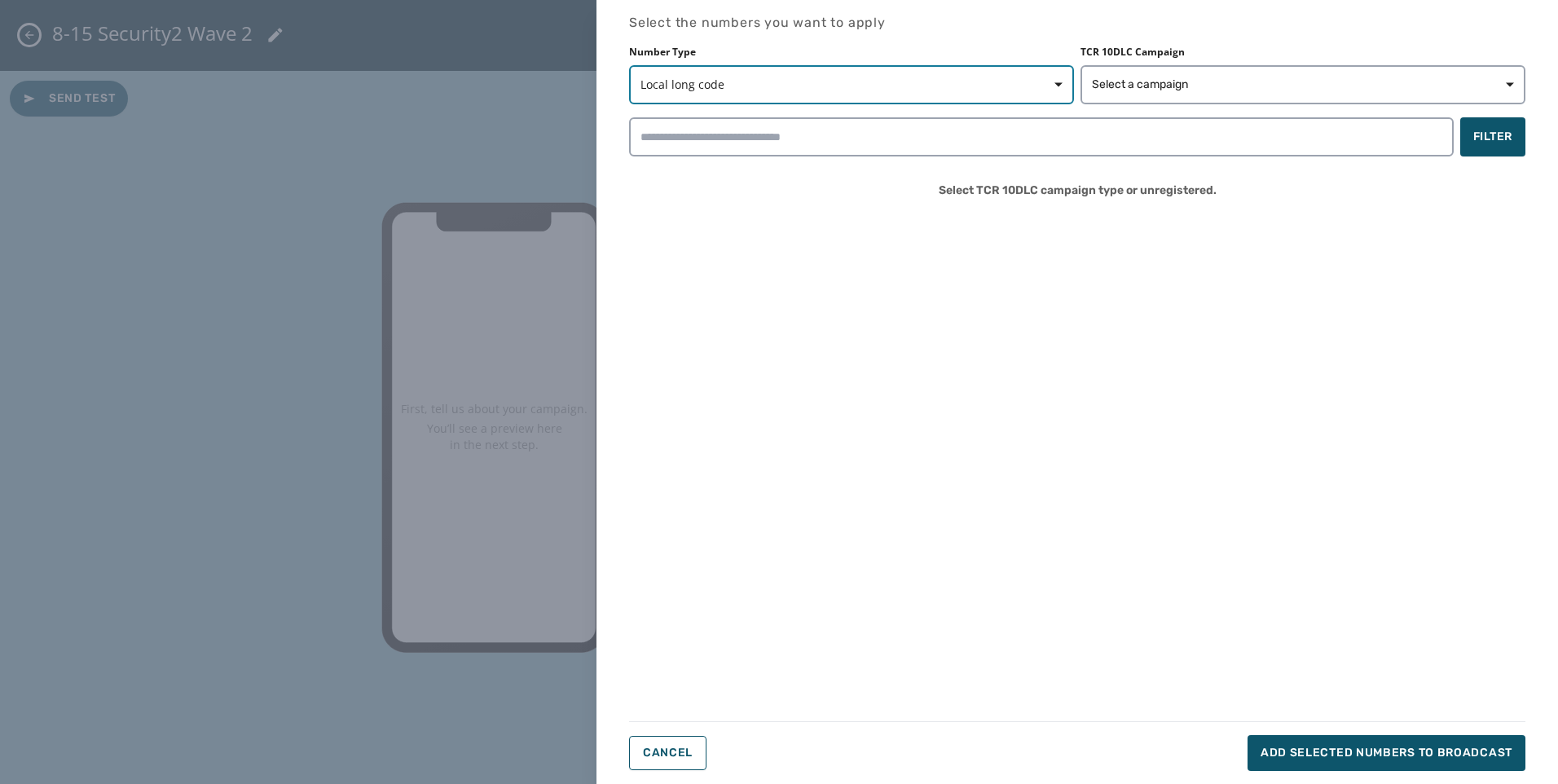
drag, startPoint x: 950, startPoint y: 68, endPoint x: 881, endPoint y: 85, distance: 71.1
click at [940, 71] on button "Local long code" at bounding box center [852, 85] width 445 height 39
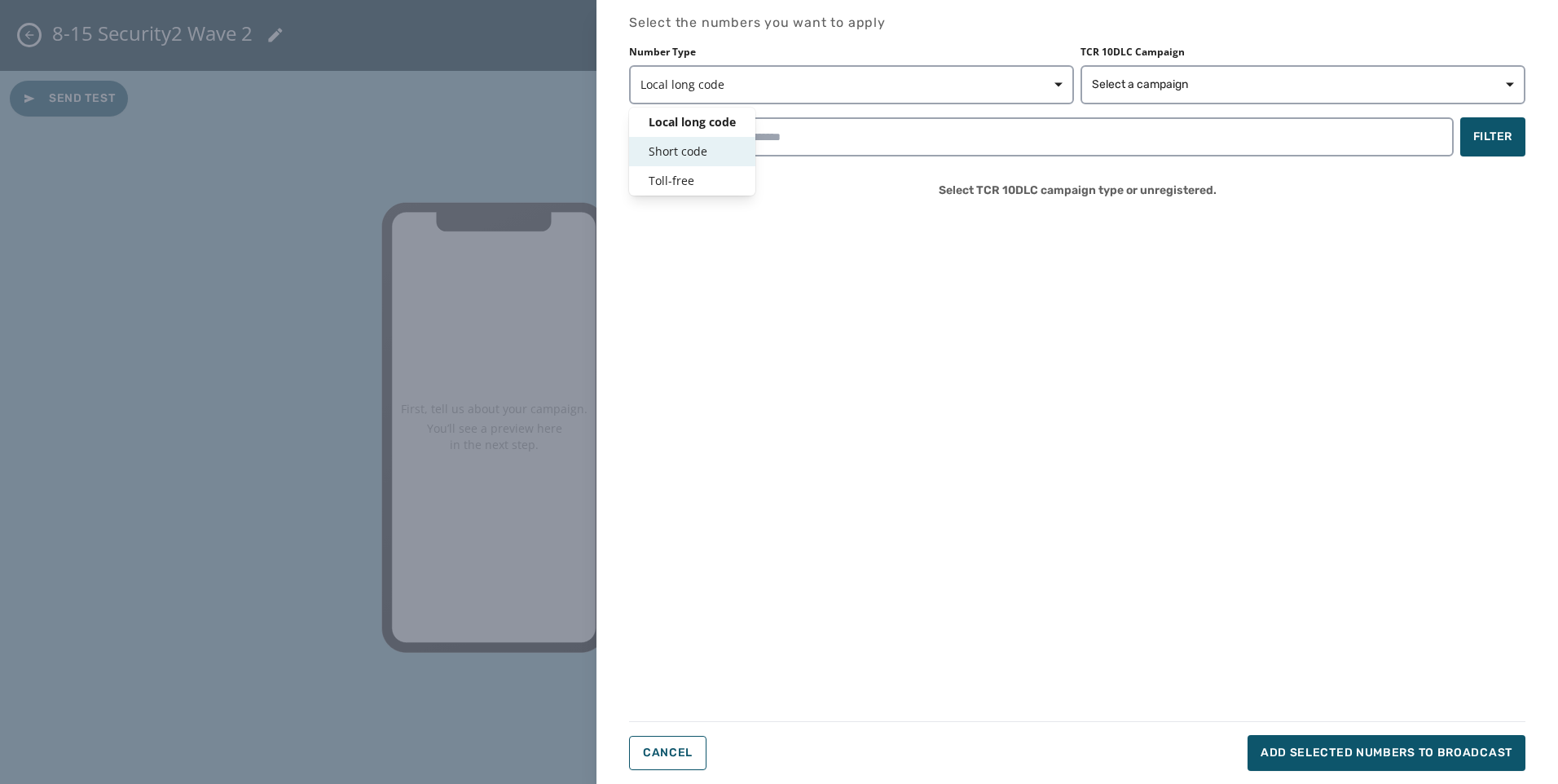
click at [699, 156] on span "Short code" at bounding box center [692, 152] width 87 height 17
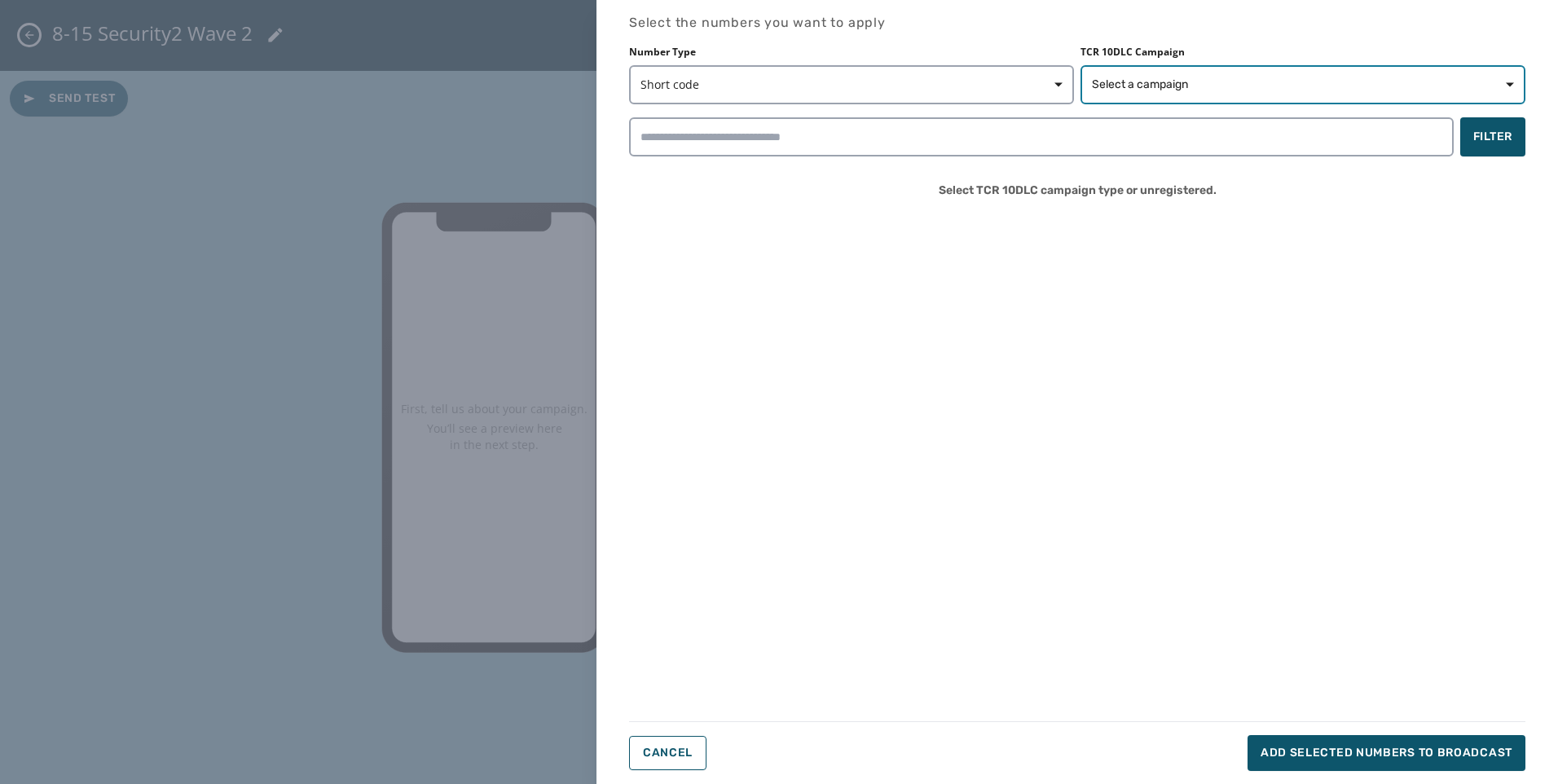
click at [1188, 81] on span "Select a campaign" at bounding box center [1140, 85] width 97 height 17
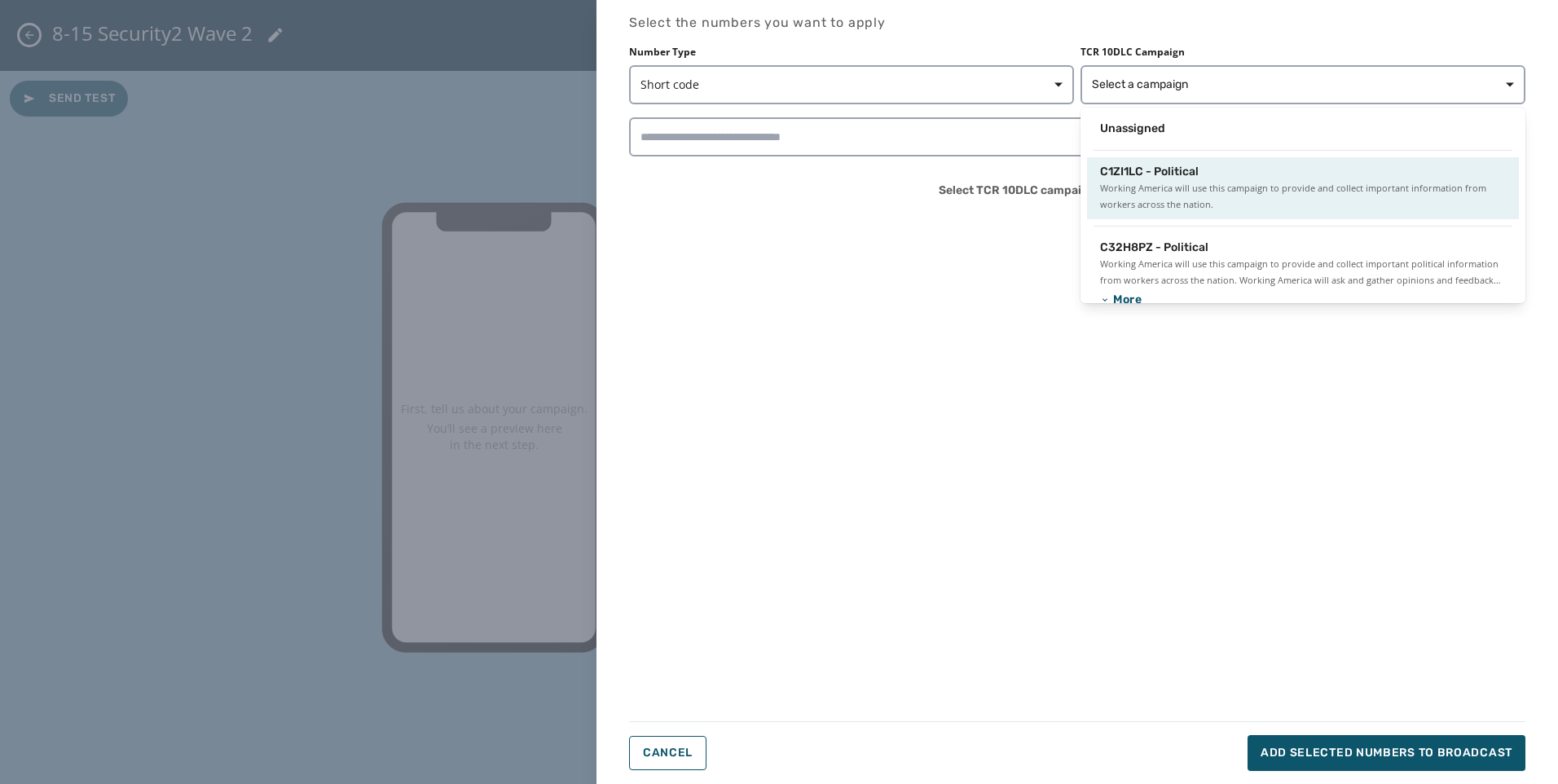
click at [1117, 147] on div "Unassigned" at bounding box center [1304, 132] width 445 height 36
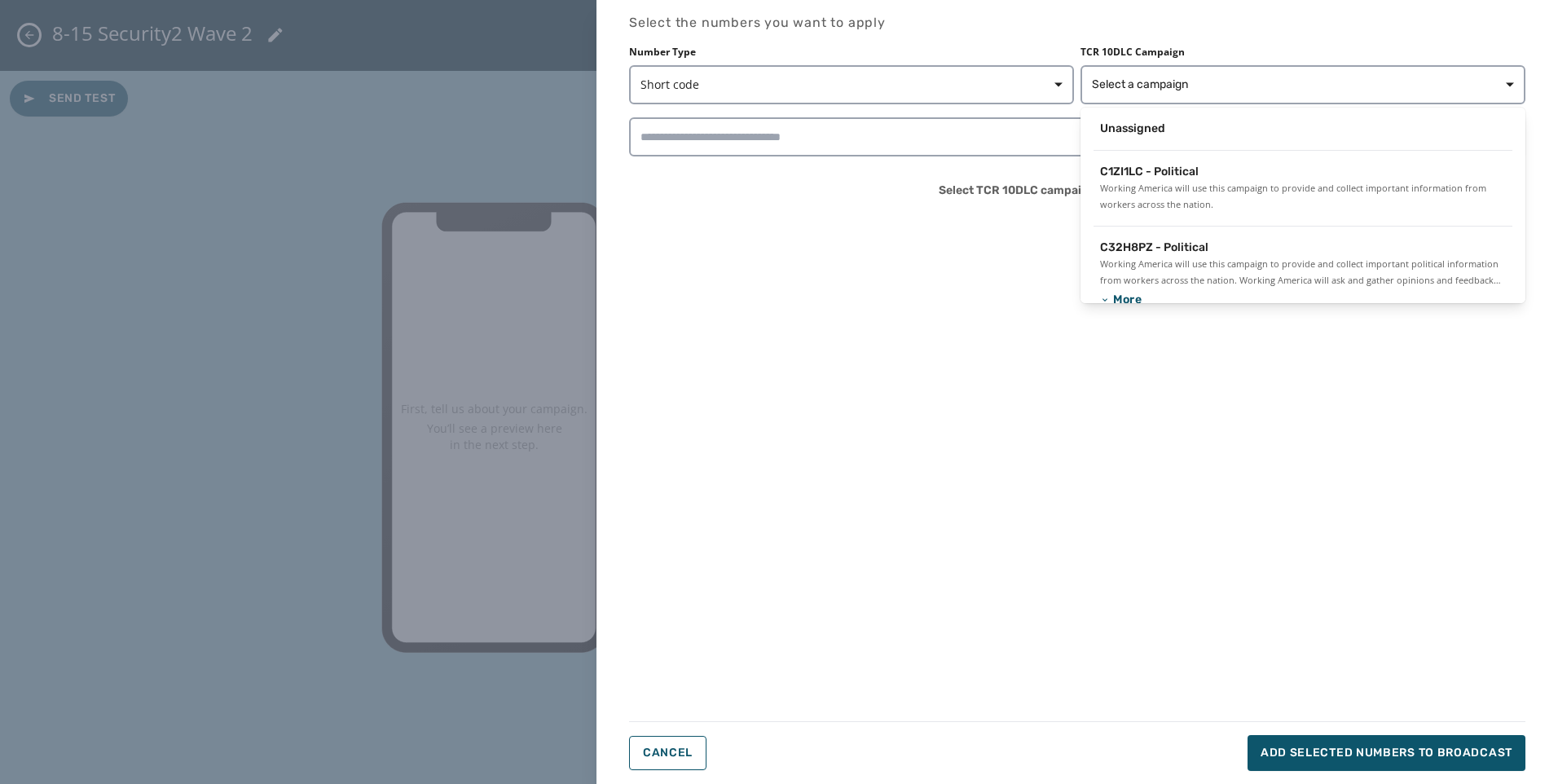
click at [1086, 132] on div "Unassigned" at bounding box center [1304, 132] width 445 height 36
click at [1178, 130] on div "Unassigned" at bounding box center [1304, 128] width 406 height 17
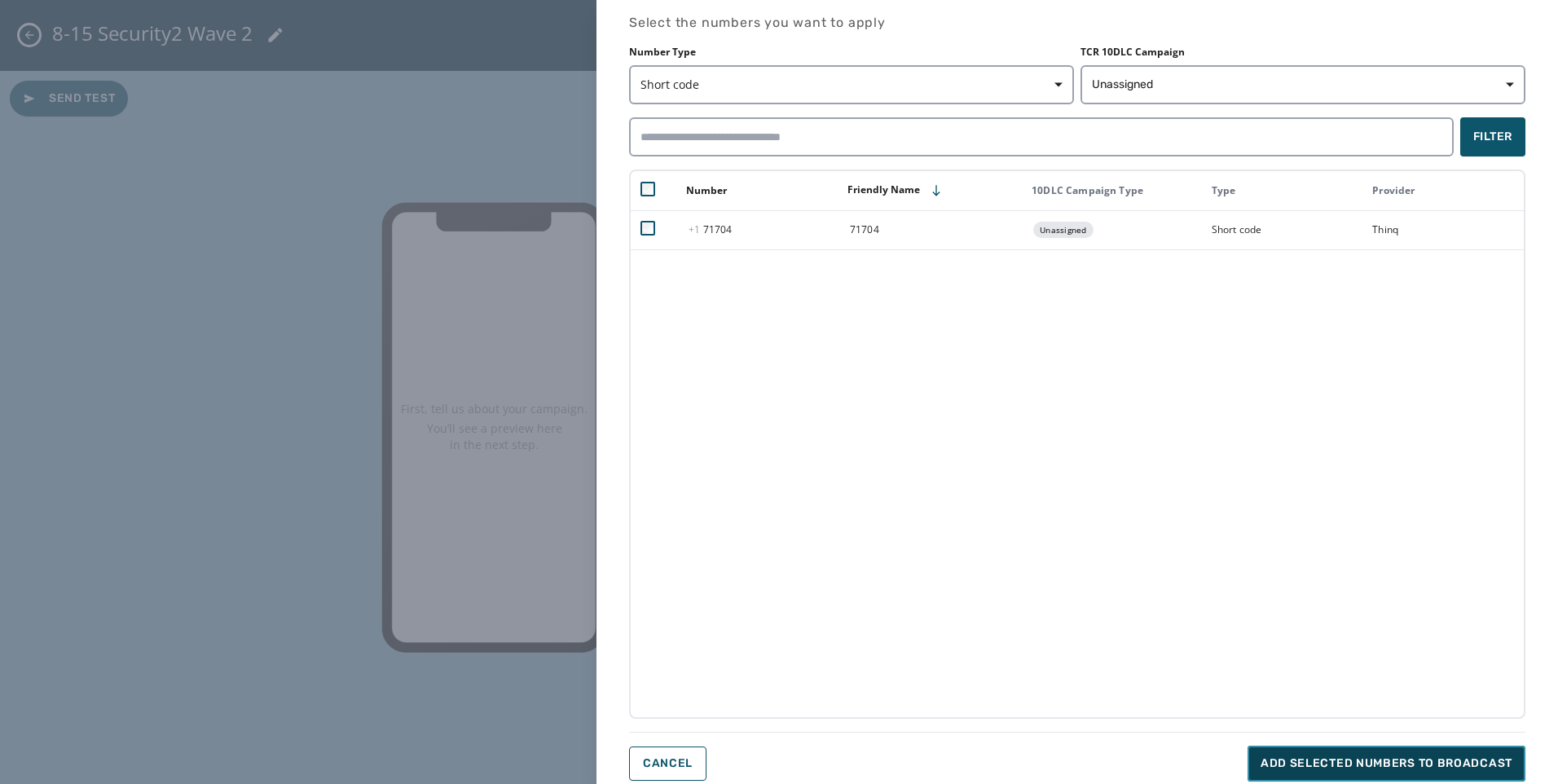
click at [1394, 765] on span "Add selected numbers to broadcast" at bounding box center [1388, 763] width 252 height 17
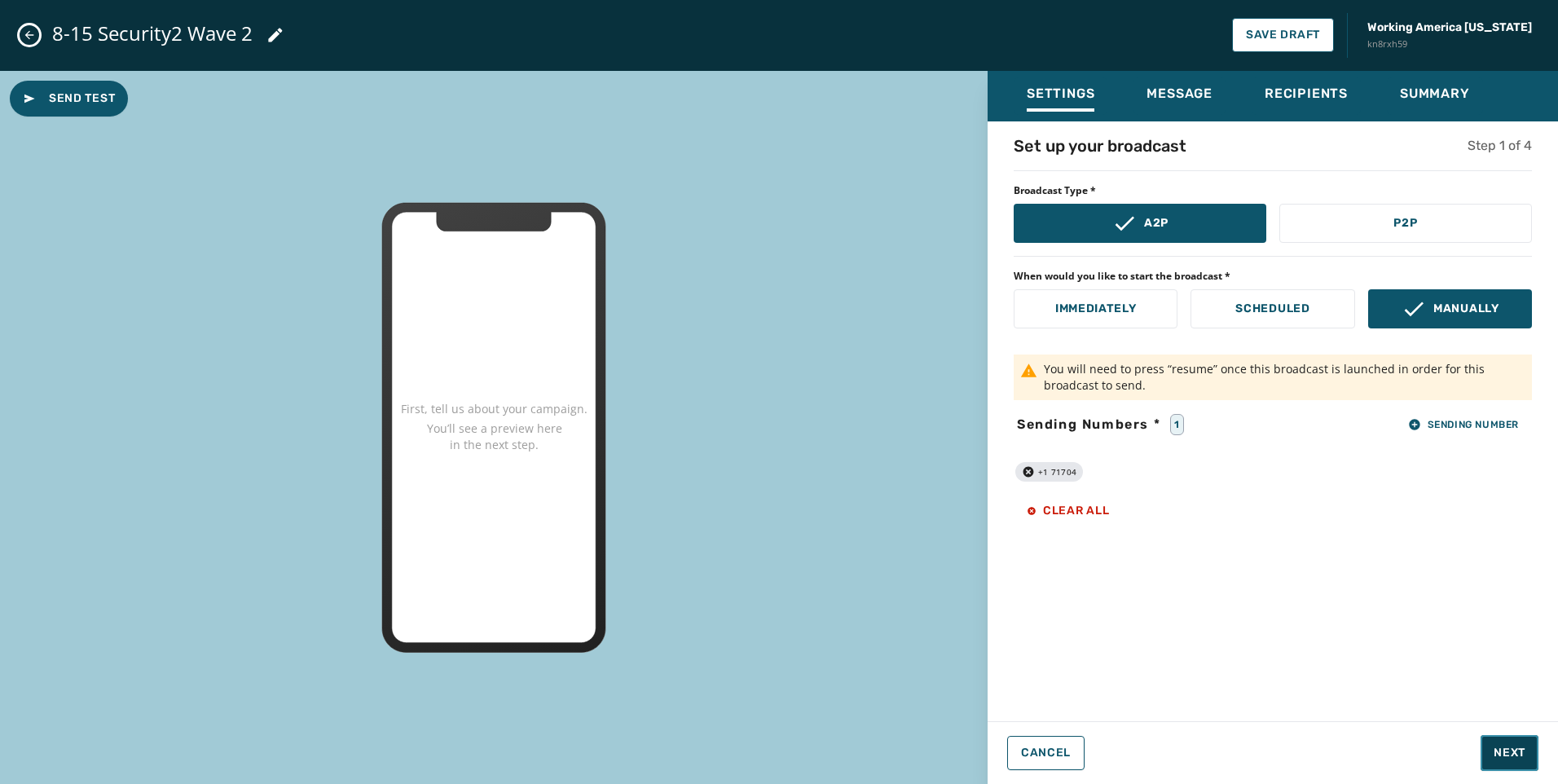
click at [1511, 766] on button "Next" at bounding box center [1510, 752] width 58 height 35
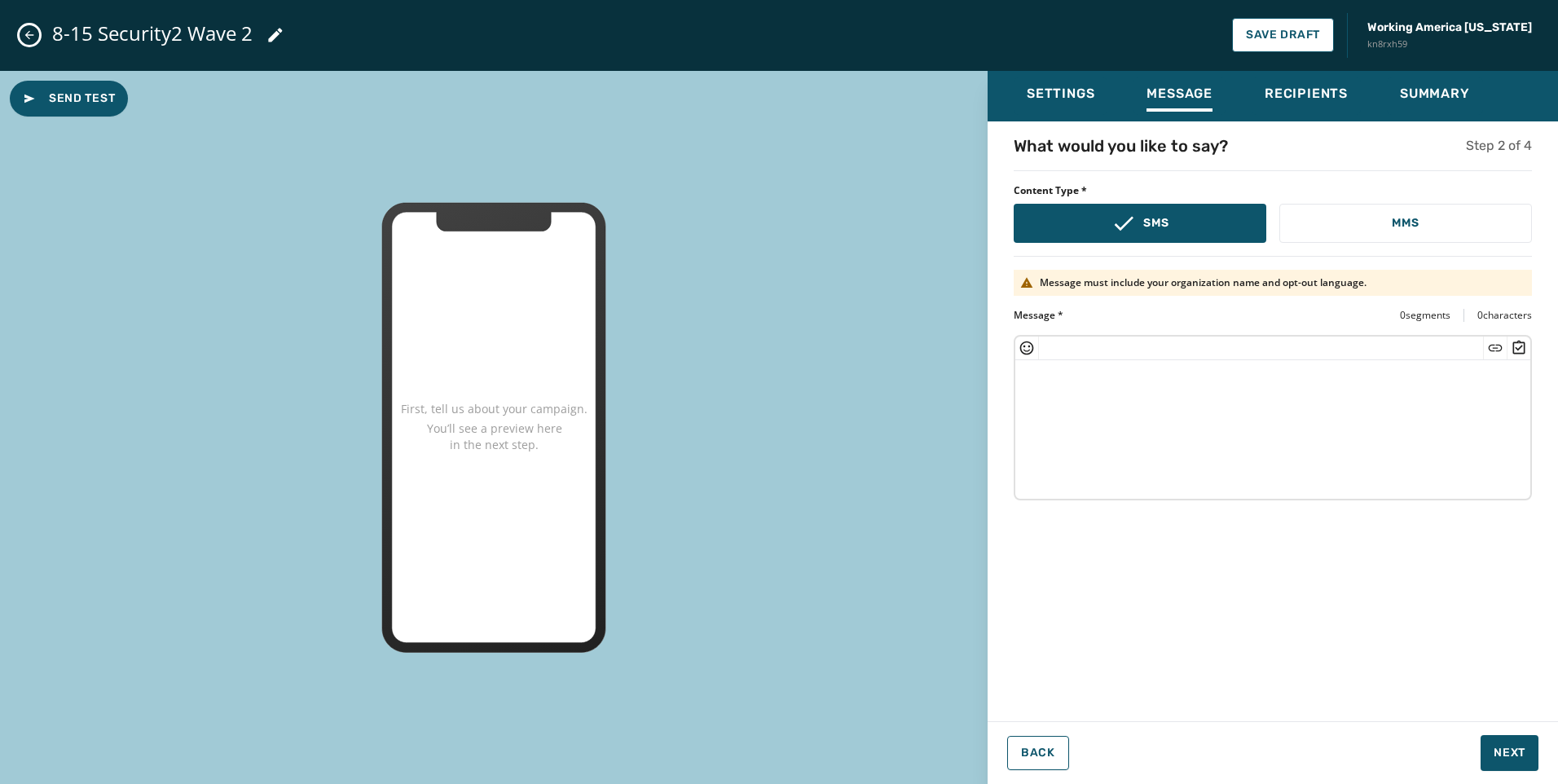
click at [1242, 425] on textarea at bounding box center [1273, 427] width 515 height 134
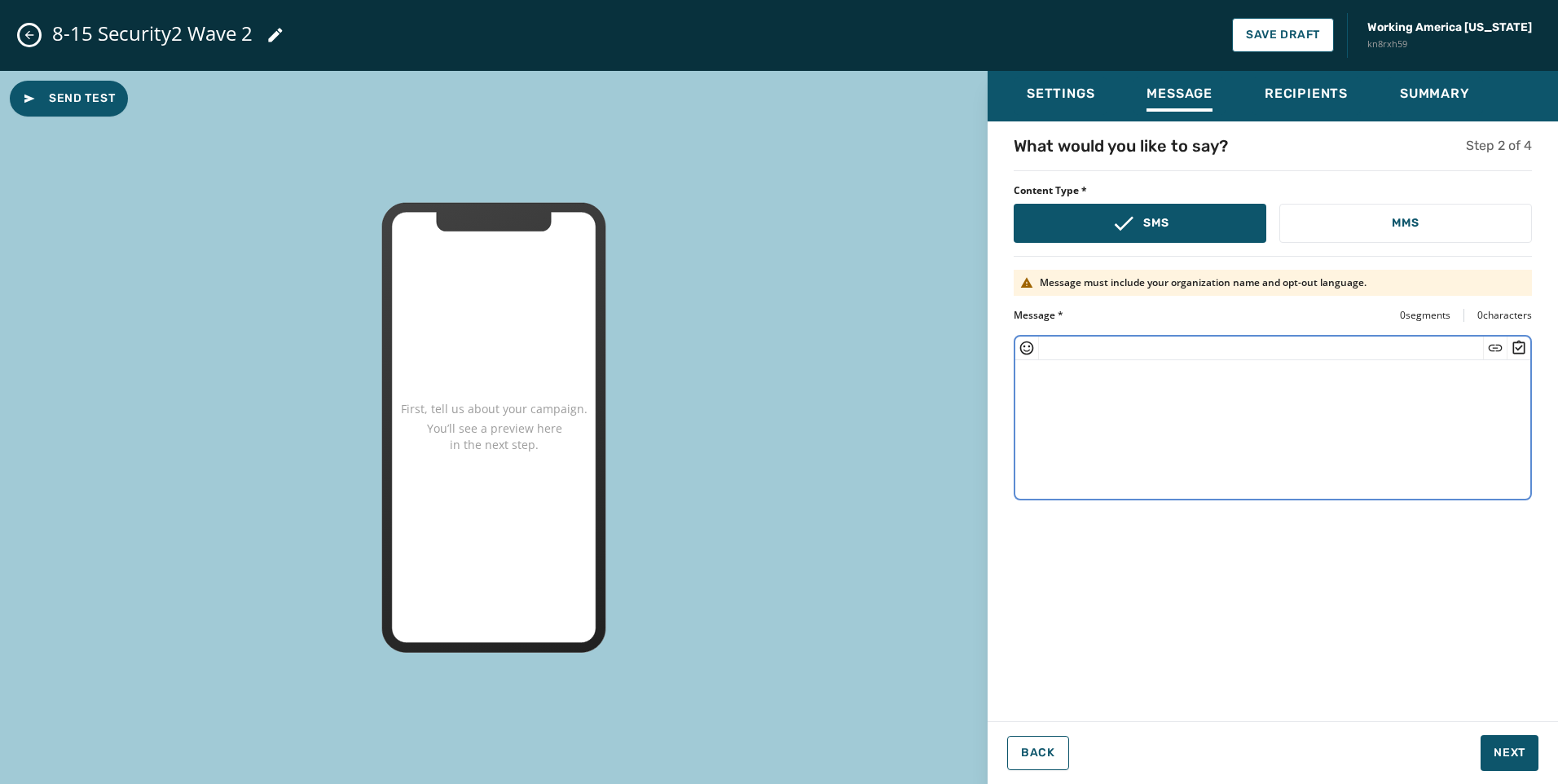
paste textarea "**********"
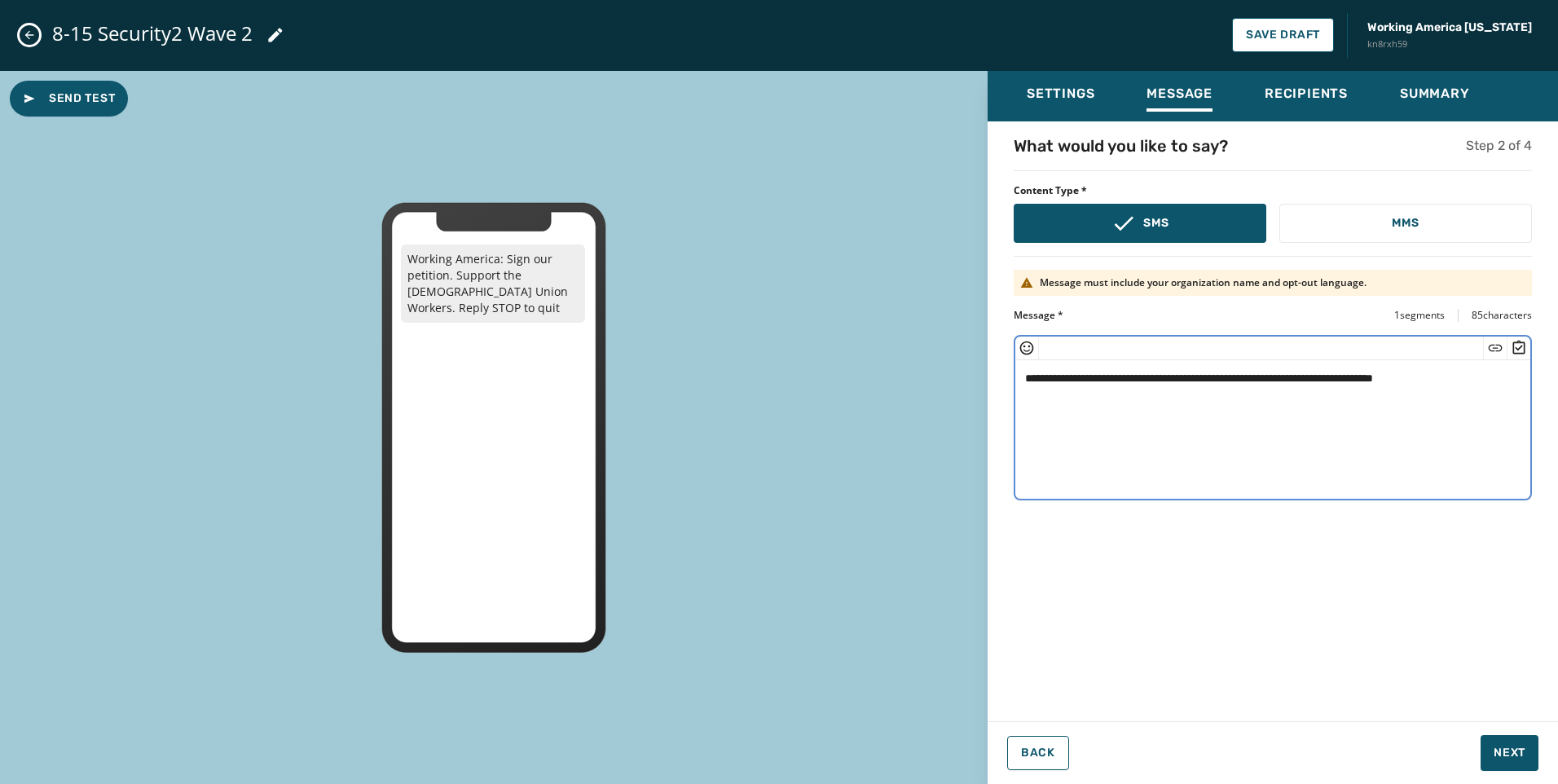
click at [1389, 372] on textarea "**********" at bounding box center [1273, 427] width 515 height 134
click at [1487, 348] on div at bounding box center [1495, 348] width 24 height 23
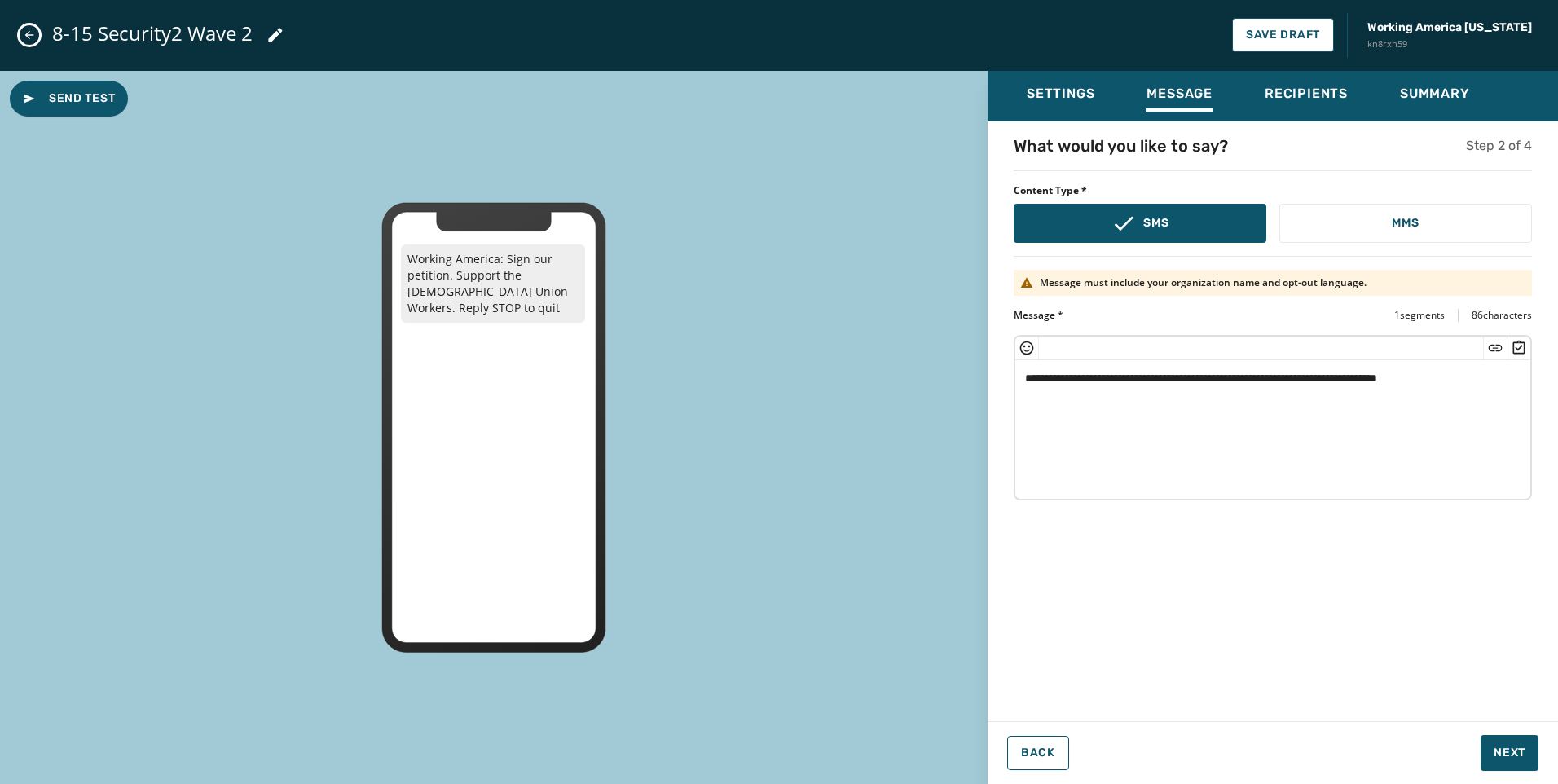
click at [1492, 347] on icon "Insert Short Link" at bounding box center [1495, 348] width 17 height 17
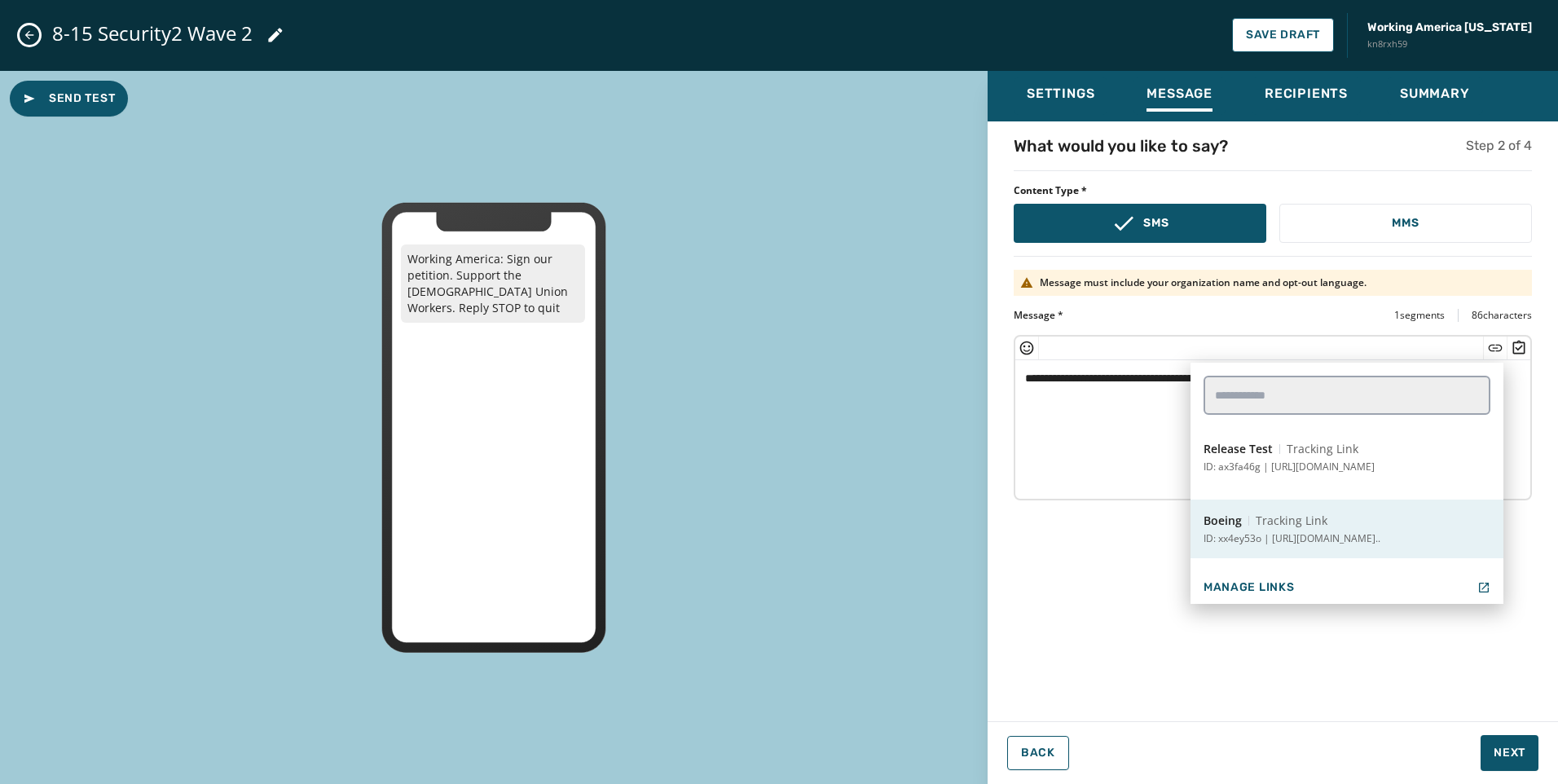
click at [1354, 546] on button "Boeing Tracking Link ID: xx4ey53o | [URL][DOMAIN_NAME].." at bounding box center [1347, 529] width 313 height 59
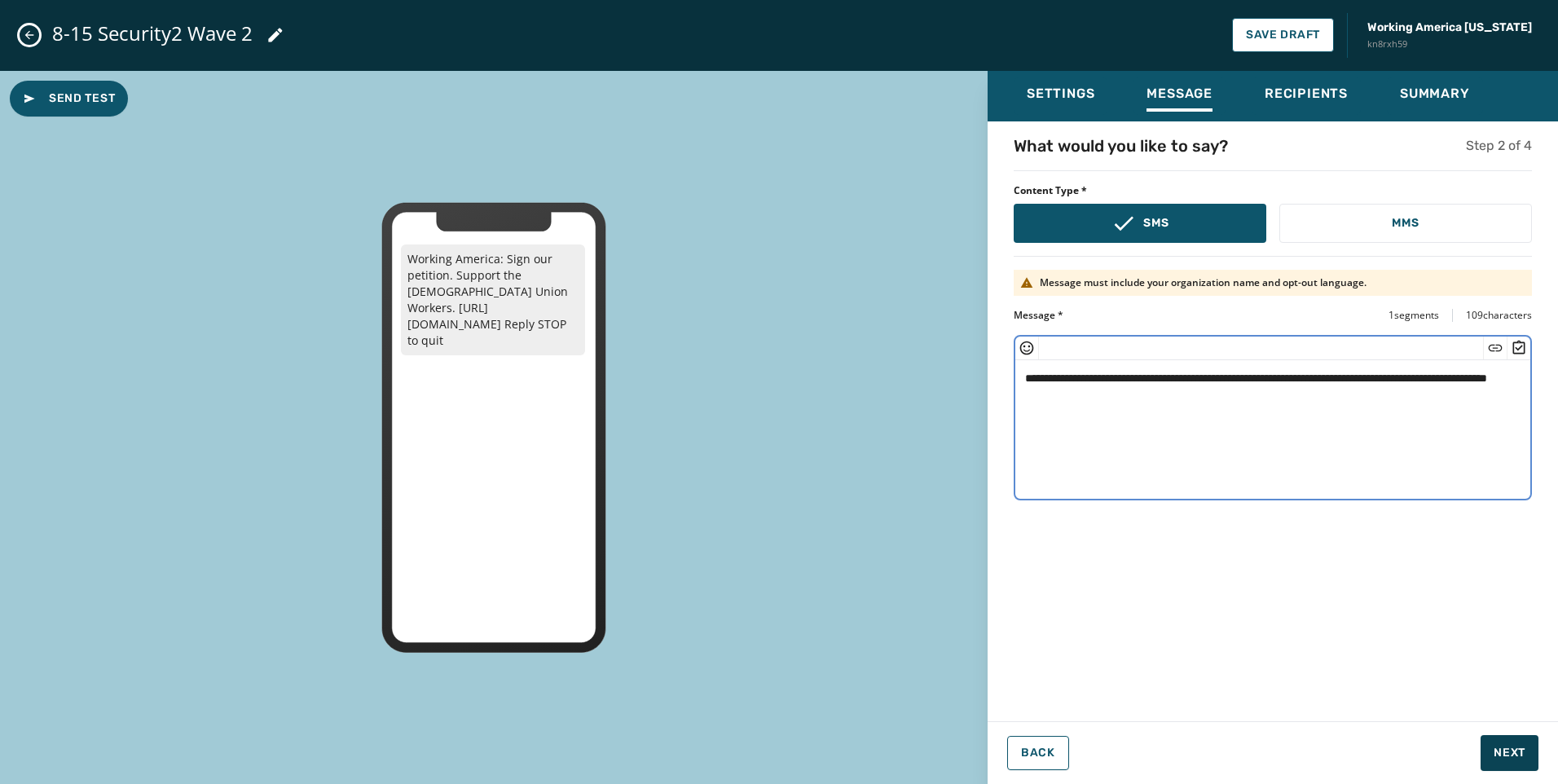
type textarea "**********"
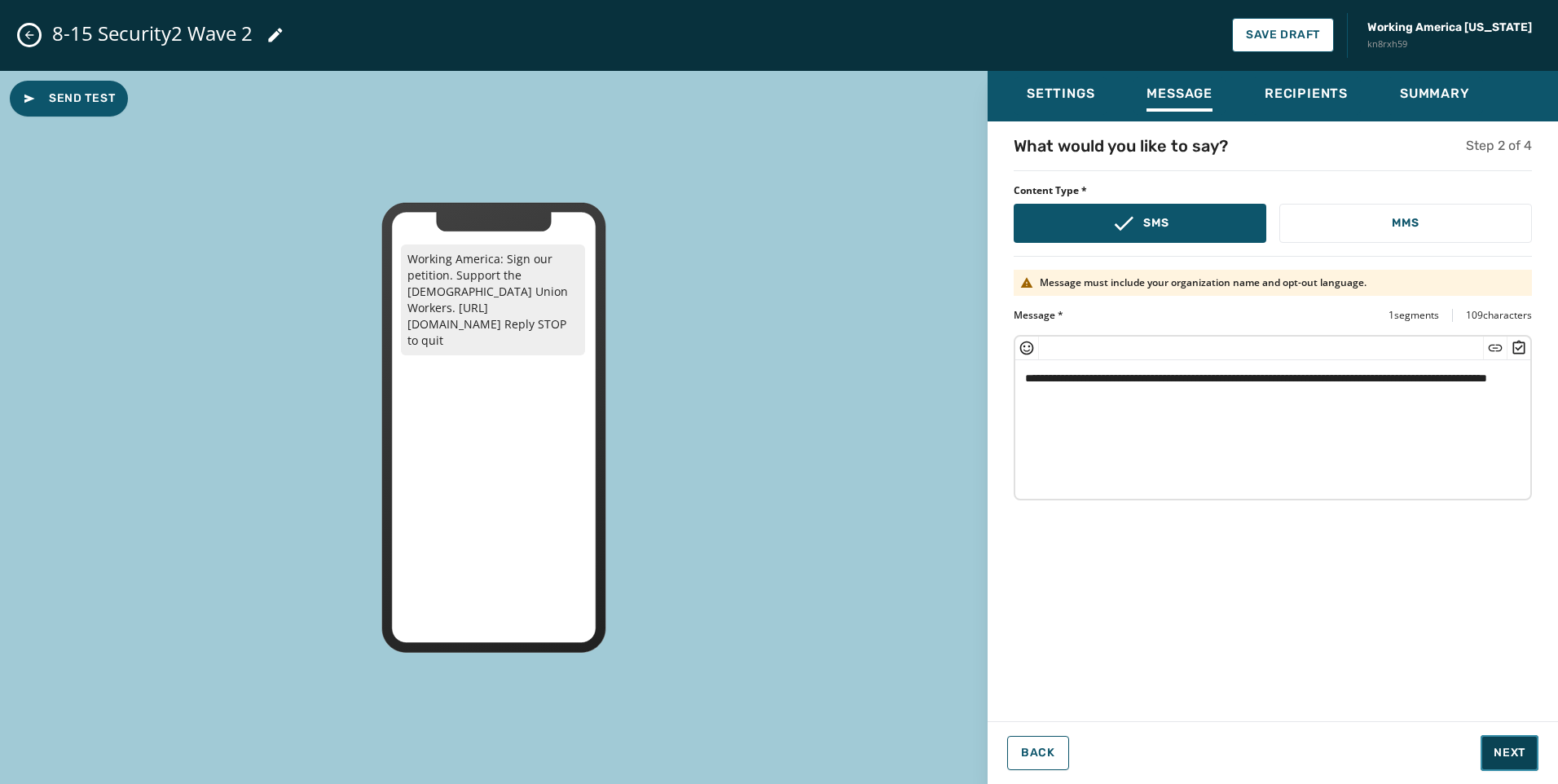
click at [1510, 755] on span "Next" at bounding box center [1510, 752] width 32 height 17
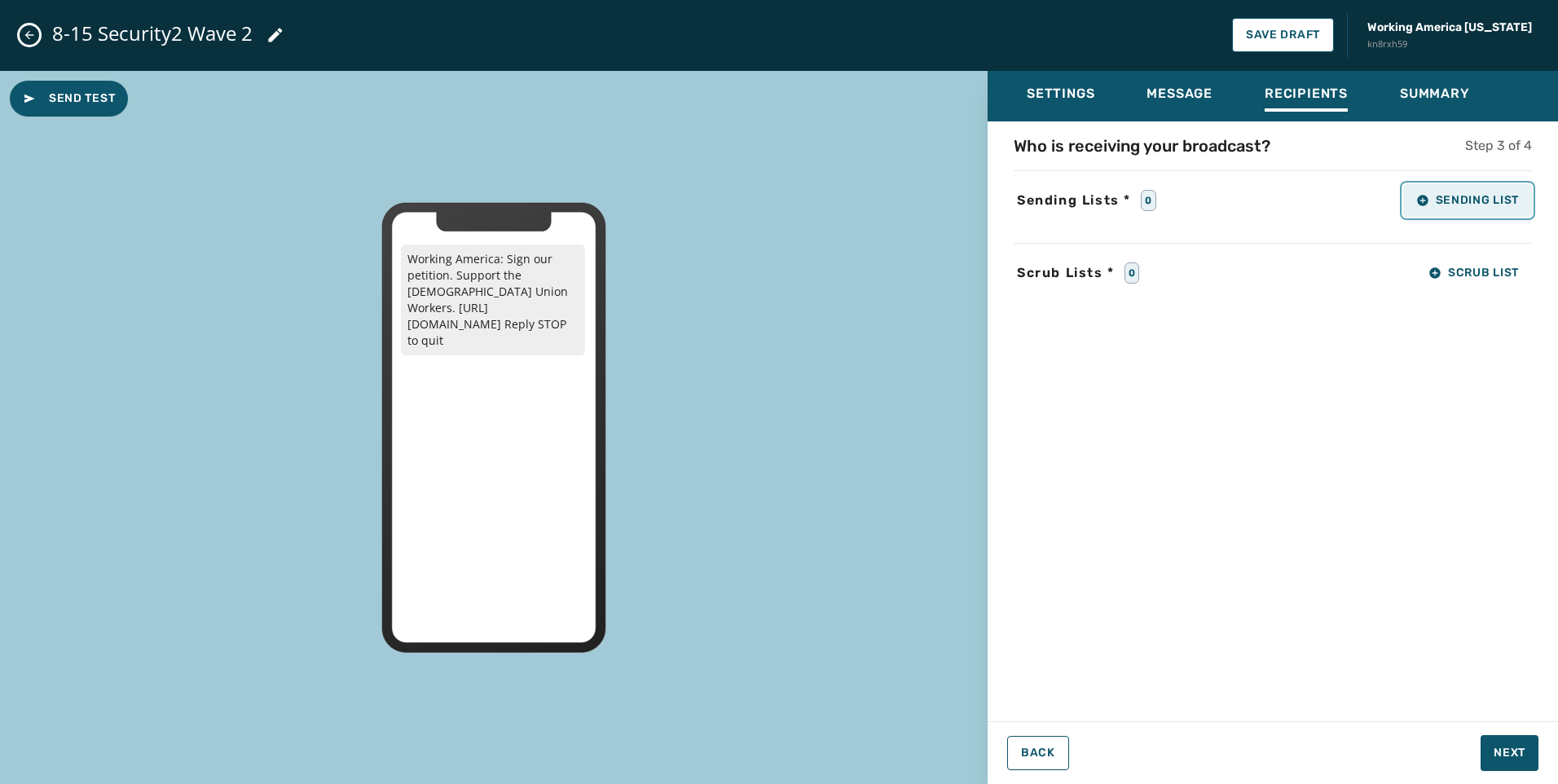
click at [1469, 195] on span "Sending List" at bounding box center [1467, 200] width 102 height 13
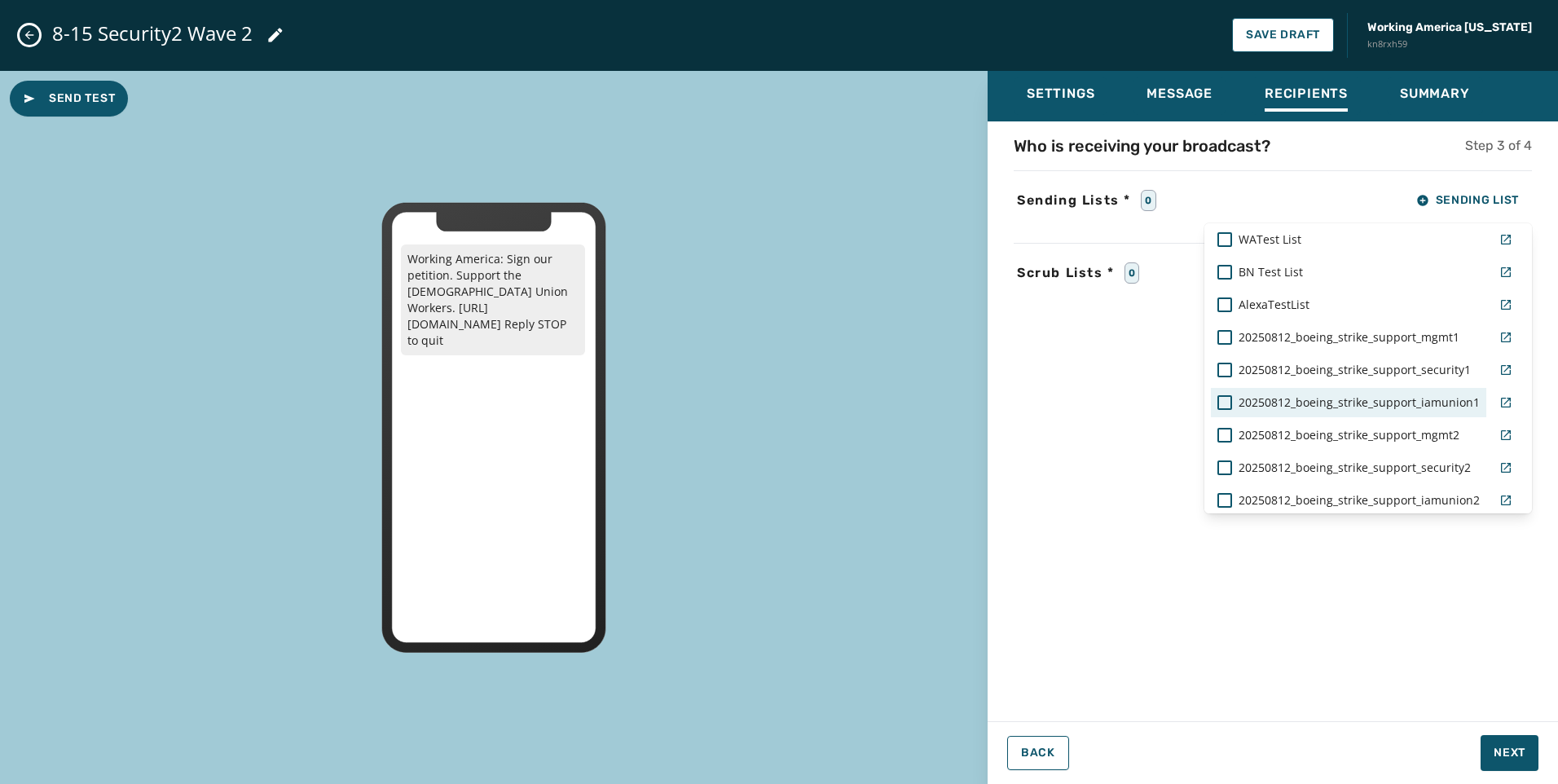
scroll to position [82, 0]
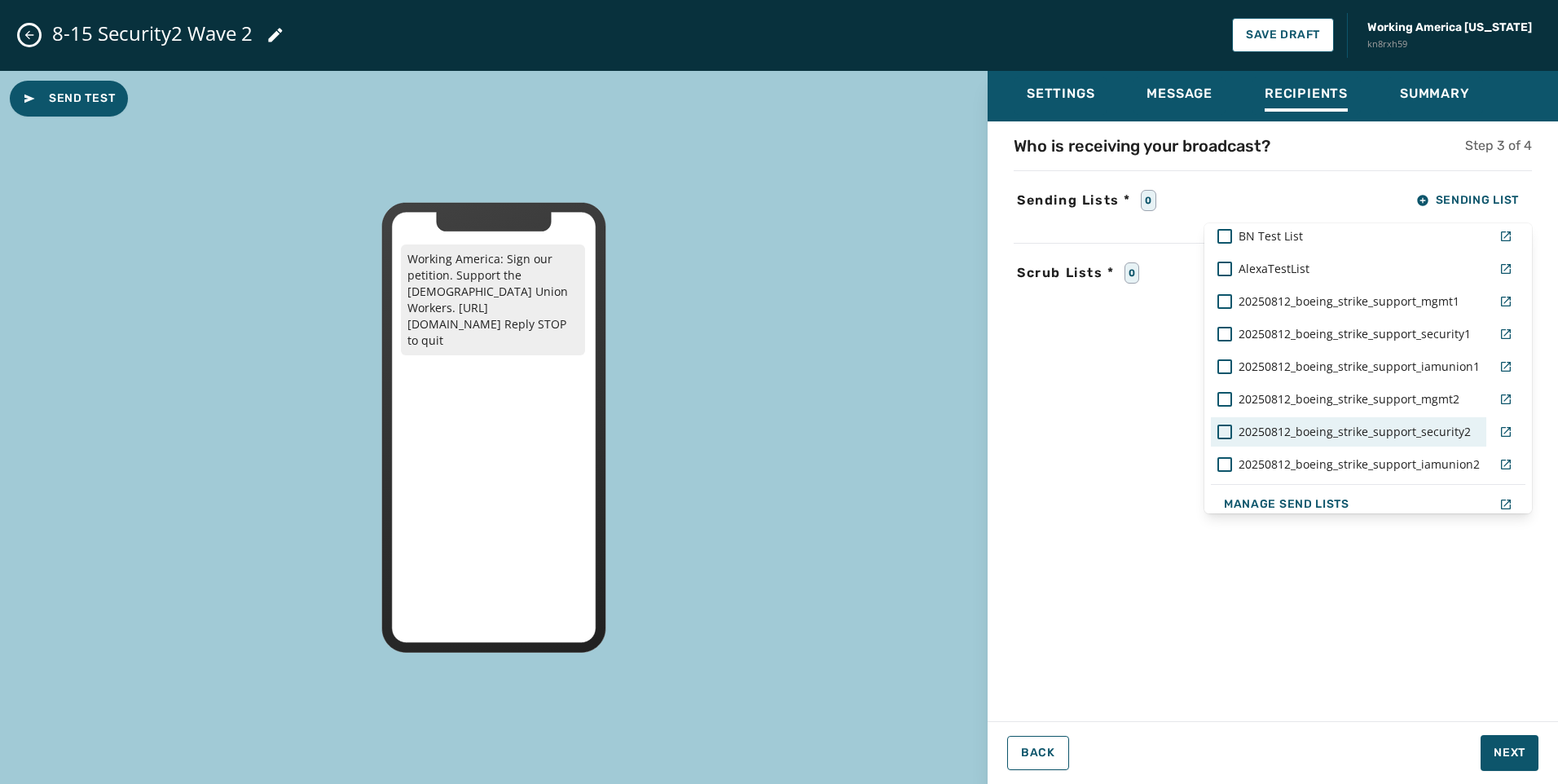
click at [1463, 431] on div "20250812_boeing_strike_support_security2" at bounding box center [1349, 431] width 262 height 17
click at [1502, 746] on div "Settings Message Recipients Summary Who is receiving your broadcast? Step 3 of …" at bounding box center [1272, 421] width 571 height 700
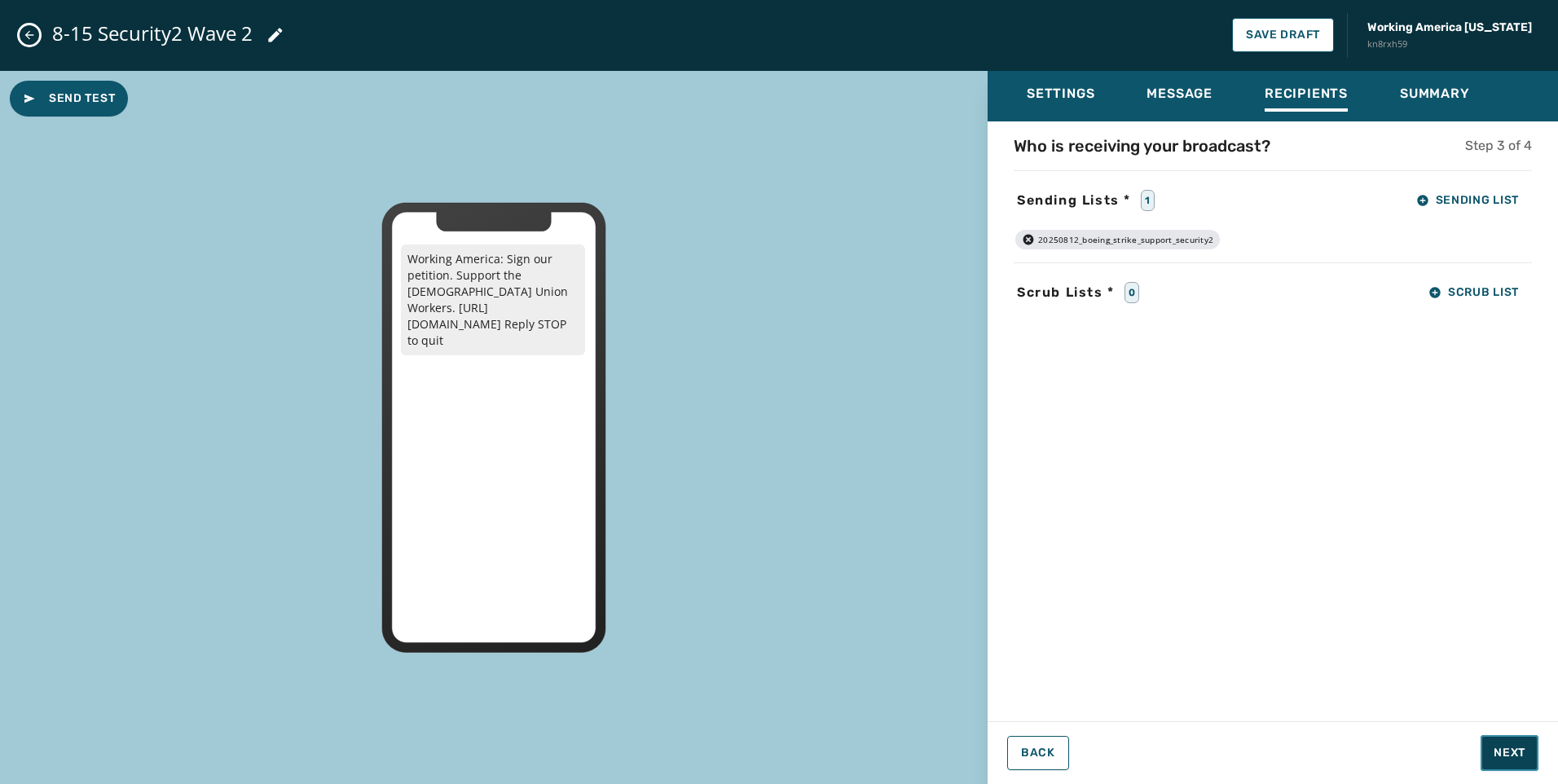
click at [1502, 746] on span "Next" at bounding box center [1510, 752] width 32 height 17
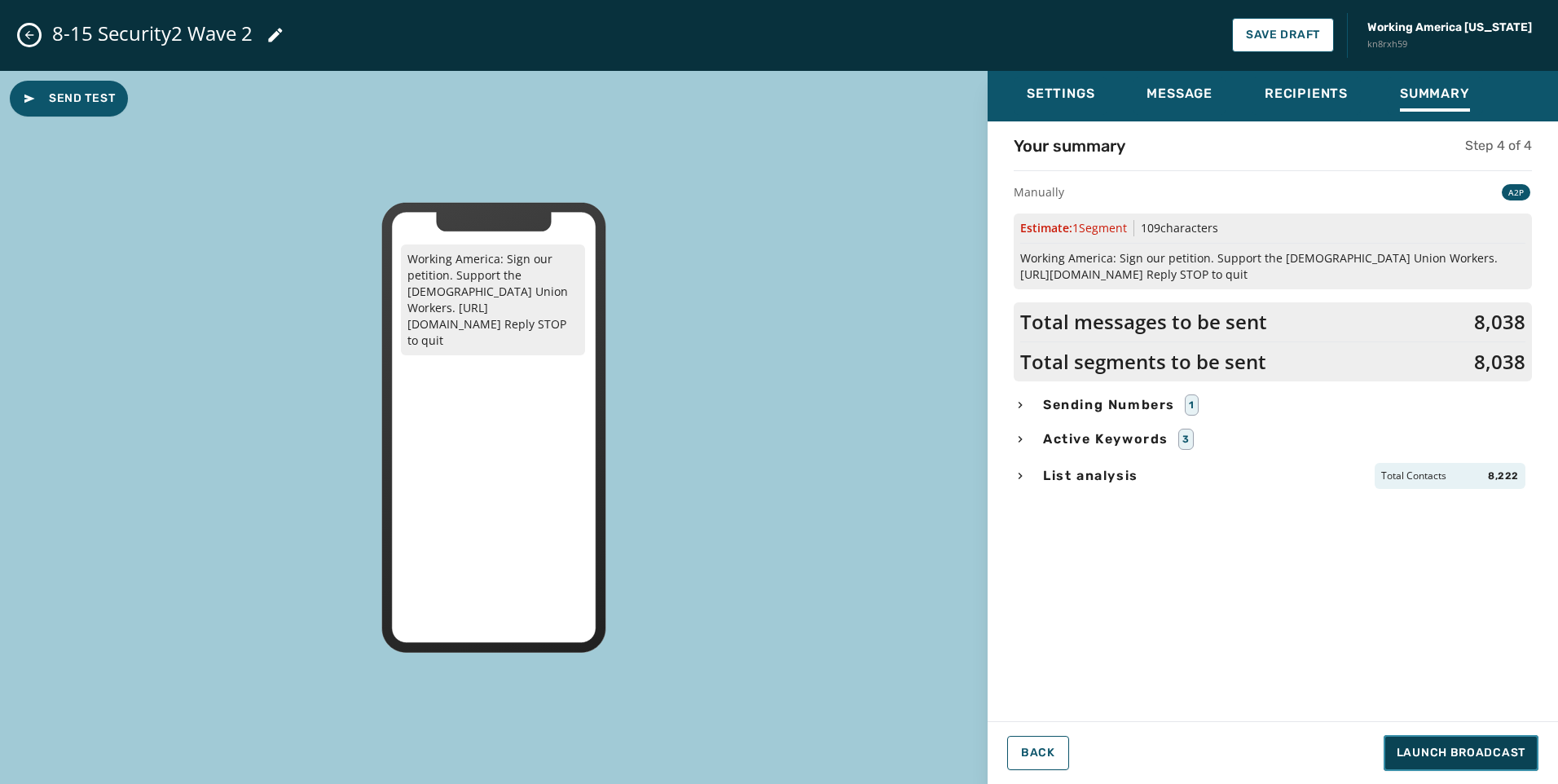
click at [1502, 747] on span "Launch Broadcast" at bounding box center [1461, 752] width 129 height 17
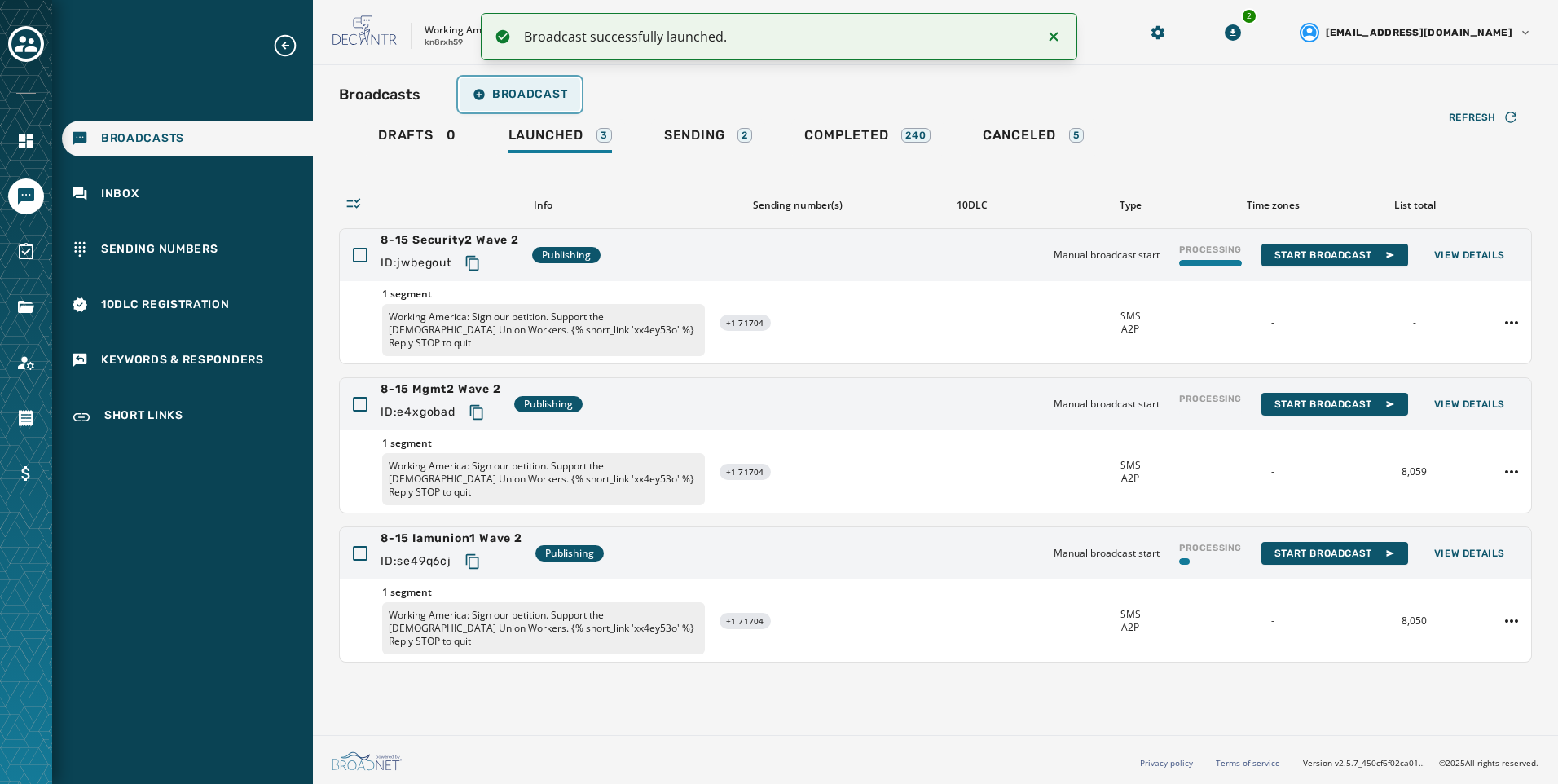
click at [504, 102] on button "Broadcast" at bounding box center [519, 94] width 120 height 33
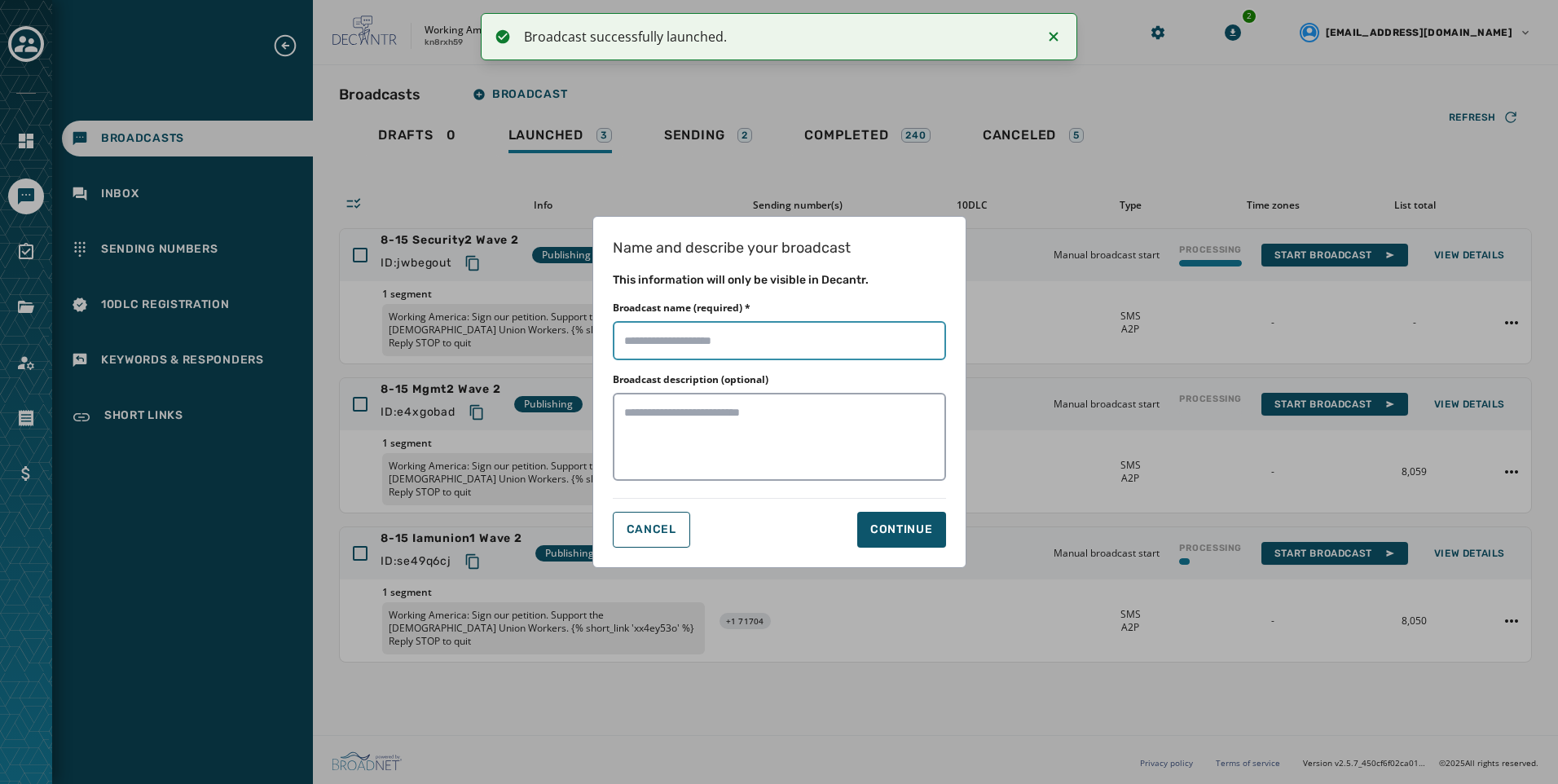
click at [844, 347] on input "Broadcast name (required) *" at bounding box center [779, 341] width 333 height 39
paste input "**********"
type input "**********"
click at [925, 540] on button "Continue" at bounding box center [902, 529] width 89 height 35
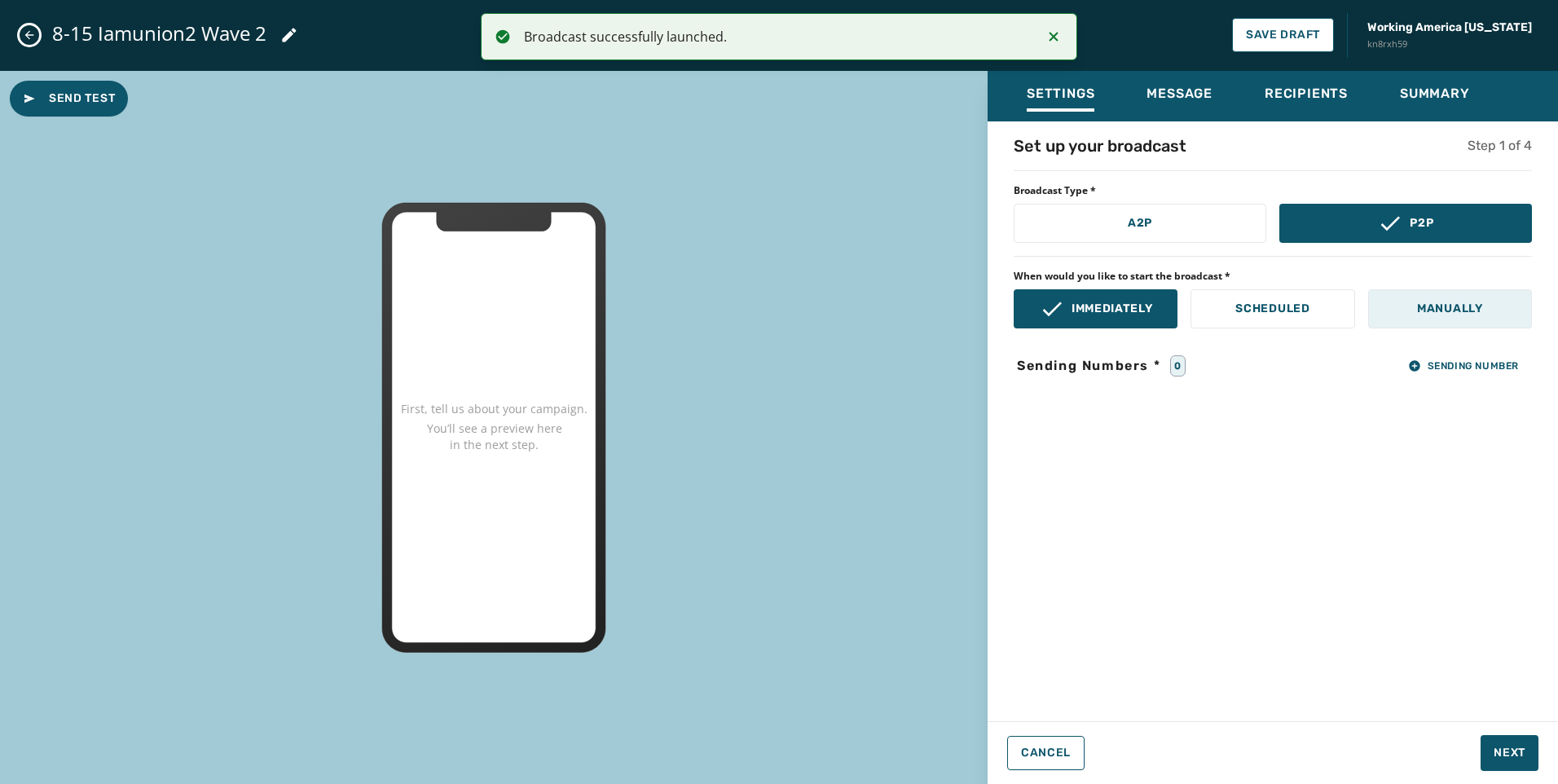
drag, startPoint x: 1169, startPoint y: 229, endPoint x: 1490, endPoint y: 327, distance: 335.6
click at [1172, 229] on button "A2P" at bounding box center [1140, 224] width 252 height 39
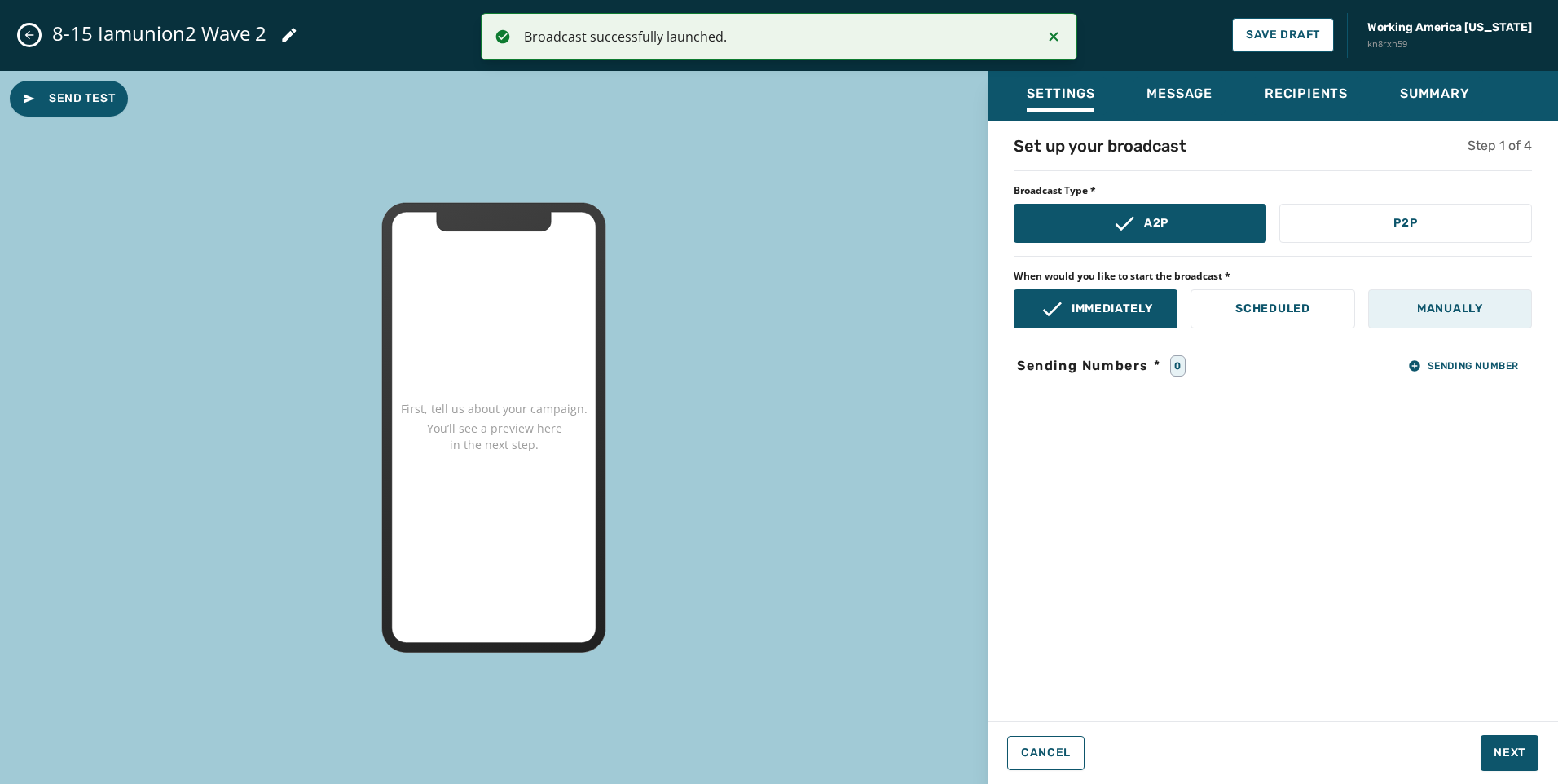
drag, startPoint x: 1492, startPoint y: 308, endPoint x: 1505, endPoint y: 346, distance: 40.2
click at [1492, 310] on button "Manually" at bounding box center [1451, 309] width 164 height 39
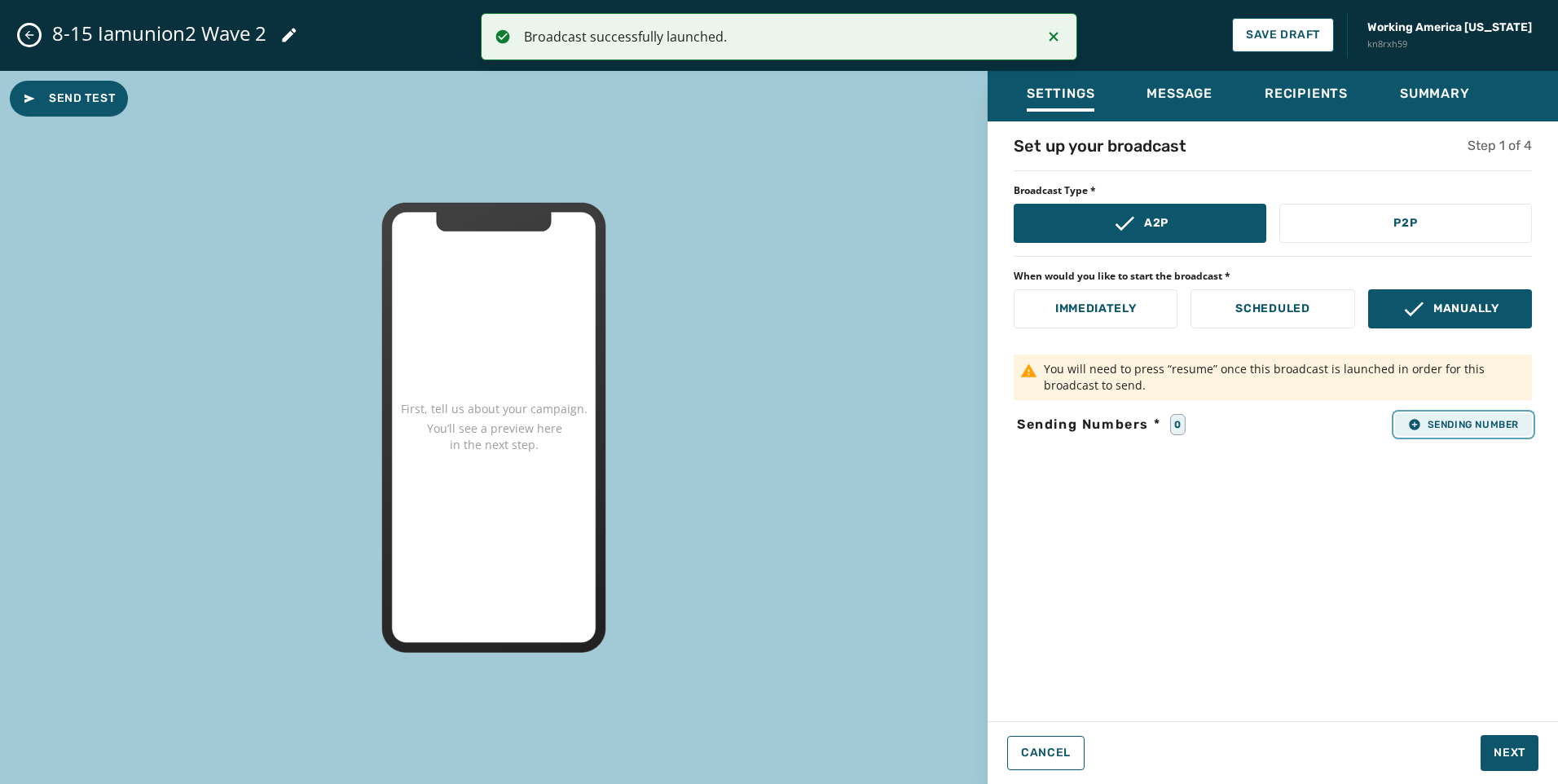
click at [1502, 421] on span "Sending Number" at bounding box center [1463, 424] width 110 height 13
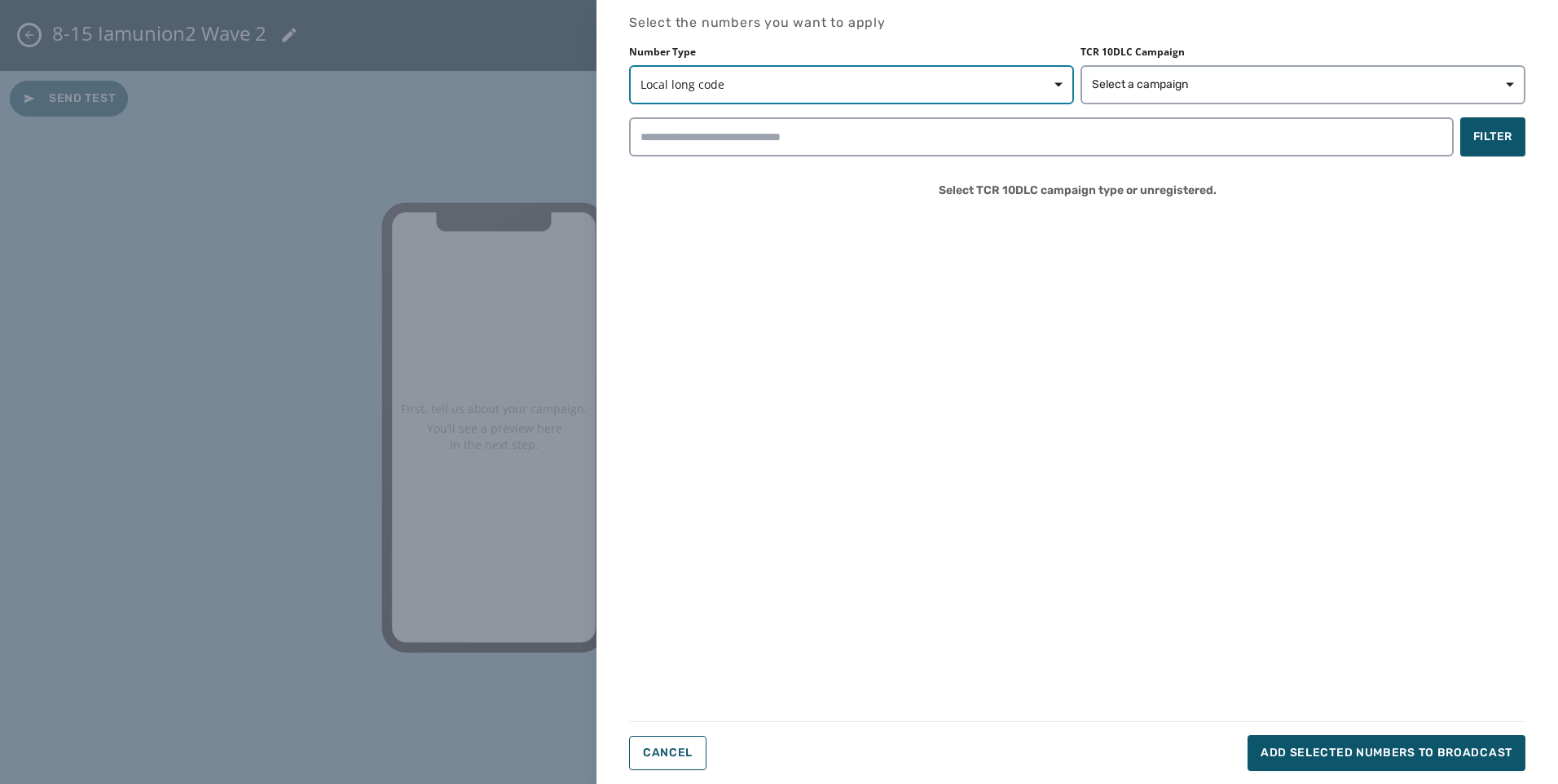
click at [908, 78] on span "Local long code" at bounding box center [851, 85] width 422 height 17
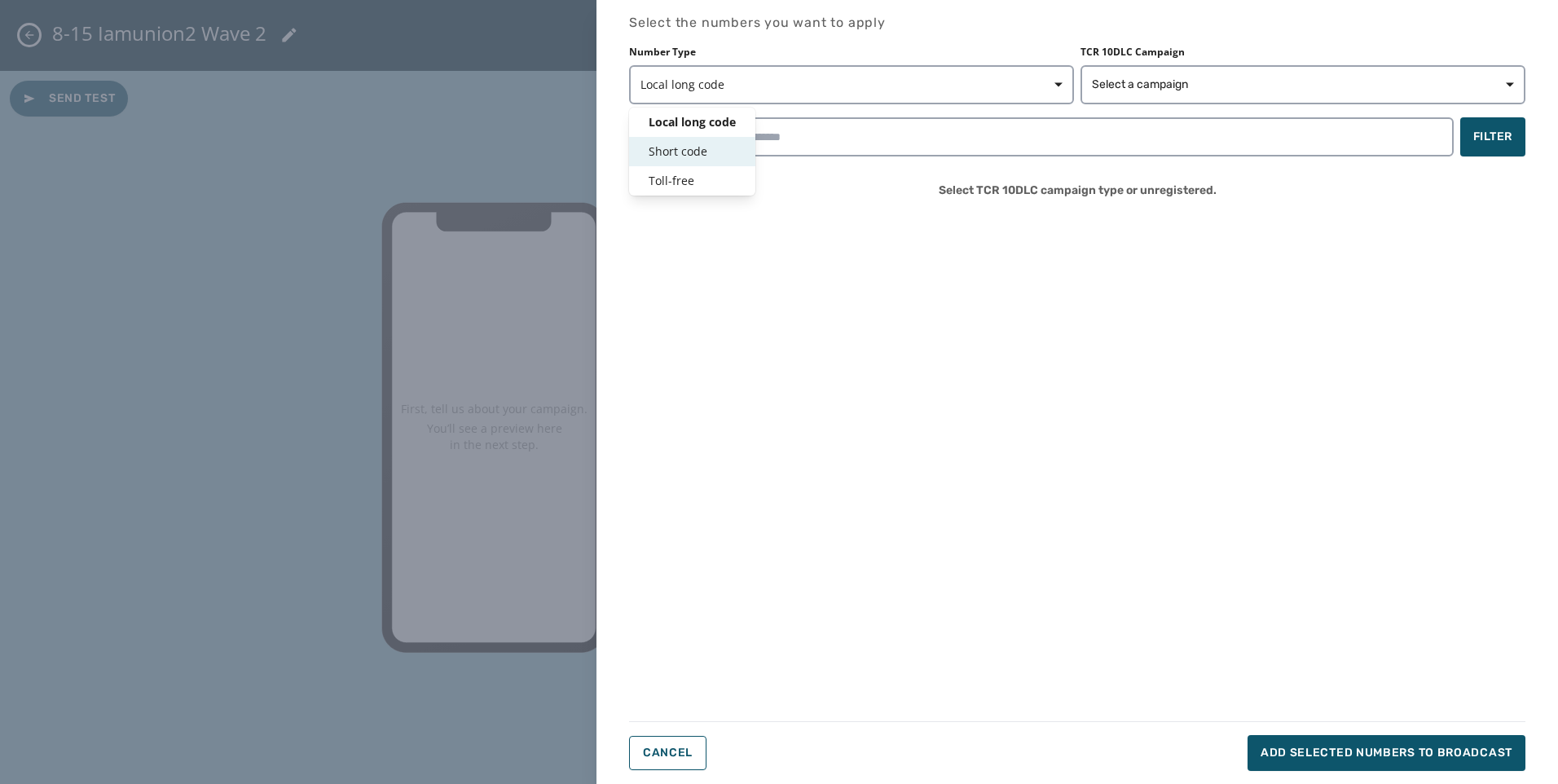
click at [706, 141] on div "Short code" at bounding box center [693, 152] width 126 height 30
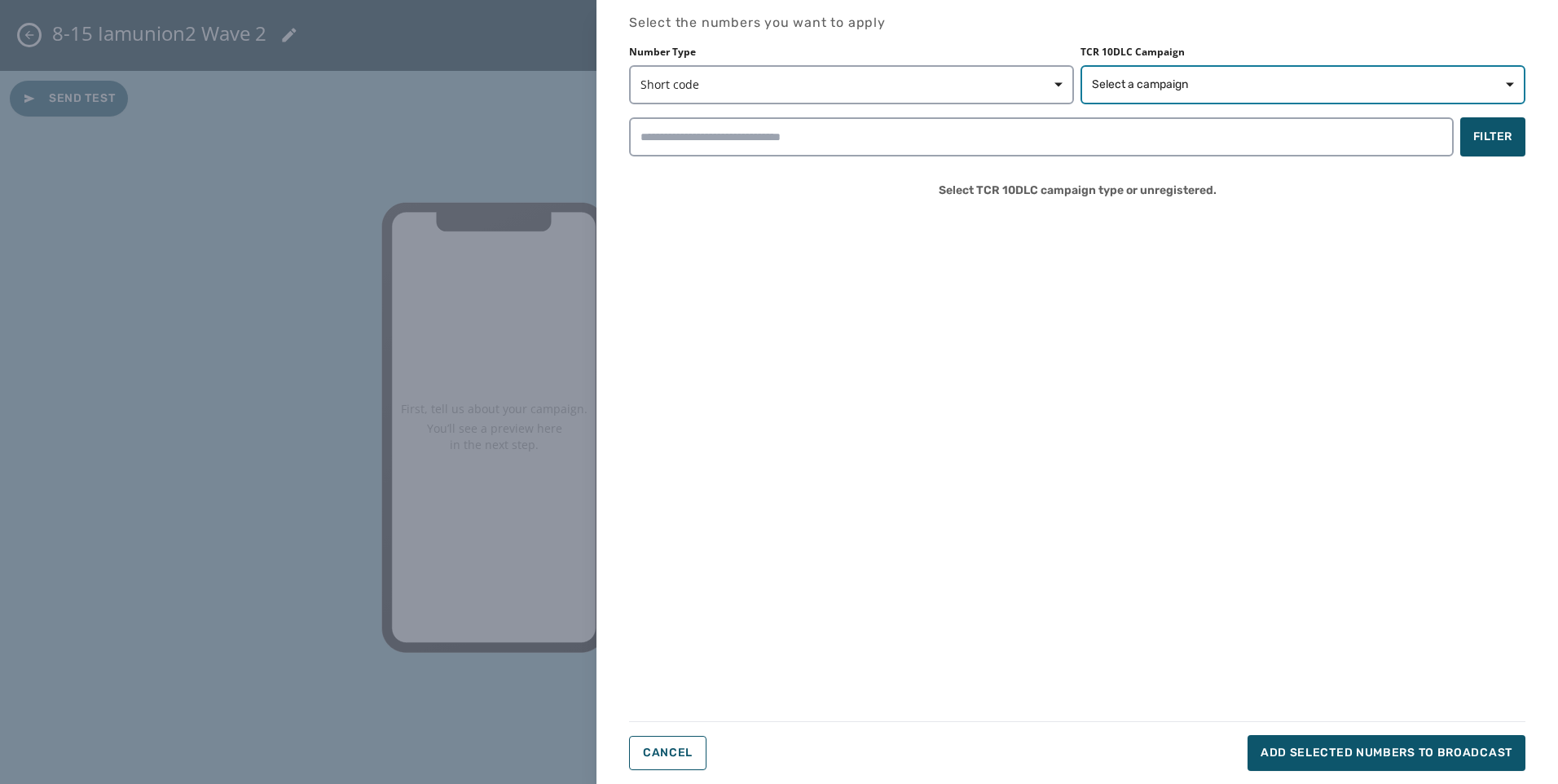
click at [1156, 87] on span "Select a campaign" at bounding box center [1140, 85] width 97 height 17
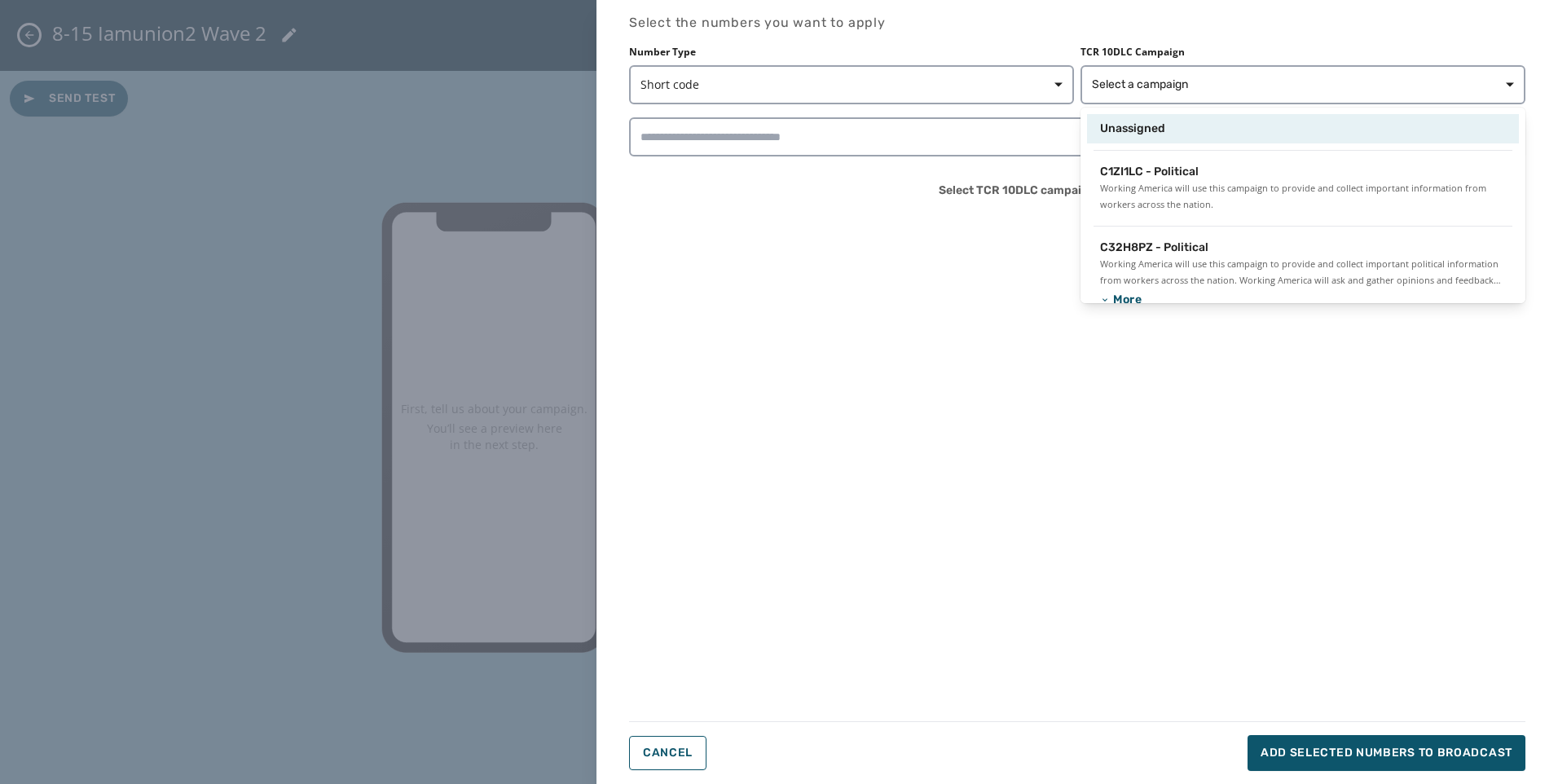
click at [1153, 121] on span "Unassigned" at bounding box center [1133, 128] width 65 height 17
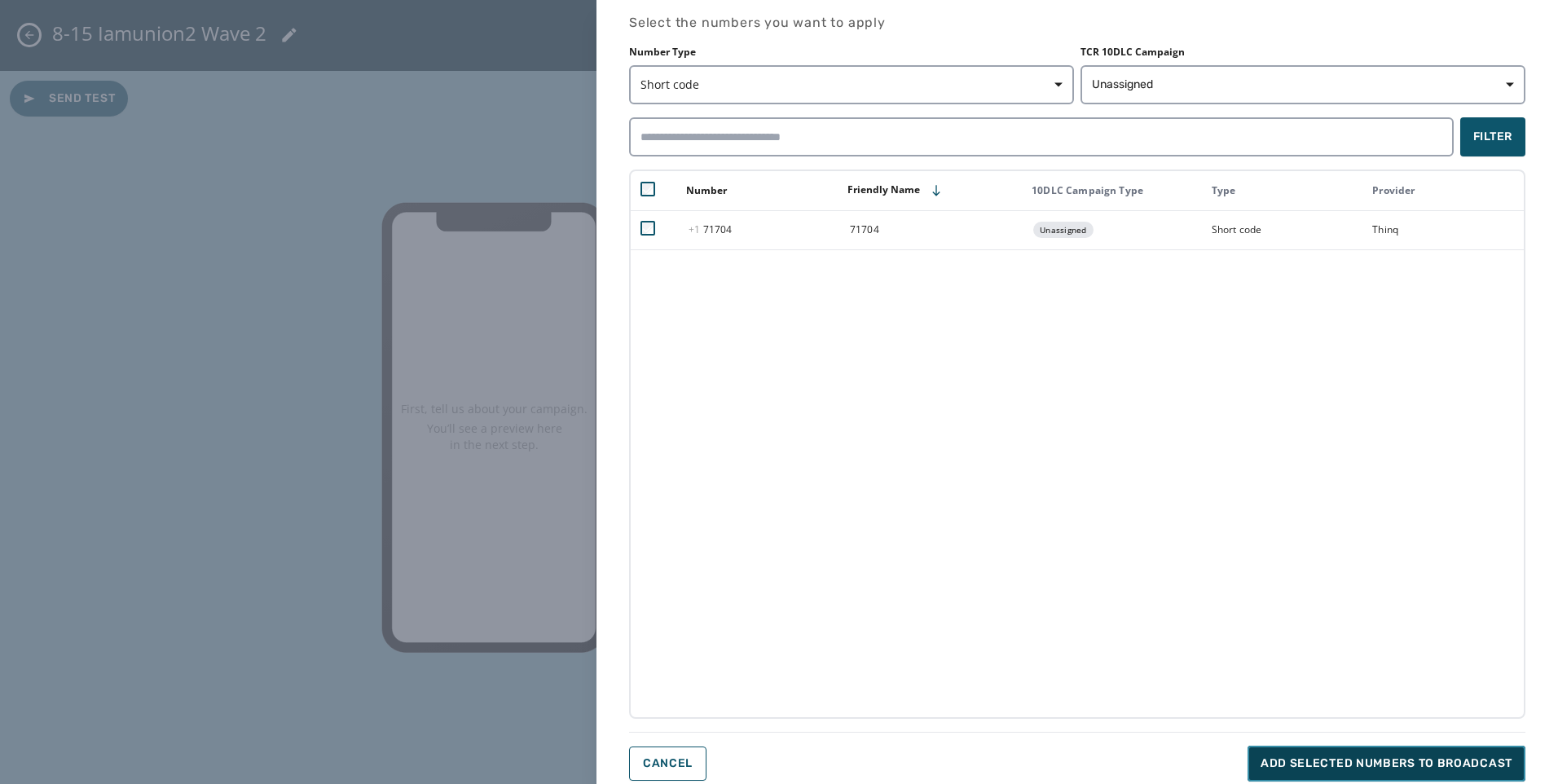
click at [1302, 763] on span "Add selected numbers to broadcast" at bounding box center [1388, 763] width 252 height 17
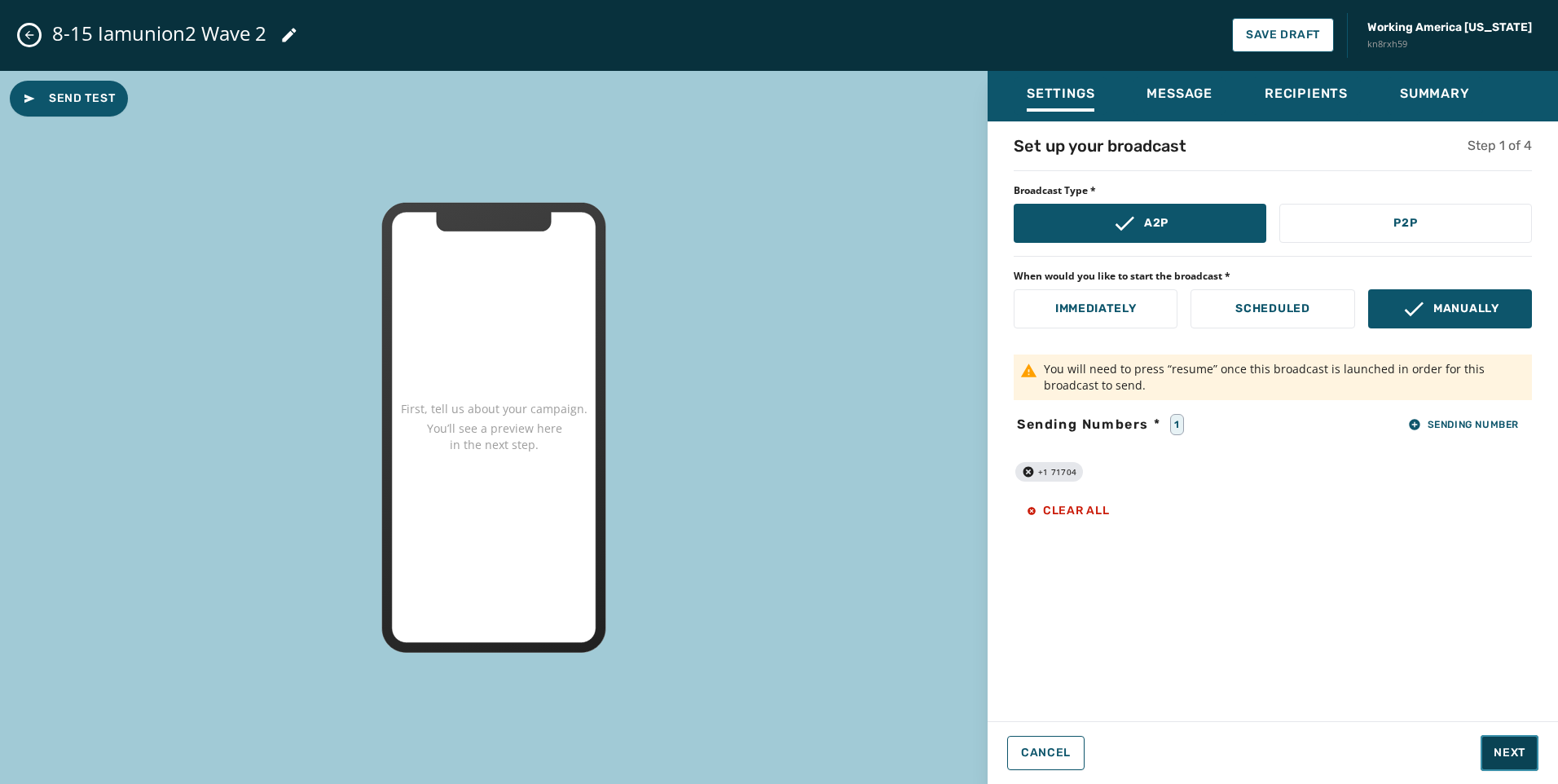
click at [1508, 750] on span "Next" at bounding box center [1510, 752] width 32 height 17
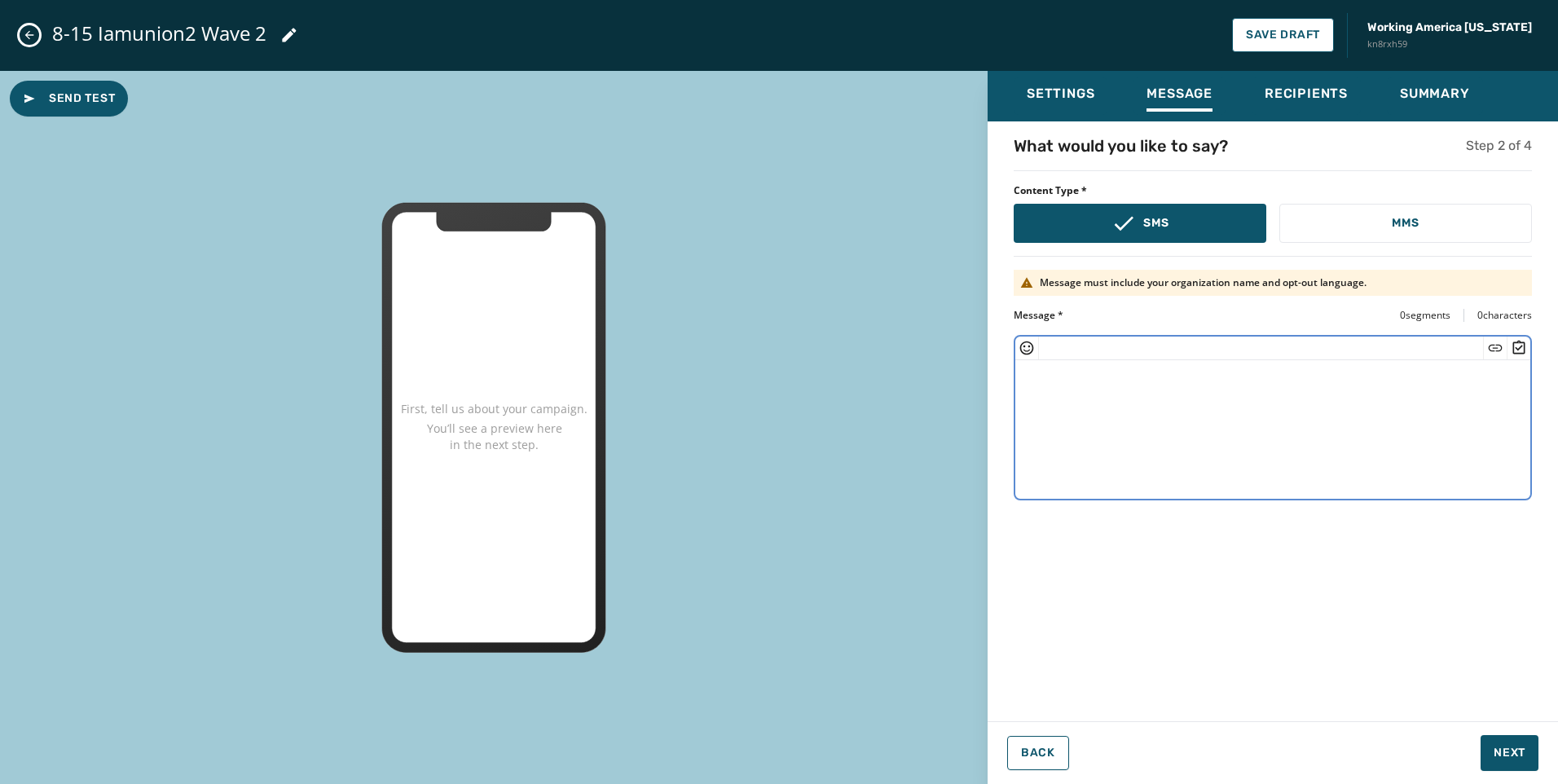
paste textarea "**********"
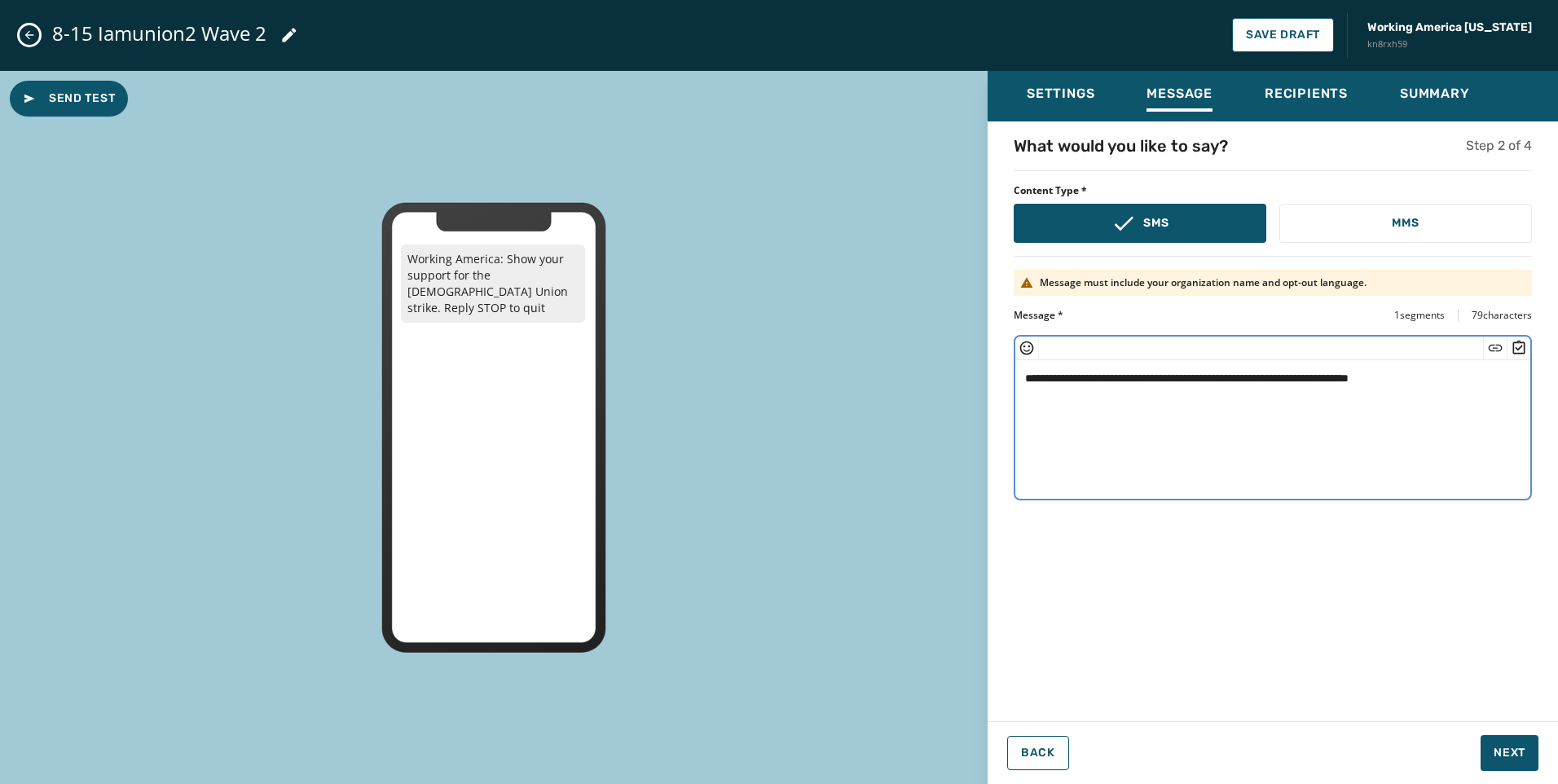
click at [1356, 375] on textarea "**********" at bounding box center [1273, 427] width 515 height 134
click at [1360, 377] on textarea "**********" at bounding box center [1273, 427] width 515 height 134
click at [1499, 351] on icon "Insert Short Link" at bounding box center [1495, 348] width 17 height 17
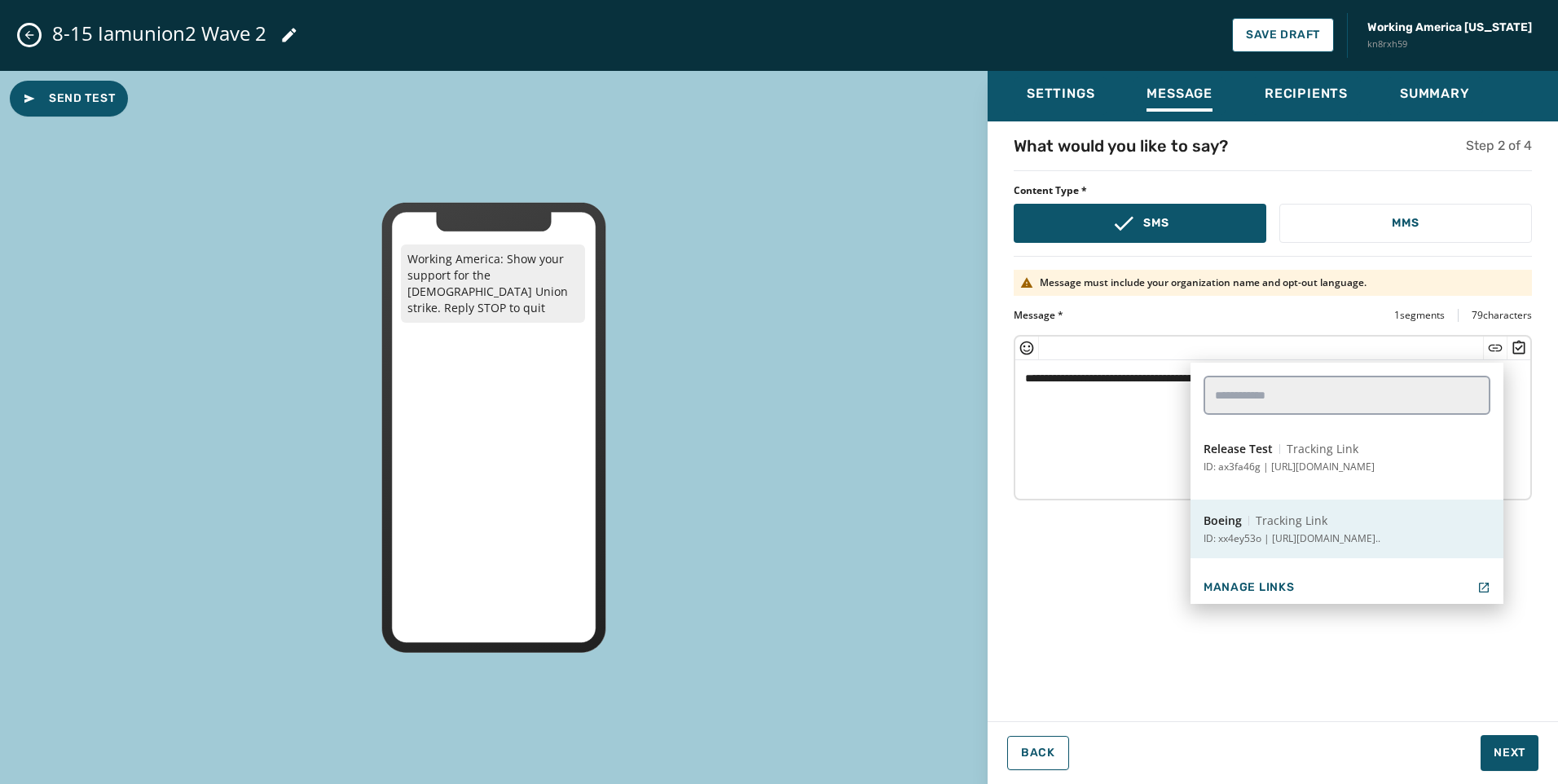
click at [1349, 538] on p "ID: xx4ey53o | [URL][DOMAIN_NAME].." at bounding box center [1292, 538] width 176 height 13
type textarea "**********"
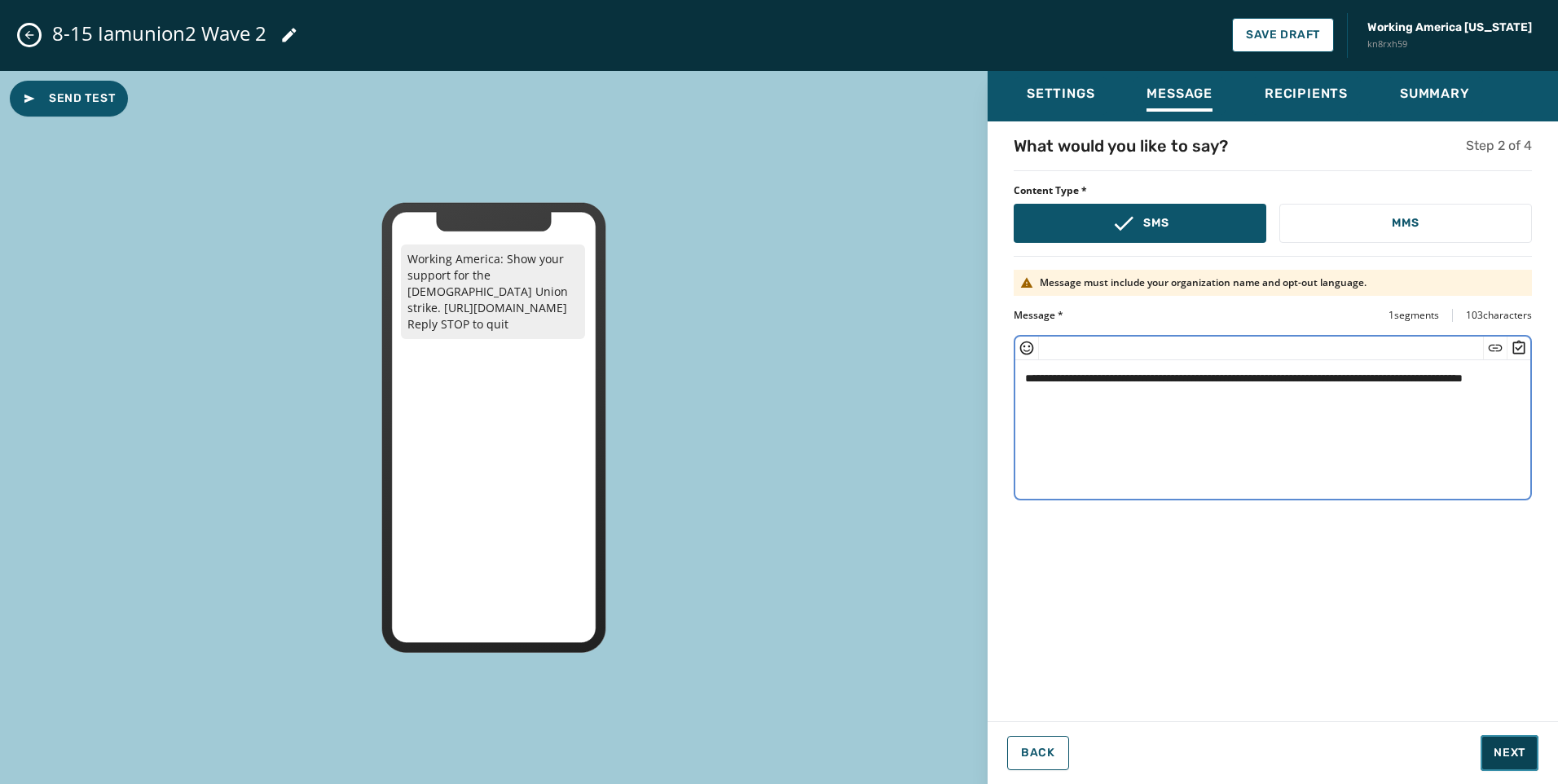
click at [1511, 765] on button "Next" at bounding box center [1510, 752] width 58 height 35
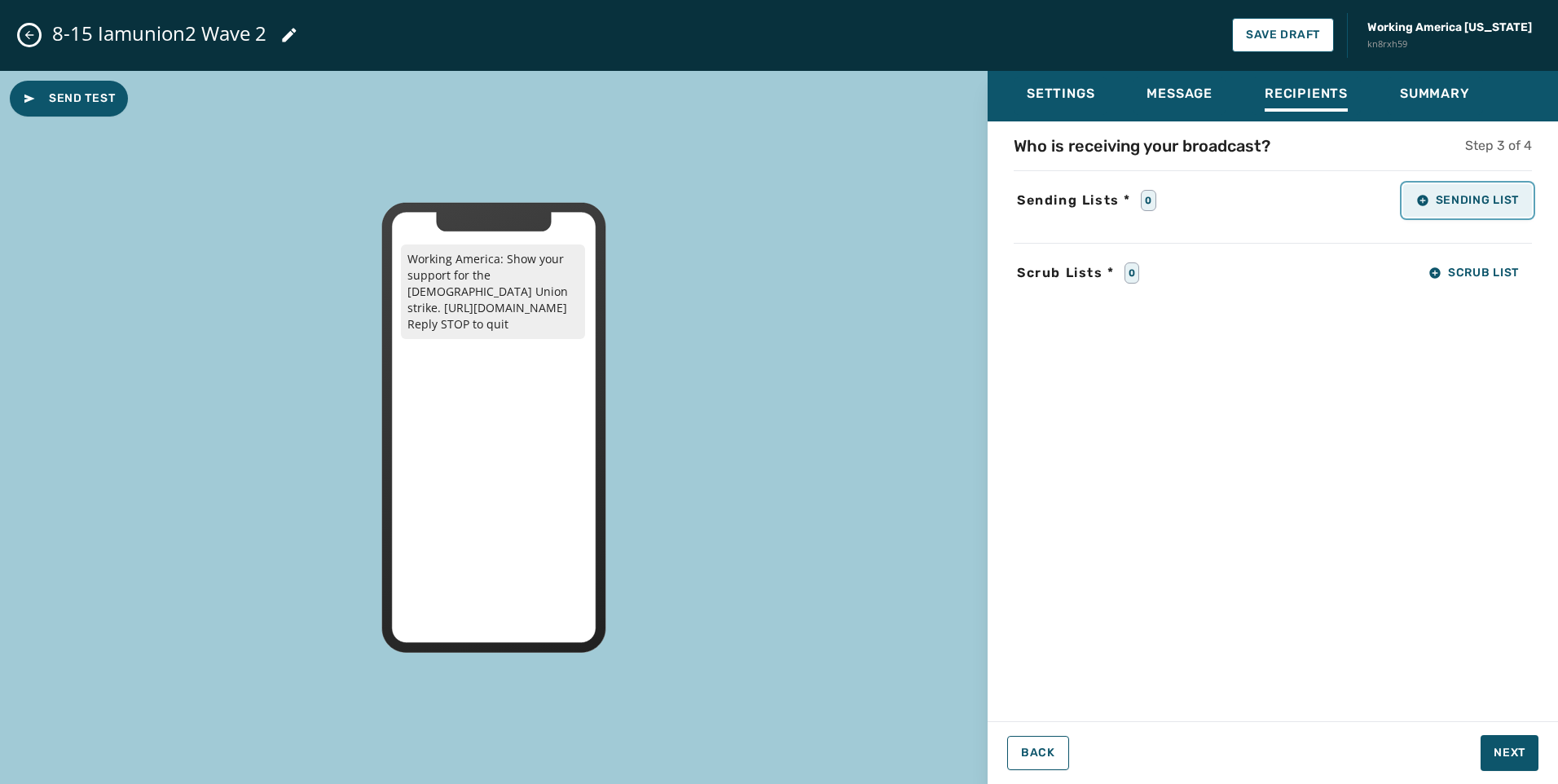
click at [1522, 191] on button "Sending List" at bounding box center [1467, 200] width 129 height 33
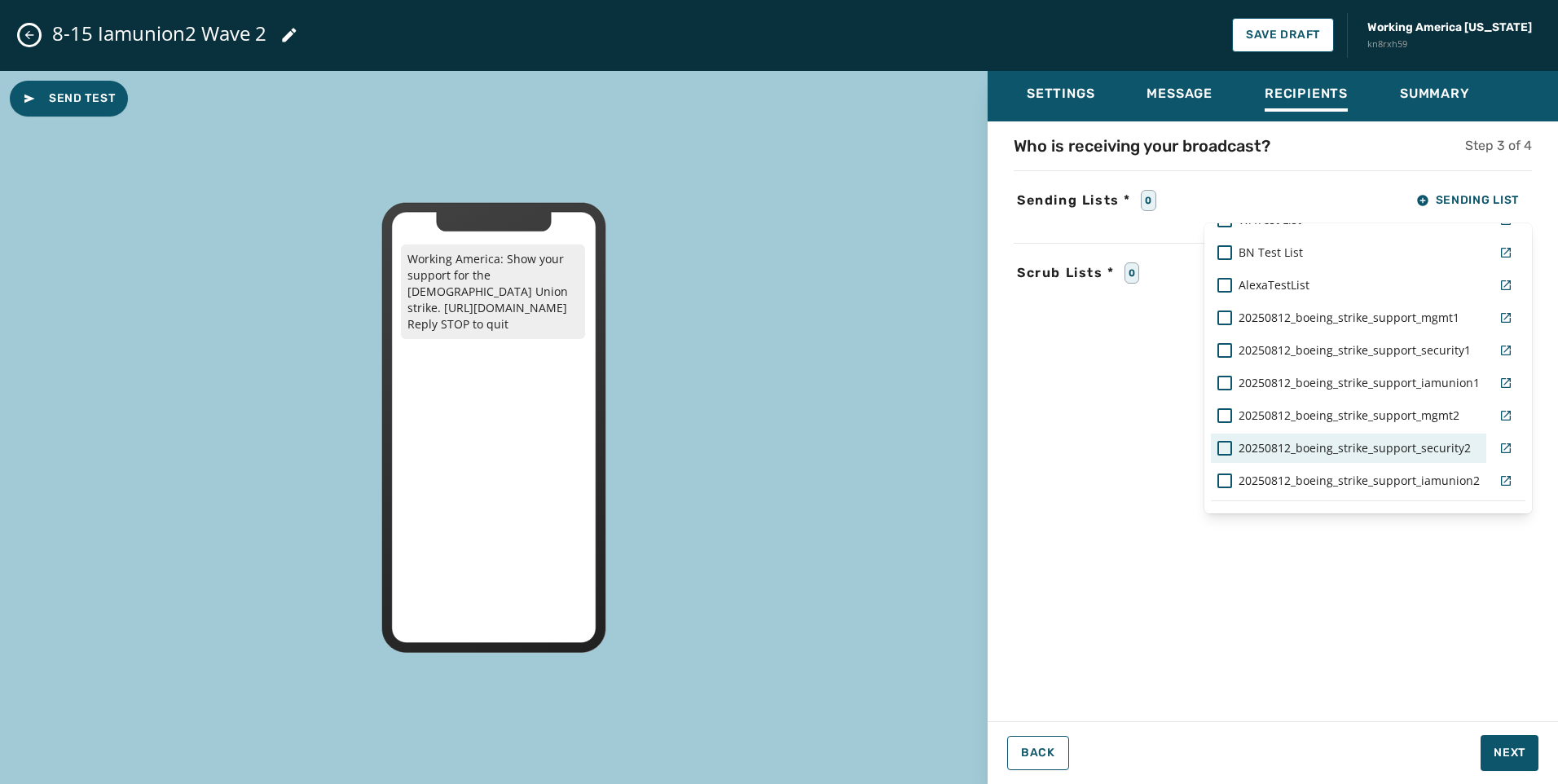
scroll to position [96, 0]
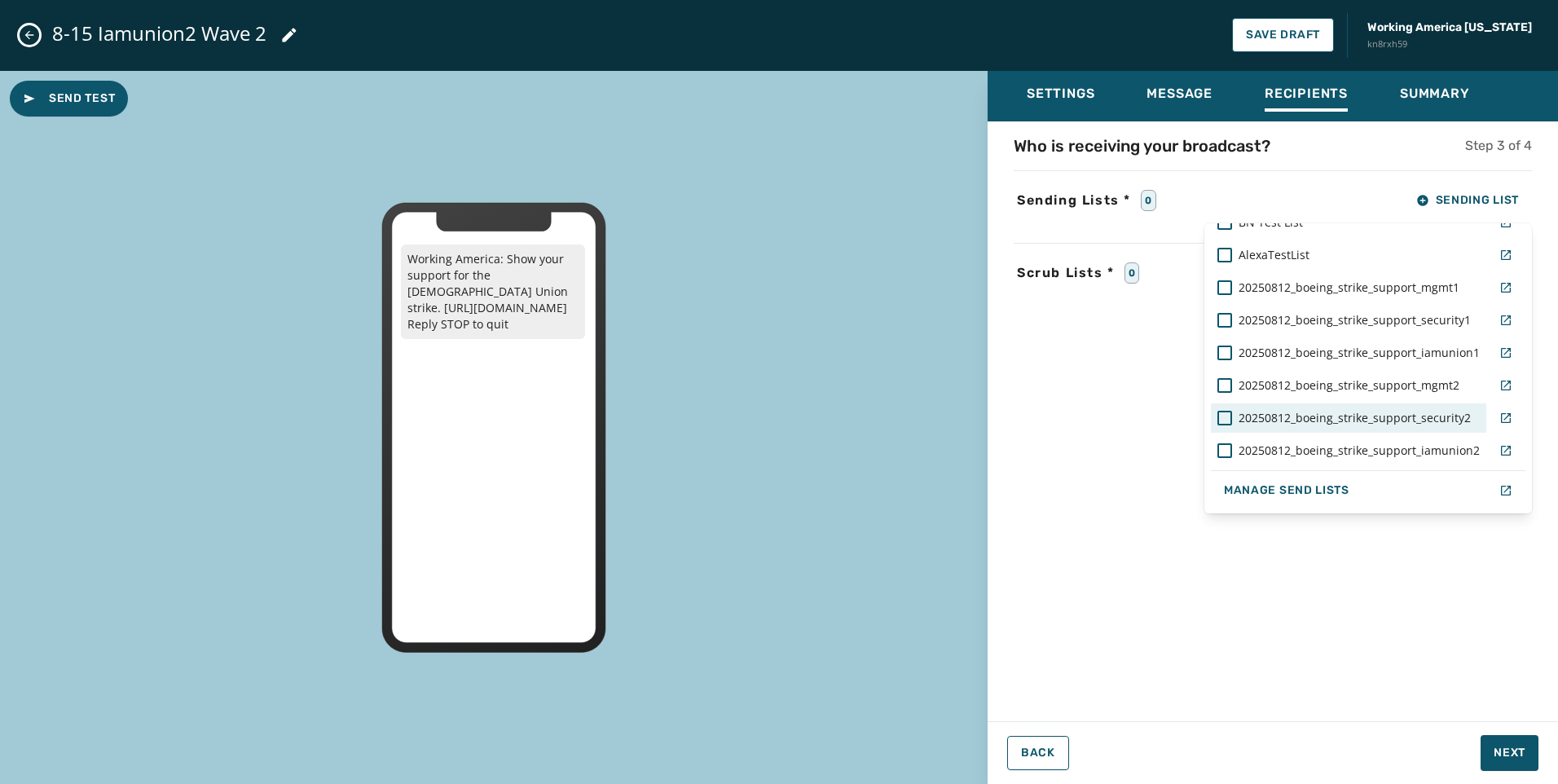
click at [1419, 440] on div "20250812_boeing_strike_support_iamunion2" at bounding box center [1349, 450] width 276 height 30
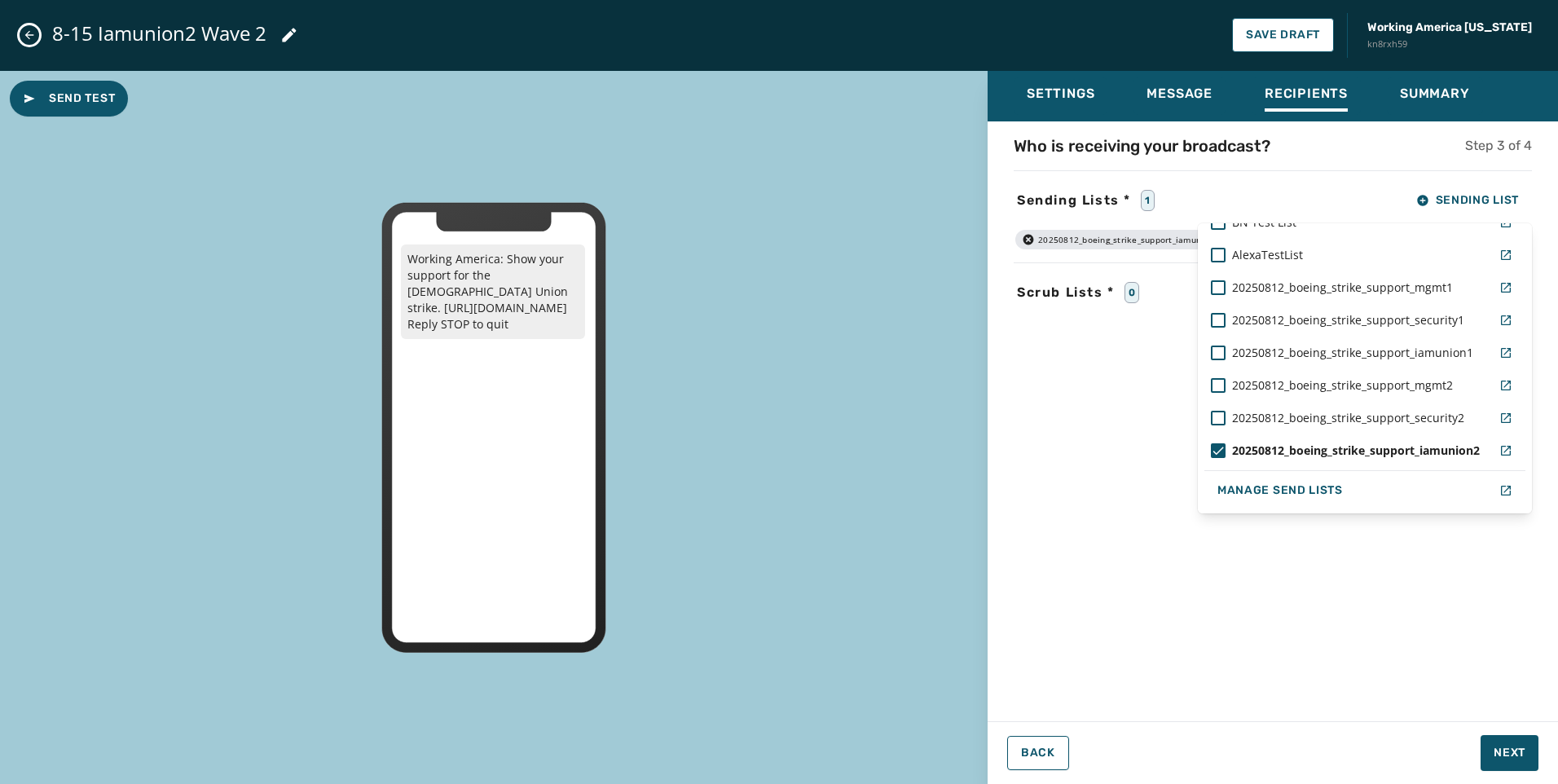
click at [1504, 675] on div "Who is receiving your broadcast? Step 3 of 4 Sending Lists * 1 Sending List WAT…" at bounding box center [1272, 416] width 571 height 563
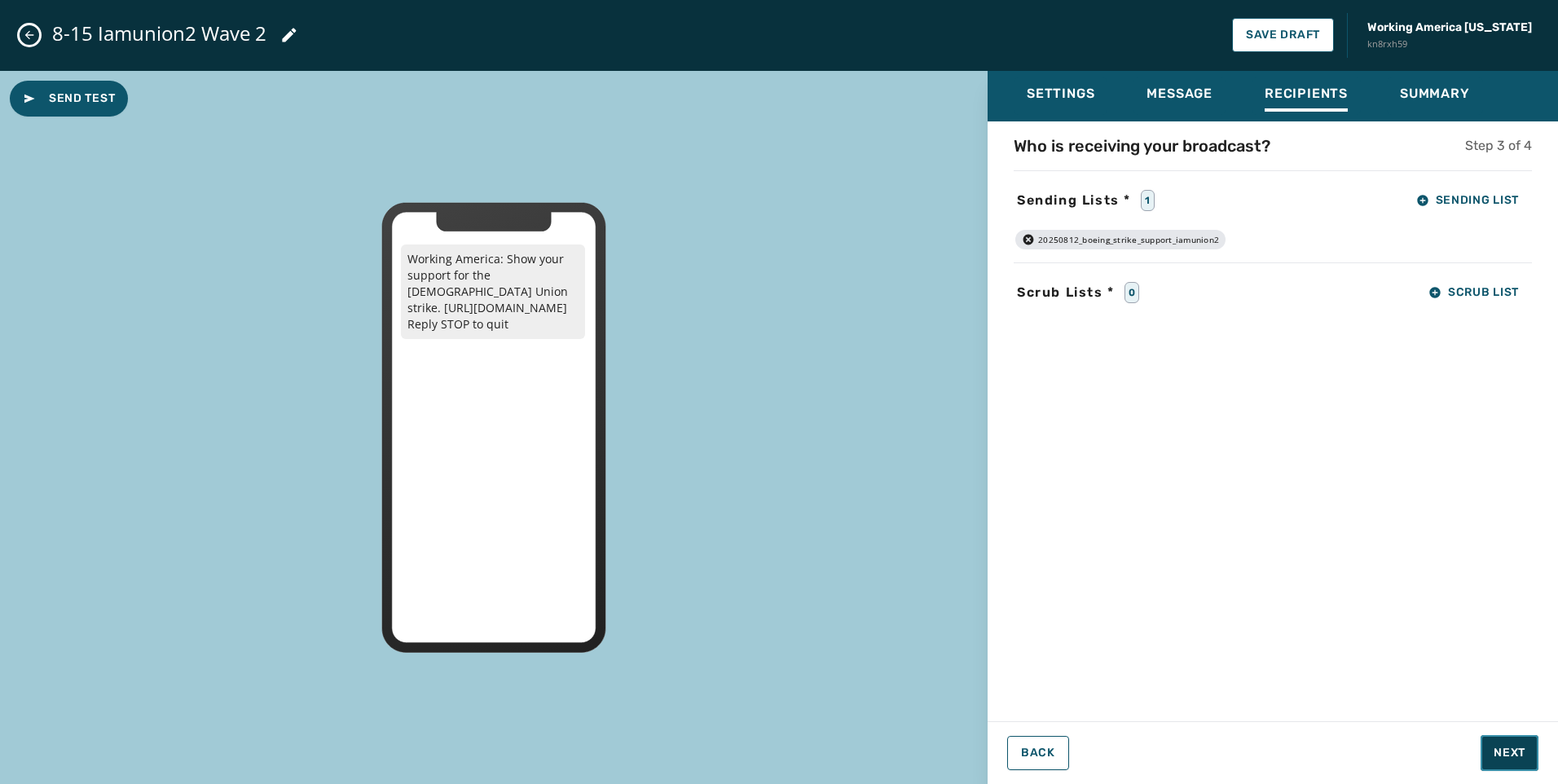
click at [1506, 758] on span "Next" at bounding box center [1510, 752] width 32 height 17
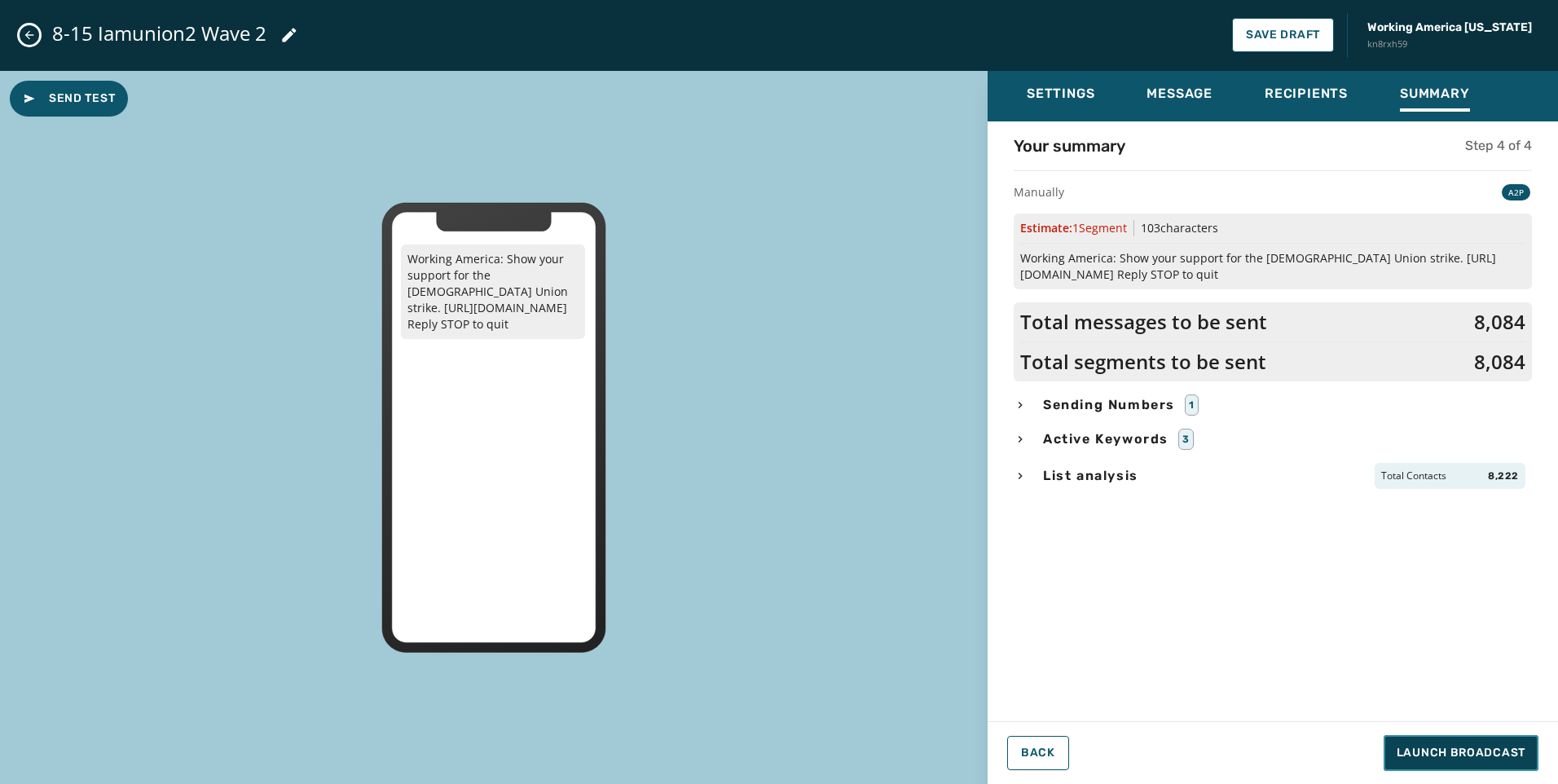
click at [1492, 754] on span "Launch Broadcast" at bounding box center [1461, 752] width 129 height 17
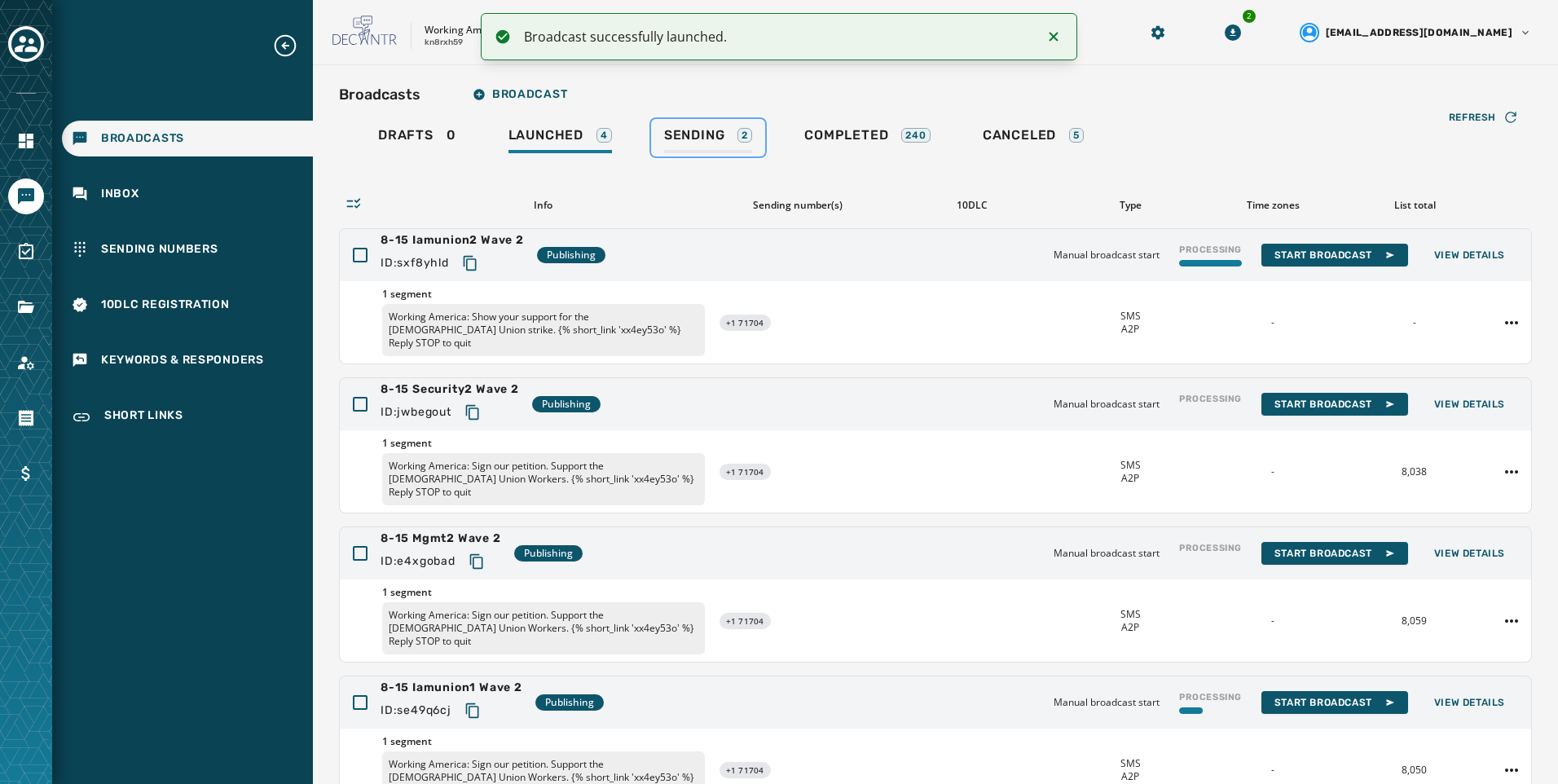
click at [735, 148] on div "Sending 2" at bounding box center [708, 140] width 88 height 26
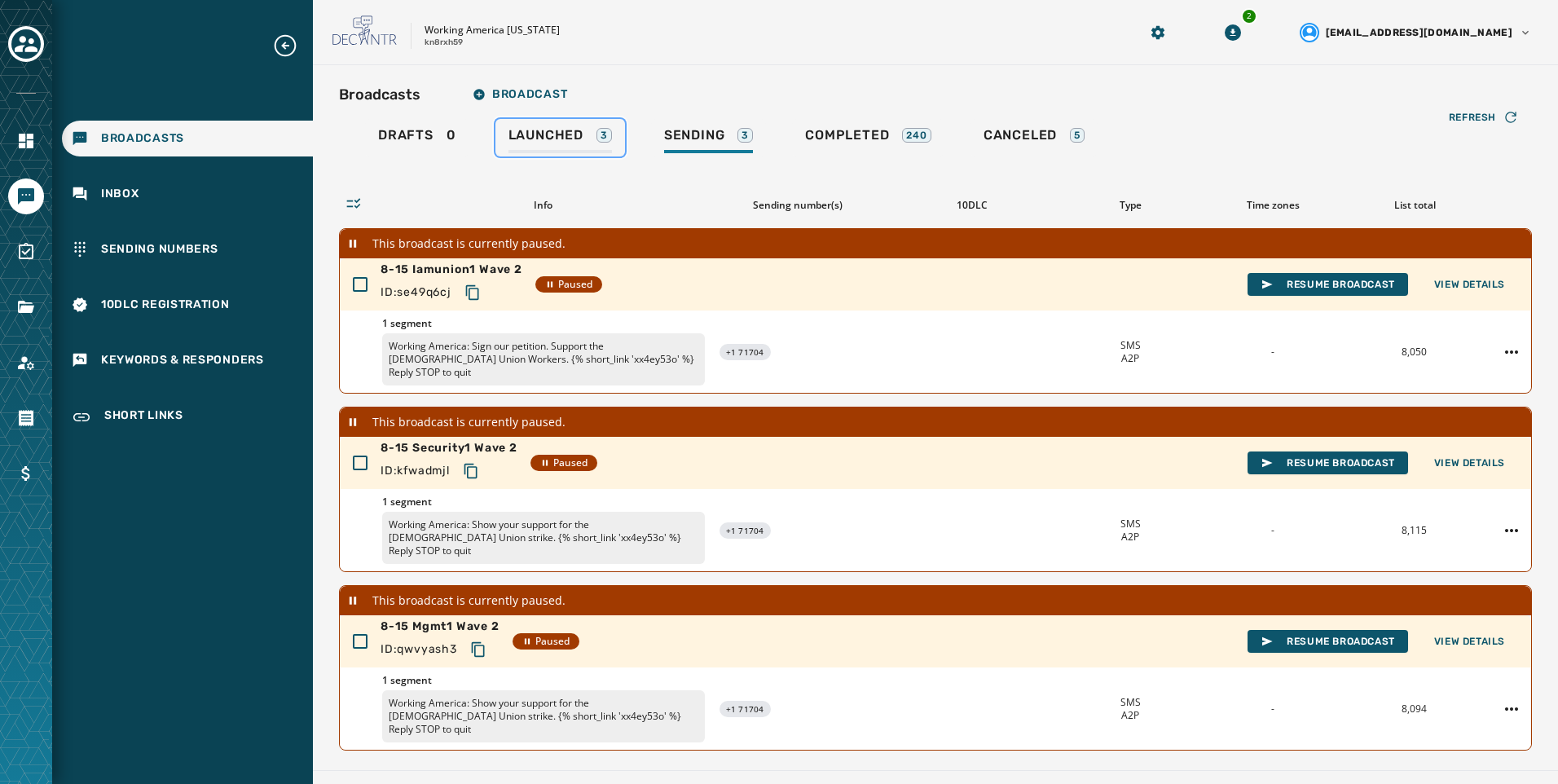
click at [583, 143] on div "Launched 3" at bounding box center [560, 140] width 103 height 26
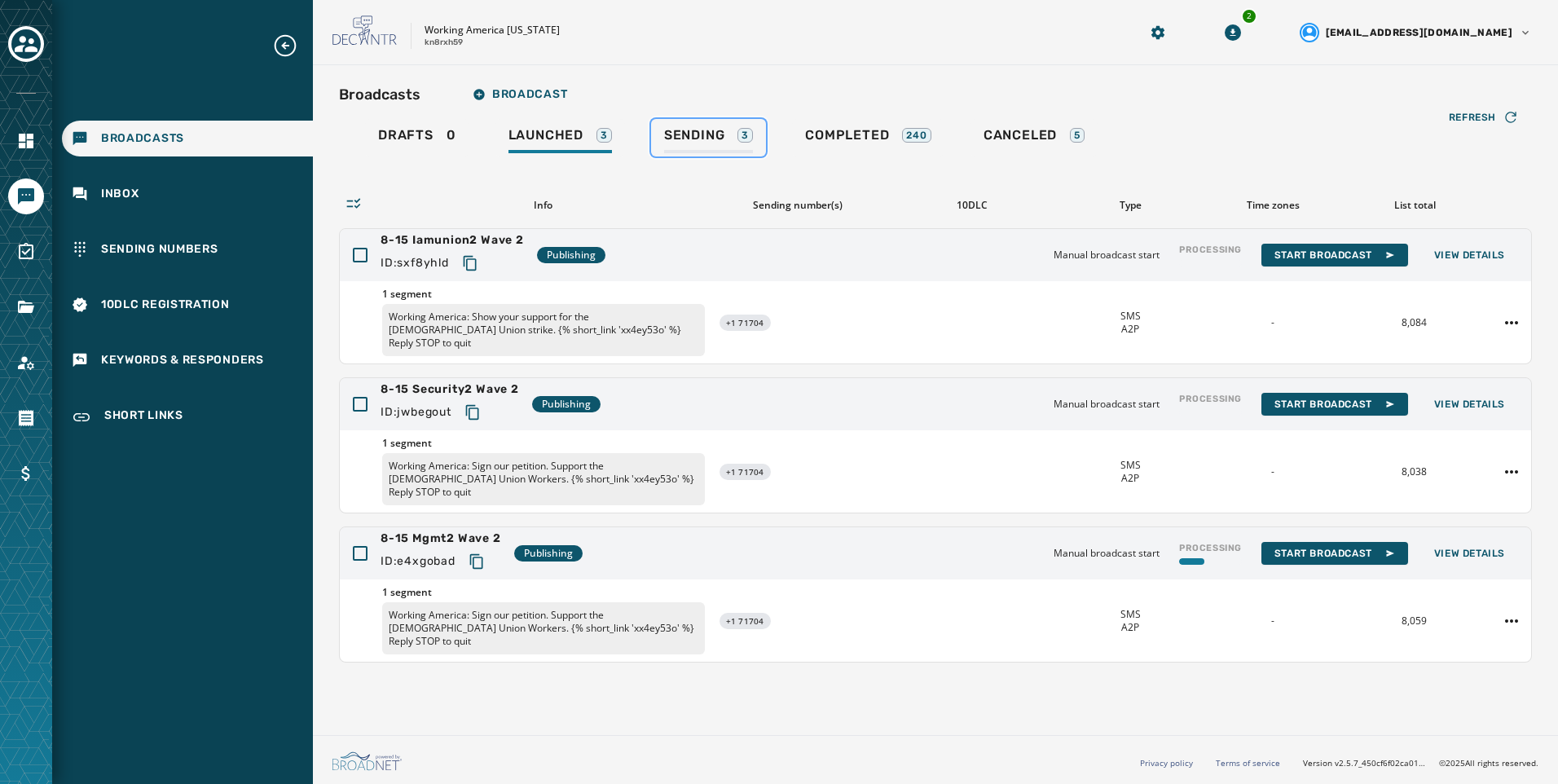
click at [718, 141] on span "Sending" at bounding box center [695, 135] width 61 height 17
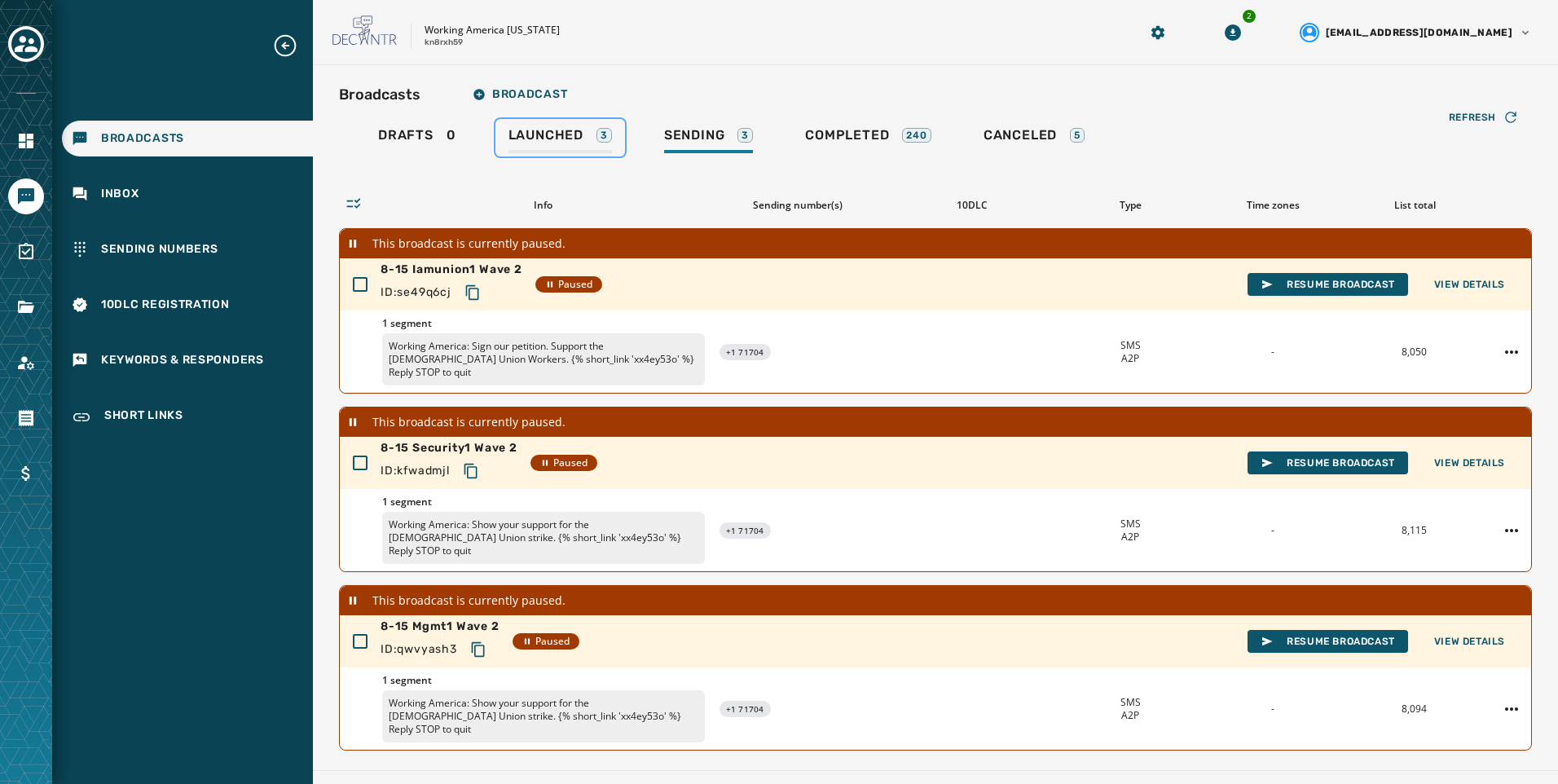
click at [545, 144] on div "Launched 3" at bounding box center [560, 140] width 103 height 26
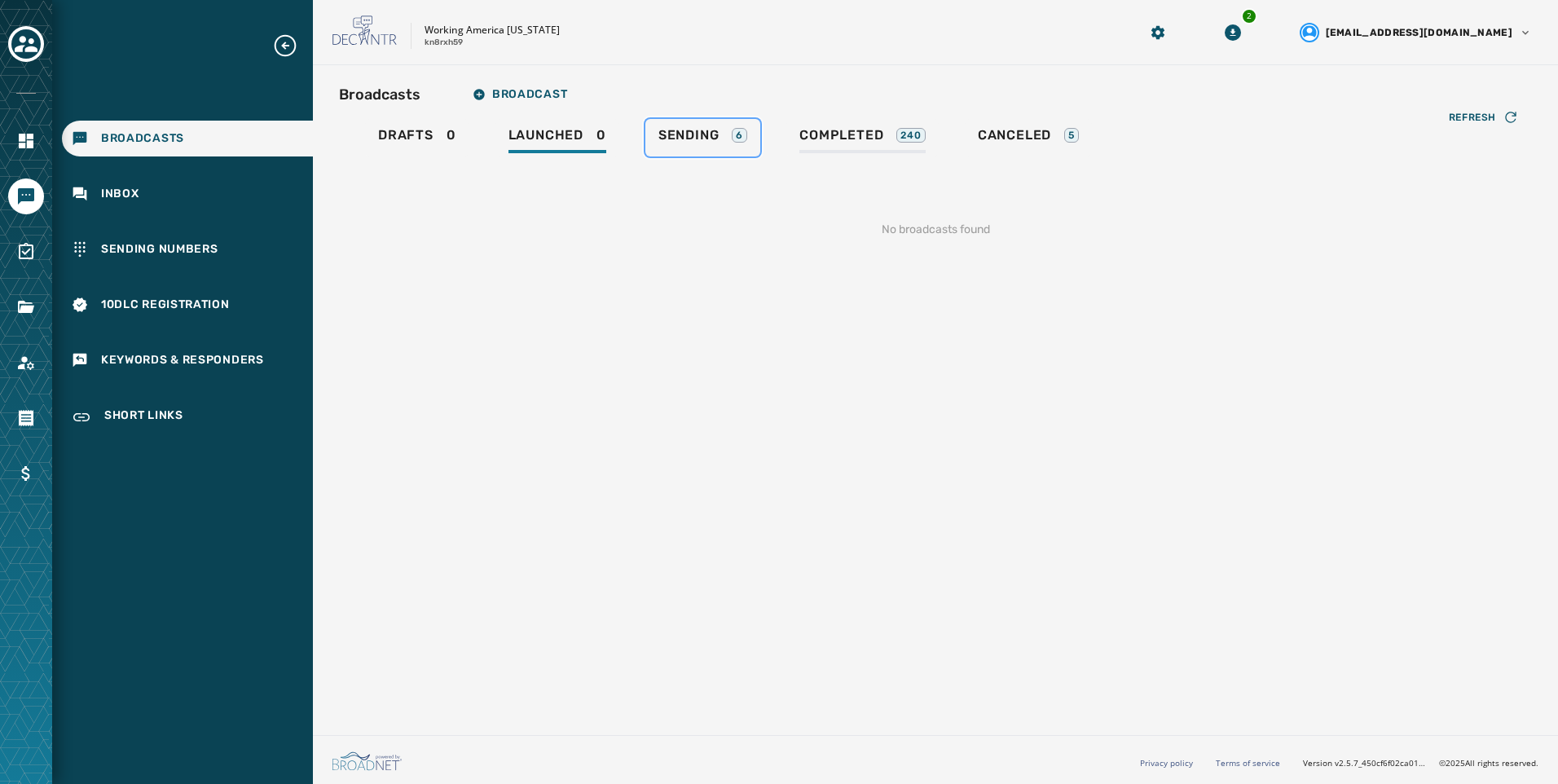
drag, startPoint x: 728, startPoint y: 126, endPoint x: 887, endPoint y: 135, distance: 159.3
click at [728, 126] on link "Sending 6" at bounding box center [703, 138] width 115 height 37
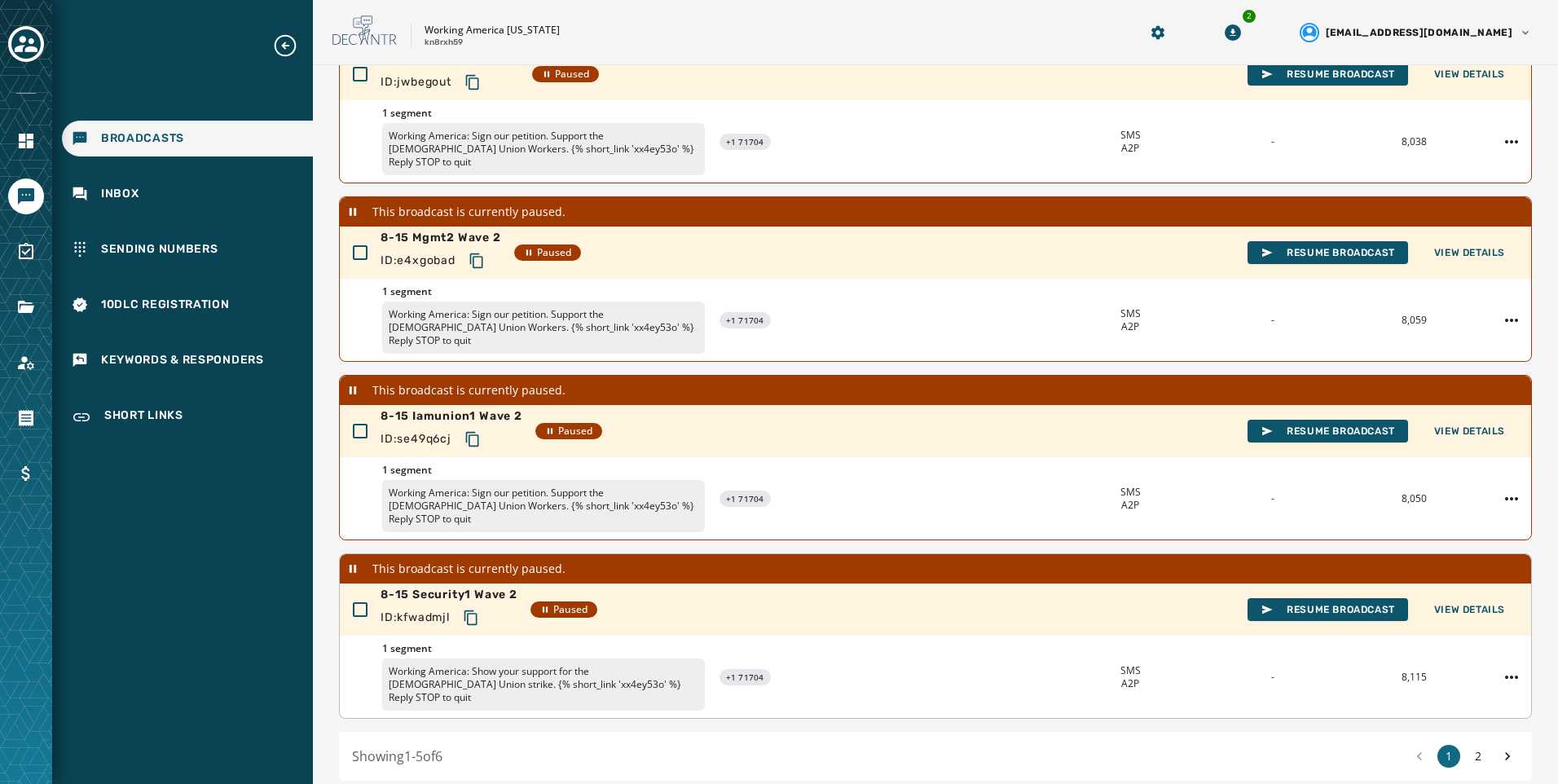
scroll to position [147, 0]
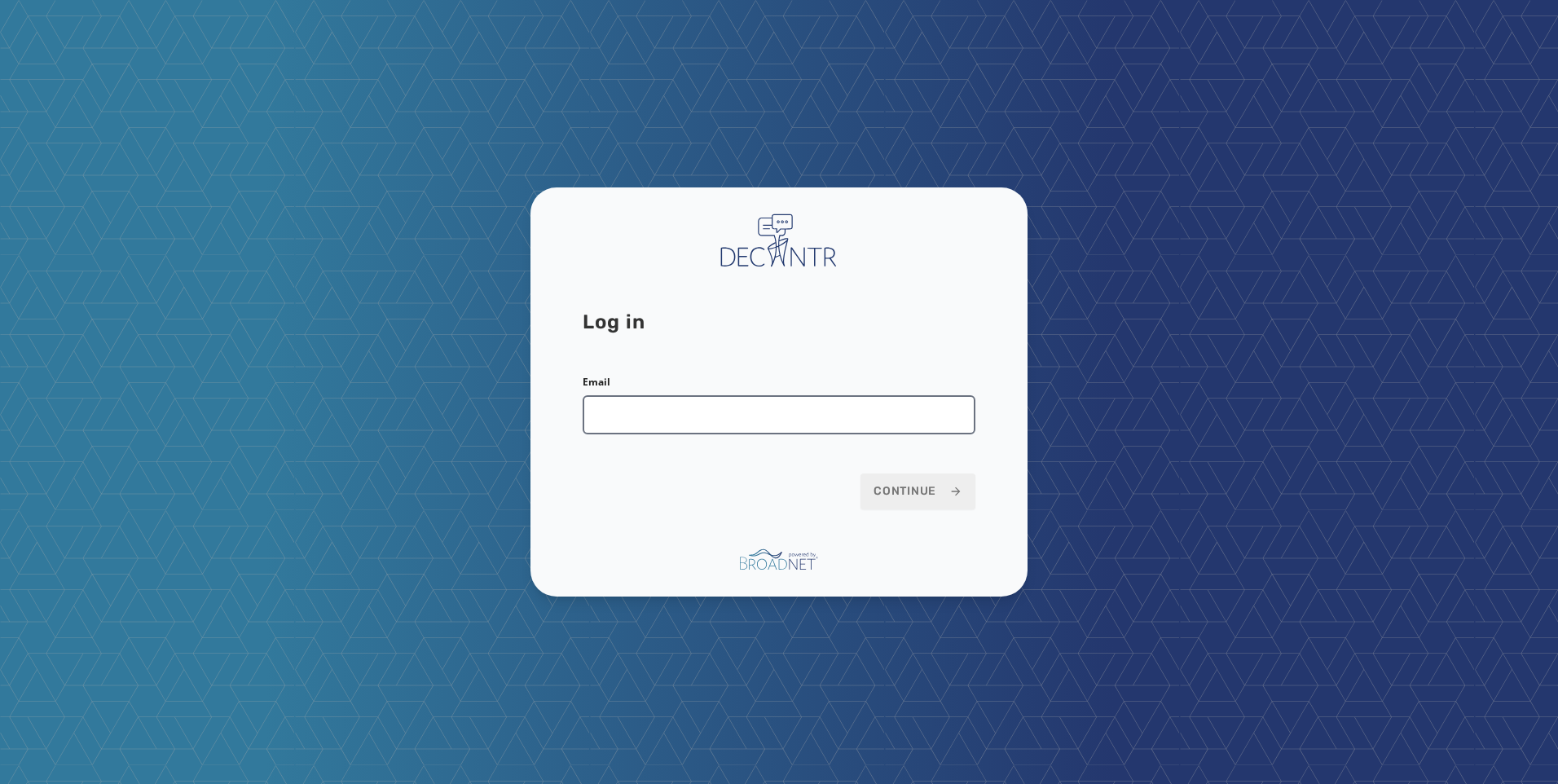
click at [801, 410] on input "Email" at bounding box center [779, 415] width 393 height 39
type input "**********"
click at [912, 500] on button "Continue" at bounding box center [917, 491] width 115 height 35
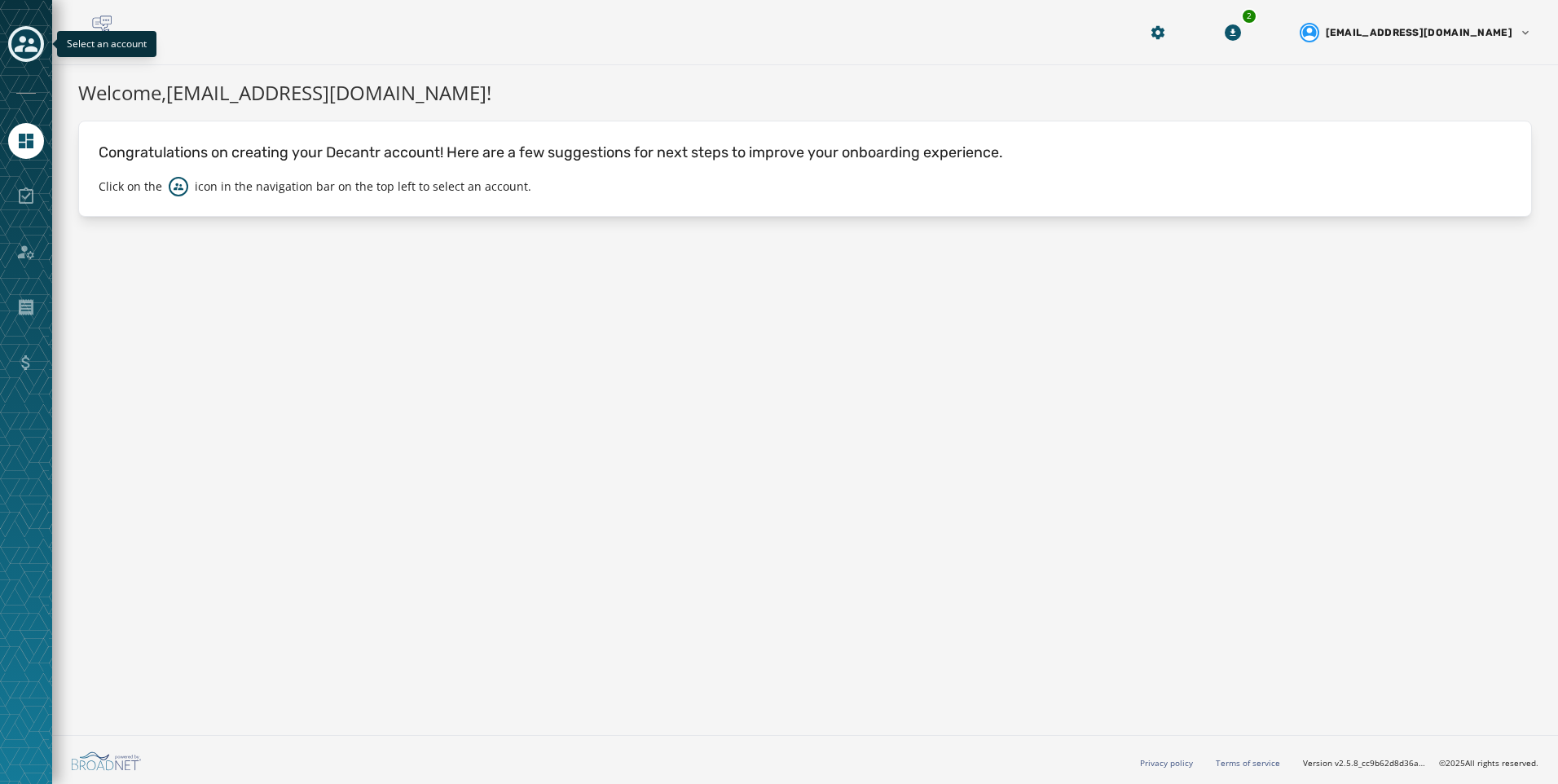
click at [31, 43] on icon "Toggle account select drawer" at bounding box center [26, 43] width 23 height 17
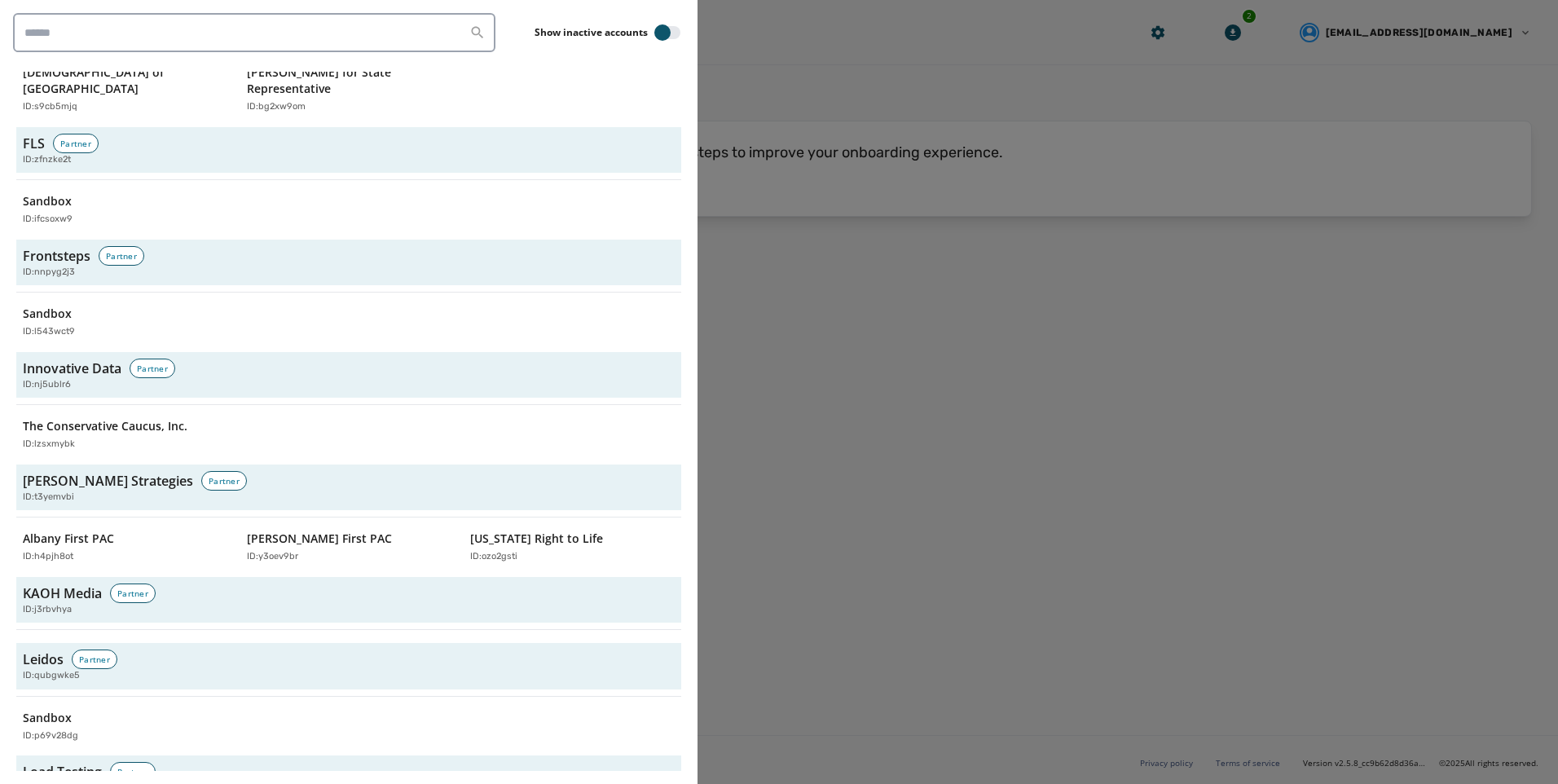
scroll to position [4831, 0]
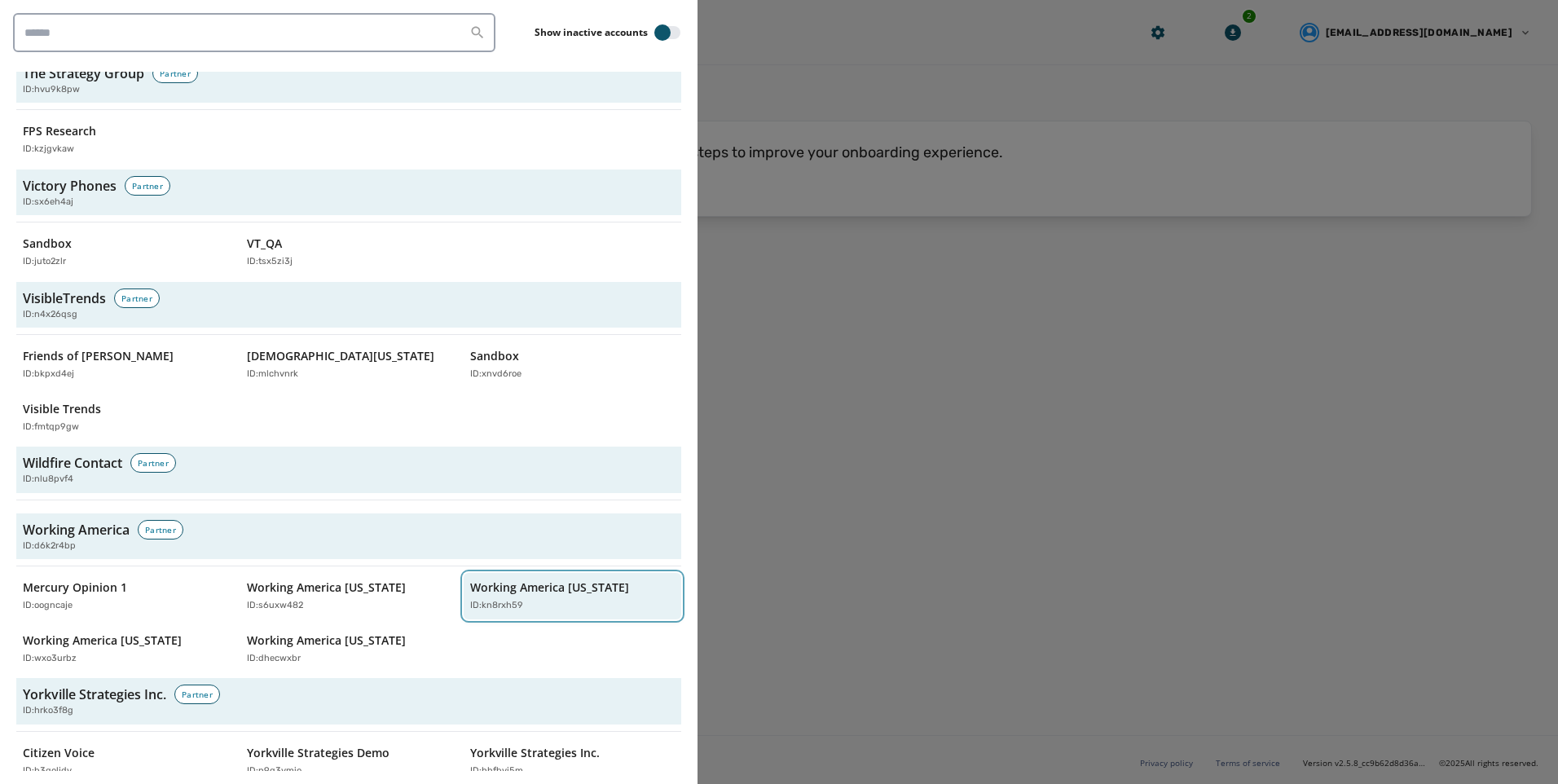
click at [596, 579] on div "Working America Ohio ID: kn8rxh59" at bounding box center [564, 596] width 188 height 33
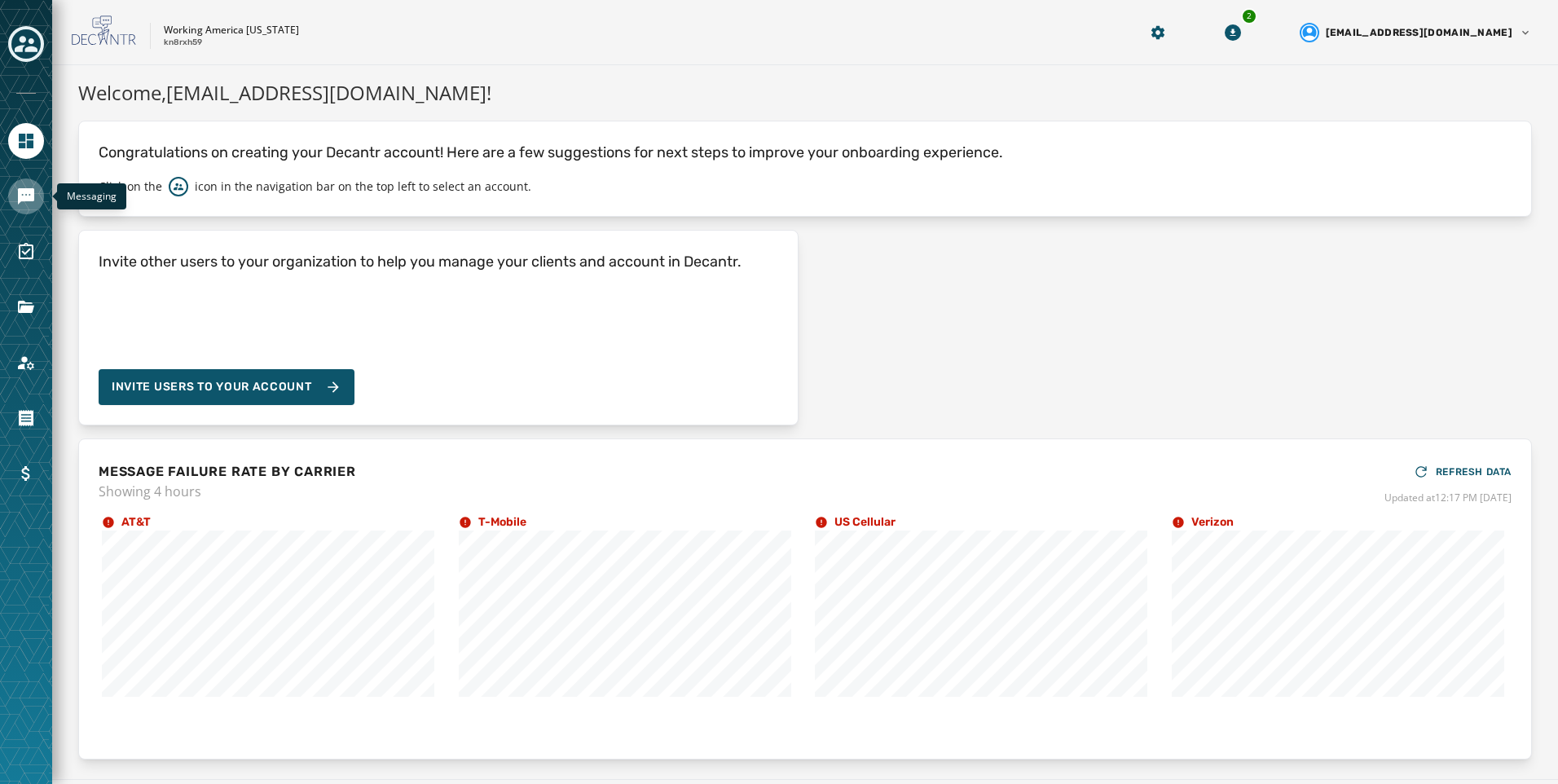
click at [38, 204] on link "Navigate to Messaging" at bounding box center [26, 196] width 35 height 35
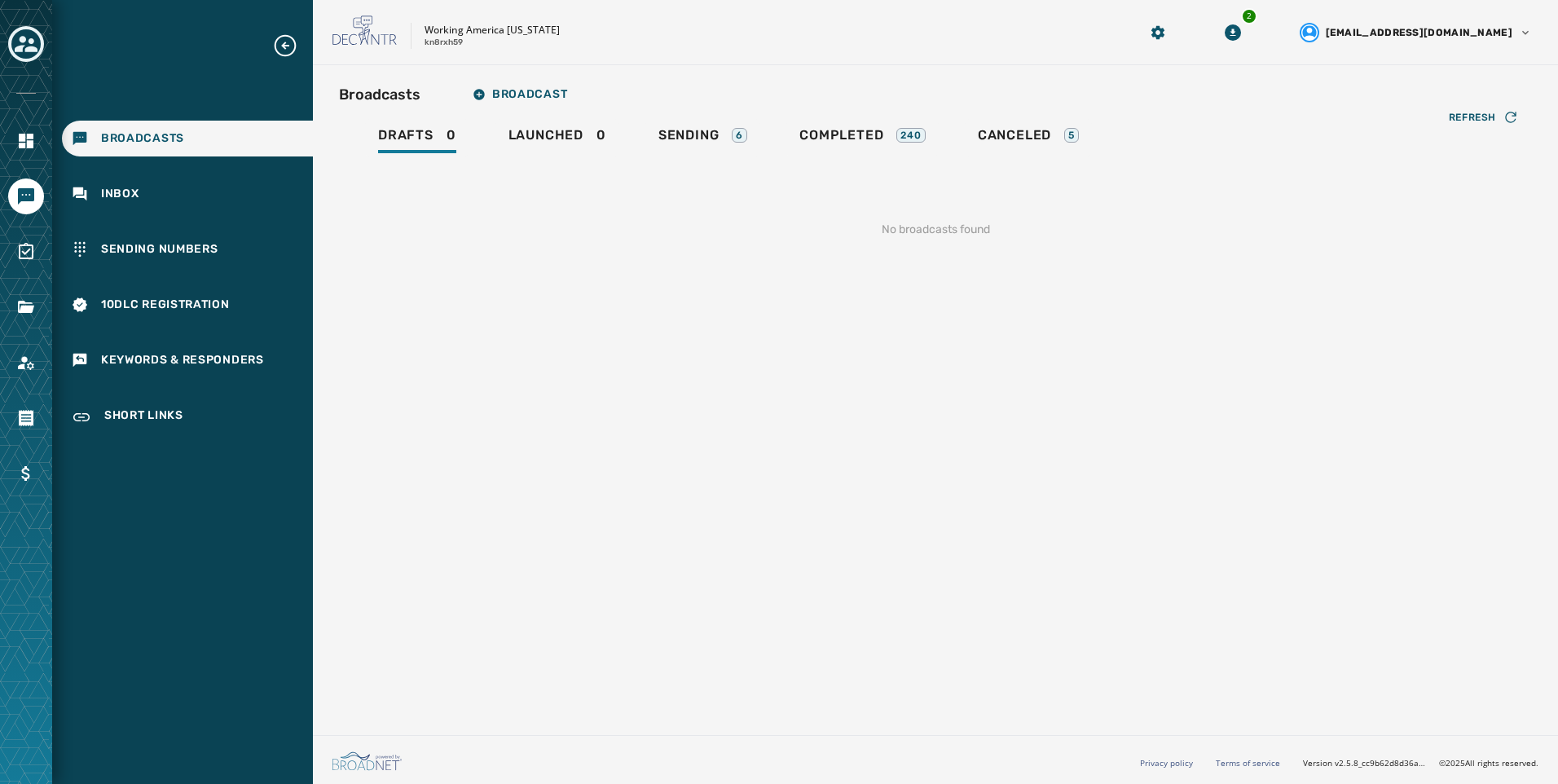
click at [712, 158] on div "Refresh No broadcasts found" at bounding box center [935, 210] width 1193 height 107
click at [715, 153] on div "Sending 6" at bounding box center [703, 140] width 89 height 26
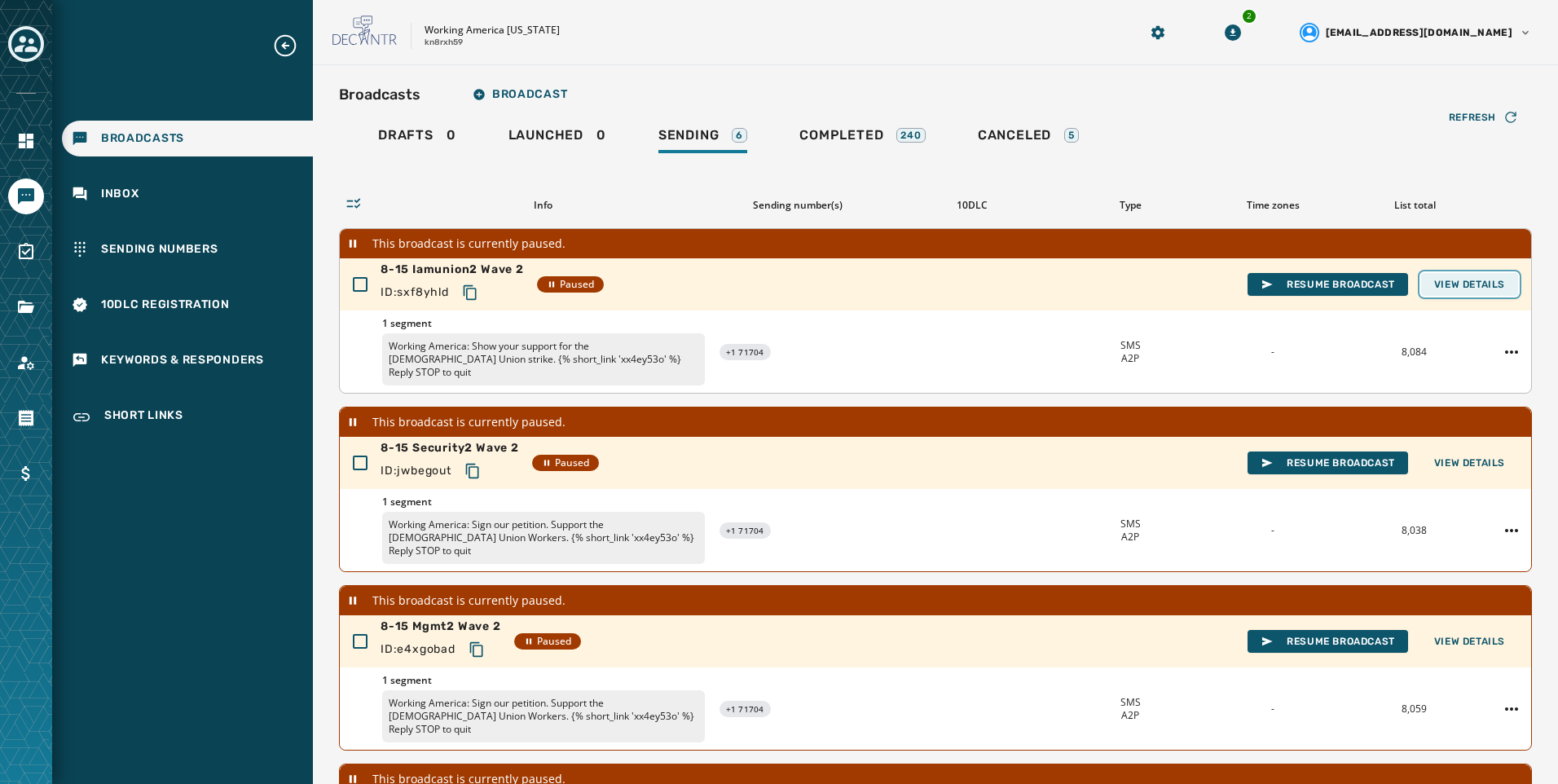
click at [1490, 288] on span "View Details" at bounding box center [1470, 284] width 71 height 13
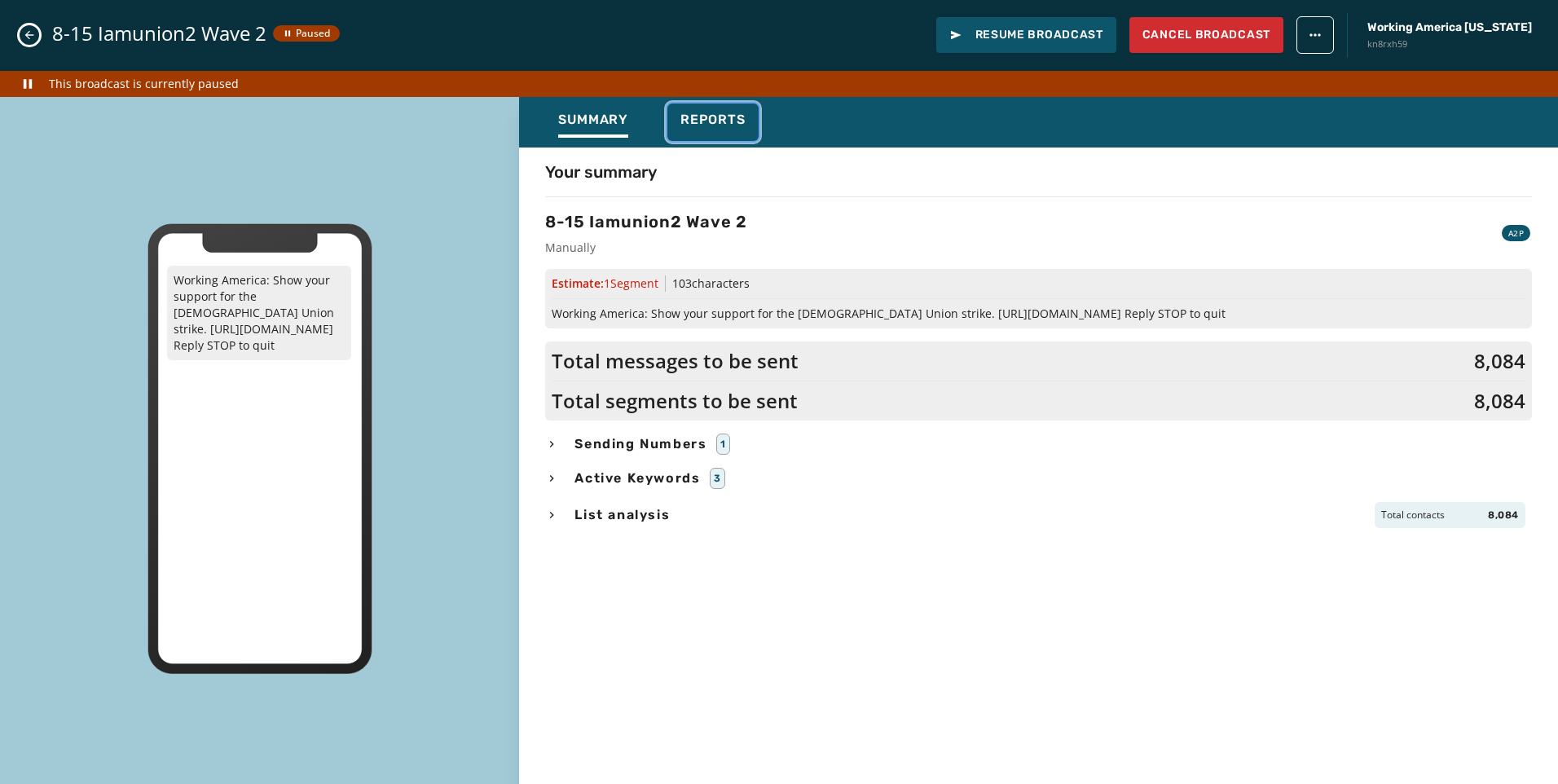
click at [713, 130] on div "Reports" at bounding box center [713, 124] width 65 height 26
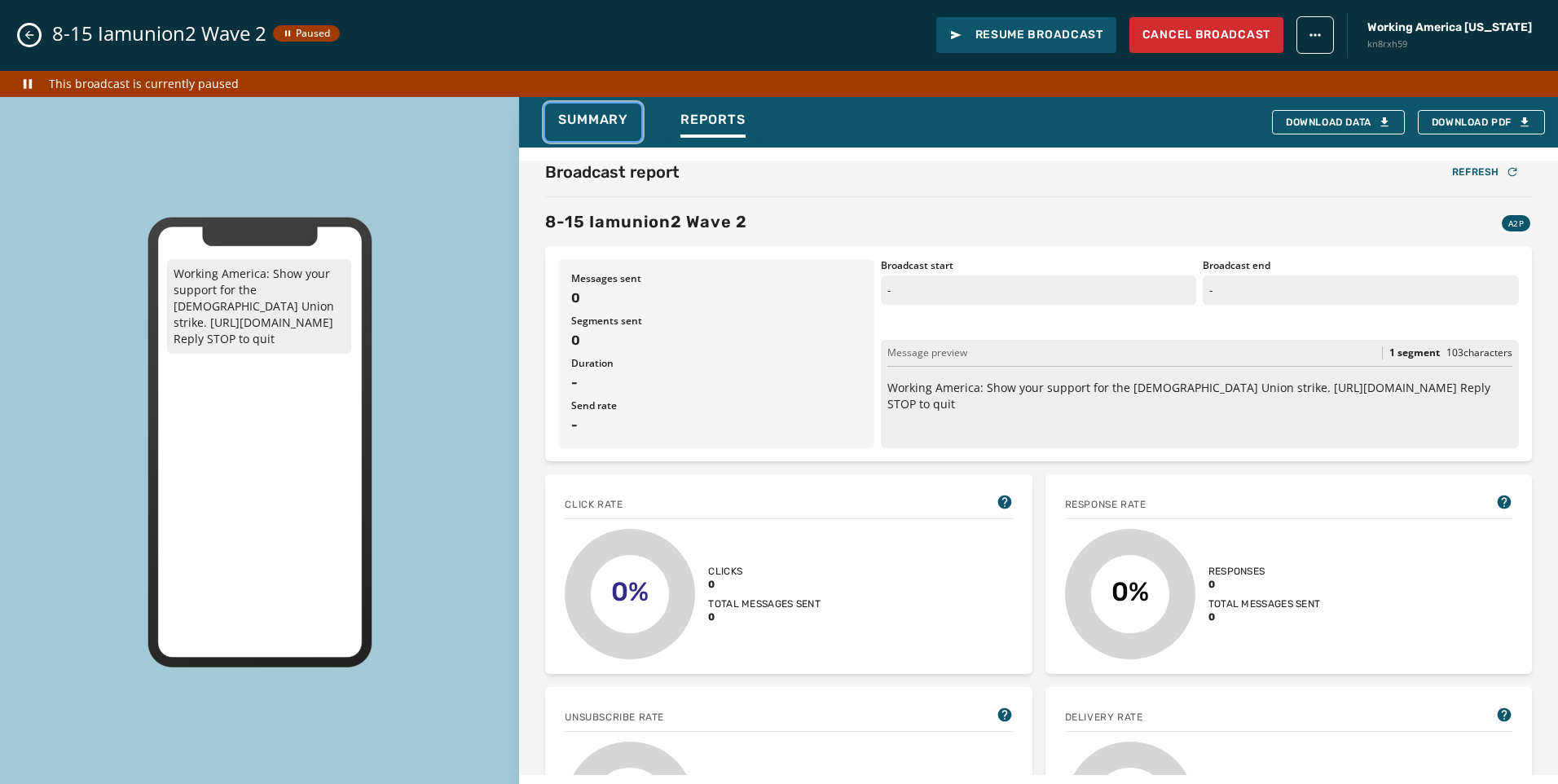
click at [571, 110] on button "Summary" at bounding box center [593, 122] width 97 height 37
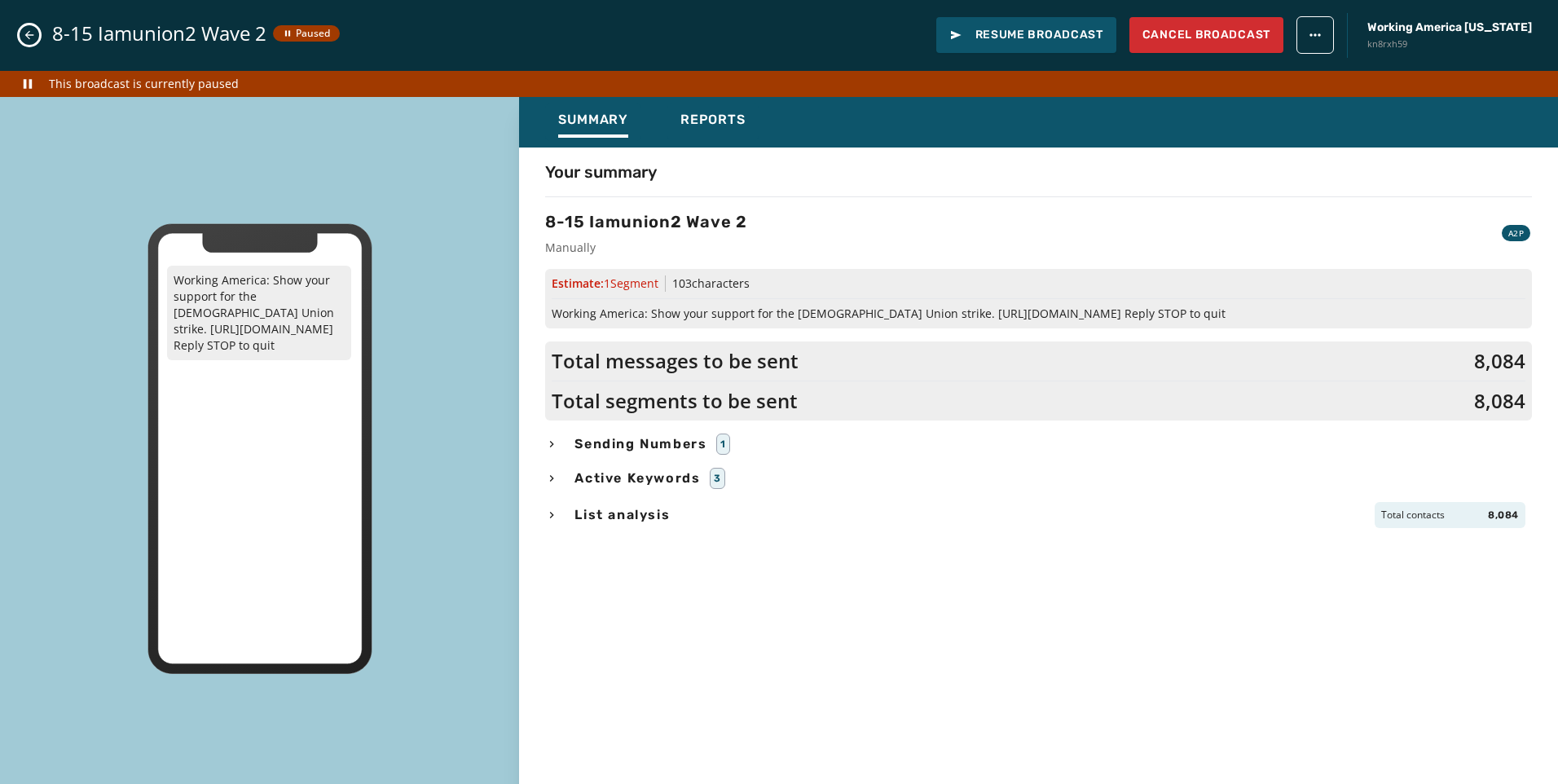
click at [557, 511] on icon "button" at bounding box center [551, 514] width 13 height 13
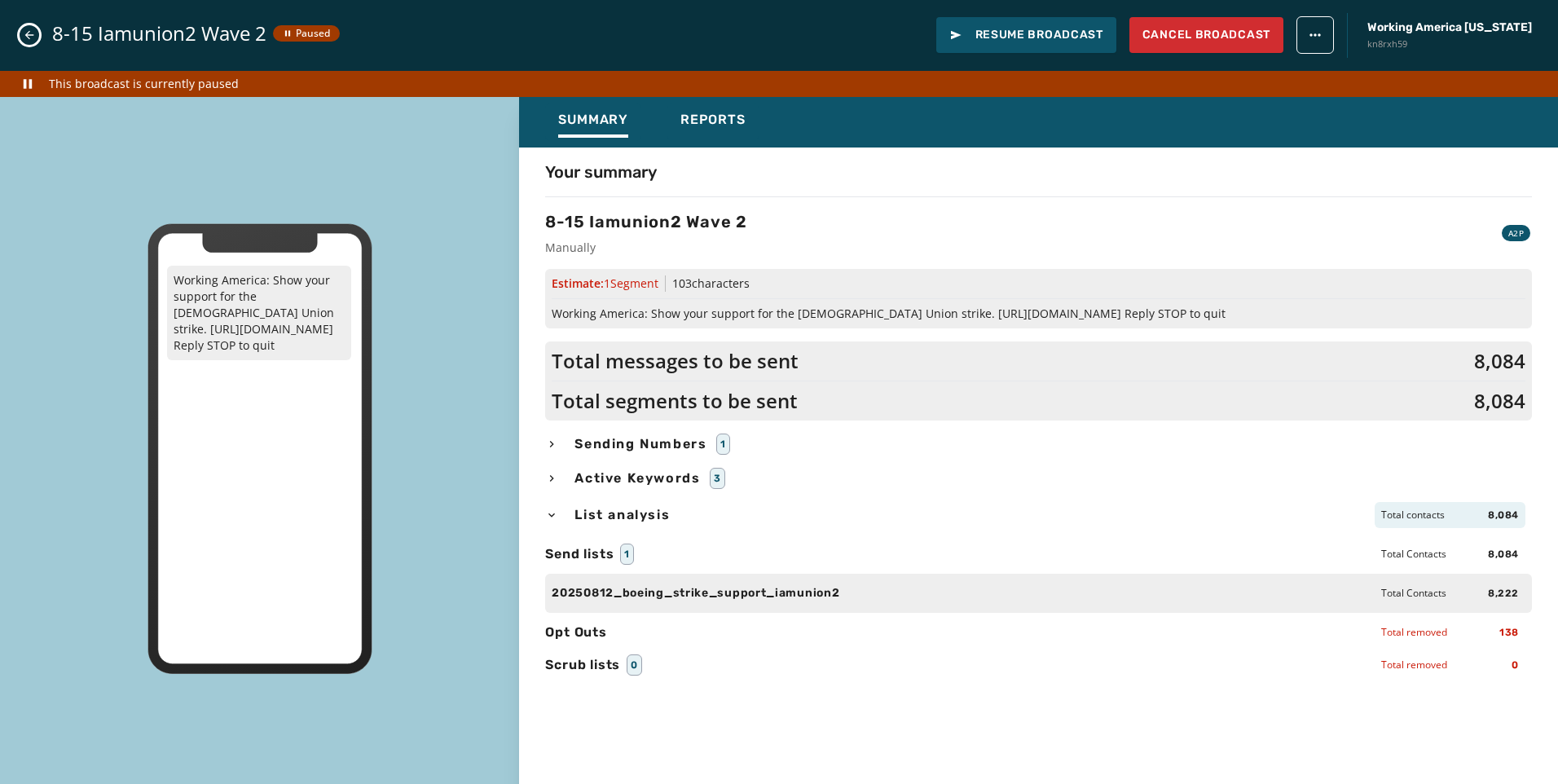
click at [557, 511] on icon "button" at bounding box center [551, 514] width 13 height 13
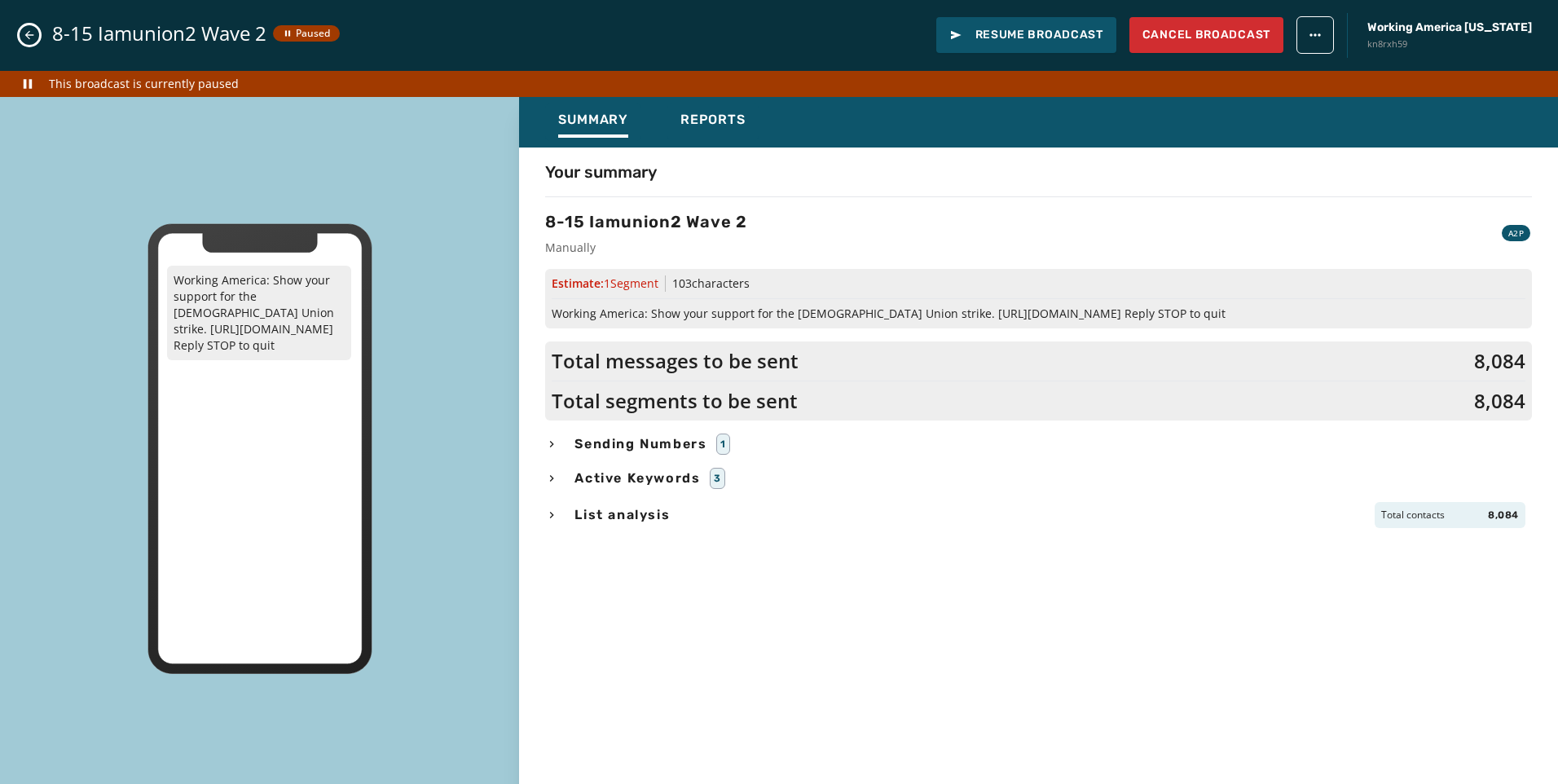
click at [31, 32] on icon "Close admin drawer" at bounding box center [29, 34] width 13 height 13
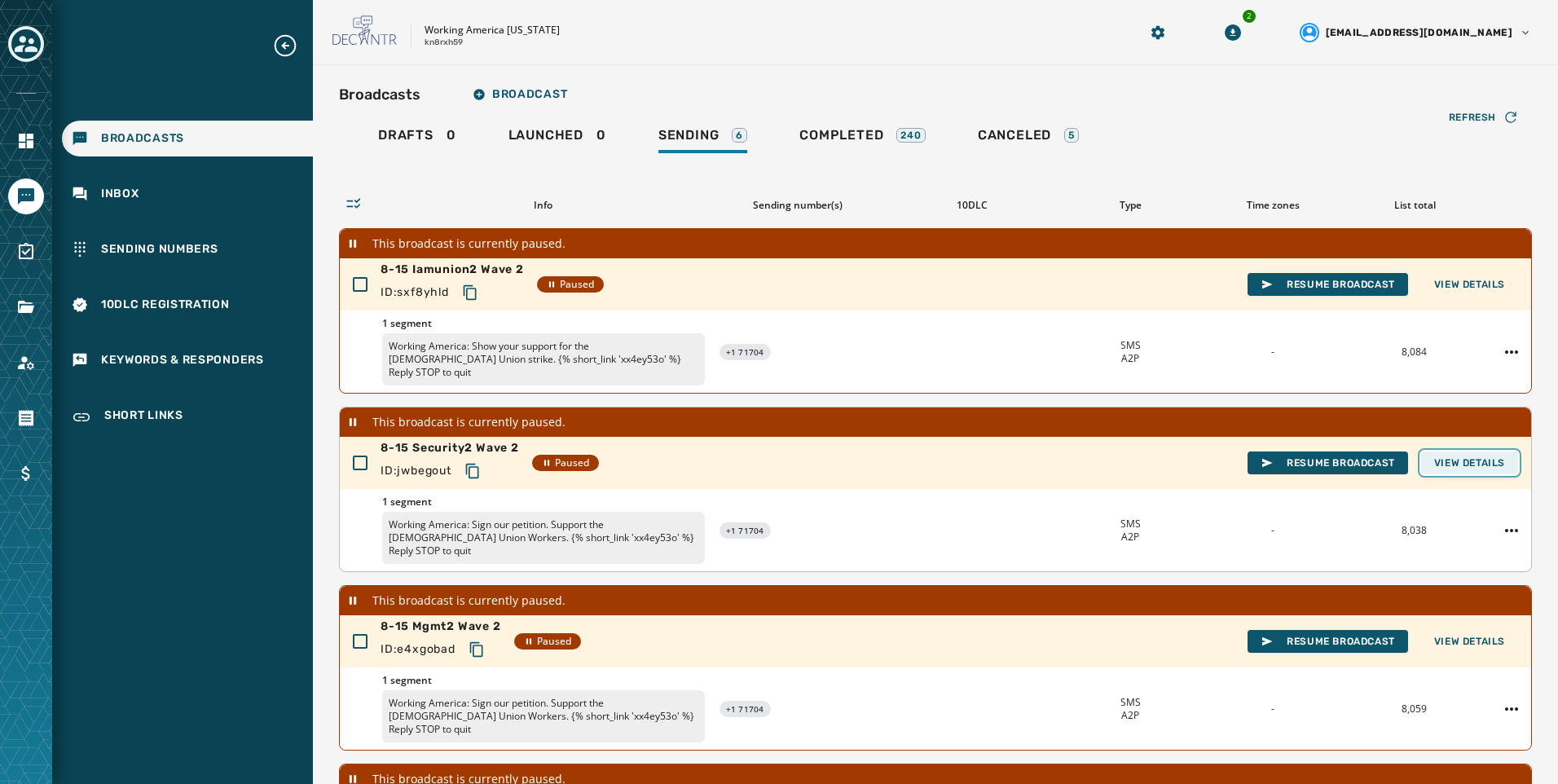
click at [1465, 456] on span "View Details" at bounding box center [1470, 462] width 71 height 13
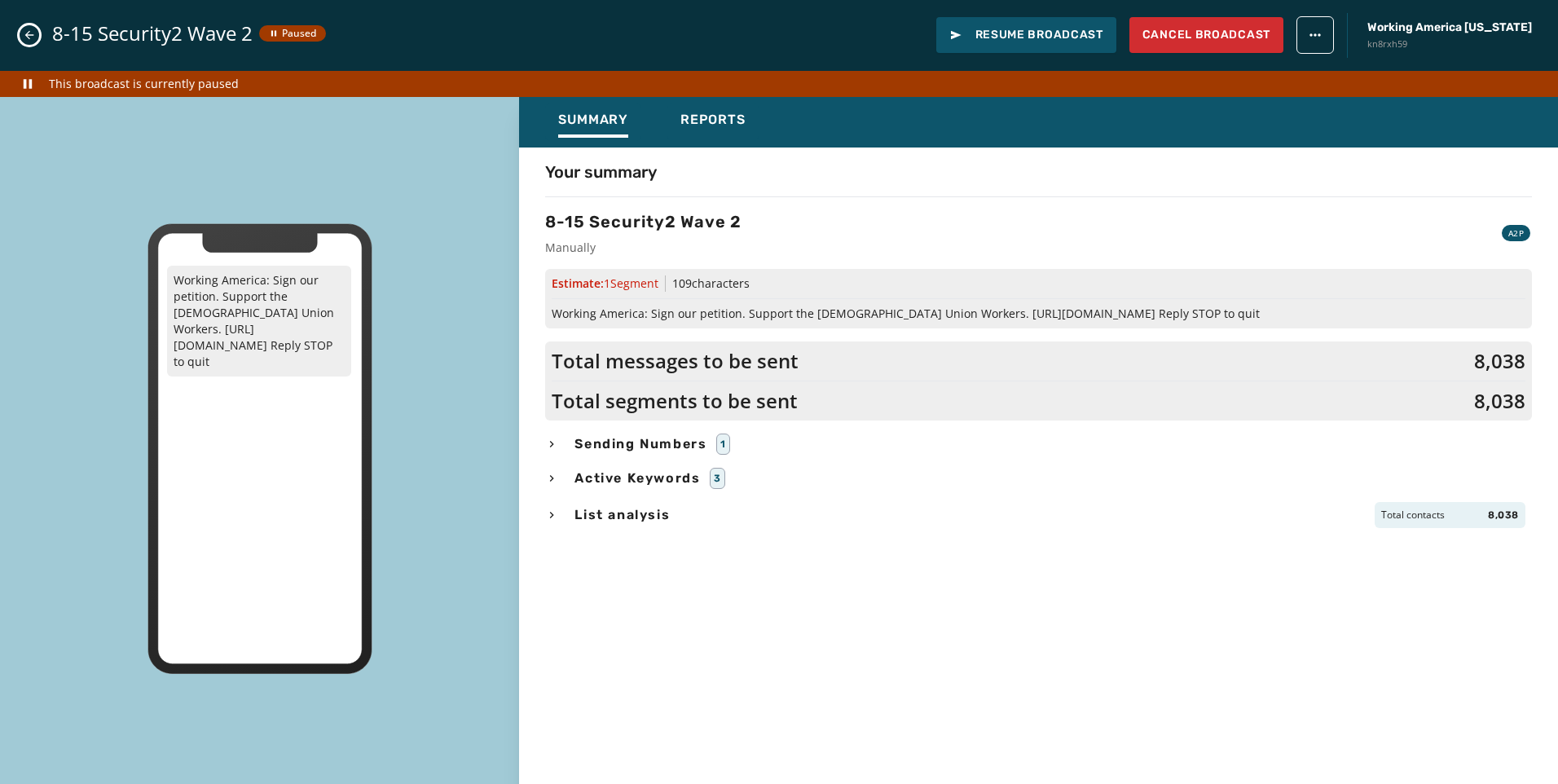
click at [554, 511] on icon "button" at bounding box center [551, 514] width 13 height 13
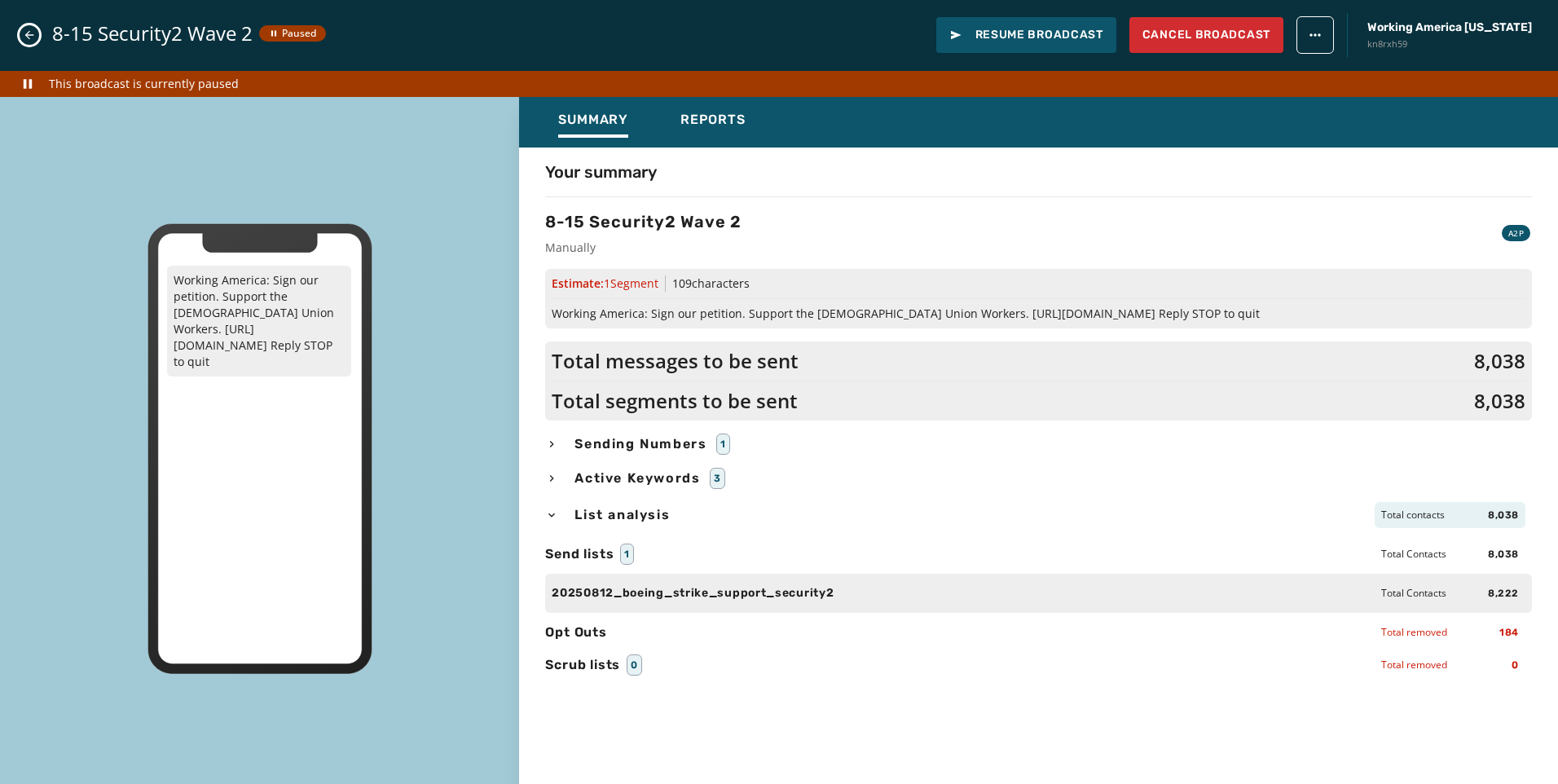
click at [554, 511] on icon "button" at bounding box center [551, 514] width 13 height 13
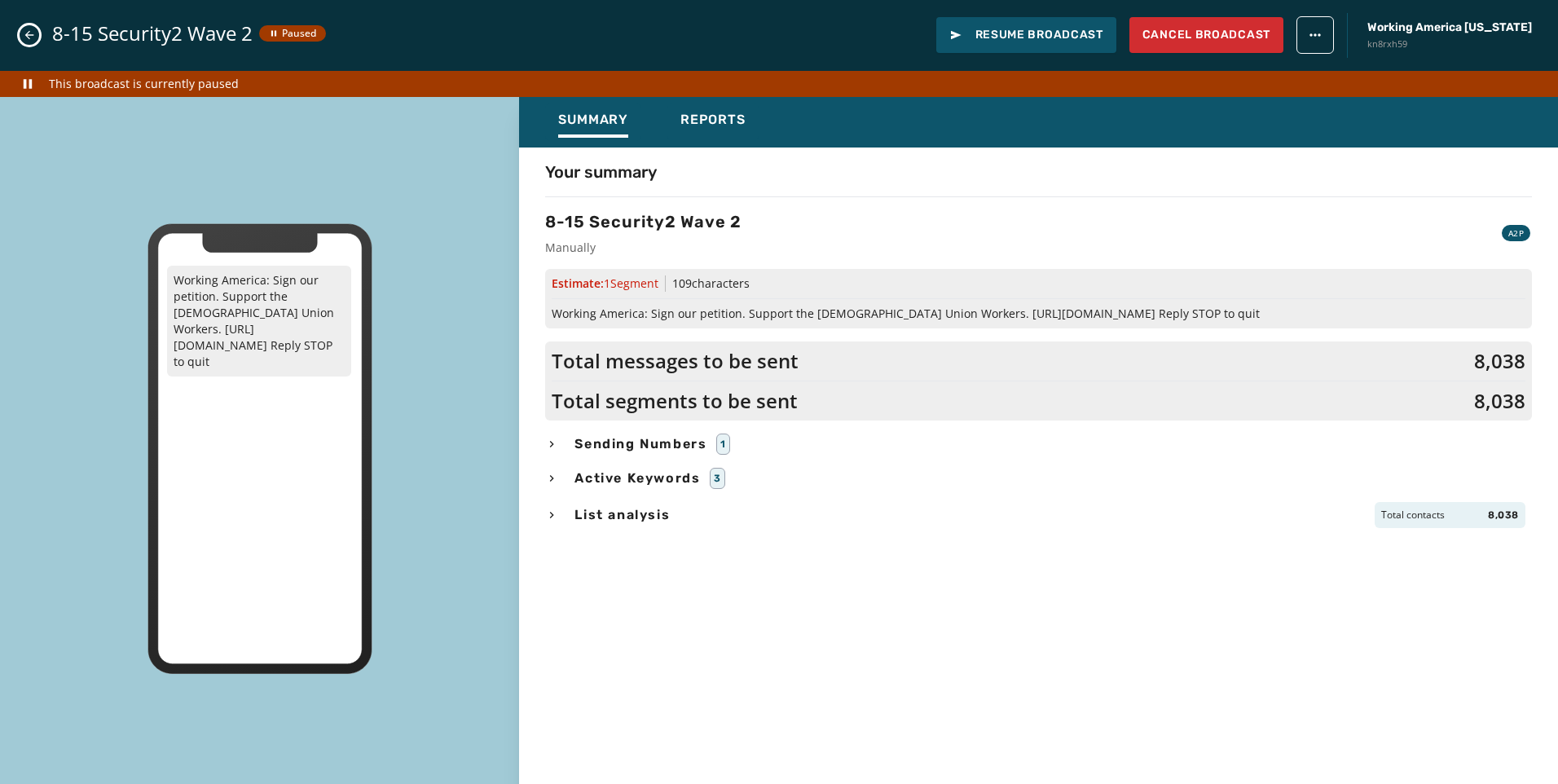
click at [25, 45] on div "8-15 Security2 Wave 2 Paused Resume Broadcast Cancel Broadcast Working America …" at bounding box center [779, 35] width 1558 height 71
click at [26, 38] on icon "Close admin drawer" at bounding box center [29, 34] width 13 height 13
